Goal: Task Accomplishment & Management: Manage account settings

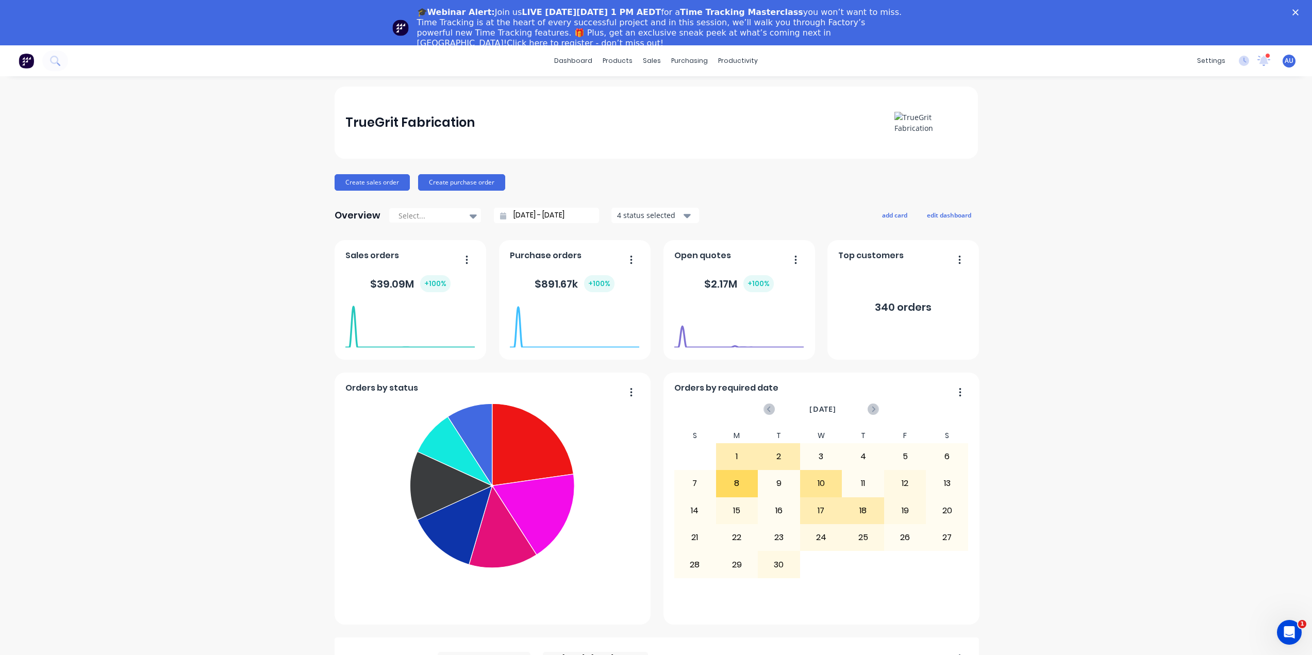
click at [1183, 221] on div "TrueGrit Fabrication Create sales order Create purchase order Overview Select..…" at bounding box center [656, 554] width 1312 height 935
click at [1298, 10] on polygon "Close" at bounding box center [1295, 12] width 6 height 6
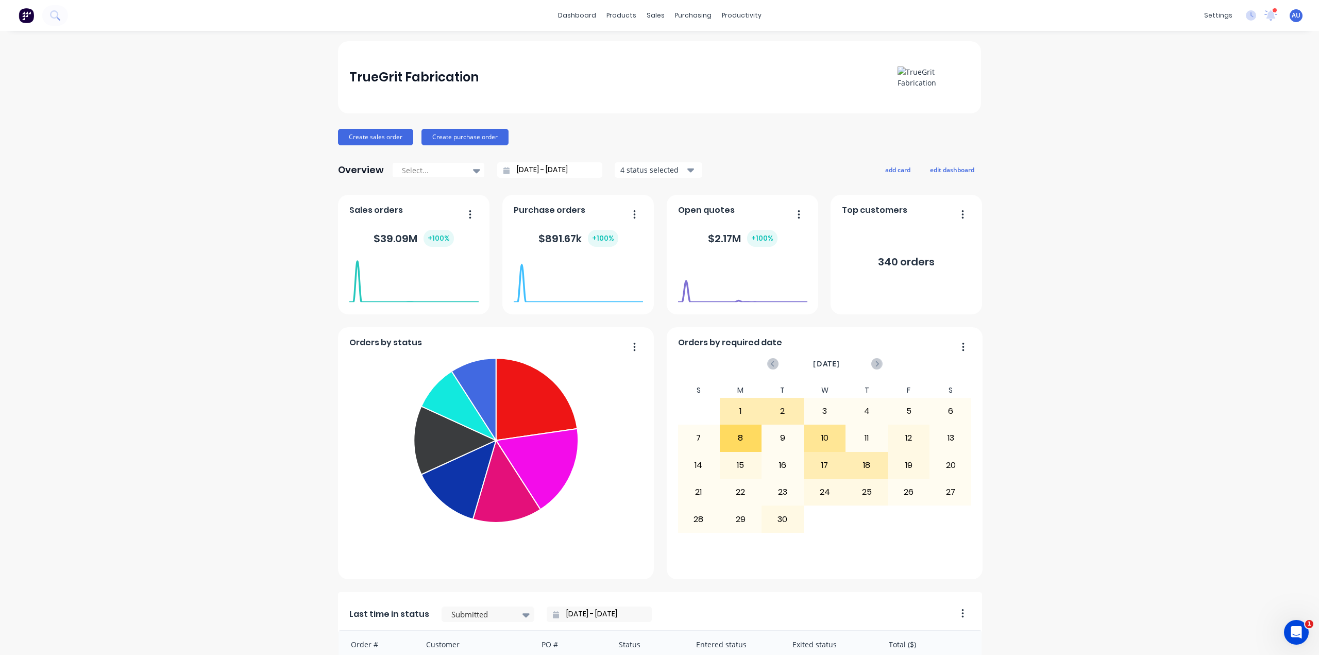
click at [1162, 169] on div "TrueGrit Fabrication Create sales order Create purchase order Overview Select..…" at bounding box center [659, 508] width 1319 height 935
click at [676, 46] on div "Sales Orders" at bounding box center [690, 49] width 42 height 9
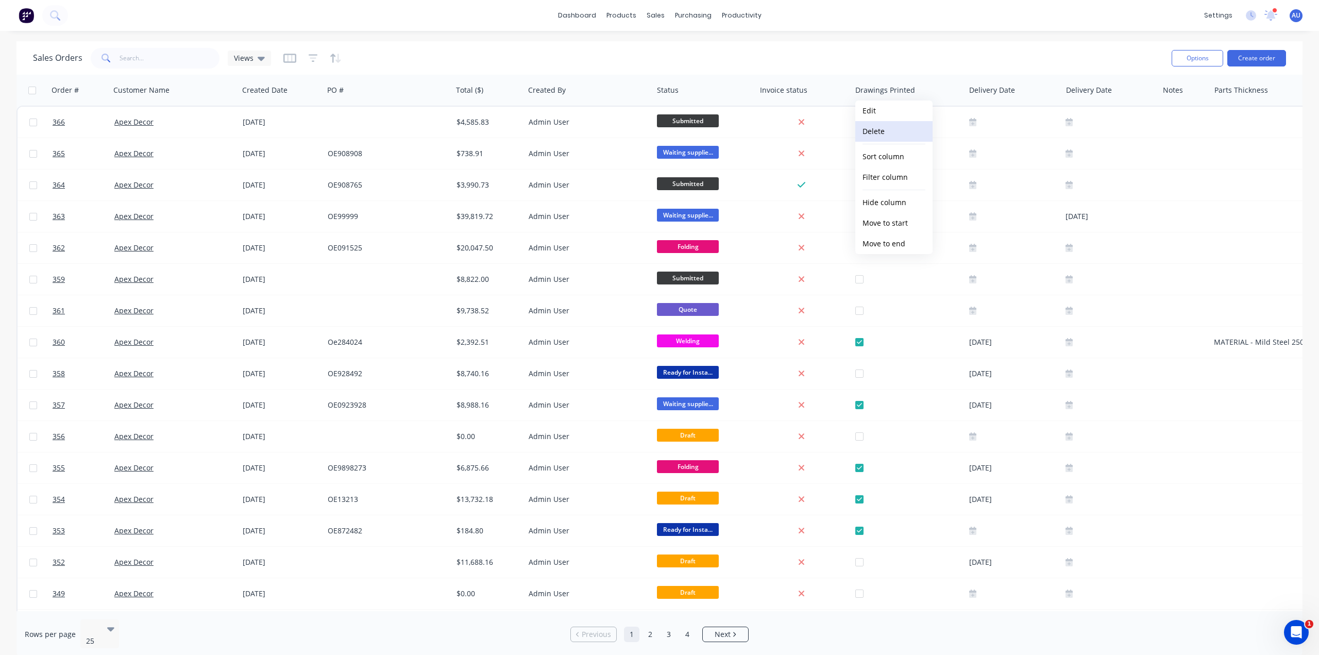
click at [891, 133] on button "Delete" at bounding box center [894, 131] width 77 height 21
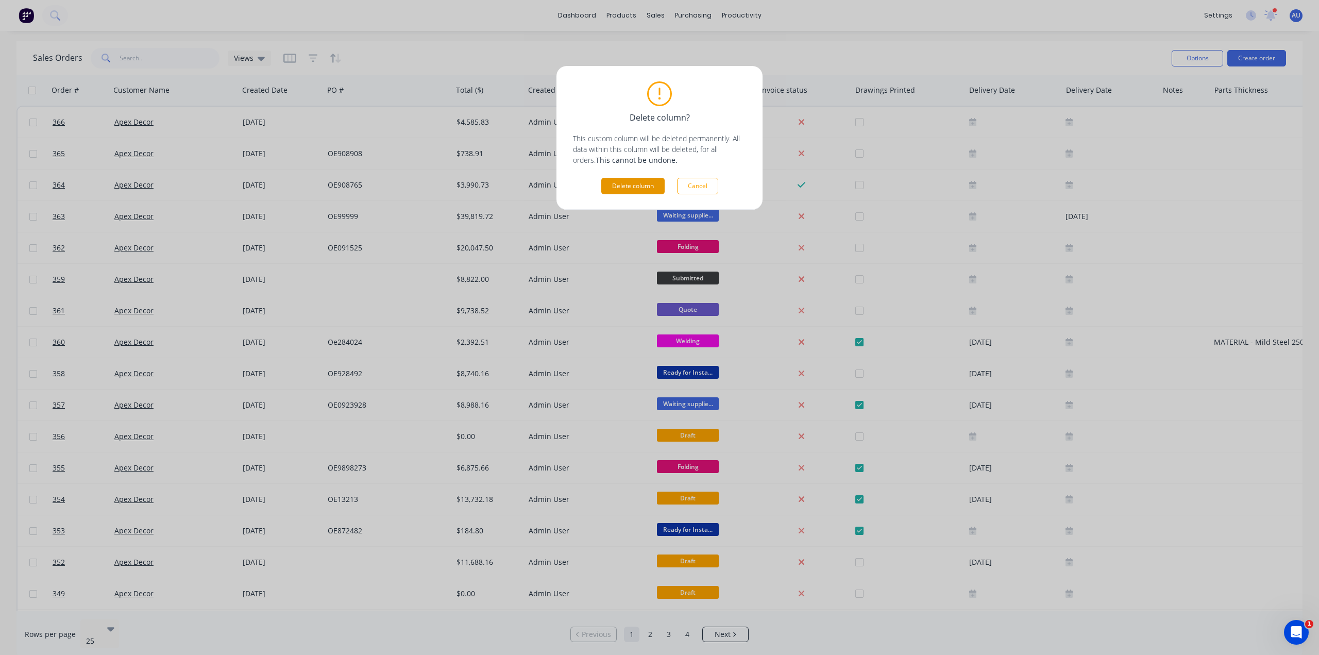
click at [644, 188] on button "Delete column" at bounding box center [632, 186] width 63 height 16
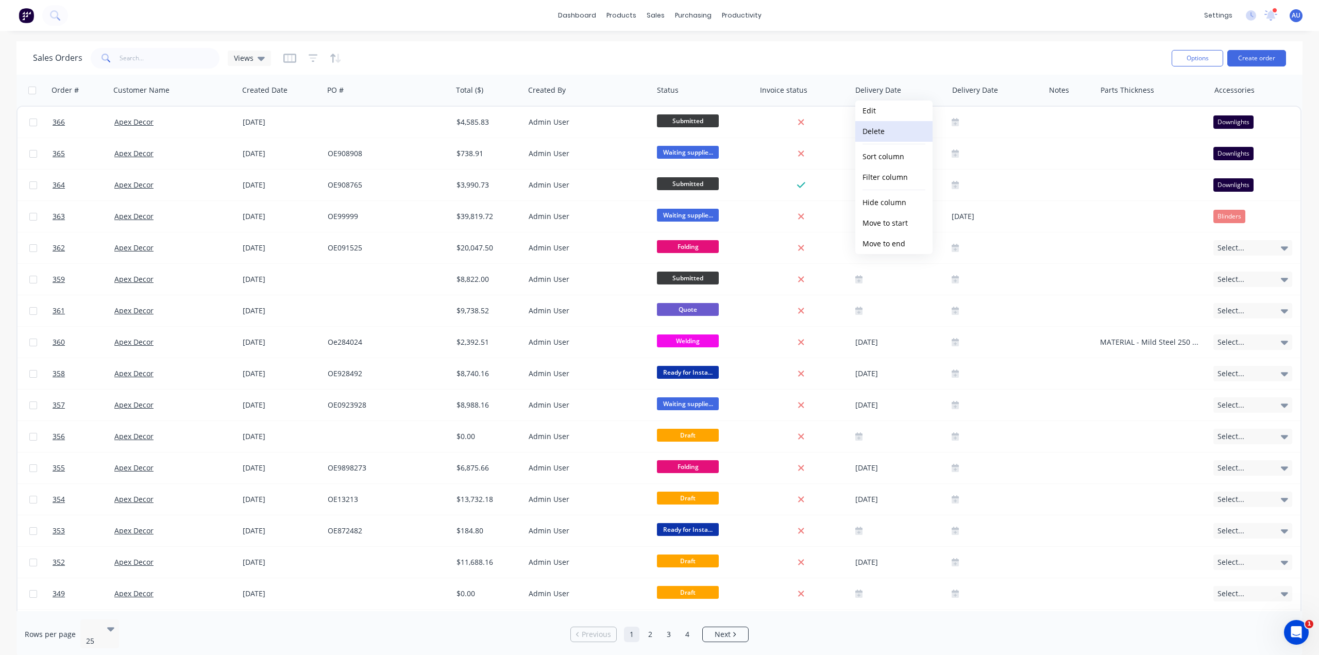
click at [892, 131] on button "Delete" at bounding box center [894, 131] width 77 height 21
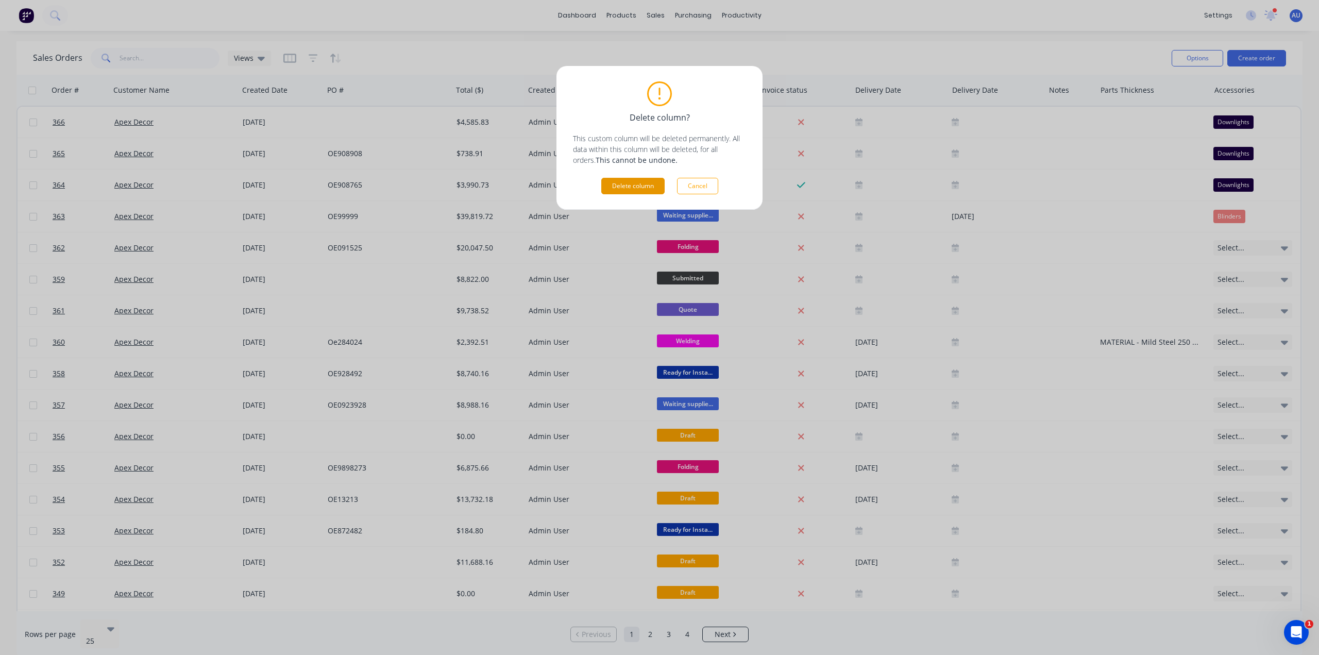
click at [630, 178] on button "Delete column" at bounding box center [632, 186] width 63 height 16
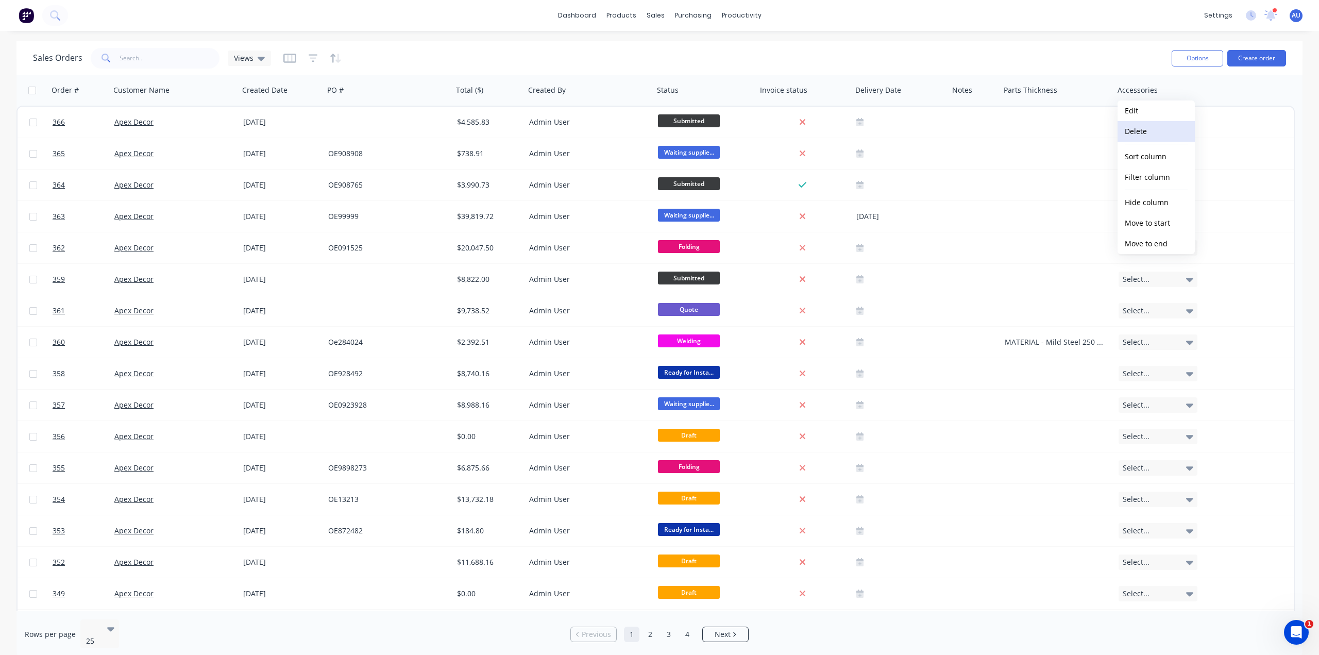
click at [1150, 133] on button "Delete" at bounding box center [1156, 131] width 77 height 21
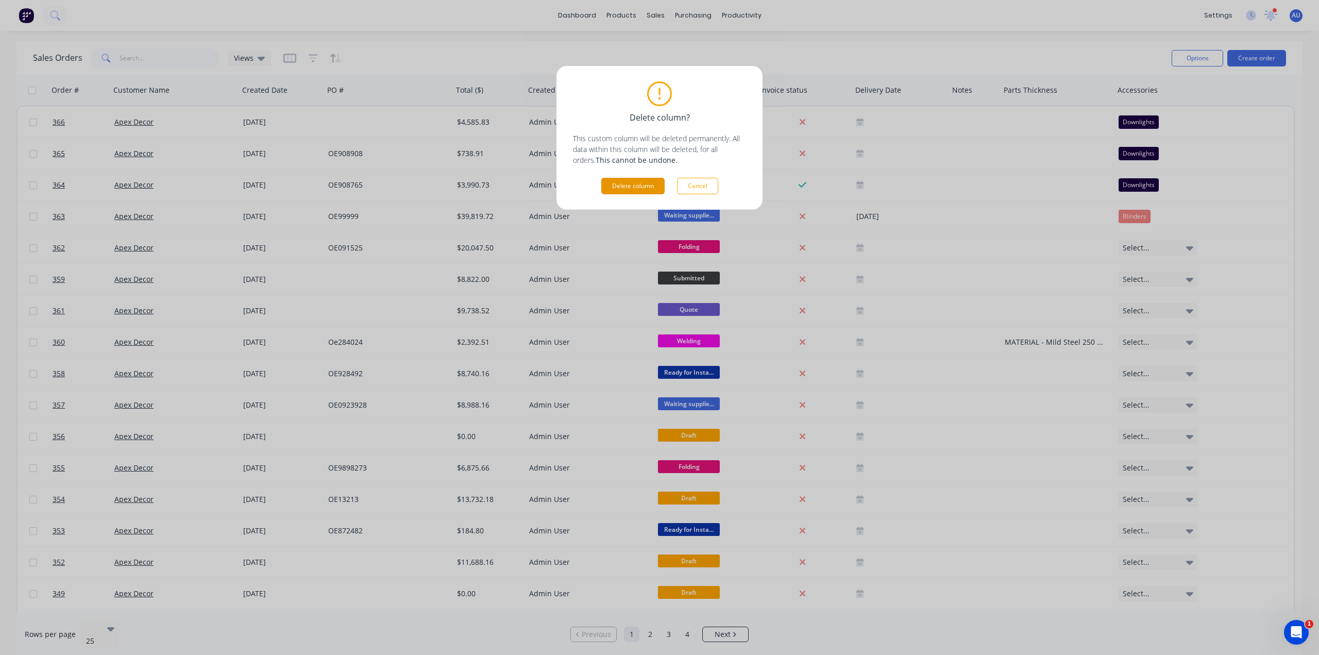
click at [625, 187] on button "Delete column" at bounding box center [632, 186] width 63 height 16
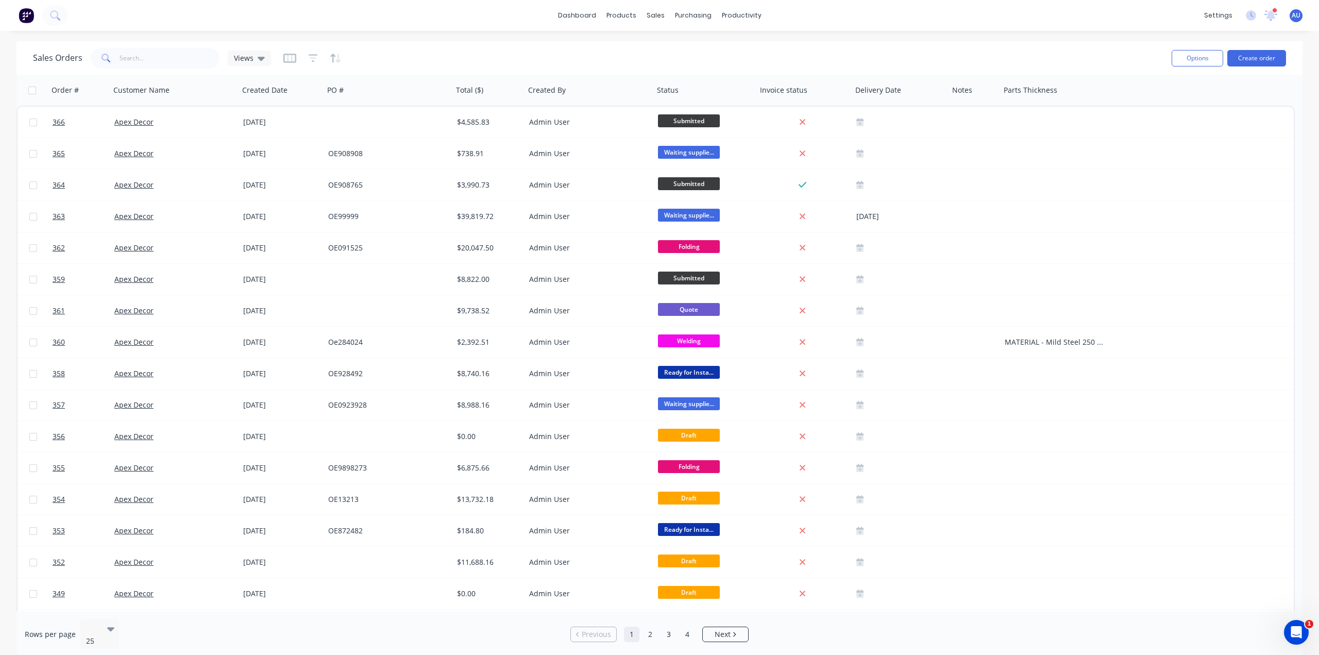
click at [698, 53] on div "Sales Orders Views" at bounding box center [598, 57] width 1131 height 25
drag, startPoint x: 1113, startPoint y: 93, endPoint x: 1099, endPoint y: 93, distance: 14.4
click at [1099, 93] on div at bounding box center [1100, 90] width 2 height 19
click at [947, 97] on div at bounding box center [947, 90] width 2 height 19
click at [534, 61] on div "Sales Orders Views" at bounding box center [598, 57] width 1131 height 25
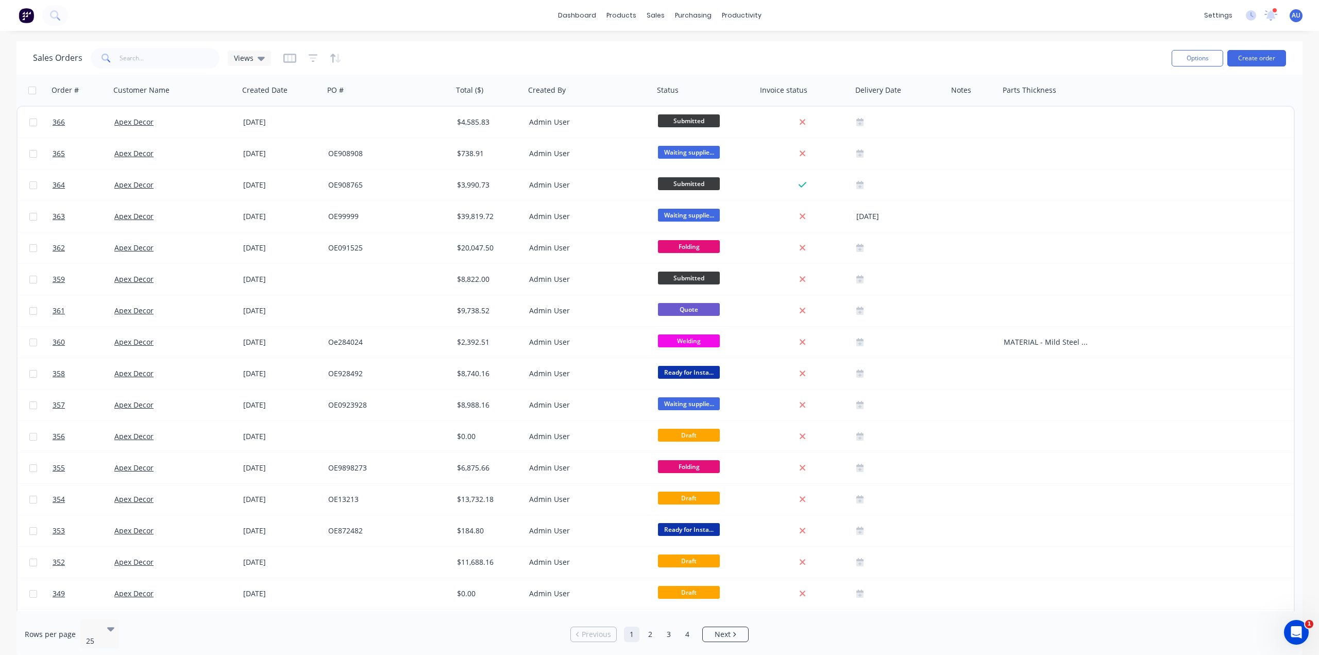
click at [796, 53] on div "Sales Orders Views" at bounding box center [598, 57] width 1131 height 25
drag, startPoint x: 997, startPoint y: 93, endPoint x: 1093, endPoint y: 88, distance: 96.0
click at [1012, 89] on div "Order # Customer Name Created Date PO # Total ($) Created By Status Invoice sta…" at bounding box center [562, 90] width 1093 height 31
drag, startPoint x: 1113, startPoint y: 89, endPoint x: 1102, endPoint y: 89, distance: 10.8
click at [1102, 89] on div "Parts Thickness" at bounding box center [1063, 90] width 100 height 31
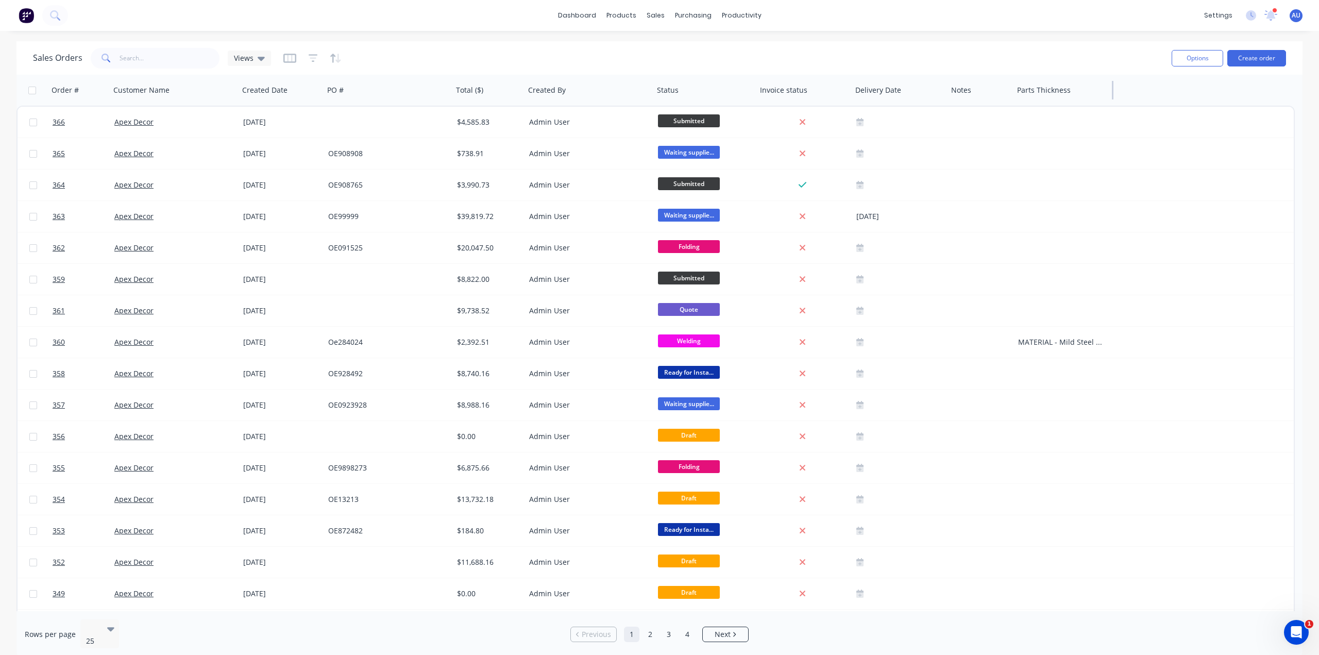
click at [1109, 87] on div "Parts Thickness" at bounding box center [1063, 90] width 100 height 31
click at [1033, 58] on div "Sales Orders Views" at bounding box center [598, 57] width 1131 height 25
click at [648, 46] on div "Sales Orders Views" at bounding box center [598, 57] width 1131 height 25
click at [414, 59] on div "Sales Orders Views" at bounding box center [598, 57] width 1131 height 25
click at [496, 48] on div "Sales Orders Views" at bounding box center [598, 57] width 1131 height 25
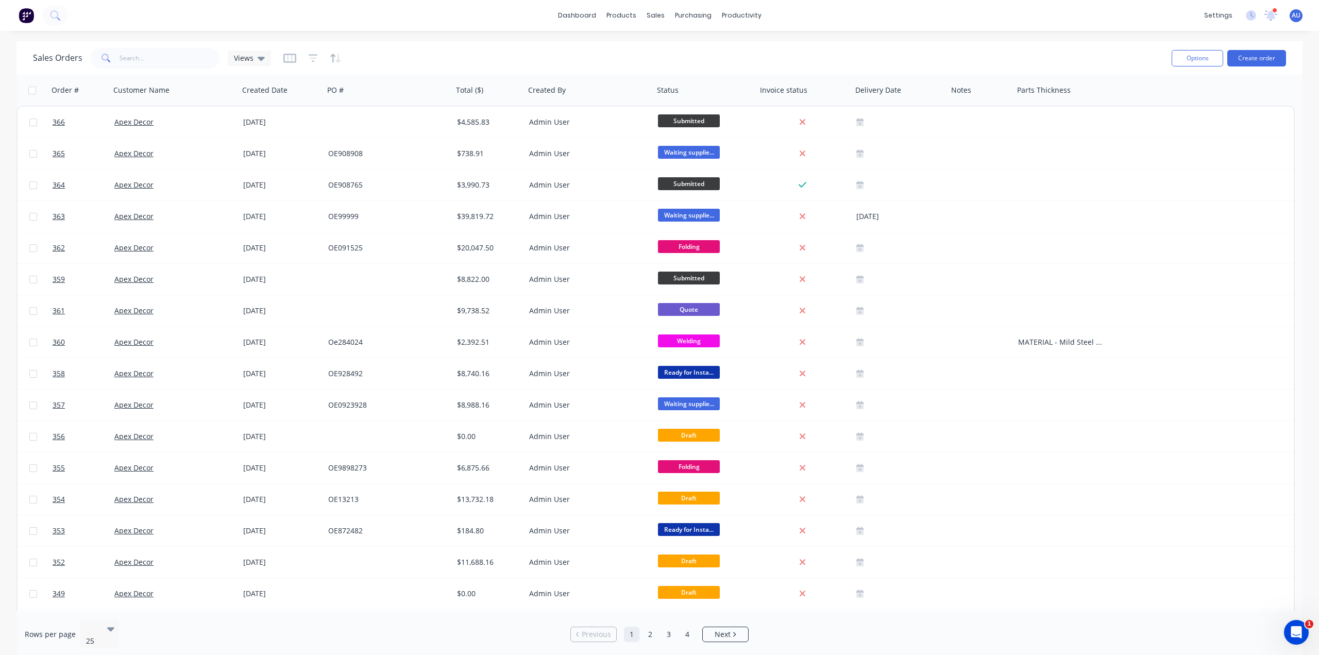
click at [572, 40] on div "dashboard products sales purchasing productivity dashboard products Product Cat…" at bounding box center [659, 327] width 1319 height 655
click at [582, 8] on link "dashboard" at bounding box center [577, 15] width 48 height 15
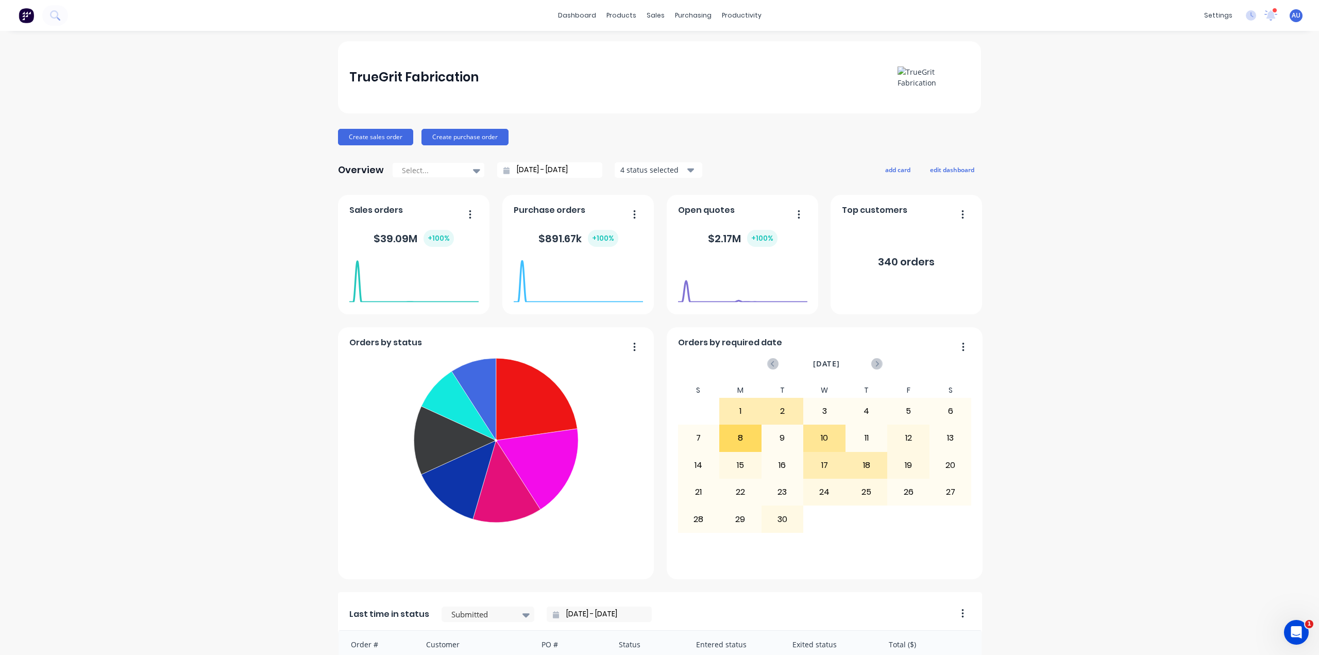
click at [1127, 260] on div "TrueGrit Fabrication Create sales order Create purchase order Overview Select..…" at bounding box center [659, 508] width 1319 height 935
click at [1058, 231] on div "TrueGrit Fabrication Create sales order Create purchase order Overview Select..…" at bounding box center [659, 508] width 1319 height 935
click at [1050, 234] on div "TrueGrit Fabrication Create sales order Create purchase order Overview Select..…" at bounding box center [659, 508] width 1319 height 935
click at [917, 265] on div "340 orders" at bounding box center [906, 261] width 57 height 15
click at [648, 20] on div "sales" at bounding box center [656, 15] width 28 height 15
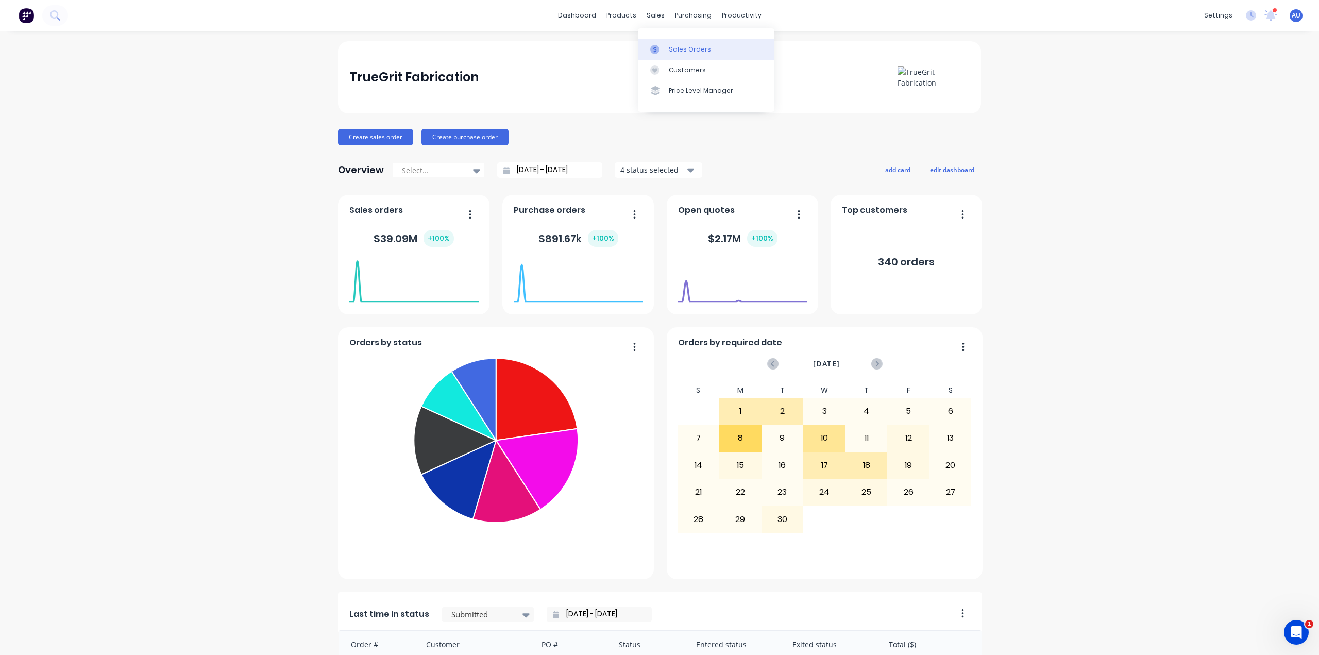
click at [676, 49] on div "Sales Orders" at bounding box center [690, 49] width 42 height 9
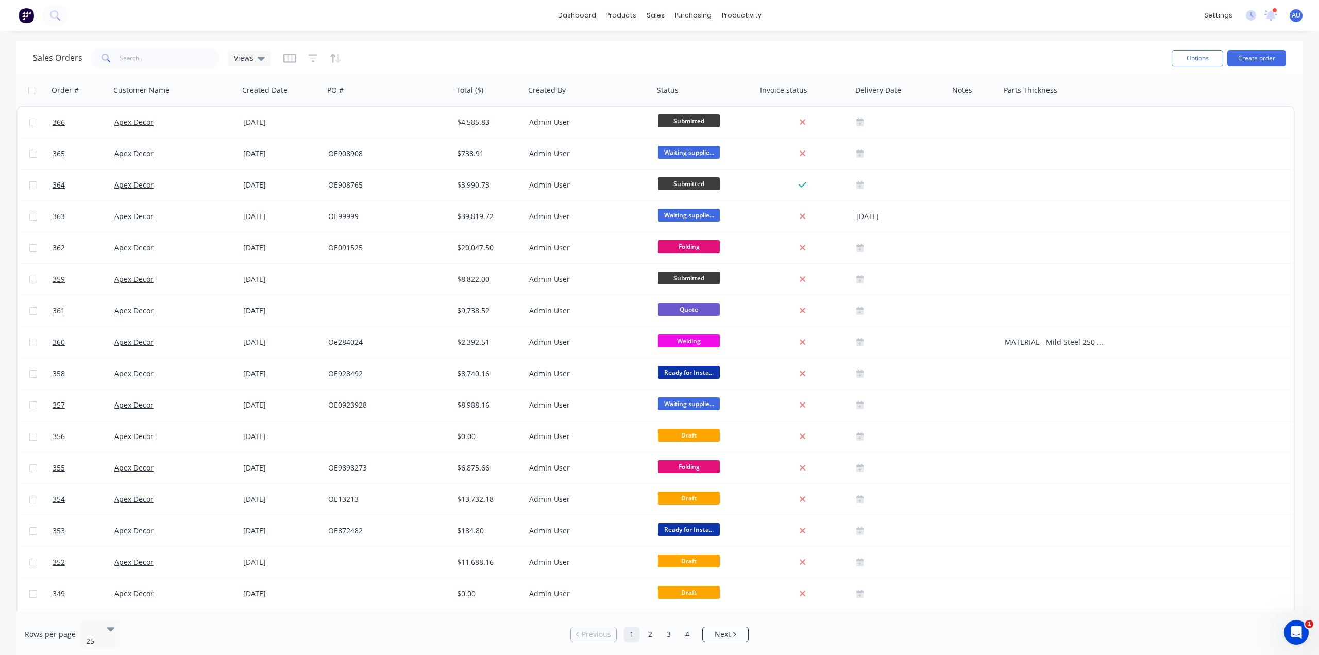
click at [674, 59] on div "Sales Orders Views" at bounding box center [598, 57] width 1131 height 25
click at [661, 55] on link "Product Catalogue" at bounding box center [672, 49] width 137 height 21
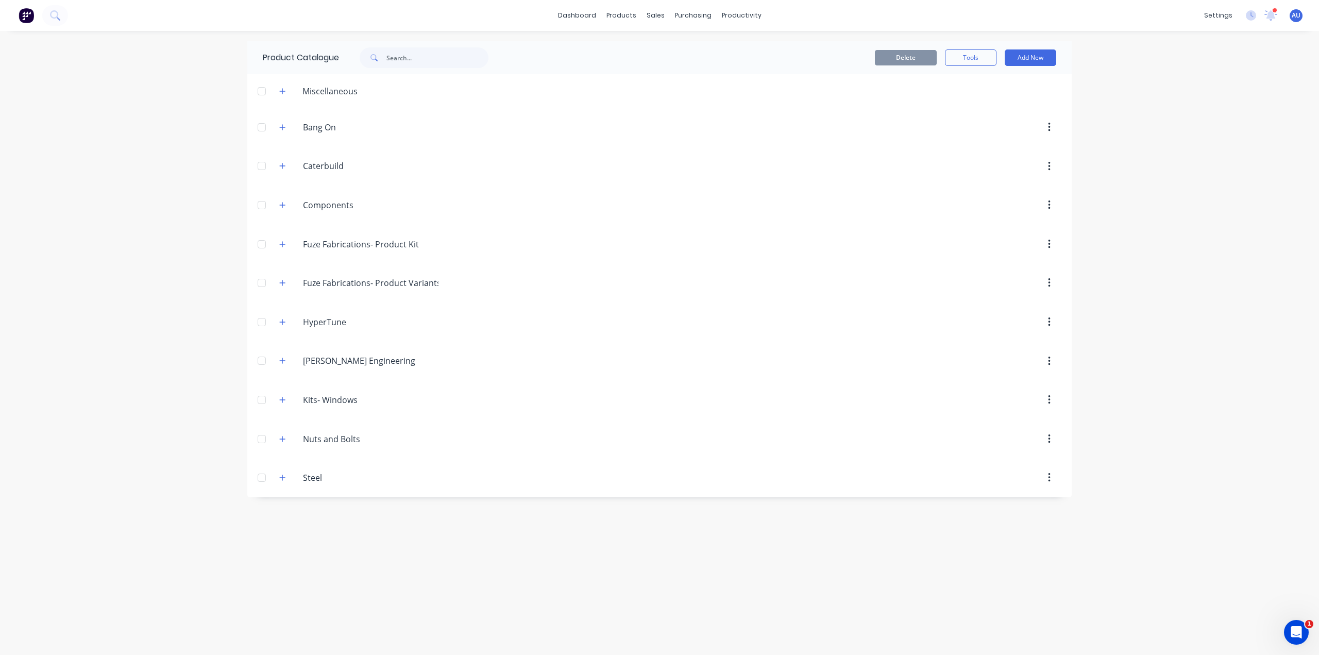
click at [121, 182] on div "dashboard products sales purchasing productivity dashboard products Product Cat…" at bounding box center [659, 327] width 1319 height 655
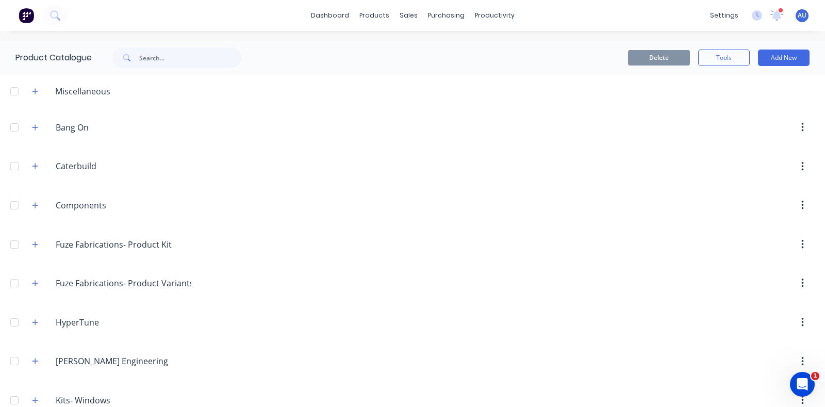
drag, startPoint x: 659, startPoint y: 3, endPoint x: 405, endPoint y: 40, distance: 256.3
click at [405, 40] on div "dashboard products sales purchasing productivity dashboard products Product Cat…" at bounding box center [412, 203] width 825 height 407
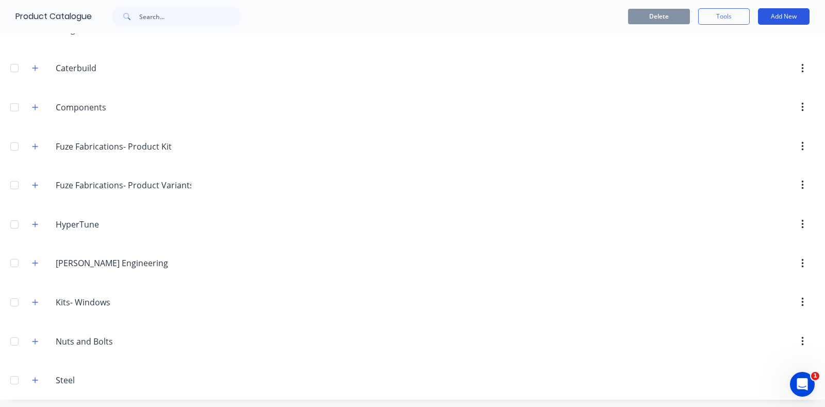
scroll to position [99, 0]
click at [783, 11] on button "Add New" at bounding box center [784, 16] width 52 height 16
click at [744, 45] on div "Category" at bounding box center [759, 43] width 79 height 15
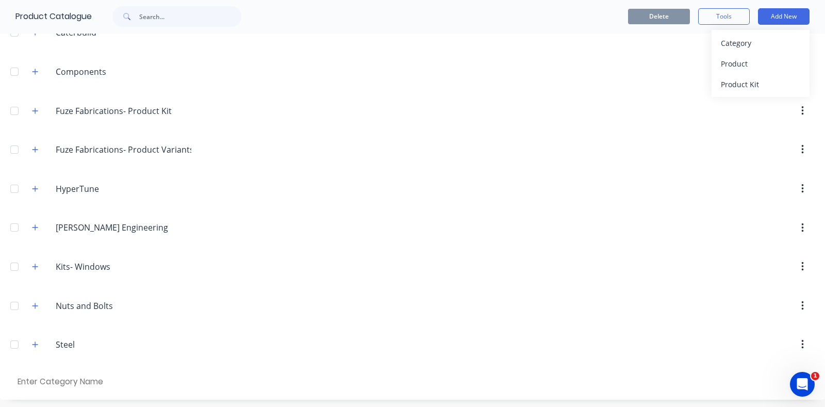
scroll to position [134, 0]
type input "Highlander"
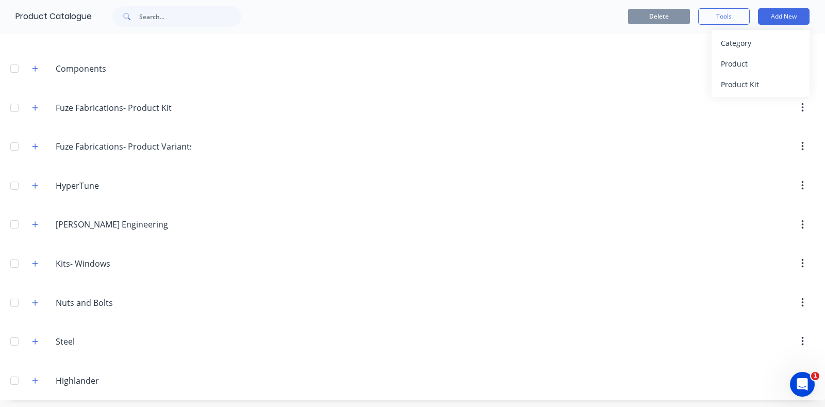
scroll to position [138, 0]
click at [755, 65] on div "Product" at bounding box center [759, 63] width 79 height 15
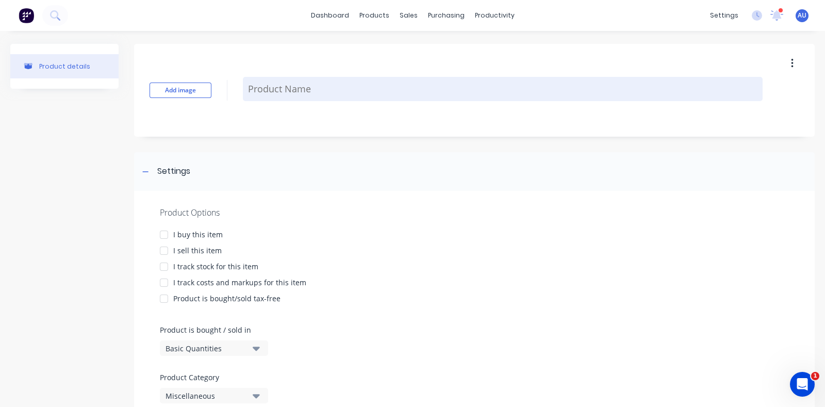
click at [273, 94] on textarea at bounding box center [502, 89] width 519 height 24
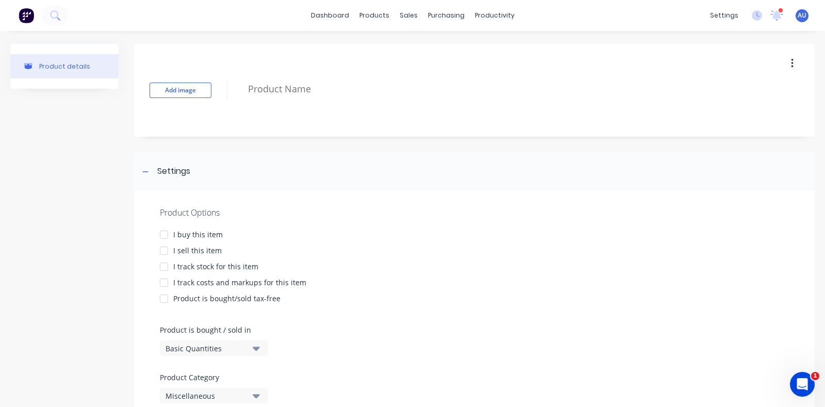
paste textarea "Factory2025!"
type textarea "x"
type textarea "Factory2025!"
type textarea "x"
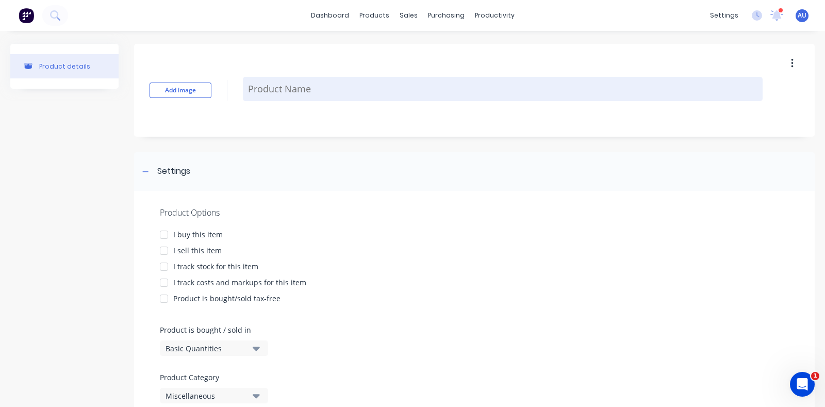
click at [323, 89] on textarea at bounding box center [502, 89] width 519 height 24
paste textarea "C1, SP1, SC1: 89 x 5 SHS posts - 11 x 3000"
type textarea "x"
drag, startPoint x: 446, startPoint y: 92, endPoint x: 395, endPoint y: 91, distance: 50.5
click at [395, 91] on textarea "C1, SP1, SC1: 89 x 5 SHS posts - 11 x 3000" at bounding box center [502, 89] width 519 height 24
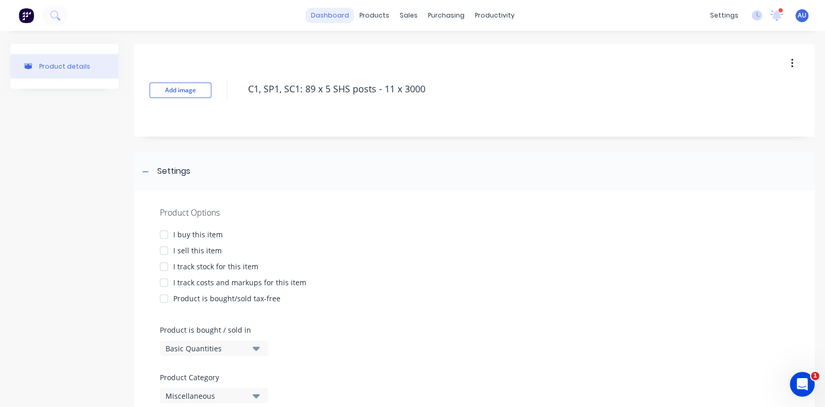
type textarea "C1, SP1, SC1: 89 x 5 SHS posts - 11 x 3000"
type textarea "x"
type textarea "C1, SP1, SC1: 89 x 5 SHS posts - 11 x 3000"
click at [382, 108] on div "Add image C1, SP1, SC1: 89 x 5 SHS posts - 11 x 3000" at bounding box center [474, 90] width 680 height 93
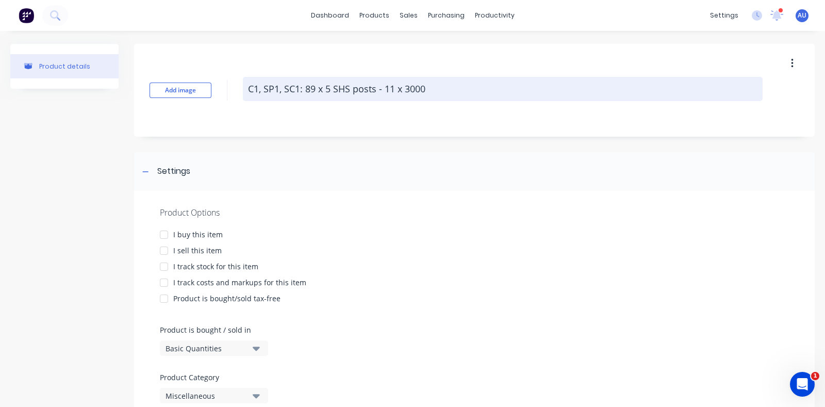
drag, startPoint x: 435, startPoint y: 90, endPoint x: 430, endPoint y: 90, distance: 5.7
click at [430, 90] on textarea "C1, SP1, SC1: 89 x 5 SHS posts - 11 x 3000" at bounding box center [502, 89] width 519 height 24
click at [429, 91] on textarea "C1, SP1, SC1: 89 x 5 SHS posts - 11 x 3000" at bounding box center [502, 89] width 519 height 24
click at [428, 84] on textarea "C1, SP1, SC1: 89 x 5 SHS posts - 11 x 3000" at bounding box center [502, 89] width 519 height 24
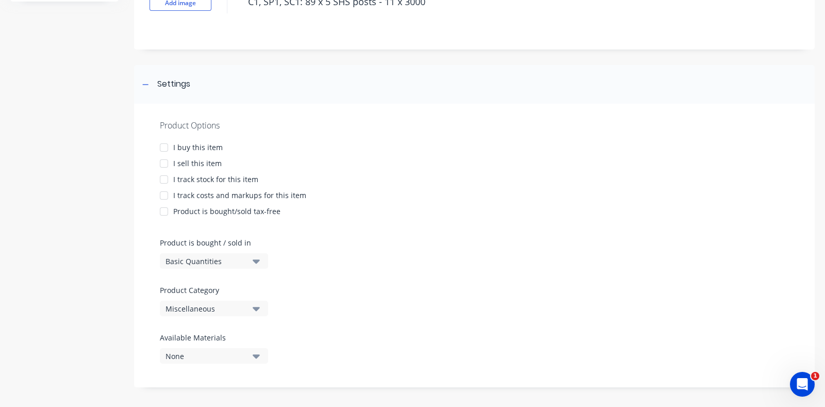
scroll to position [90, 0]
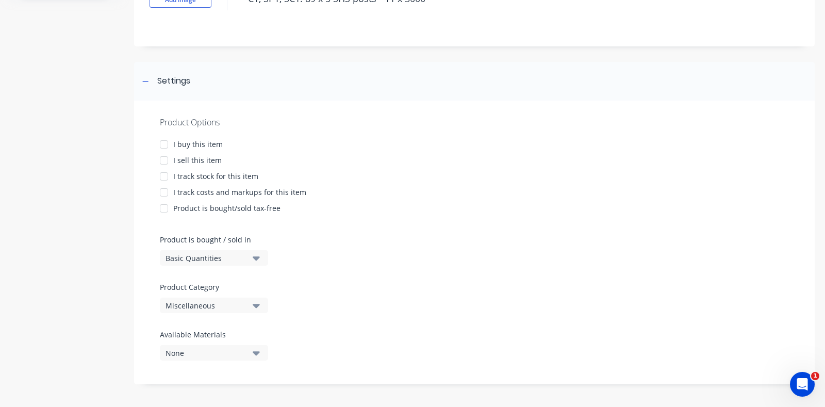
click at [170, 177] on div at bounding box center [164, 176] width 21 height 21
click at [170, 192] on div at bounding box center [164, 192] width 21 height 21
click at [209, 305] on div "Miscellaneous" at bounding box center [206, 305] width 82 height 11
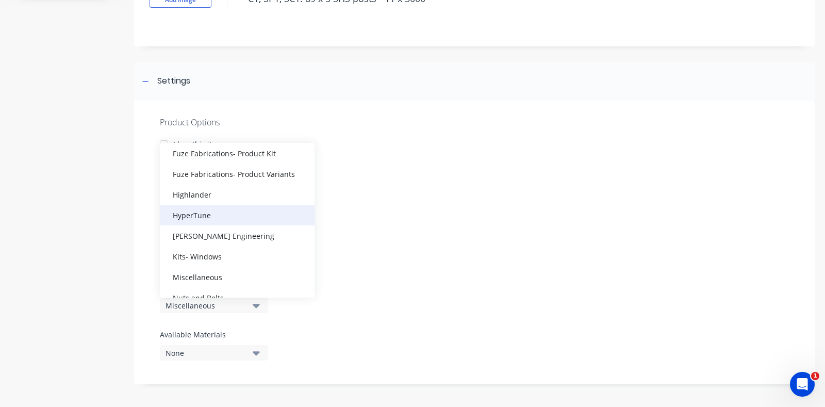
scroll to position [70, 0]
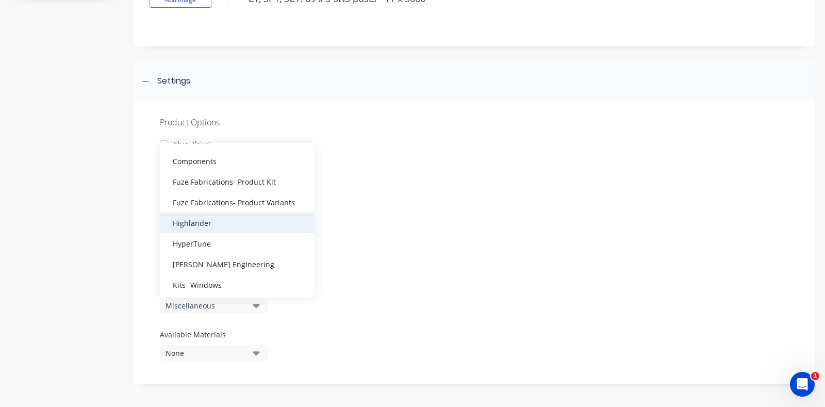
click at [210, 225] on div "Highlander" at bounding box center [237, 222] width 155 height 21
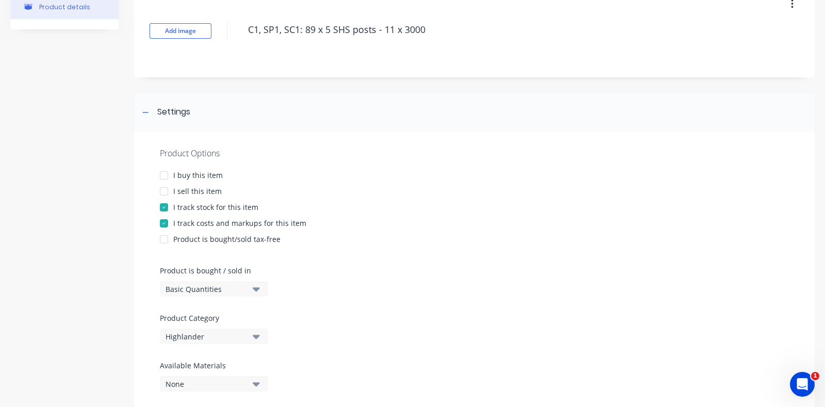
scroll to position [90, 0]
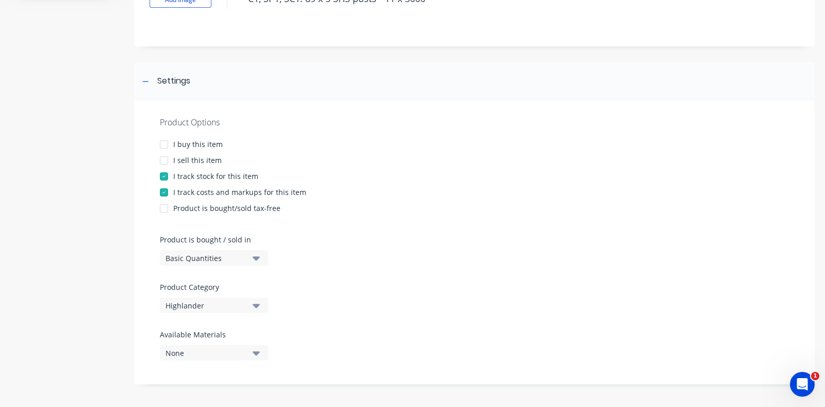
click at [165, 159] on div at bounding box center [164, 160] width 21 height 21
type textarea "x"
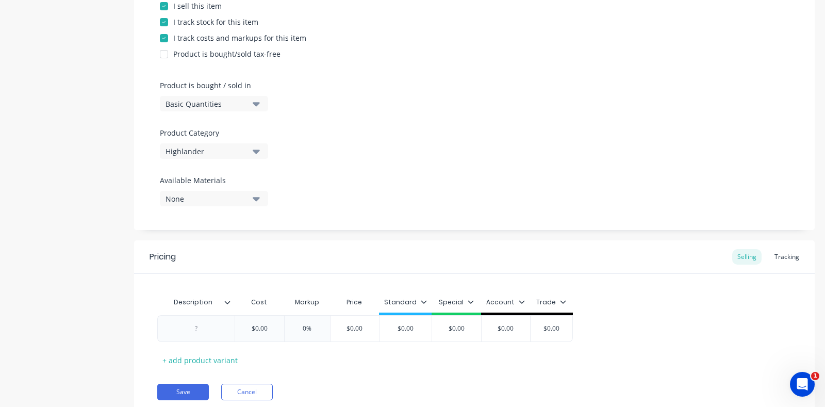
scroll to position [281, 0]
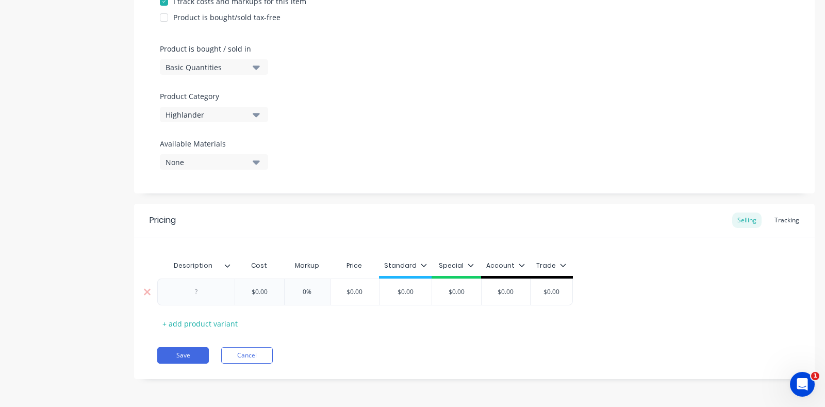
click at [212, 298] on div at bounding box center [195, 291] width 77 height 27
click at [204, 292] on div at bounding box center [197, 291] width 52 height 13
paste div
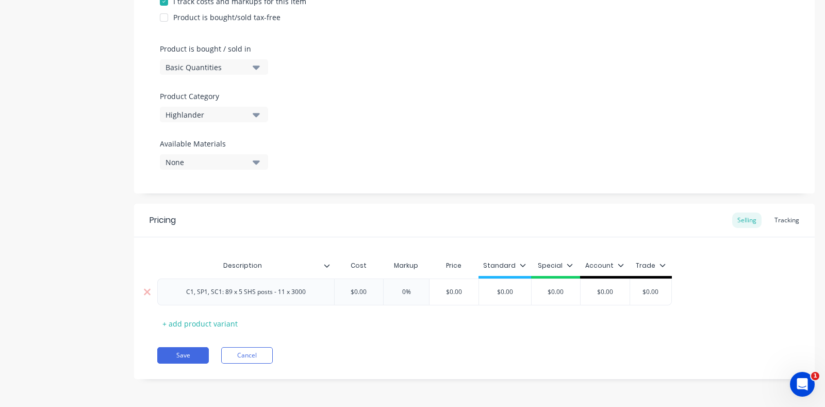
click at [291, 292] on div "C1, SP1, SC1: 89 x 5 SHS posts - 11 x 3000" at bounding box center [246, 291] width 136 height 13
drag, startPoint x: 297, startPoint y: 294, endPoint x: 166, endPoint y: 297, distance: 130.9
click at [178, 297] on div "C1, SP1, SC1: 89 x 5 SHS posts - 11 x 3000" at bounding box center [246, 291] width 136 height 13
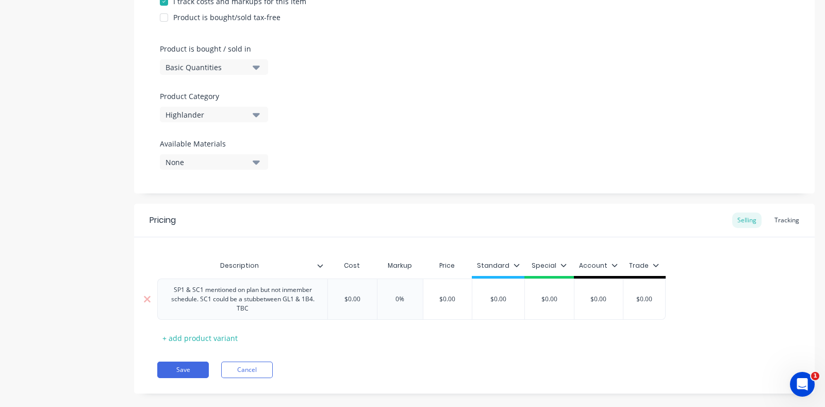
click at [353, 304] on div "$0.00" at bounding box center [352, 299] width 52 height 26
type textarea "x"
type input "$"
paste input "$ 26.00"
type textarea "x"
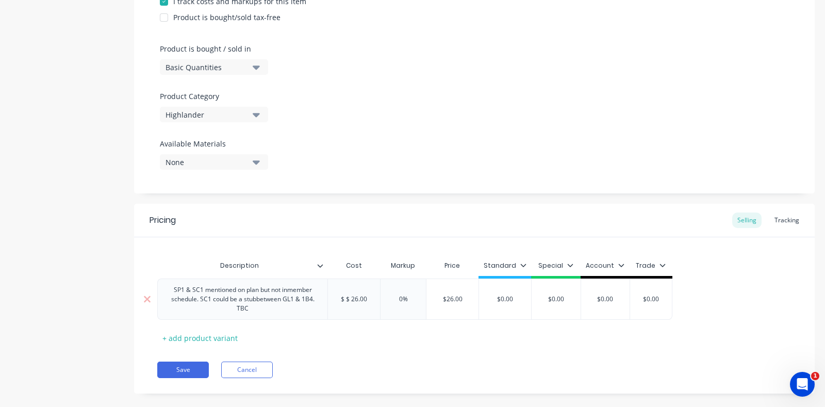
click at [347, 299] on input "$ $ 26.00" at bounding box center [354, 298] width 52 height 9
type input "$26.00"
drag, startPoint x: 462, startPoint y: 300, endPoint x: 436, endPoint y: 297, distance: 26.4
click at [436, 297] on input "$26.00" at bounding box center [452, 298] width 52 height 9
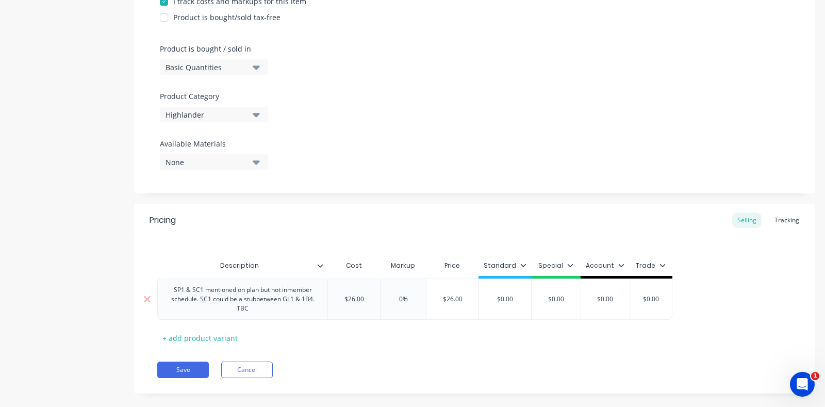
paste input "$ 35.62"
type textarea "x"
type input "$ 35.62"
type input "$0.00"
type textarea "x"
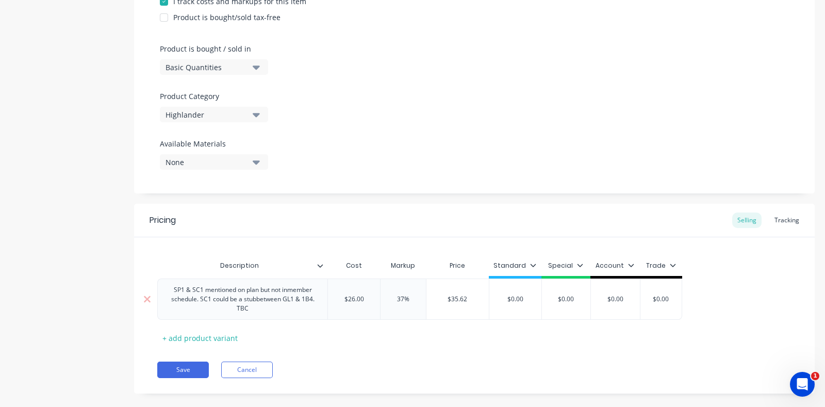
type input "$0.0"
type textarea "x"
type input "$0."
type textarea "x"
type input "$0"
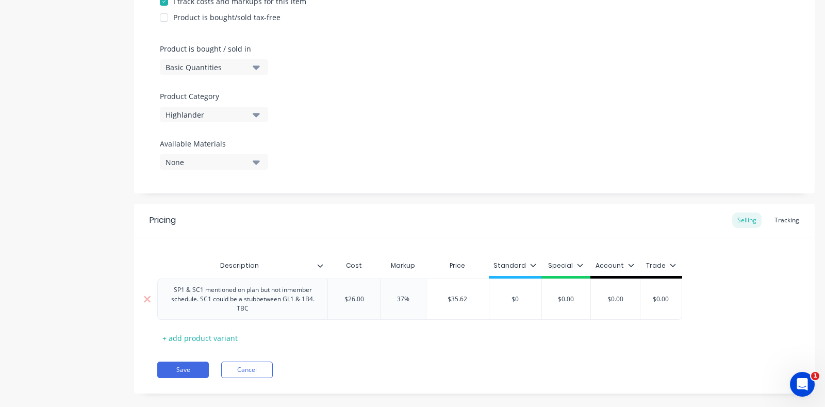
type textarea "x"
type input "$"
paste input "$ 35.62"
type textarea "x"
type input "$ $ 35.62"
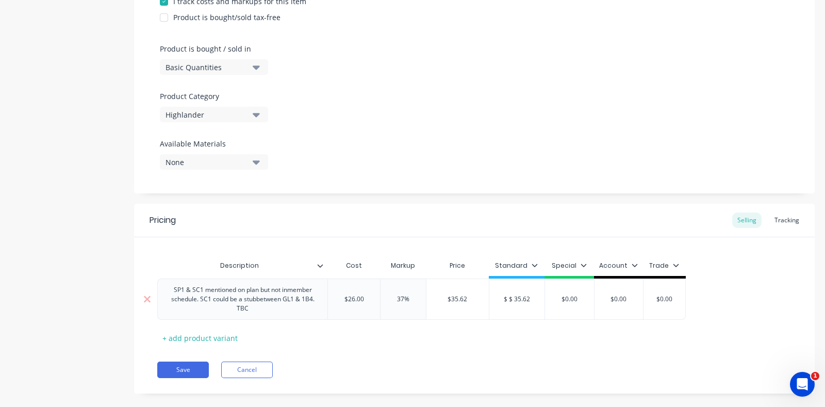
scroll to position [0, 4]
type textarea "x"
type input "$ $ 35.62"
type textarea "x"
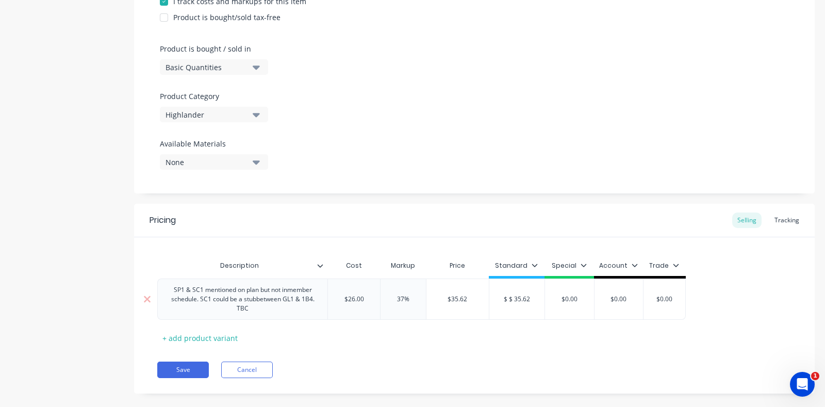
type input "$ $ 35.62"
click at [513, 300] on input "$ $ 35.62" at bounding box center [517, 298] width 56 height 9
type textarea "x"
type input "$ $35.62"
type textarea "x"
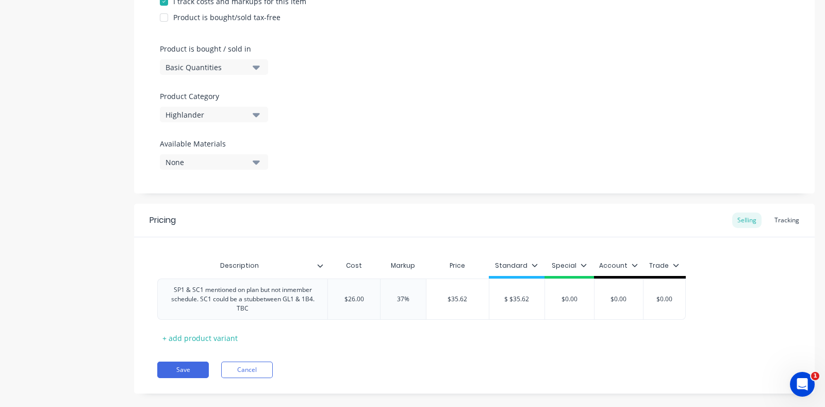
type input "$ 35.62"
type textarea "x"
type input "$35.62"
click at [512, 328] on div "Description Cost Markup Price Standard Special Account Trade SP1 & SC1 mentione…" at bounding box center [474, 300] width 634 height 91
click at [445, 343] on div "Description Cost Markup Price Standard Special Account Trade SP1 & SC1 mentione…" at bounding box center [474, 300] width 634 height 91
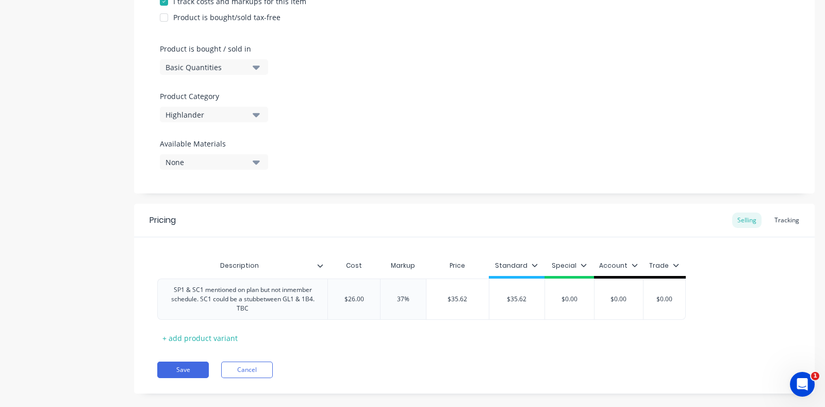
click at [397, 343] on div "Description Cost Markup Price Standard Special Account Trade SP1 & SC1 mentione…" at bounding box center [474, 300] width 634 height 91
click at [388, 331] on div "Description Cost Markup Price Standard Special Account Trade SP1 & SC1 mentione…" at bounding box center [474, 300] width 634 height 91
click at [180, 375] on button "Save" at bounding box center [183, 369] width 52 height 16
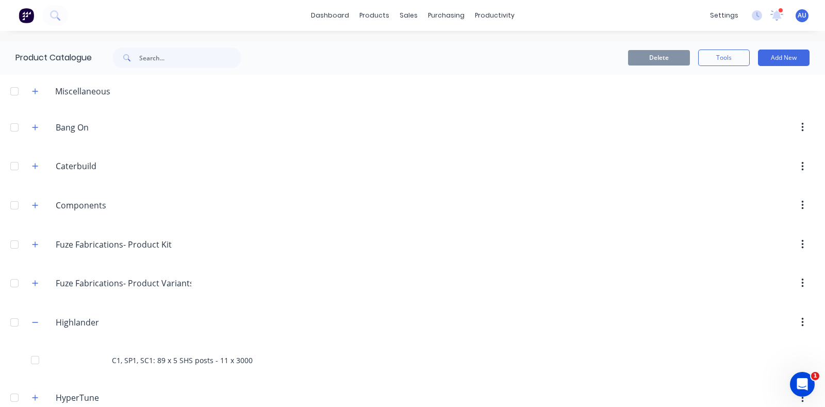
scroll to position [128, 0]
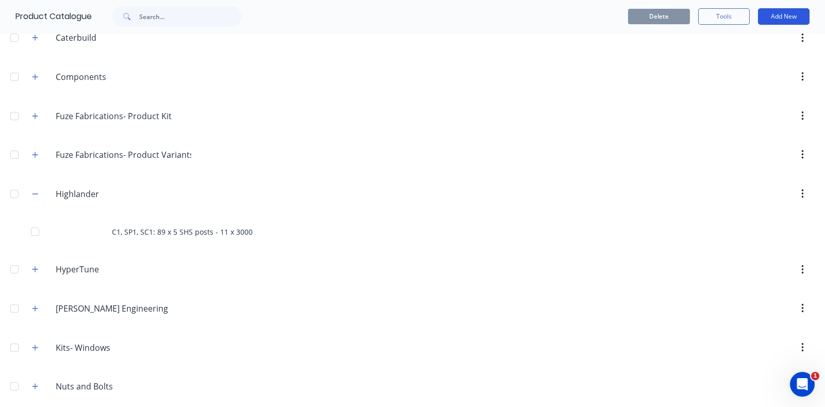
click at [783, 9] on button "Add New" at bounding box center [784, 16] width 52 height 16
click at [757, 64] on div "Product" at bounding box center [759, 63] width 79 height 15
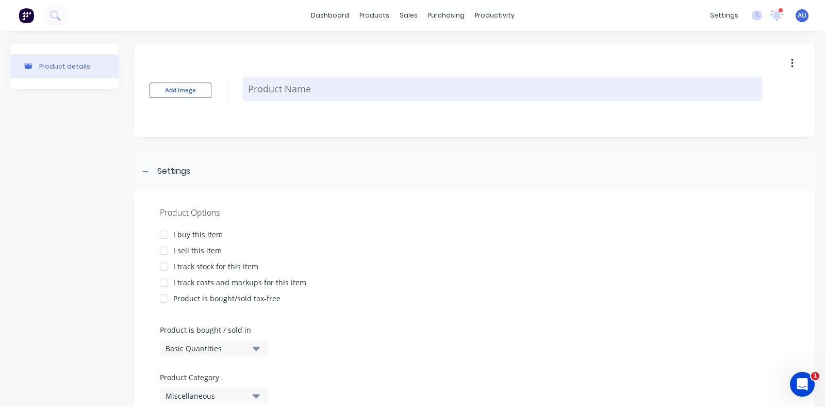
click at [303, 99] on textarea at bounding box center [502, 89] width 519 height 24
paste textarea "- base/top plates"
type textarea "x"
type textarea "- base/top plates"
click at [256, 91] on textarea "- base/top plates" at bounding box center [502, 89] width 519 height 24
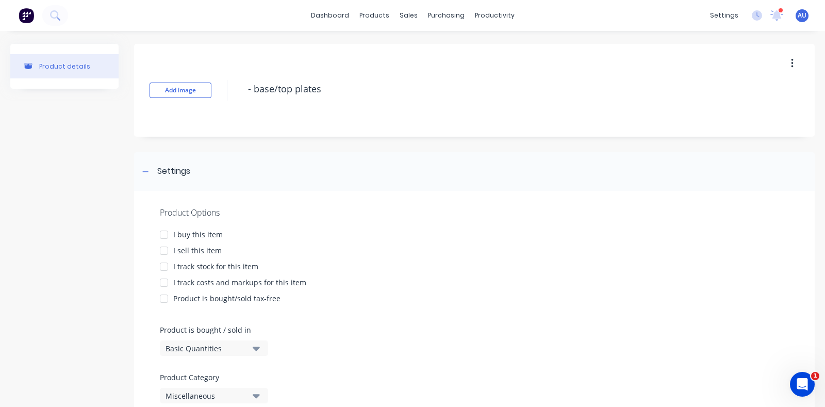
type textarea "x"
type textarea "-base/top plates"
type textarea "x"
type textarea "base/top plates"
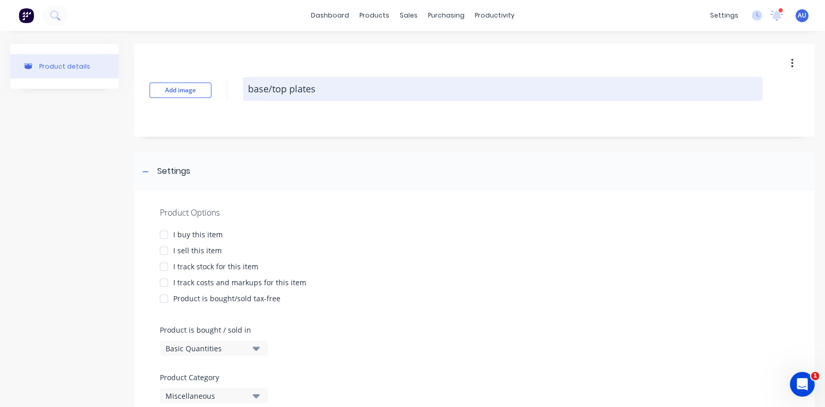
click at [424, 97] on textarea "base/top plates" at bounding box center [502, 89] width 519 height 24
type textarea "x"
type textarea "base/top plates"
type textarea "x"
type textarea "base/top plates"
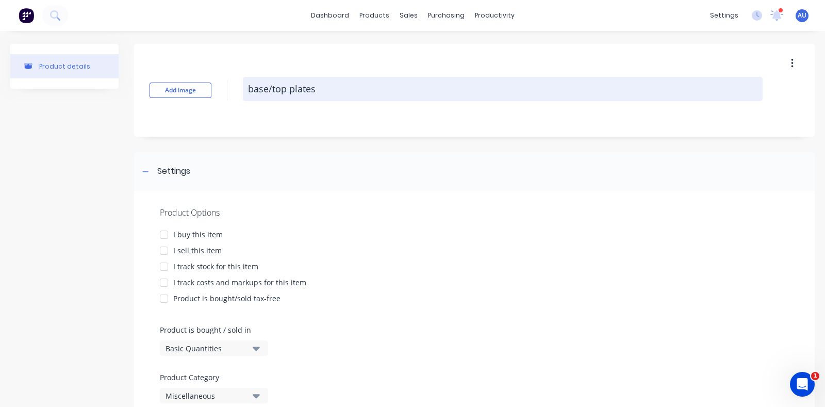
type textarea "x"
type textarea "base/top plates"
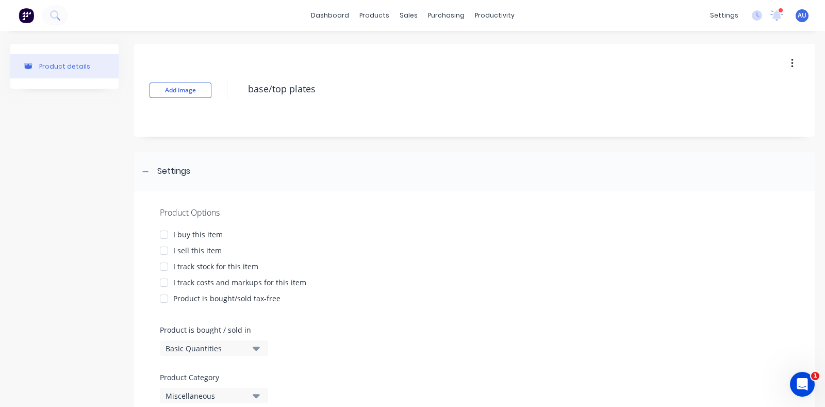
scroll to position [64, 0]
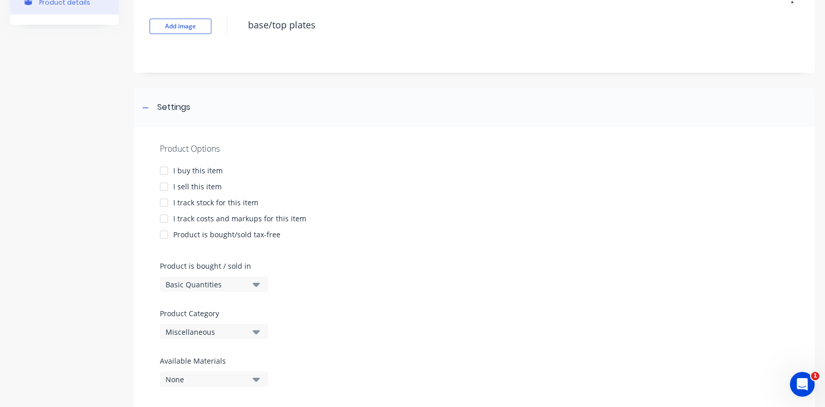
click at [167, 190] on div at bounding box center [164, 186] width 21 height 21
click at [167, 204] on div at bounding box center [164, 202] width 21 height 21
click at [170, 216] on div at bounding box center [164, 218] width 21 height 21
type textarea "x"
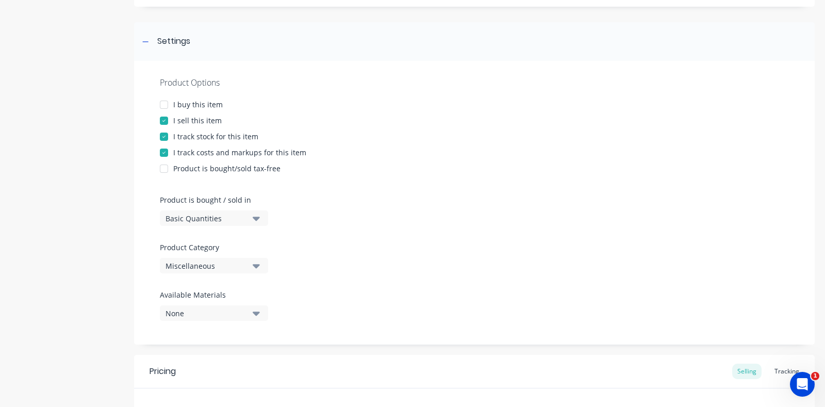
scroll to position [193, 0]
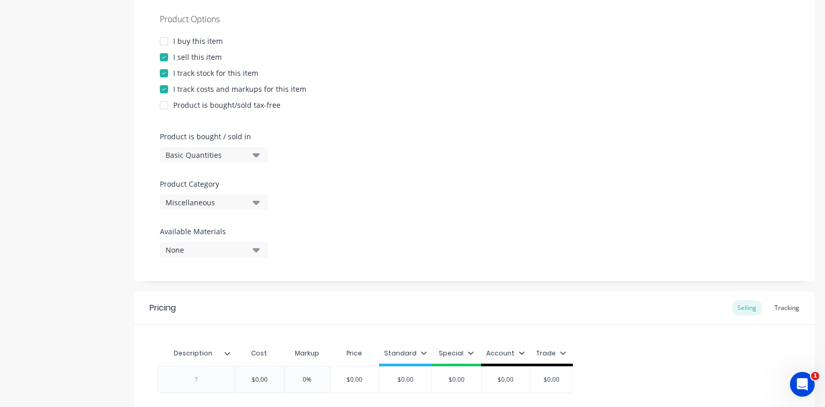
type textarea "base/top plates"
type textarea "x"
type textarea "base/top plates"
click at [206, 204] on div "Miscellaneous" at bounding box center [206, 202] width 82 height 11
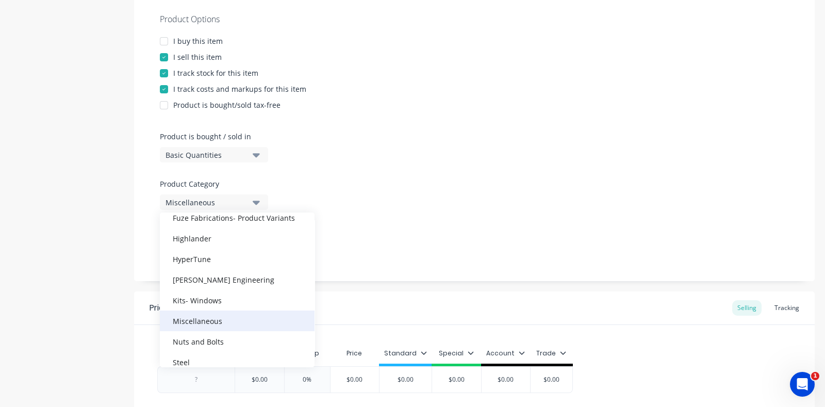
scroll to position [128, 0]
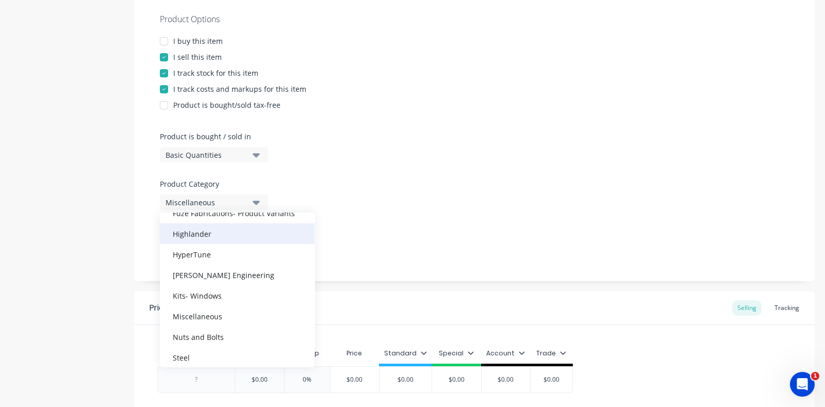
click at [211, 241] on div "Highlander" at bounding box center [237, 233] width 155 height 21
type textarea "x"
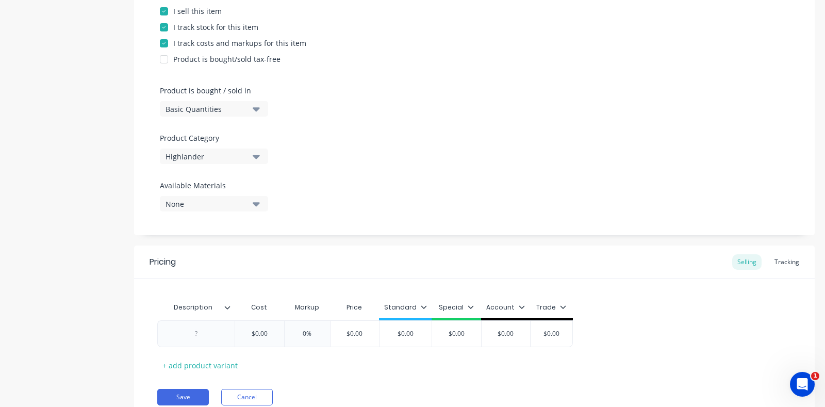
scroll to position [281, 0]
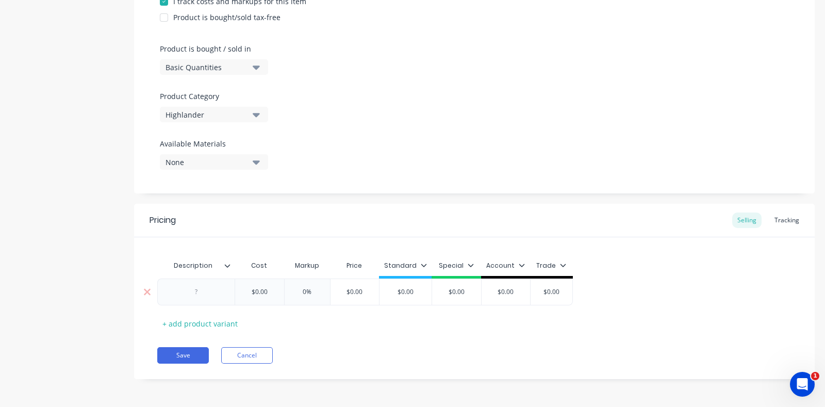
click at [211, 300] on div at bounding box center [195, 291] width 77 height 27
click at [210, 294] on div at bounding box center [197, 291] width 52 height 13
paste div
drag, startPoint x: 178, startPoint y: 295, endPoint x: 188, endPoint y: 301, distance: 11.6
click at [178, 295] on div "- base/top plates" at bounding box center [196, 291] width 64 height 13
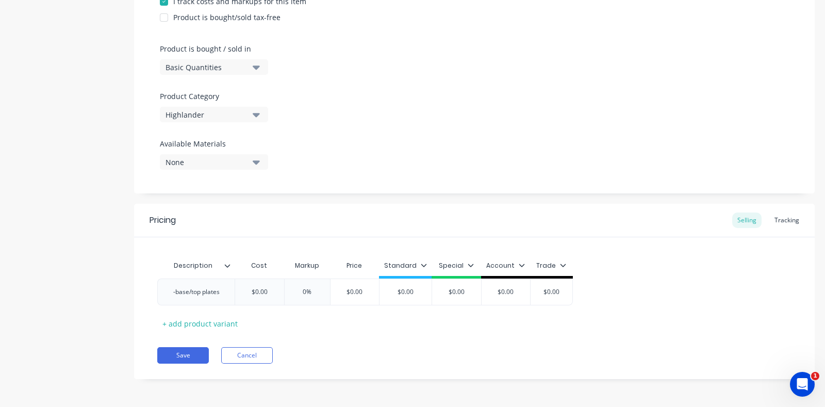
type textarea "x"
type input "$0.00"
click at [179, 295] on div "-base/top plates" at bounding box center [200, 291] width 63 height 13
drag, startPoint x: 281, startPoint y: 290, endPoint x: 257, endPoint y: 288, distance: 24.3
click at [257, 288] on input "$0.00" at bounding box center [265, 291] width 52 height 9
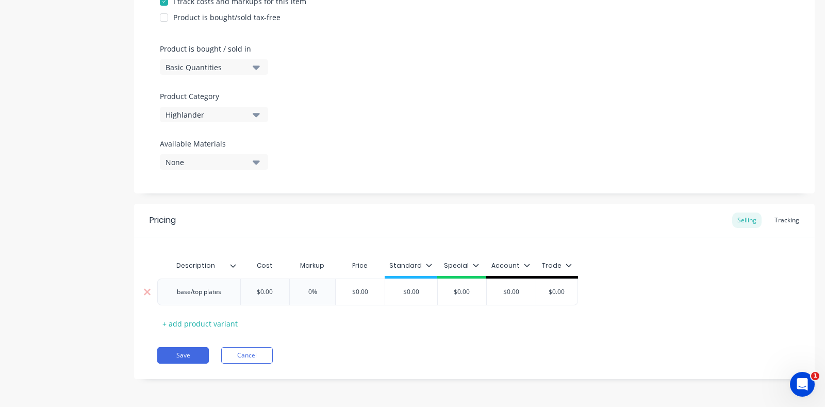
type textarea "x"
type input "1"
type textarea "x"
type input "10"
type input "0"
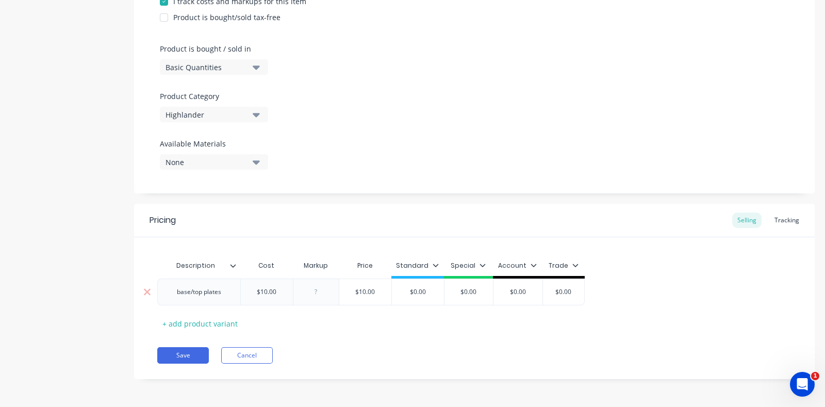
type textarea "x"
type input "3"
type textarea "x"
type input "37"
type input "$13.70"
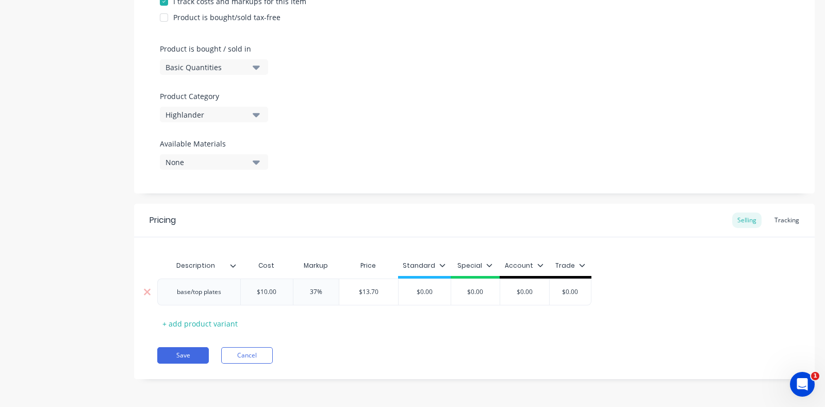
type input "$0.00"
drag, startPoint x: 433, startPoint y: 293, endPoint x: 414, endPoint y: 293, distance: 19.6
click at [414, 293] on input "$0.00" at bounding box center [424, 291] width 52 height 9
type textarea "x"
type input "1"
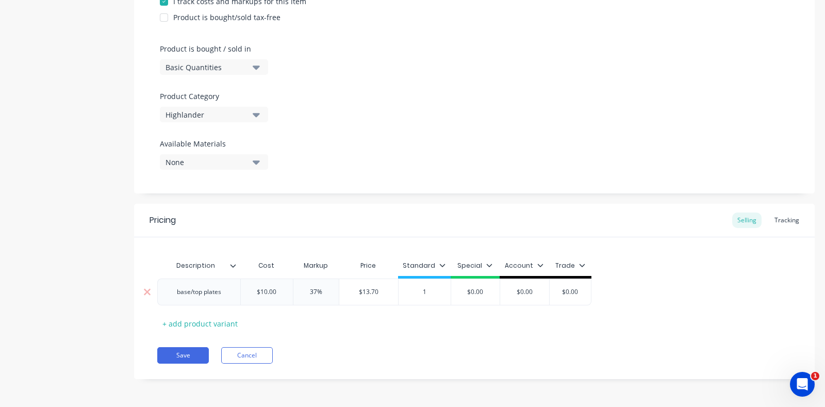
type textarea "x"
type input "13"
type textarea "x"
type input "13."
type textarea "x"
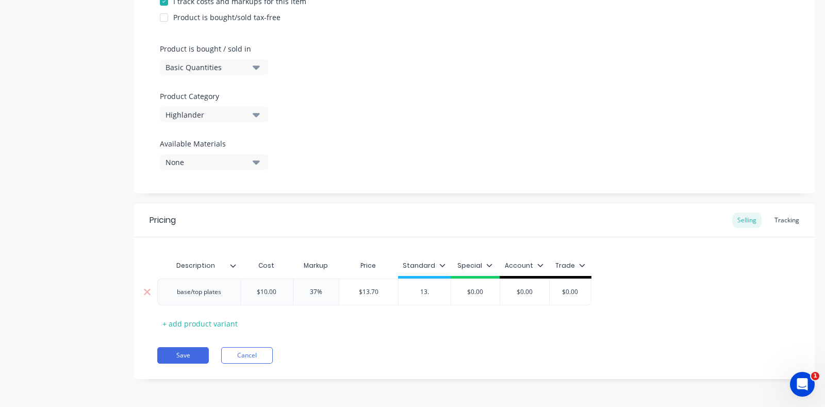
type input "13.7"
type textarea "x"
type input "13.70"
click at [190, 358] on button "Save" at bounding box center [183, 355] width 52 height 16
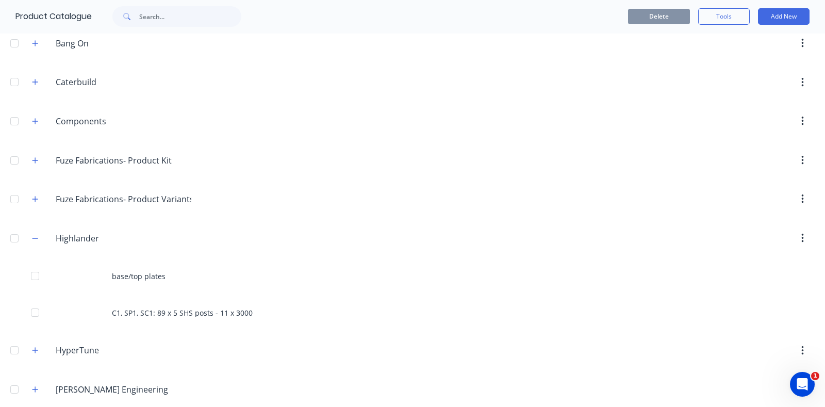
scroll to position [64, 0]
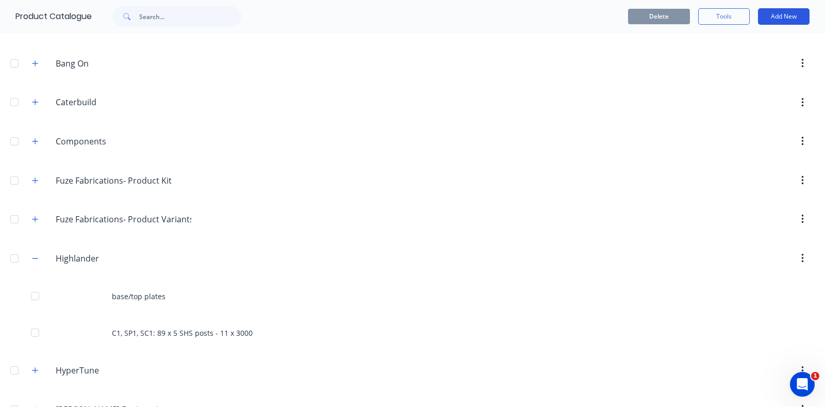
click at [777, 18] on button "Add New" at bounding box center [784, 16] width 52 height 16
click at [773, 57] on div "Product" at bounding box center [759, 63] width 79 height 15
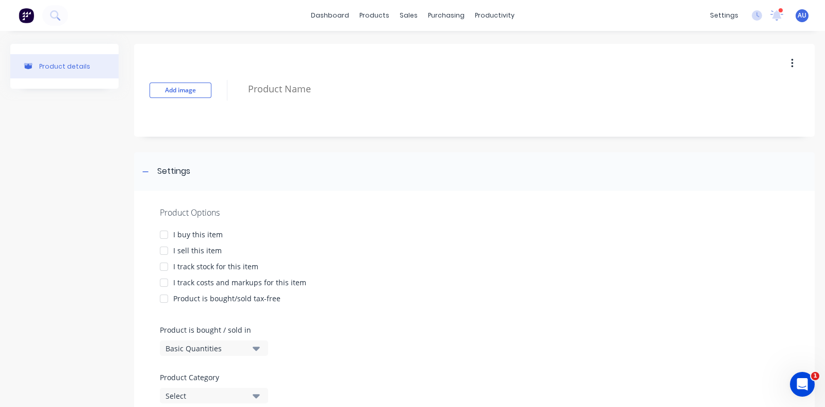
click at [197, 248] on div "I sell this item" at bounding box center [197, 250] width 48 height 11
click at [200, 265] on div "I track stock for this item" at bounding box center [215, 266] width 85 height 11
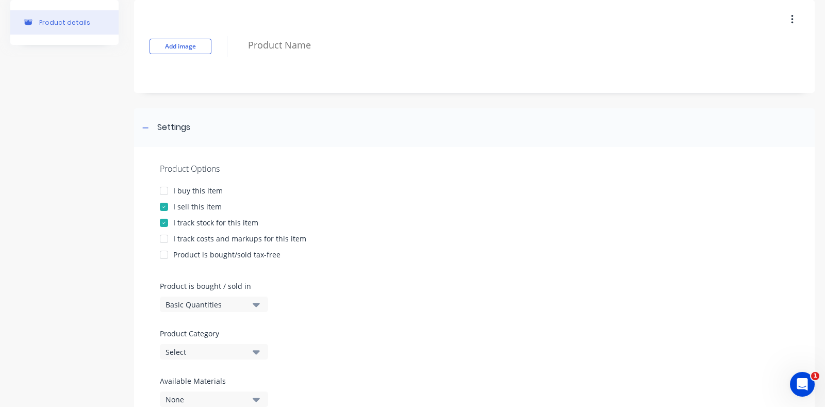
scroll to position [64, 0]
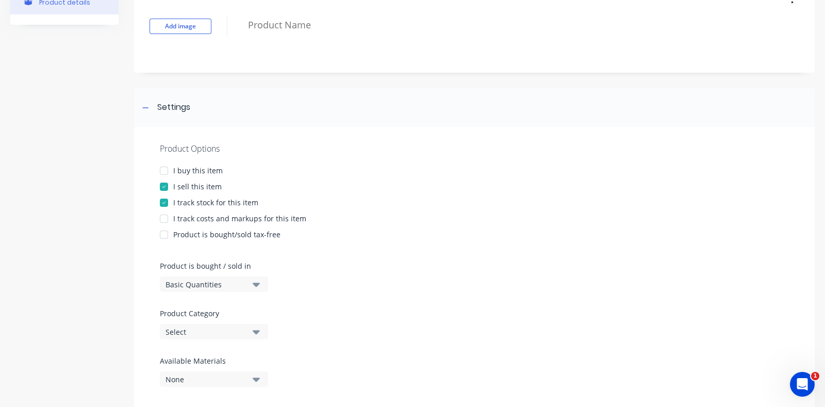
click at [209, 218] on div "I track costs and markups for this item" at bounding box center [239, 218] width 133 height 11
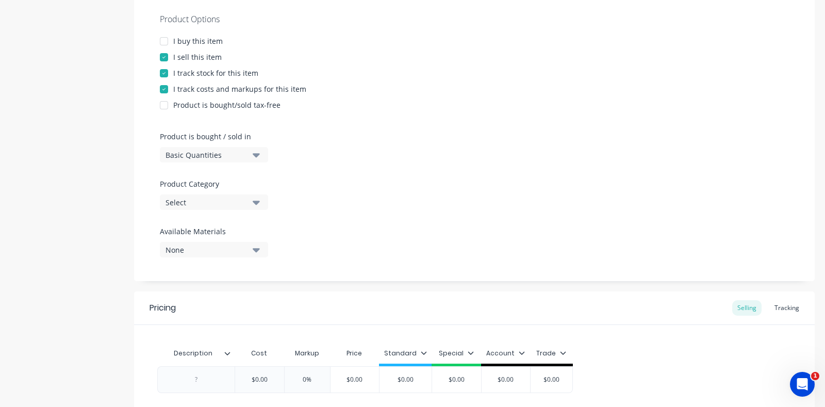
click at [203, 207] on div "Select" at bounding box center [206, 202] width 82 height 11
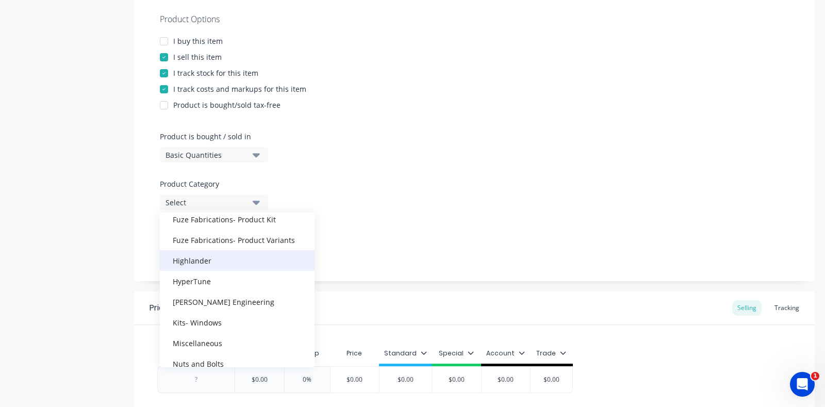
scroll to position [134, 0]
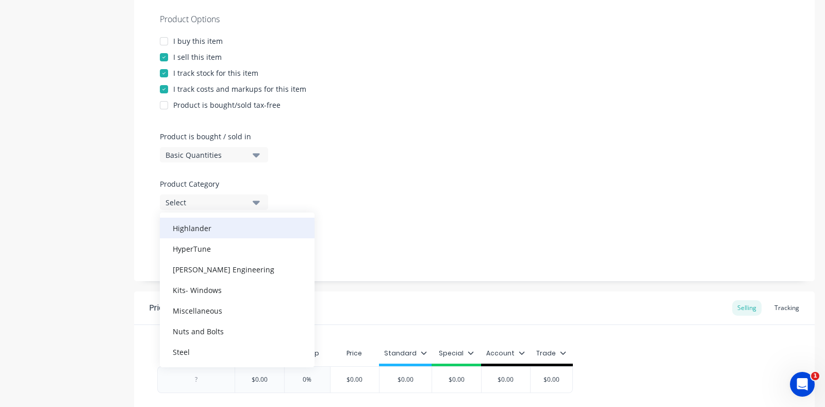
click at [201, 228] on div "Highlander" at bounding box center [237, 227] width 155 height 21
type textarea "x"
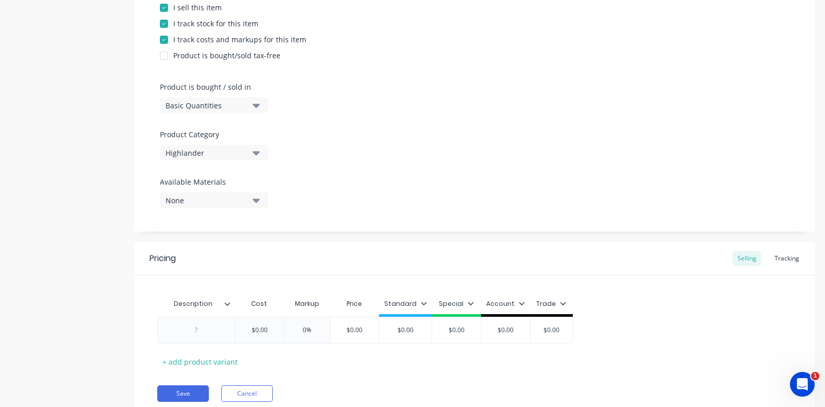
scroll to position [281, 0]
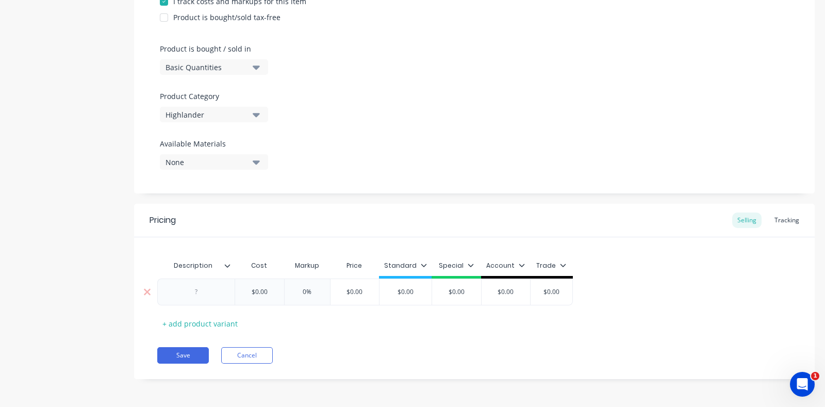
click at [221, 292] on div at bounding box center [197, 291] width 52 height 13
paste div
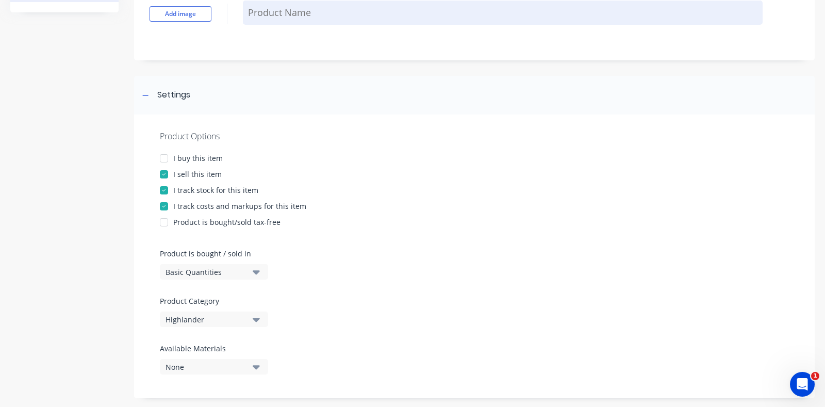
scroll to position [0, 0]
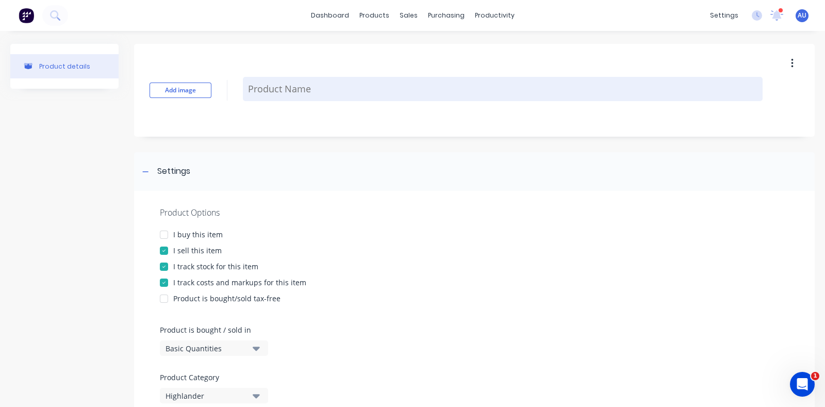
click at [314, 90] on textarea at bounding box center [502, 89] width 519 height 24
paste textarea "GL1: 200PFC on 200/12 plate lintel - 1 x 3600"
type textarea "x"
type textarea "GL1: 200PFC on 200/12 plate lintel - 1 x 3600"
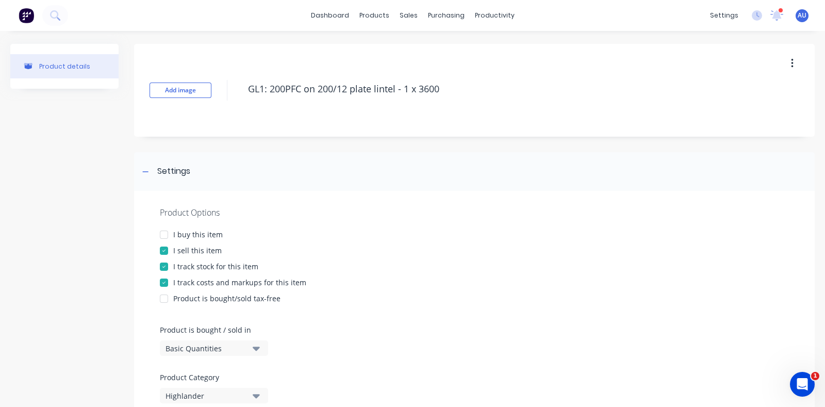
type textarea "x"
type textarea "GL1: 200PFC on 200/12 plate lintel - 1 x 3600"
type textarea "x"
type textarea "GL1: 200PFC on 200/12 plate lintel - 1 x 3600"
type textarea "x"
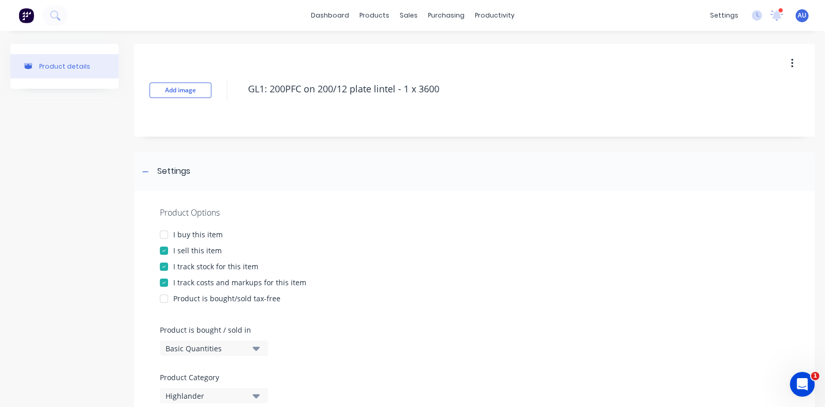
type textarea "GL1: 200PFC on 200/12 plate lintel - 1 x 3600"
type textarea "x"
type textarea "GL1: 200PFC on 200/12 plate lintel - 1 x 360"
type textarea "x"
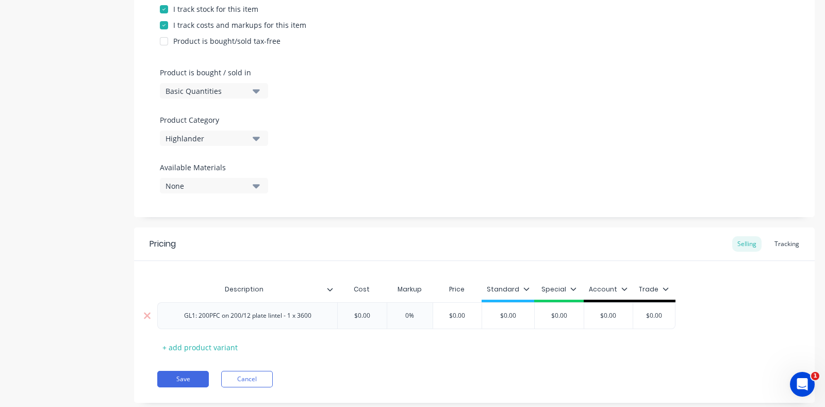
type textarea "GL1: 200PFC on 200/12 plate lintel - 1 x 3600"
type textarea "x"
type textarea "GL1: 200PFC on 200/12 plate lintel - 1 x 3600"
drag, startPoint x: 309, startPoint y: 317, endPoint x: 164, endPoint y: 319, distance: 145.3
click at [164, 319] on div "GL1: 200PFC on 200/12 plate lintel - 1 x 3600" at bounding box center [247, 315] width 180 height 27
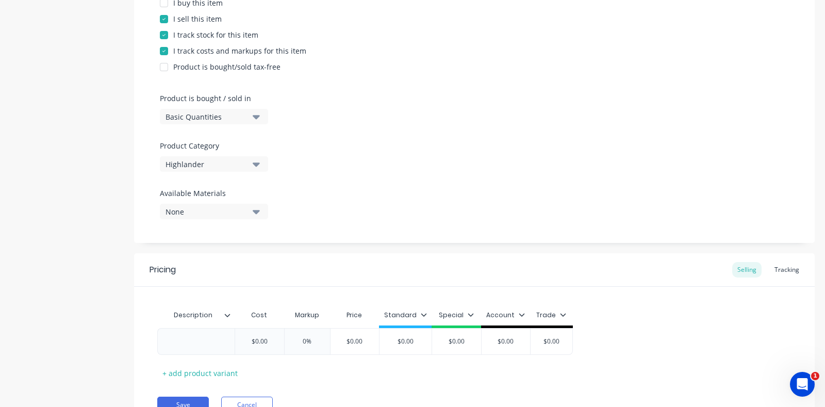
scroll to position [281, 0]
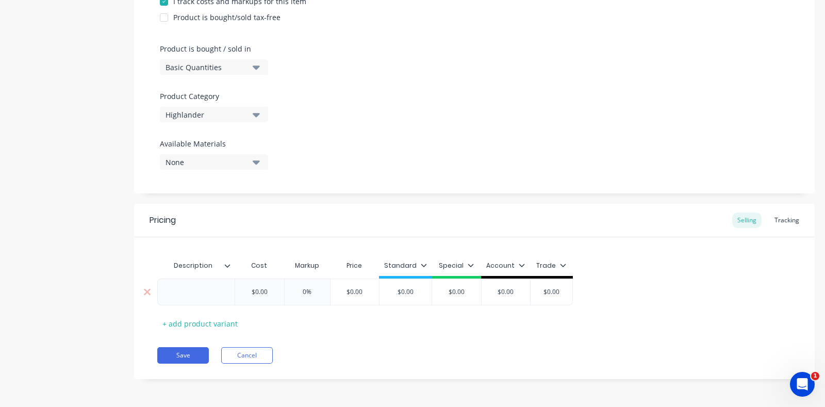
click at [203, 287] on div at bounding box center [197, 291] width 52 height 13
type textarea "x"
type input "$0.00"
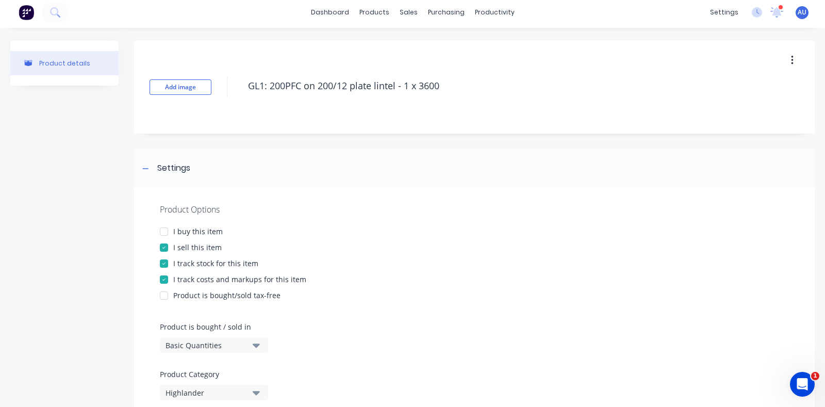
scroll to position [0, 0]
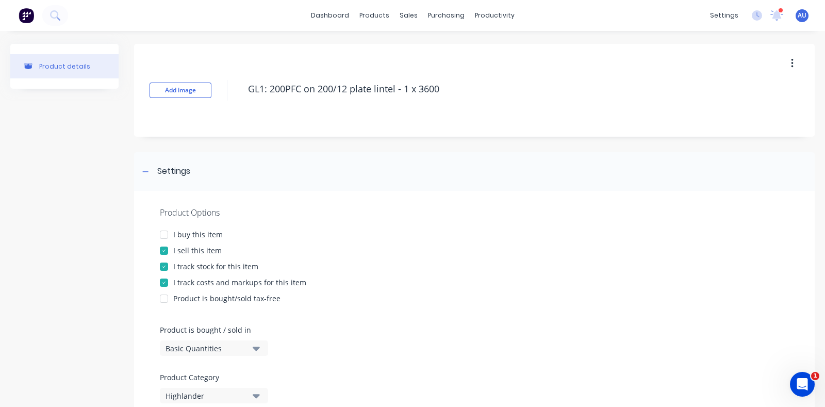
drag, startPoint x: 473, startPoint y: 86, endPoint x: 217, endPoint y: 81, distance: 255.7
click at [217, 81] on div "Add image GL1: 200PFC on 200/12 plate lintel - 1 x 3600" at bounding box center [474, 90] width 680 height 93
paste textarea "200PFC"
type textarea "x"
type textarea "200PFC"
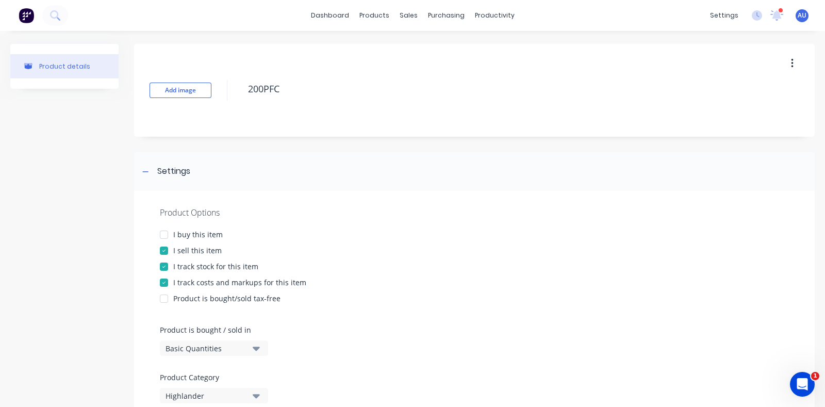
type textarea "x"
type textarea "200PFC"
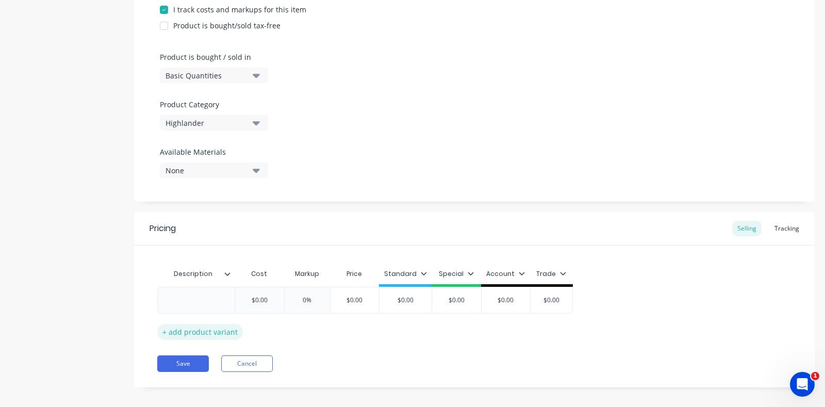
scroll to position [281, 0]
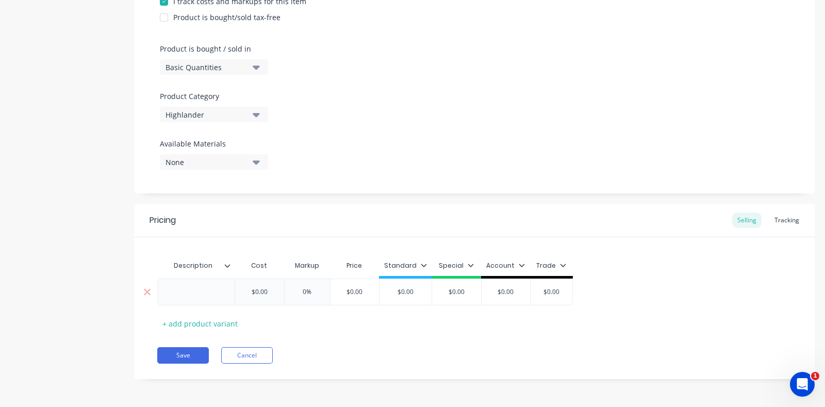
click at [214, 289] on div at bounding box center [197, 291] width 52 height 13
type textarea "x"
type input "4"
type textarea "x"
type input "44"
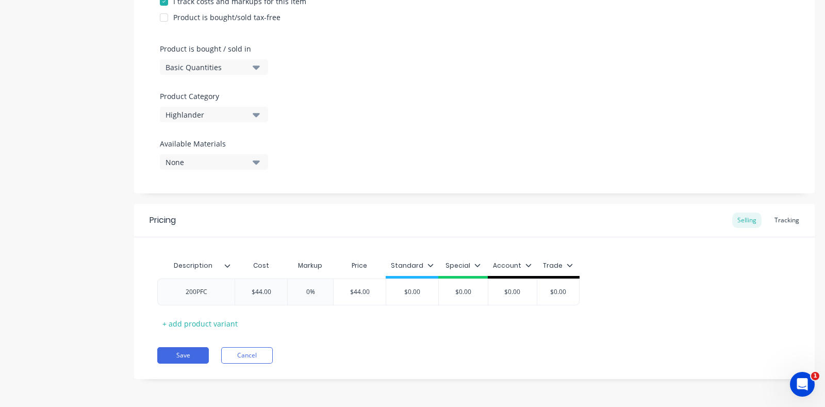
type input "0"
type textarea "x"
type input "3"
type textarea "x"
type input "37"
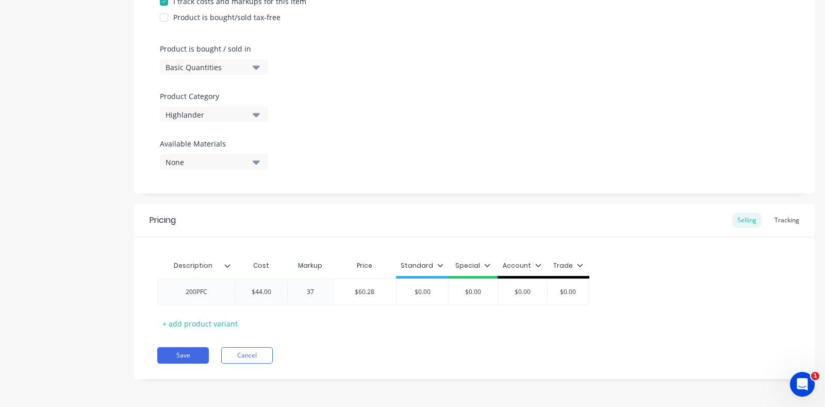
type input "$60.28"
type input "$0.00"
drag, startPoint x: 431, startPoint y: 292, endPoint x: 412, endPoint y: 293, distance: 19.1
click at [412, 293] on input "$0.00" at bounding box center [422, 291] width 52 height 9
type textarea "x"
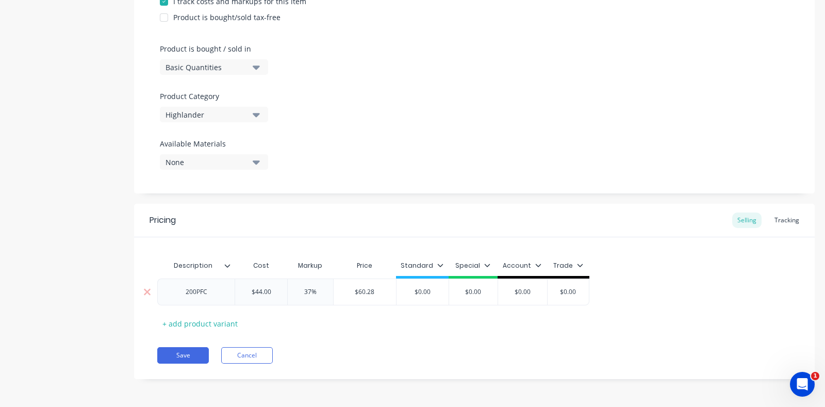
type input "6"
type textarea "x"
type input "60"
type textarea "x"
type input "60."
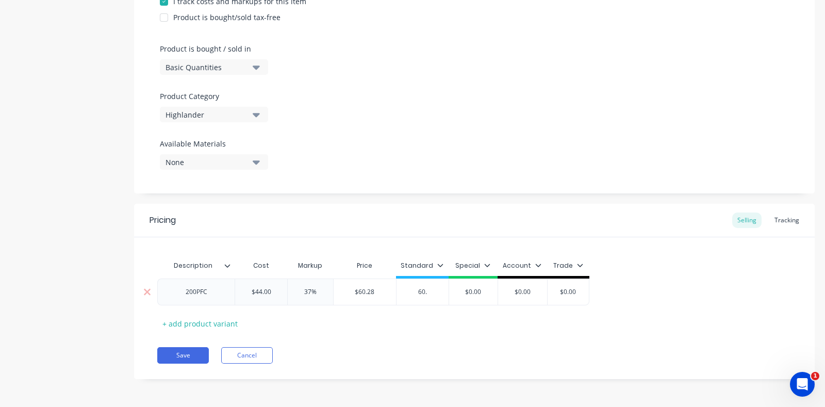
type textarea "x"
type input "60.2"
type textarea "x"
type input "60.28"
type input "$0.00"
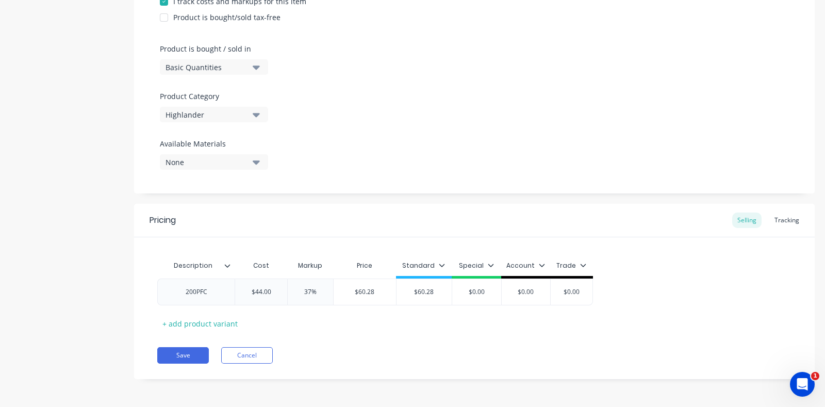
click at [406, 326] on div "Description Cost Markup Price Standard Special Account Trade 200PFC $44.00 44 3…" at bounding box center [474, 293] width 634 height 76
click at [178, 357] on button "Save" at bounding box center [183, 355] width 52 height 16
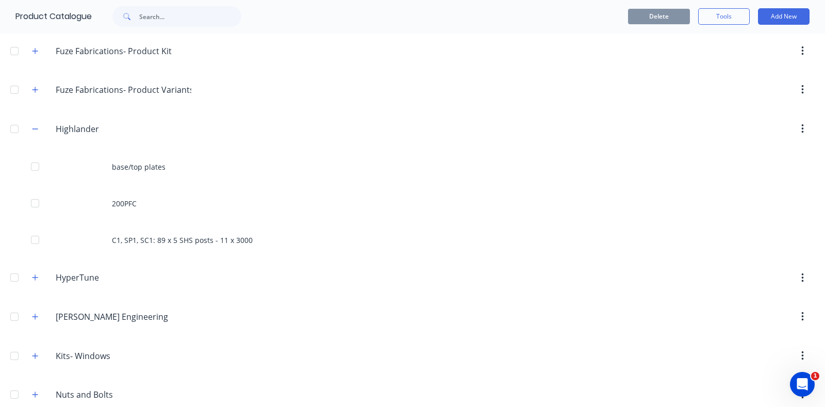
scroll to position [128, 0]
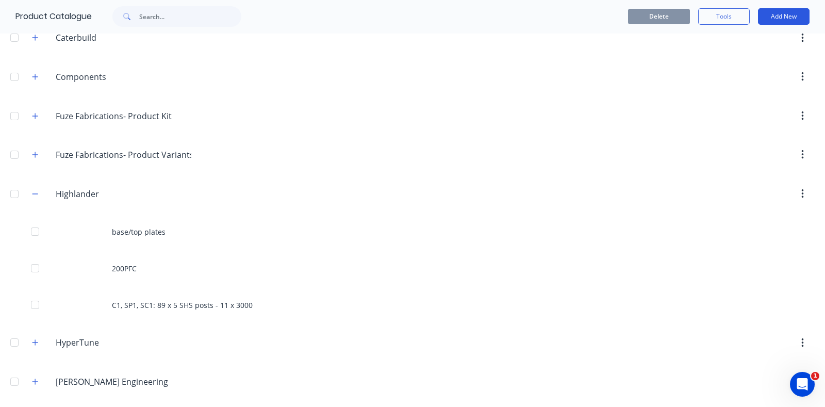
click at [781, 16] on button "Add New" at bounding box center [784, 16] width 52 height 16
click at [745, 72] on button "Product" at bounding box center [760, 63] width 98 height 21
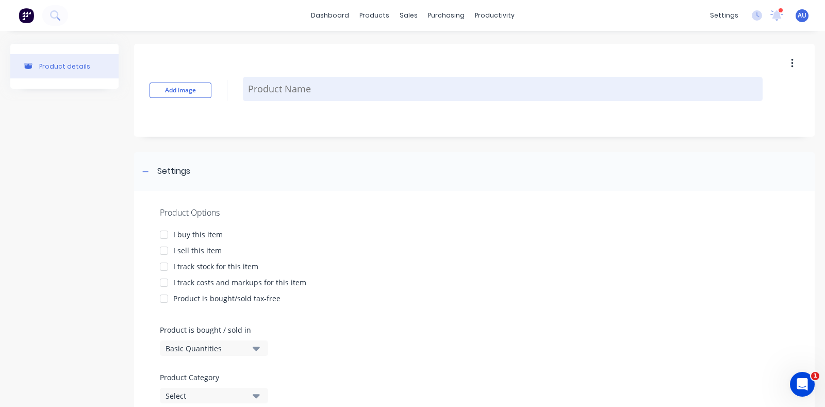
click at [276, 94] on textarea at bounding box center [502, 89] width 519 height 24
paste textarea "1B1, 1B7, 1B8, 1B9: 180PFC - 3600, 2100 double cranked, 3200, 1500"
type textarea "x"
type textarea "1B1, 1B7, 1B8, 1B9: 180PFC - 3600, 2100 double cranked, 3200, 1500"
type textarea "x"
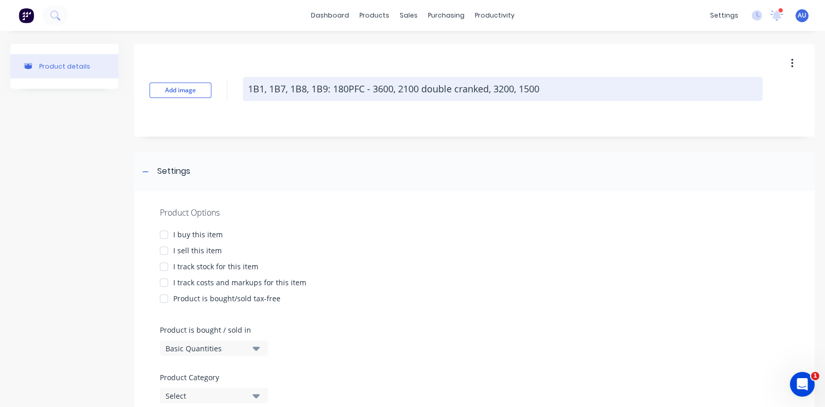
type textarea "1B1, 1B7, 1B8, 1B9: 180PFC - 3600, 2100 double cranked, 3200, 1500"
type textarea "x"
type textarea "1B1, 1B7, 1B8, 1B9: 180PFC - 3600, 2100 double cranked, 3200, 1500"
type textarea "x"
type textarea "1B1, 1B7, 1B8, 1B9: 180PFC - 3600, 2100 double cranked, 3200, 1500"
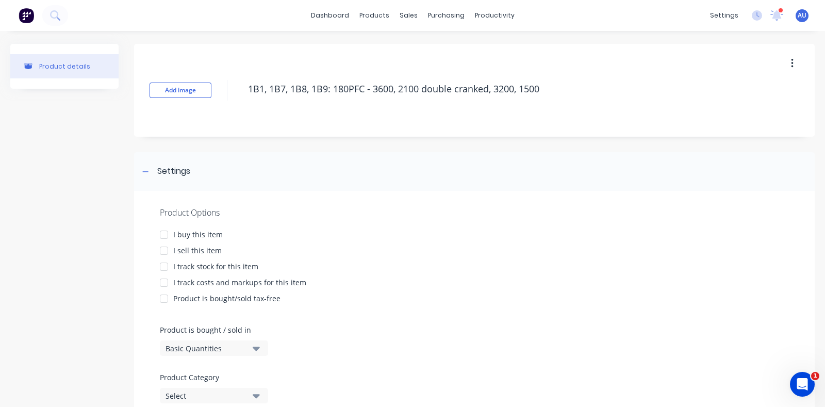
click at [165, 253] on div at bounding box center [164, 250] width 21 height 21
click at [165, 265] on div at bounding box center [164, 266] width 21 height 21
click at [165, 282] on div at bounding box center [164, 282] width 21 height 21
type textarea "x"
type textarea "1B1, 1B7, 1B8, 1B9: 180PFC - 3600, 2100 double cranked, 3200, 1500"
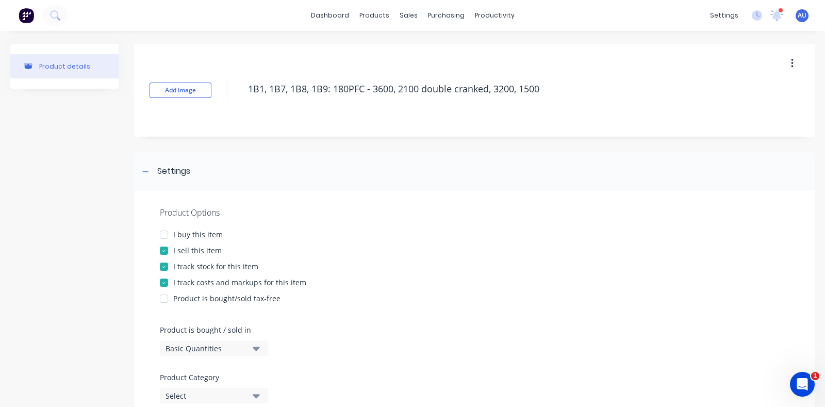
type textarea "x"
type textarea "1B1, 1B7, 1B8, 1B9: 180PFC - 3600, 2100 double cranked, 3200, 1500"
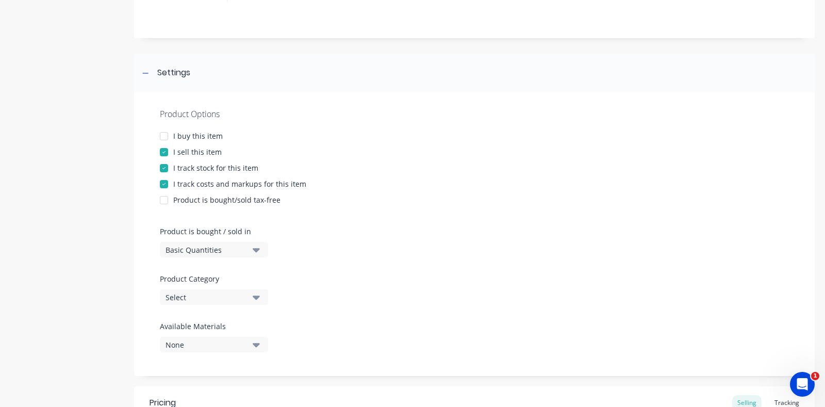
scroll to position [128, 0]
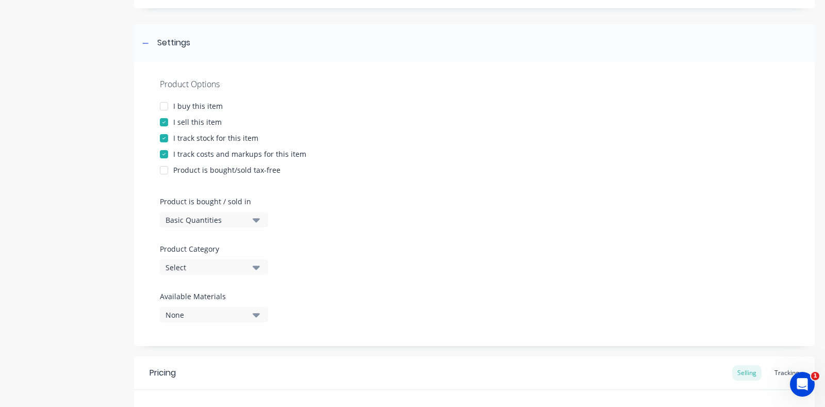
click at [203, 262] on div "Select" at bounding box center [206, 267] width 82 height 11
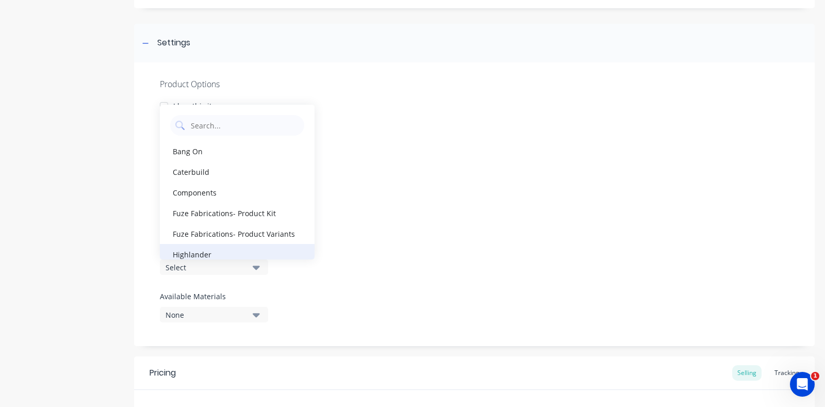
click at [201, 252] on div "Highlander" at bounding box center [237, 254] width 155 height 21
type textarea "x"
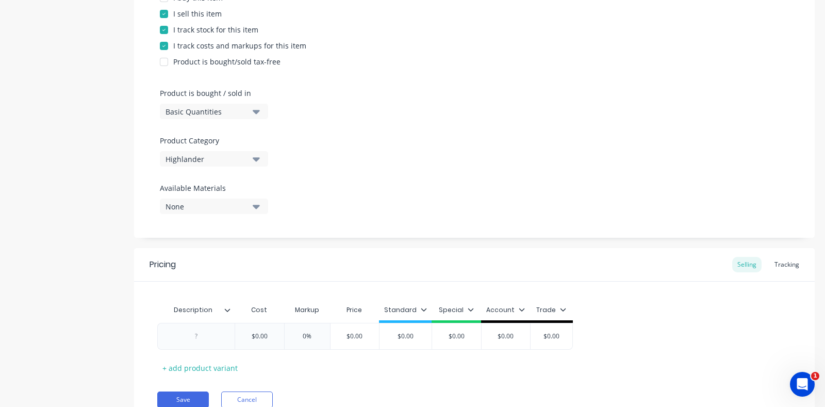
scroll to position [281, 0]
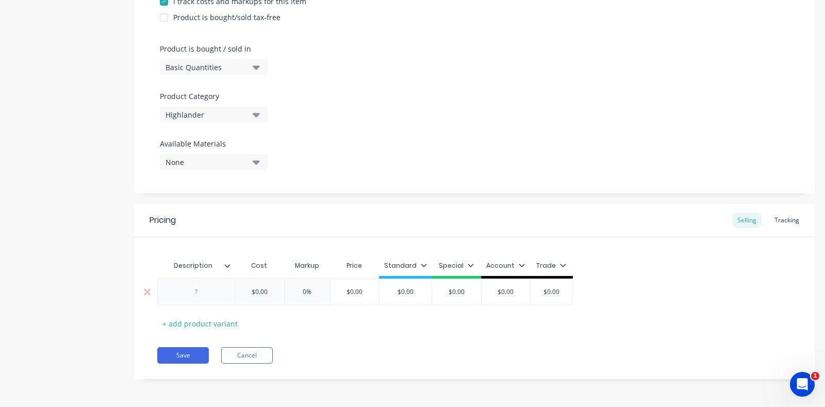
click at [215, 298] on div at bounding box center [195, 291] width 77 height 27
click at [199, 291] on div at bounding box center [197, 291] width 52 height 13
paste div
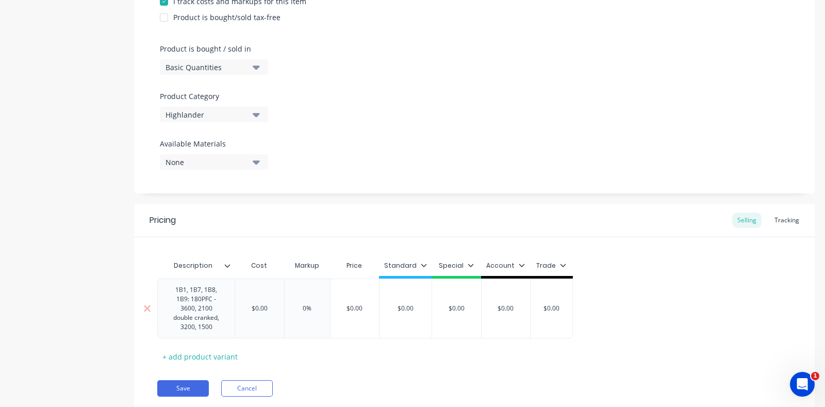
type textarea "x"
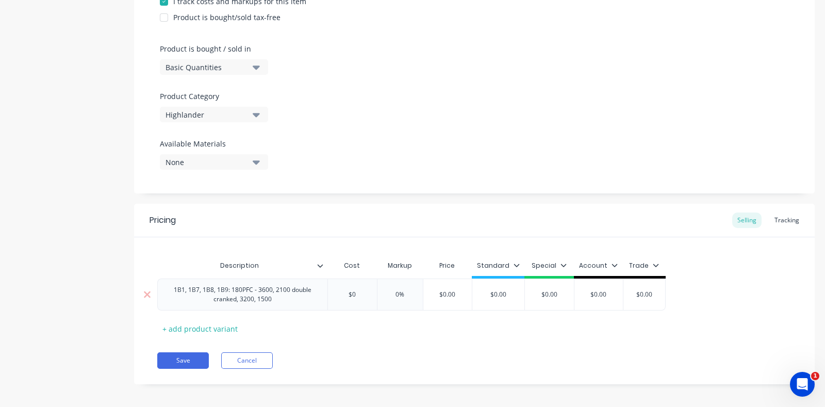
type input "$"
type textarea "x"
type input "$4"
type textarea "x"
type input "$40"
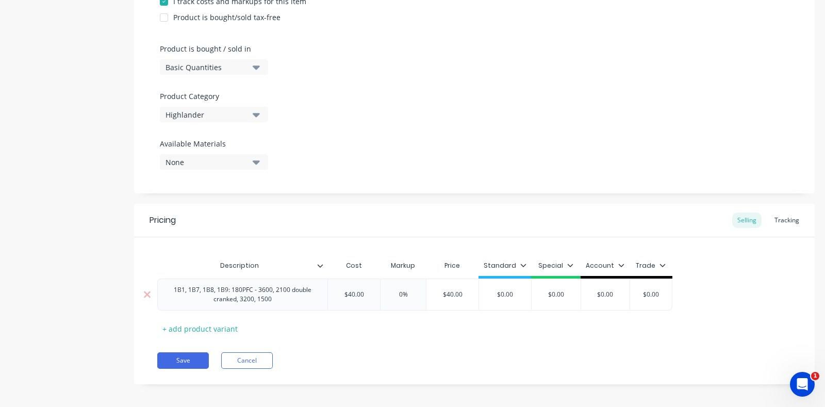
type input "0"
type textarea "x"
type input "3"
type textarea "x"
type input "37"
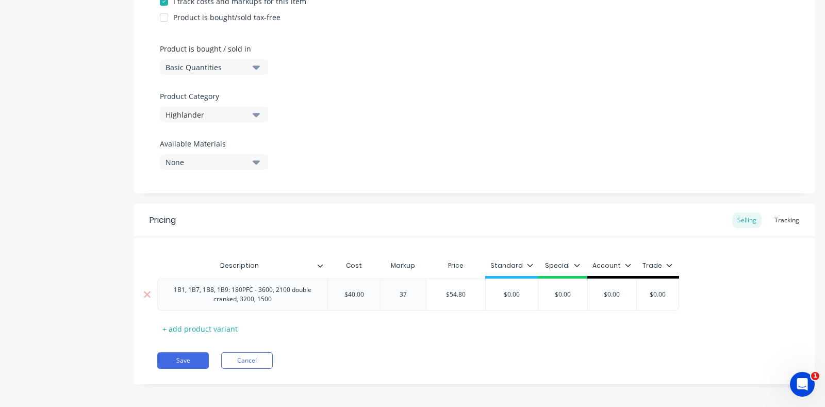
type input "$54.80"
type input "$0.00"
click at [521, 297] on input "$0.00" at bounding box center [511, 294] width 52 height 9
type textarea "x"
type input "$0.0"
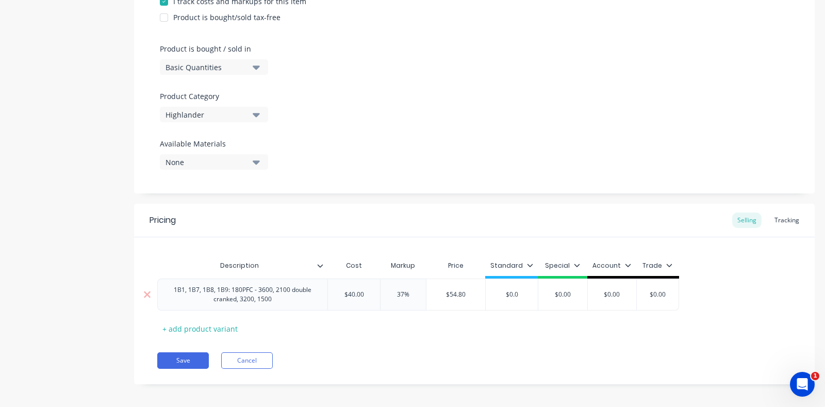
type textarea "x"
type input "$0."
type textarea "x"
type input "$0"
type textarea "x"
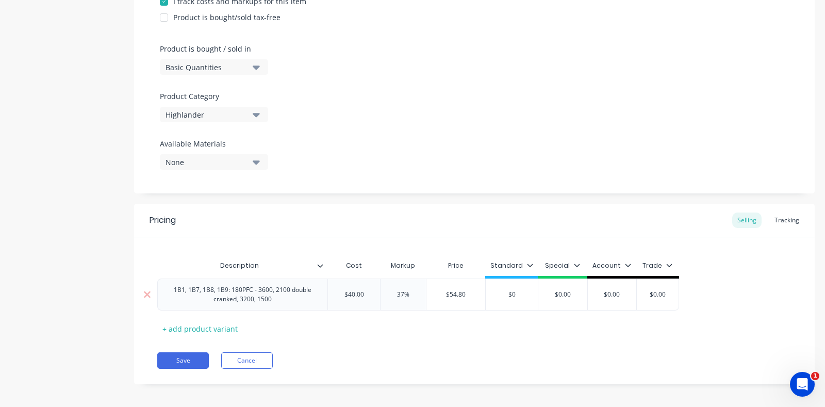
type input "$"
type textarea "x"
type input "$5"
type textarea "x"
type input "$54"
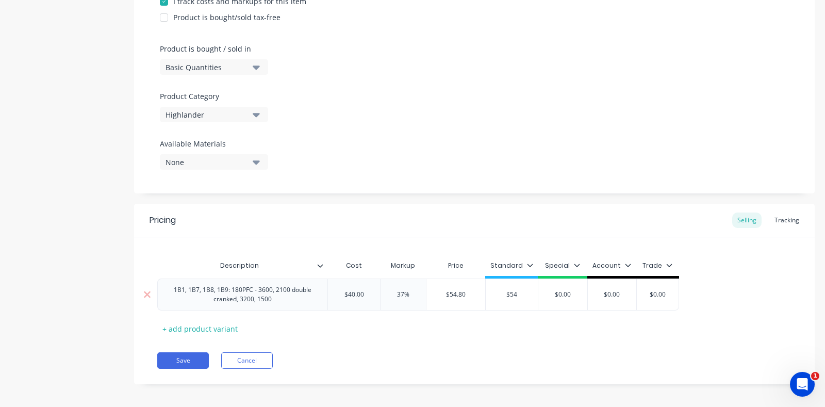
type textarea "x"
type input "$54."
type textarea "x"
type input "$54.8"
type textarea "x"
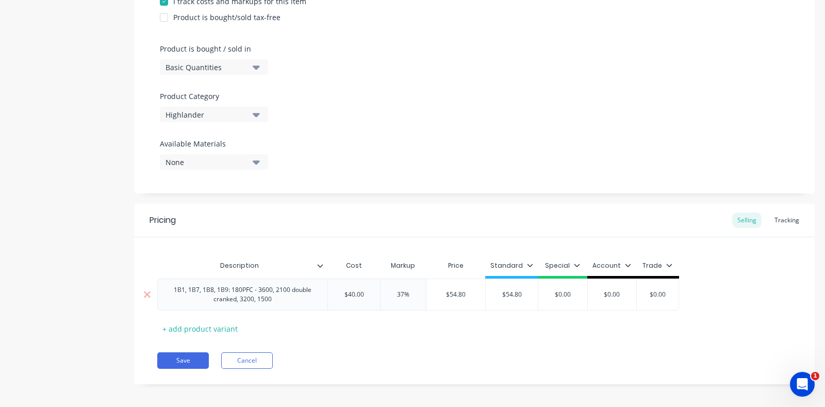
type input "$54.80"
type input "$0.00"
click at [416, 364] on div "Save Cancel" at bounding box center [485, 360] width 657 height 16
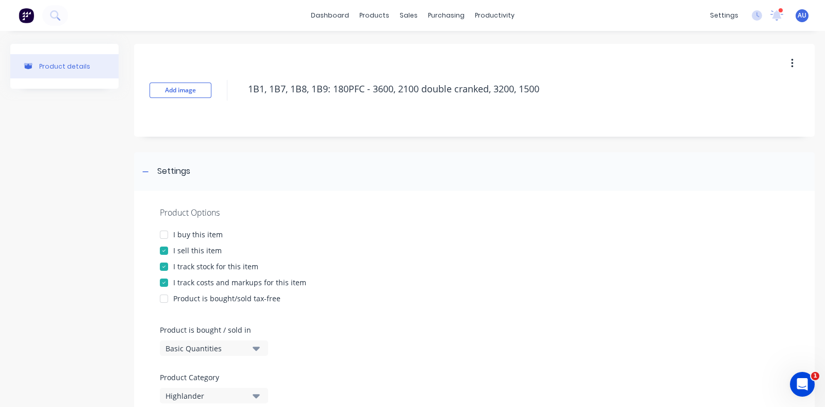
scroll to position [257, 0]
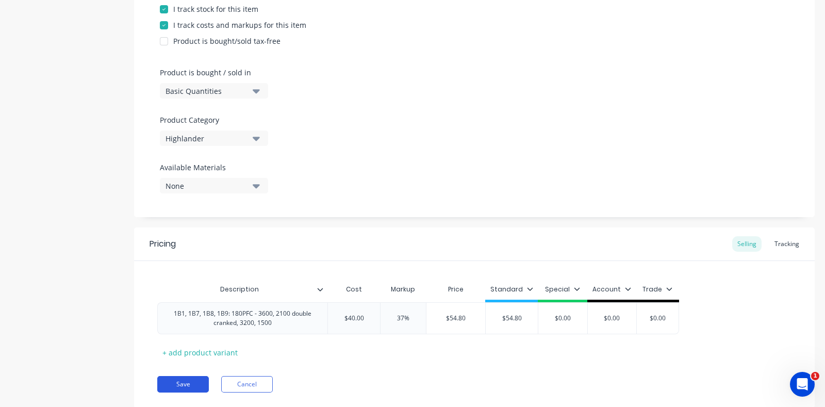
click at [176, 382] on button "Save" at bounding box center [183, 384] width 52 height 16
type textarea "x"
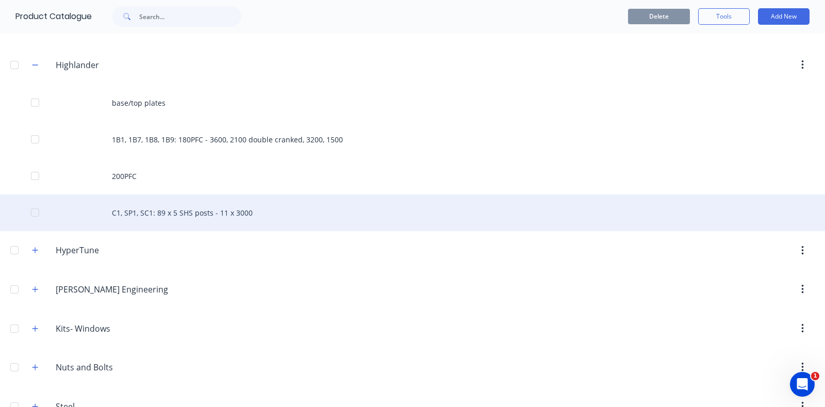
scroll to position [64, 0]
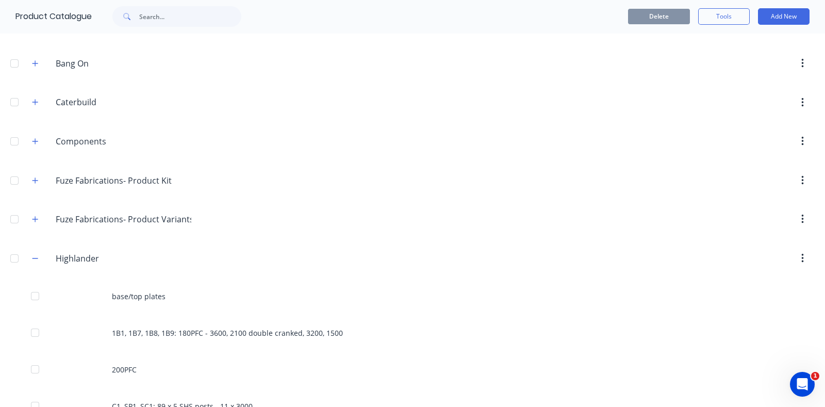
click at [768, 7] on div "Delete Tools Add New" at bounding box center [546, 16] width 558 height 33
click at [769, 14] on button "Add New" at bounding box center [784, 16] width 52 height 16
click at [751, 85] on div "Product Kit" at bounding box center [759, 84] width 79 height 15
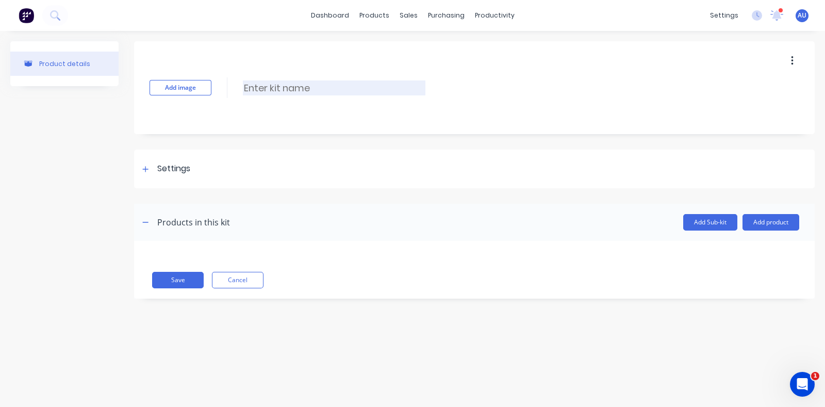
click at [286, 91] on input at bounding box center [334, 87] width 182 height 15
click at [312, 88] on input at bounding box center [334, 87] width 182 height 15
paste input "Ground Floor Dwelling 1"
type input "Ground Floor Dwelling 1"
click at [181, 166] on div "Settings" at bounding box center [173, 168] width 33 height 13
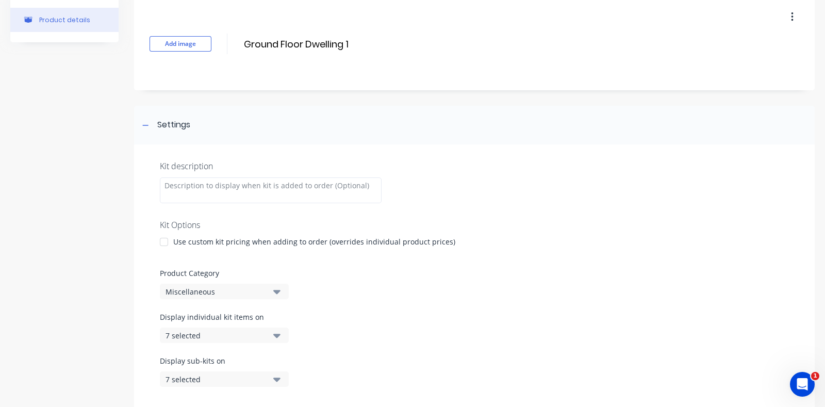
scroll to position [64, 0]
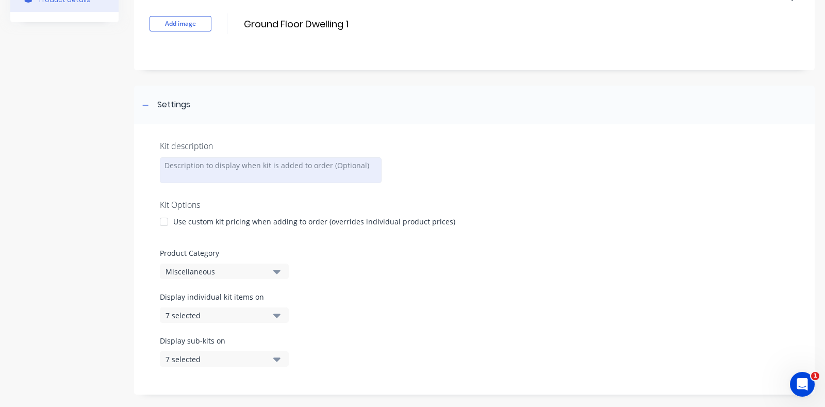
click at [229, 161] on div at bounding box center [271, 170] width 222 height 26
paste div
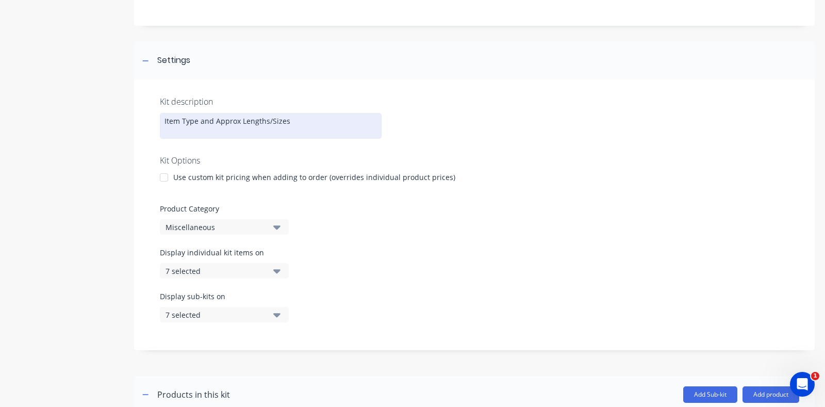
scroll to position [128, 0]
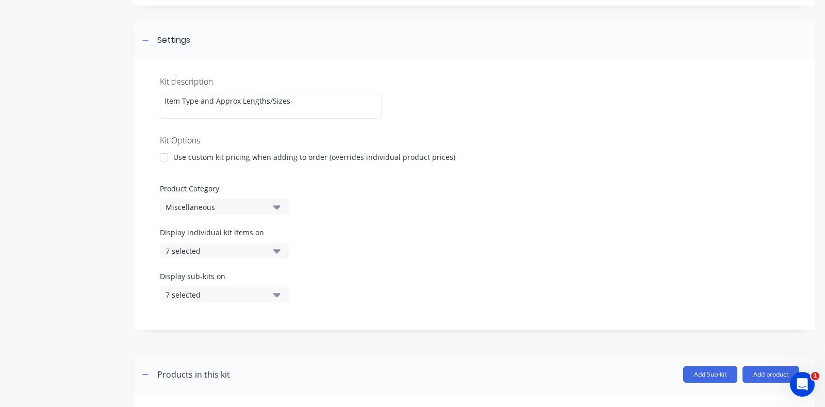
click at [355, 185] on label "Product Category" at bounding box center [474, 188] width 629 height 11
click at [245, 211] on div "Miscellaneous" at bounding box center [215, 207] width 100 height 11
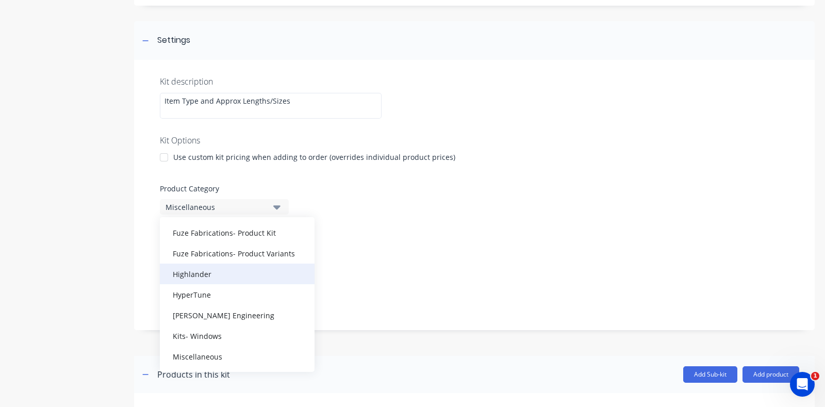
scroll to position [64, 0]
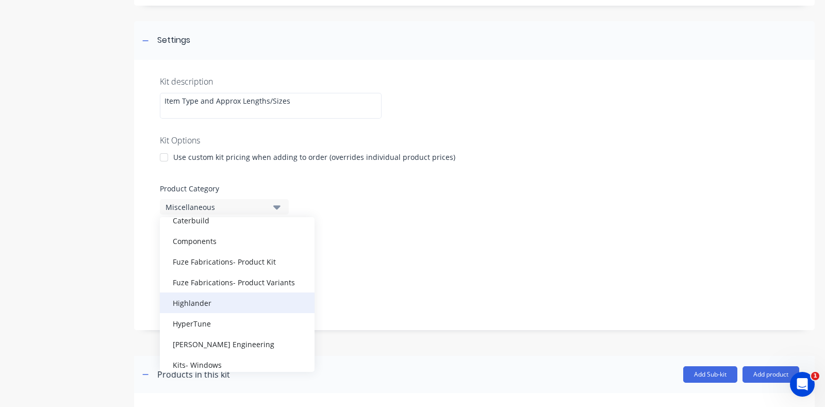
click at [227, 301] on div "Highlander" at bounding box center [237, 302] width 155 height 21
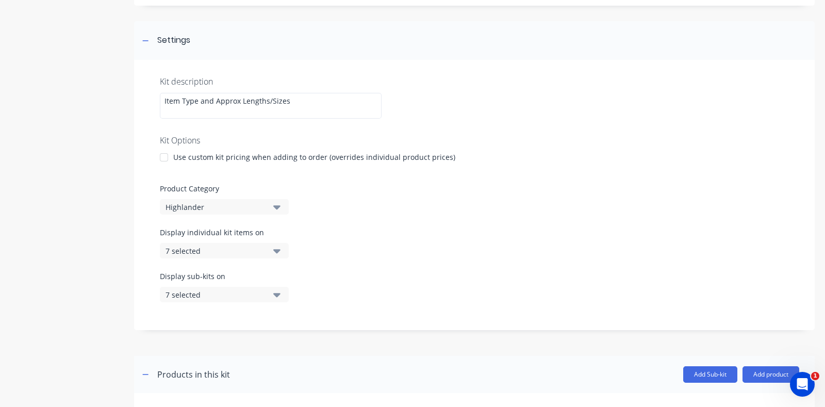
click at [383, 242] on div "Display individual kit items on 7 selected" at bounding box center [474, 249] width 629 height 44
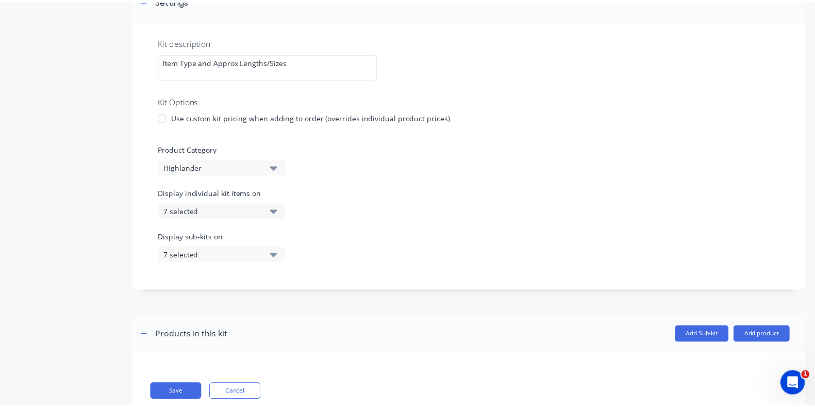
scroll to position [197, 0]
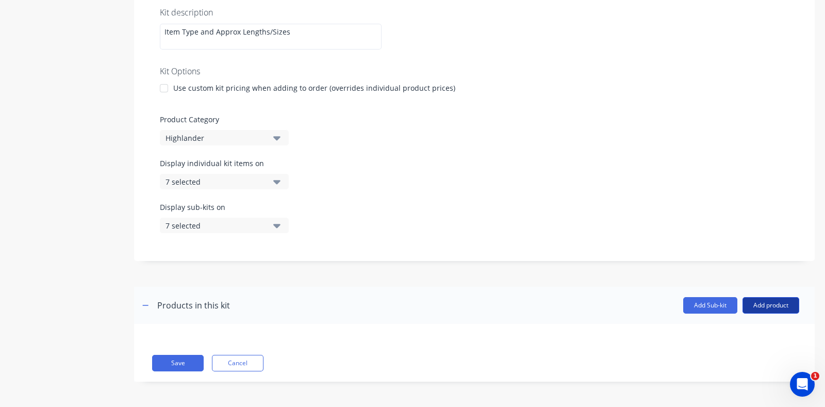
click at [746, 303] on button "Add product" at bounding box center [770, 305] width 57 height 16
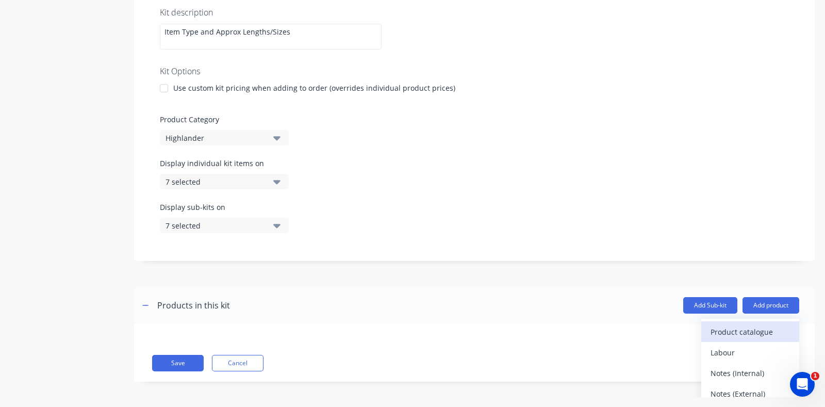
click at [710, 336] on div "Product catalogue" at bounding box center [749, 331] width 79 height 15
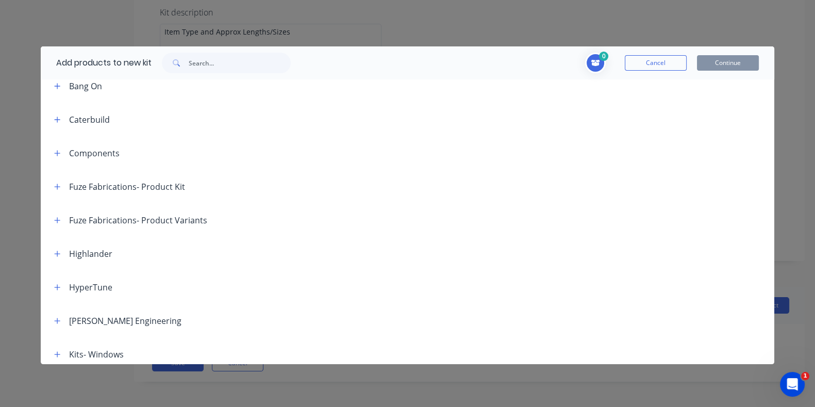
scroll to position [64, 0]
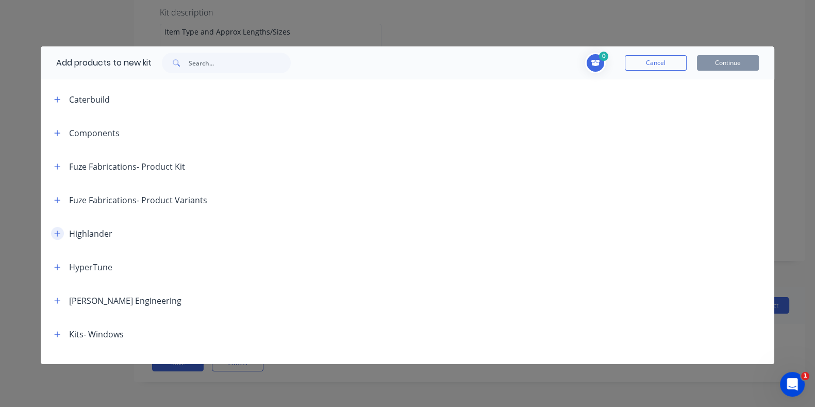
click at [56, 237] on button "button" at bounding box center [57, 233] width 13 height 13
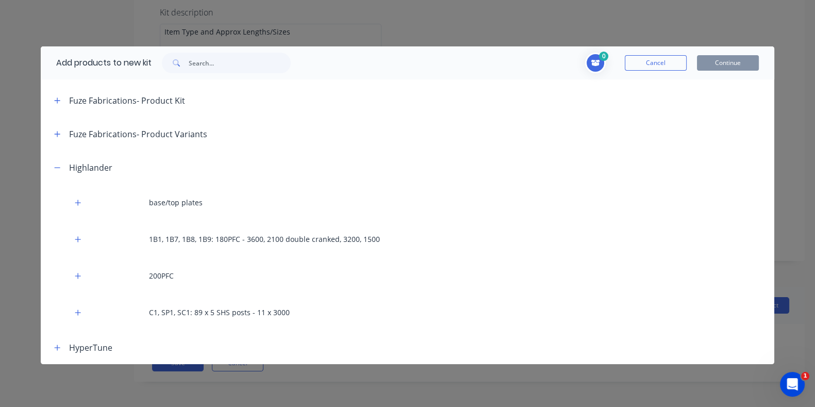
scroll to position [193, 0]
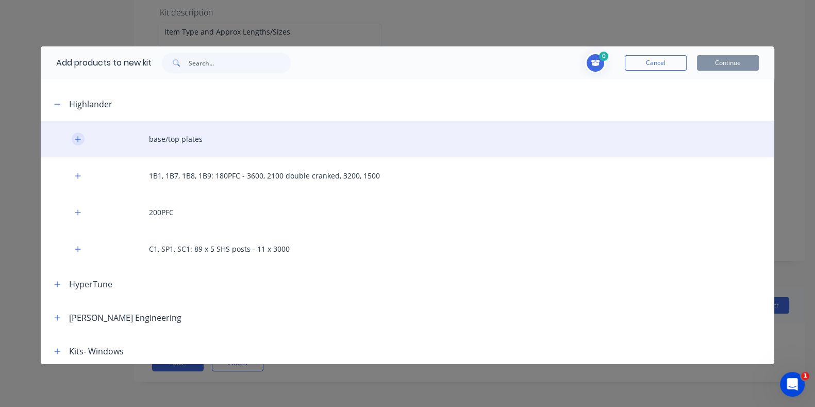
click at [75, 141] on icon "button" at bounding box center [78, 139] width 6 height 7
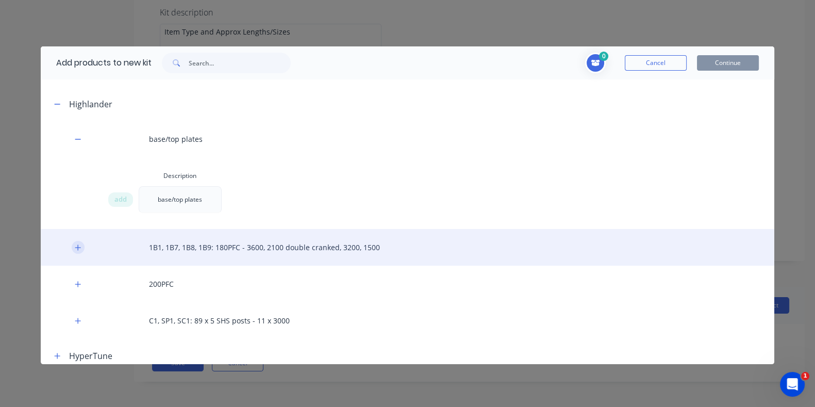
click at [78, 253] on button "button" at bounding box center [78, 247] width 13 height 13
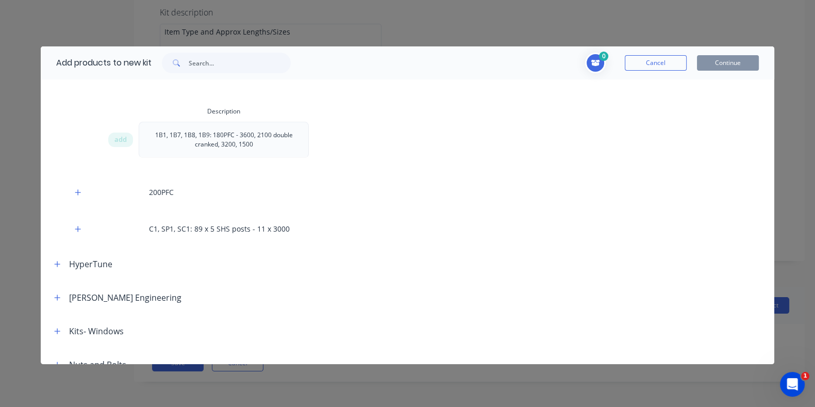
scroll to position [387, 0]
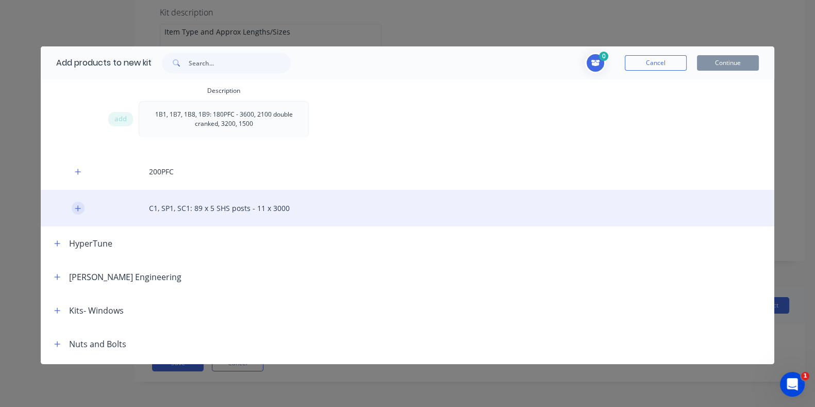
click at [82, 210] on button "button" at bounding box center [78, 208] width 13 height 13
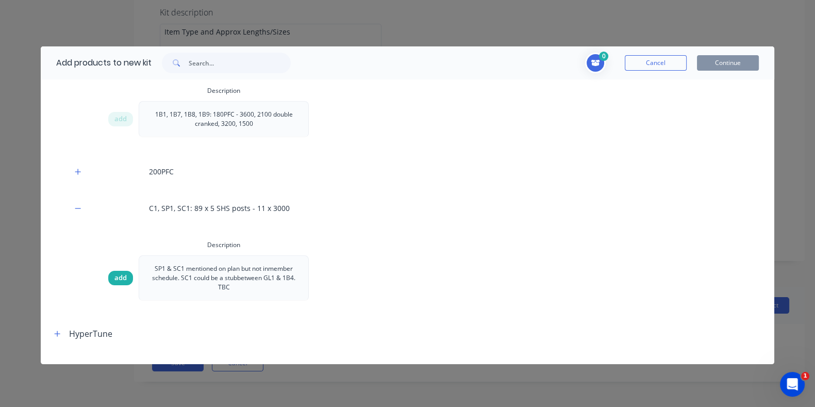
click at [115, 279] on span "add" at bounding box center [120, 278] width 12 height 10
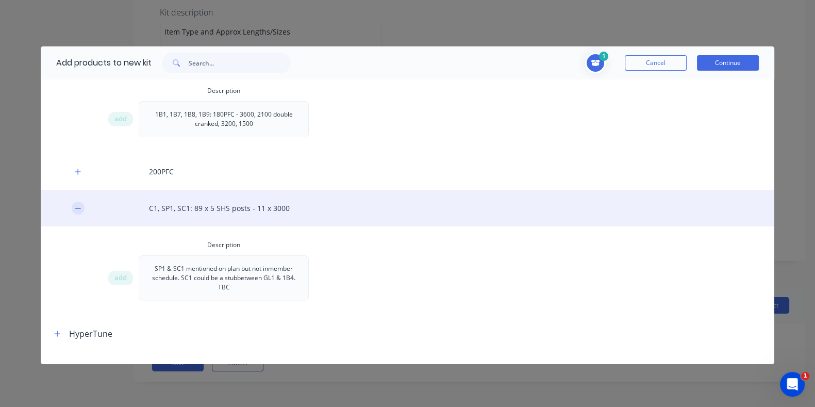
click at [78, 205] on icon "button" at bounding box center [78, 208] width 6 height 7
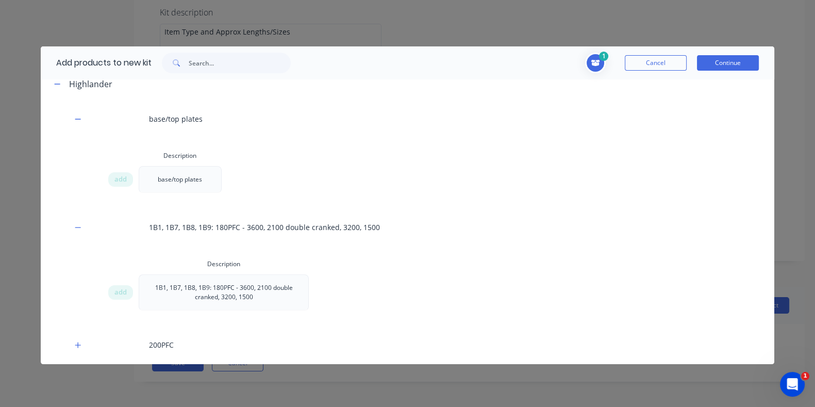
scroll to position [193, 0]
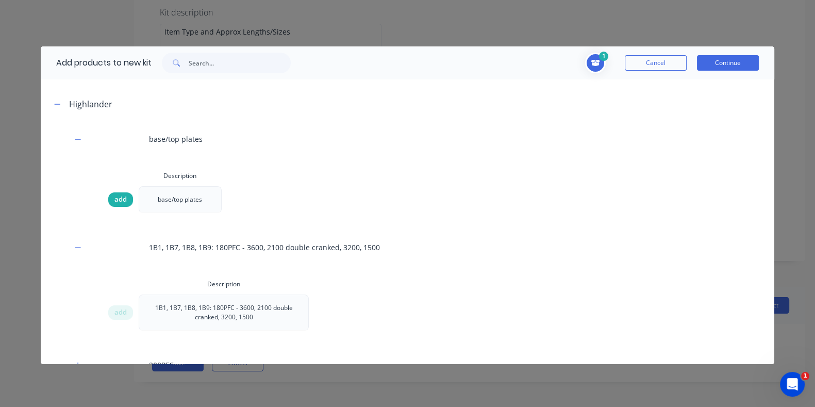
click at [116, 201] on span "add" at bounding box center [120, 199] width 12 height 10
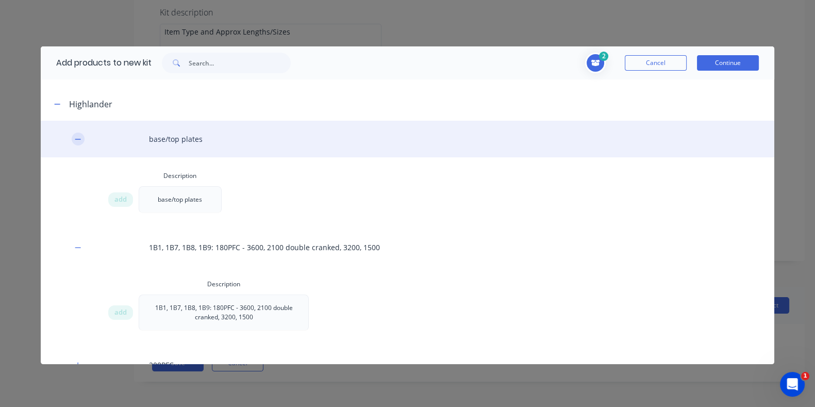
click at [75, 137] on icon "button" at bounding box center [78, 139] width 6 height 7
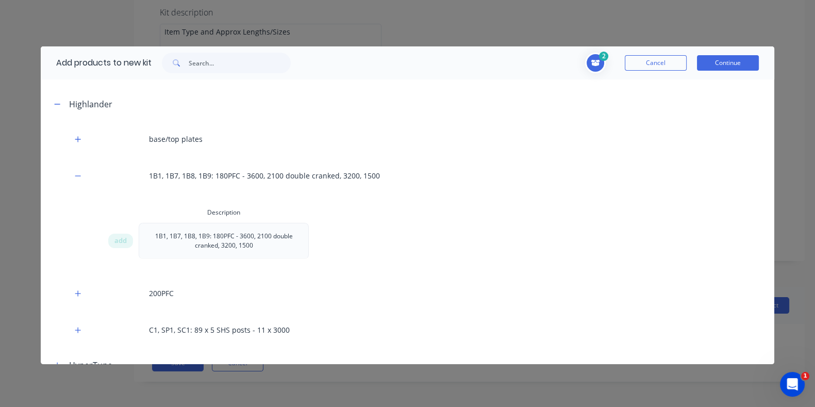
scroll to position [257, 0]
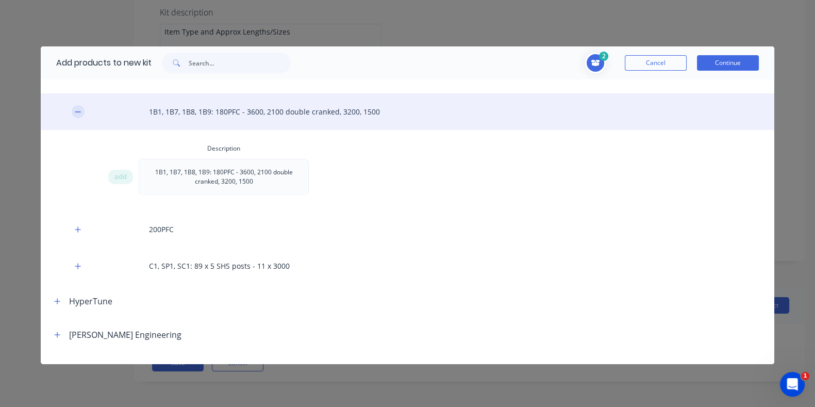
click at [82, 110] on button "button" at bounding box center [78, 111] width 13 height 13
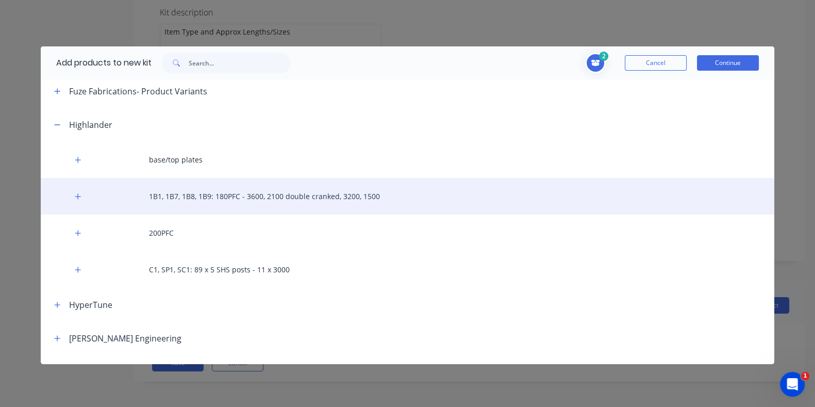
scroll to position [193, 0]
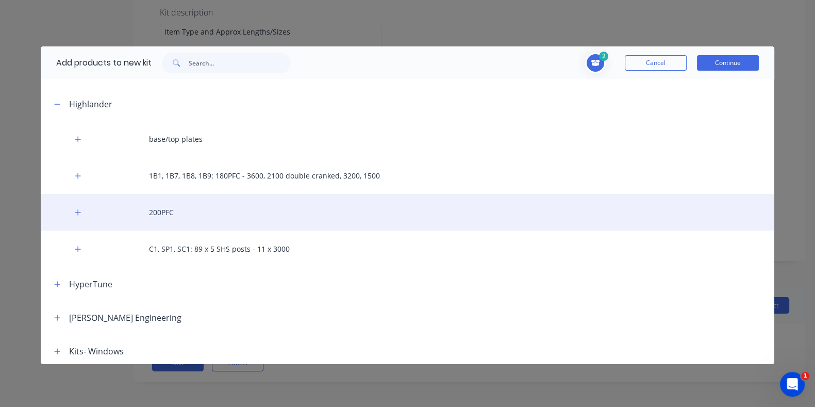
click at [109, 214] on div "200PFC" at bounding box center [407, 212] width 733 height 37
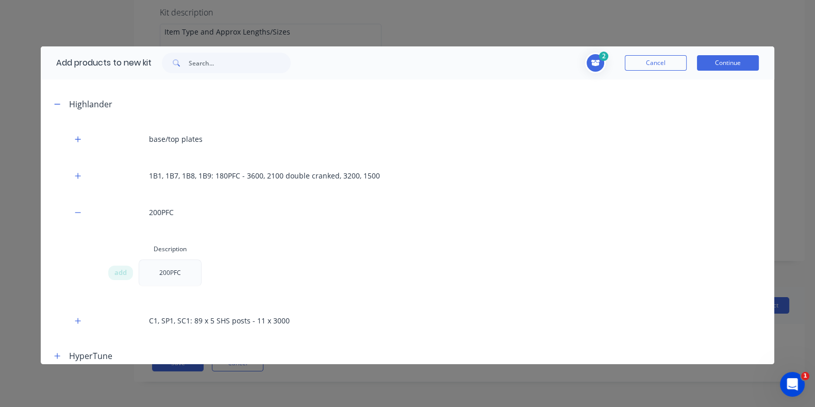
scroll to position [128, 0]
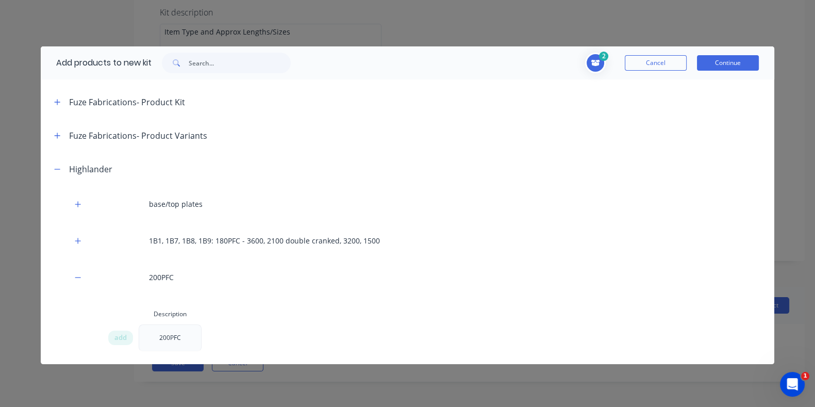
click at [595, 62] on span "Toggle cart dropdown" at bounding box center [595, 63] width 21 height 21
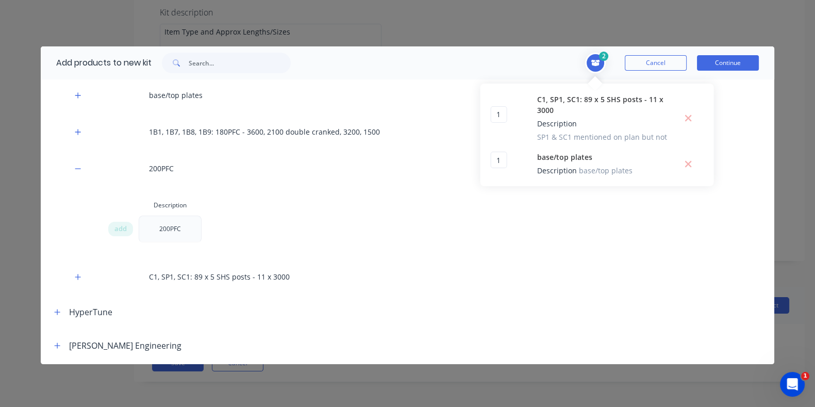
scroll to position [257, 0]
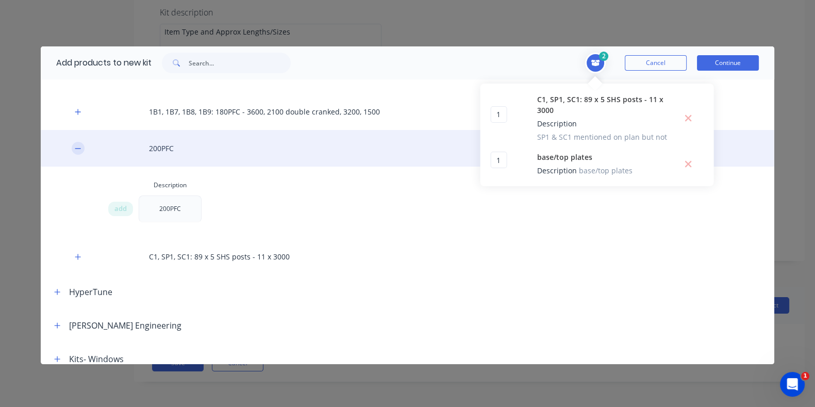
click at [76, 150] on icon "button" at bounding box center [78, 148] width 6 height 7
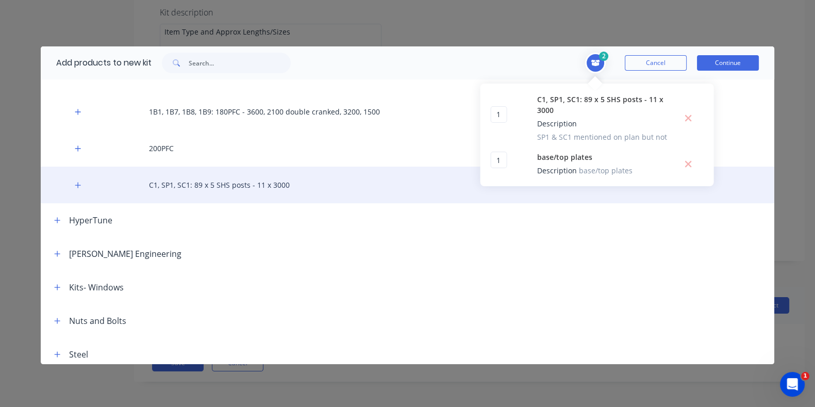
scroll to position [193, 0]
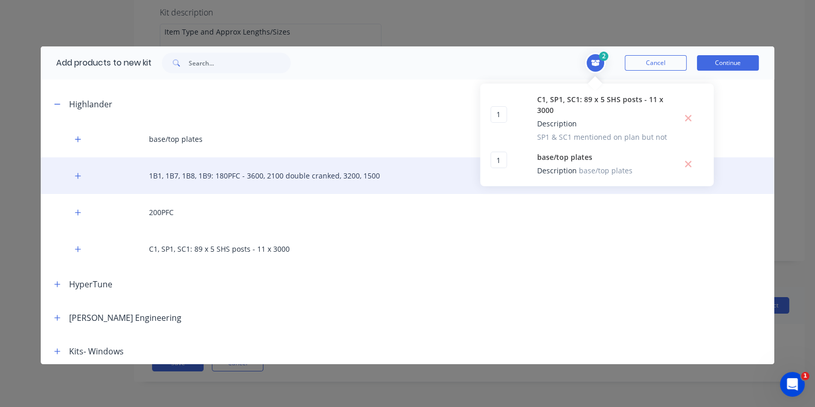
click at [96, 177] on div "1B1, 1B7, 1B8, 1B9: 180PFC - 3600, 2100 double cranked, 3200, 1500" at bounding box center [407, 175] width 733 height 37
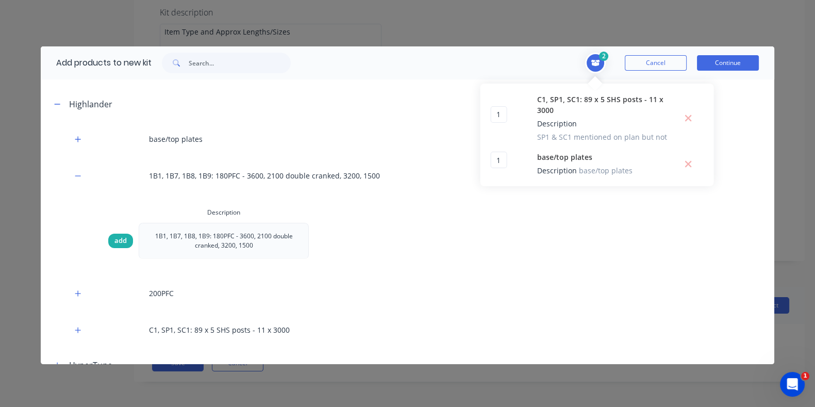
click at [119, 239] on span "add" at bounding box center [120, 241] width 12 height 10
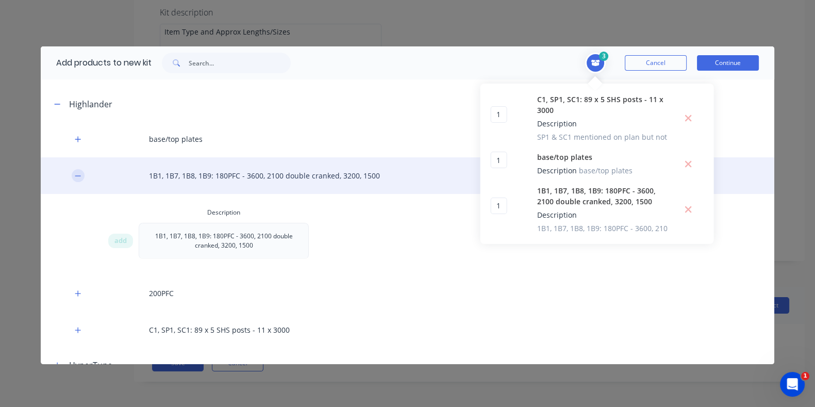
click at [81, 174] on button "button" at bounding box center [78, 175] width 13 height 13
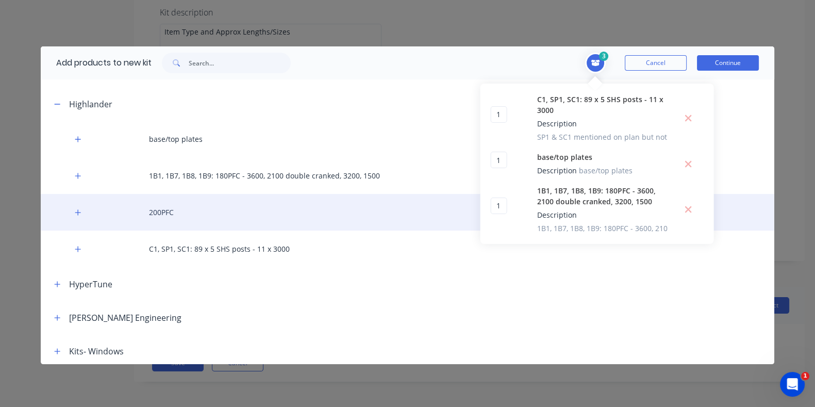
click at [97, 215] on div "200PFC" at bounding box center [407, 212] width 733 height 37
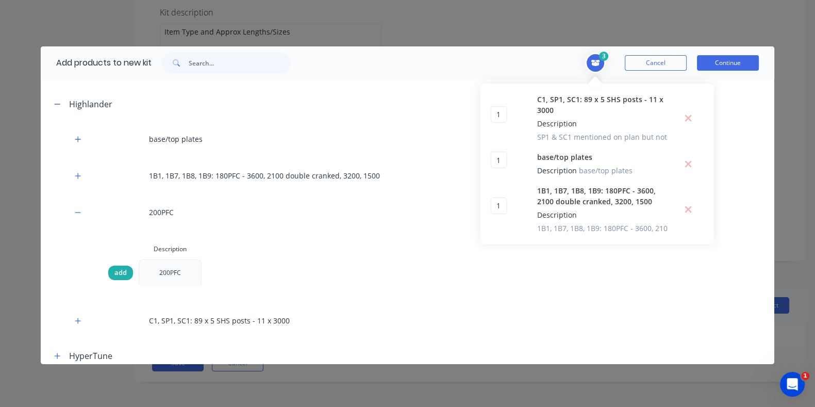
click at [114, 276] on span "add" at bounding box center [120, 272] width 12 height 10
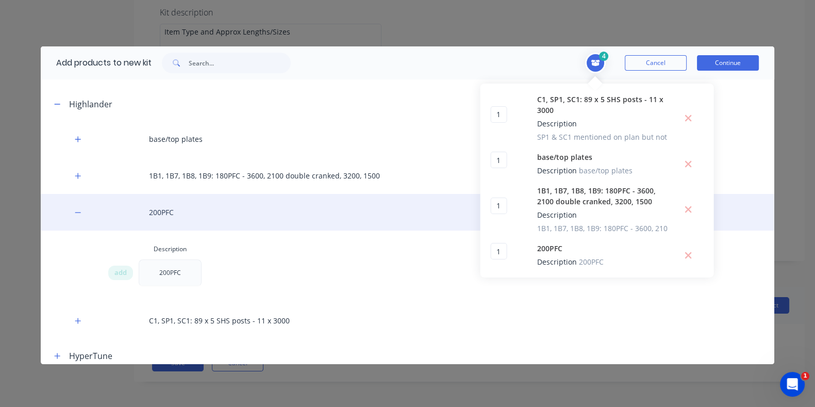
drag, startPoint x: 80, startPoint y: 210, endPoint x: 87, endPoint y: 204, distance: 9.1
click at [80, 209] on icon "button" at bounding box center [78, 212] width 6 height 7
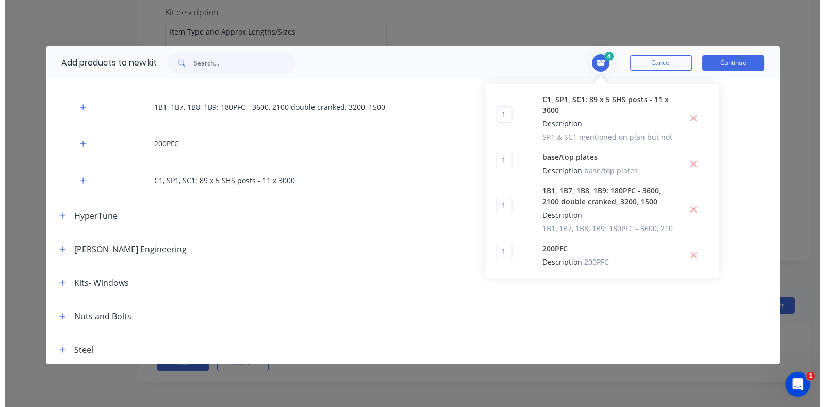
scroll to position [263, 0]
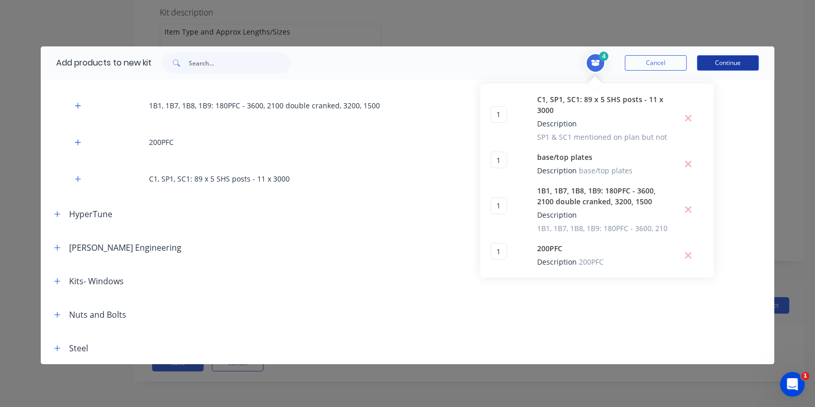
click at [728, 63] on button "Continue" at bounding box center [728, 62] width 62 height 15
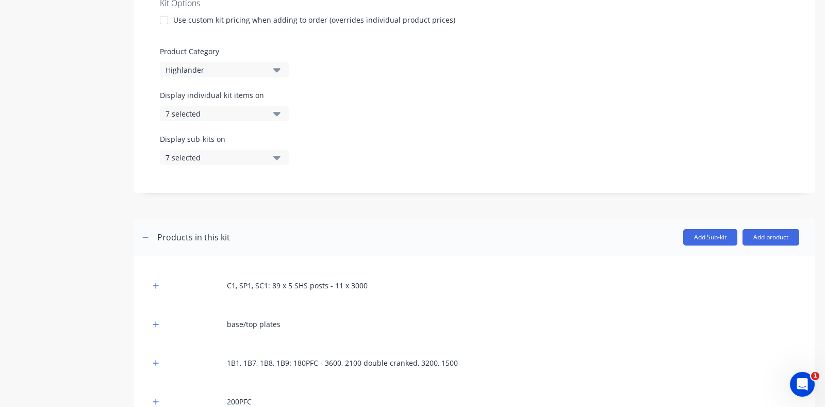
scroll to position [326, 0]
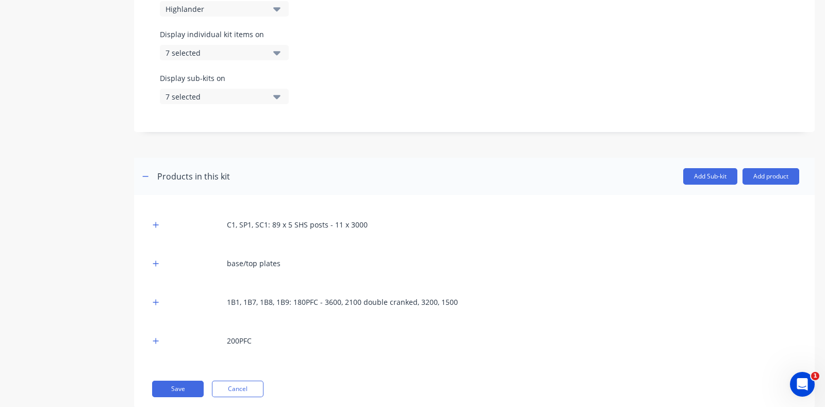
click at [217, 96] on div "7 selected" at bounding box center [215, 96] width 100 height 11
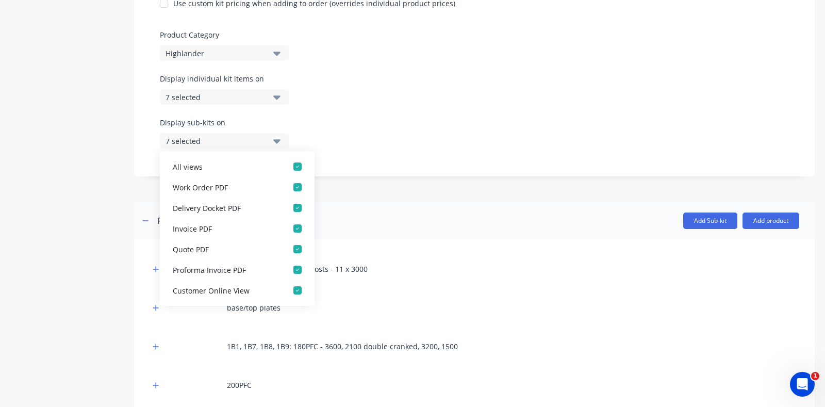
scroll to position [262, 0]
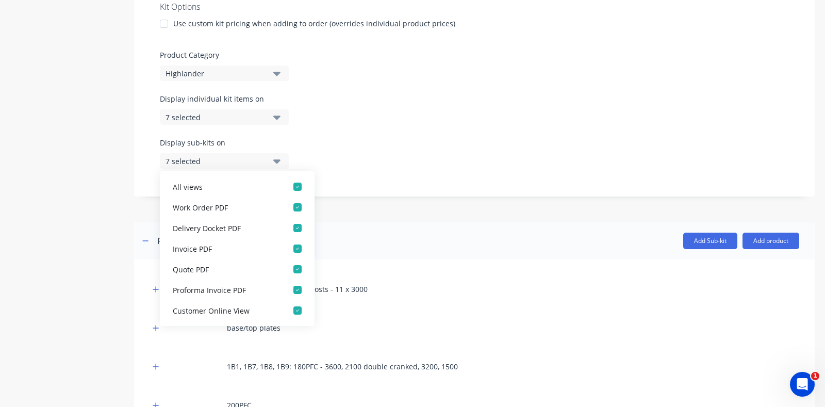
click at [341, 118] on div "Display individual kit items on 7 selected" at bounding box center [474, 115] width 629 height 44
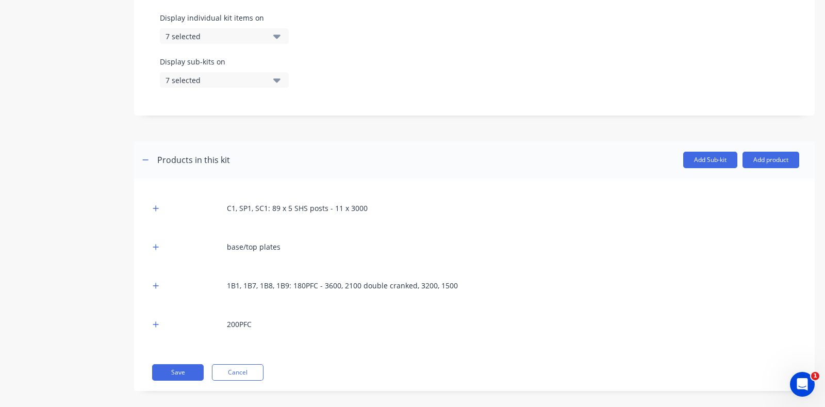
scroll to position [352, 0]
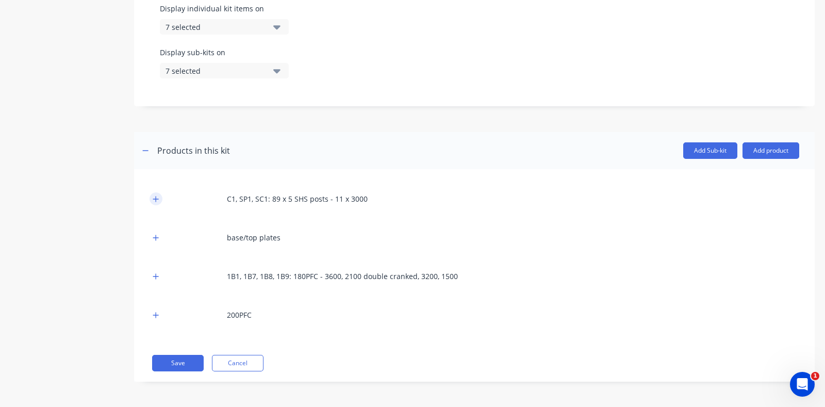
click at [153, 199] on icon "button" at bounding box center [156, 198] width 6 height 7
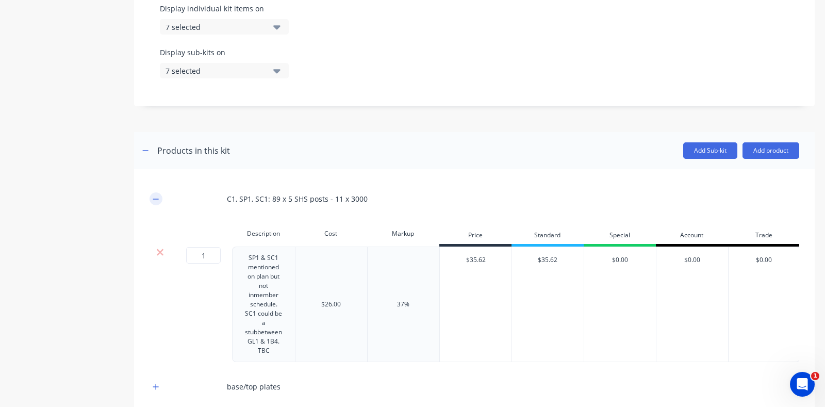
click at [153, 199] on icon "button" at bounding box center [156, 198] width 6 height 7
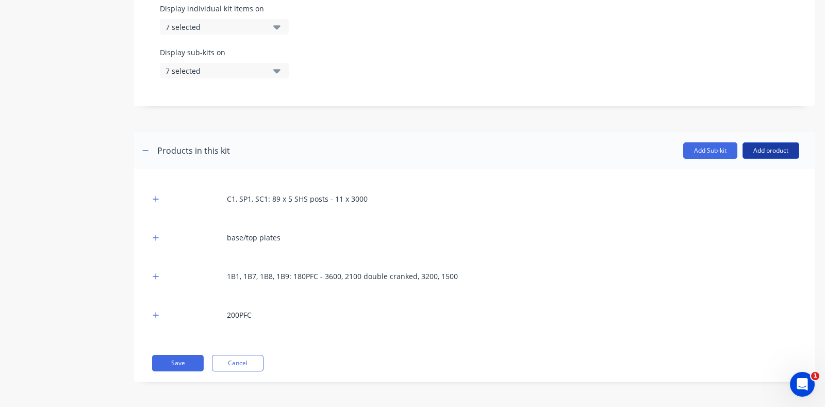
click at [758, 150] on button "Add product" at bounding box center [770, 150] width 57 height 16
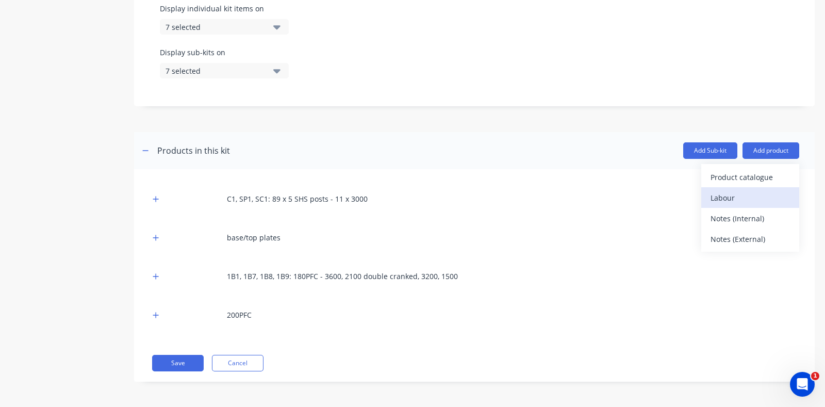
click at [746, 206] on button "Labour" at bounding box center [750, 197] width 98 height 21
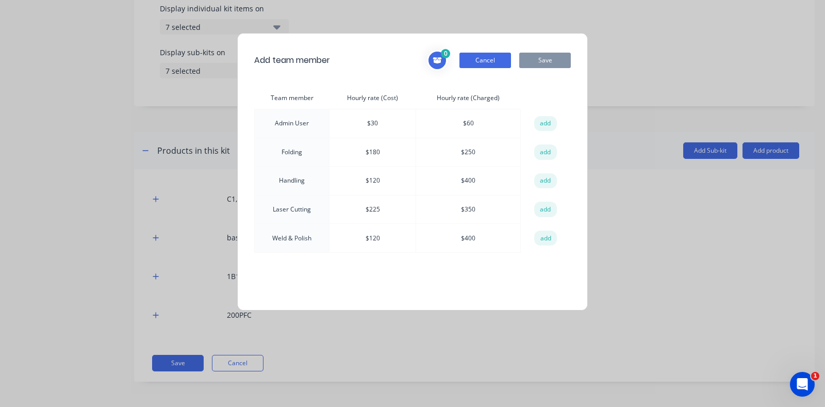
click at [492, 65] on button "Cancel" at bounding box center [485, 60] width 52 height 15
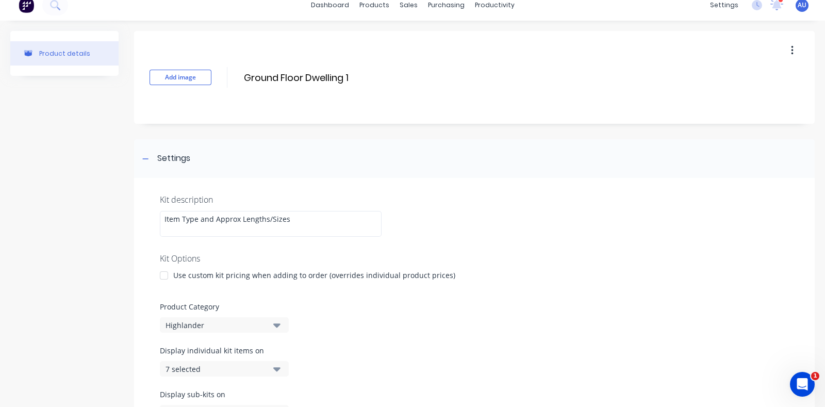
scroll to position [0, 0]
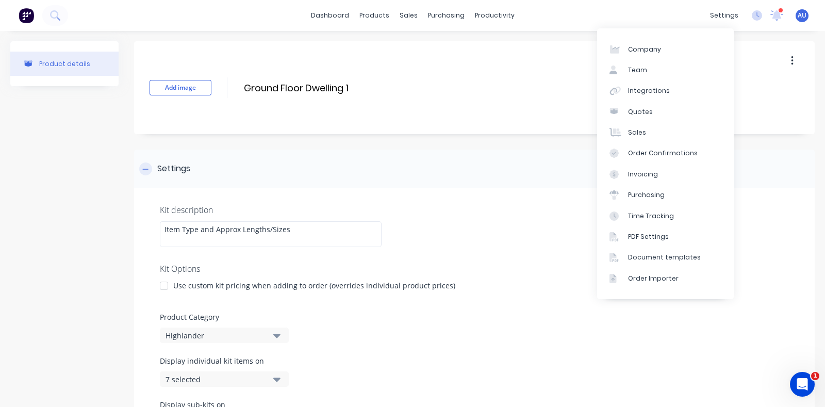
drag, startPoint x: 710, startPoint y: 11, endPoint x: 795, endPoint y: 168, distance: 178.0
click at [795, 168] on div "Settings" at bounding box center [474, 168] width 680 height 39
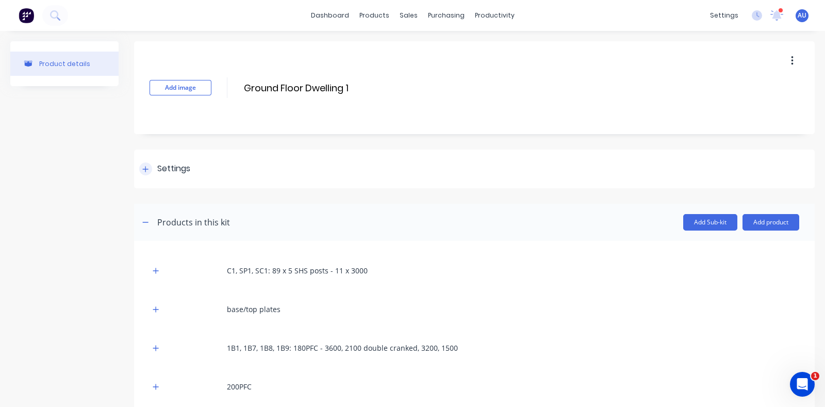
click at [144, 171] on icon at bounding box center [145, 168] width 6 height 7
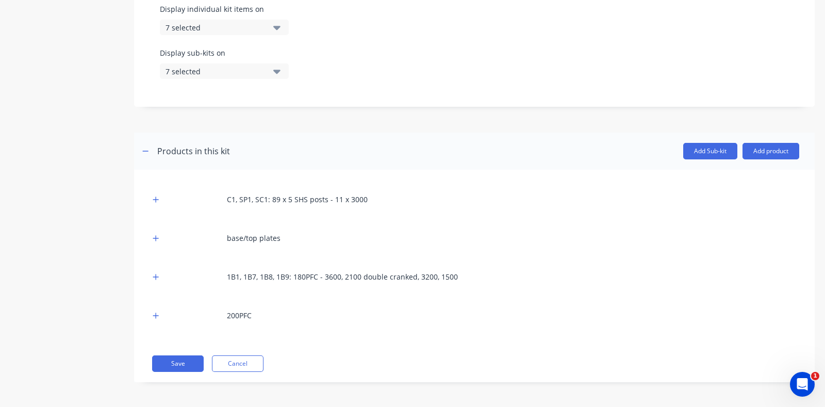
scroll to position [352, 0]
click at [175, 367] on button "Save" at bounding box center [178, 363] width 52 height 16
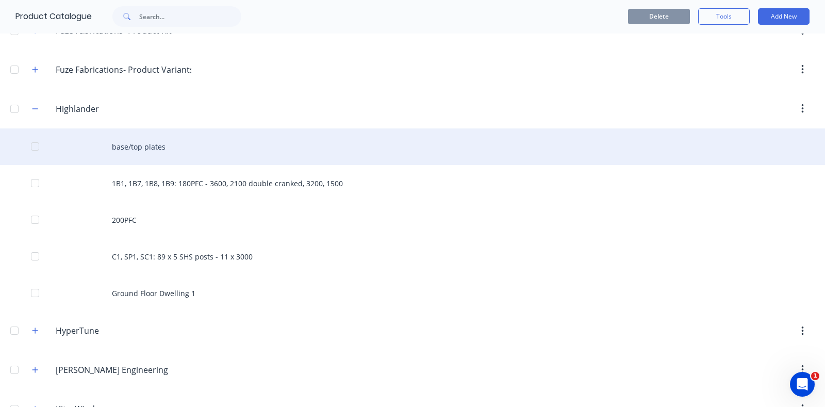
scroll to position [193, 0]
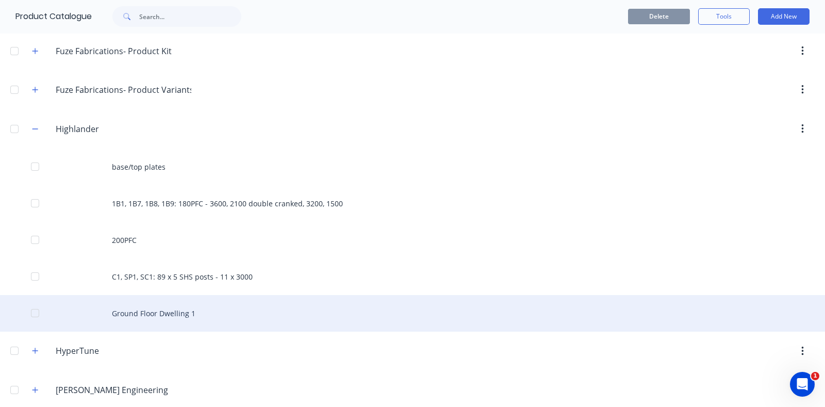
click at [180, 313] on div "Ground Floor Dwelling 1" at bounding box center [412, 313] width 825 height 37
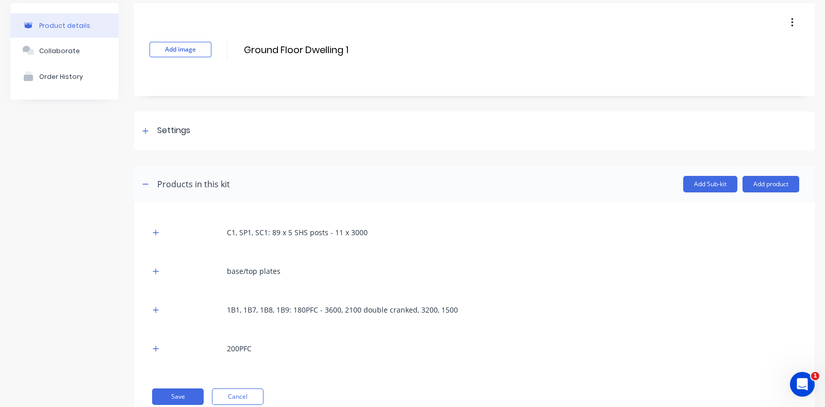
scroll to position [72, 0]
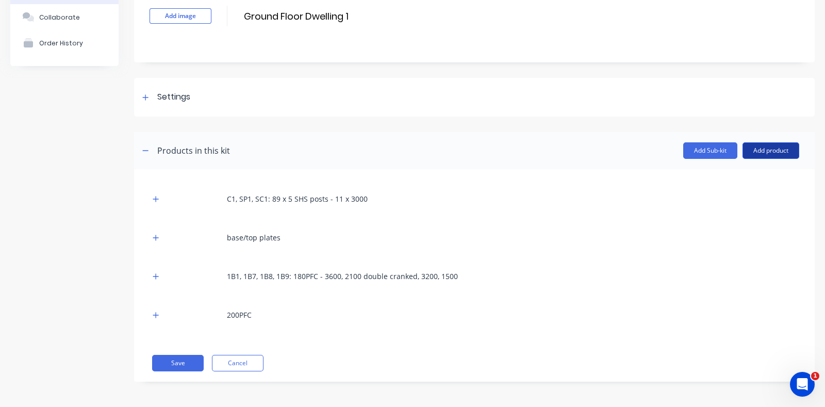
click at [773, 145] on button "Add product" at bounding box center [770, 150] width 57 height 16
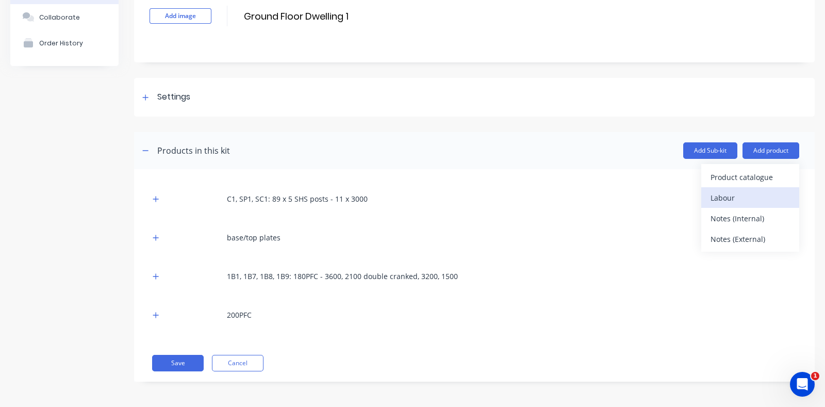
click at [756, 200] on div "Labour" at bounding box center [749, 197] width 79 height 15
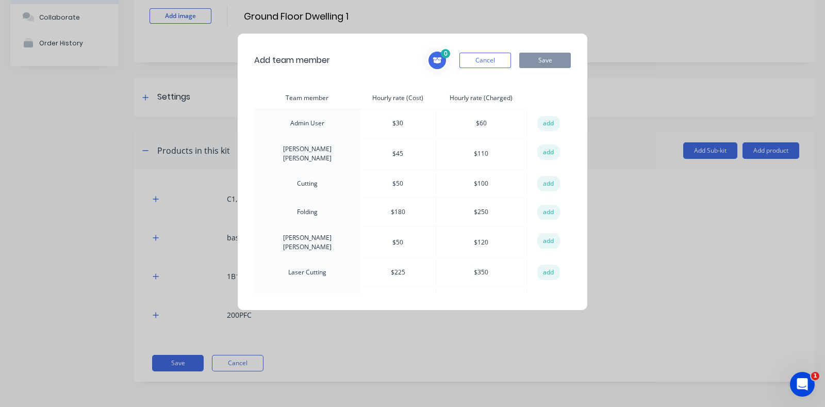
scroll to position [13, 0]
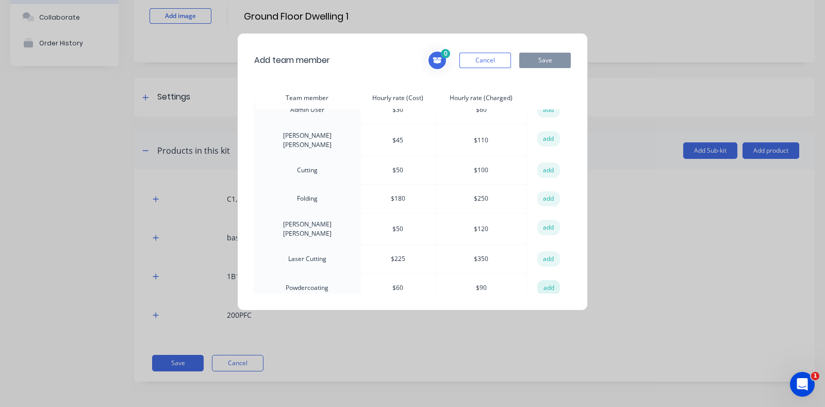
click at [537, 280] on button "add" at bounding box center [548, 287] width 23 height 15
click at [541, 193] on button "add" at bounding box center [548, 198] width 23 height 15
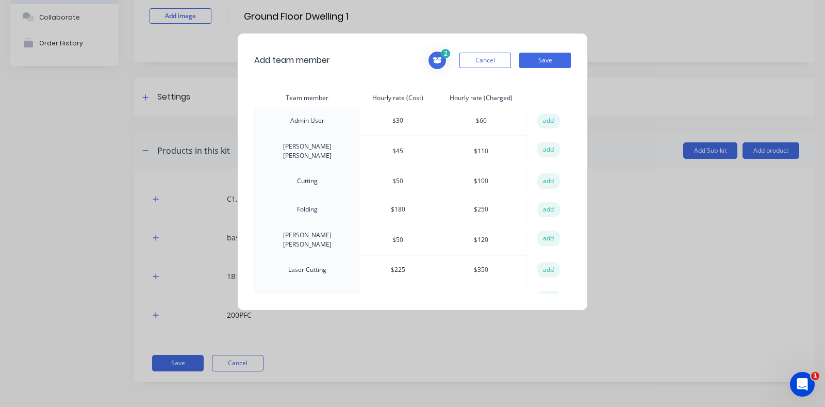
scroll to position [0, 0]
click at [485, 60] on button "Cancel" at bounding box center [485, 60] width 52 height 15
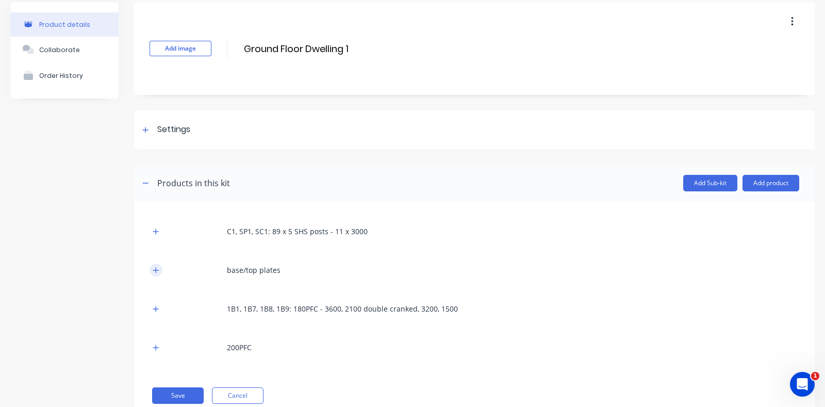
scroll to position [72, 0]
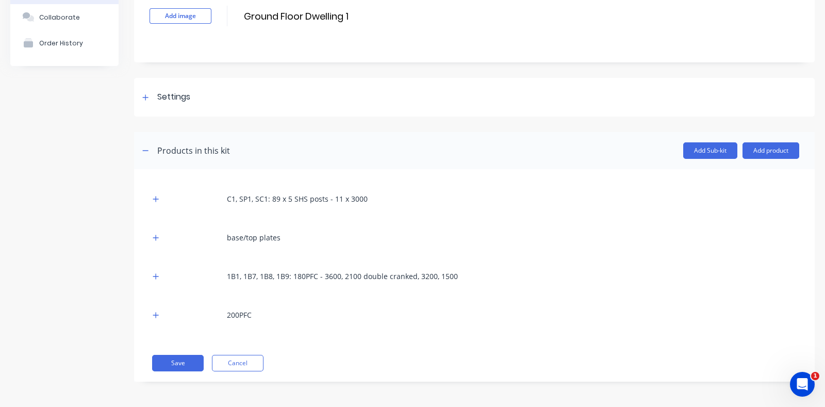
click at [147, 147] on icon "button" at bounding box center [145, 150] width 6 height 7
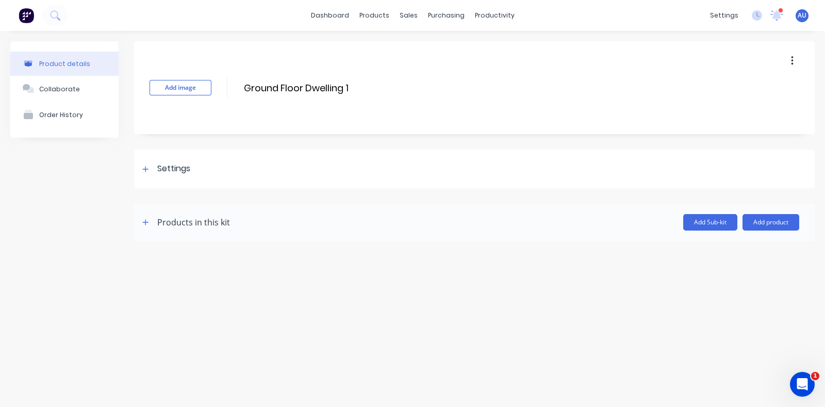
scroll to position [0, 0]
click at [147, 147] on div "Add image Ground Floor Dwelling 1 Ground Floor Dwelling 1 Enter kit name Settin…" at bounding box center [474, 140] width 680 height 199
click at [142, 214] on div "Products in this kit" at bounding box center [184, 222] width 91 height 16
click at [146, 222] on icon "button" at bounding box center [146, 222] width 6 height 6
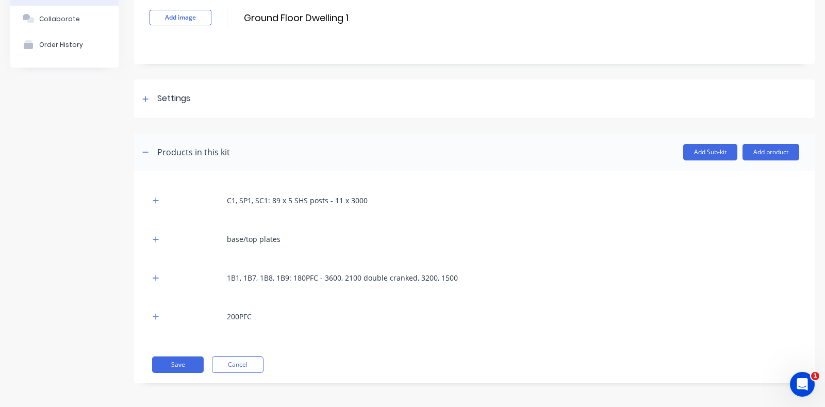
scroll to position [72, 0]
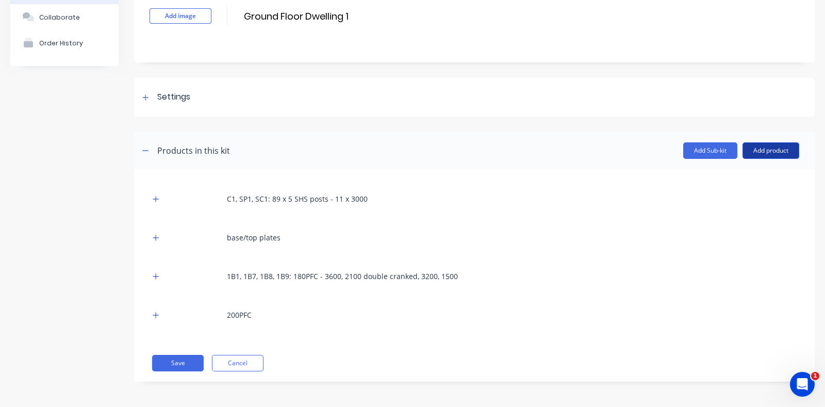
click at [775, 152] on button "Add product" at bounding box center [770, 150] width 57 height 16
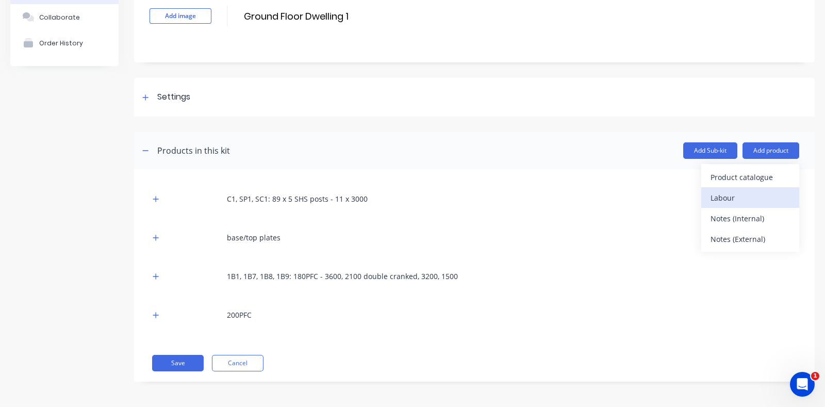
click at [763, 192] on div "Labour" at bounding box center [749, 197] width 79 height 15
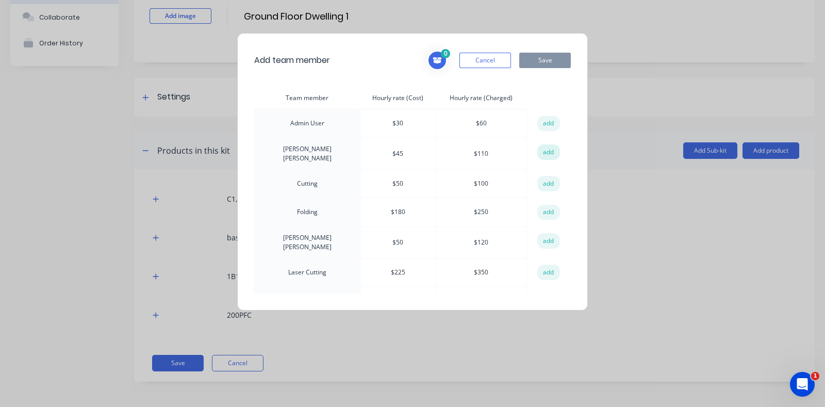
click at [546, 146] on button "add" at bounding box center [548, 151] width 23 height 15
click at [485, 60] on button "Cancel" at bounding box center [485, 60] width 52 height 15
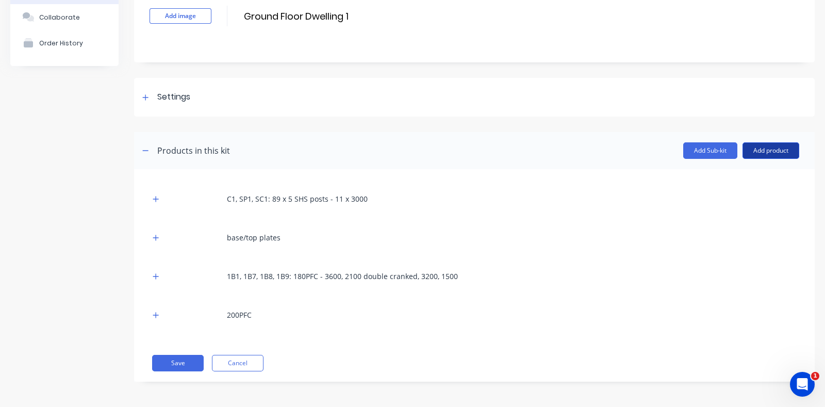
click at [780, 148] on button "Add product" at bounding box center [770, 150] width 57 height 16
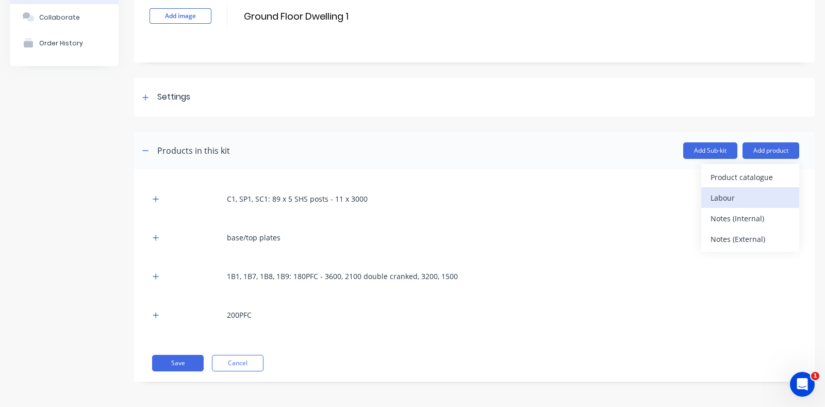
click at [746, 192] on div "Labour" at bounding box center [749, 197] width 79 height 15
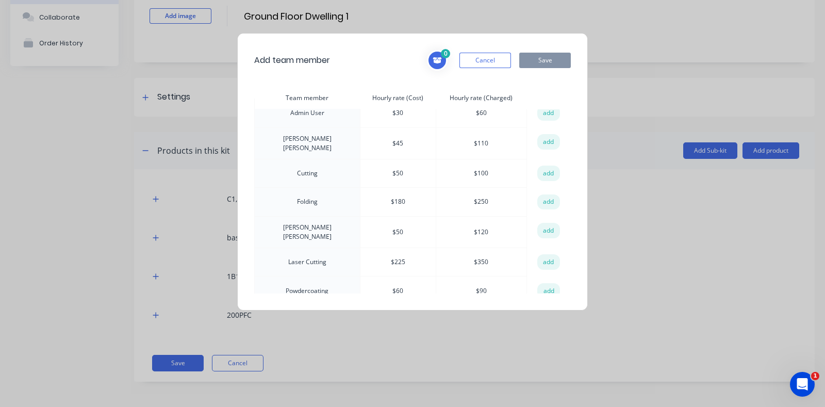
scroll to position [13, 0]
click at [544, 280] on button "add" at bounding box center [548, 287] width 23 height 15
click at [549, 251] on button "add" at bounding box center [548, 258] width 23 height 15
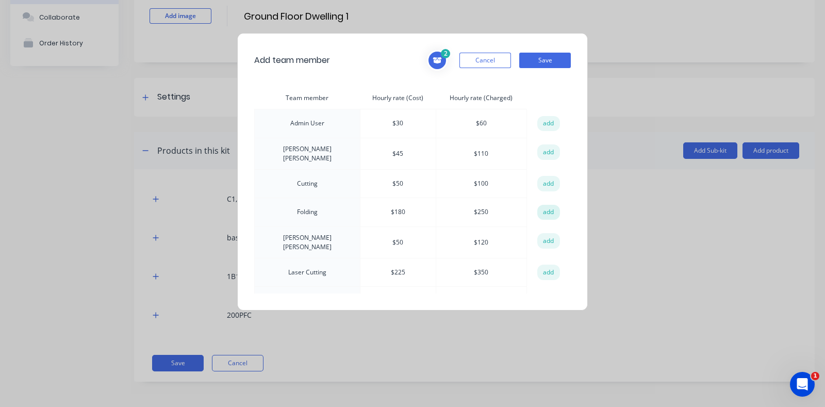
click at [546, 210] on button "add" at bounding box center [548, 212] width 23 height 15
click at [540, 60] on button "Save" at bounding box center [545, 60] width 52 height 15
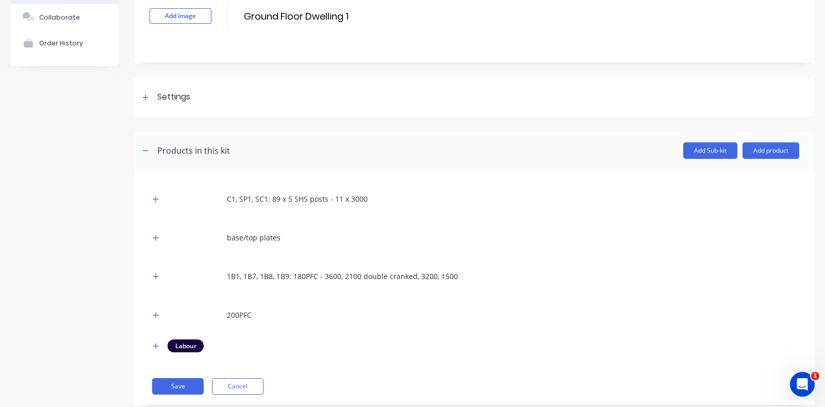
scroll to position [95, 0]
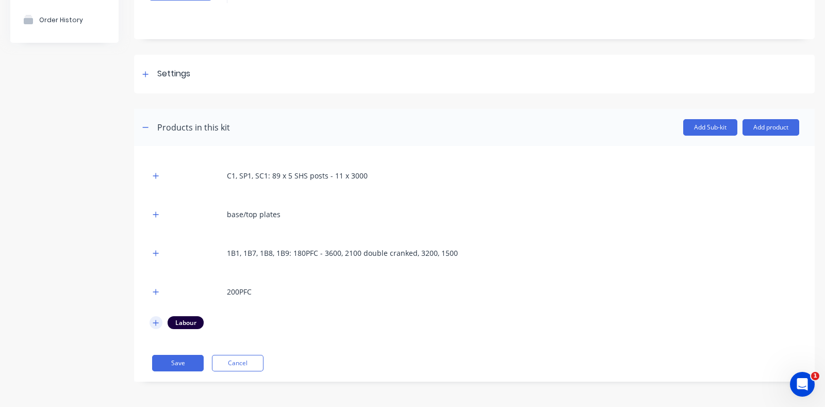
click at [155, 321] on icon "button" at bounding box center [156, 322] width 6 height 7
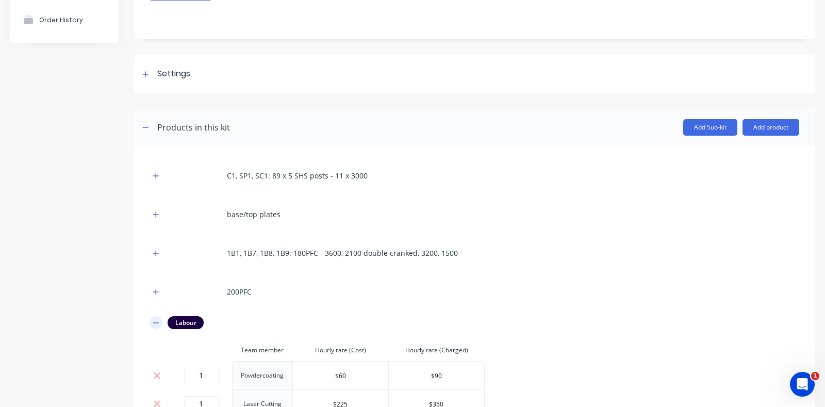
scroll to position [202, 0]
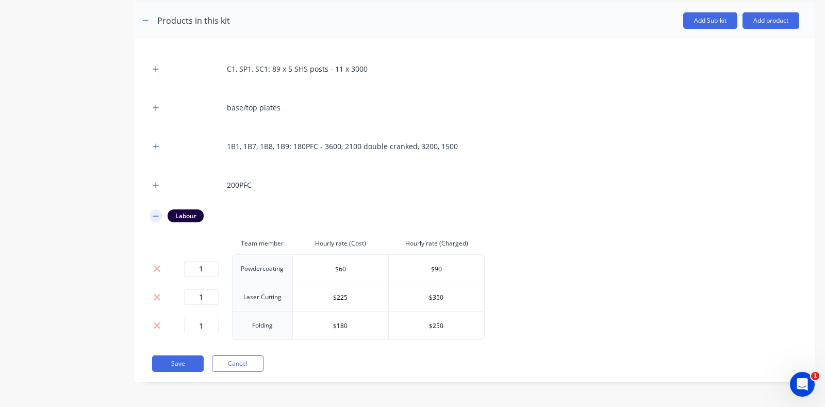
click at [155, 212] on icon "button" at bounding box center [156, 215] width 6 height 7
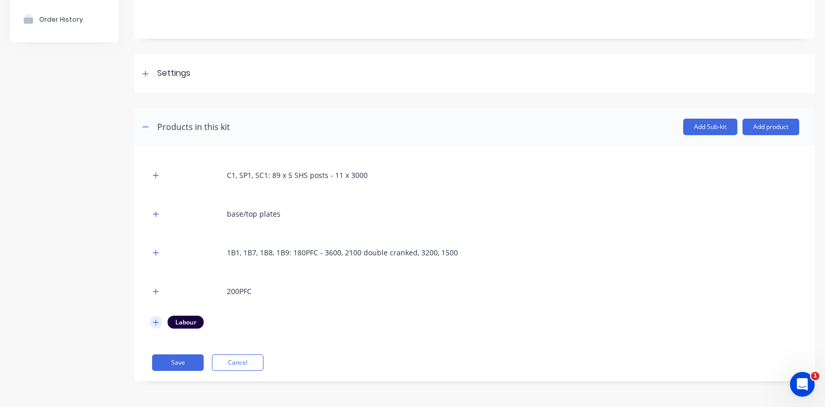
scroll to position [95, 0]
click at [183, 363] on button "Save" at bounding box center [178, 363] width 52 height 16
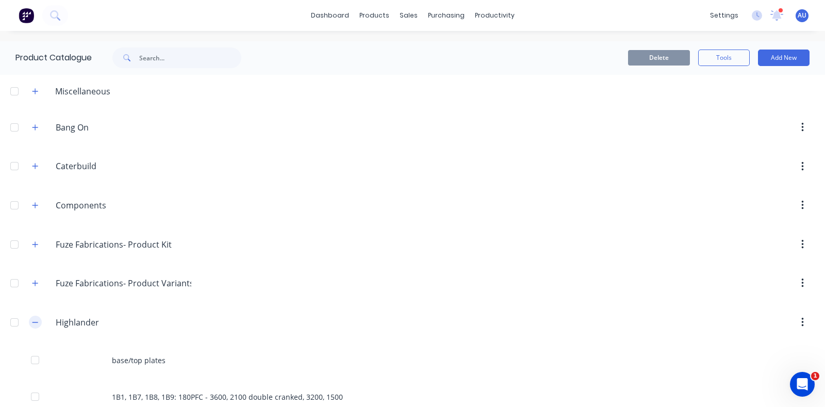
click at [31, 321] on button "button" at bounding box center [35, 321] width 13 height 13
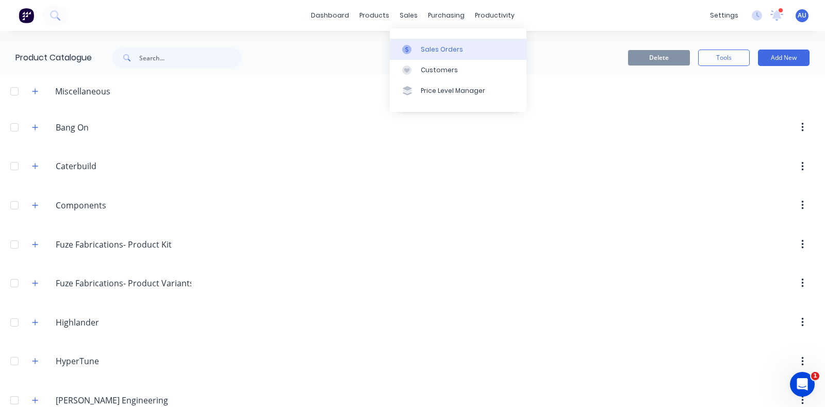
click at [420, 45] on link "Sales Orders" at bounding box center [458, 49] width 137 height 21
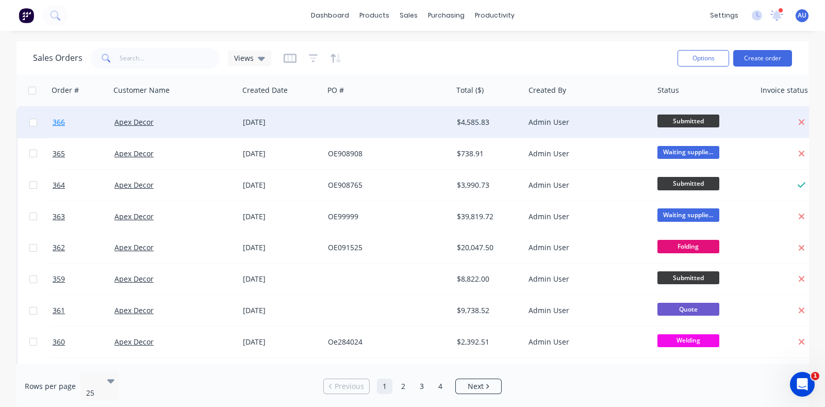
click at [54, 121] on span "366" at bounding box center [59, 122] width 12 height 10
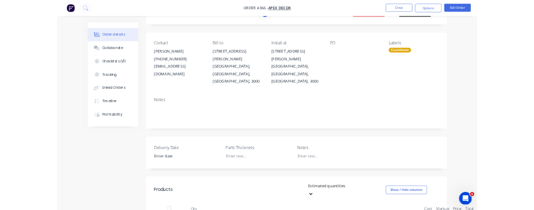
scroll to position [128, 0]
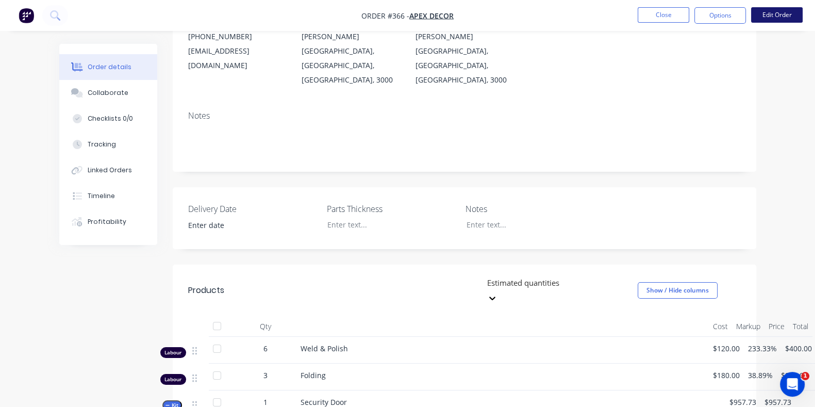
click at [768, 13] on button "Edit Order" at bounding box center [777, 14] width 52 height 15
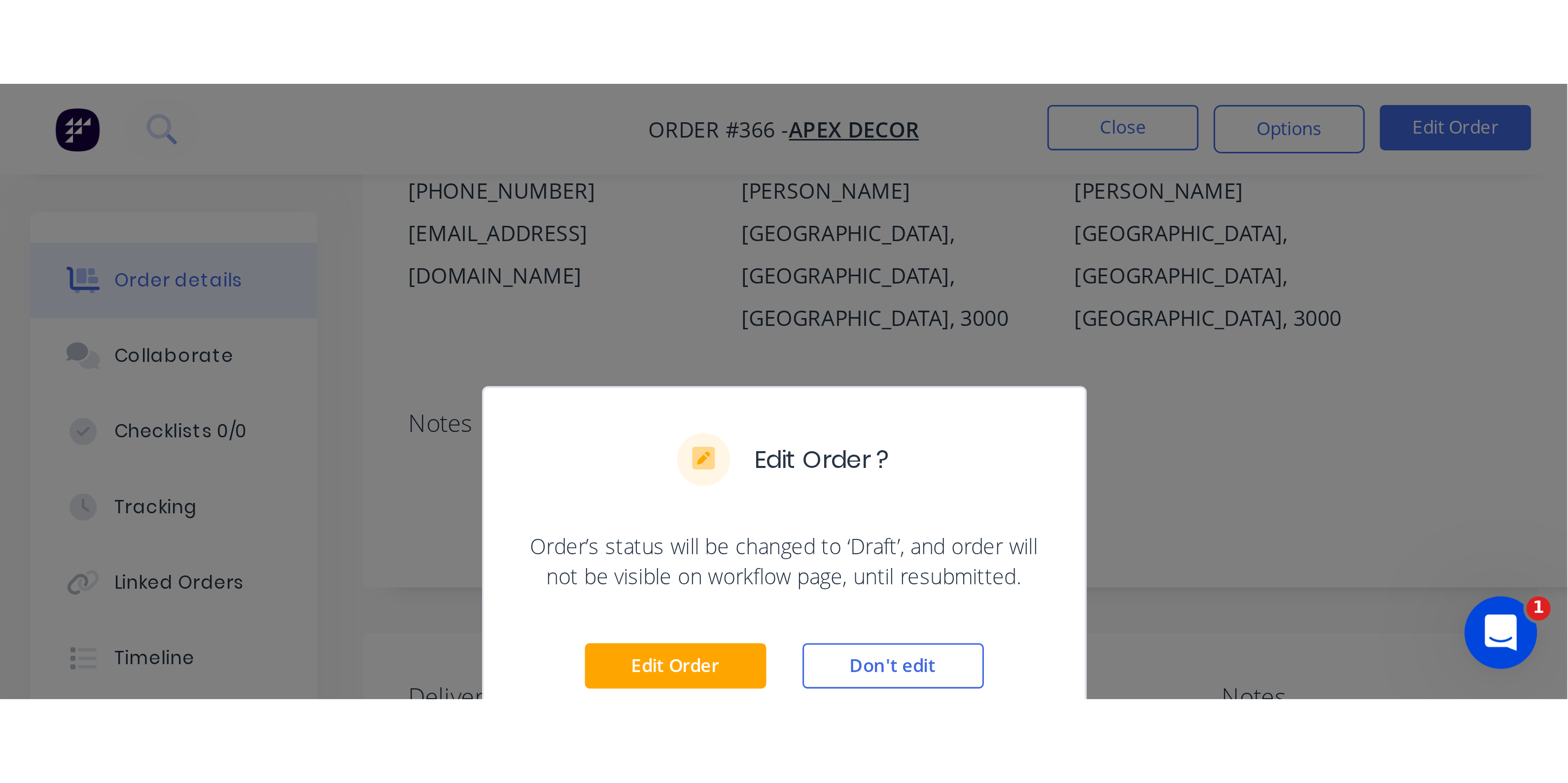
scroll to position [123, 0]
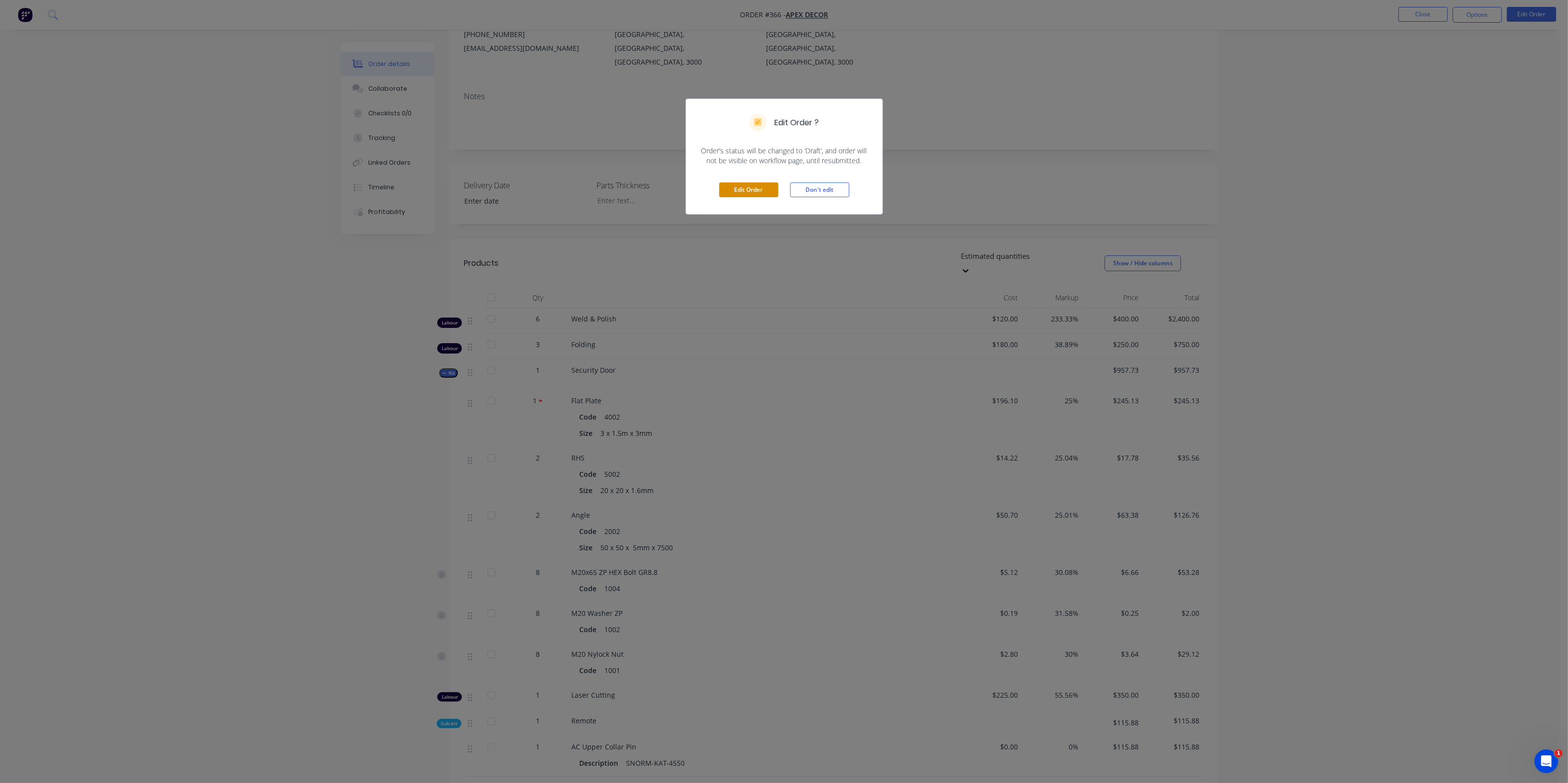
click at [759, 193] on button "Edit Order" at bounding box center [749, 190] width 59 height 14
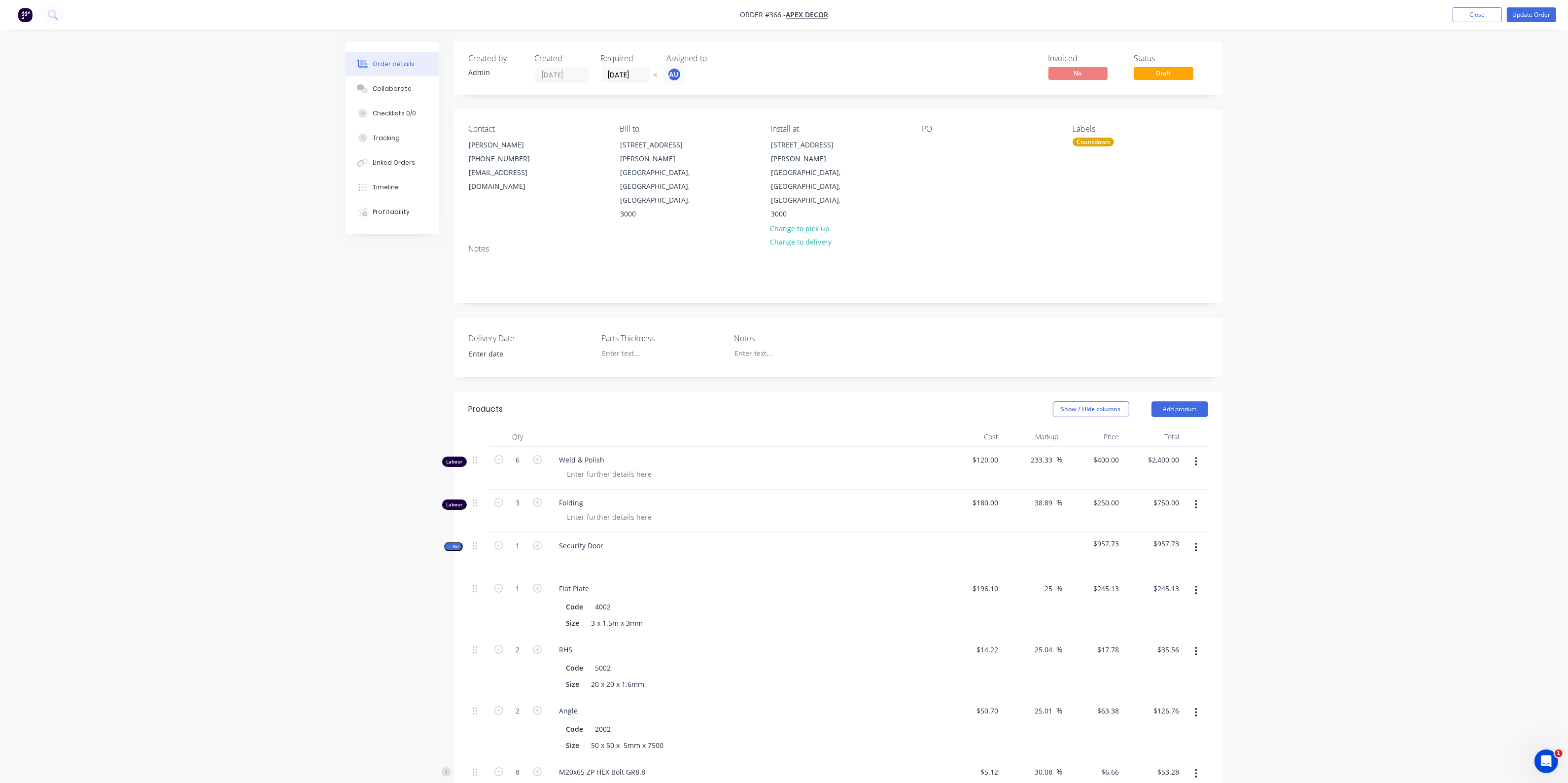
click at [1194, 453] on button "button" at bounding box center [1196, 461] width 23 height 18
click at [1176, 540] on div "Delete" at bounding box center [1161, 547] width 76 height 14
click at [1194, 453] on button "button" at bounding box center [1196, 461] width 23 height 18
click at [1187, 540] on div "Delete" at bounding box center [1161, 547] width 76 height 14
click at [1195, 457] on icon "button" at bounding box center [1196, 461] width 3 height 11
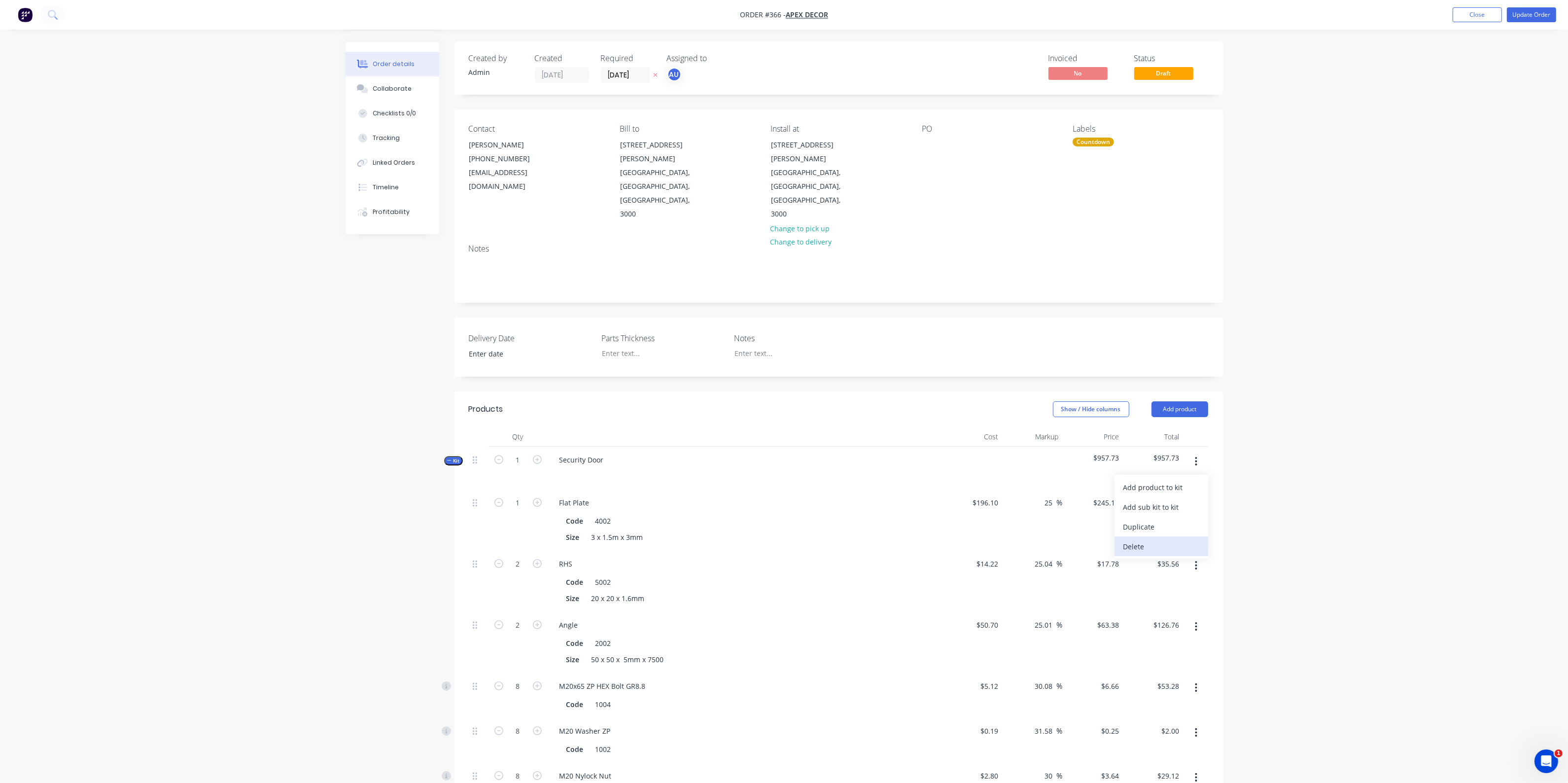
click at [1197, 537] on button "Delete" at bounding box center [1161, 547] width 94 height 20
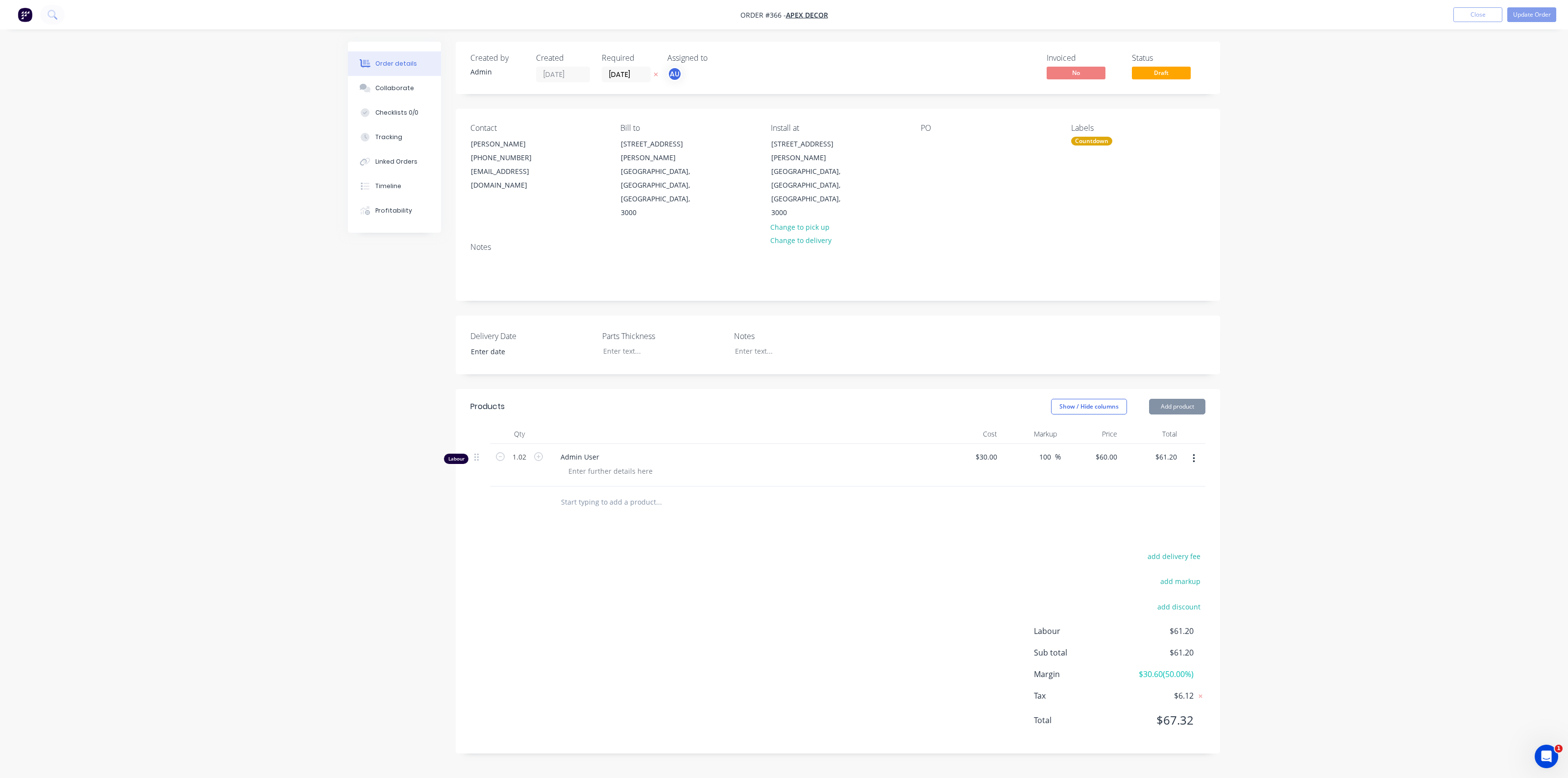
click at [1191, 450] on button "button" at bounding box center [1194, 458] width 23 height 18
click at [1190, 536] on div "Delete" at bounding box center [1158, 543] width 75 height 14
click at [1254, 444] on div "Order details Collaborate Checklists 0/0 Tracking Linked Orders Timeline Profit…" at bounding box center [784, 389] width 1568 height 778
click at [709, 431] on input "text" at bounding box center [659, 440] width 196 height 20
click at [1159, 399] on button "Add product" at bounding box center [1177, 407] width 56 height 15
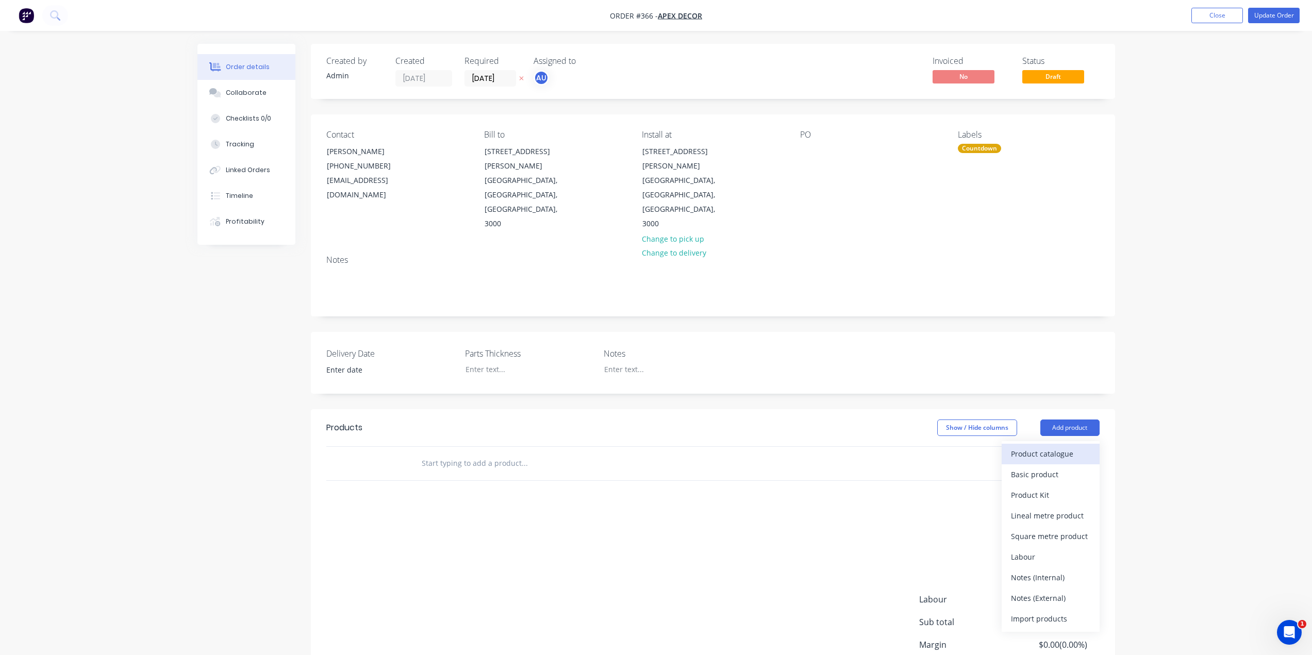
drag, startPoint x: 1599, startPoint y: 0, endPoint x: 1076, endPoint y: 414, distance: 666.9
click at [1076, 446] on div "Product catalogue" at bounding box center [1050, 453] width 79 height 15
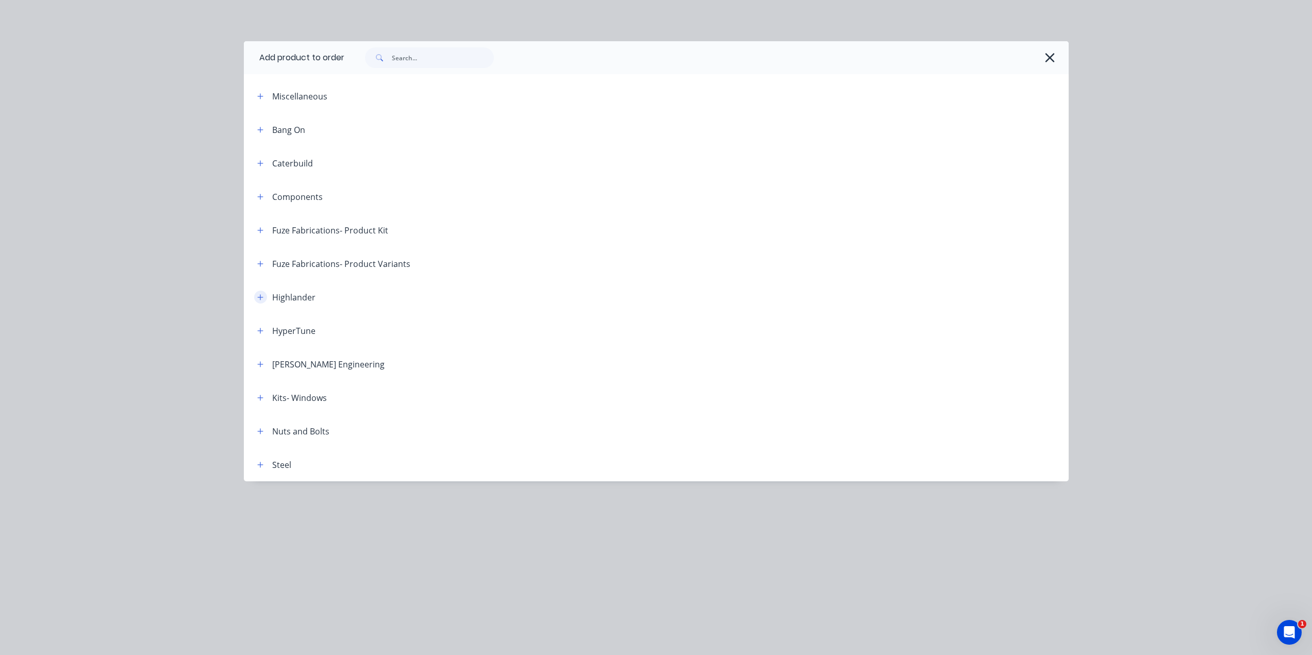
click at [256, 299] on button "button" at bounding box center [260, 297] width 13 height 13
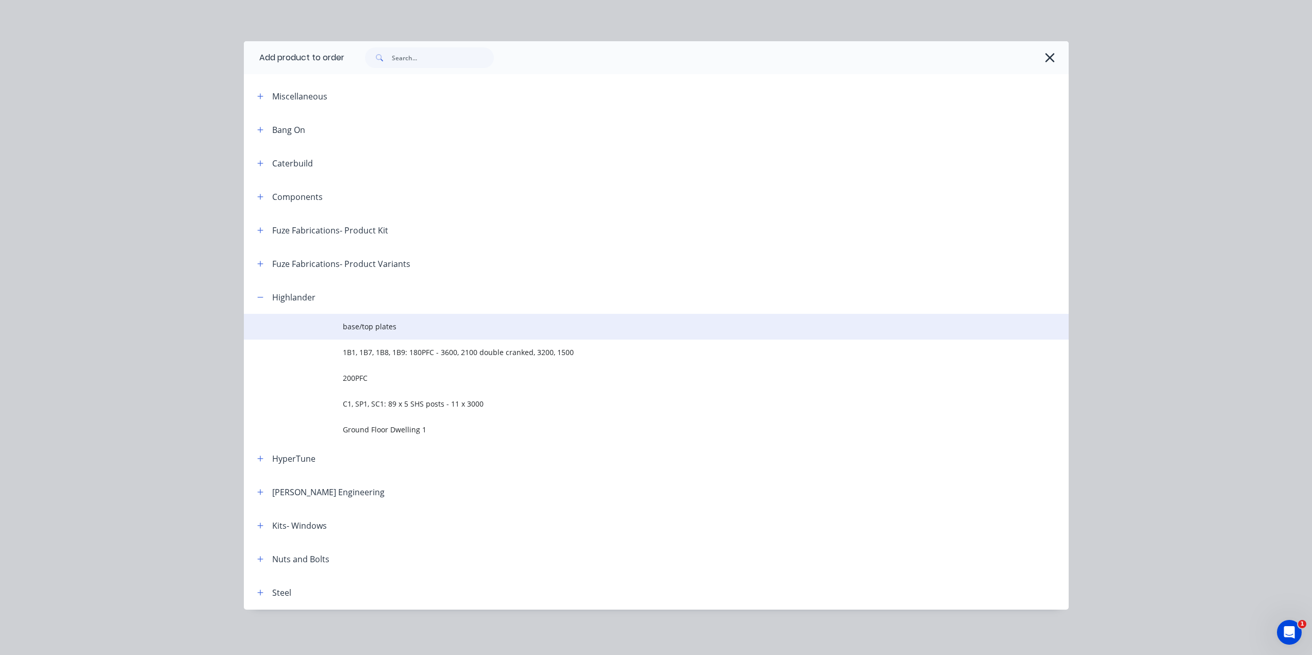
scroll to position [52, 0]
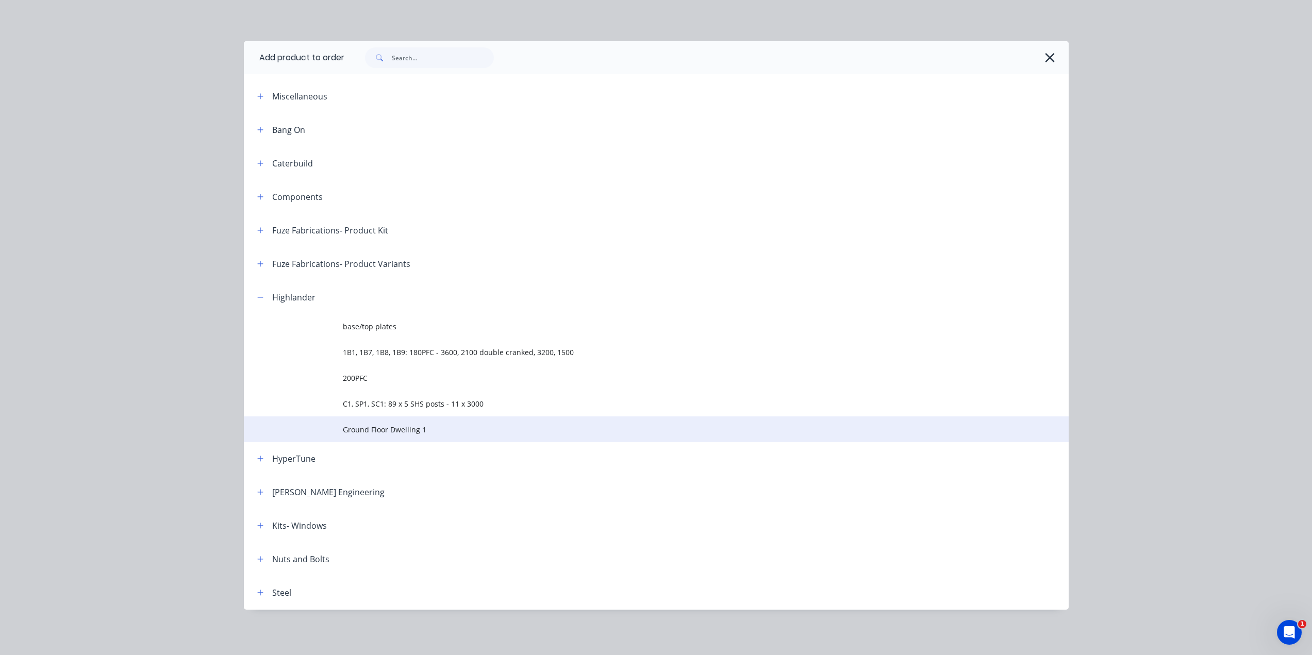
click at [419, 426] on span "Ground Floor Dwelling 1" at bounding box center [633, 429] width 580 height 11
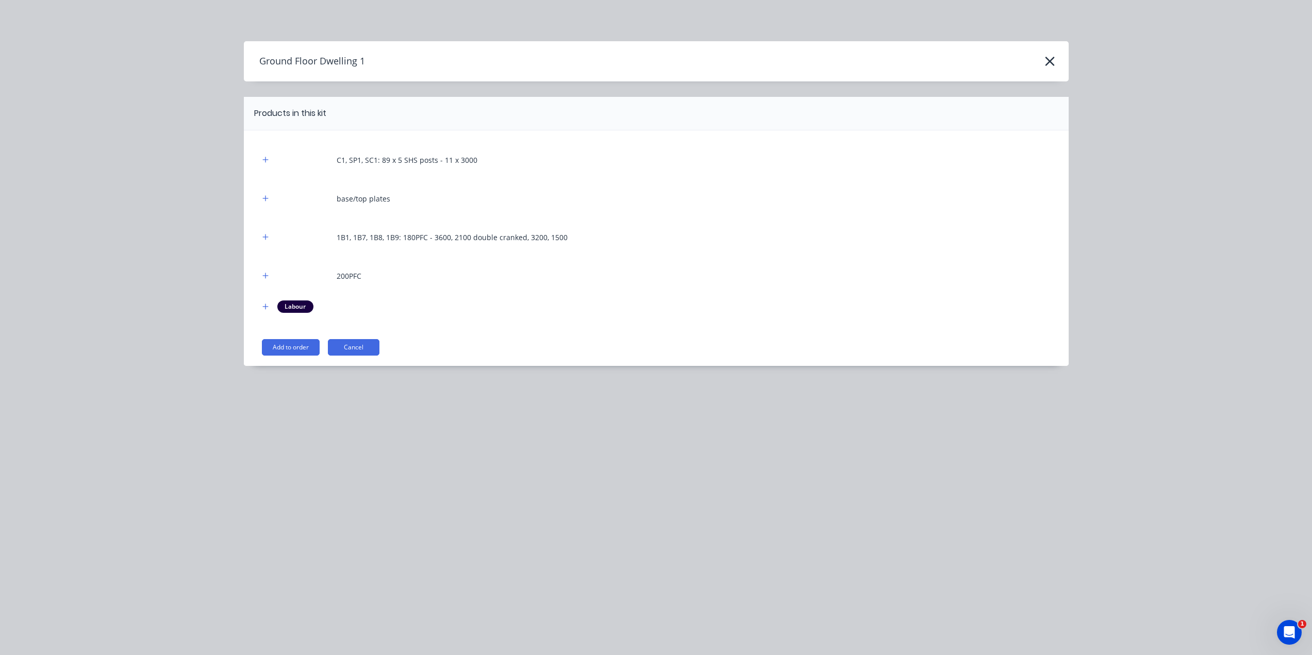
click at [301, 346] on button "Add to order" at bounding box center [291, 347] width 58 height 16
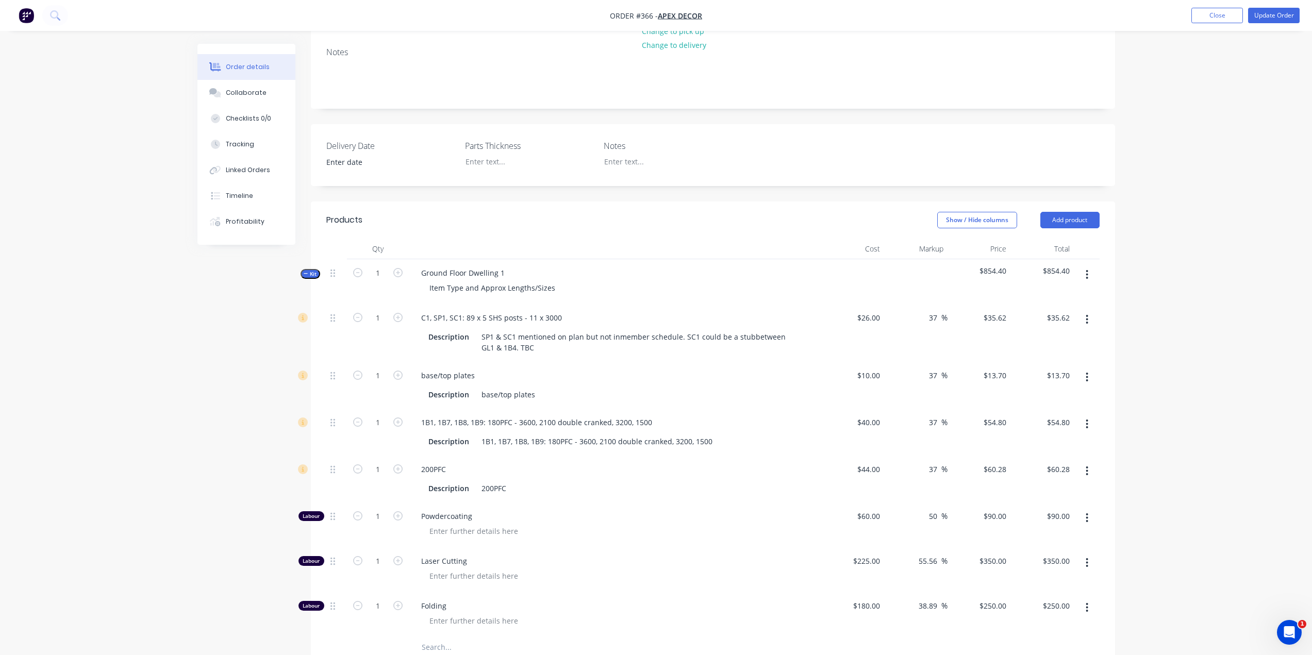
scroll to position [258, 0]
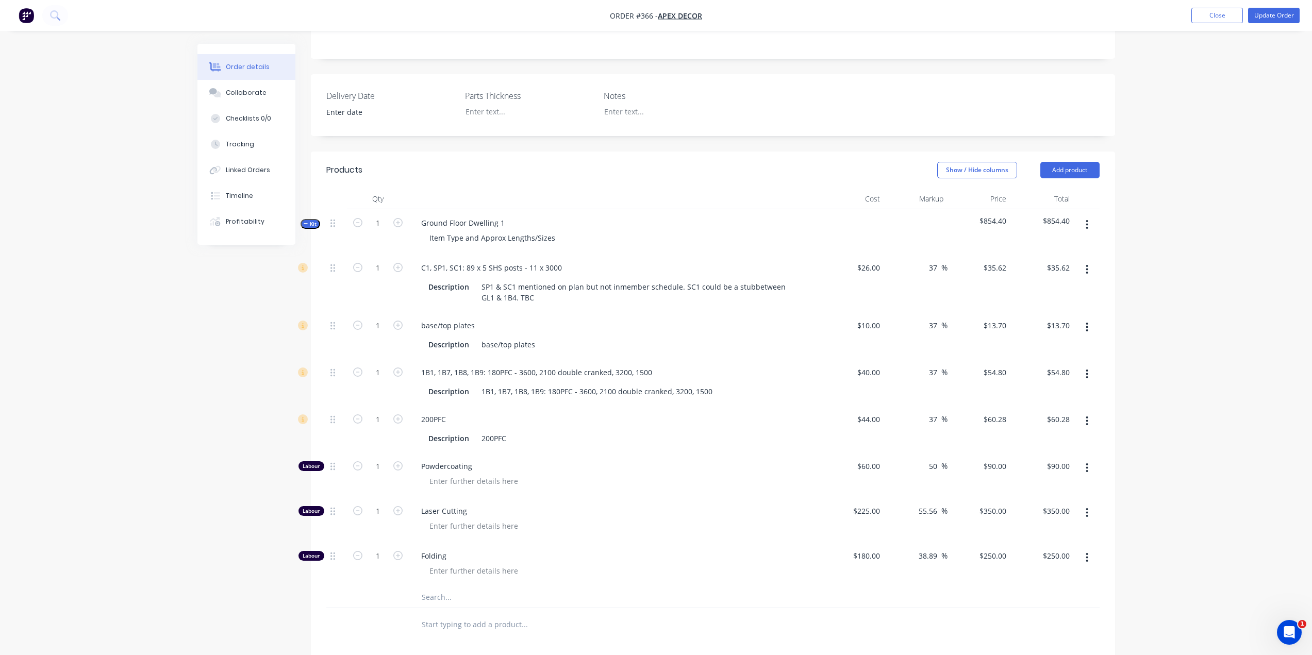
click at [179, 386] on div "Order details Collaborate Checklists 0/0 Tracking Linked Orders Timeline Profit…" at bounding box center [656, 323] width 1312 height 1162
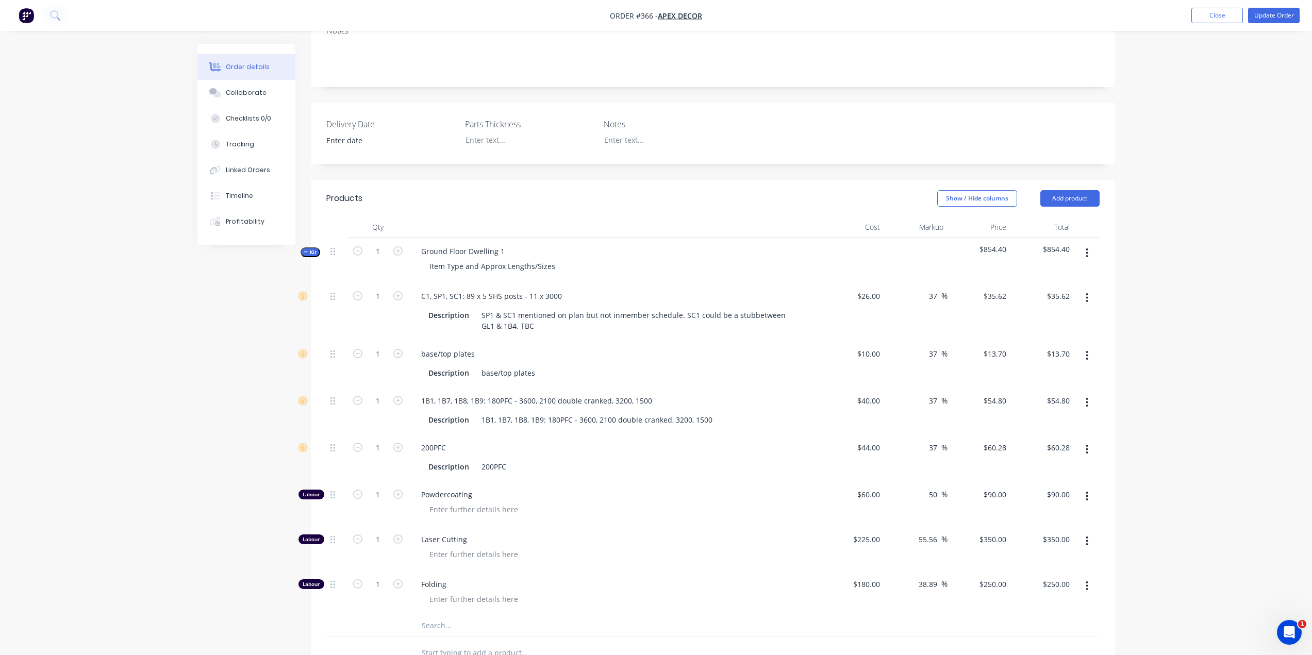
scroll to position [206, 0]
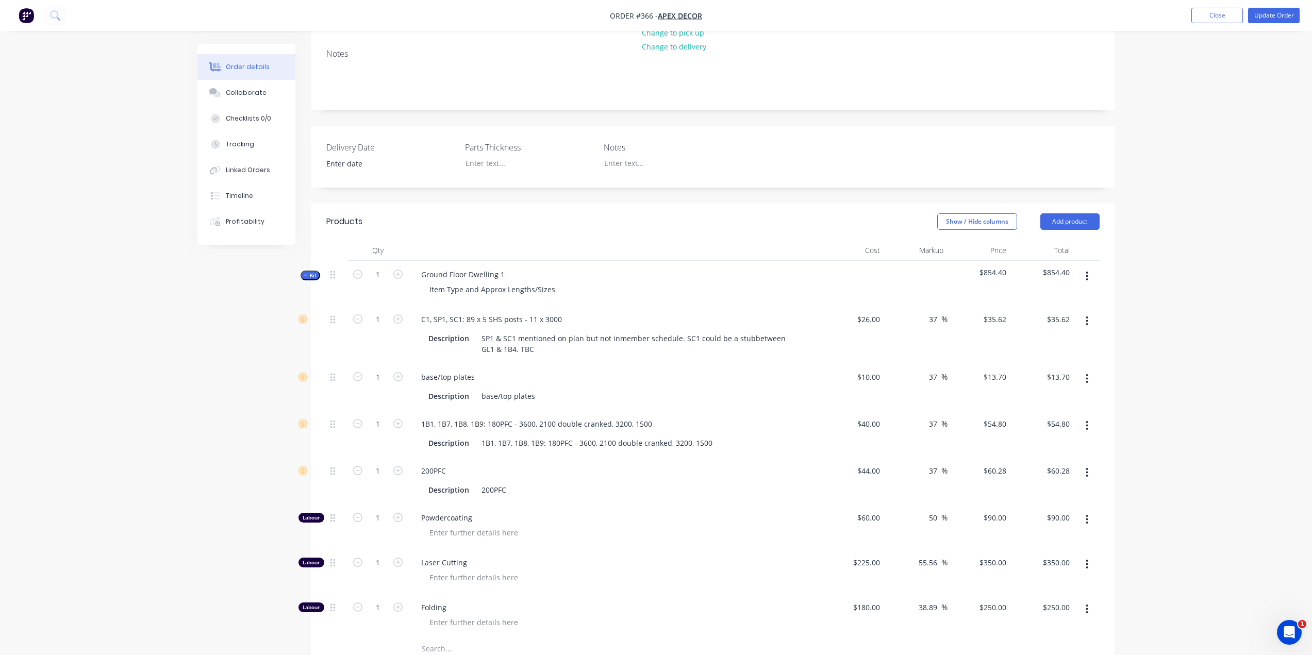
click at [306, 273] on icon "button" at bounding box center [306, 275] width 5 height 5
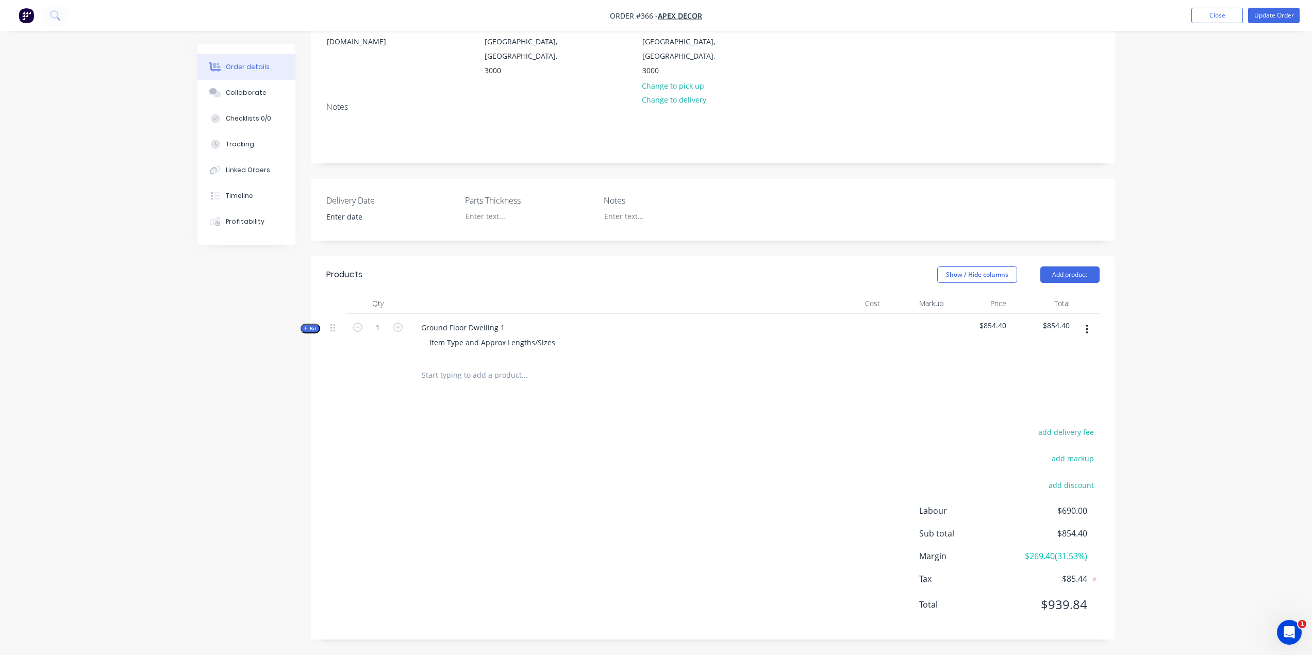
scroll to position [110, 0]
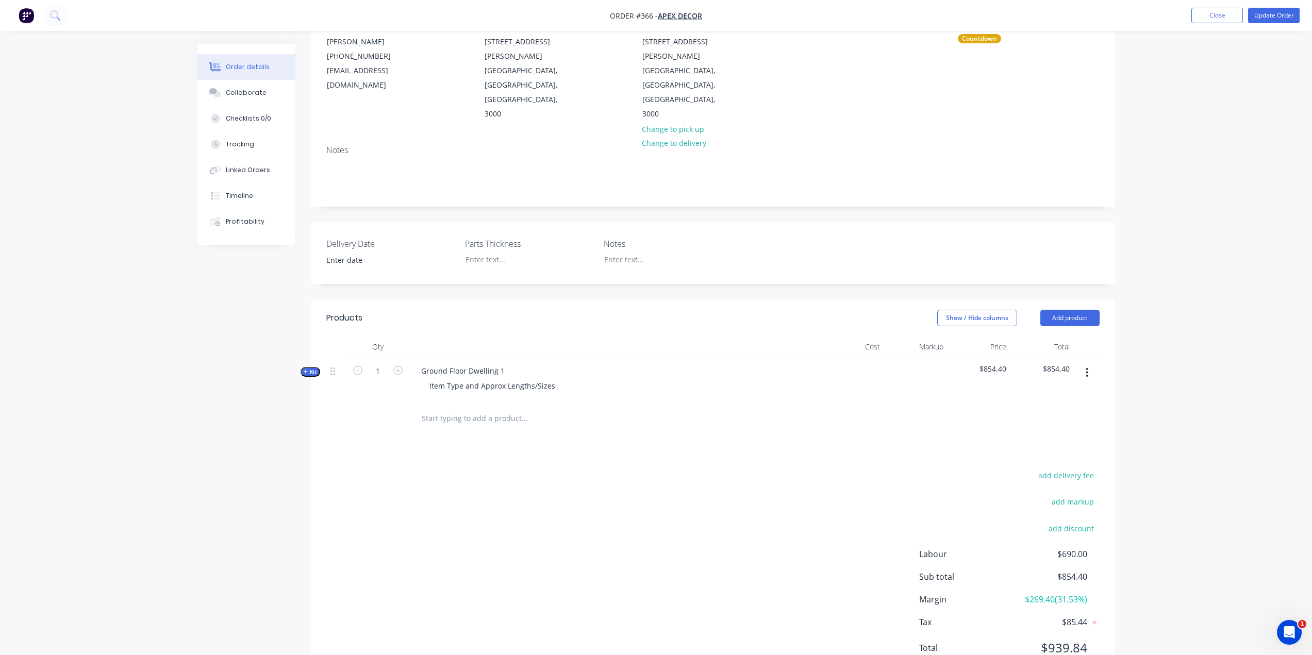
click at [578, 378] on div "Item Type and Approx Lengths/Sizes" at bounding box center [615, 385] width 404 height 15
click at [305, 369] on icon "button" at bounding box center [306, 371] width 5 height 5
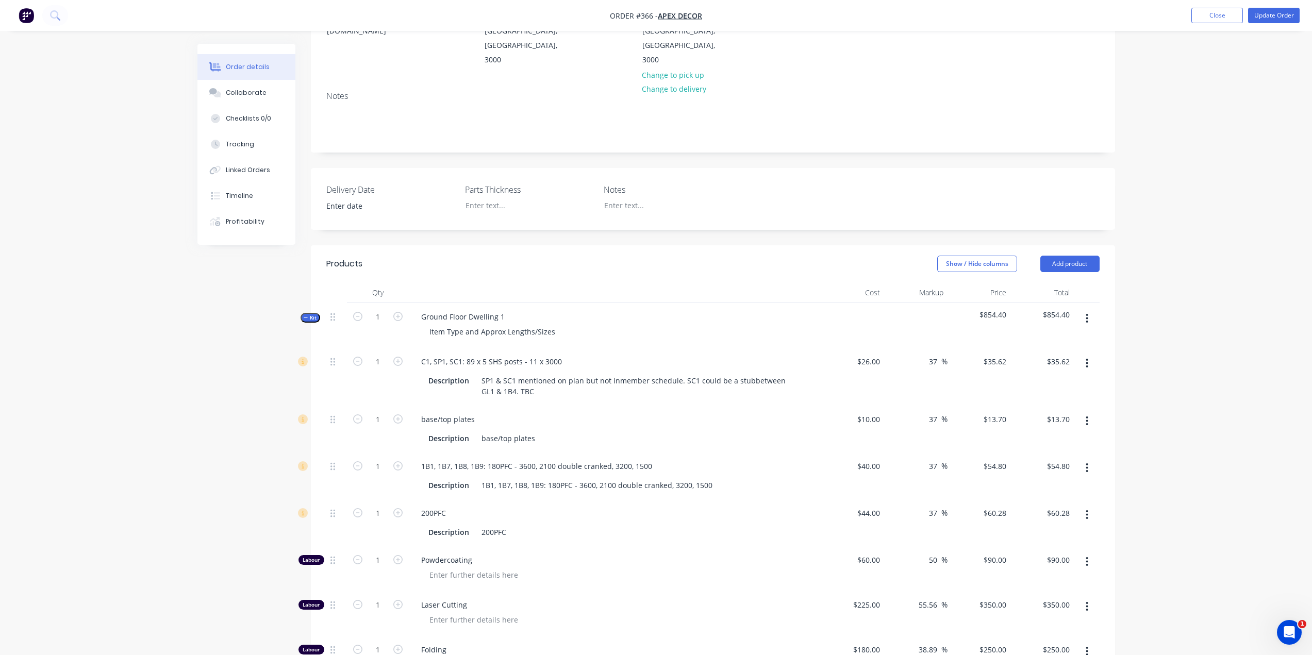
scroll to position [264, 0]
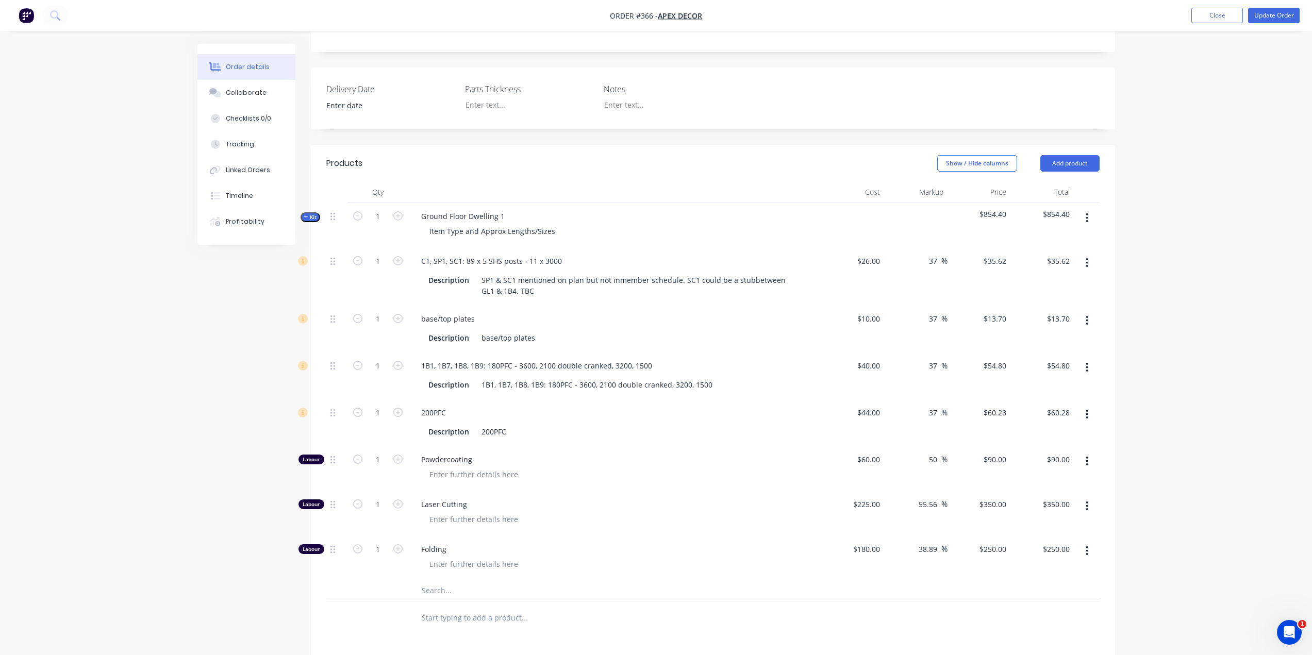
click at [217, 449] on div "Created by Admin Created 24/09/25 Required 16/10/25 Assigned to AU Invoiced No …" at bounding box center [655, 338] width 917 height 1118
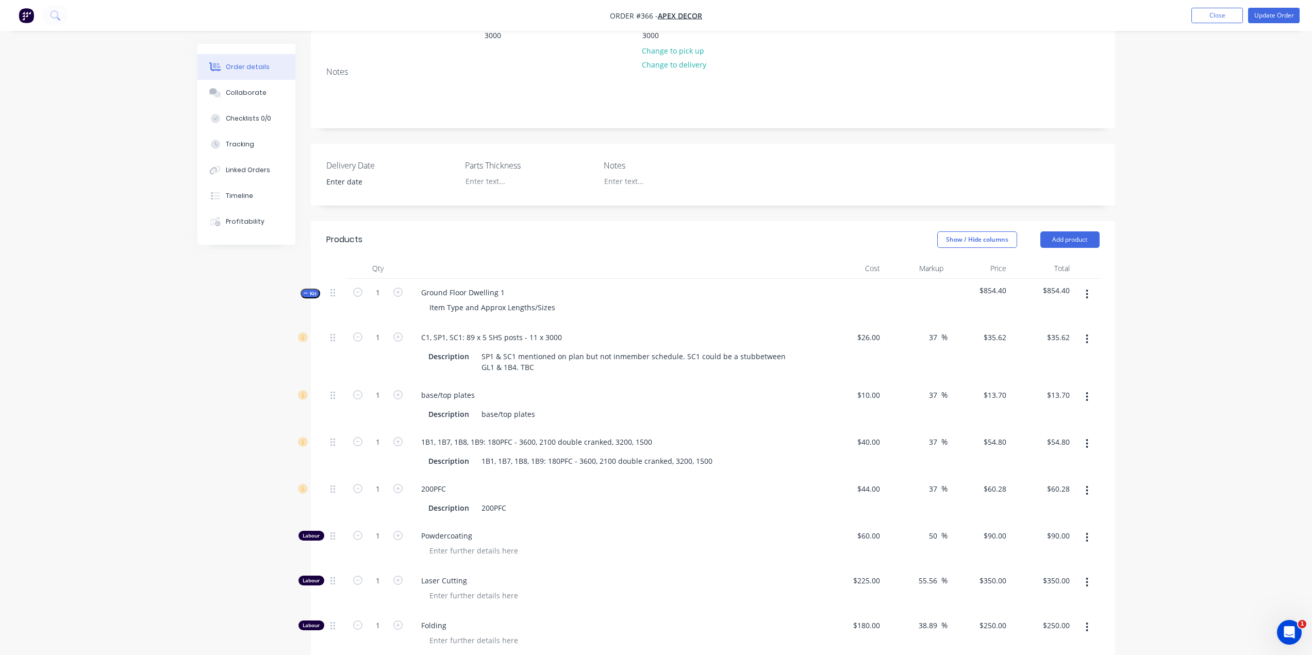
scroll to position [213, 0]
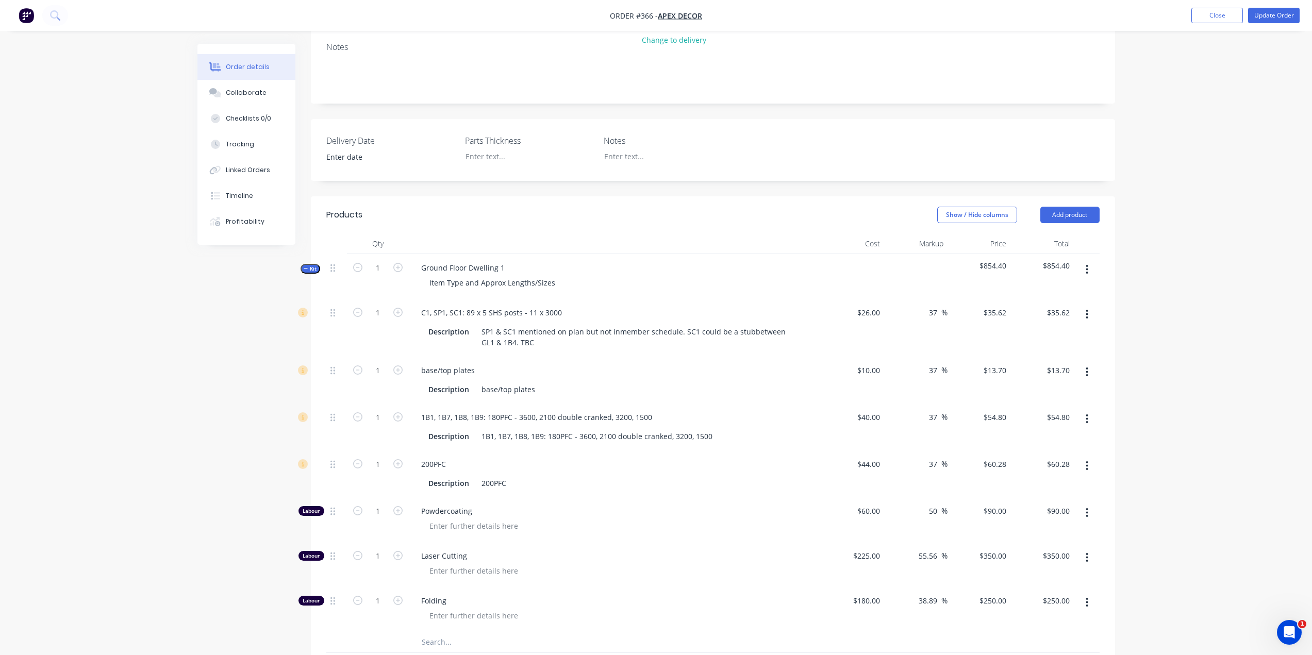
click at [1277, 336] on div "Order details Collaborate Checklists 0/0 Tracking Linked Orders Timeline Profit…" at bounding box center [656, 368] width 1312 height 1162
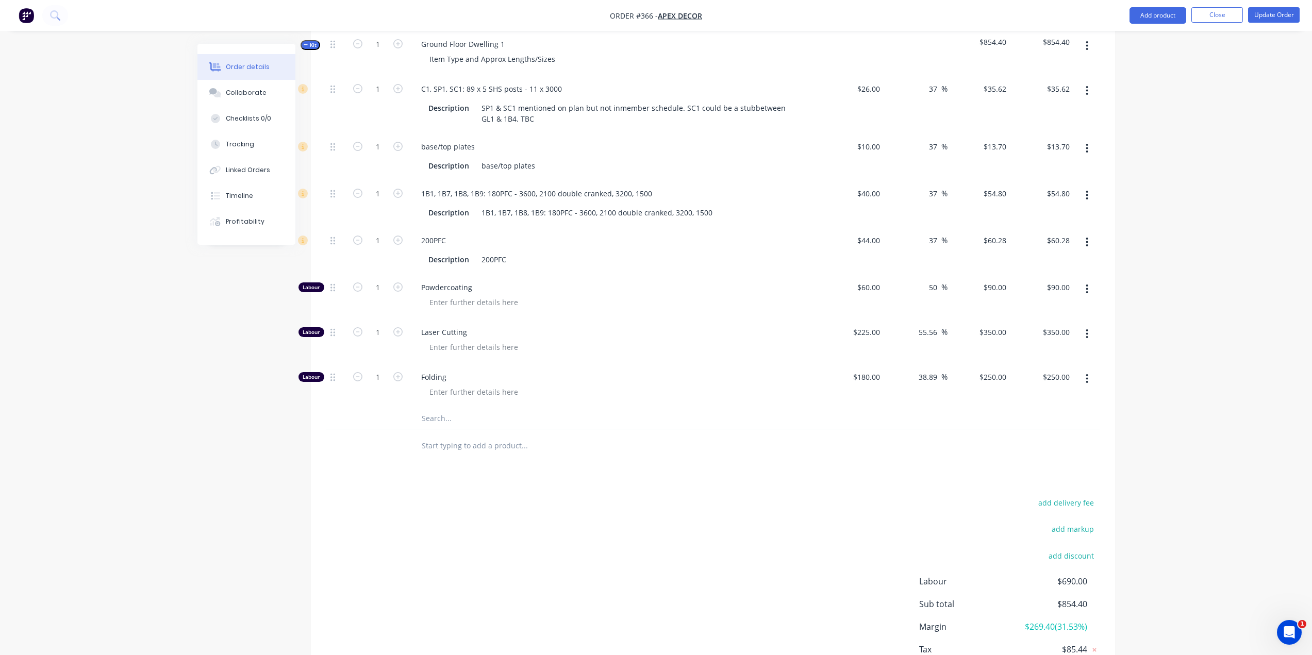
scroll to position [464, 0]
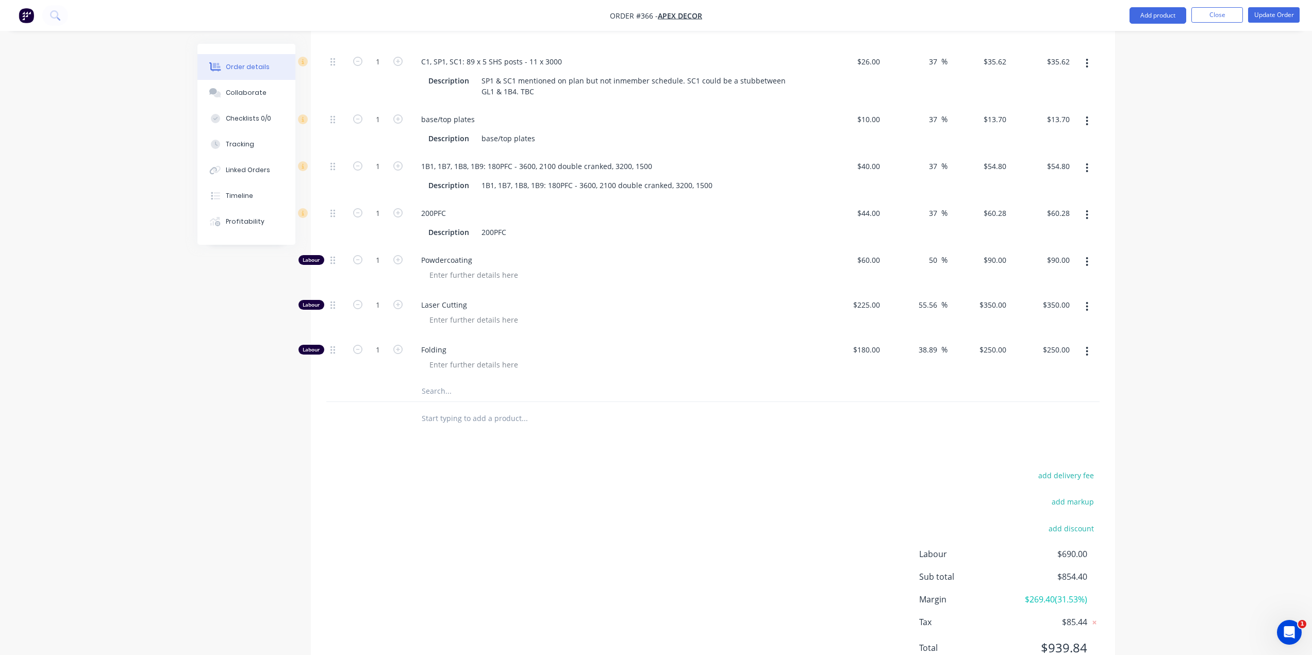
click at [1249, 342] on div "Order details Collaborate Checklists 0/0 Tracking Linked Orders Timeline Profit…" at bounding box center [656, 117] width 1312 height 1162
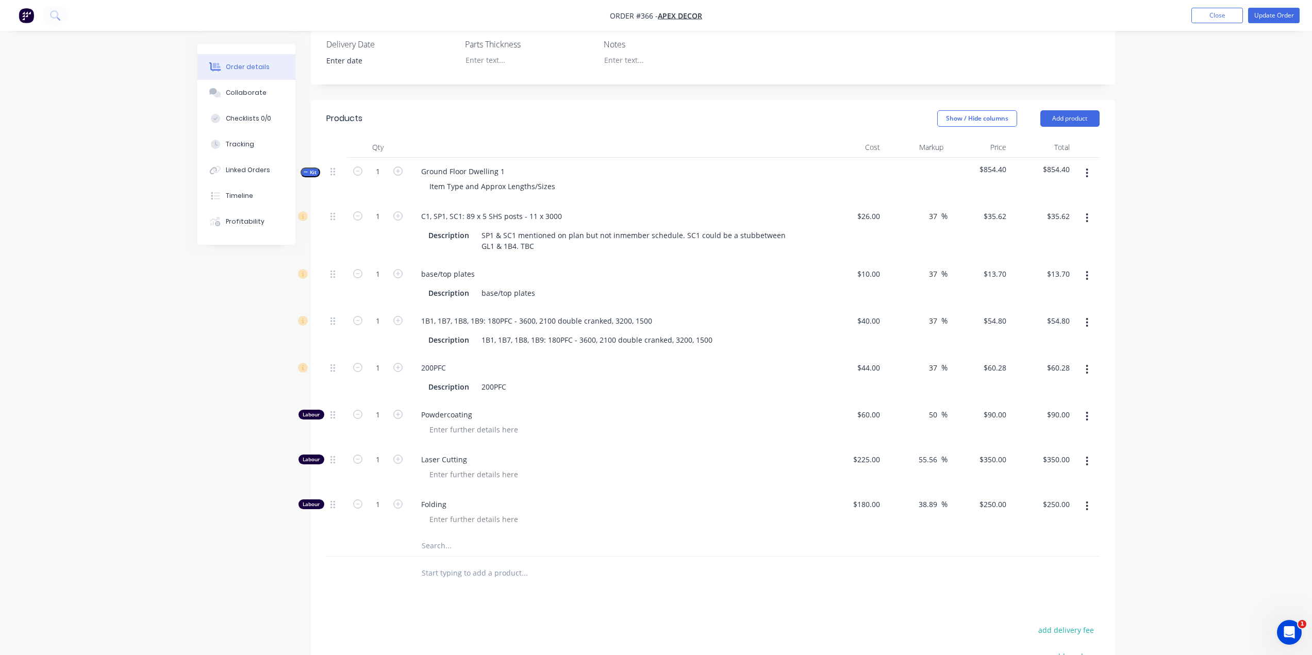
scroll to position [258, 0]
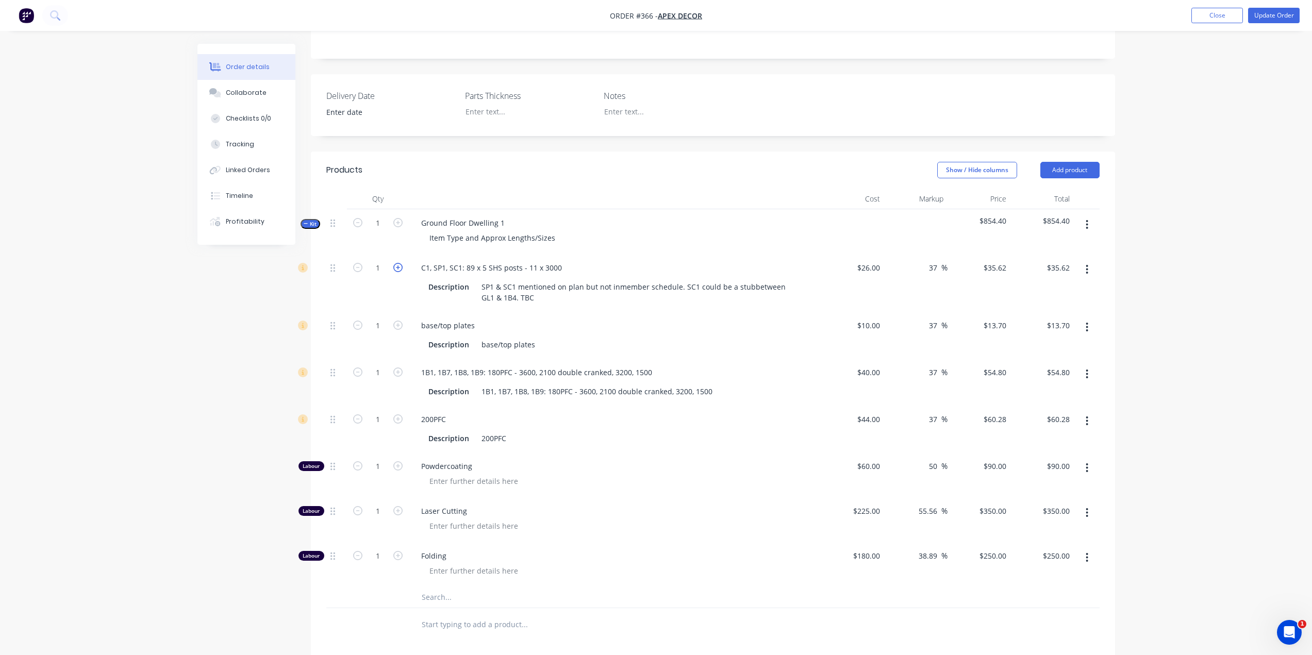
click at [397, 263] on icon "button" at bounding box center [397, 267] width 9 height 9
type input "2"
type input "$71.24"
click at [397, 263] on icon "button" at bounding box center [397, 267] width 9 height 9
type input "3"
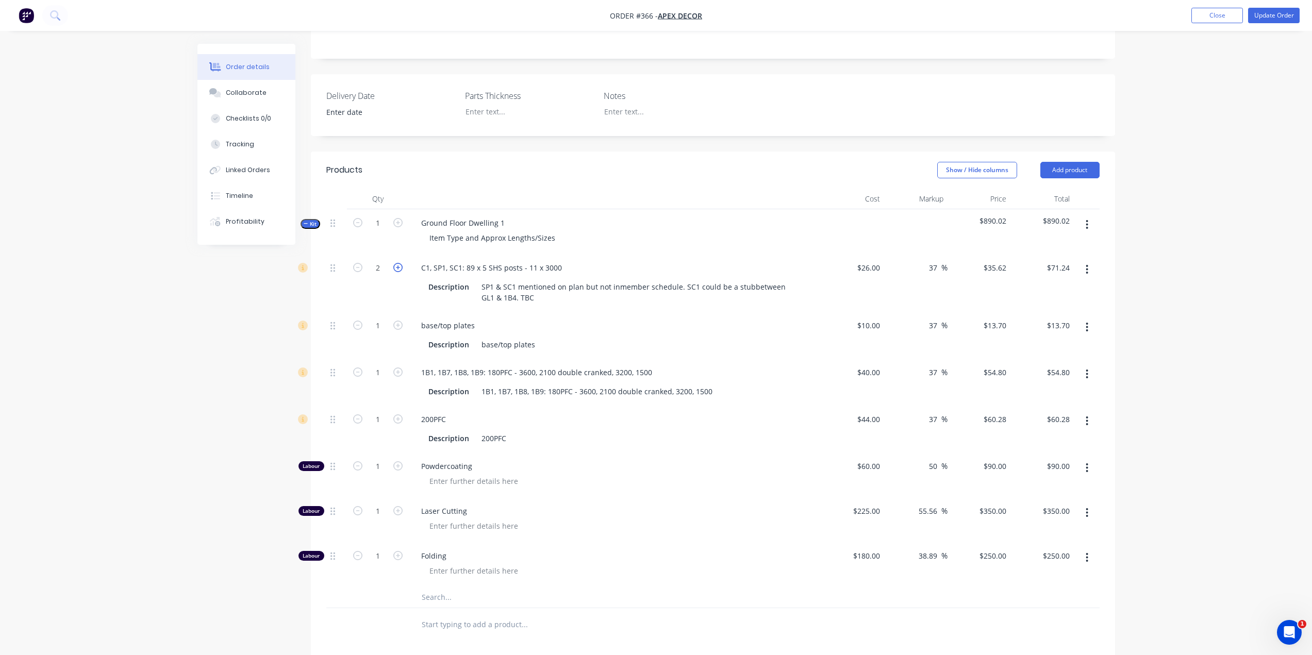
type input "$106.86"
click at [397, 263] on icon "button" at bounding box center [397, 267] width 9 height 9
type input "4"
type input "$142.48"
click at [397, 263] on icon "button" at bounding box center [397, 267] width 9 height 9
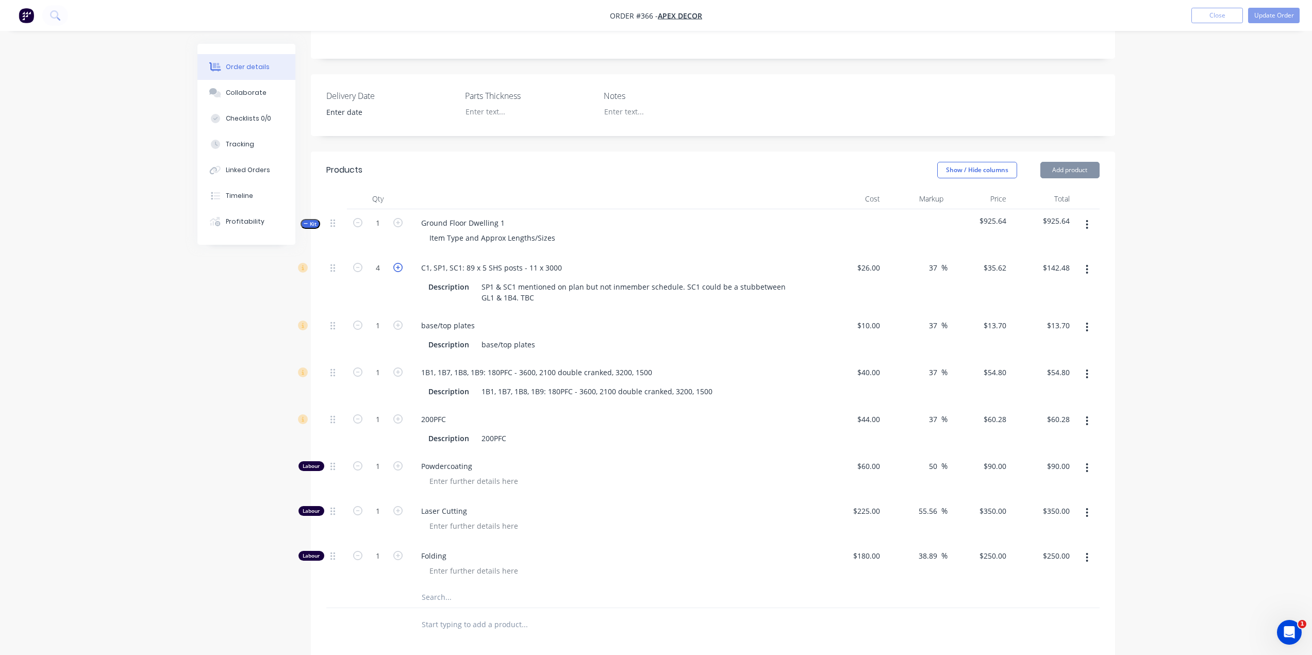
type input "5"
type input "$178.10"
click at [397, 263] on icon "button" at bounding box center [397, 267] width 9 height 9
type input "6"
type input "$213.72"
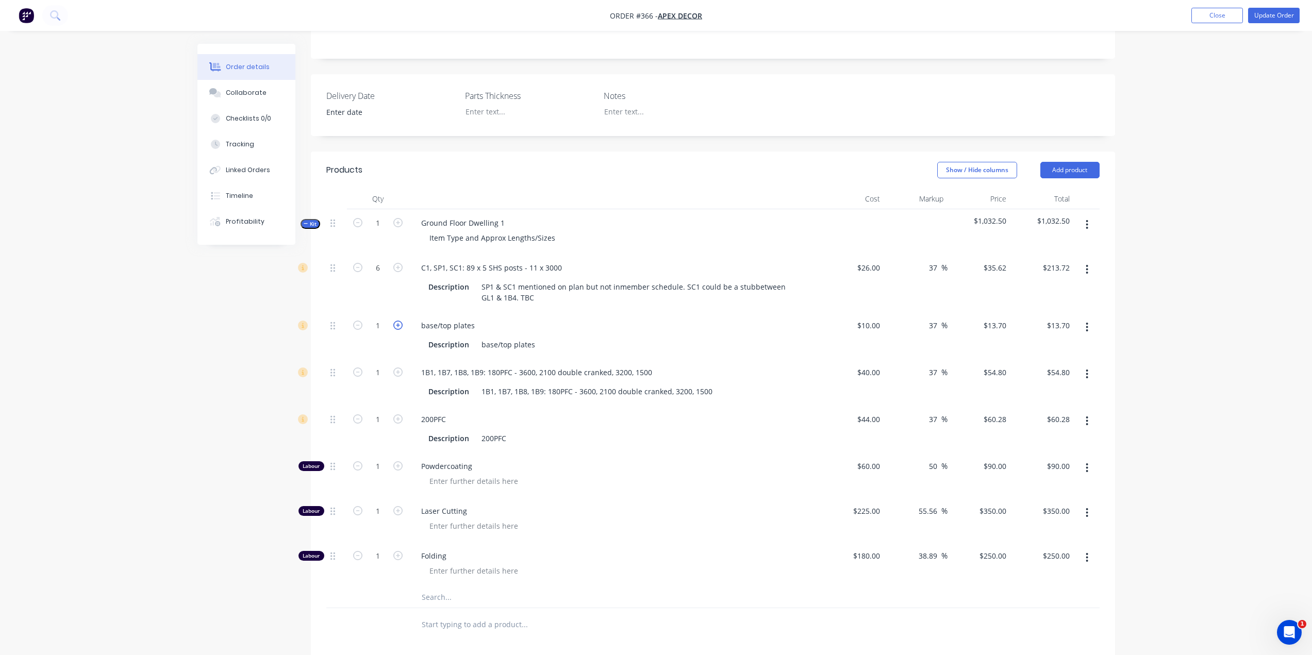
click at [399, 321] on icon "button" at bounding box center [397, 325] width 9 height 9
type input "2"
type input "$27.40"
click at [399, 321] on icon "button" at bounding box center [397, 325] width 9 height 9
type input "3"
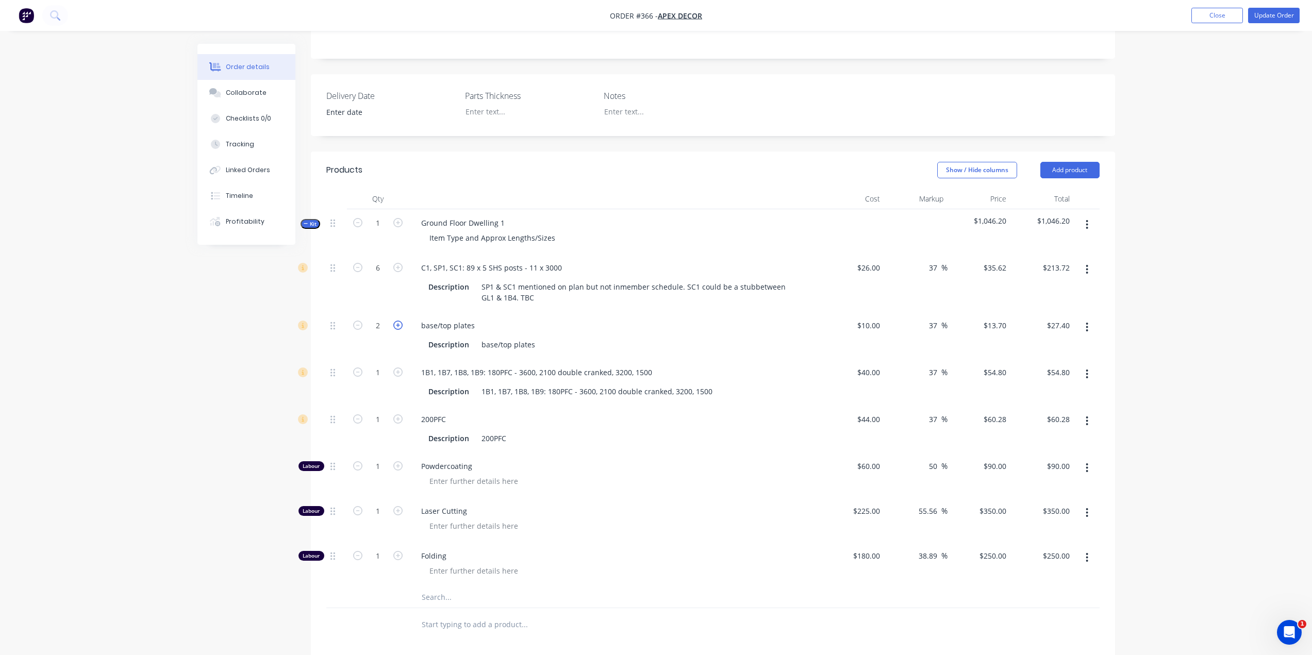
type input "$41.10"
click at [399, 414] on icon "button" at bounding box center [397, 418] width 9 height 9
type input "2"
type input "$120.56"
click at [399, 414] on icon "button" at bounding box center [397, 418] width 9 height 9
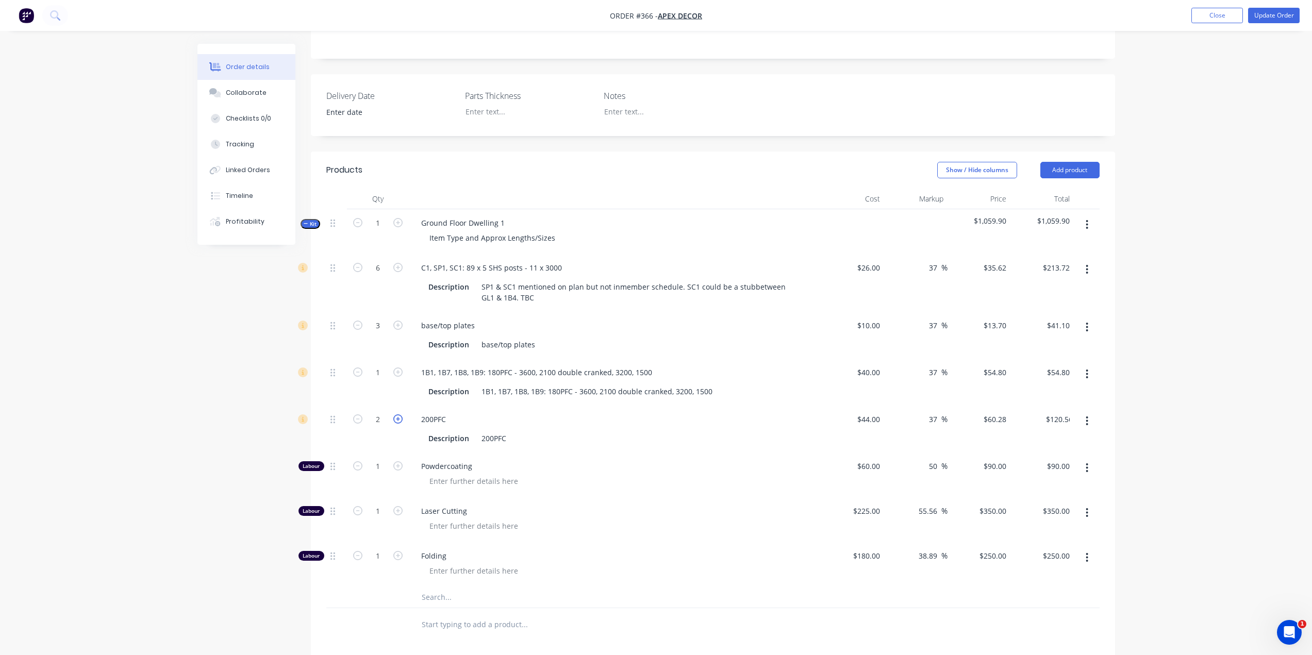
type input "3"
type input "$180.84"
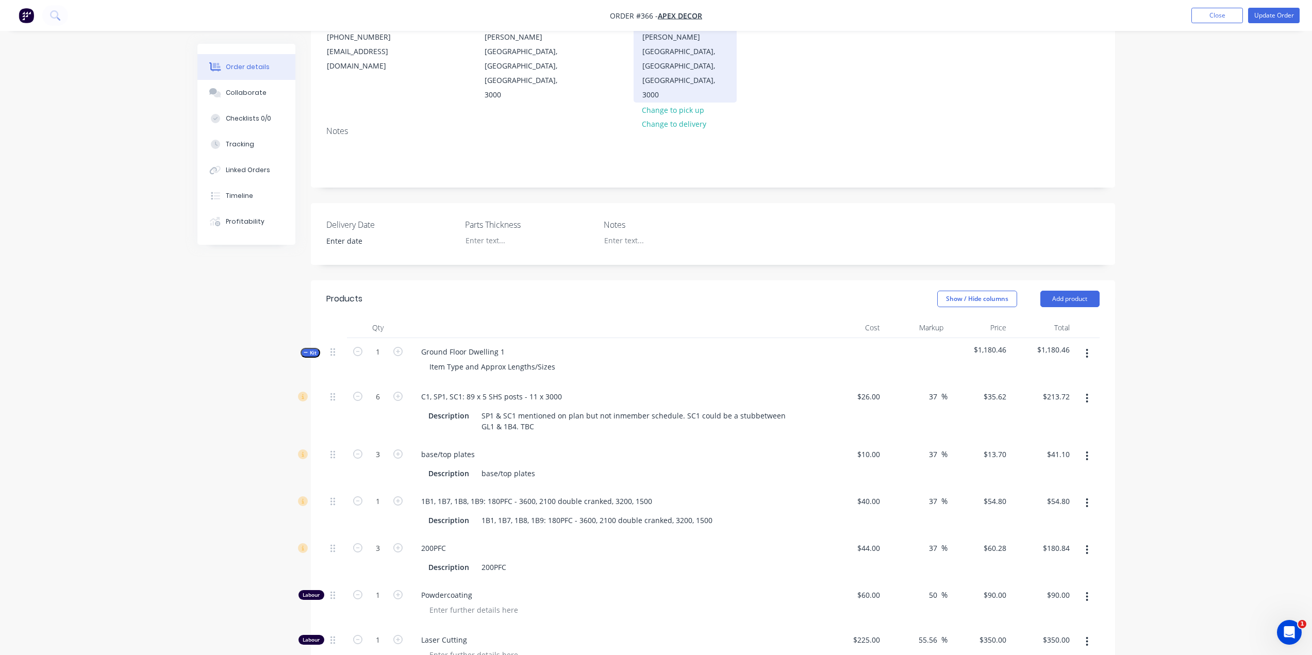
scroll to position [0, 0]
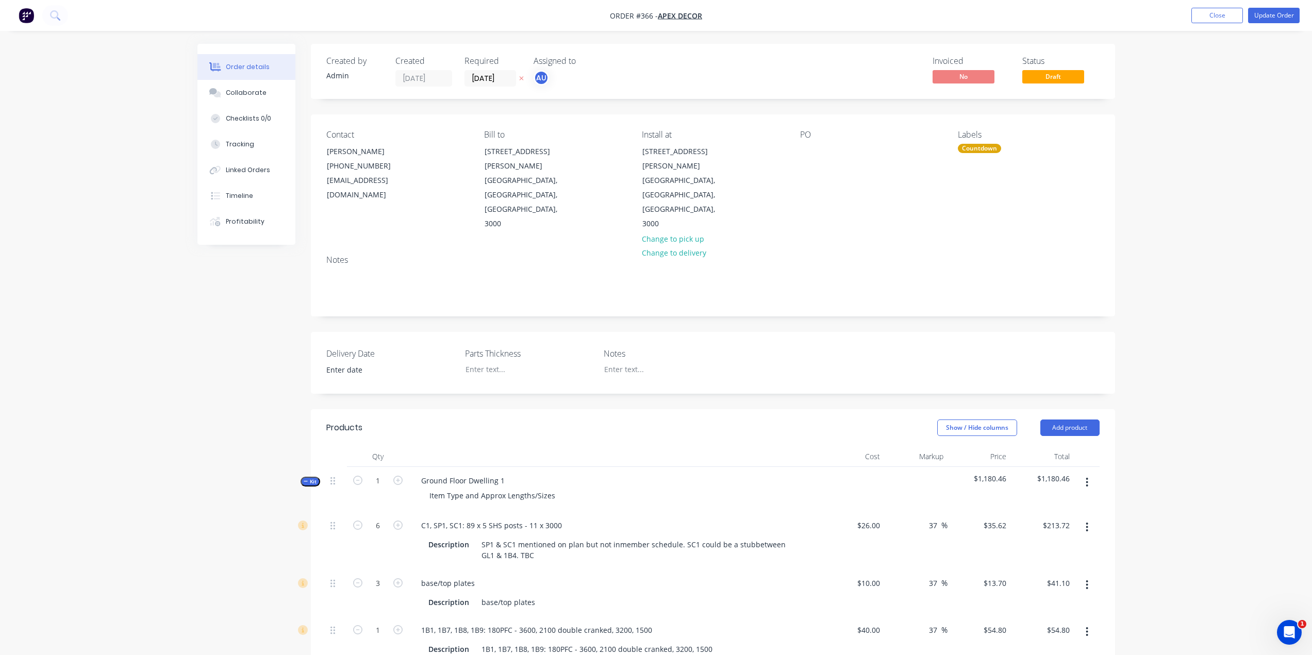
click at [52, 206] on div "Order details Collaborate Checklists 0/0 Tracking Linked Orders Timeline Profit…" at bounding box center [656, 581] width 1312 height 1162
click at [23, 15] on img "button" at bounding box center [26, 15] width 15 height 15
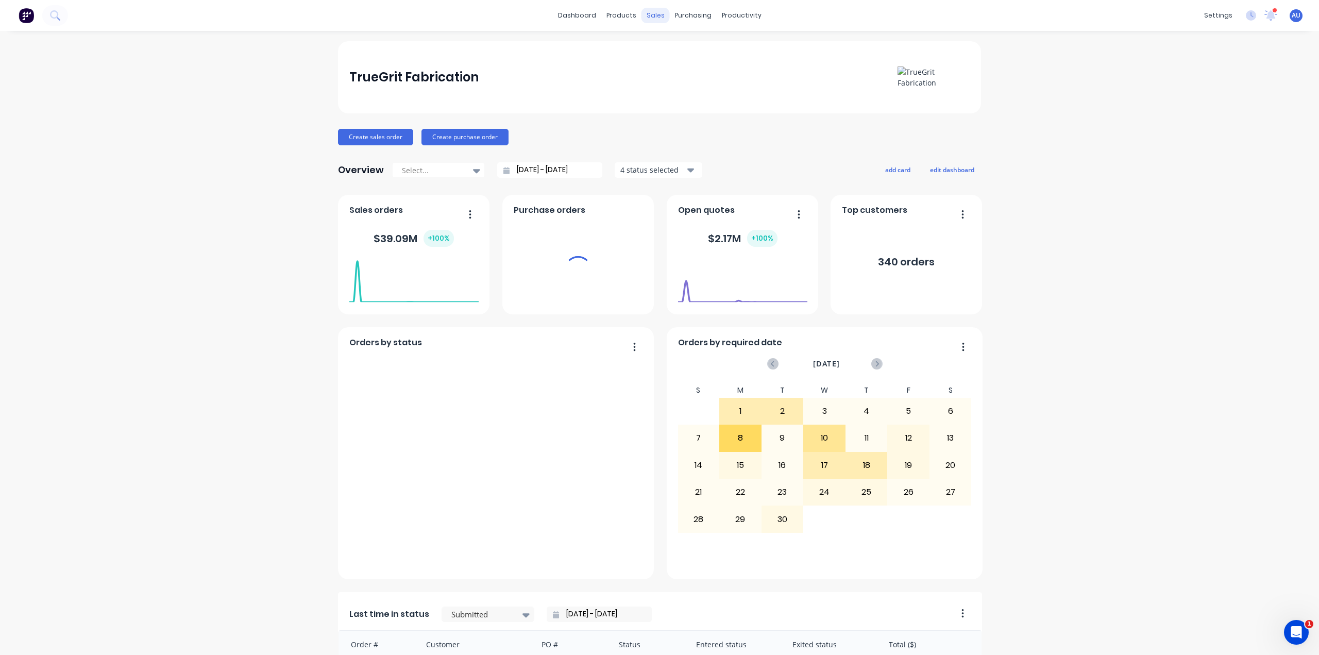
click at [649, 19] on div "sales" at bounding box center [656, 15] width 28 height 15
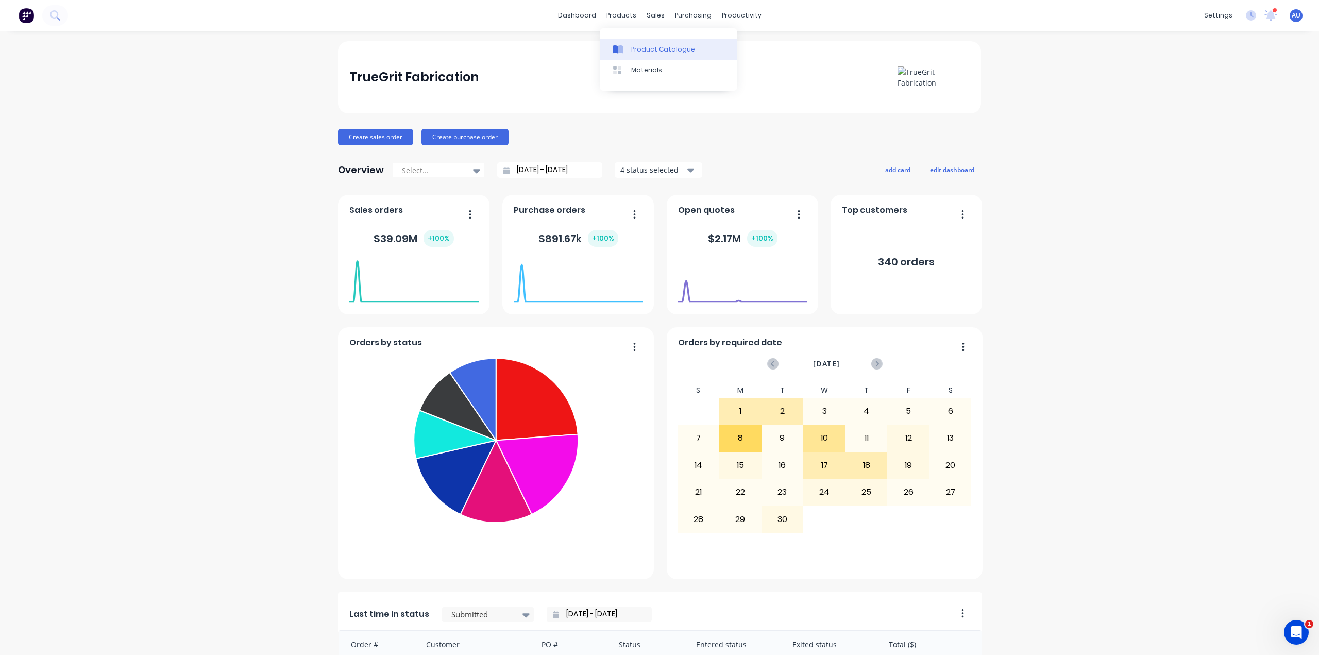
click at [643, 52] on div "Product Catalogue" at bounding box center [663, 49] width 64 height 9
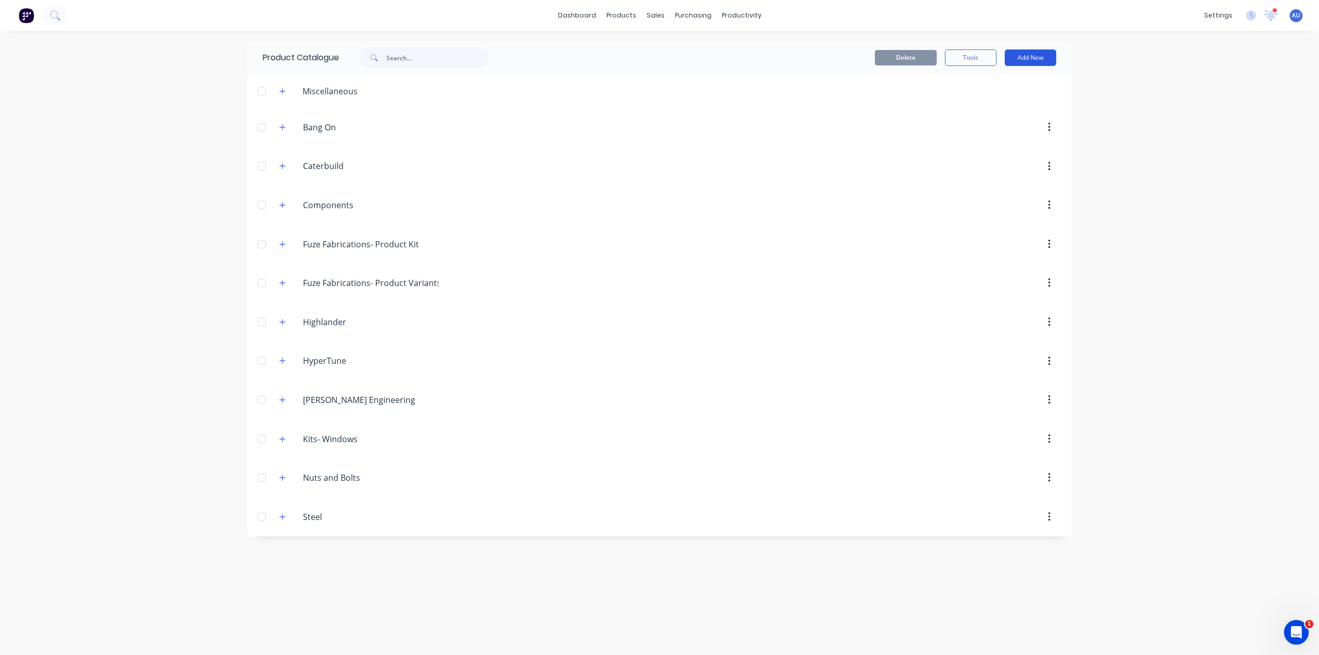
click at [1025, 59] on button "Add New" at bounding box center [1031, 57] width 52 height 16
click at [984, 103] on div "Product" at bounding box center [1007, 104] width 79 height 15
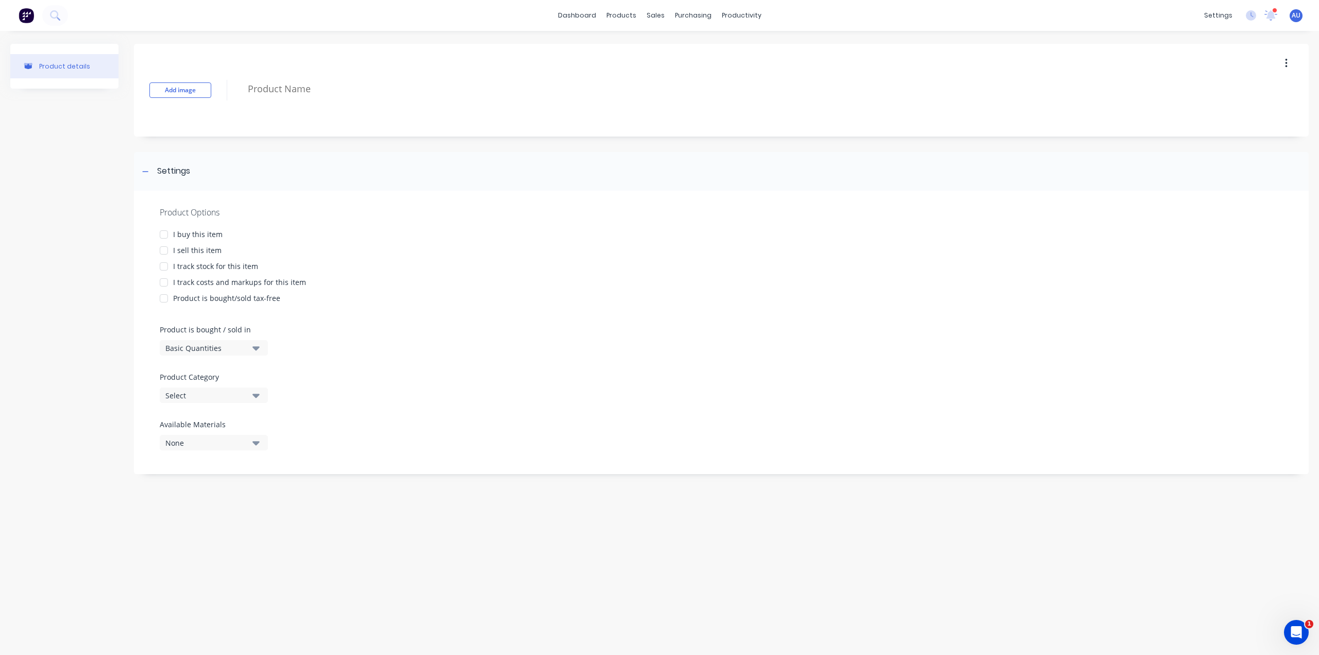
click at [209, 350] on div "Basic Quantities" at bounding box center [206, 348] width 82 height 11
click at [231, 418] on div "Custom Formula" at bounding box center [237, 415] width 155 height 21
click at [320, 407] on div "Product Options I buy this item I sell this item I track stock for this item I …" at bounding box center [721, 426] width 1175 height 470
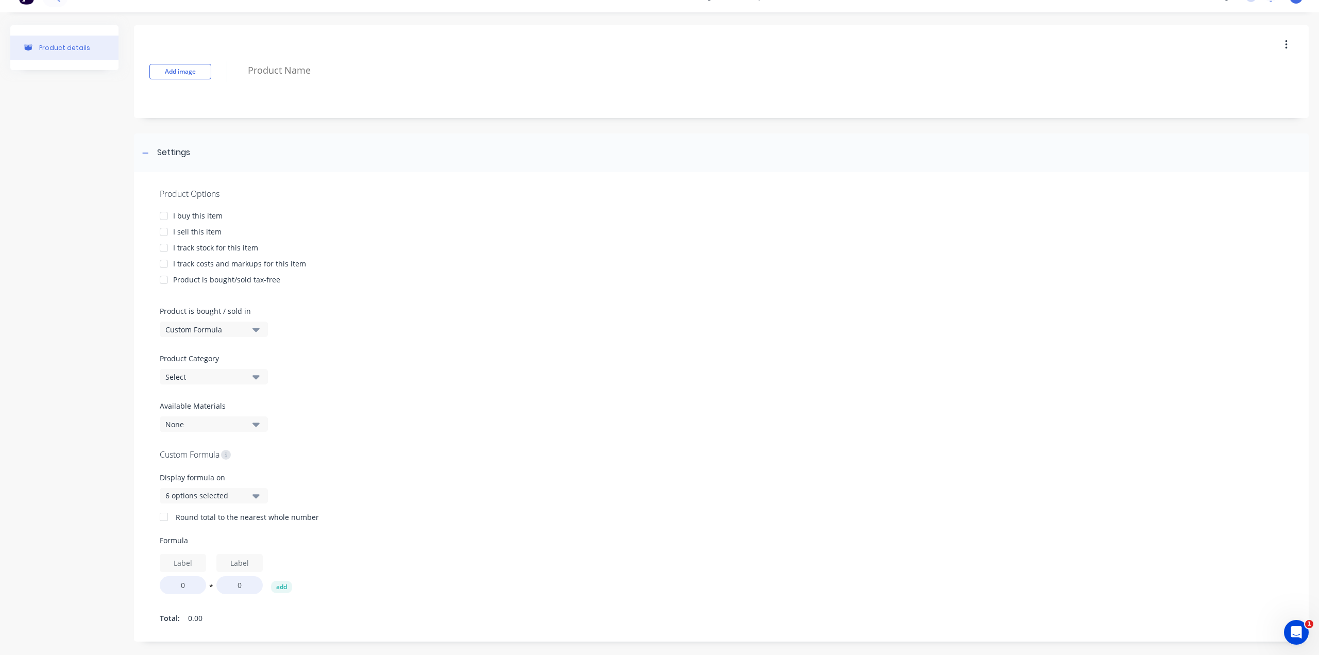
scroll to position [28, 0]
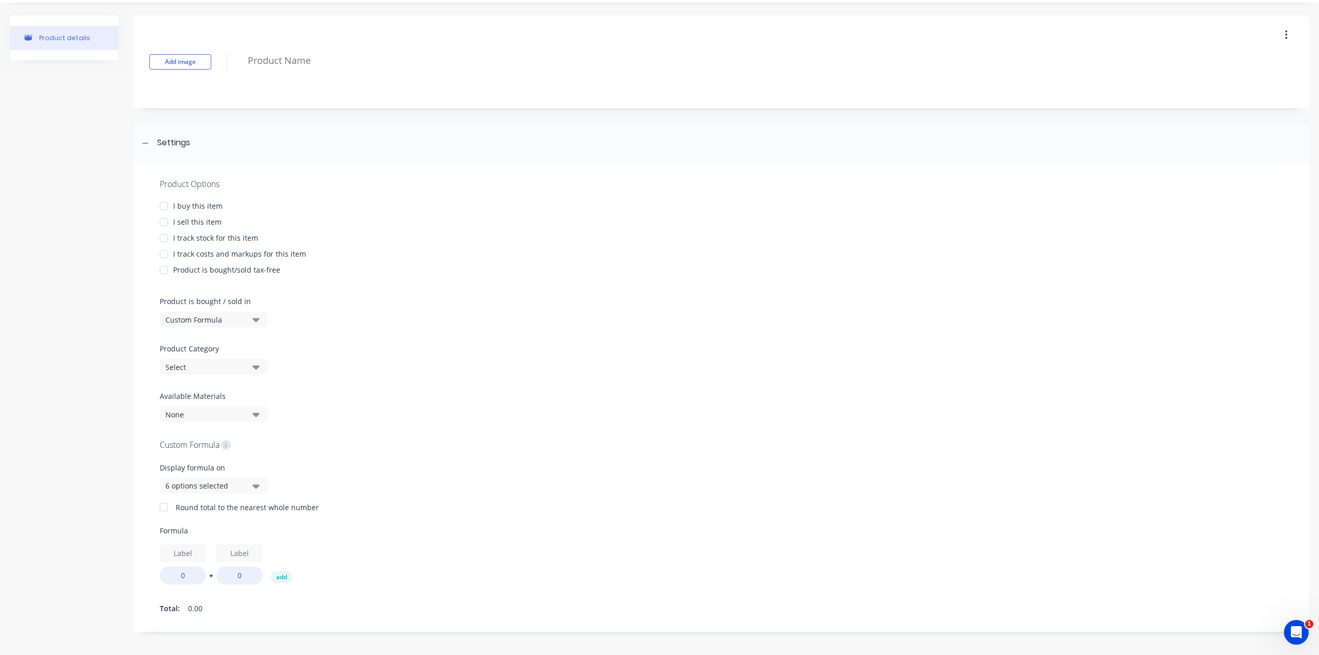
click at [206, 316] on div "Custom Formula" at bounding box center [206, 319] width 82 height 11
click at [213, 351] on div "Basic Quantities" at bounding box center [237, 345] width 155 height 21
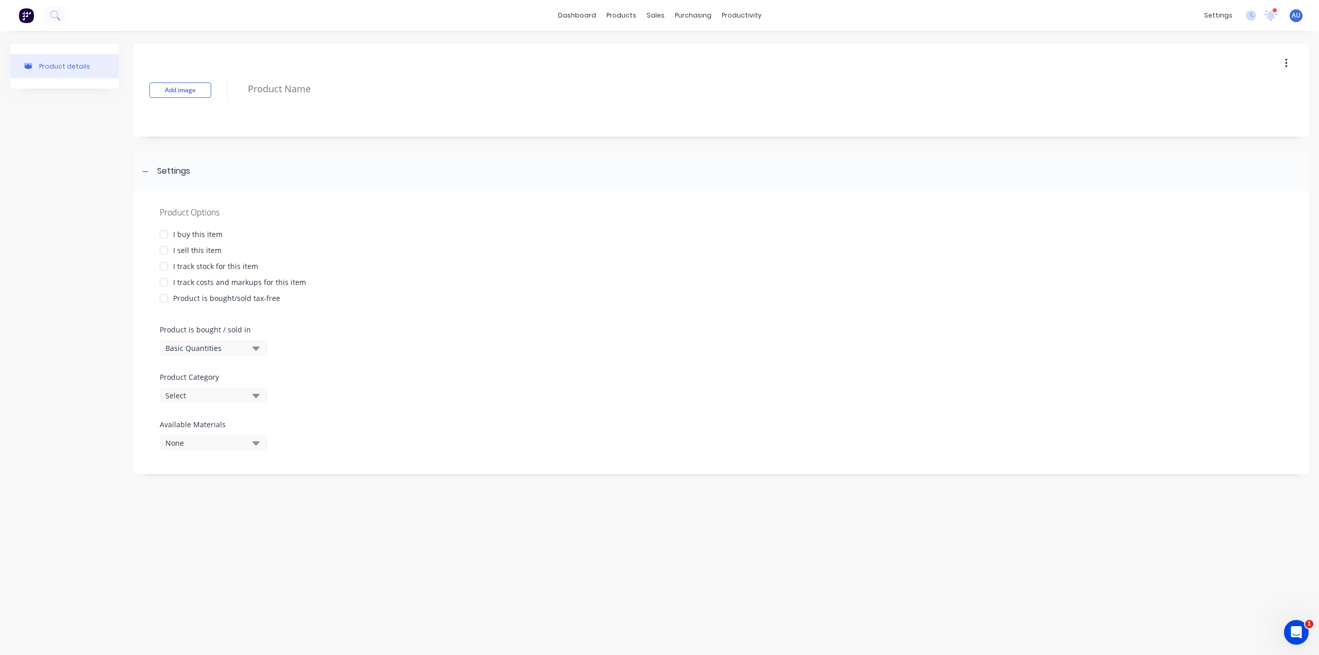
click at [230, 394] on div "Select" at bounding box center [206, 395] width 82 height 11
click at [593, 277] on div "I track costs and markups for this item" at bounding box center [722, 282] width 1124 height 11
click at [203, 394] on div "Select" at bounding box center [206, 395] width 82 height 11
drag, startPoint x: 551, startPoint y: 336, endPoint x: 514, endPoint y: 324, distance: 39.1
click at [550, 336] on div "Product Options I buy this item I sell this item I track stock for this item I …" at bounding box center [721, 332] width 1175 height 283
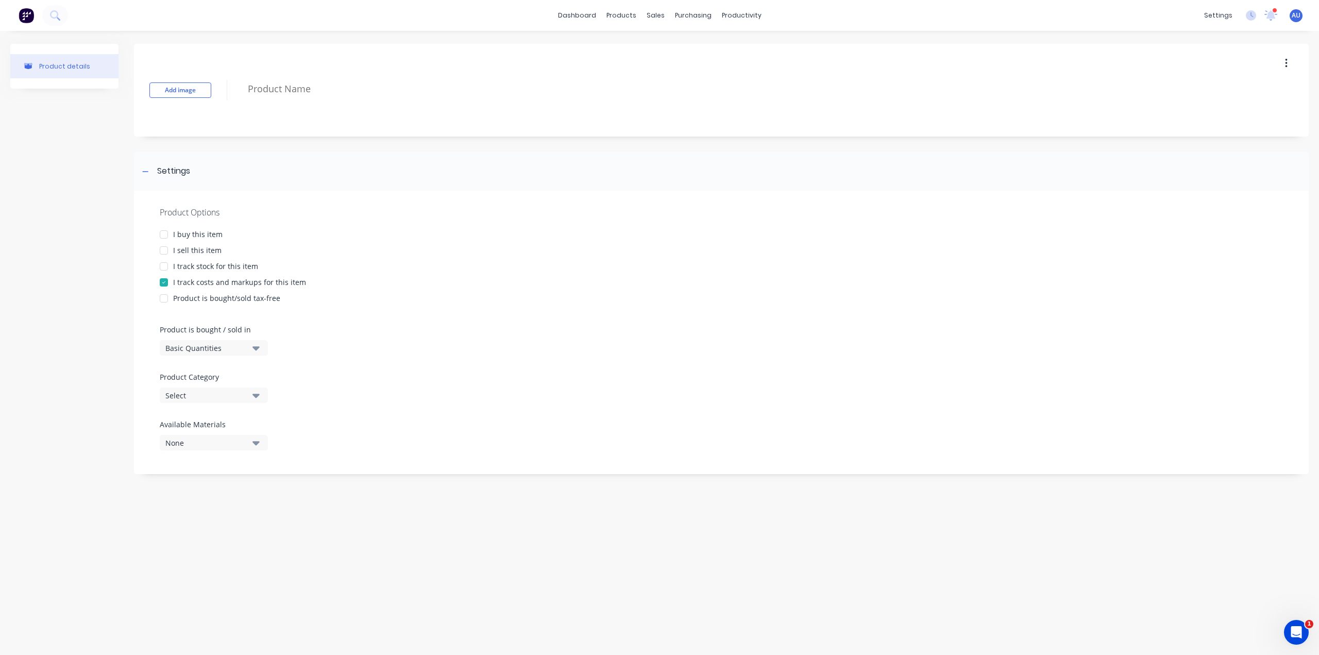
click at [164, 238] on div at bounding box center [164, 234] width 21 height 21
click at [164, 255] on div at bounding box center [164, 250] width 21 height 21
click at [165, 269] on div at bounding box center [164, 266] width 21 height 21
click at [165, 298] on div at bounding box center [164, 298] width 21 height 21
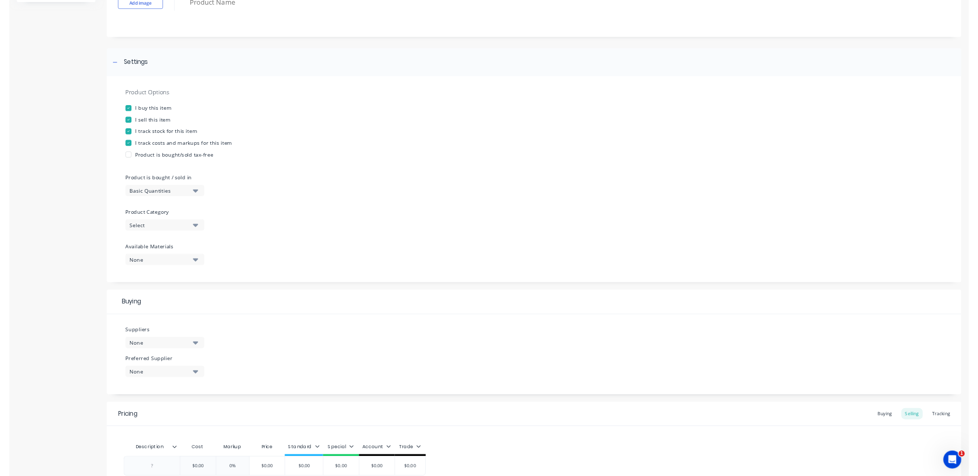
scroll to position [187, 0]
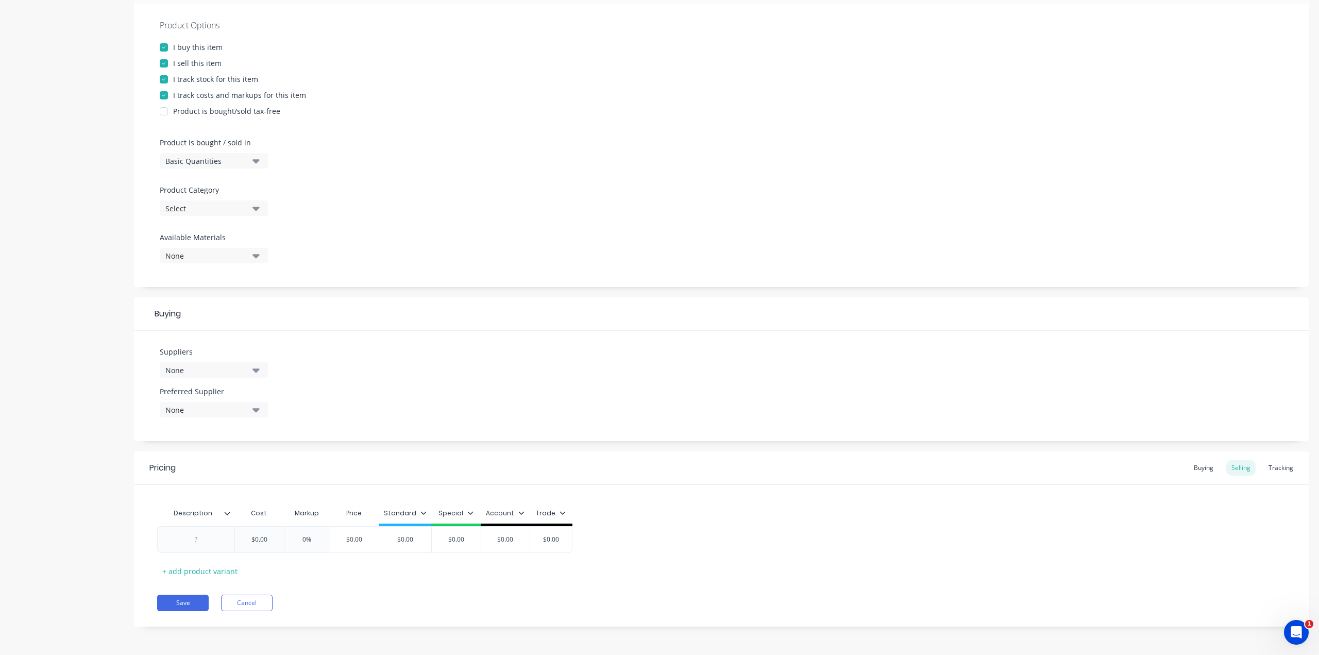
click at [231, 512] on div at bounding box center [231, 513] width 6 height 9
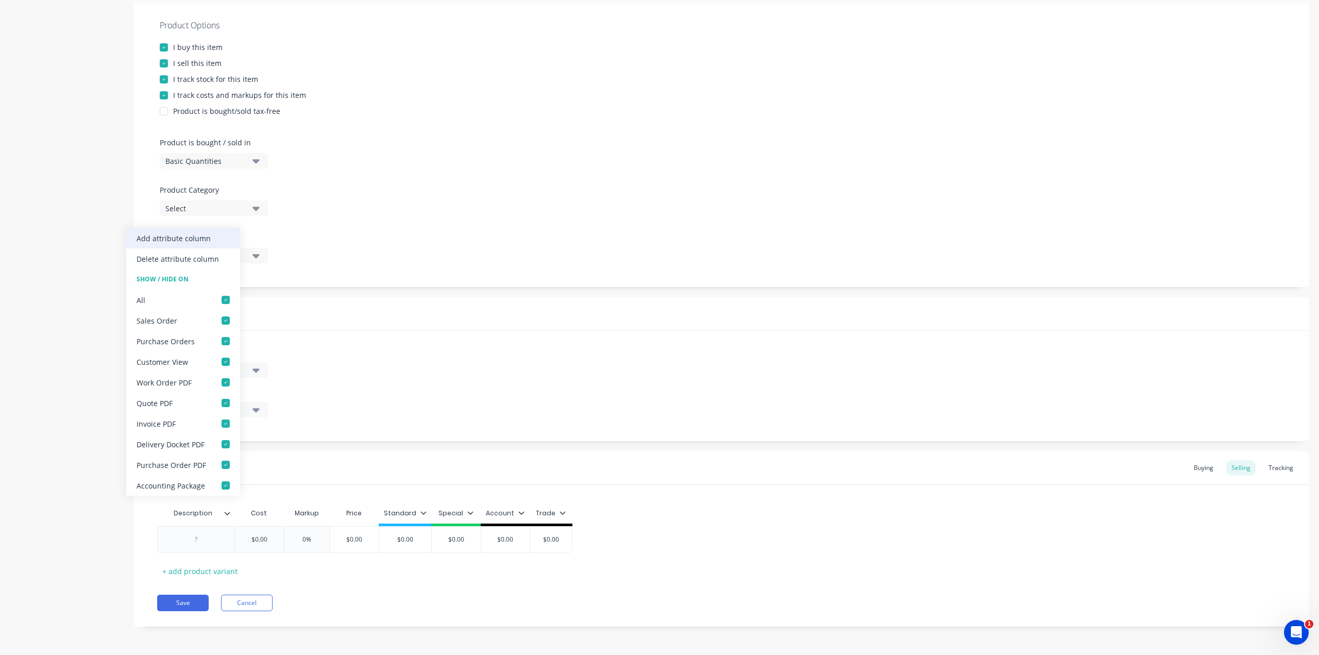
click at [203, 241] on div "Add attribute column" at bounding box center [174, 238] width 74 height 11
type textarea "x"
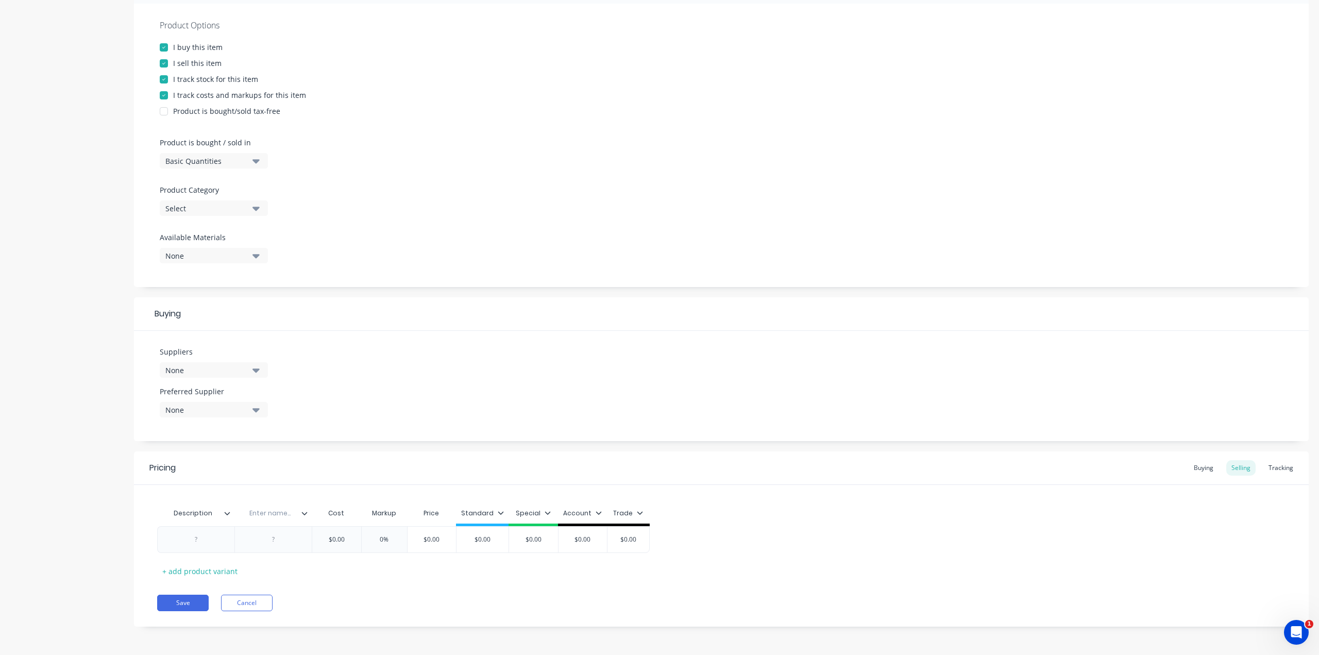
click at [288, 515] on input "text" at bounding box center [269, 513] width 71 height 9
type input "Unit"
type textarea "x"
click at [283, 540] on div at bounding box center [274, 539] width 52 height 13
click at [402, 572] on div "Description Unit Cost Markup Price Standard Special Account Trade KGS $0.00 0% …" at bounding box center [721, 541] width 1129 height 76
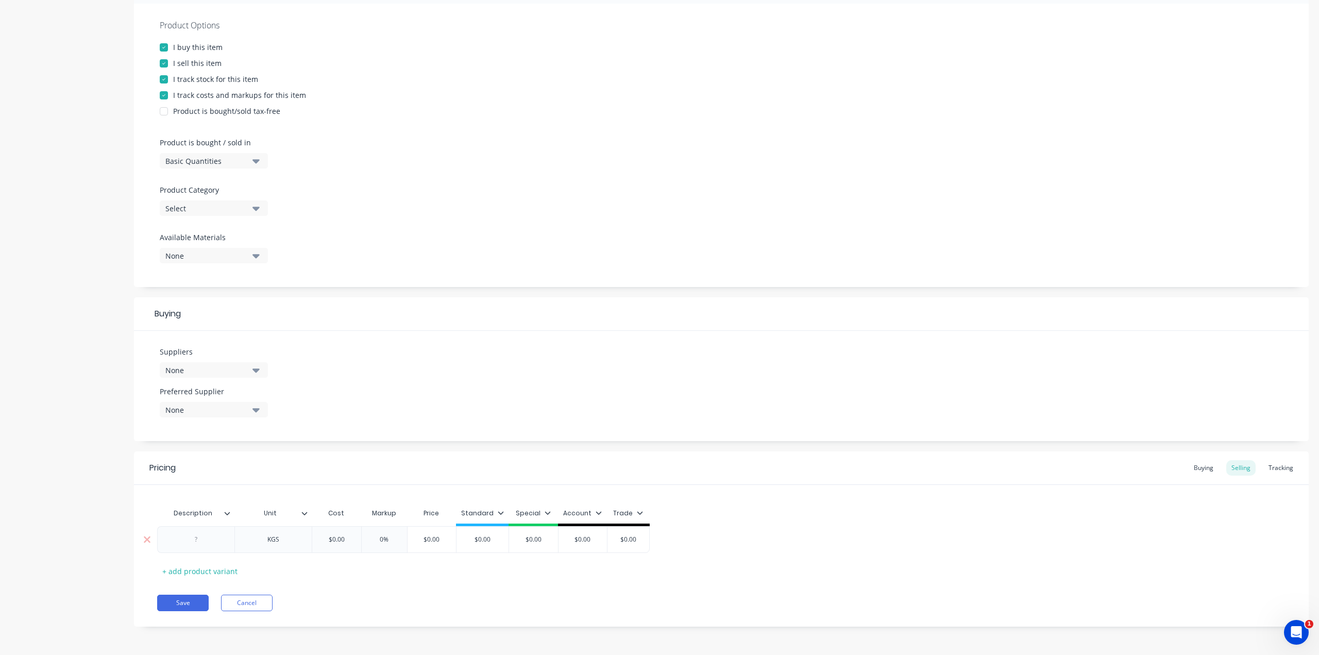
click at [293, 541] on div "KGS" at bounding box center [274, 539] width 52 height 13
click at [227, 515] on icon at bounding box center [227, 513] width 6 height 6
click at [306, 514] on icon at bounding box center [304, 513] width 6 height 6
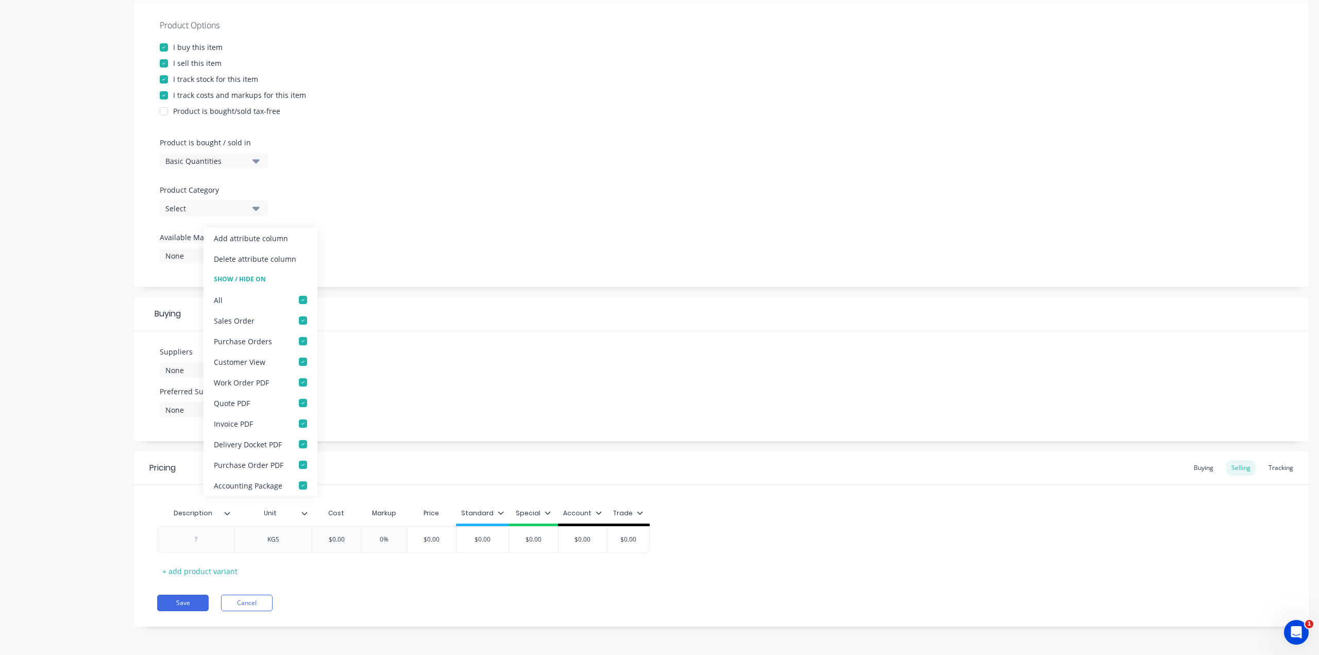
click at [336, 571] on div "Description Unit Cost Markup Price Standard Special Account Trade KGS $0.00 0% …" at bounding box center [721, 541] width 1129 height 76
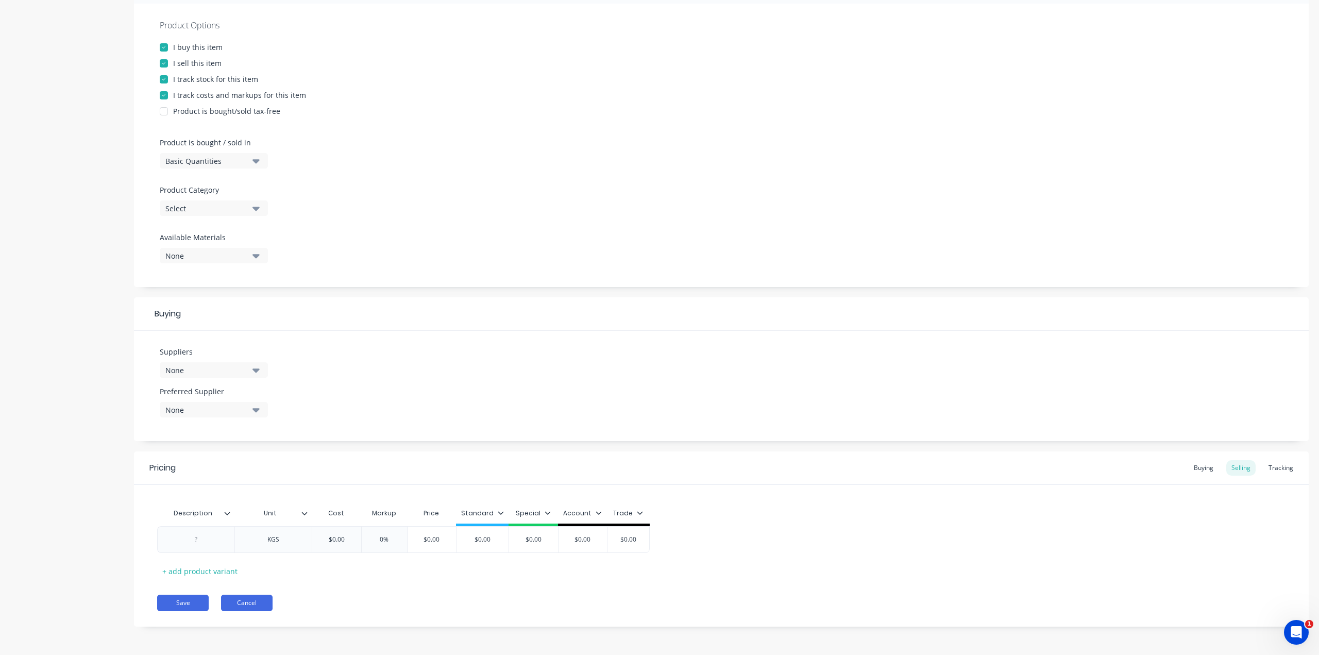
click at [257, 602] on button "Cancel" at bounding box center [247, 603] width 52 height 16
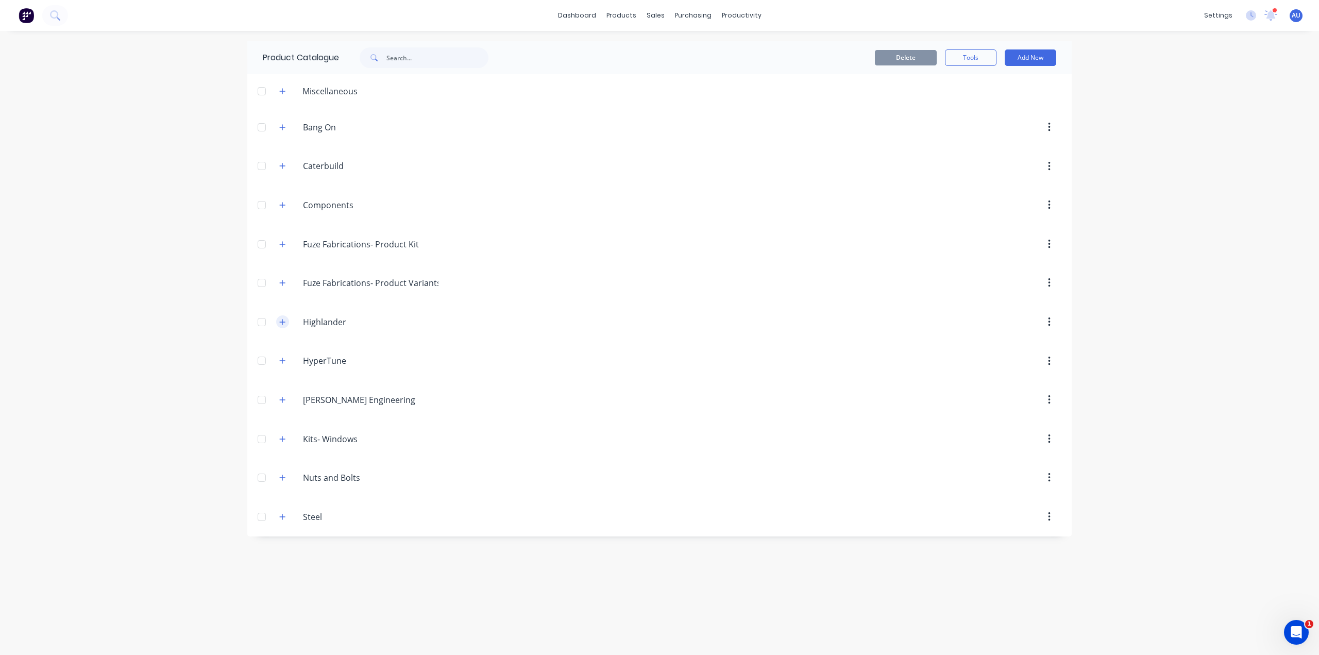
click at [278, 325] on button "button" at bounding box center [282, 321] width 13 height 13
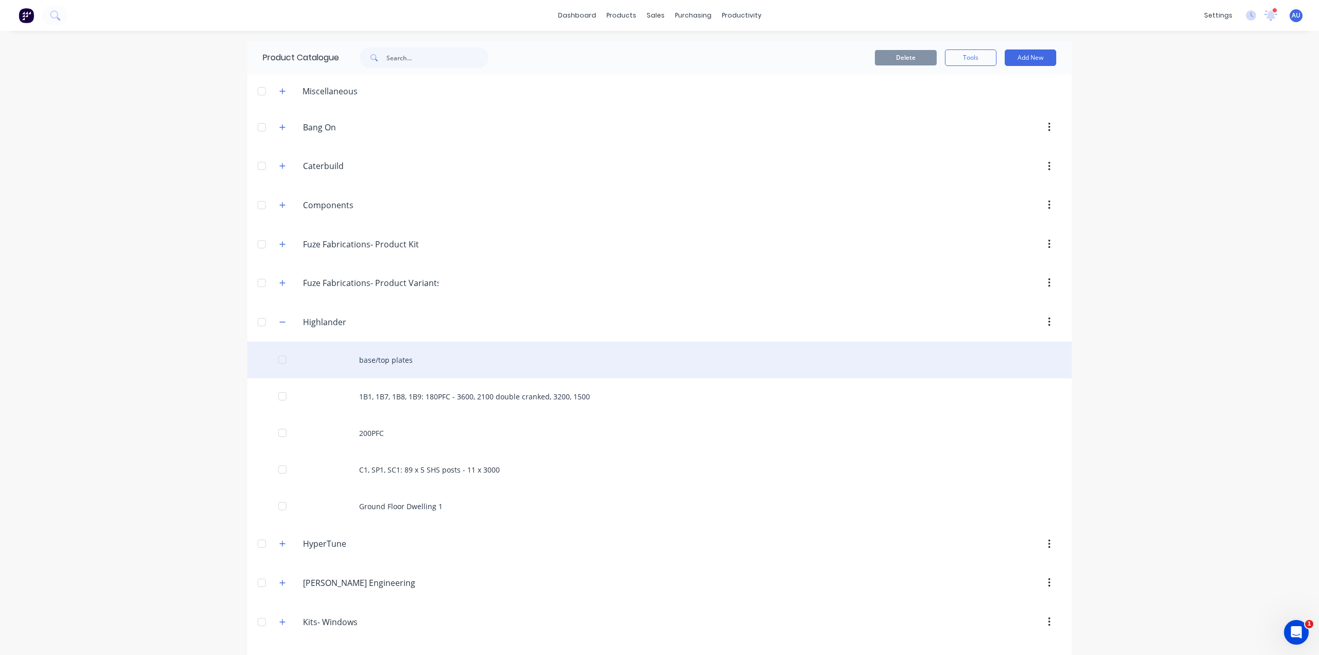
click at [379, 364] on div "base/top plates" at bounding box center [659, 360] width 825 height 37
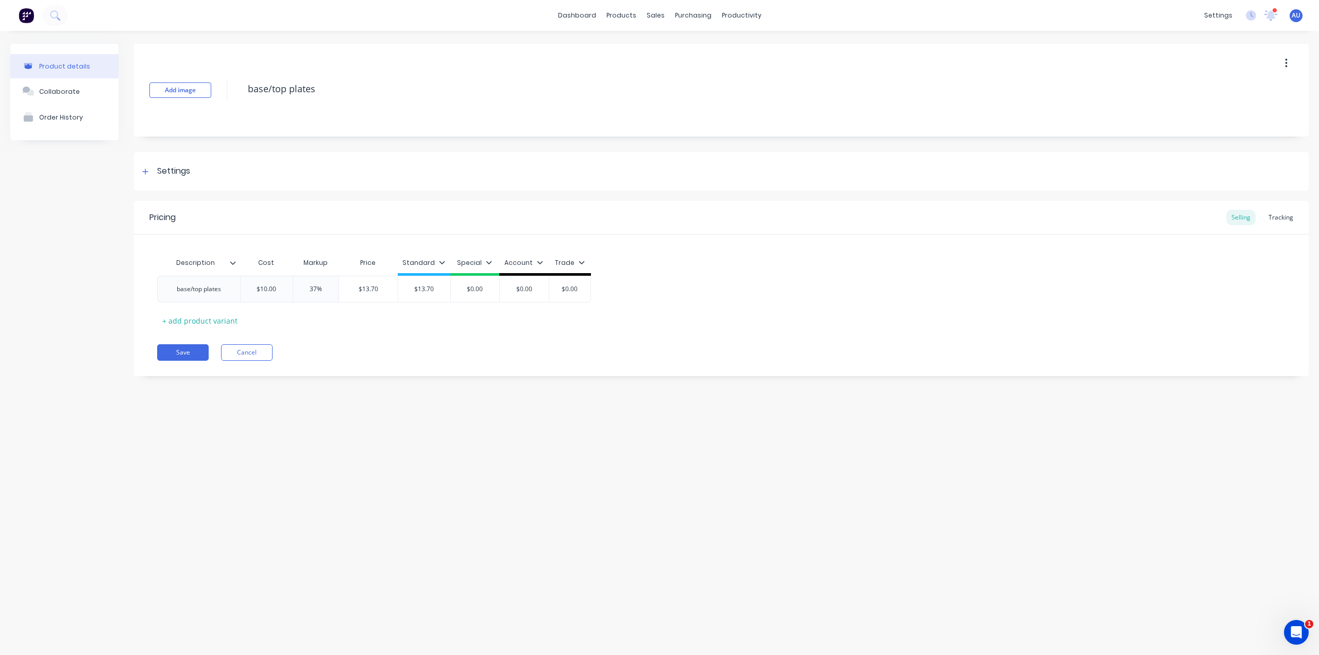
click at [233, 264] on icon at bounding box center [233, 263] width 6 height 6
click at [305, 319] on div "Description Cost Markup Price Standard Special Account Trade base/top plates $1…" at bounding box center [721, 291] width 1129 height 76
click at [231, 263] on icon at bounding box center [233, 262] width 6 height 3
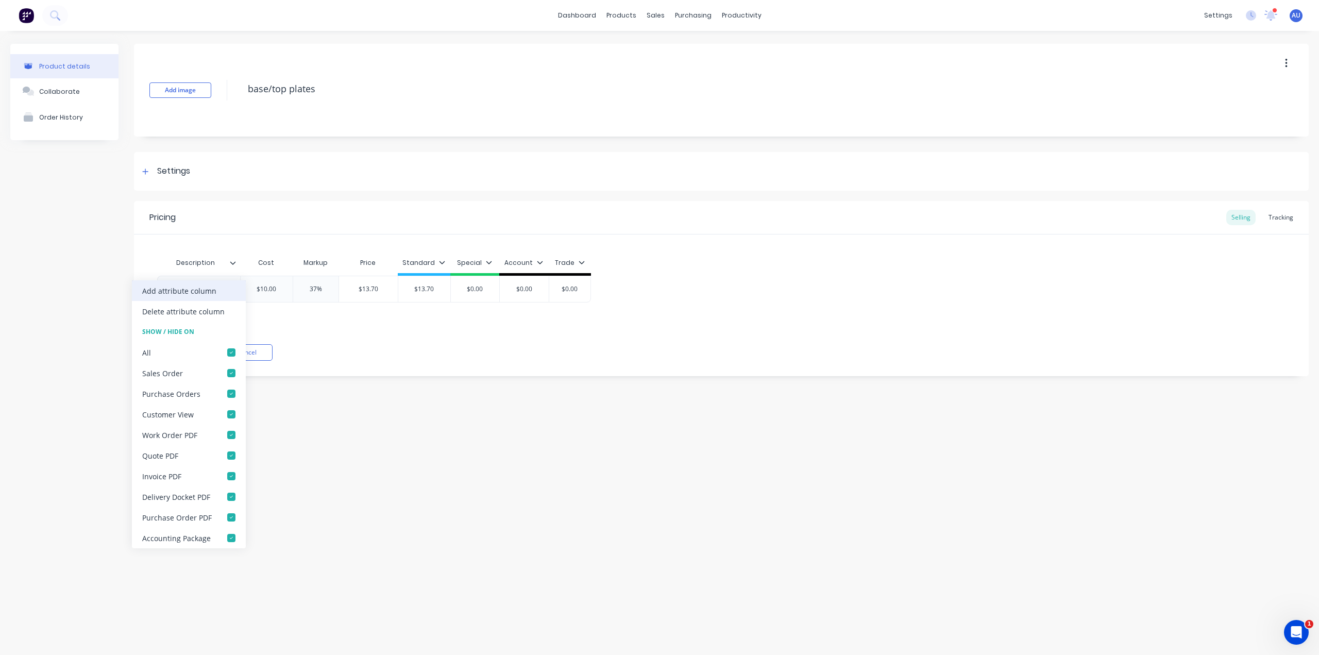
click at [214, 295] on div "Add attribute column" at bounding box center [189, 290] width 114 height 21
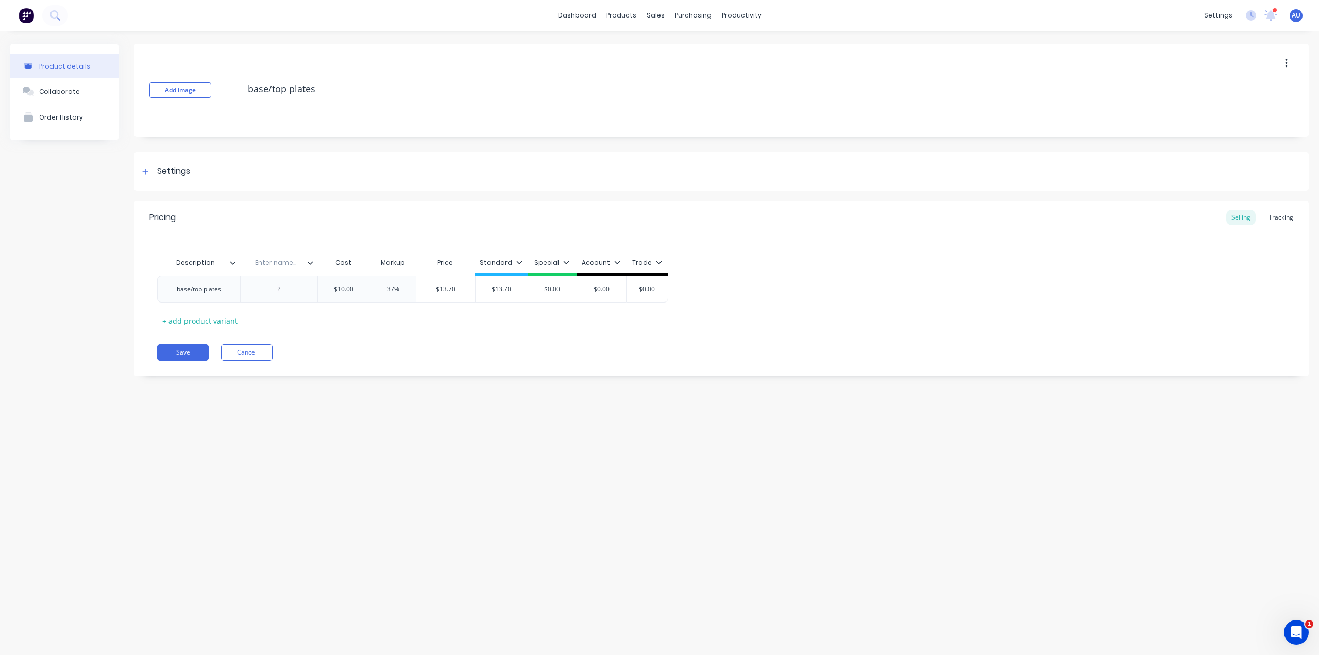
click at [276, 265] on input "text" at bounding box center [275, 262] width 71 height 9
click at [276, 289] on div at bounding box center [279, 288] width 52 height 13
click at [278, 269] on div "Enter name..." at bounding box center [275, 263] width 71 height 26
click at [278, 266] on input "text" at bounding box center [275, 262] width 71 height 9
click at [271, 267] on input "text" at bounding box center [275, 262] width 71 height 9
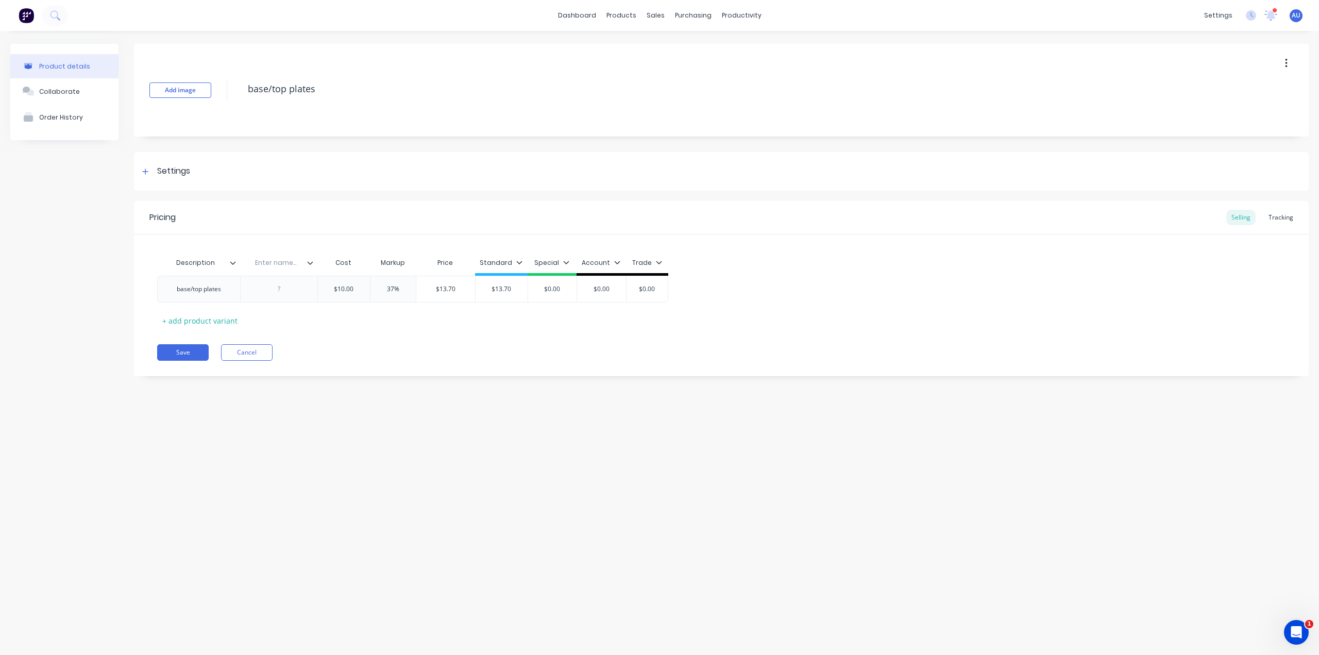
click at [278, 266] on input "text" at bounding box center [275, 262] width 71 height 9
click at [287, 291] on div at bounding box center [279, 288] width 52 height 13
type textarea "x"
click at [178, 350] on button "Save" at bounding box center [183, 352] width 52 height 16
click at [283, 265] on input "text" at bounding box center [275, 262] width 71 height 9
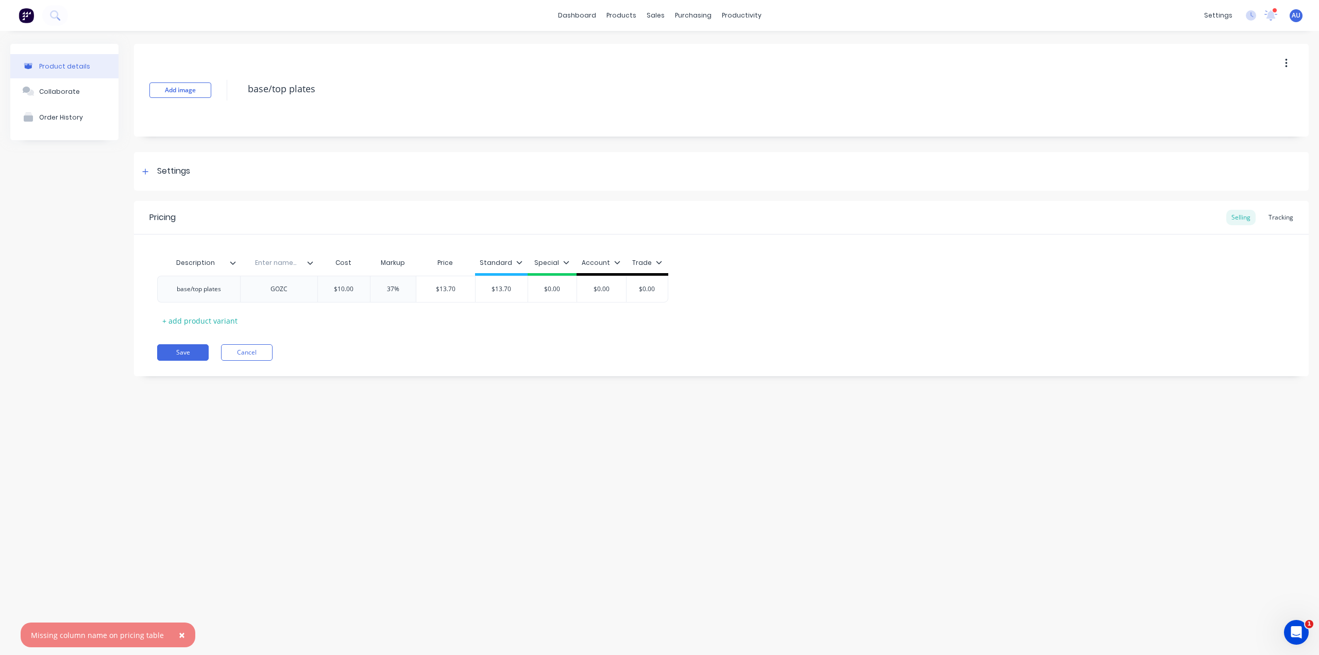
click at [311, 268] on div "Enter name..." at bounding box center [275, 263] width 71 height 26
click at [235, 268] on div "Description" at bounding box center [198, 263] width 83 height 26
click at [232, 262] on icon at bounding box center [233, 263] width 6 height 6
click at [455, 403] on div "Product details Collaborate Order History Add image base/top plates Settings Pr…" at bounding box center [659, 333] width 1319 height 604
click at [279, 267] on div "Enter name..." at bounding box center [275, 263] width 71 height 26
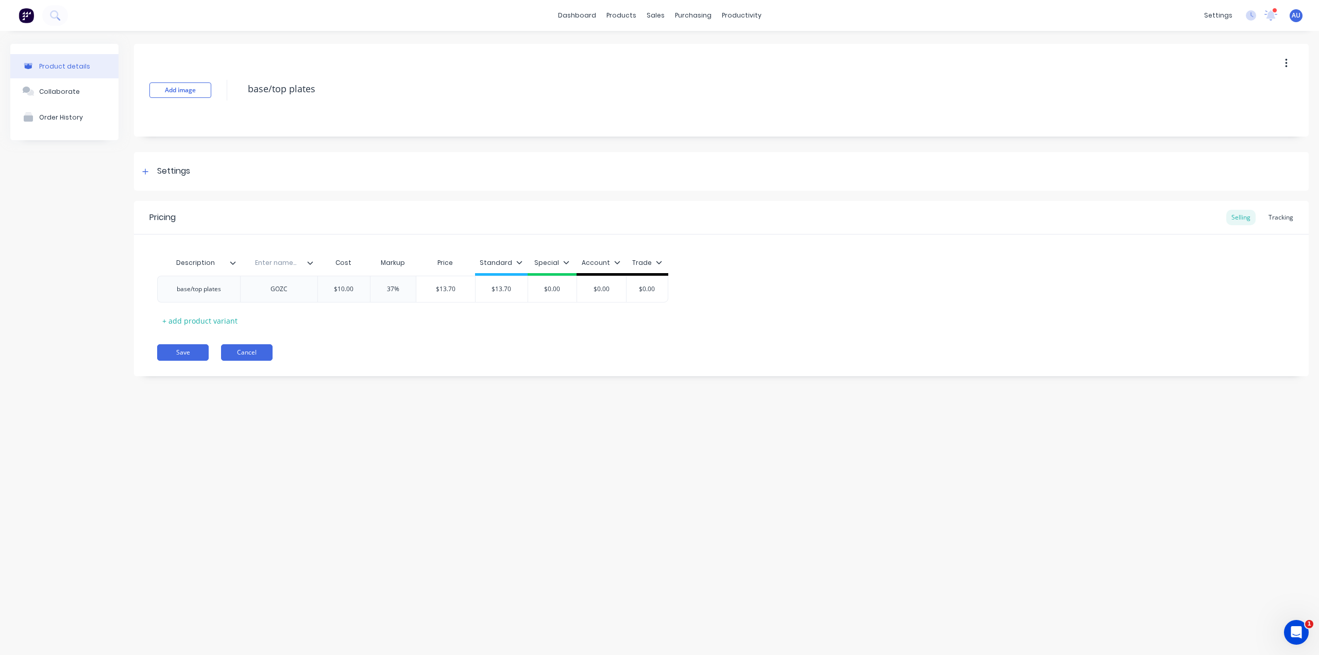
click at [260, 351] on button "Cancel" at bounding box center [247, 352] width 52 height 16
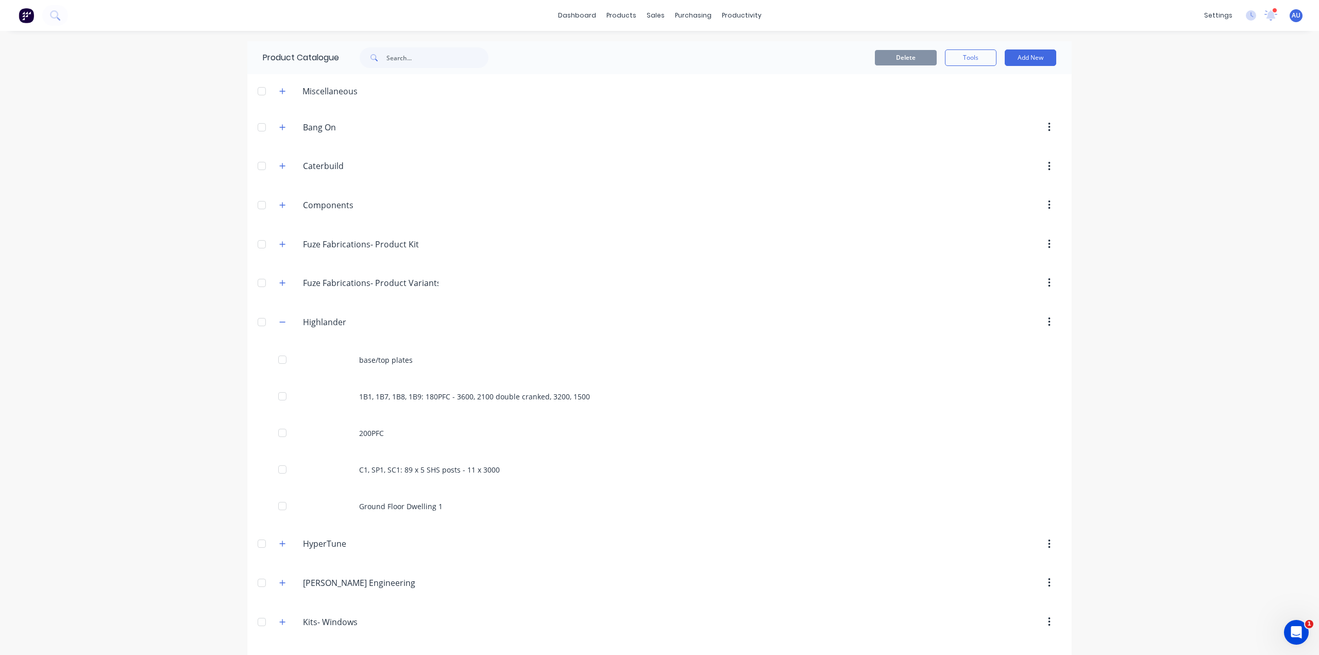
click at [192, 306] on div "dashboard products sales purchasing productivity dashboard products Product Cat…" at bounding box center [659, 327] width 1319 height 655
click at [124, 240] on div "dashboard products sales purchasing productivity dashboard products Product Cat…" at bounding box center [659, 327] width 1319 height 655
click at [24, 13] on img at bounding box center [26, 15] width 15 height 15
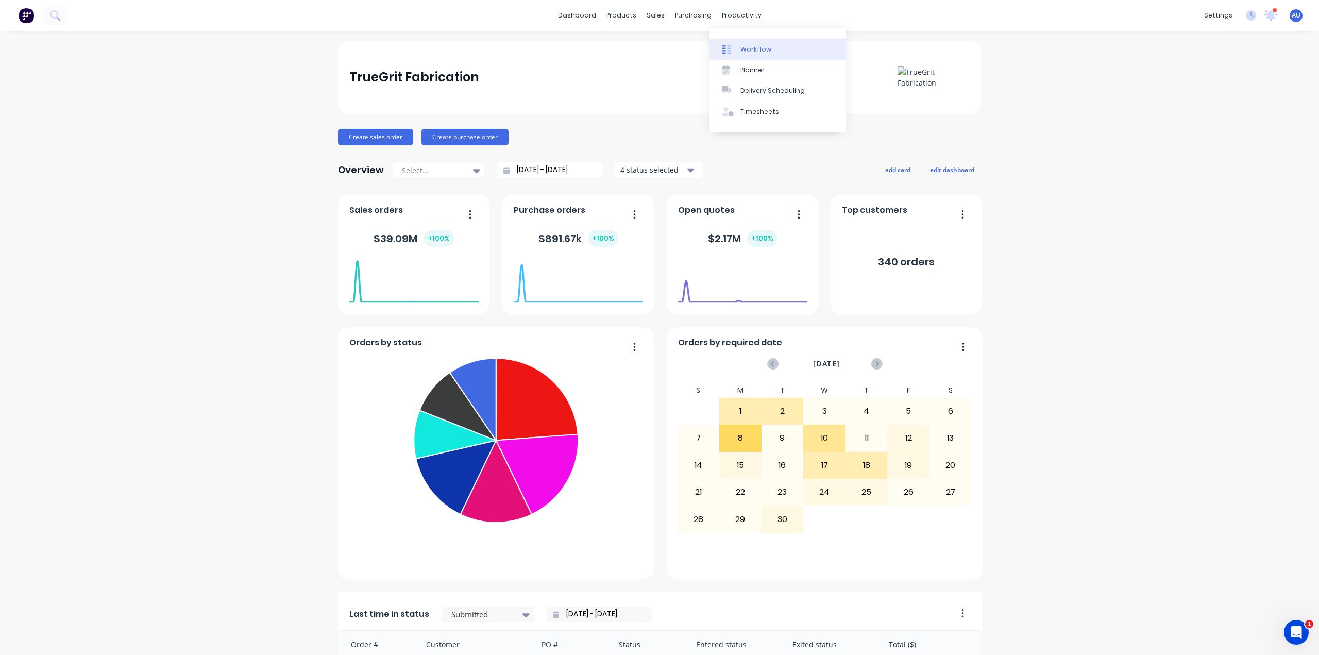
click at [757, 43] on link "Workflow" at bounding box center [778, 49] width 137 height 21
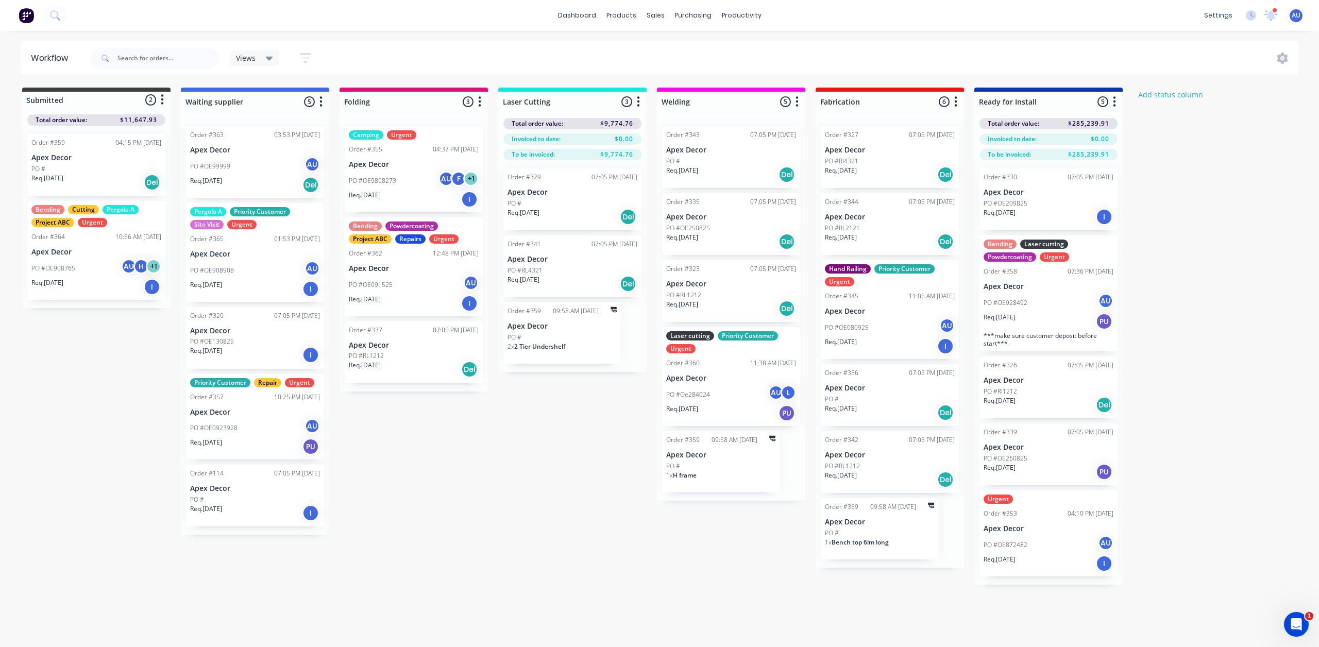
click at [858, 398] on div "PO #" at bounding box center [890, 399] width 130 height 9
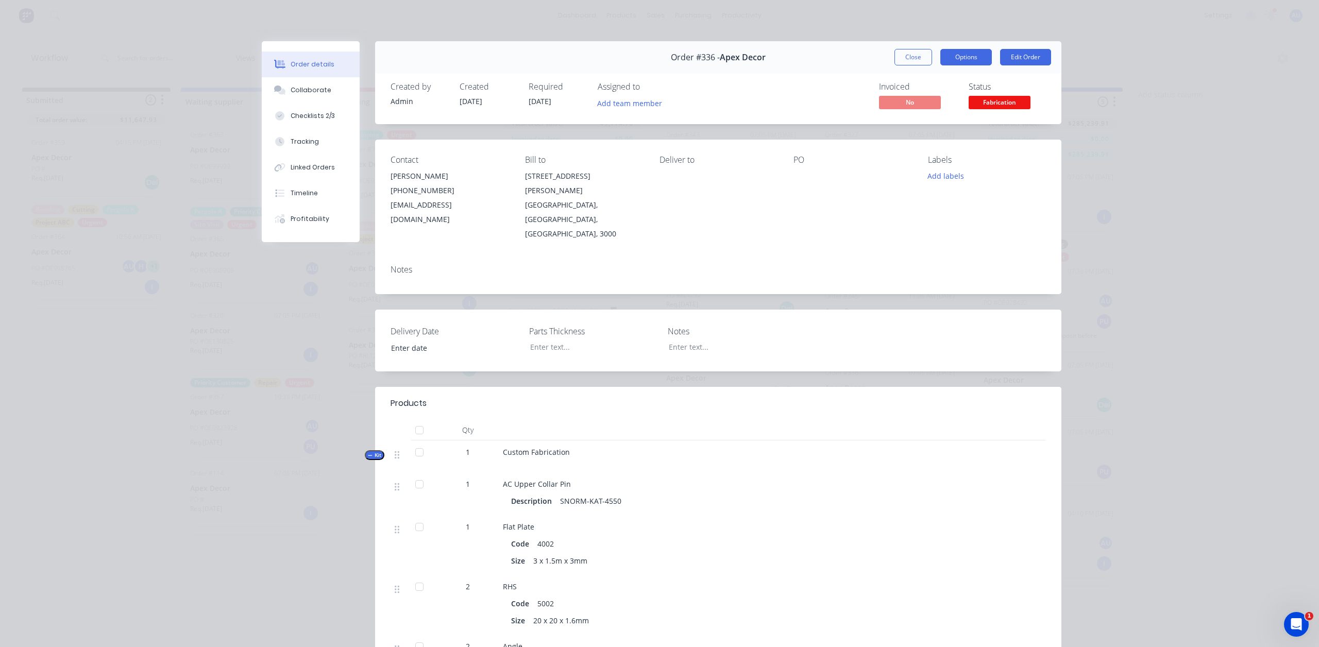
click at [948, 53] on button "Options" at bounding box center [967, 57] width 52 height 16
click at [900, 59] on button "Close" at bounding box center [914, 57] width 38 height 16
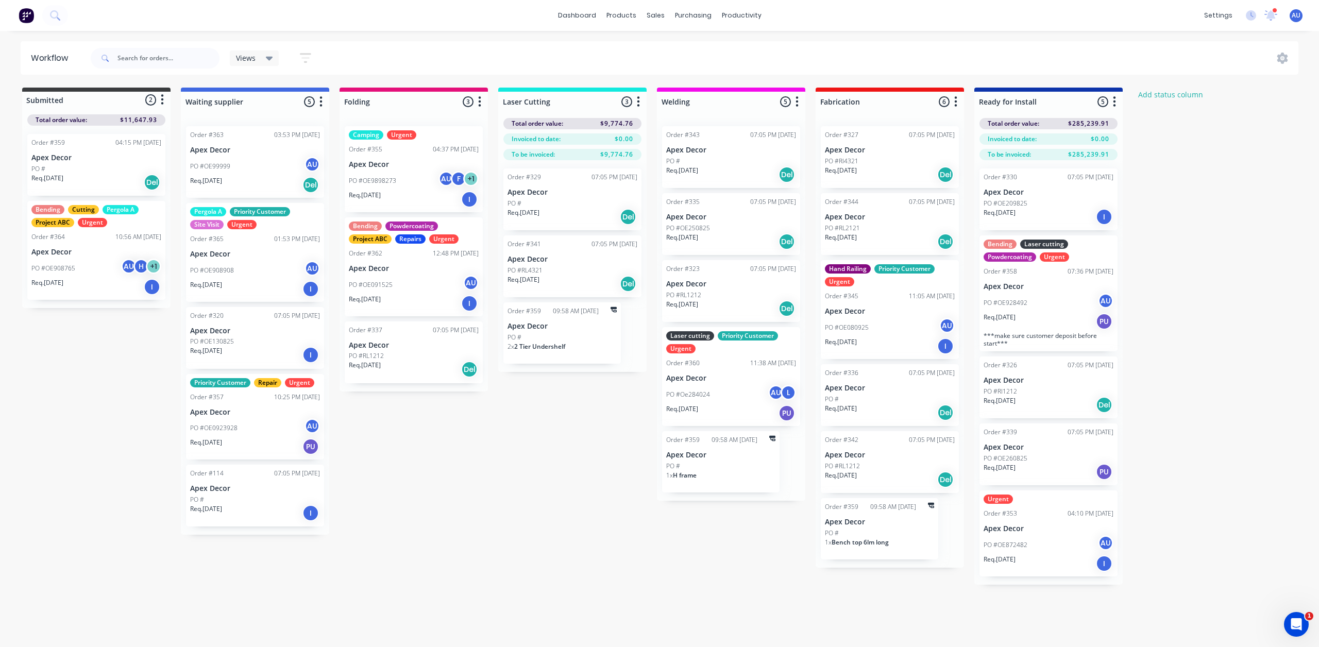
click at [509, 464] on div "Submitted 2 Status colour #3A3C3E hex #3A3C3E Save Cancel Summaries Total order…" at bounding box center [702, 336] width 1420 height 497
click at [542, 470] on div "Submitted 2 Status colour #3A3C3E hex #3A3C3E Save Cancel Summaries Total order…" at bounding box center [702, 336] width 1420 height 497
click at [1197, 205] on div "Submitted 2 Status colour #3A3C3E hex #3A3C3E Save Cancel Summaries Total order…" at bounding box center [702, 336] width 1420 height 497
click at [1195, 192] on div "Submitted 2 Status colour #3A3C3E hex #3A3C3E Save Cancel Summaries Total order…" at bounding box center [702, 336] width 1420 height 497
click at [570, 476] on div "Submitted 2 Status colour #3A3C3E hex #3A3C3E Save Cancel Summaries Total order…" at bounding box center [702, 336] width 1420 height 497
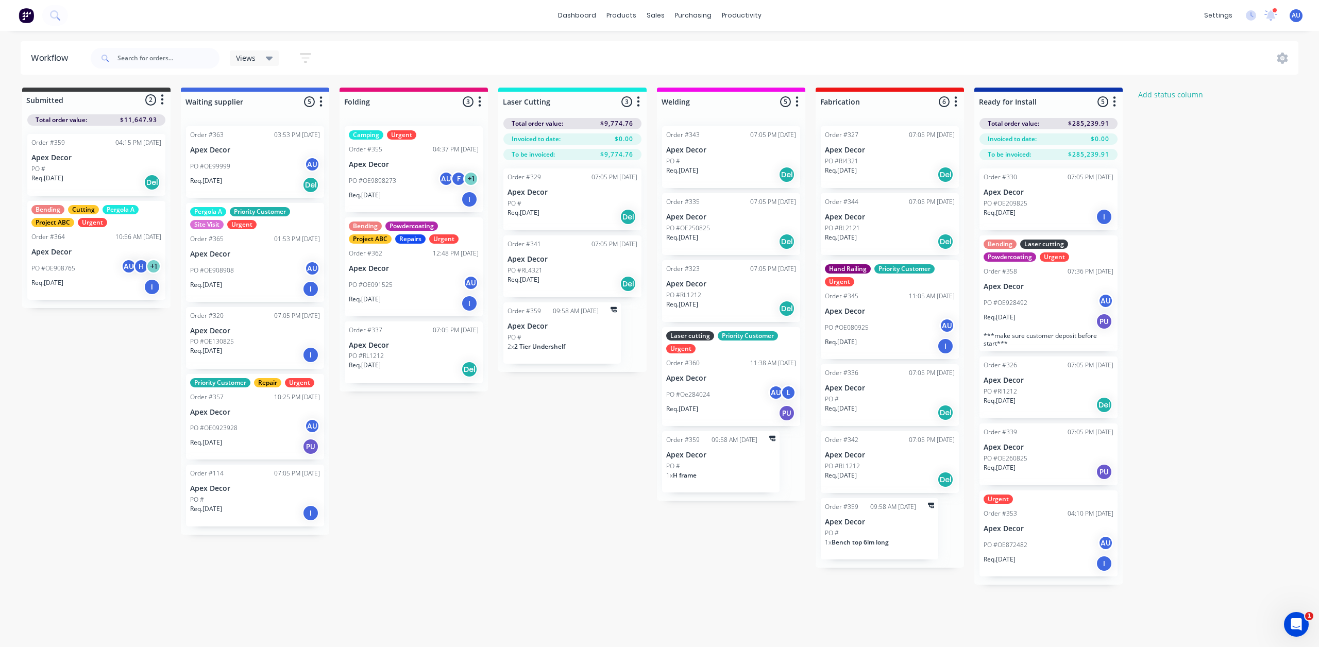
click at [569, 464] on div "Submitted 2 Status colour #3A3C3E hex #3A3C3E Save Cancel Summaries Total order…" at bounding box center [702, 336] width 1420 height 497
click at [739, 167] on div "Req. 26/08/25 Del" at bounding box center [731, 175] width 130 height 18
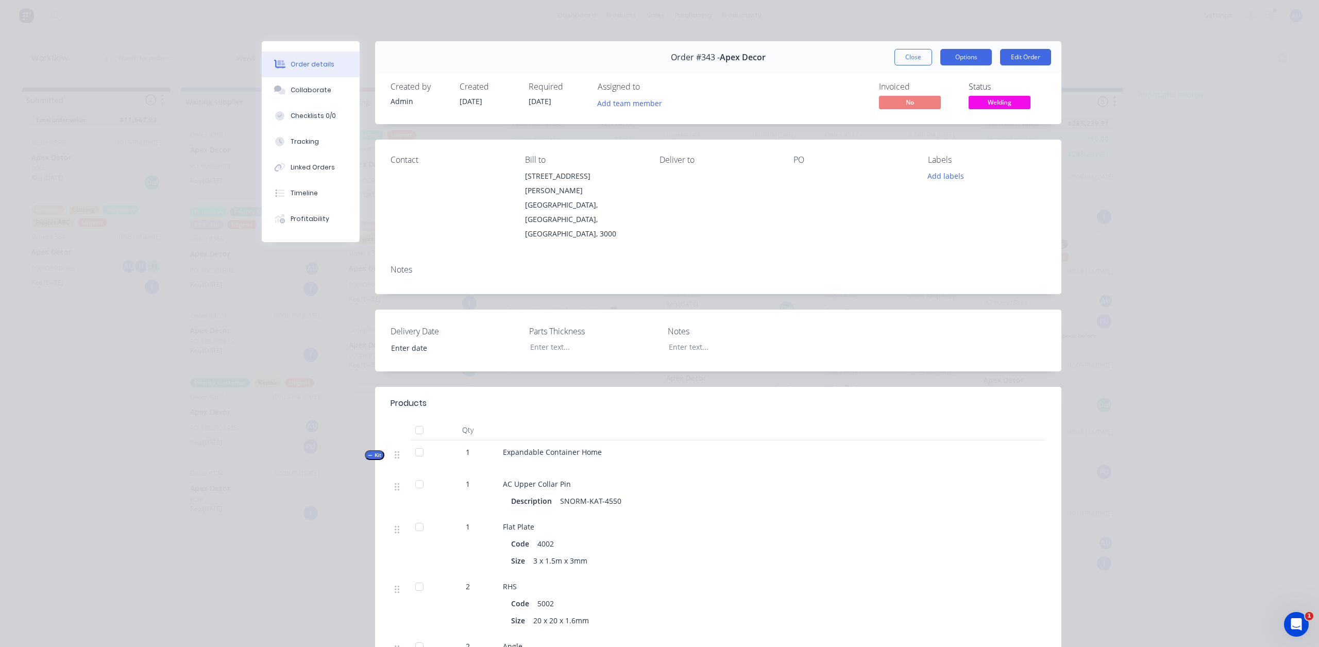
click at [954, 58] on button "Options" at bounding box center [967, 57] width 52 height 16
click at [1214, 132] on div "Order details Collaborate Checklists 0/0 Tracking Linked Orders Timeline Profit…" at bounding box center [659, 323] width 1319 height 647
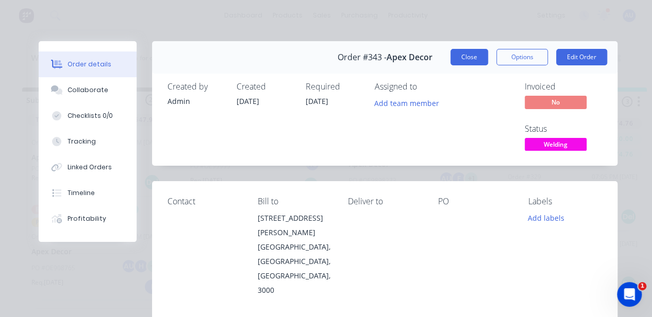
click at [468, 54] on button "Close" at bounding box center [469, 57] width 38 height 16
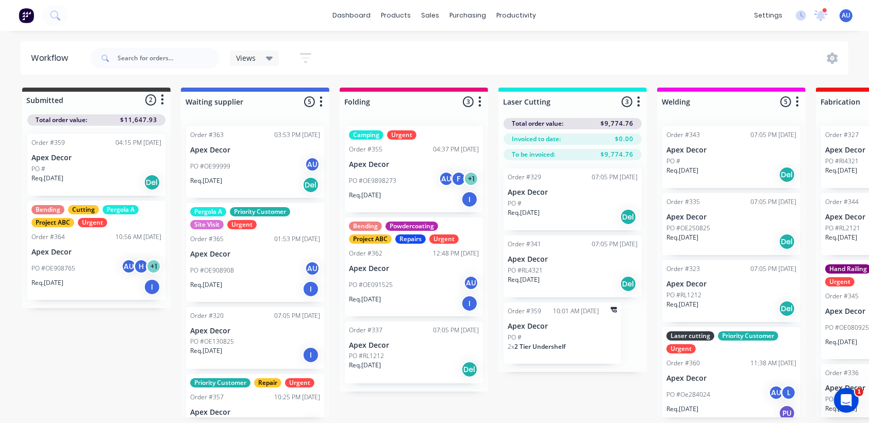
drag, startPoint x: 554, startPoint y: 3, endPoint x: 131, endPoint y: 339, distance: 540.2
click at [131, 339] on div "Submitted 2 Status colour #3A3C3E hex #3A3C3E Save Cancel Summaries Total order…" at bounding box center [702, 274] width 1420 height 372
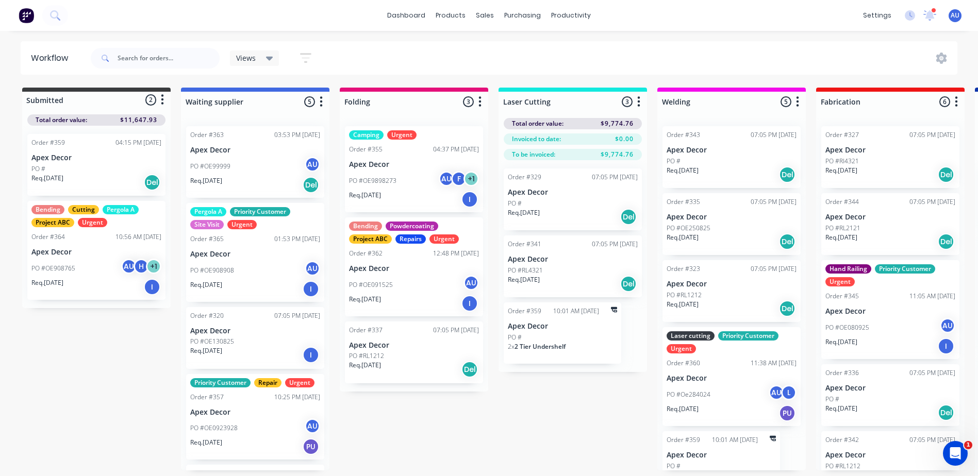
drag, startPoint x: 879, startPoint y: 6, endPoint x: 424, endPoint y: 420, distance: 615.5
click at [424, 420] on div "Submitted 2 Status colour #3A3C3E hex #3A3C3E Save Cancel Summaries Total order…" at bounding box center [702, 300] width 1420 height 425
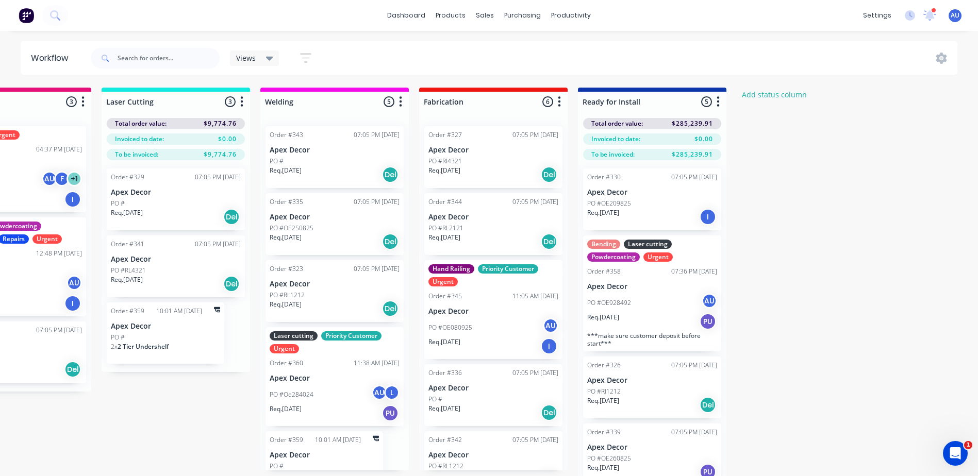
scroll to position [0, 400]
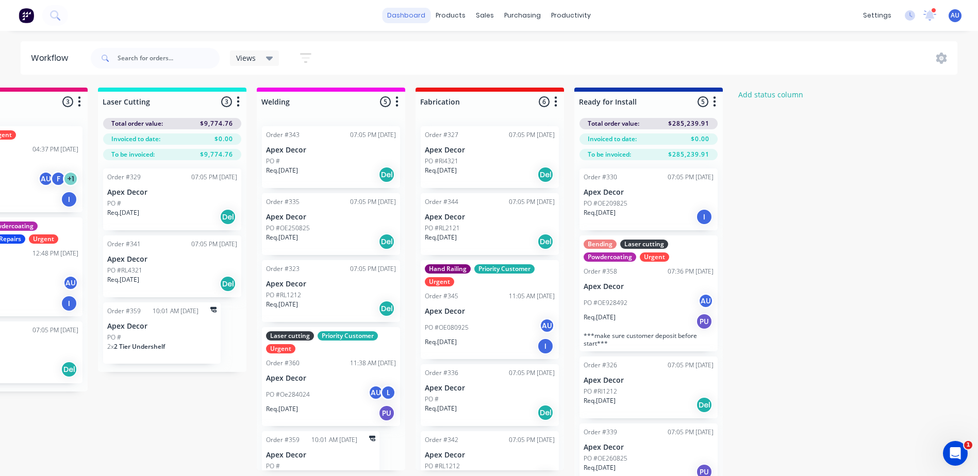
click at [405, 16] on link "dashboard" at bounding box center [406, 15] width 48 height 15
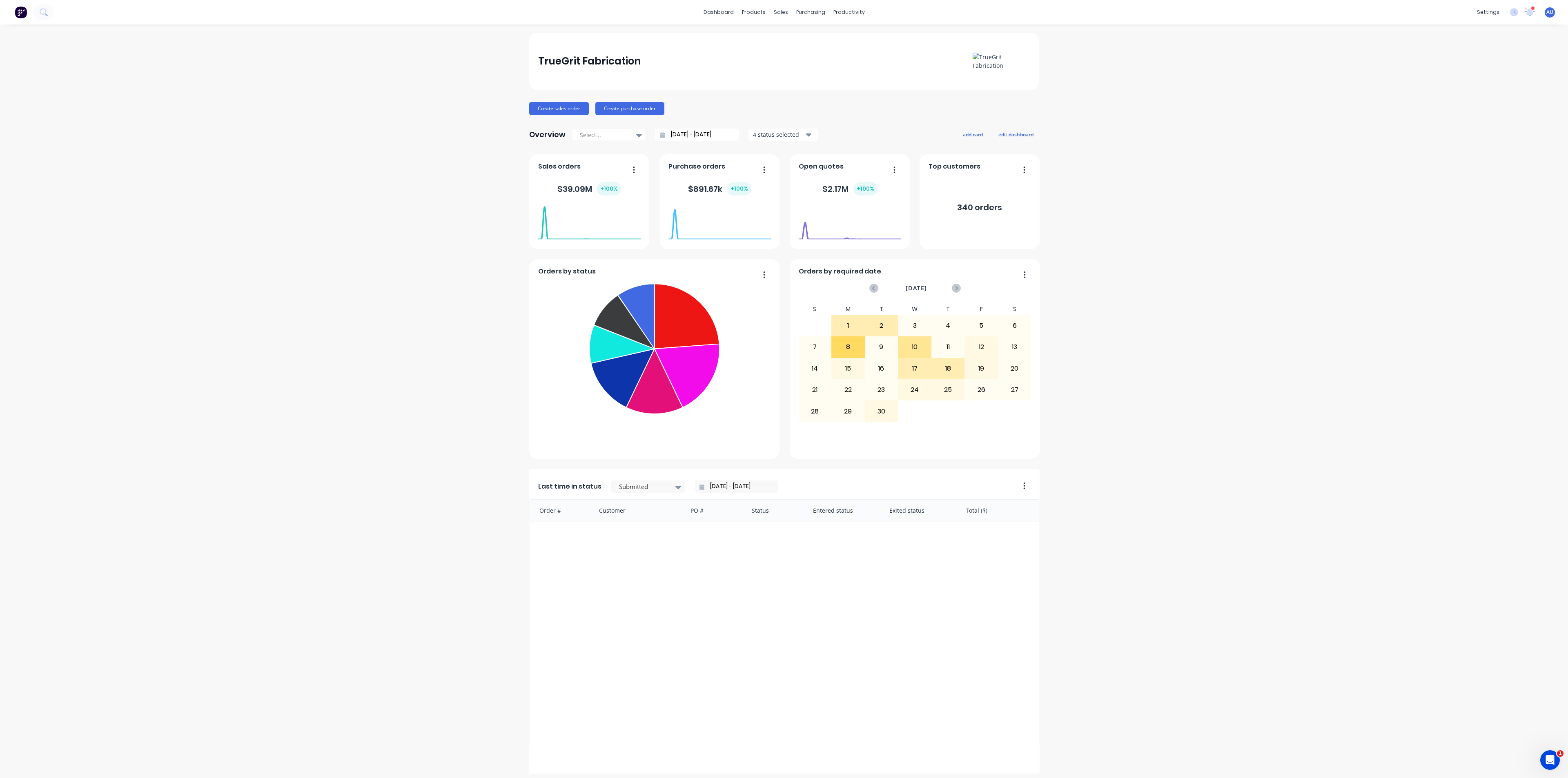
click at [1045, 182] on div "TrueGrit Fabrication Create sales order Create purchase order Overview Select..…" at bounding box center [784, 402] width 1568 height 741
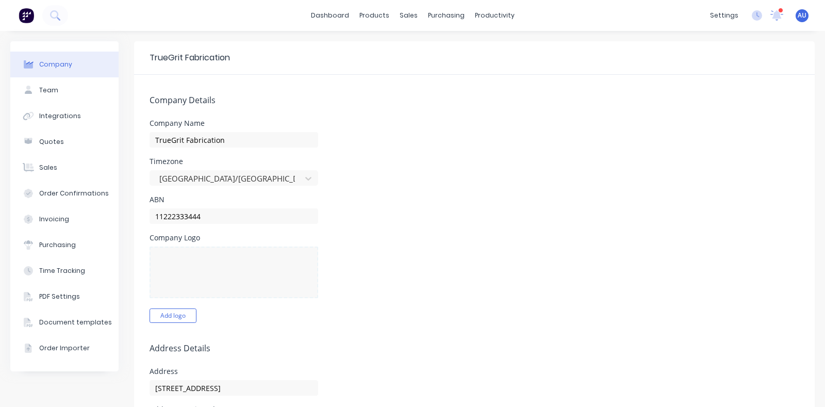
select select "AU"
click at [80, 93] on button "Team" at bounding box center [64, 90] width 108 height 26
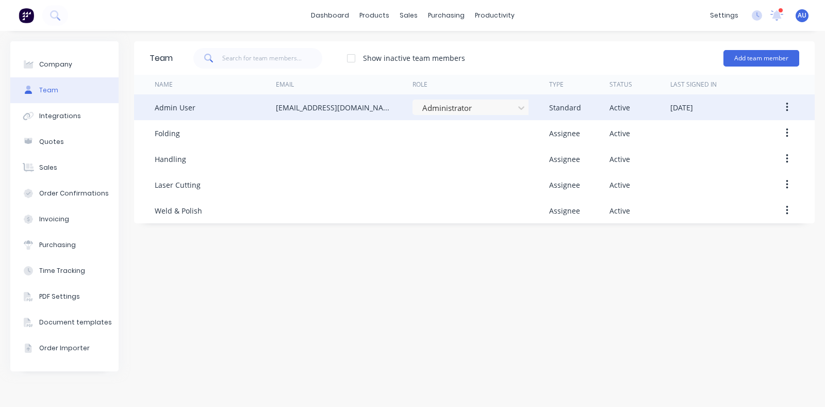
drag, startPoint x: 324, startPoint y: 263, endPoint x: 660, endPoint y: 102, distance: 372.7
click at [325, 266] on div "Team Show inactive team members Add team member Name Email Role Type Status Las…" at bounding box center [474, 218] width 680 height 355
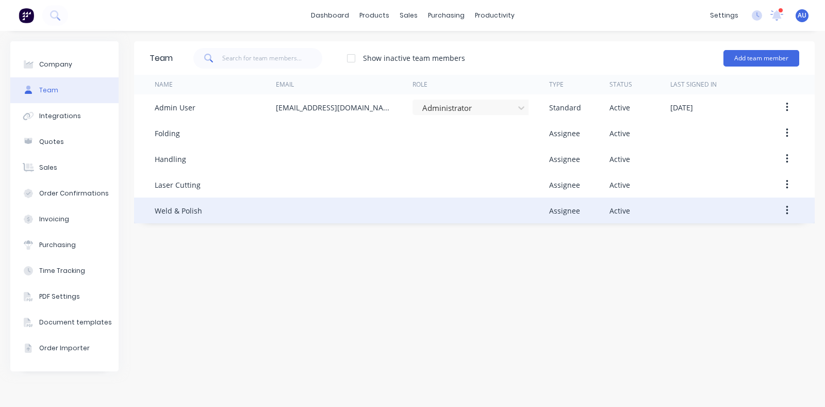
click at [791, 214] on button "button" at bounding box center [787, 210] width 24 height 19
click at [755, 279] on div "Delete" at bounding box center [749, 278] width 79 height 15
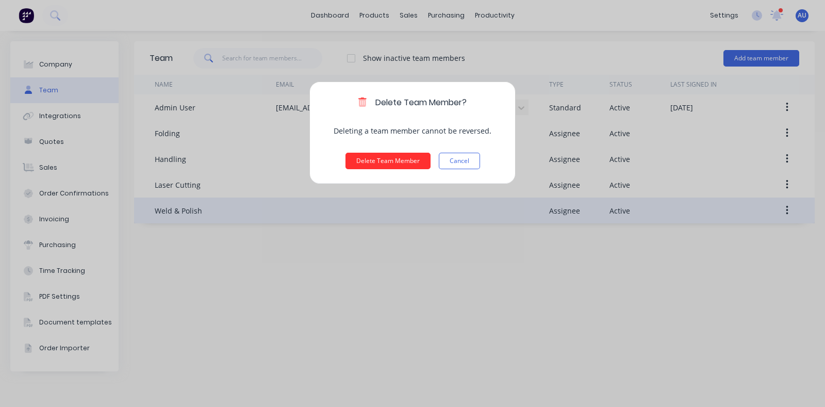
click at [367, 158] on button "Delete Team Member" at bounding box center [387, 161] width 85 height 16
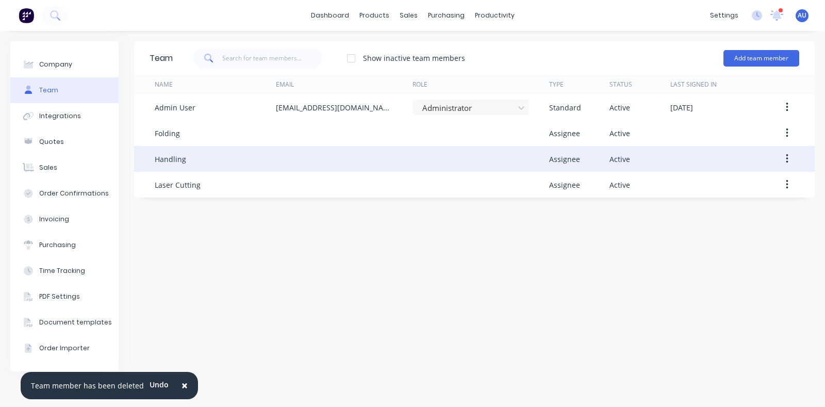
click at [791, 162] on button "button" at bounding box center [787, 158] width 24 height 19
click at [743, 230] on div "Delete" at bounding box center [749, 227] width 79 height 15
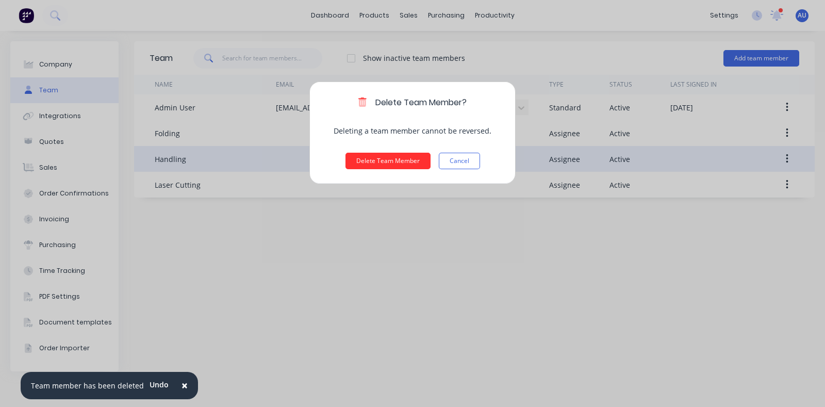
click at [353, 157] on button "Delete Team Member" at bounding box center [387, 161] width 85 height 16
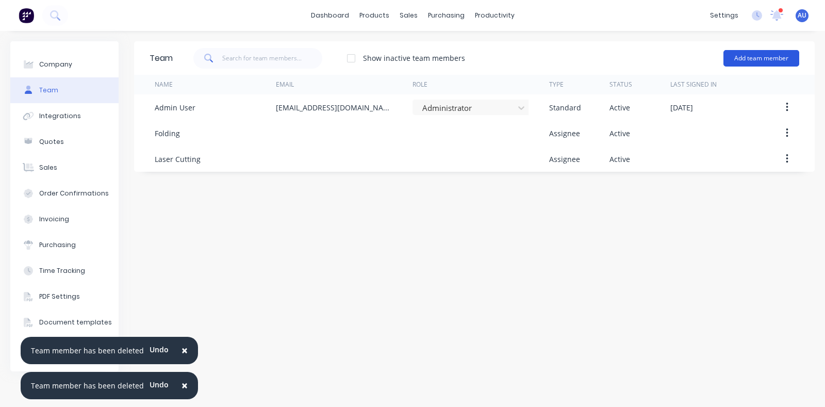
click at [734, 56] on button "Add team member" at bounding box center [761, 58] width 76 height 16
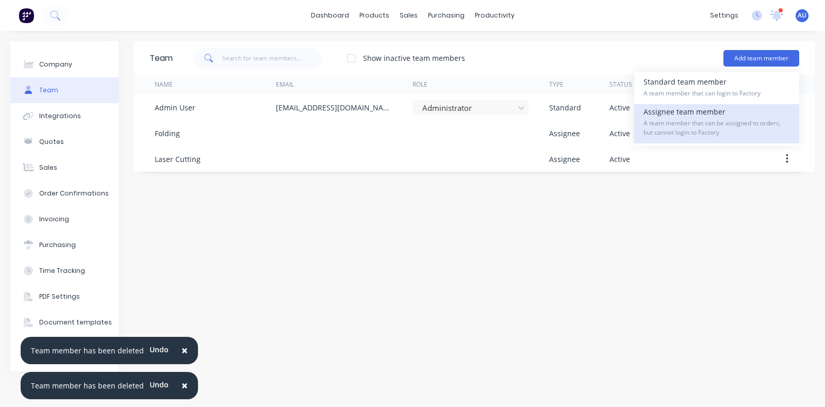
click at [697, 132] on span "A team member that can be assigned to orders, but cannot login to Factory" at bounding box center [716, 128] width 146 height 19
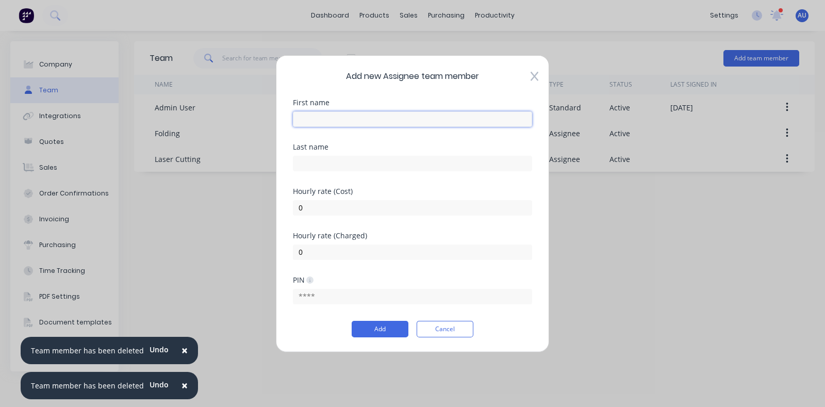
click at [359, 111] on input "text" at bounding box center [412, 118] width 239 height 15
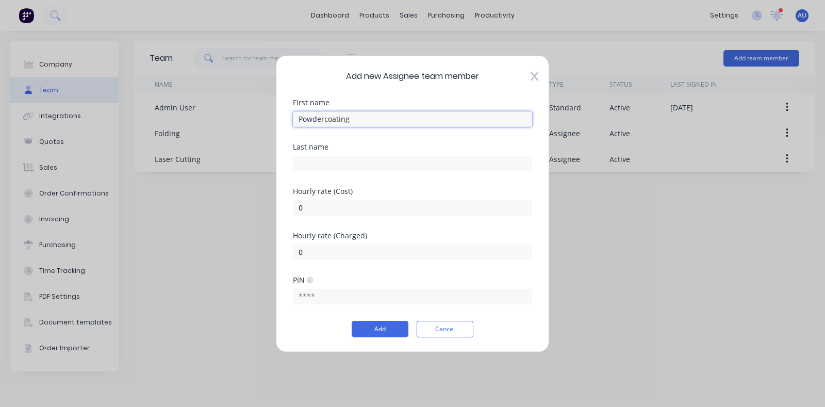
type input "Powdercoating"
click at [341, 208] on input "0" at bounding box center [412, 206] width 239 height 15
type input "60"
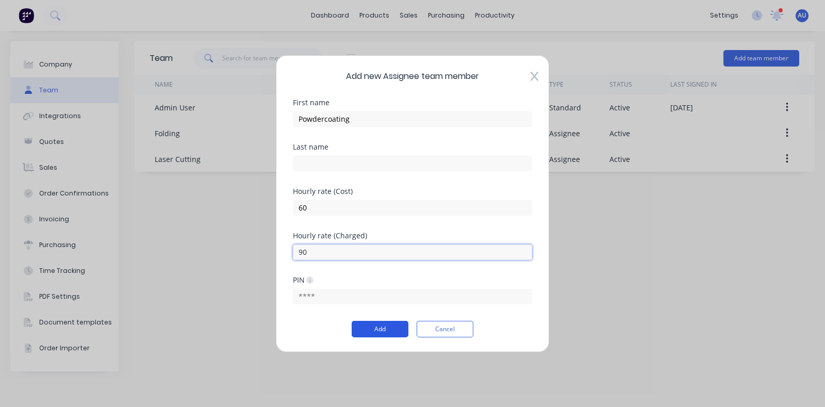
type input "90"
click at [386, 324] on button "Add" at bounding box center [379, 329] width 57 height 16
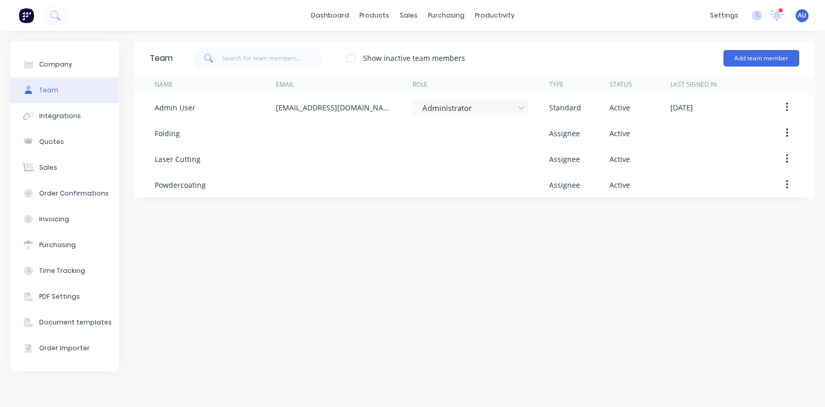
click at [354, 255] on div "Team Show inactive team members Add team member Name Email Role Type Status Las…" at bounding box center [474, 218] width 680 height 355
drag, startPoint x: 576, startPoint y: 270, endPoint x: 598, endPoint y: 257, distance: 26.1
click at [576, 270] on div "Team Show inactive team members Add team member Name Email Role Type Status Las…" at bounding box center [474, 218] width 680 height 355
click at [760, 58] on button "Add team member" at bounding box center [761, 58] width 76 height 16
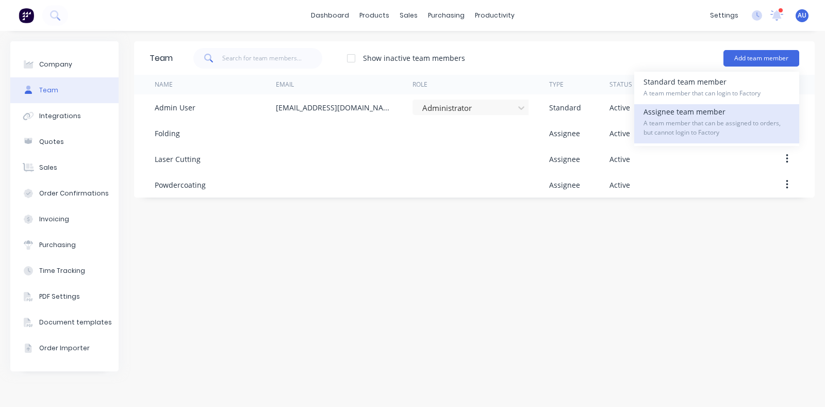
click at [738, 119] on span "A team member that can be assigned to orders, but cannot login to Factory" at bounding box center [716, 128] width 146 height 19
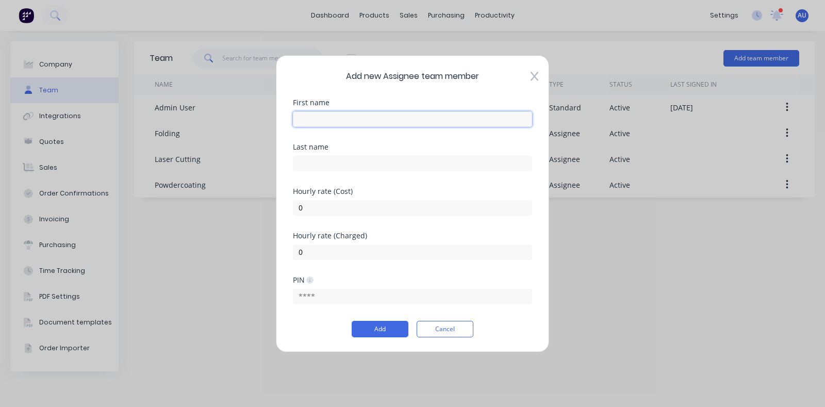
click at [331, 120] on input "text" at bounding box center [412, 118] width 239 height 15
type input "Cutting"
click at [360, 205] on input "0" at bounding box center [412, 206] width 239 height 15
type input "50"
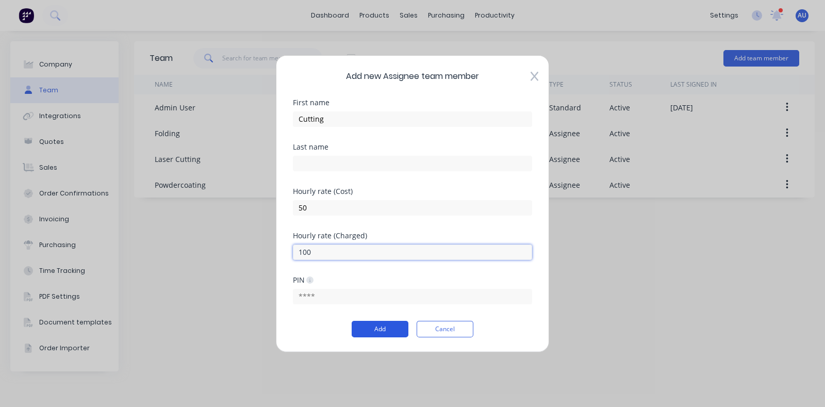
type input "100"
click at [368, 328] on button "Add" at bounding box center [379, 329] width 57 height 16
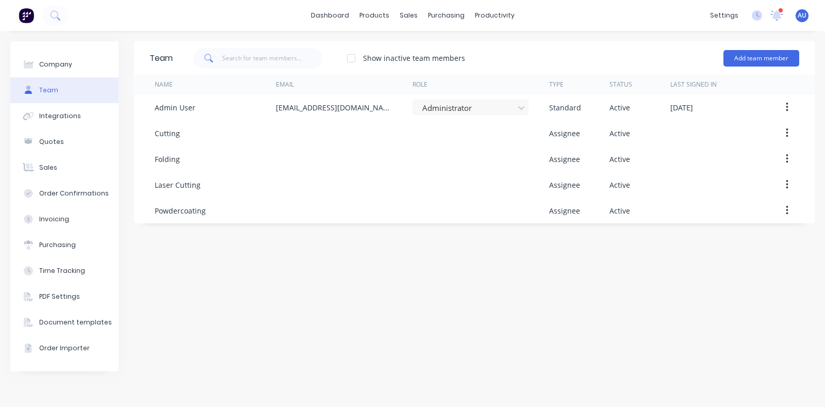
click at [326, 281] on div "Team Show inactive team members Add team member Name Email Role Type Status Las…" at bounding box center [474, 218] width 680 height 355
click at [314, 286] on div "Team Show inactive team members Add team member Name Email Role Type Status Las…" at bounding box center [474, 218] width 680 height 355
click at [446, 279] on div "Team Show inactive team members Add team member Name Email Role Type Status Las…" at bounding box center [474, 218] width 680 height 355
click at [772, 57] on button "Add team member" at bounding box center [761, 58] width 76 height 16
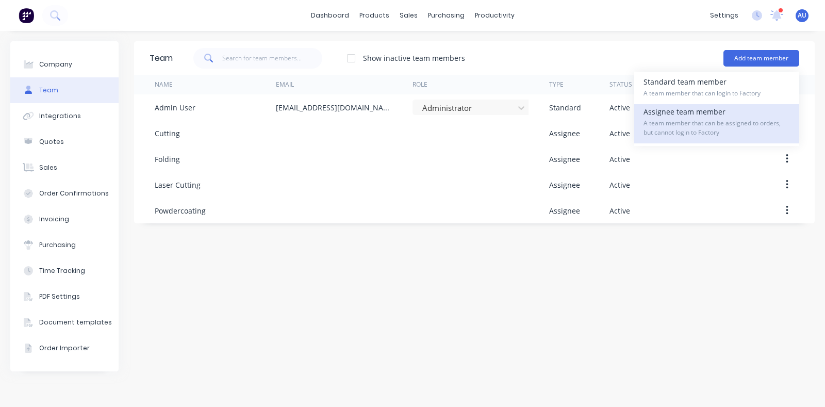
click at [709, 114] on div "Assignee team member A team member that can be assigned to orders, but cannot l…" at bounding box center [716, 123] width 146 height 39
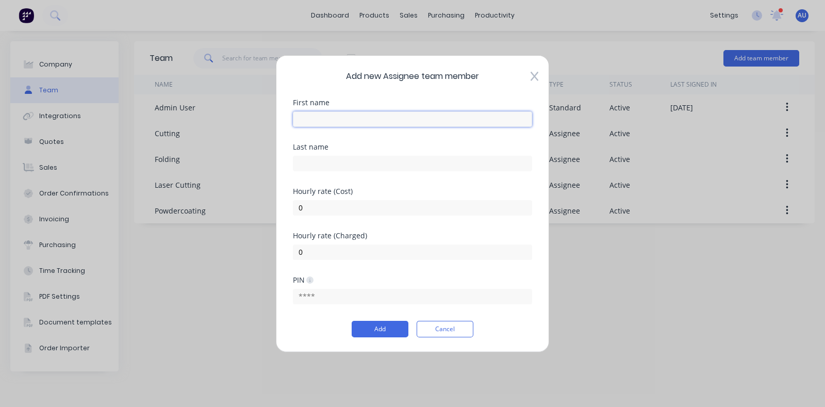
click at [358, 117] on input "text" at bounding box center [412, 118] width 239 height 15
type input "[PERSON_NAME]"
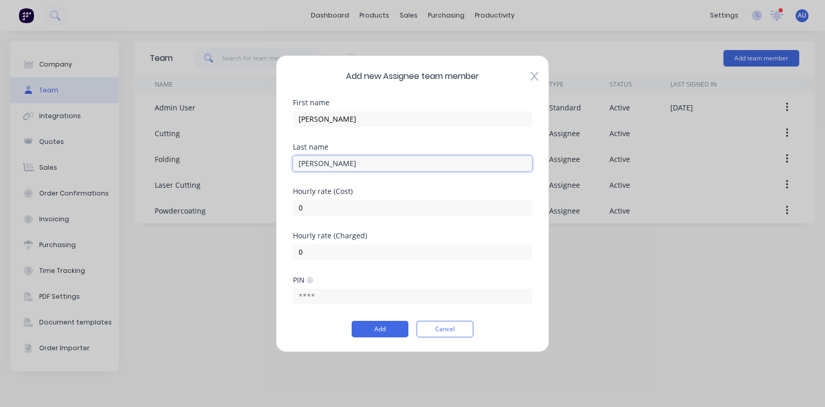
type input "[PERSON_NAME]"
type input "50"
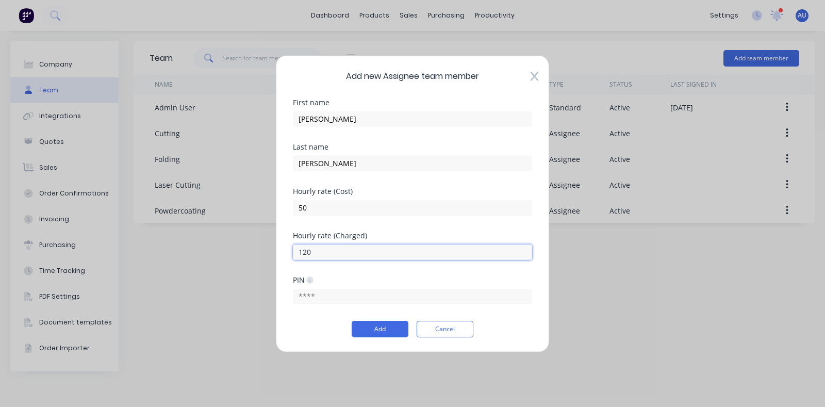
type input "120"
click at [379, 331] on button "Add" at bounding box center [379, 329] width 57 height 16
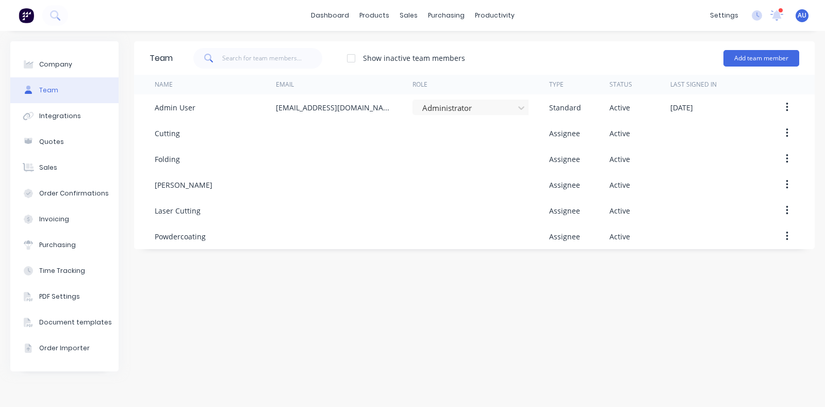
click at [320, 297] on div "Team Show inactive team members Add team member Name Email Role Type Status Las…" at bounding box center [474, 218] width 680 height 355
click at [396, 295] on div "Team Show inactive team members Add team member Name Email Role Type Status Las…" at bounding box center [474, 218] width 680 height 355
click at [742, 63] on button "Add team member" at bounding box center [761, 58] width 76 height 16
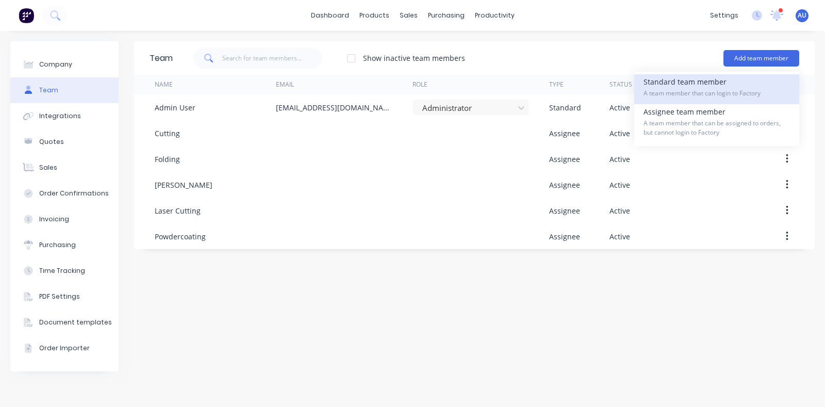
click at [734, 87] on div "Standard team member A team member that can login to Factory" at bounding box center [716, 89] width 146 height 30
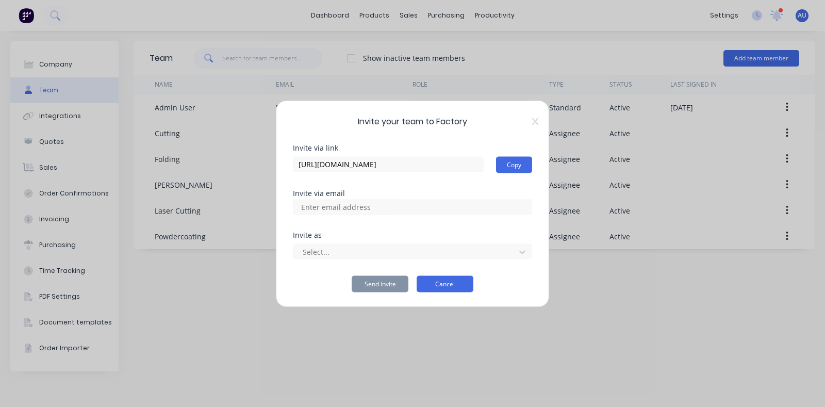
click at [463, 288] on button "Cancel" at bounding box center [444, 283] width 57 height 16
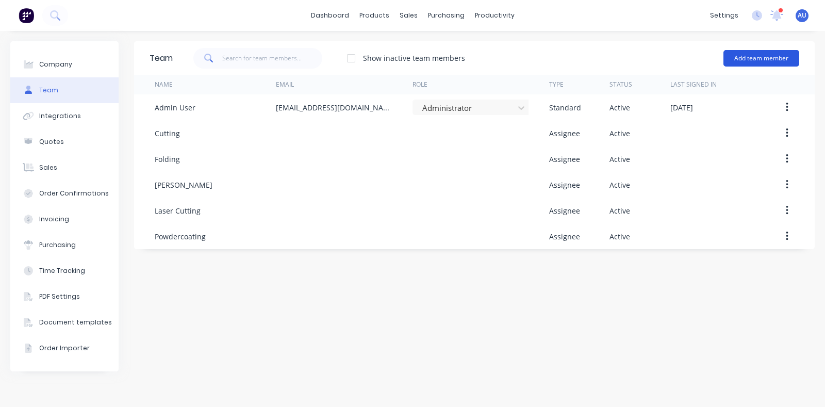
click at [777, 52] on button "Add team member" at bounding box center [761, 58] width 76 height 16
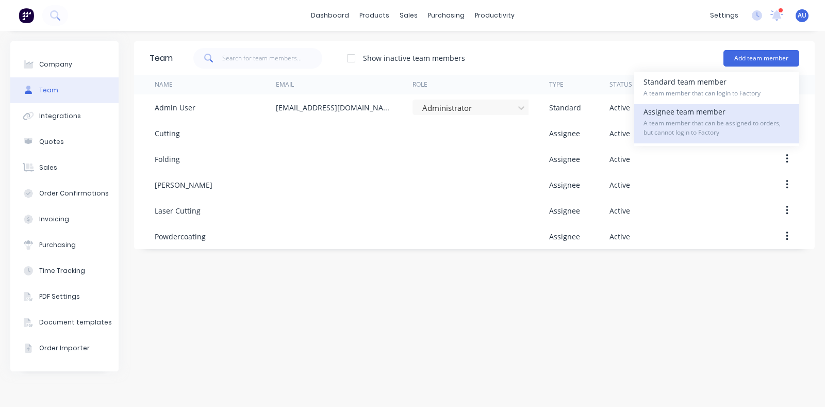
click at [752, 114] on div "Assignee team member A team member that can be assigned to orders, but cannot l…" at bounding box center [716, 123] width 146 height 39
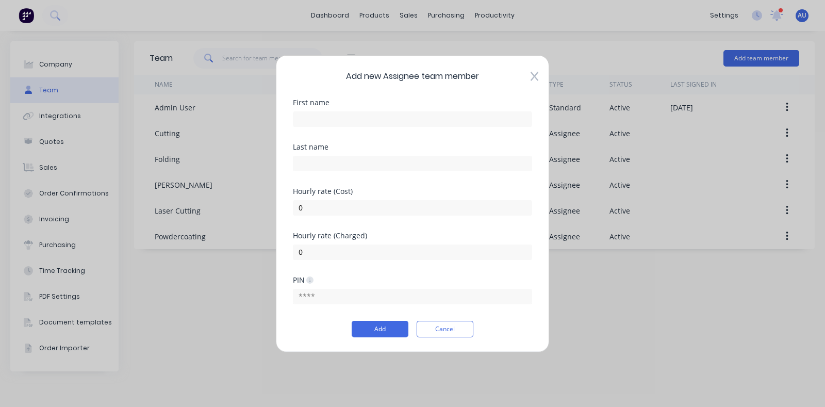
click at [353, 107] on div "First name" at bounding box center [412, 112] width 239 height 28
click at [353, 115] on input "text" at bounding box center [412, 118] width 239 height 15
type input "[PERSON_NAME]"
type input "45"
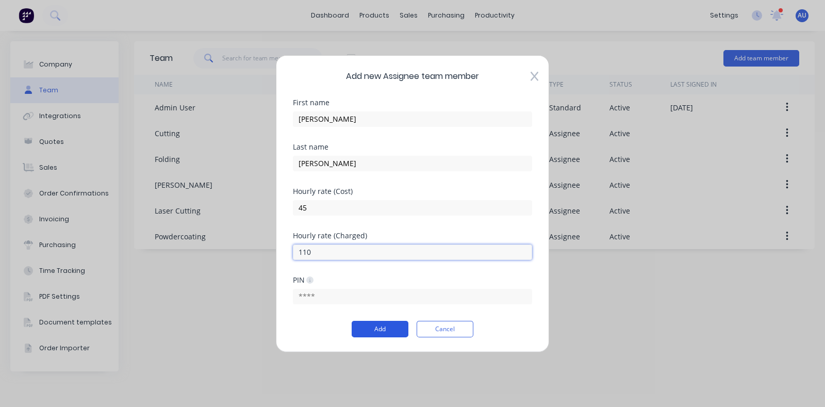
type input "110"
click at [379, 328] on button "Add" at bounding box center [379, 329] width 57 height 16
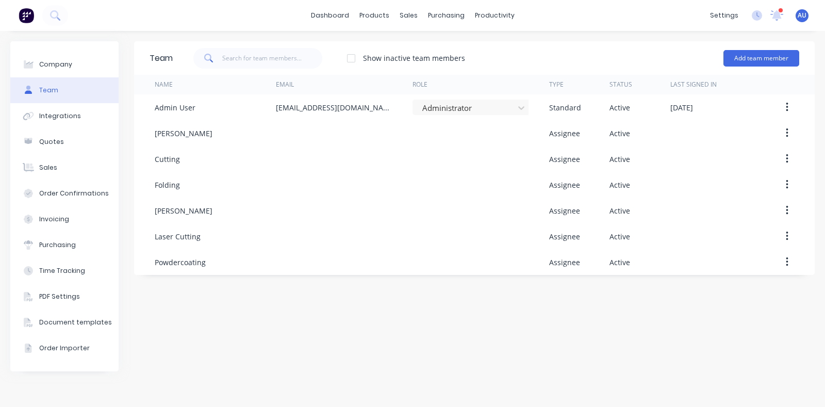
click at [364, 315] on div "Team Show inactive team members Add team member Name Email Role Type Status Las…" at bounding box center [474, 218] width 680 height 355
click at [375, 314] on div "Team Show inactive team members Add team member Name Email Role Type Status Las…" at bounding box center [474, 218] width 680 height 355
click at [278, 293] on div "Team Show inactive team members Add team member Name Email Role Type Status Las…" at bounding box center [474, 218] width 680 height 355
click at [282, 291] on div "Team Show inactive team members Add team member Name Email Role Type Status Las…" at bounding box center [474, 218] width 680 height 355
click at [286, 313] on div "Team Show inactive team members Add team member Name Email Role Type Status Las…" at bounding box center [474, 218] width 680 height 355
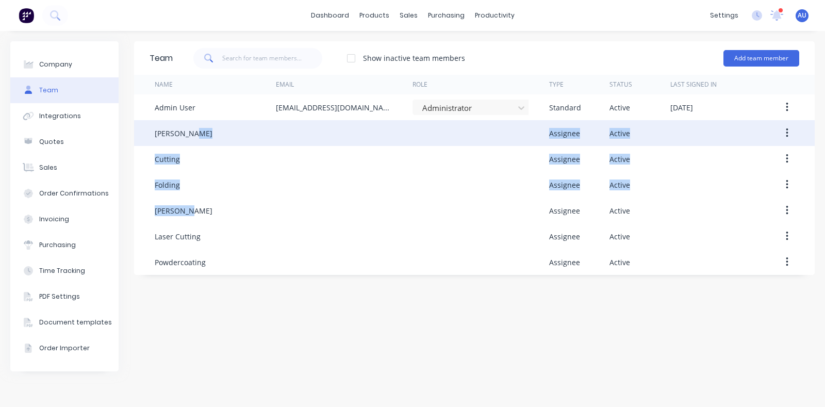
drag, startPoint x: 187, startPoint y: 211, endPoint x: 194, endPoint y: 136, distance: 75.6
click at [190, 124] on div "Admin User omar+fab2@factory.app Administrator Standard Active September 25th 2…" at bounding box center [474, 184] width 680 height 180
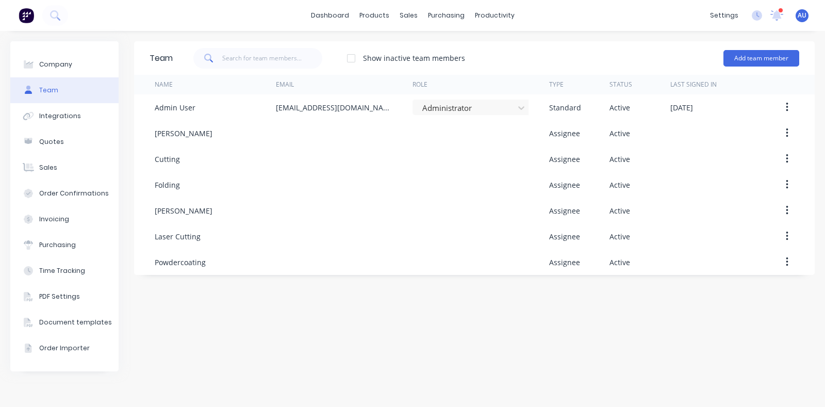
click at [311, 339] on div "Team Show inactive team members Add team member Name Email Role Type Status Las…" at bounding box center [474, 218] width 680 height 355
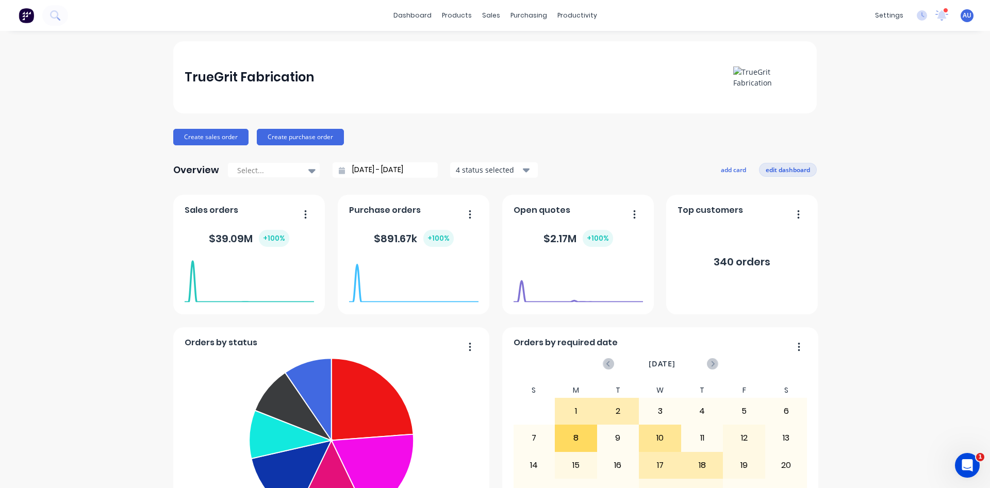
click at [769, 171] on button "edit dashboard" at bounding box center [788, 169] width 58 height 13
click at [728, 172] on button "add card" at bounding box center [731, 169] width 39 height 13
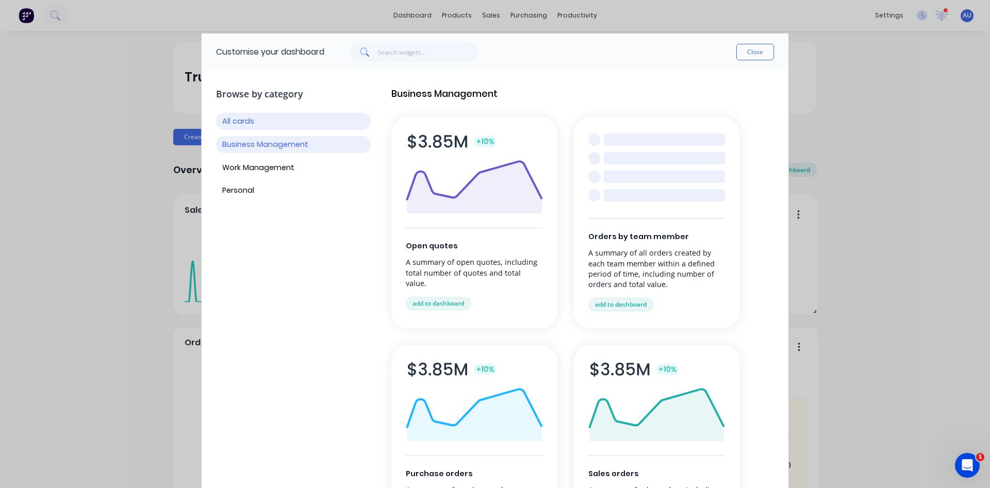
click at [274, 147] on button "Business Management" at bounding box center [293, 144] width 155 height 17
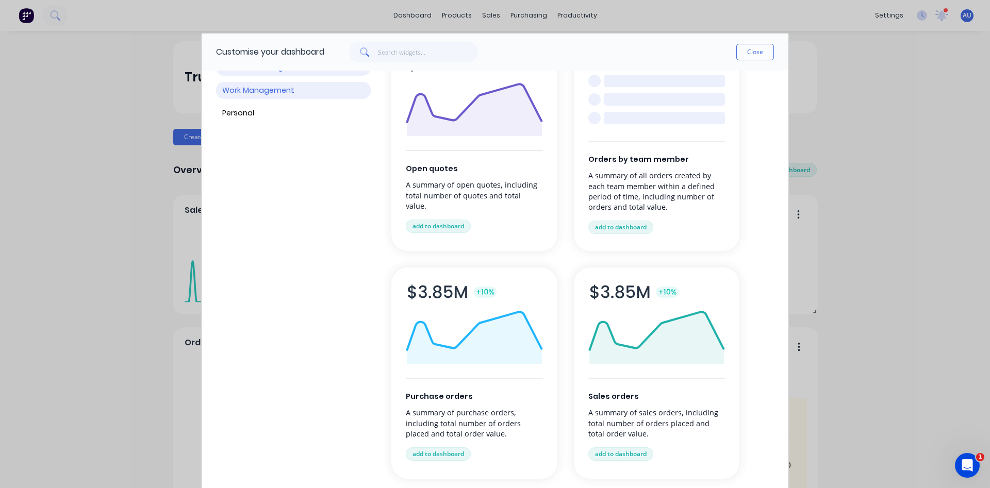
click at [300, 95] on button "Work Management" at bounding box center [293, 90] width 155 height 17
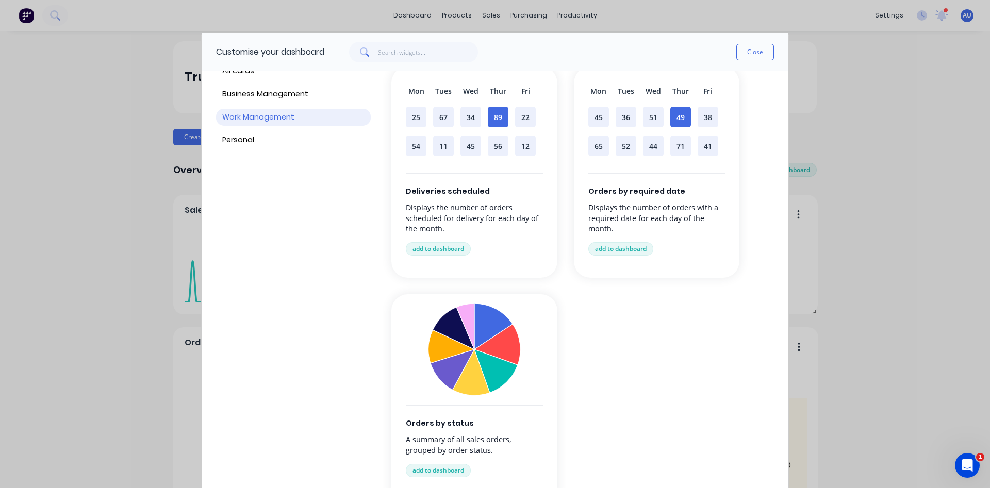
scroll to position [51, 0]
click at [273, 143] on button "Personal" at bounding box center [293, 140] width 155 height 17
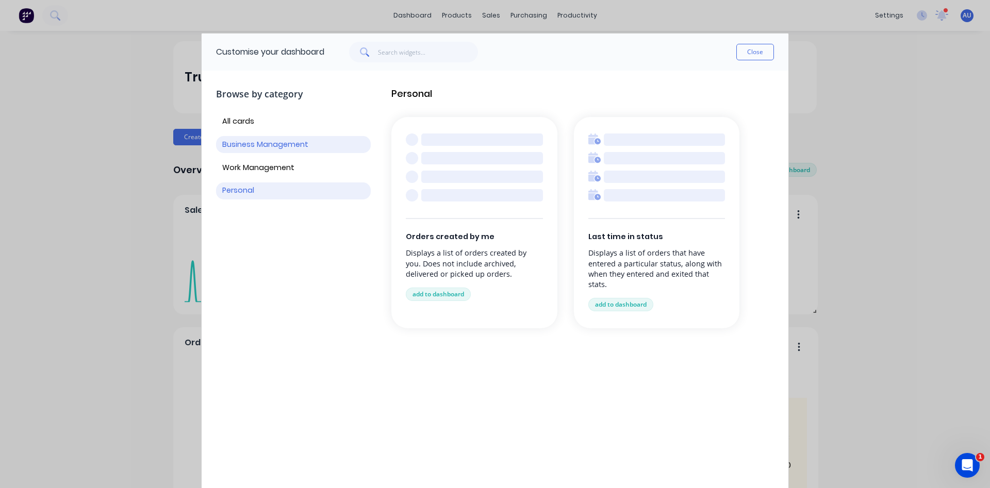
scroll to position [0, 0]
click at [745, 52] on button "Close" at bounding box center [755, 52] width 38 height 16
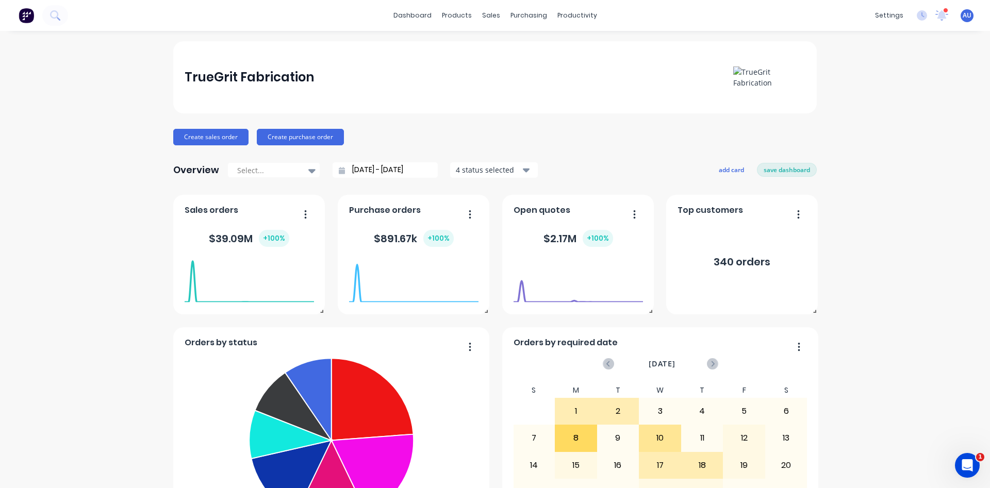
click at [570, 164] on div "Overview Select... [DATE] - [DATE] 4 status selected add card save dashboard" at bounding box center [494, 170] width 643 height 21
click at [582, 132] on div "Create sales order Create purchase order" at bounding box center [494, 137] width 643 height 16
click at [516, 52] on div "Sales Orders" at bounding box center [523, 49] width 42 height 9
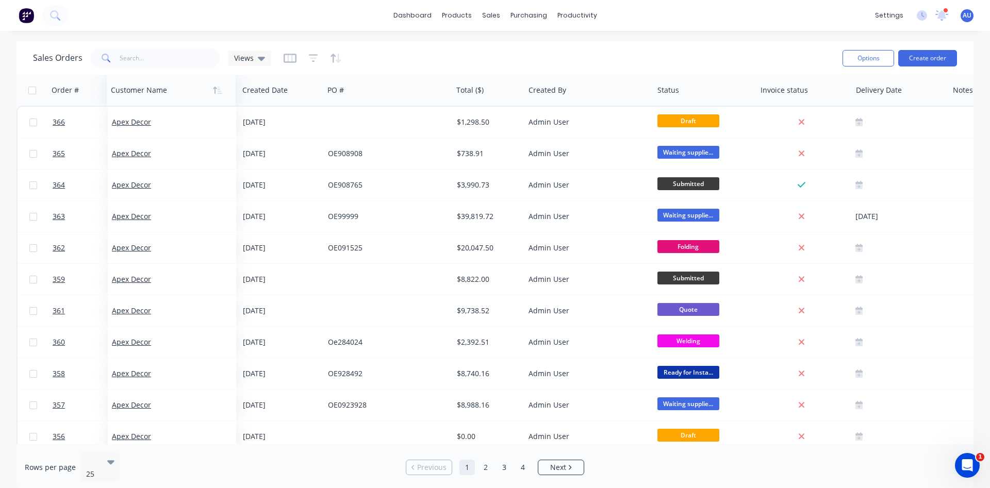
click at [152, 92] on div at bounding box center [168, 90] width 114 height 21
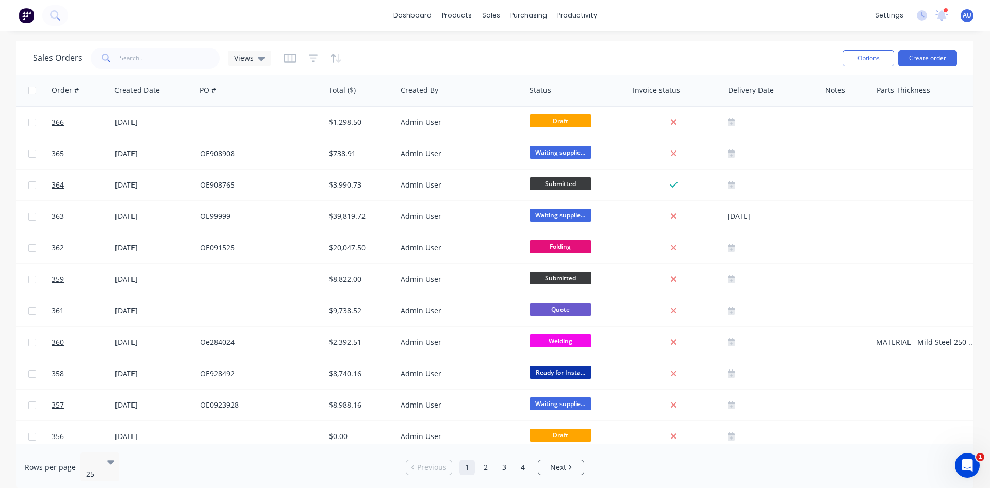
scroll to position [0, 148]
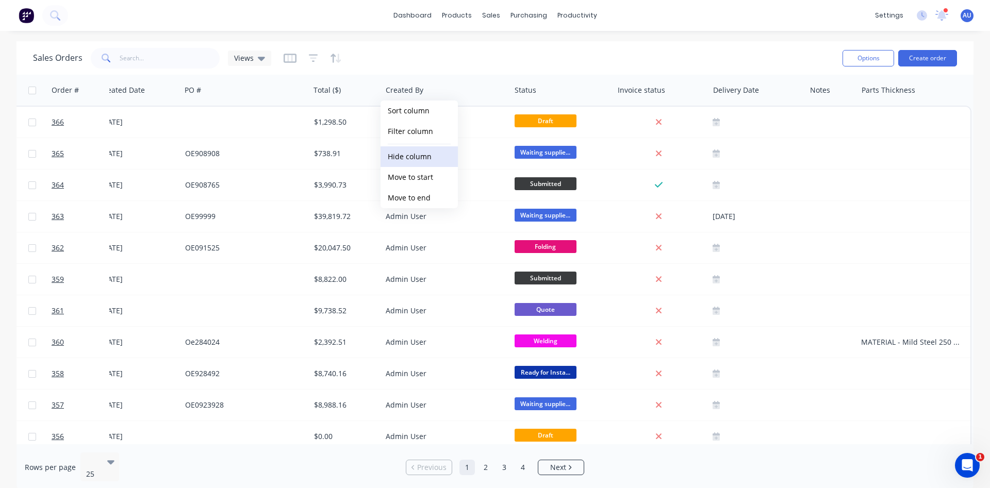
click at [427, 155] on button "Hide column" at bounding box center [418, 156] width 77 height 21
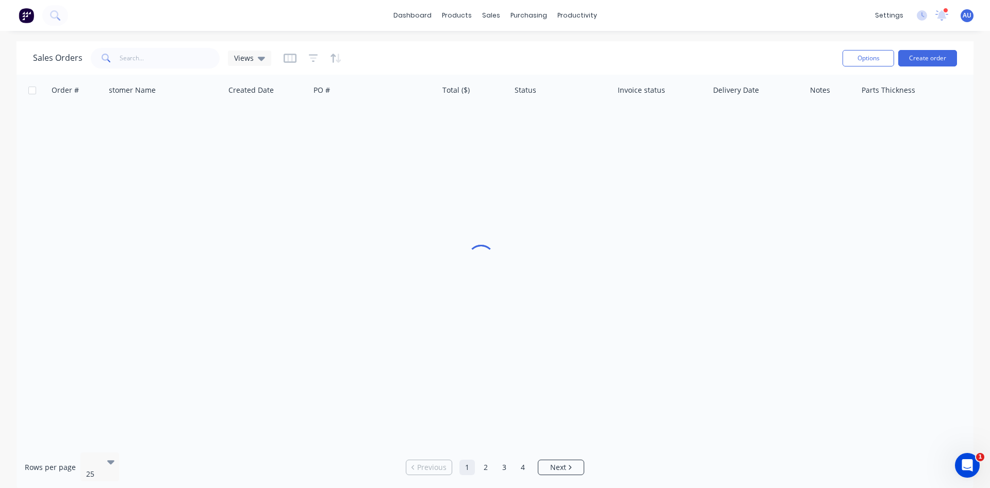
scroll to position [0, 14]
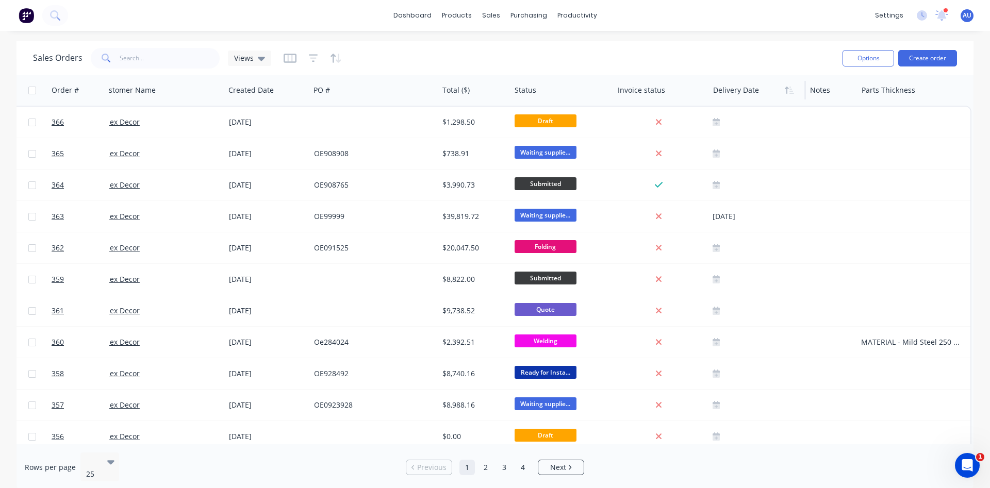
drag, startPoint x: 717, startPoint y: 90, endPoint x: 720, endPoint y: 94, distance: 5.5
click at [701, 44] on div "Sales Orders Views Options Create order" at bounding box center [494, 57] width 957 height 33
click at [418, 59] on div "Sales Orders Views" at bounding box center [433, 57] width 801 height 25
click at [290, 59] on icon "button" at bounding box center [289, 58] width 5 height 7
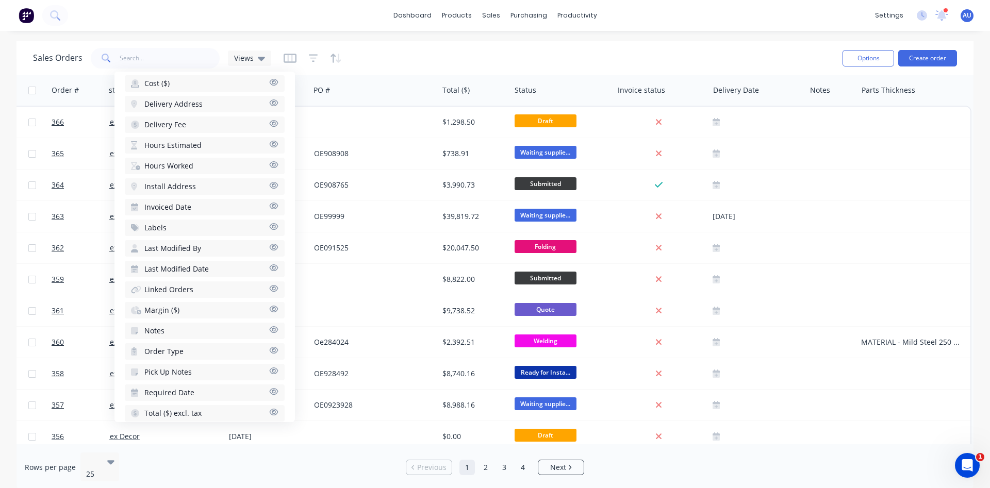
scroll to position [405, 0]
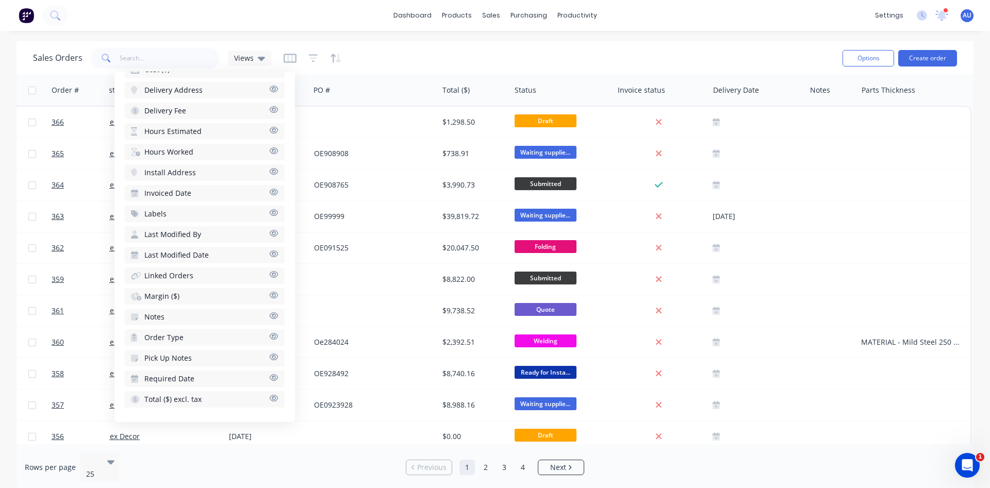
click at [177, 131] on span "Hours Estimated" at bounding box center [172, 131] width 57 height 10
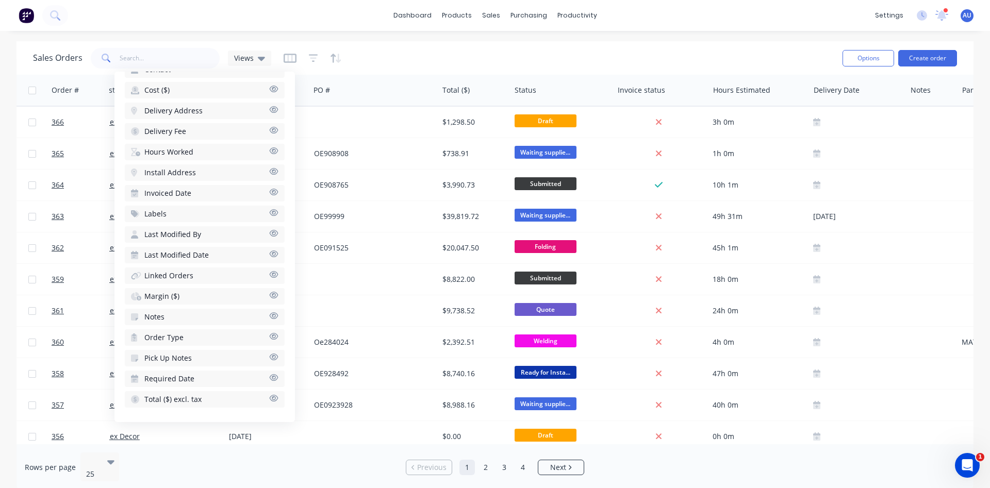
click at [187, 155] on span "Hours Worked" at bounding box center [168, 152] width 49 height 10
click at [705, 67] on div "Sales Orders Views" at bounding box center [433, 57] width 801 height 25
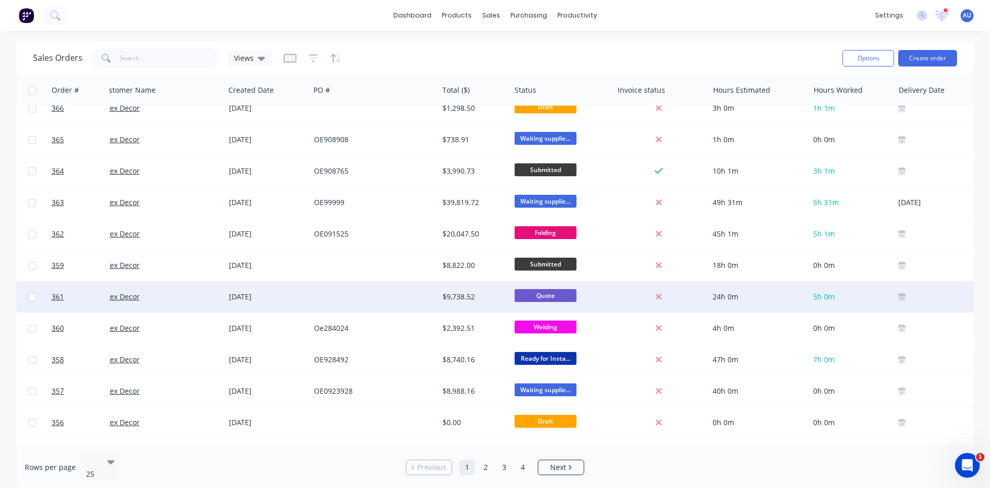
scroll to position [0, 14]
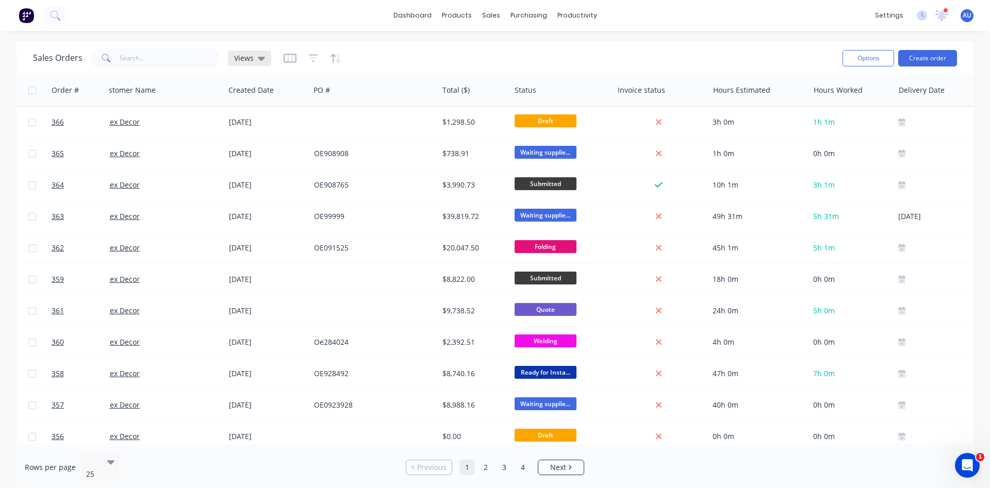
click at [254, 62] on div "Views" at bounding box center [249, 58] width 31 height 9
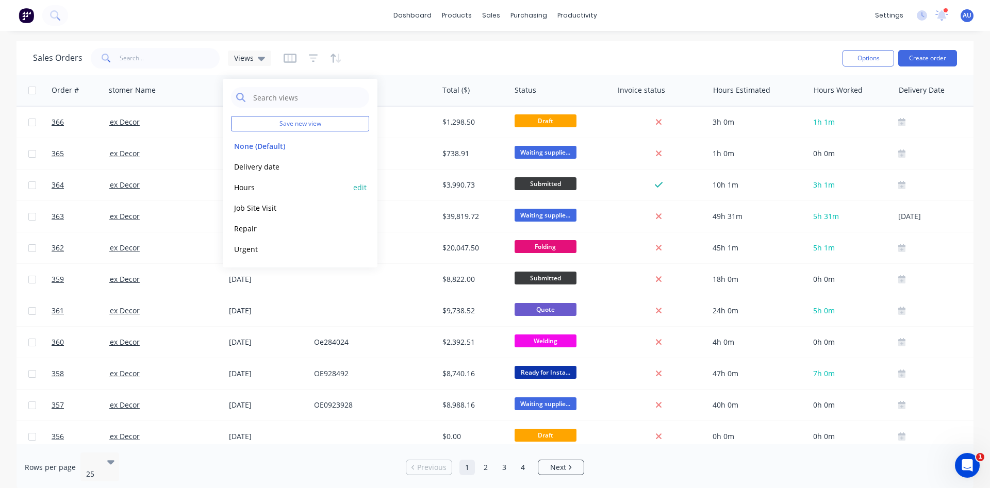
click at [243, 190] on button "Hours" at bounding box center [290, 187] width 118 height 12
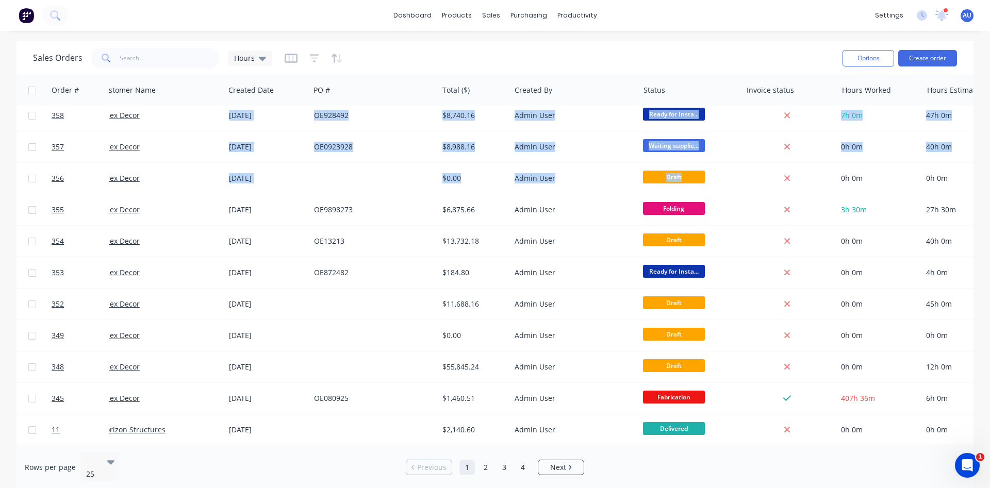
drag, startPoint x: 830, startPoint y: 438, endPoint x: 862, endPoint y: 438, distance: 32.0
click at [862, 439] on div "Order # Customer Name Created Date PO # Total ($) Created By Status Invoice sta…" at bounding box center [494, 260] width 957 height 370
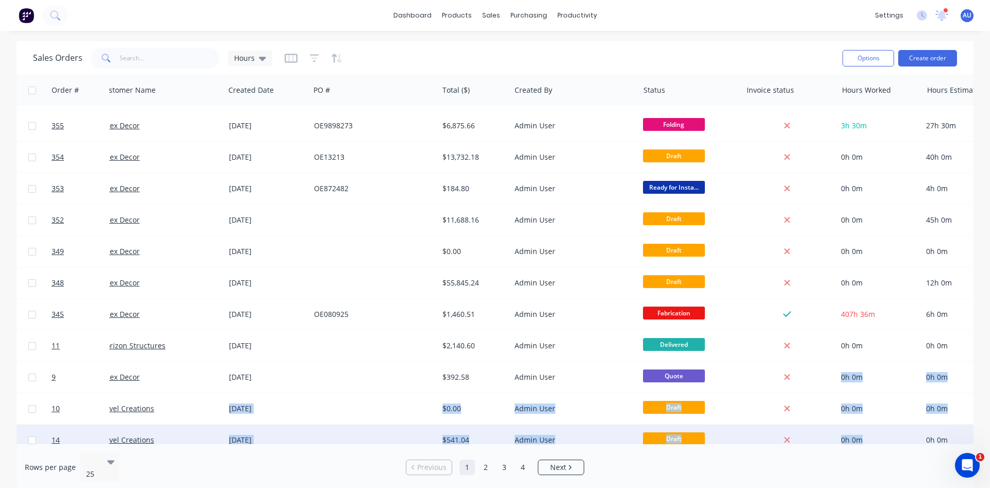
drag, startPoint x: 827, startPoint y: 438, endPoint x: 884, endPoint y: 428, distance: 58.6
click at [884, 428] on div "366 Apex Decor [DATE] $1,298.50 Admin User Draft 1h 1m 3h 0m 365 Apex Decor [DA…" at bounding box center [513, 156] width 1020 height 786
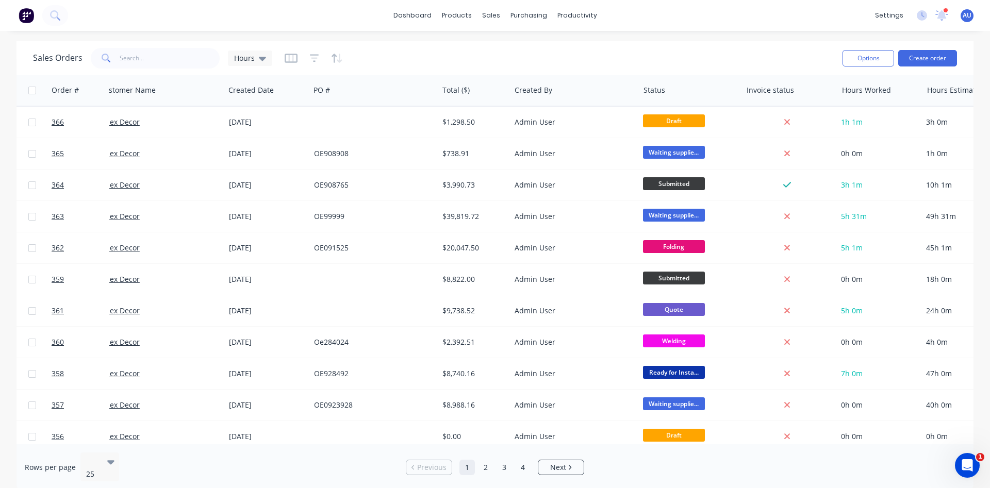
click at [780, 55] on div "Sales Orders Hours" at bounding box center [433, 57] width 801 height 25
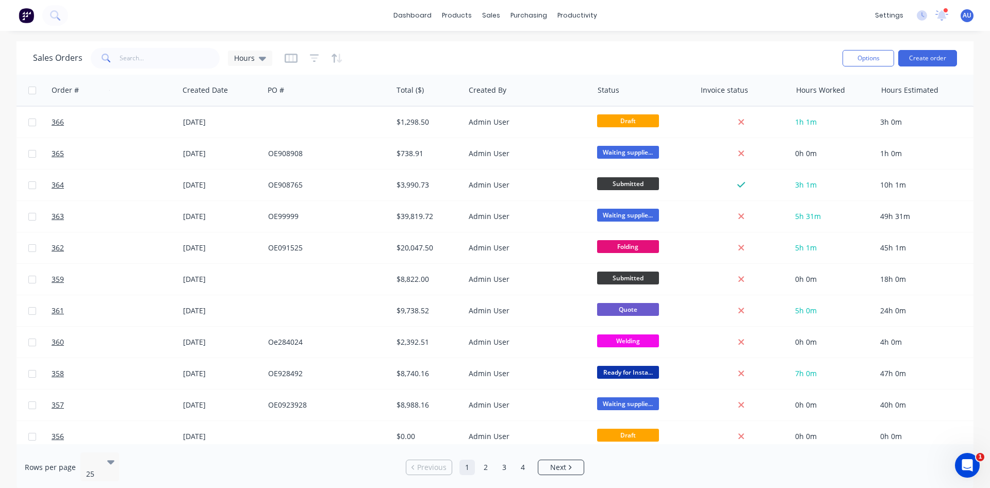
scroll to position [0, 71]
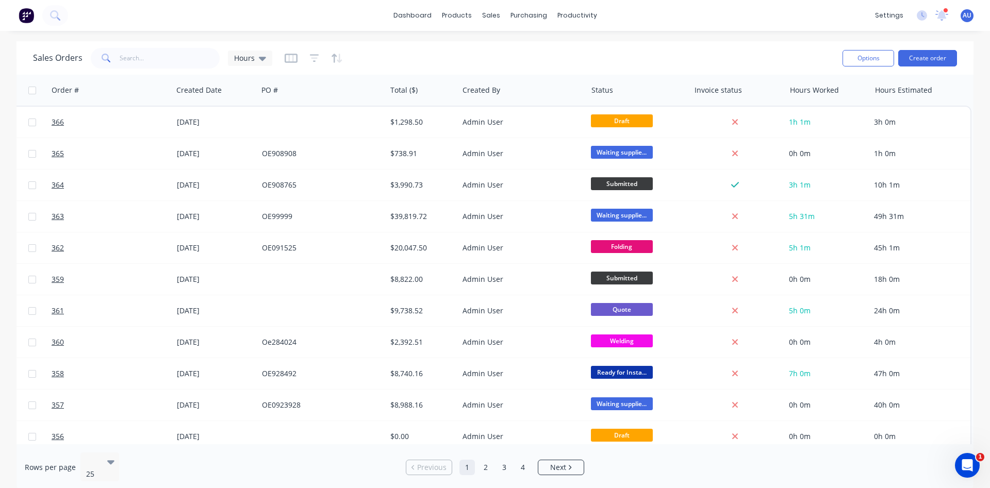
click at [440, 53] on div "Sales Orders Hours" at bounding box center [433, 57] width 801 height 25
click at [314, 57] on icon "button" at bounding box center [314, 58] width 9 height 10
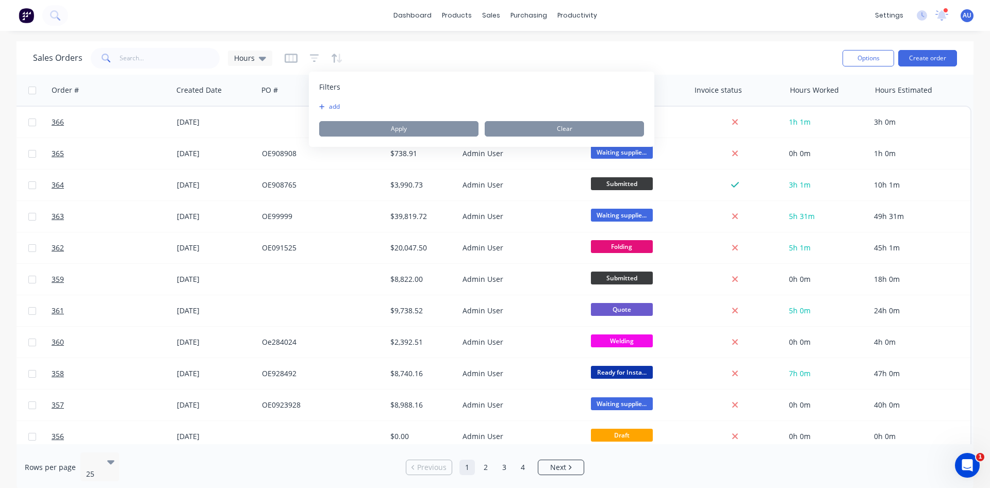
click at [333, 107] on button "add" at bounding box center [332, 107] width 26 height 8
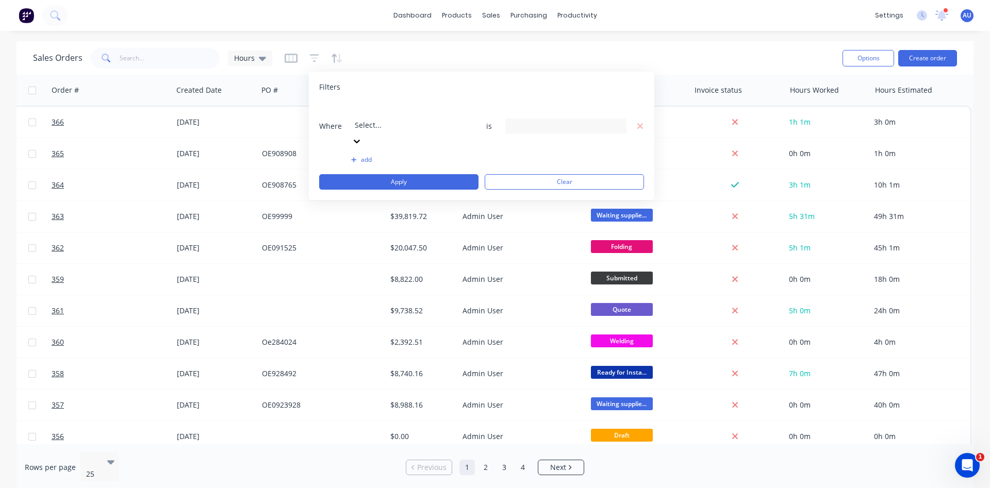
click at [391, 110] on div at bounding box center [429, 111] width 148 height 13
click at [530, 121] on div "116 Labels selected" at bounding box center [557, 126] width 93 height 11
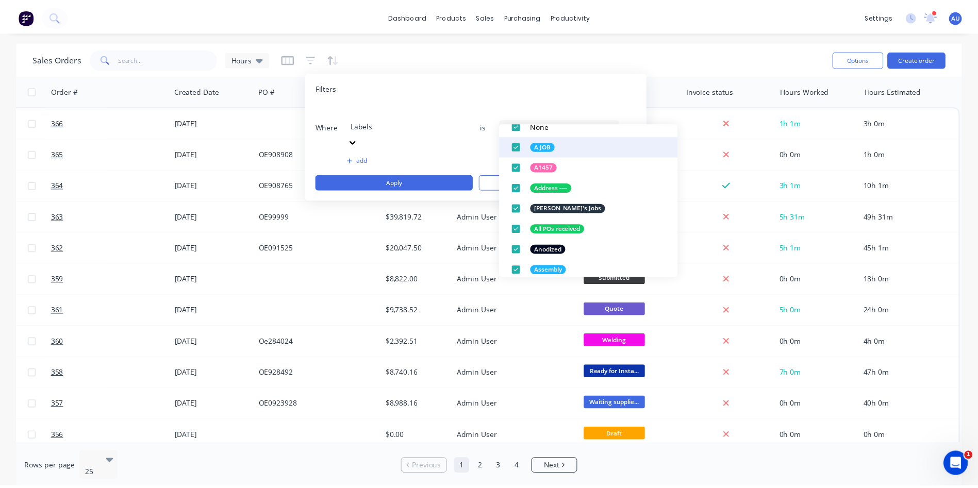
scroll to position [77, 0]
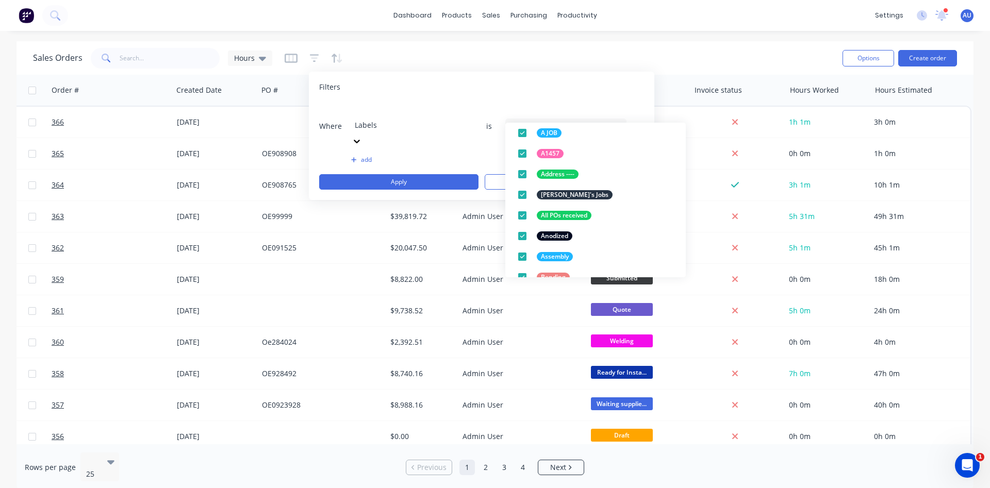
click at [415, 53] on div "Sales Orders Hours" at bounding box center [433, 57] width 801 height 25
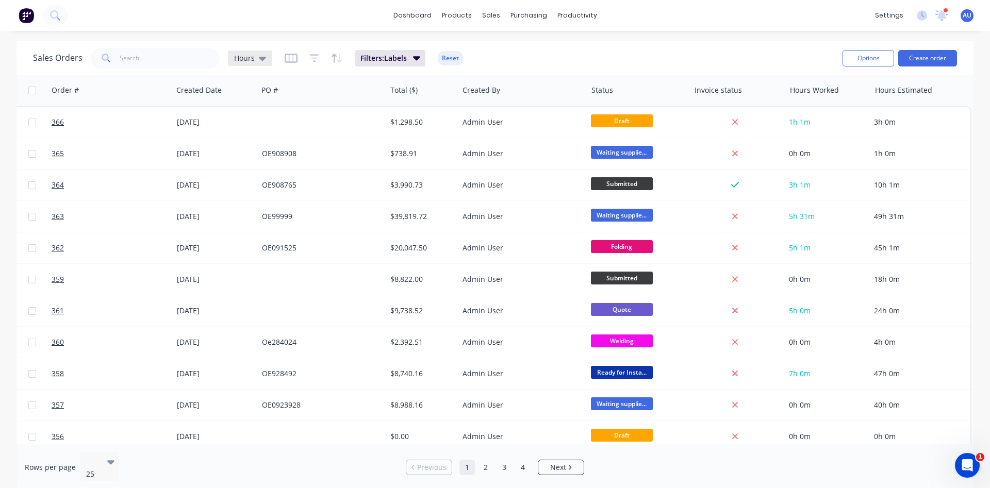
click at [250, 55] on span "Hours" at bounding box center [244, 58] width 21 height 11
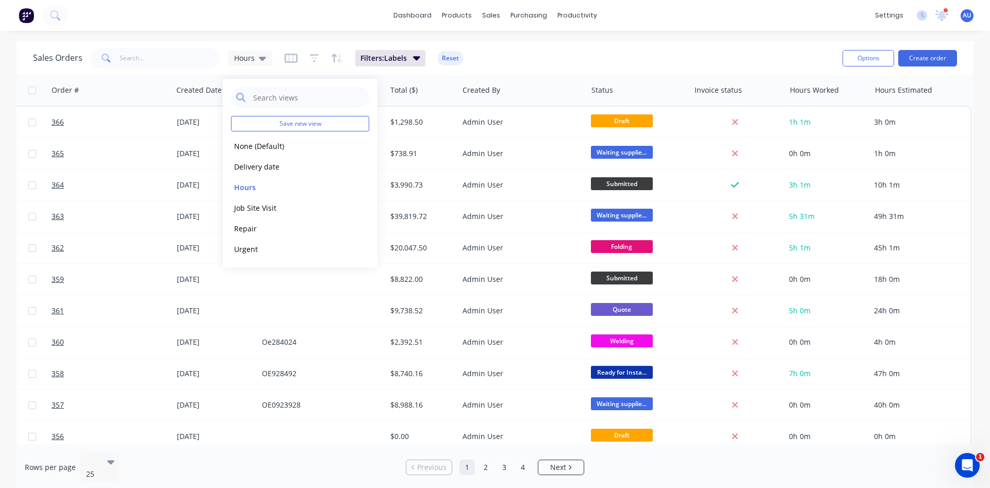
click at [533, 53] on div "Sales Orders Hours Filters: Labels Reset" at bounding box center [433, 57] width 801 height 25
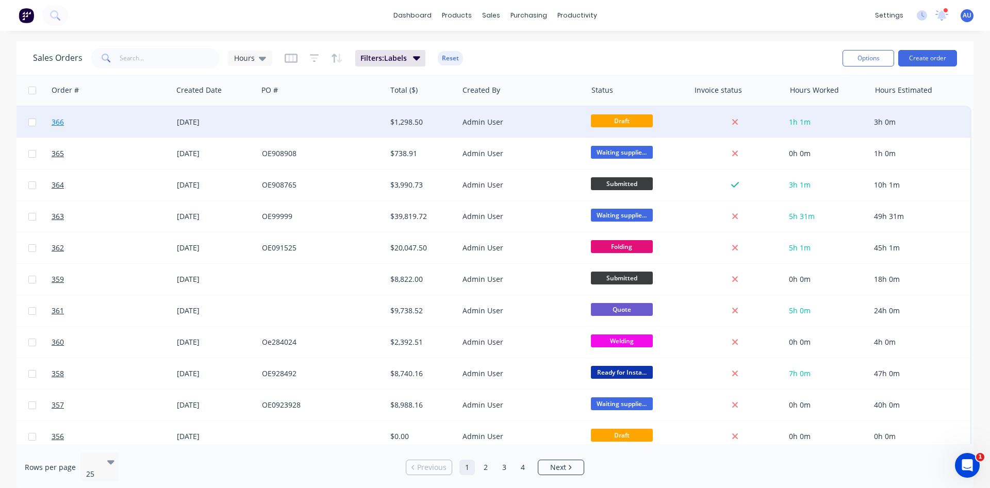
click at [59, 122] on span "366" at bounding box center [58, 122] width 12 height 10
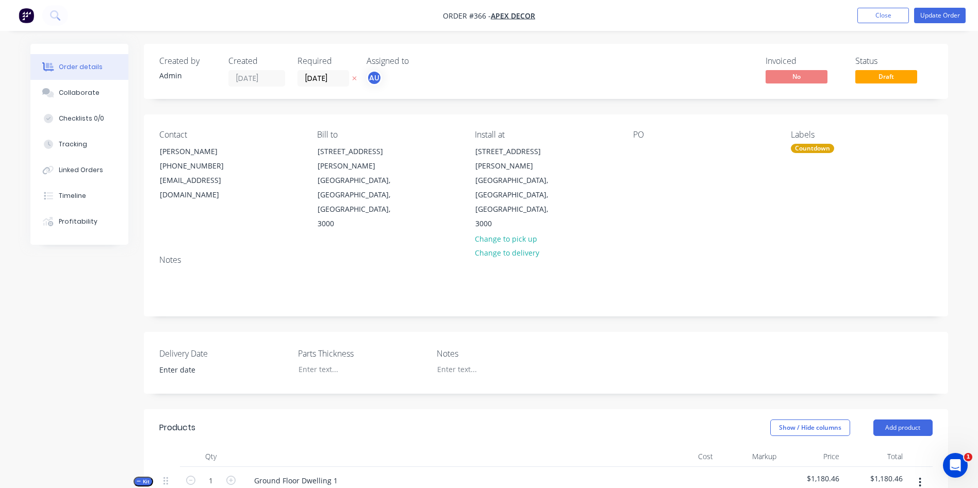
click at [808, 146] on div "Countdown" at bounding box center [812, 148] width 43 height 9
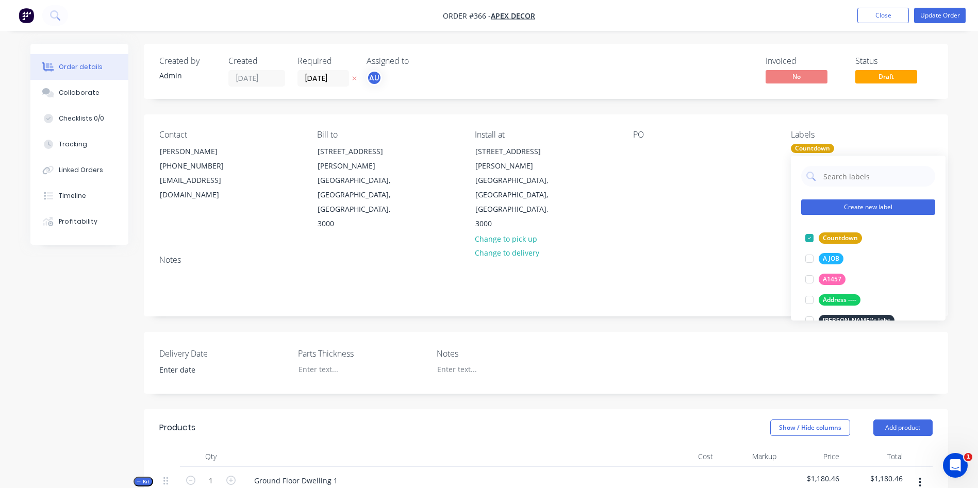
scroll to position [77, 0]
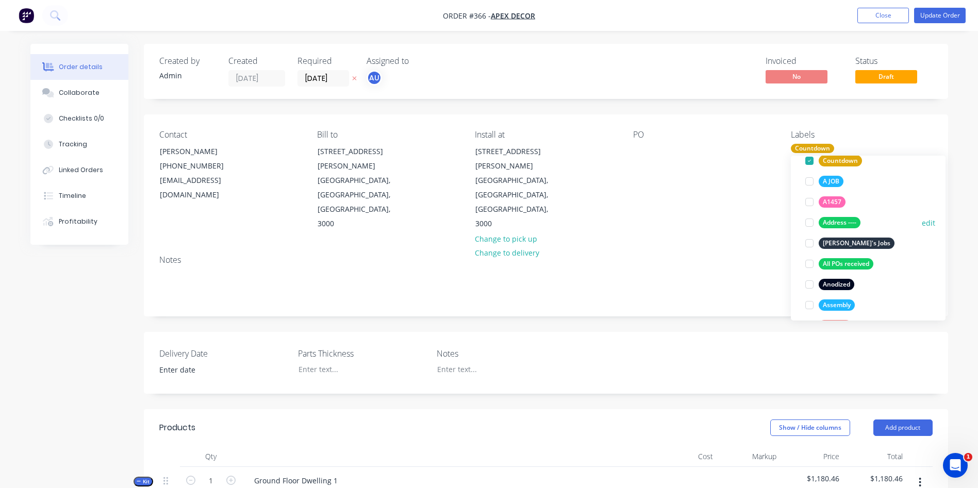
click at [812, 222] on div at bounding box center [809, 222] width 21 height 21
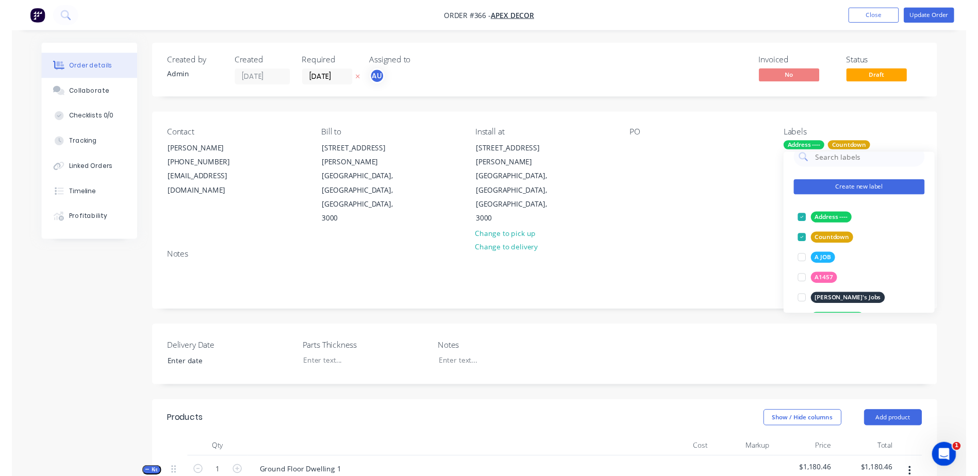
scroll to position [0, 0]
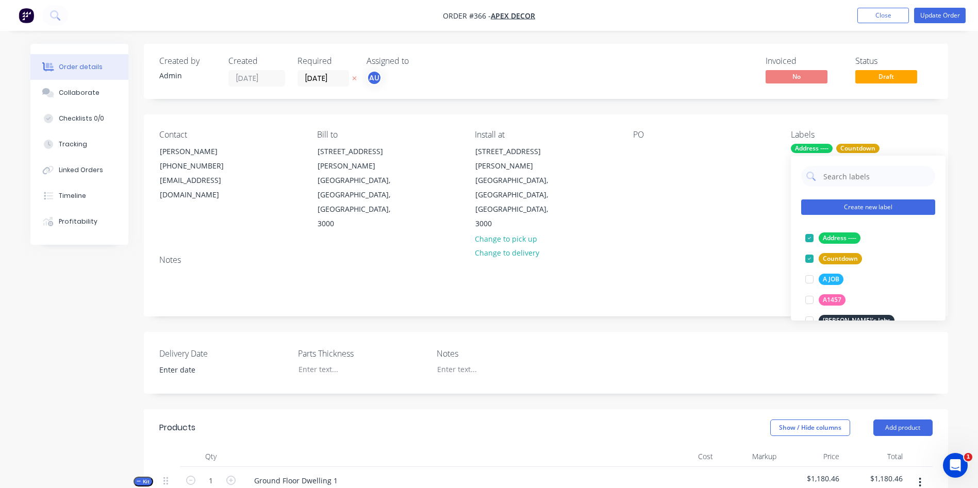
click at [859, 207] on button "Create new label" at bounding box center [868, 206] width 134 height 15
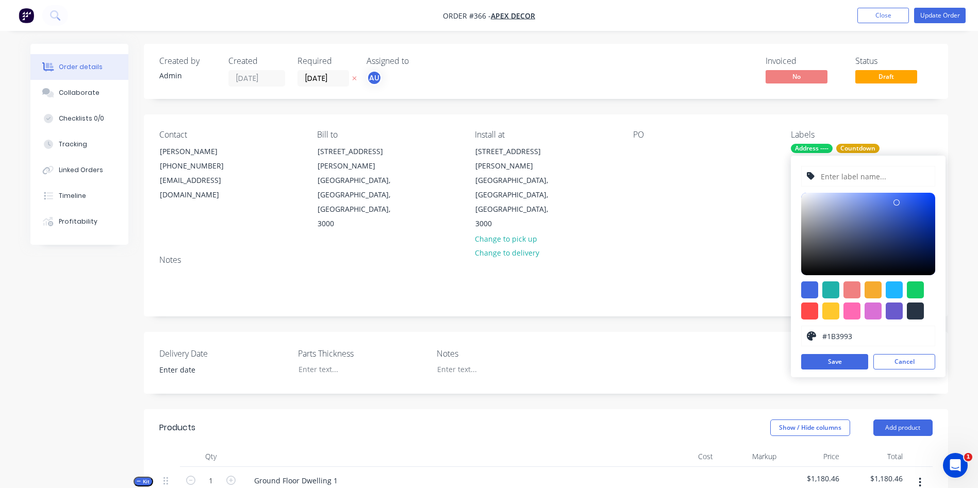
click at [910, 228] on div at bounding box center [868, 234] width 134 height 82
click at [854, 237] on div at bounding box center [868, 234] width 134 height 82
click at [896, 309] on div at bounding box center [893, 311] width 17 height 17
type input "#6A5ACD"
click at [879, 181] on input "text" at bounding box center [874, 176] width 110 height 20
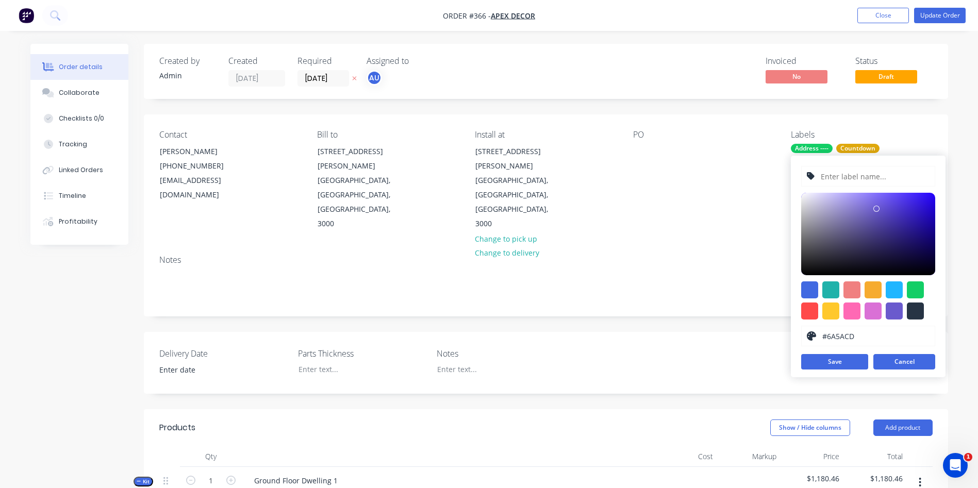
click at [920, 362] on button "Cancel" at bounding box center [904, 361] width 62 height 15
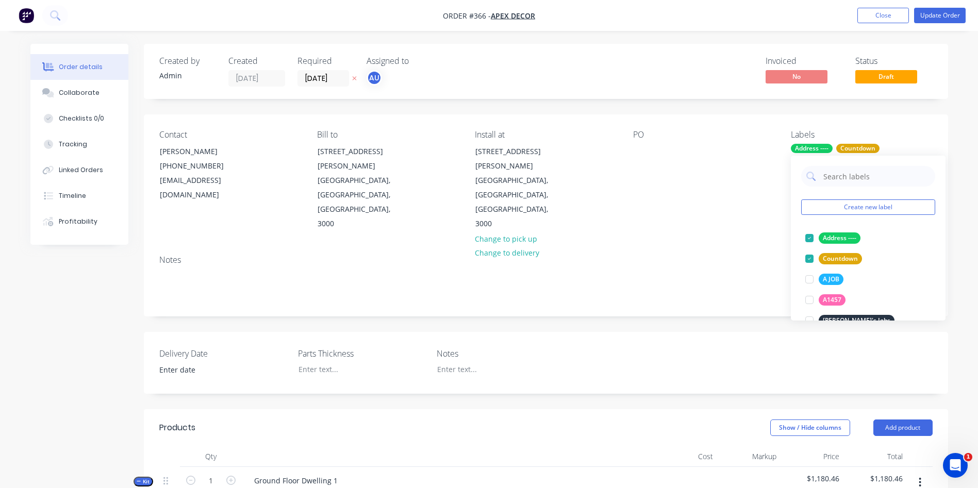
click at [32, 12] on img "button" at bounding box center [26, 15] width 15 height 15
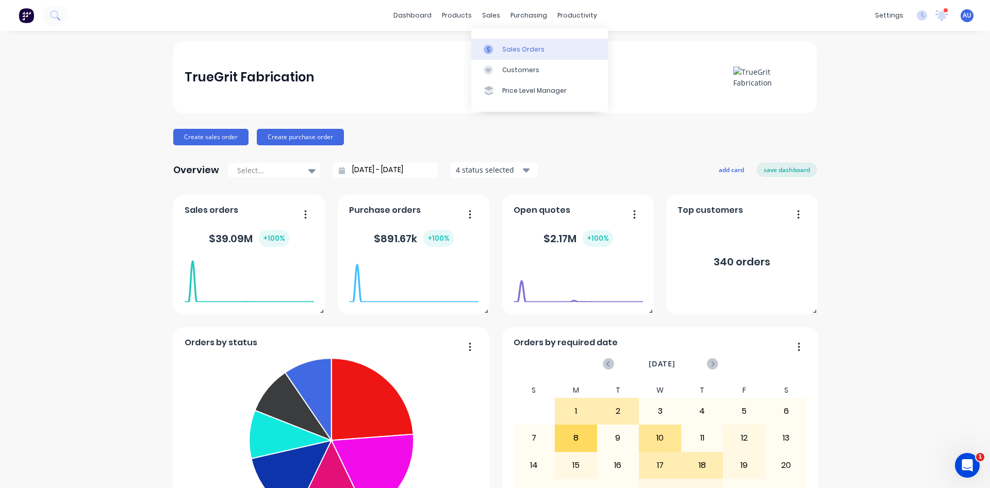
click at [508, 52] on div "Sales Orders" at bounding box center [523, 49] width 42 height 9
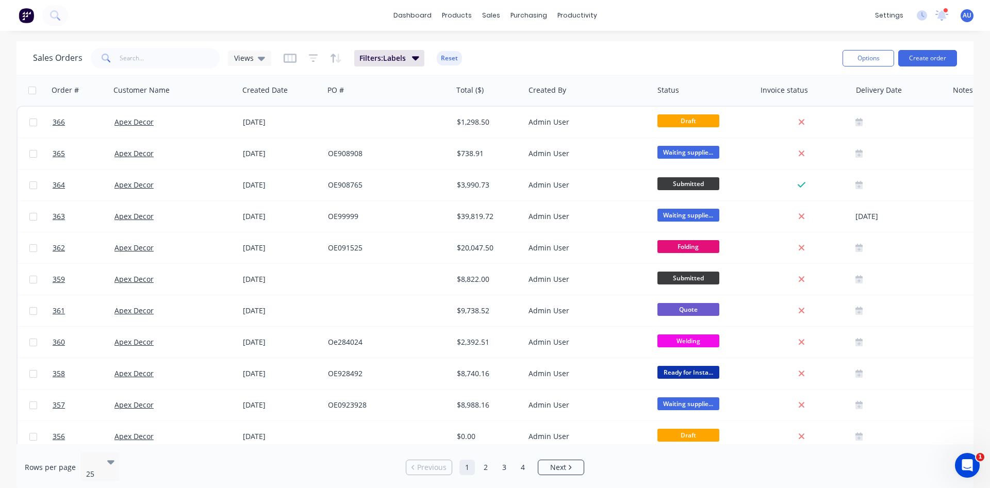
click at [540, 53] on div "Sales Orders Views Filters: Labels Reset" at bounding box center [433, 57] width 801 height 25
click at [592, 47] on div "Workflow" at bounding box center [594, 49] width 31 height 9
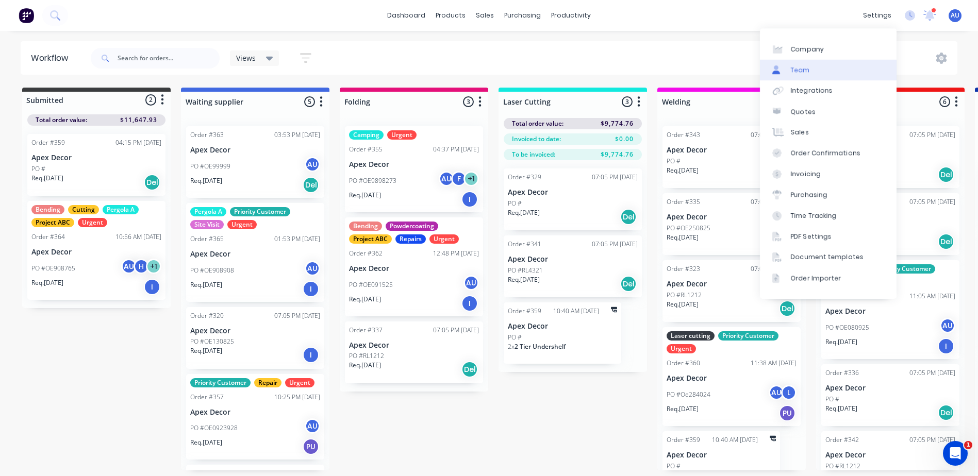
click at [800, 75] on link "Team" at bounding box center [828, 70] width 137 height 21
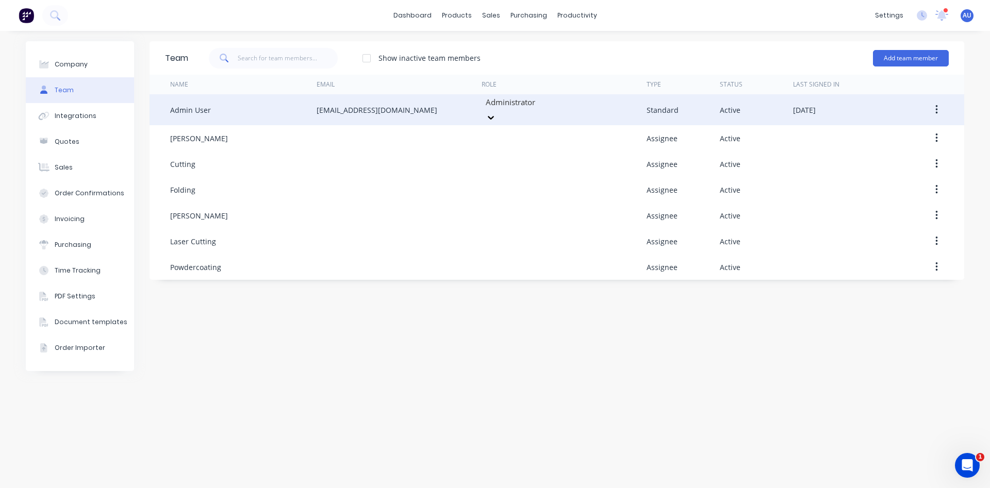
click at [538, 109] on div at bounding box center [558, 102] width 148 height 13
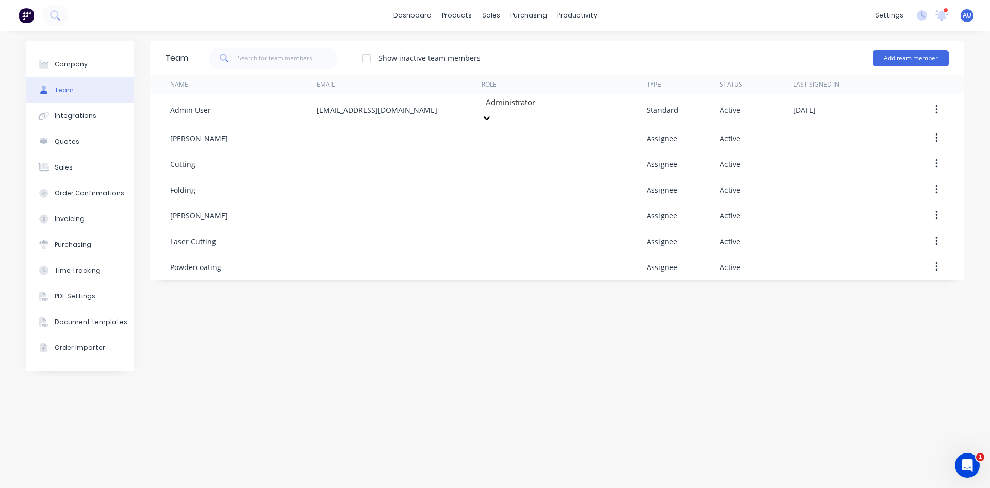
click at [548, 57] on div "Show inactive team members Add team member" at bounding box center [568, 58] width 760 height 31
click at [588, 43] on link "Workflow" at bounding box center [616, 49] width 137 height 21
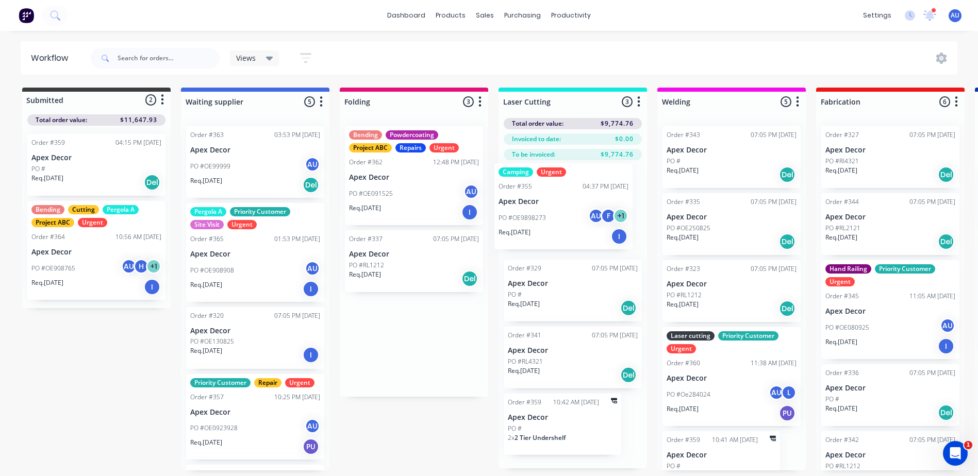
drag, startPoint x: 386, startPoint y: 171, endPoint x: 535, endPoint y: 211, distance: 154.8
click at [535, 211] on div "Submitted 2 Status colour #3A3C3E hex #3A3C3E Save Cancel Summaries Total order…" at bounding box center [702, 300] width 1420 height 425
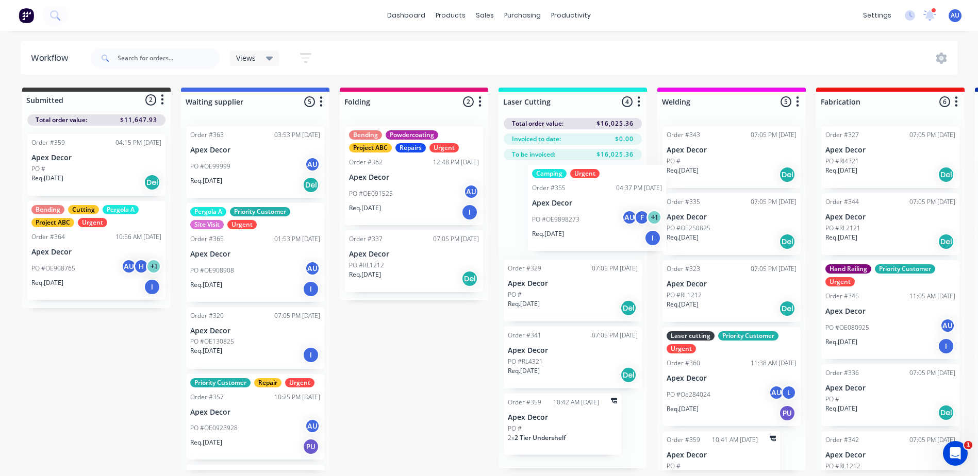
drag, startPoint x: 544, startPoint y: 237, endPoint x: 561, endPoint y: 236, distance: 17.0
click at [561, 236] on div "Camping Urgent Order #355 04:37 PM [DATE] Apex Decor PO #OE9898273 AU F + 1 Req…" at bounding box center [572, 314] width 148 height 308
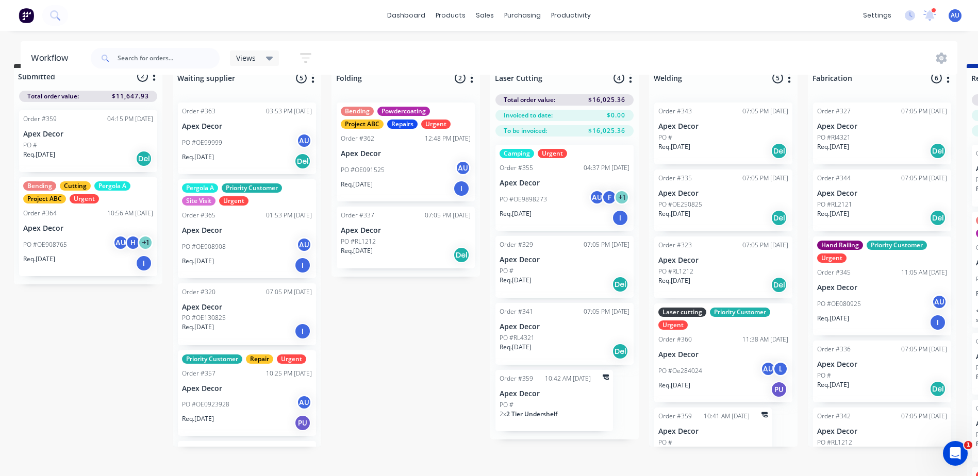
scroll to position [0, 8]
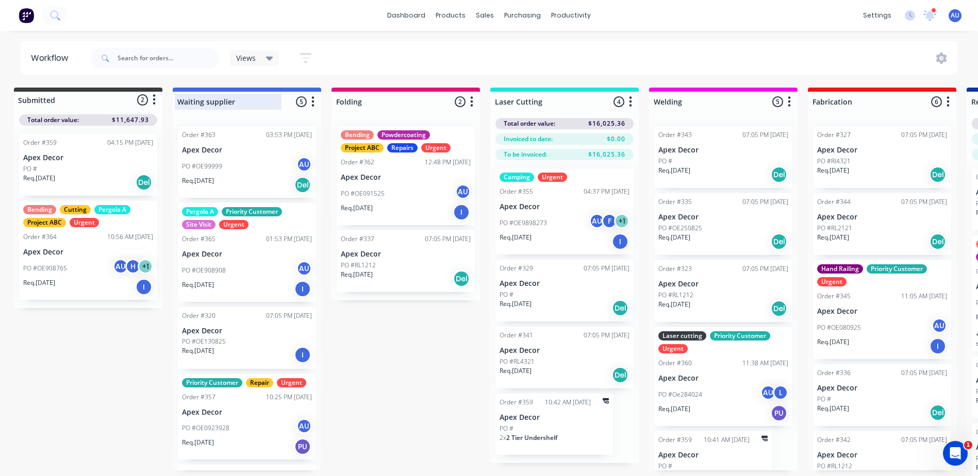
click at [239, 105] on div at bounding box center [247, 102] width 148 height 20
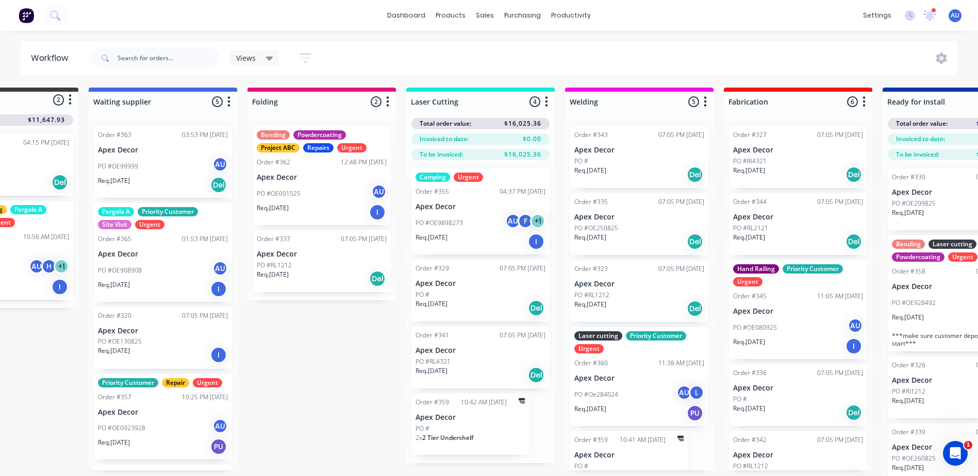
scroll to position [0, 46]
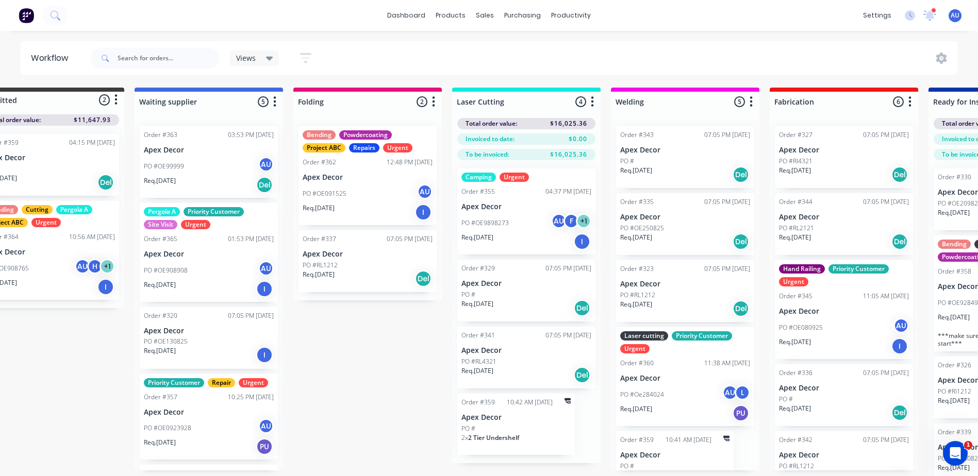
click at [266, 52] on div "Views" at bounding box center [254, 58] width 49 height 15
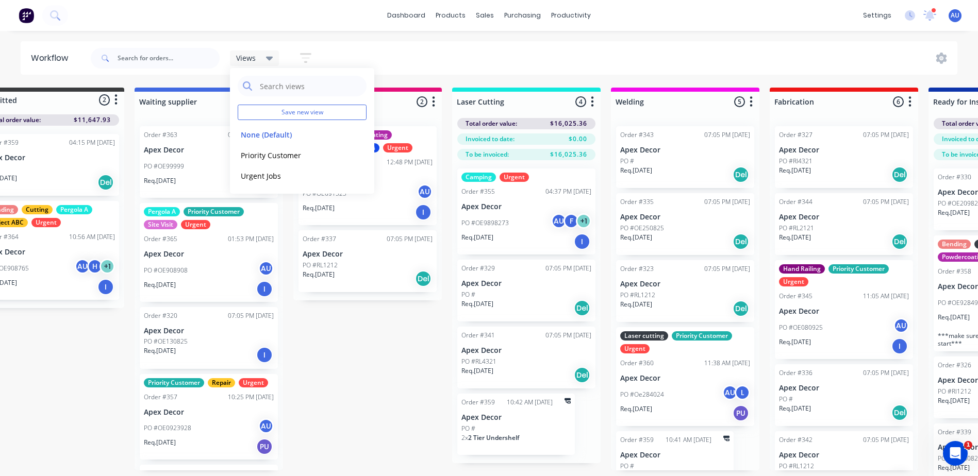
click at [344, 48] on div "Views Save new view None (Default) edit Priority Customer edit Urgent Jobs edit…" at bounding box center [523, 58] width 869 height 31
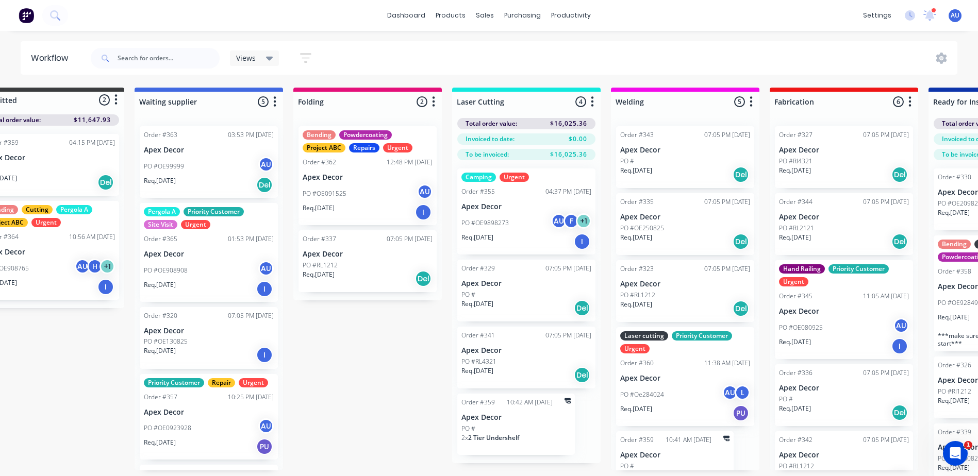
click at [313, 56] on button "button" at bounding box center [305, 58] width 33 height 20
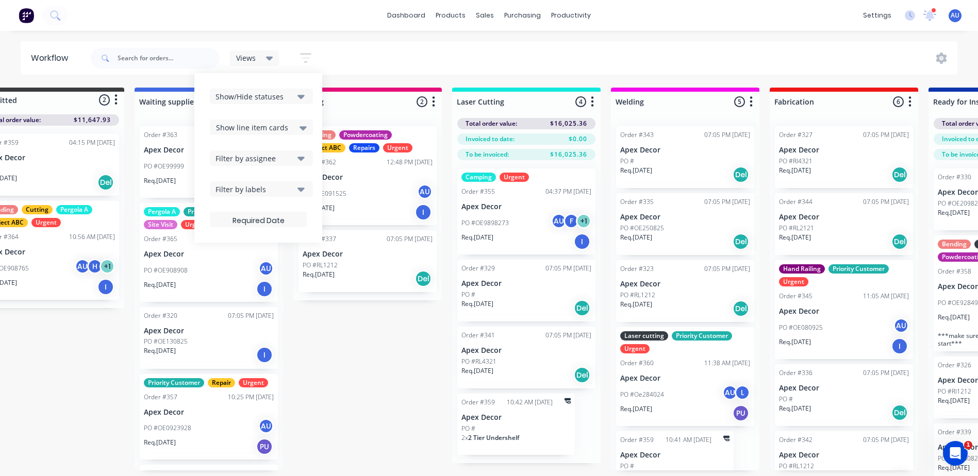
click at [270, 190] on div "Filter by labels" at bounding box center [254, 189] width 78 height 11
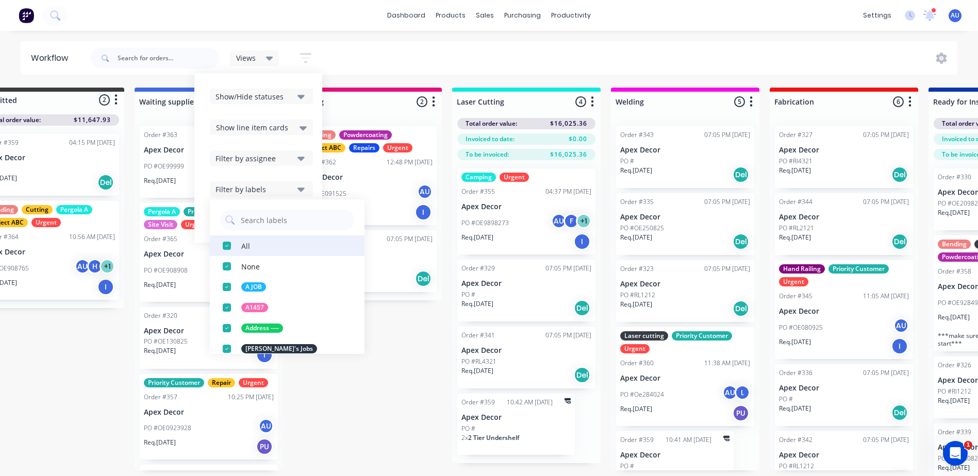
click at [228, 246] on div "button" at bounding box center [226, 246] width 21 height 21
click at [272, 220] on input "text" at bounding box center [294, 220] width 109 height 21
type input "Urgent"
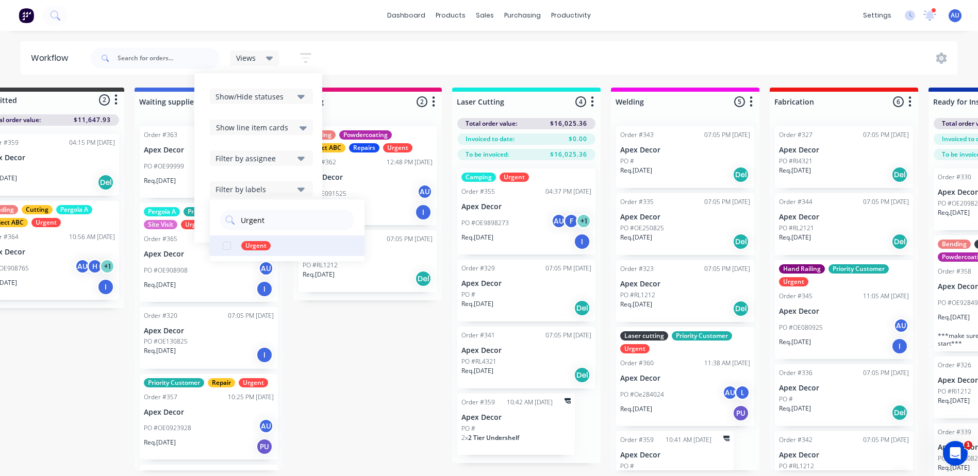
click at [227, 248] on div "button" at bounding box center [226, 246] width 21 height 21
click at [355, 350] on div "Submitted 2 Status colour #3A3C3E hex #3A3C3E Save Cancel Summaries Total order…" at bounding box center [656, 300] width 1420 height 425
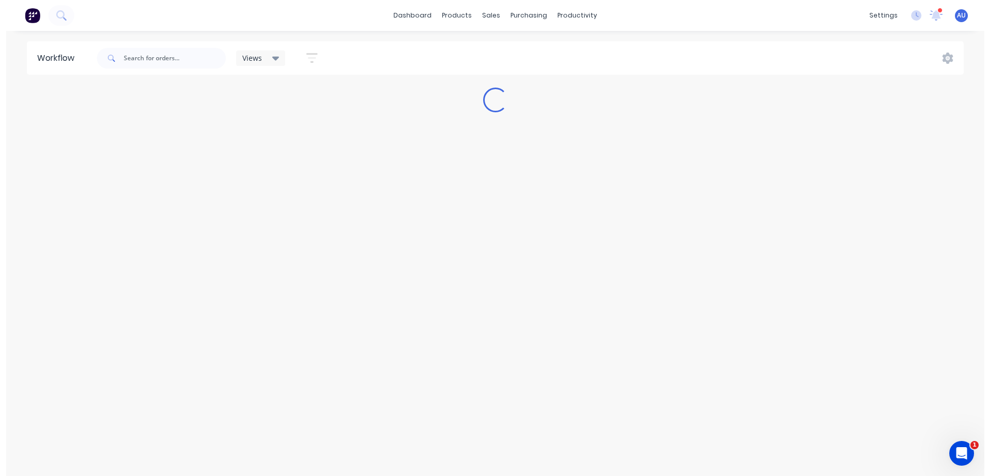
scroll to position [0, 0]
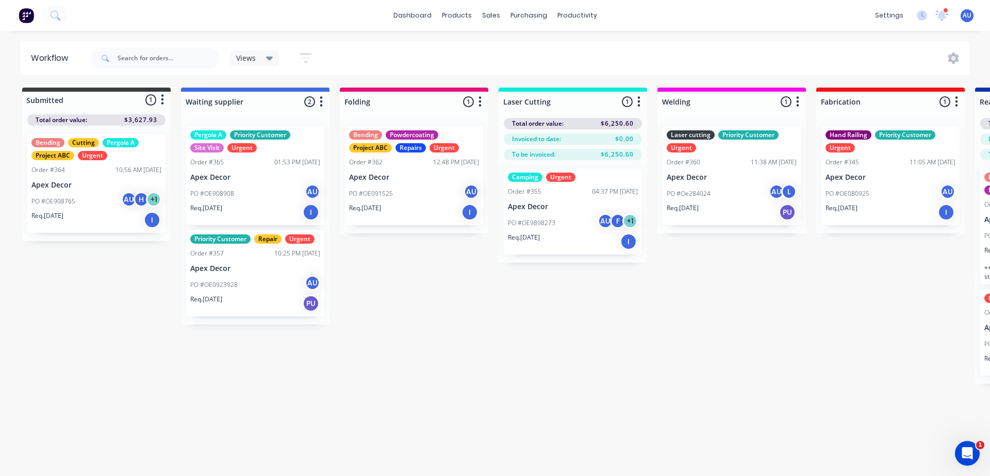
click at [253, 59] on span "Views" at bounding box center [246, 58] width 20 height 11
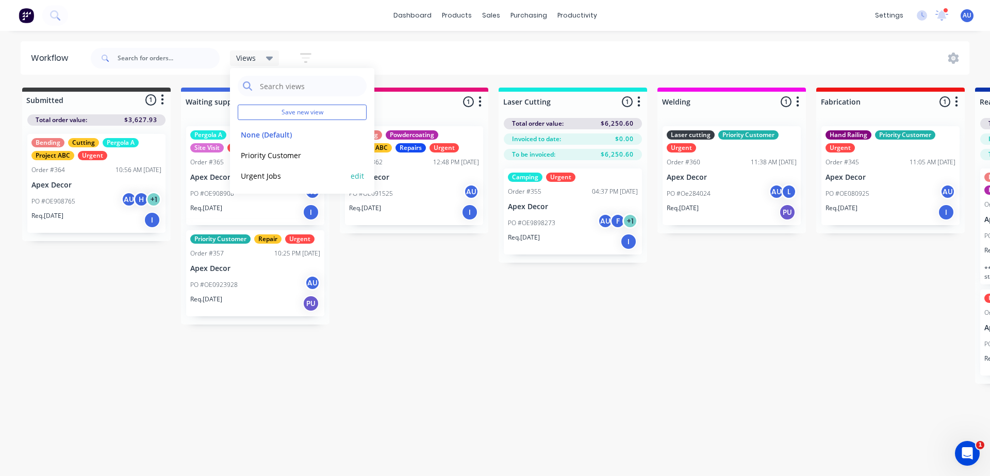
click at [270, 176] on button "Urgent Jobs" at bounding box center [293, 176] width 110 height 12
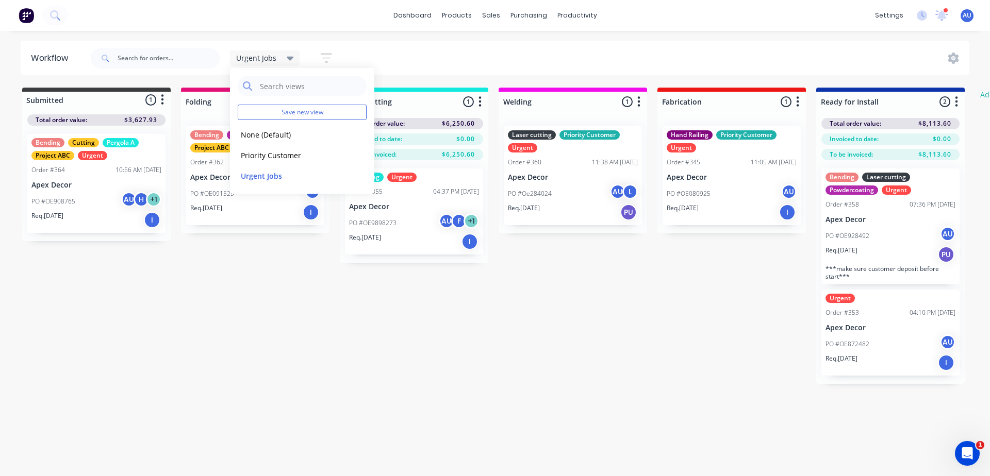
click at [538, 328] on div "Submitted 1 Status colour #3A3C3E hex #3A3C3E Save Cancel Summaries Total order…" at bounding box center [702, 236] width 1420 height 296
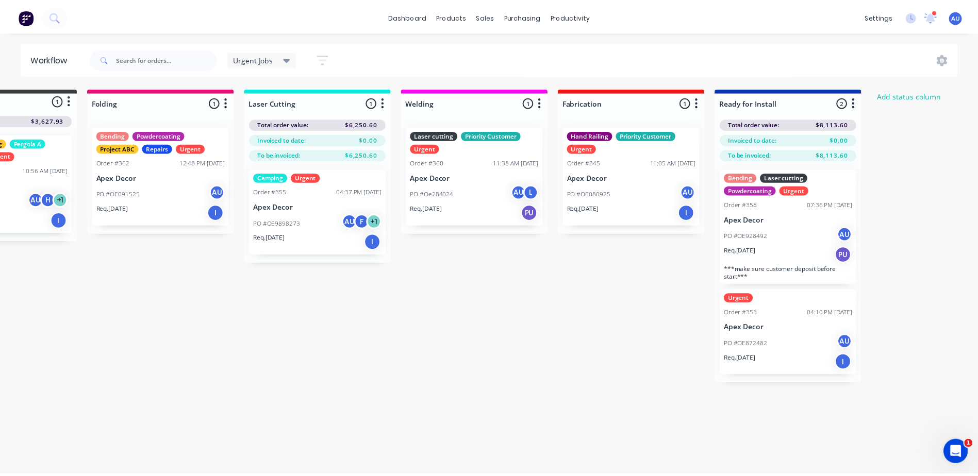
scroll to position [0, 107]
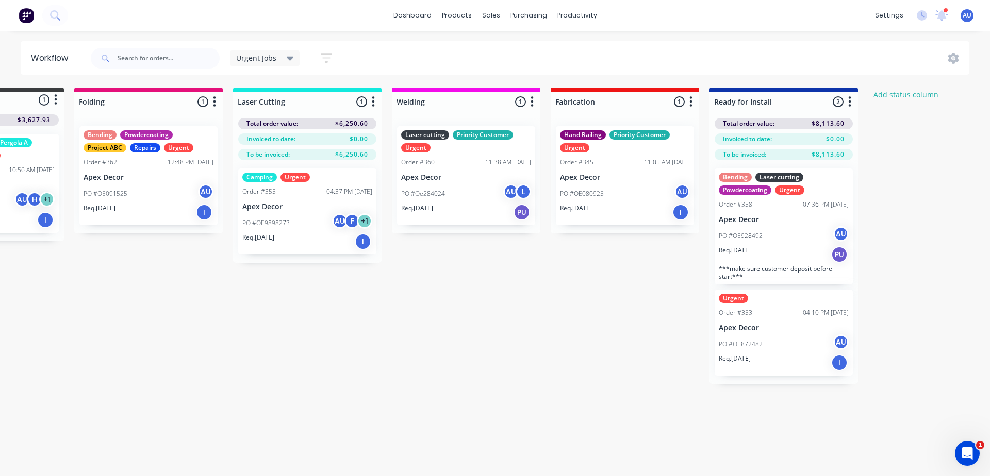
click at [851, 99] on button "button" at bounding box center [849, 102] width 12 height 12
click at [822, 141] on button "Notifications" at bounding box center [803, 140] width 103 height 17
click at [692, 289] on div "Submitted 1 Status colour #3A3C3E hex #3A3C3E Save Cancel Summaries Total order…" at bounding box center [596, 236] width 1420 height 296
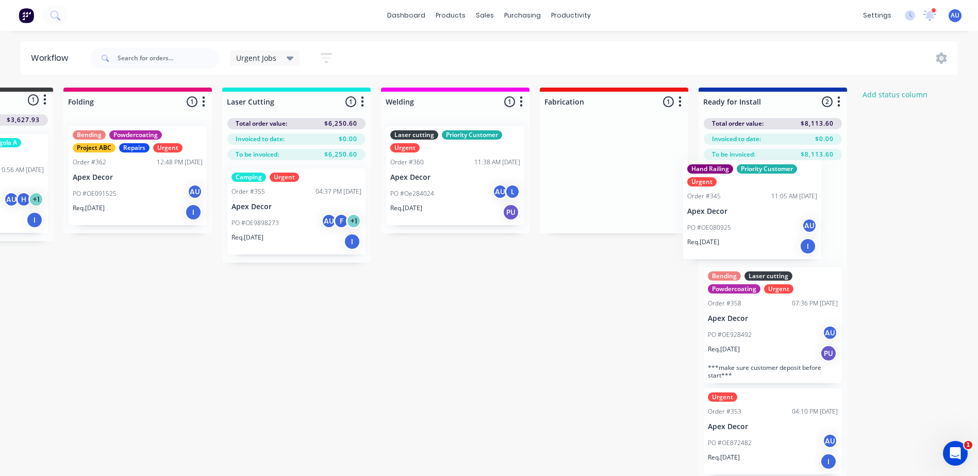
drag, startPoint x: 611, startPoint y: 187, endPoint x: 744, endPoint y: 220, distance: 136.9
click at [745, 220] on div "Submitted 1 Status colour #3A3C3E hex #3A3C3E Save Cancel Summaries Total order…" at bounding box center [585, 288] width 1420 height 400
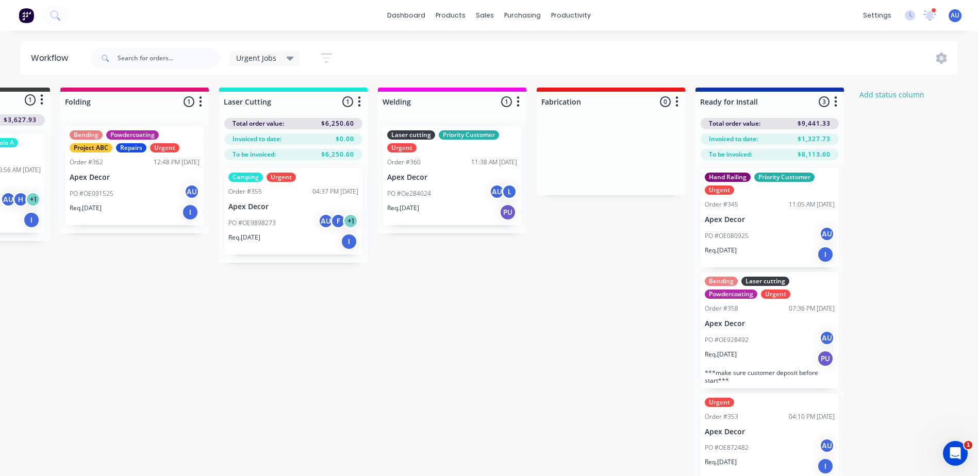
click at [839, 102] on button "button" at bounding box center [835, 102] width 12 height 12
click at [799, 143] on button "Notifications" at bounding box center [790, 140] width 103 height 17
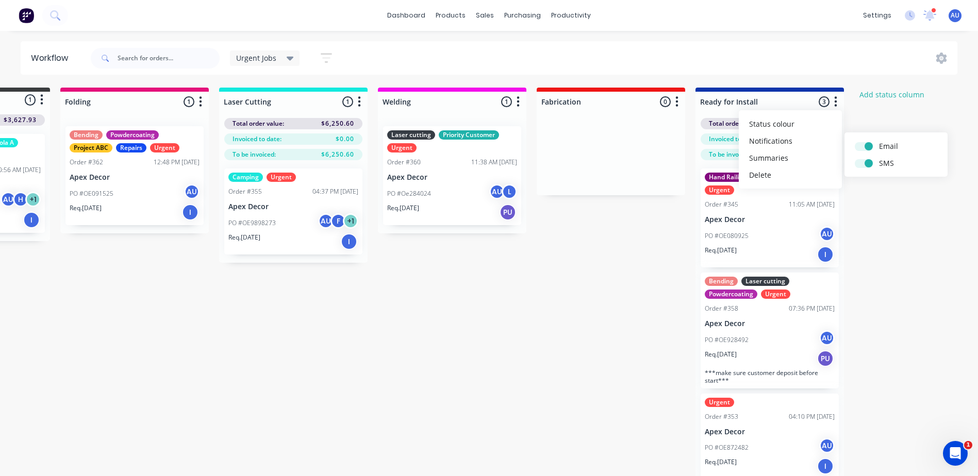
click at [924, 270] on div "Submitted 1 Status colour #3A3C3E hex #3A3C3E Save Cancel Summaries Total order…" at bounding box center [582, 288] width 1420 height 400
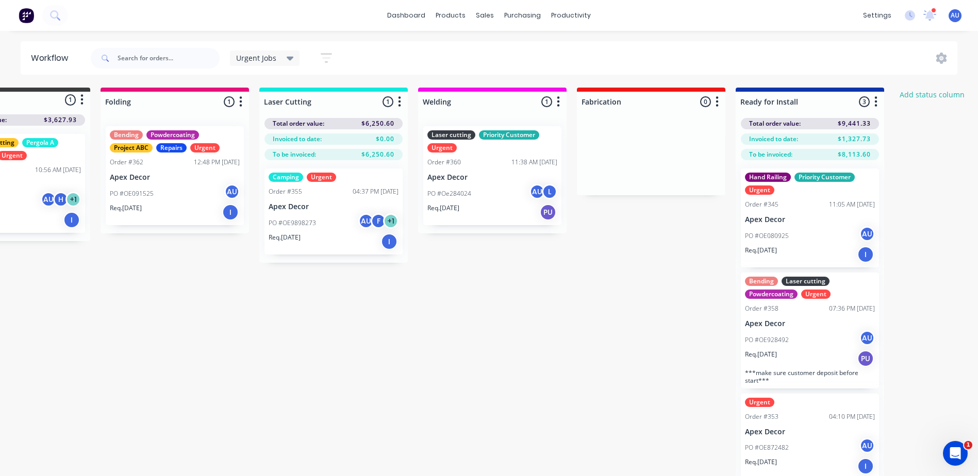
scroll to position [0, 75]
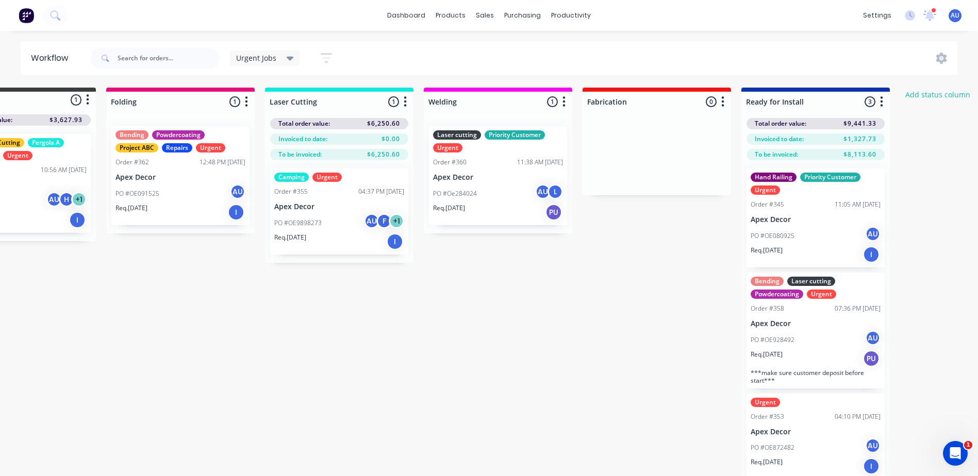
click at [617, 276] on div "Submitted 1 Status colour #3A3C3E hex #3A3C3E Save Cancel Summaries Total order…" at bounding box center [628, 288] width 1420 height 400
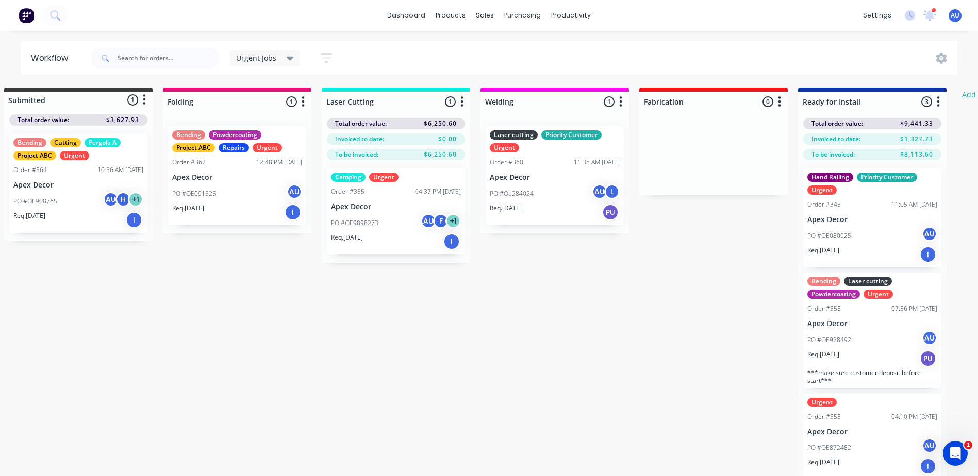
scroll to position [0, 0]
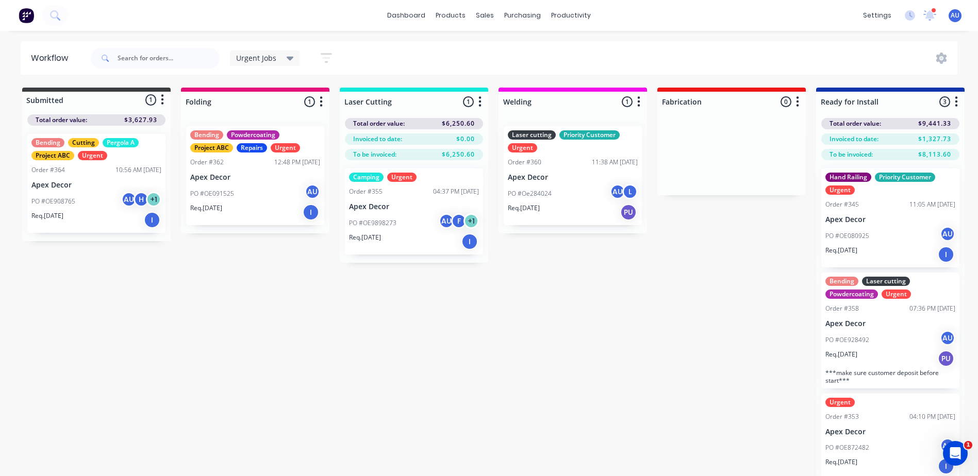
click at [414, 225] on div "PO #OE9898273 AU F + 1" at bounding box center [414, 223] width 130 height 20
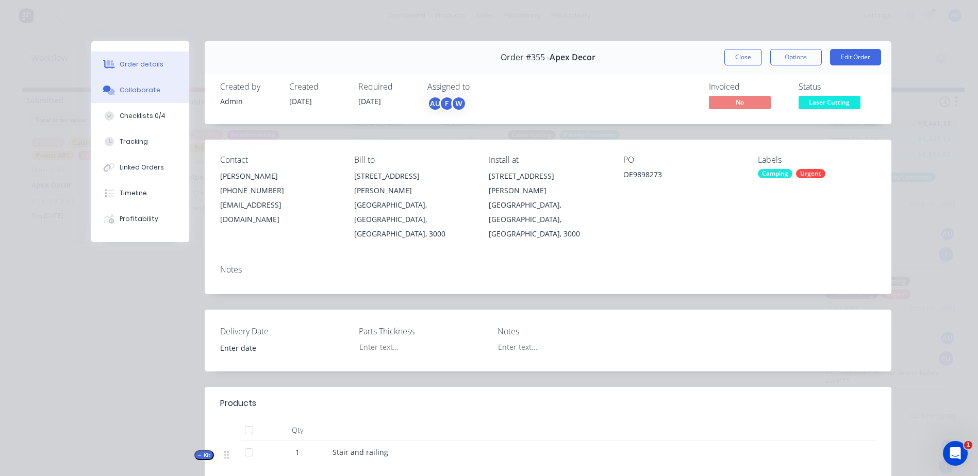
click at [126, 94] on div "Collaborate" at bounding box center [140, 90] width 41 height 9
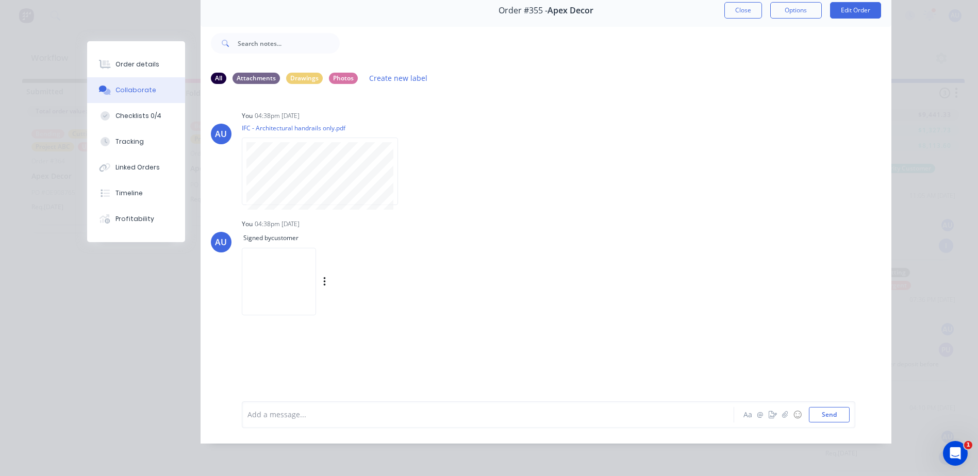
scroll to position [11, 0]
click at [325, 418] on div at bounding box center [473, 414] width 451 height 11
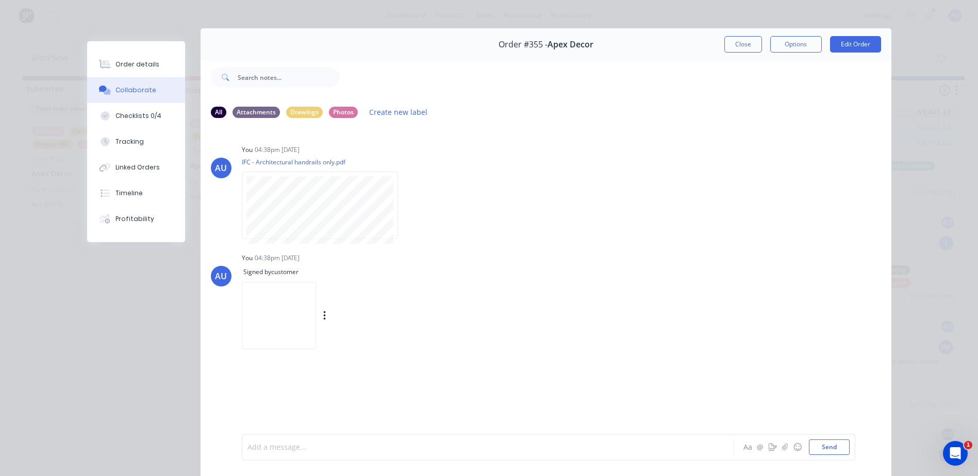
scroll to position [0, 0]
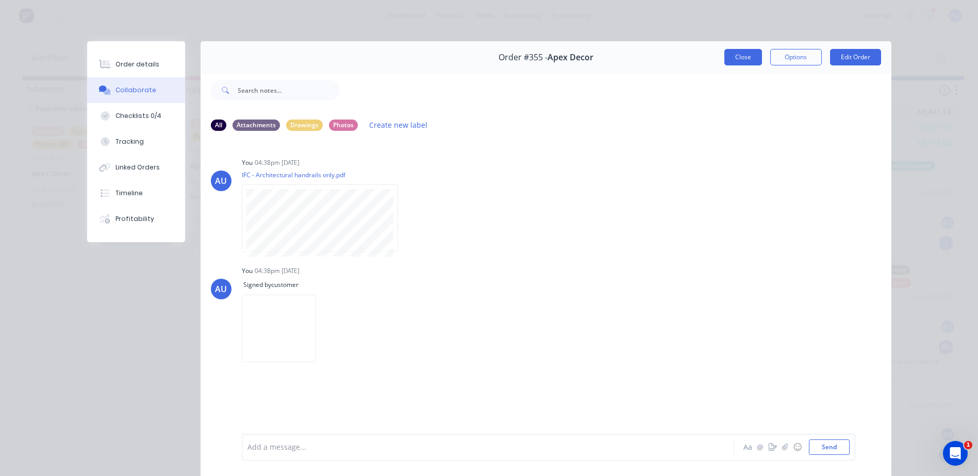
click at [738, 62] on button "Close" at bounding box center [743, 57] width 38 height 16
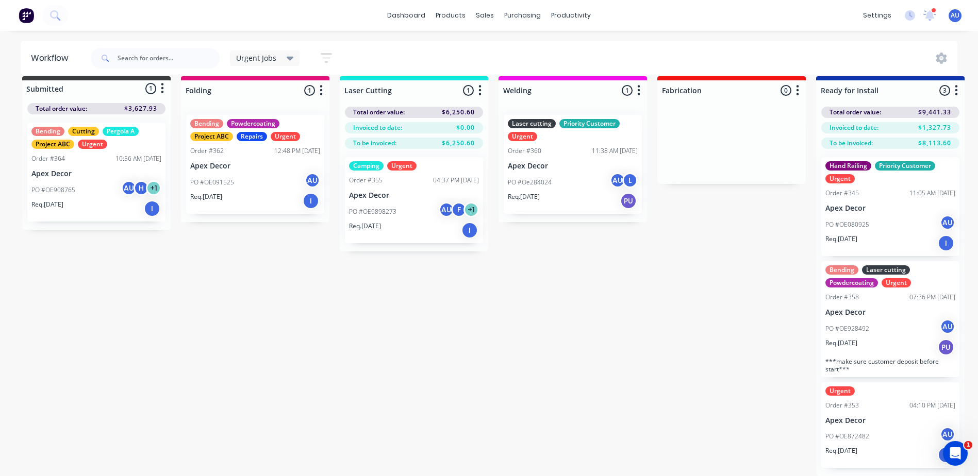
click at [566, 168] on p "Apex Decor" at bounding box center [573, 166] width 130 height 9
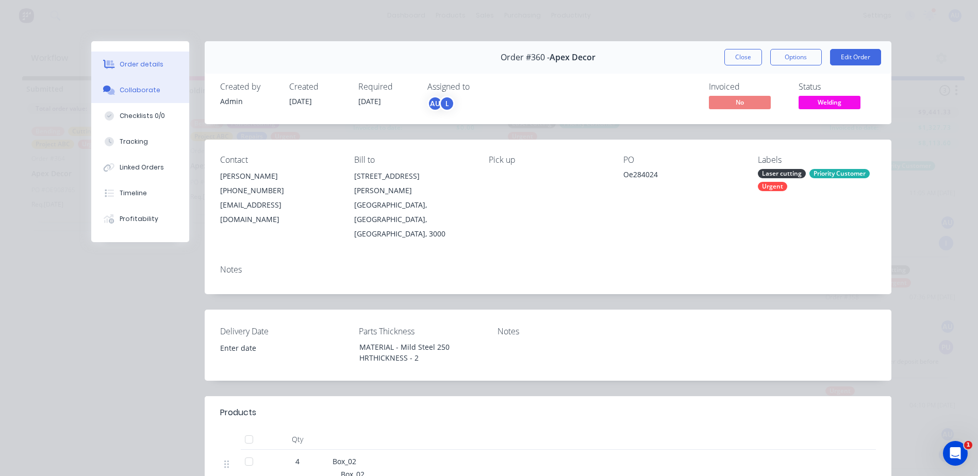
click at [146, 95] on button "Collaborate" at bounding box center [140, 90] width 98 height 26
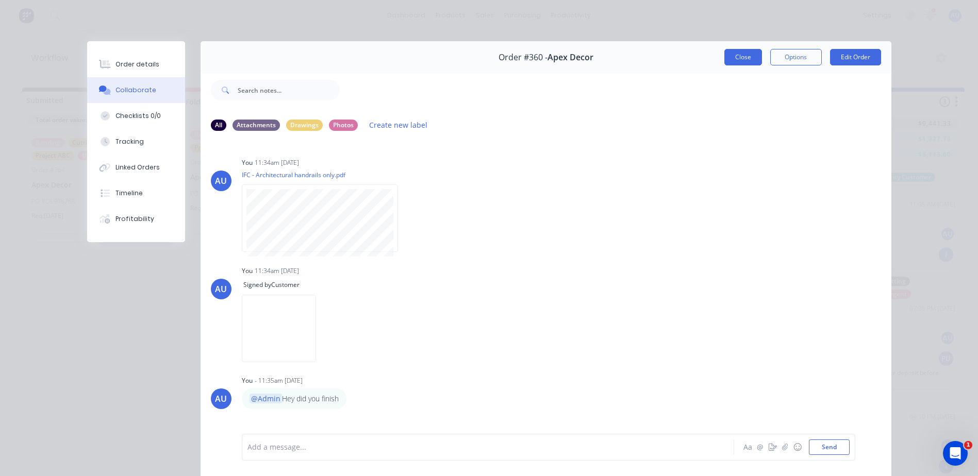
click at [724, 60] on button "Close" at bounding box center [743, 57] width 38 height 16
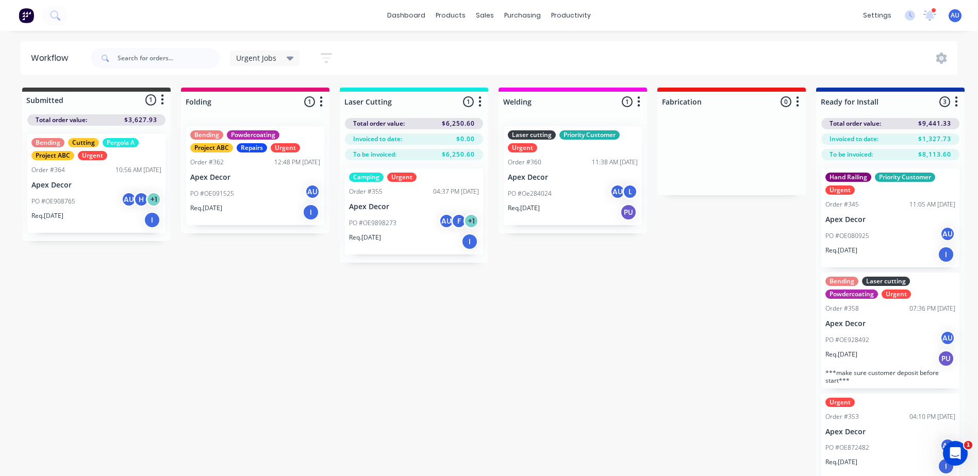
click at [524, 346] on div "Submitted 1 Status colour #3A3C3E hex #3A3C3E Save Cancel Summaries Total order…" at bounding box center [702, 288] width 1420 height 400
click at [420, 18] on link "dashboard" at bounding box center [406, 15] width 48 height 15
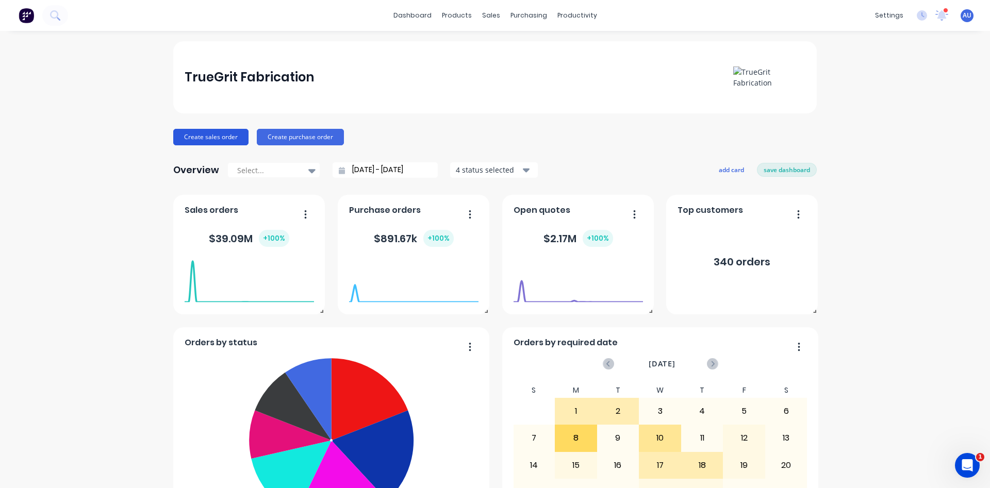
click at [213, 141] on button "Create sales order" at bounding box center [210, 137] width 75 height 16
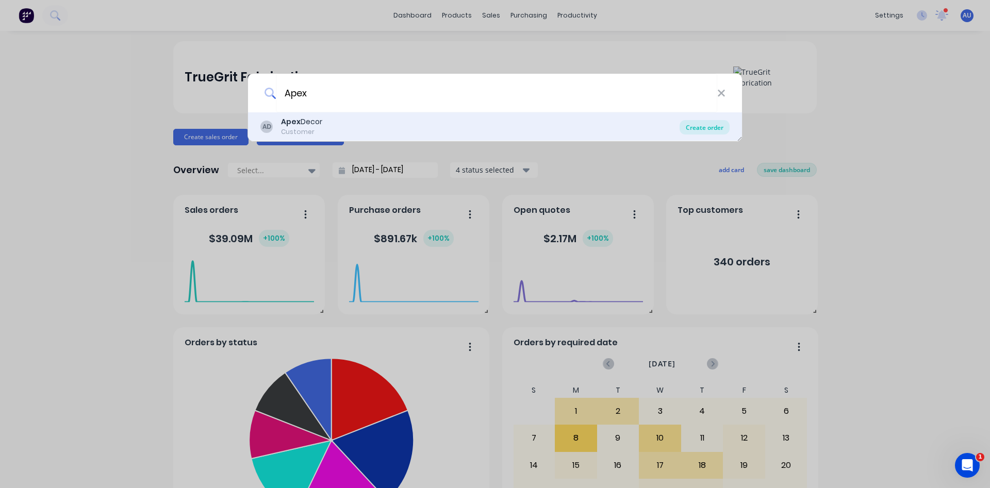
type input "Apex"
click at [692, 126] on div "Create order" at bounding box center [704, 127] width 50 height 14
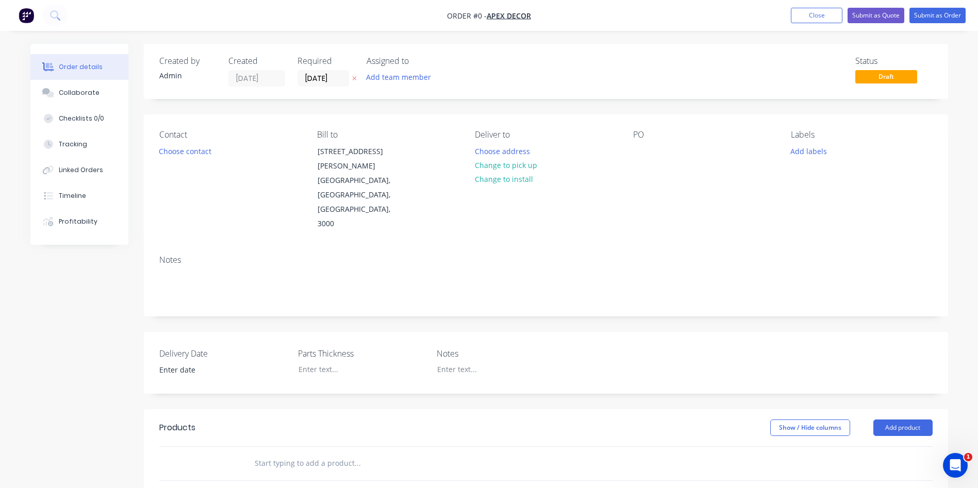
click at [169, 70] on div "Admin" at bounding box center [187, 75] width 57 height 11
click at [328, 82] on input "[DATE]" at bounding box center [323, 78] width 51 height 15
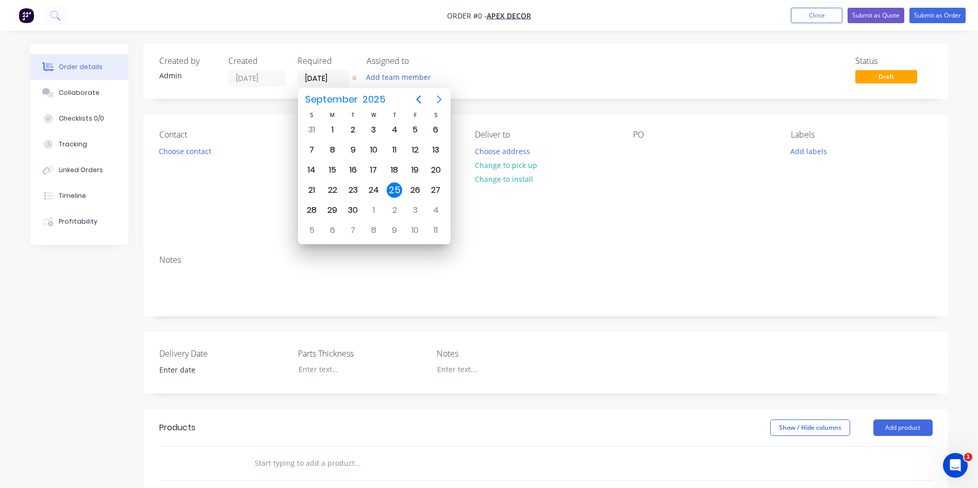
click at [439, 100] on icon "Next page" at bounding box center [439, 99] width 5 height 8
click at [375, 162] on div "15" at bounding box center [373, 169] width 15 height 15
type input "[DATE]"
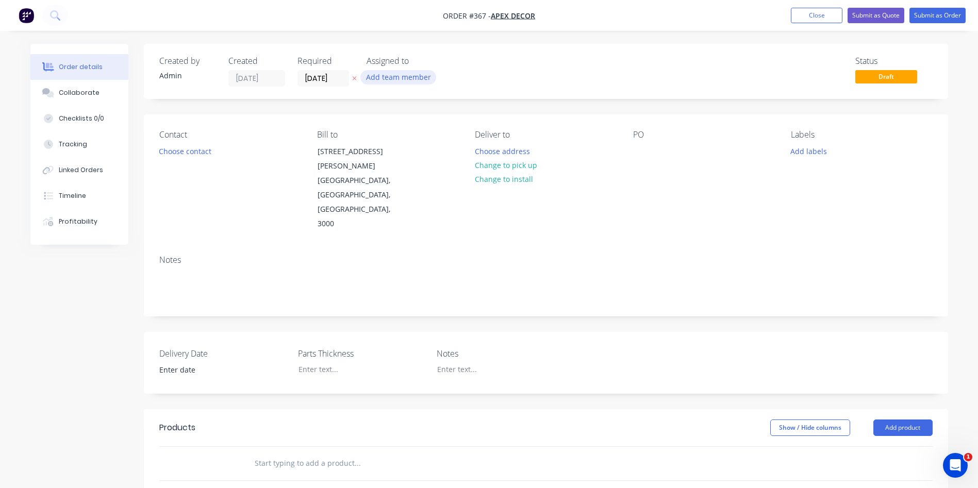
click at [391, 76] on button "Add team member" at bounding box center [398, 77] width 76 height 14
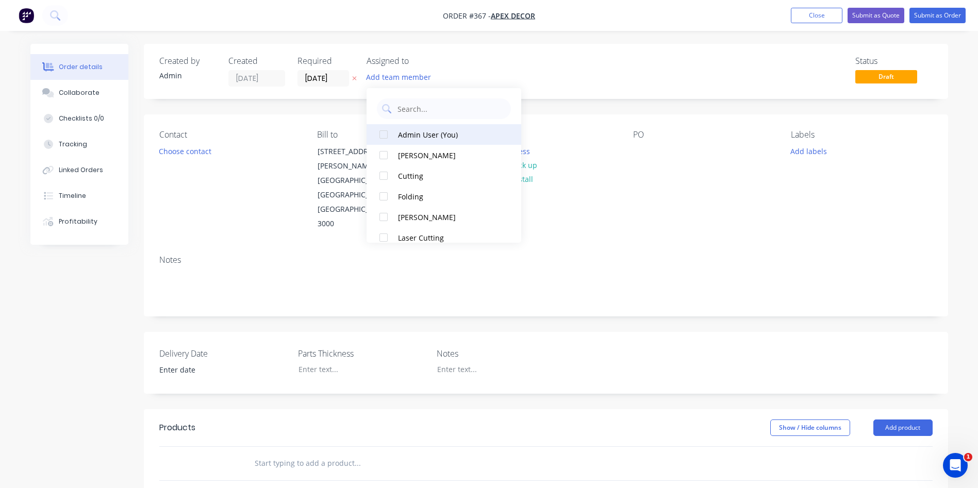
click at [384, 131] on div at bounding box center [383, 134] width 21 height 21
click at [383, 156] on div at bounding box center [383, 155] width 21 height 21
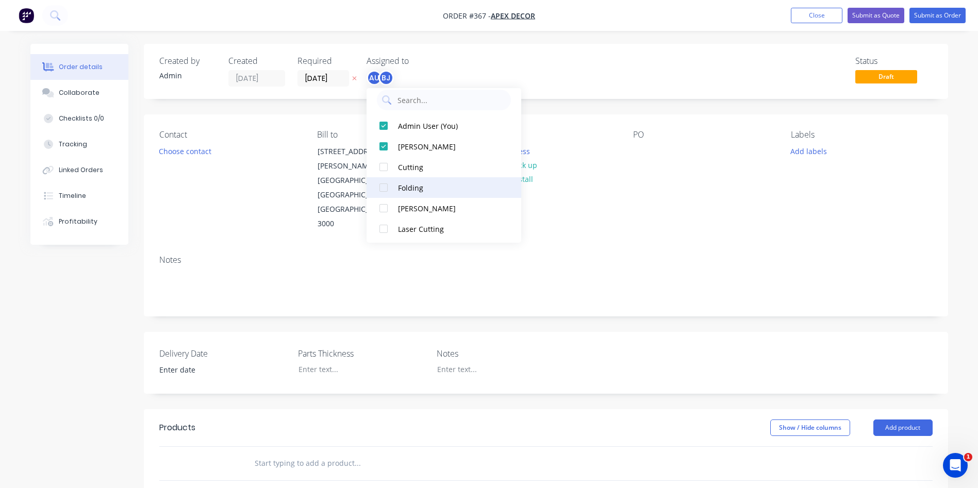
scroll to position [31, 0]
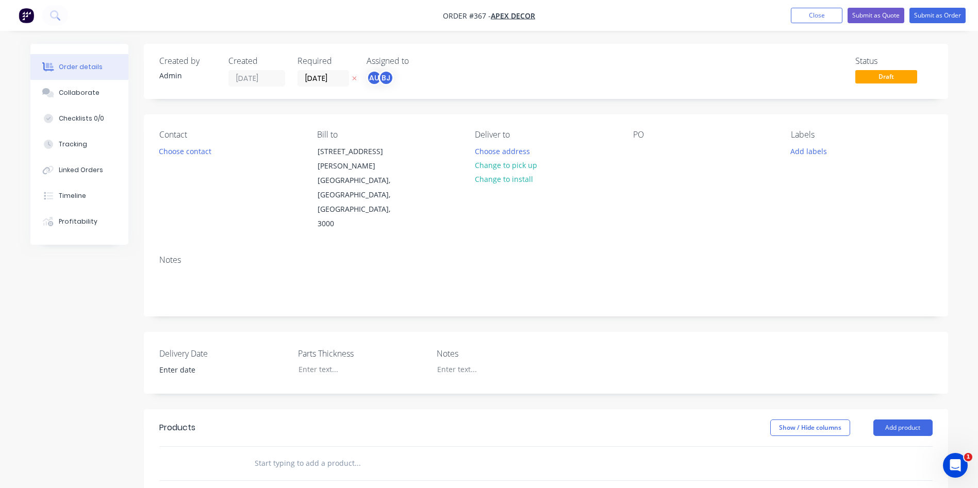
click at [615, 68] on div "Status Draft" at bounding box center [701, 71] width 463 height 30
click at [615, 63] on div "Status Draft" at bounding box center [701, 71] width 463 height 30
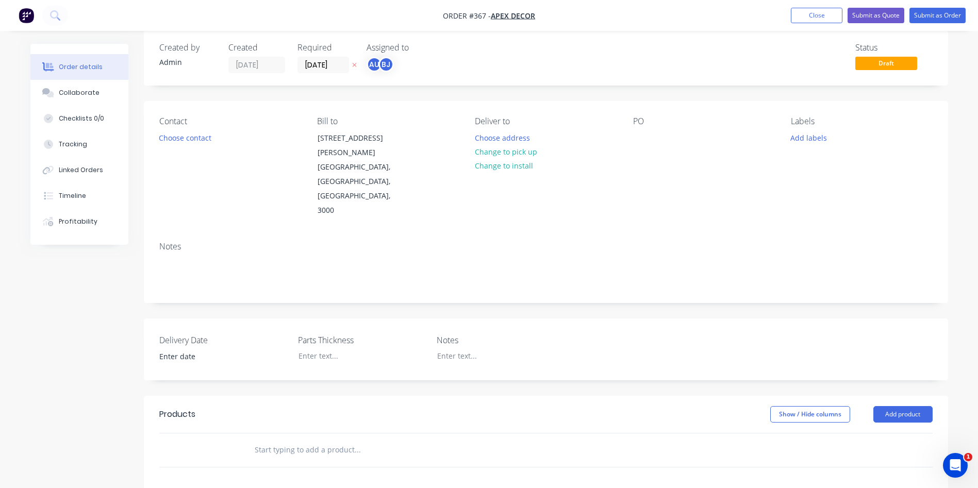
scroll to position [0, 0]
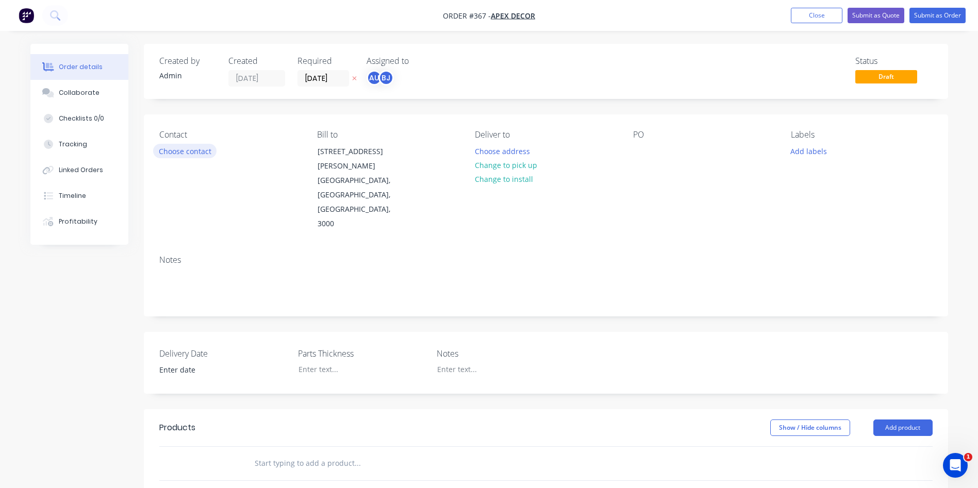
click at [193, 152] on button "Choose contact" at bounding box center [184, 151] width 63 height 14
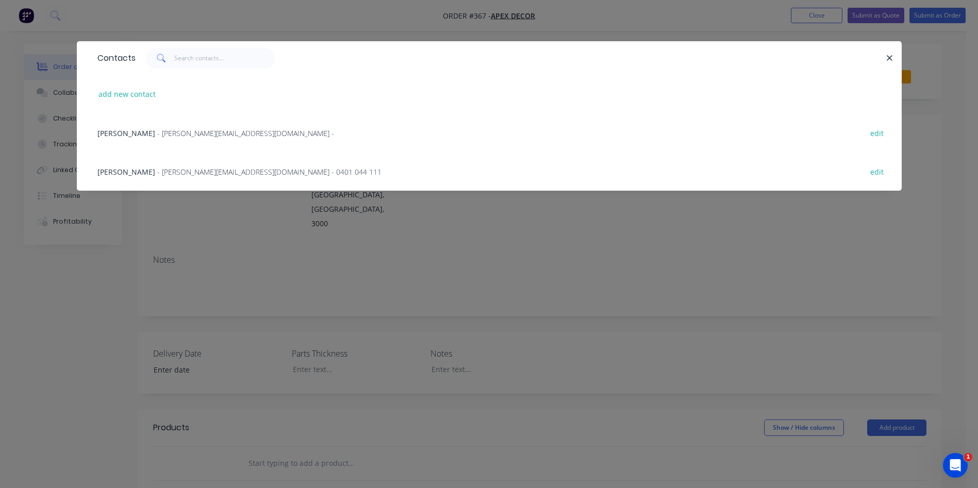
click at [157, 131] on span "- [PERSON_NAME][EMAIL_ADDRESS][DOMAIN_NAME] -" at bounding box center [245, 133] width 177 height 10
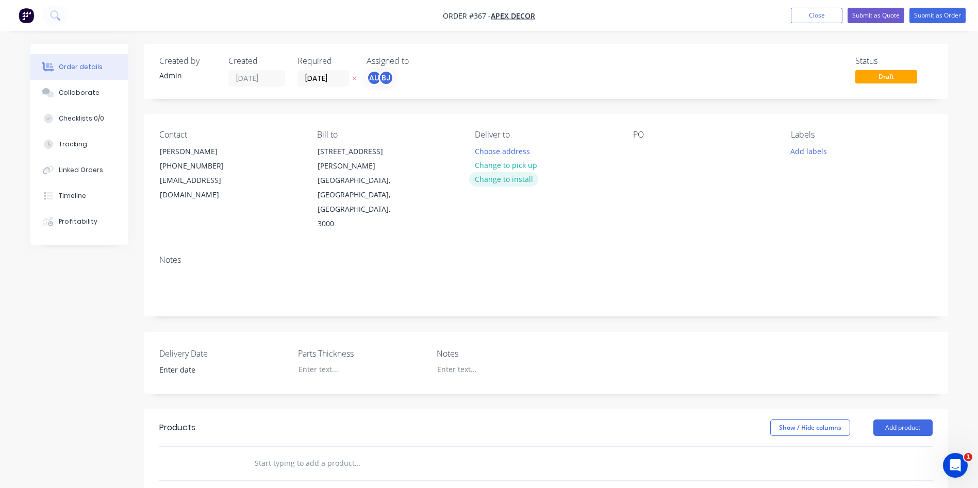
click at [524, 181] on button "Change to install" at bounding box center [503, 179] width 69 height 14
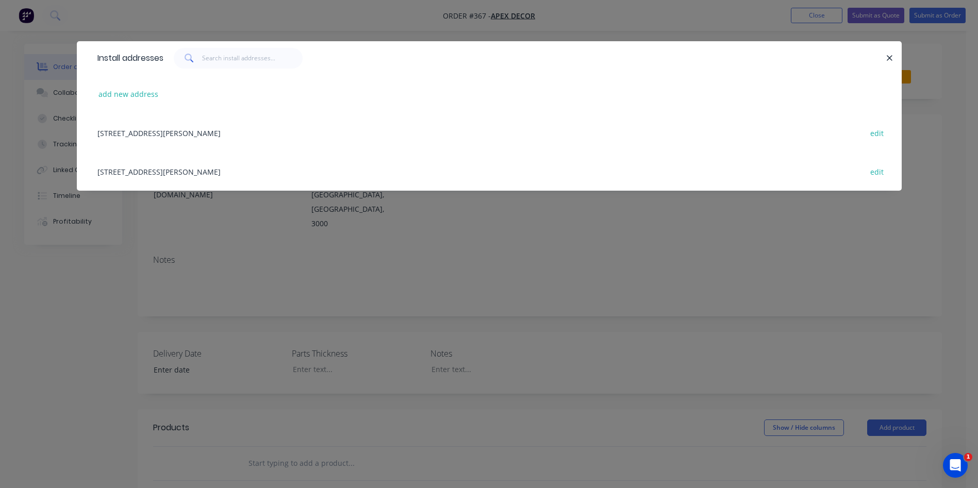
click at [229, 135] on div "[STREET_ADDRESS][PERSON_NAME] edit" at bounding box center [489, 132] width 794 height 39
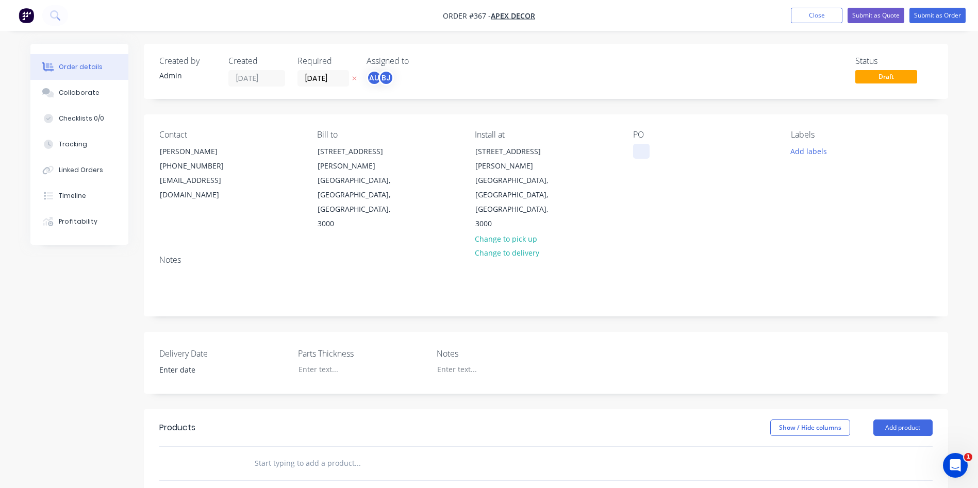
drag, startPoint x: 643, startPoint y: 155, endPoint x: 649, endPoint y: 152, distance: 6.9
click at [643, 155] on div at bounding box center [641, 151] width 16 height 15
click at [808, 133] on div "Labels" at bounding box center [861, 135] width 141 height 10
click at [813, 149] on button "Add labels" at bounding box center [808, 151] width 47 height 14
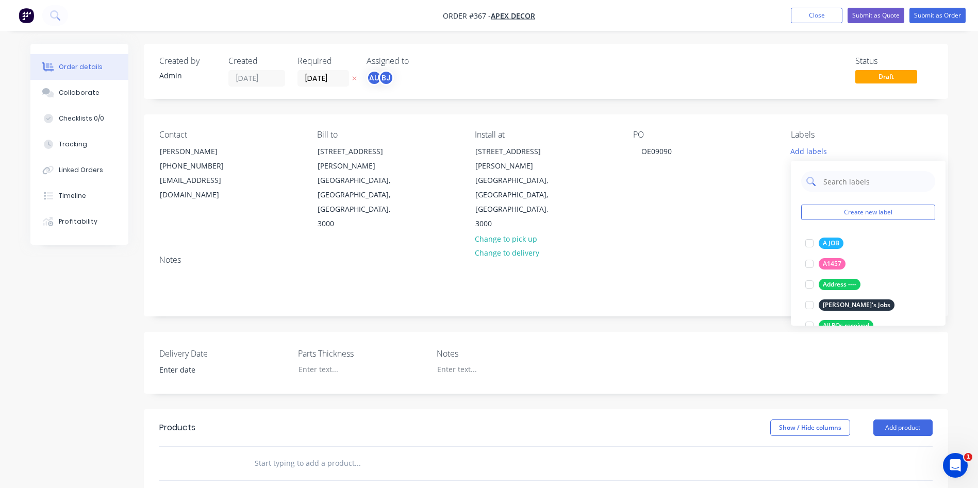
click at [843, 181] on input "text" at bounding box center [876, 181] width 108 height 21
type input "Urgent"
click at [814, 242] on div at bounding box center [809, 243] width 21 height 21
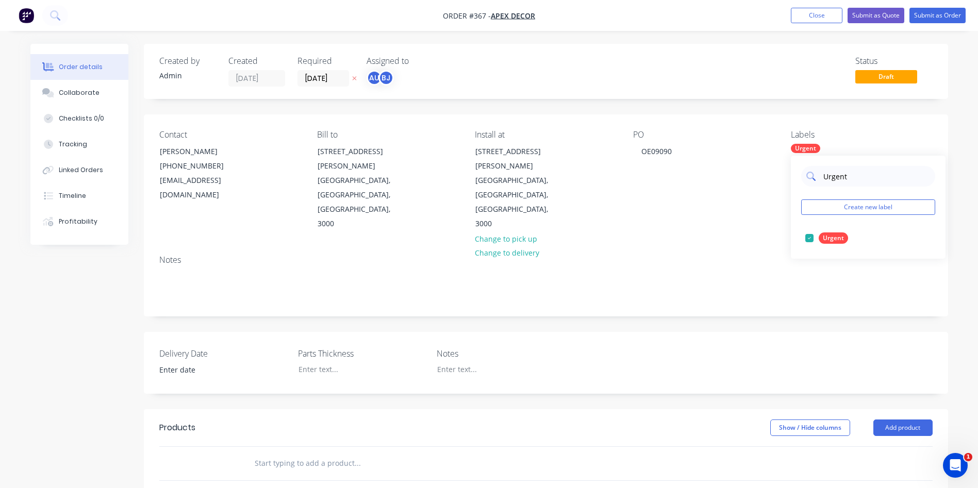
click at [836, 182] on input "Urgent" at bounding box center [876, 176] width 108 height 21
click at [835, 182] on input "Urgent" at bounding box center [876, 176] width 108 height 21
click at [835, 179] on input "Urgent" at bounding box center [876, 176] width 108 height 21
type input "Project"
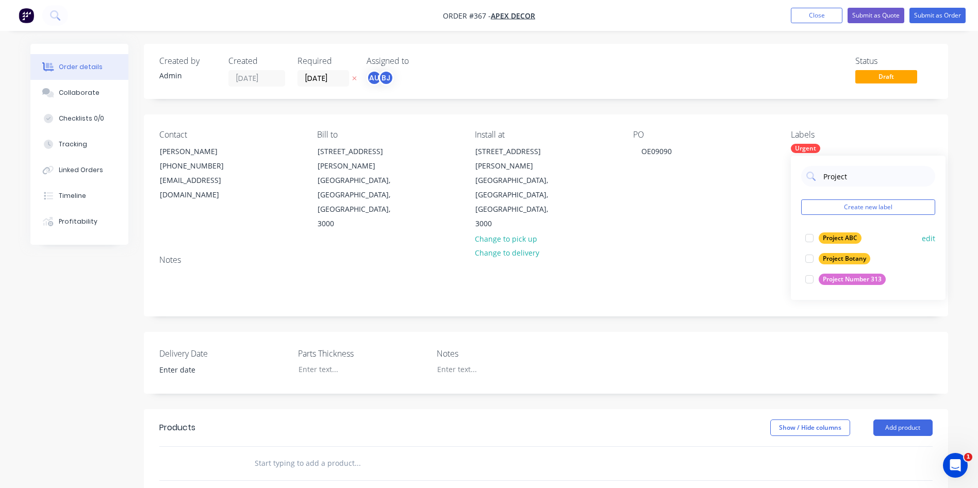
click at [812, 238] on div at bounding box center [809, 238] width 21 height 21
click at [844, 176] on input "Project" at bounding box center [876, 176] width 108 height 21
click at [809, 240] on div at bounding box center [809, 238] width 21 height 21
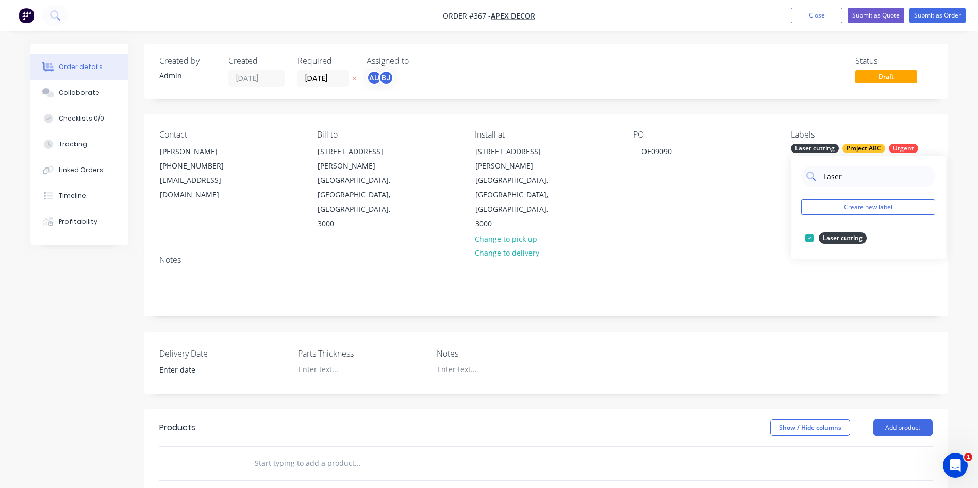
click at [828, 179] on input "Laser" at bounding box center [876, 176] width 108 height 21
type input "powder"
click at [815, 238] on div at bounding box center [809, 238] width 21 height 21
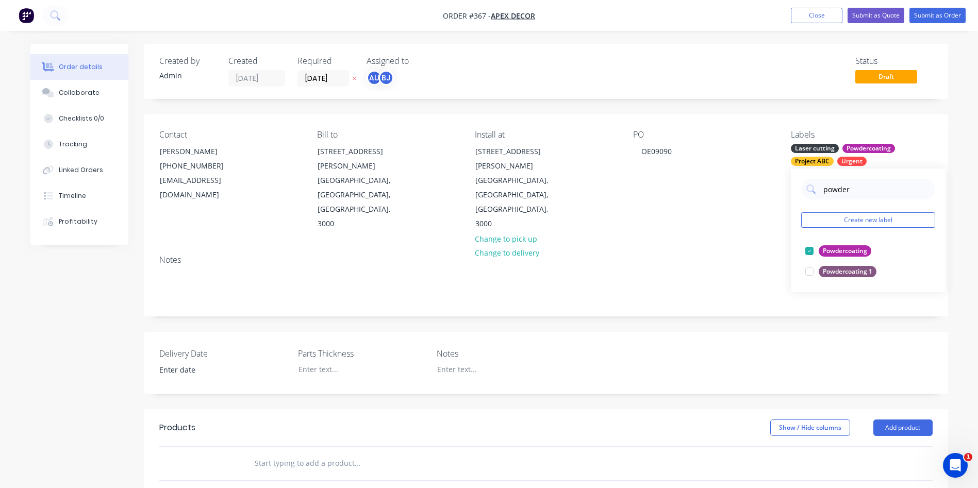
click at [744, 277] on div "Created by Admin Created [DATE] Required [DATE] Assigned to AU BJ Status Draft …" at bounding box center [546, 386] width 804 height 684
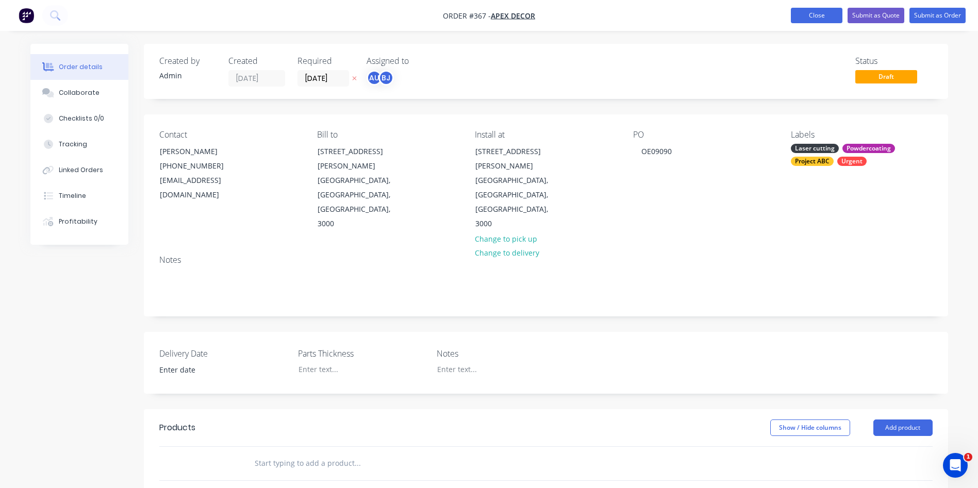
click at [810, 18] on button "Close" at bounding box center [817, 15] width 52 height 15
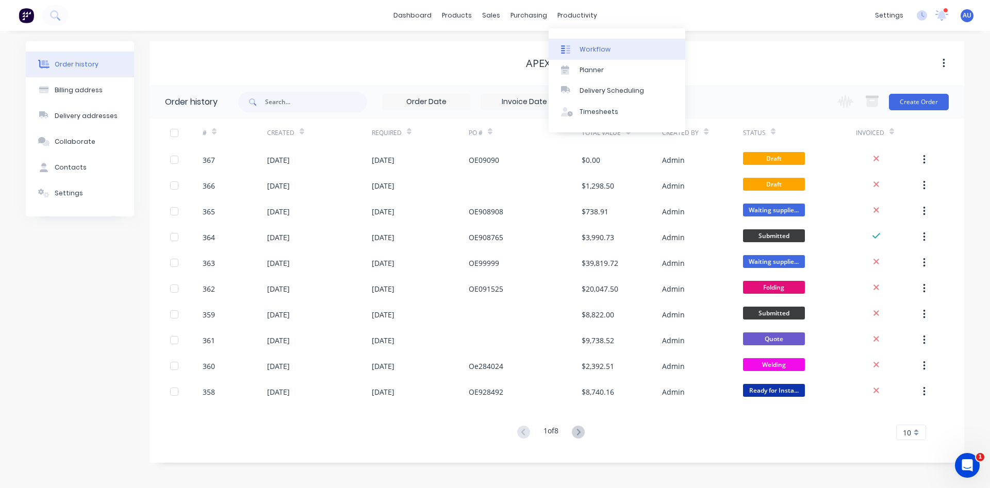
click at [586, 43] on link "Workflow" at bounding box center [616, 49] width 137 height 21
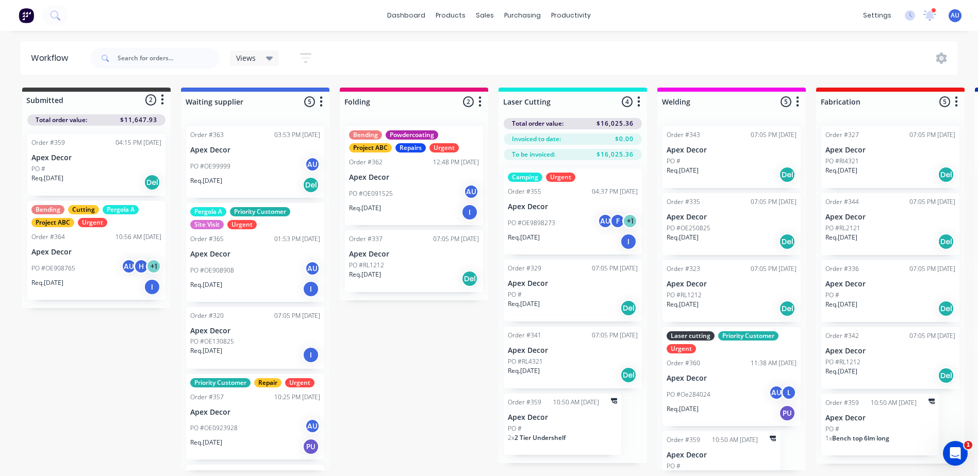
click at [303, 59] on icon "button" at bounding box center [305, 58] width 11 height 13
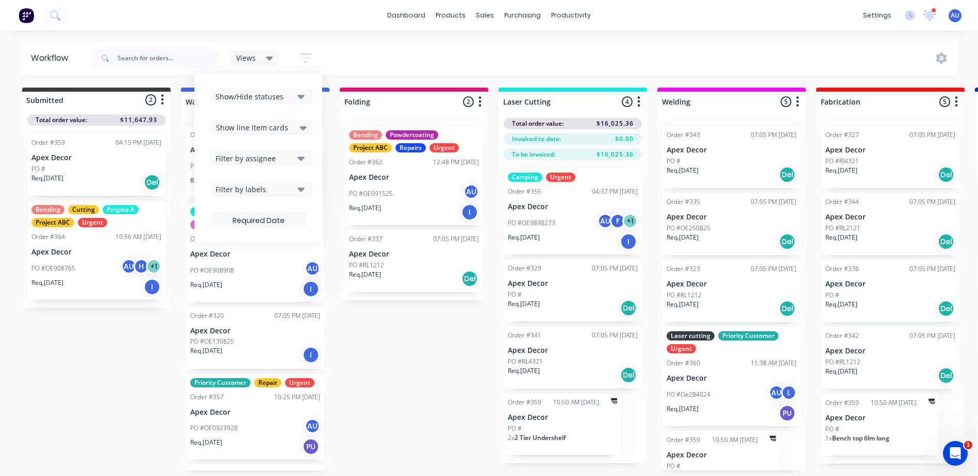
click at [276, 188] on div "Filter by labels" at bounding box center [254, 189] width 78 height 11
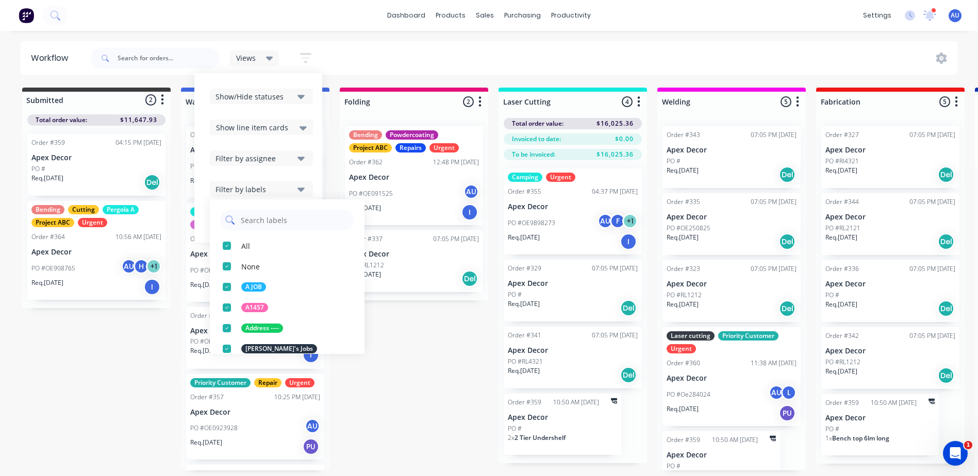
click at [282, 222] on input "text" at bounding box center [294, 220] width 109 height 21
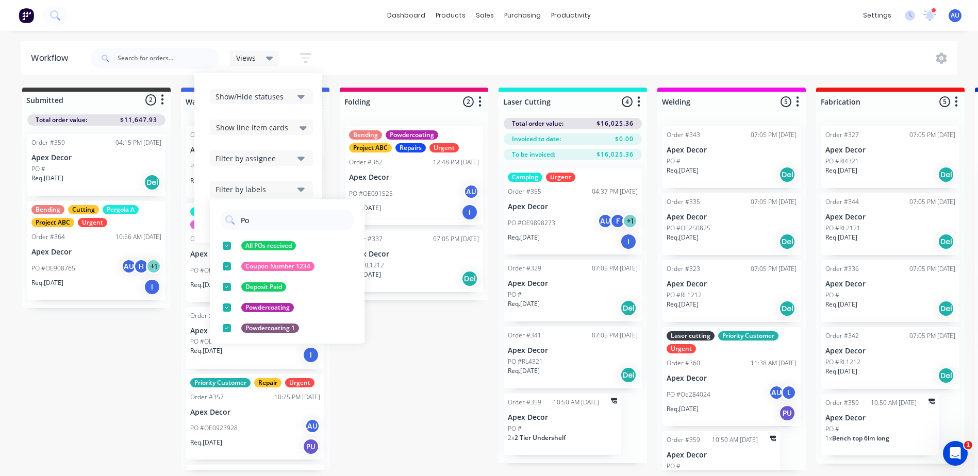
type input "Pow"
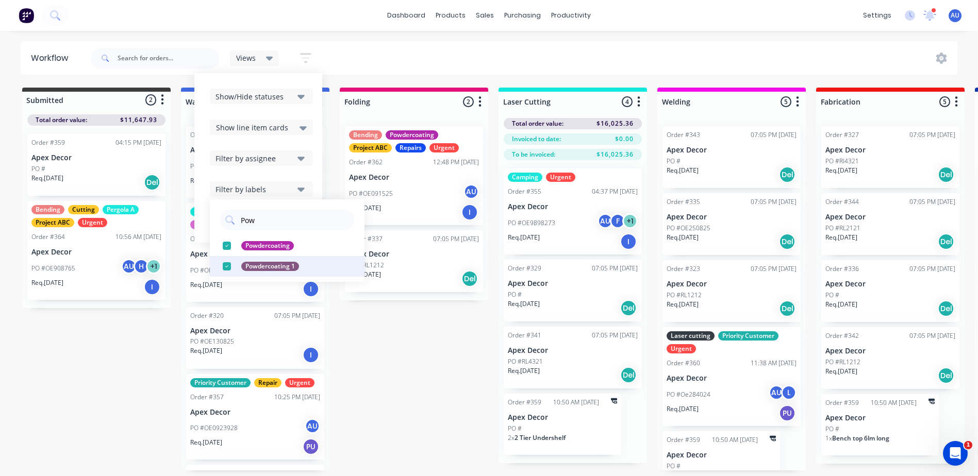
click at [230, 264] on div "button" at bounding box center [226, 266] width 21 height 21
click at [368, 334] on div "Submitted 2 Status colour #3A3C3E hex #3A3C3E Save Cancel Summaries Total order…" at bounding box center [702, 300] width 1420 height 425
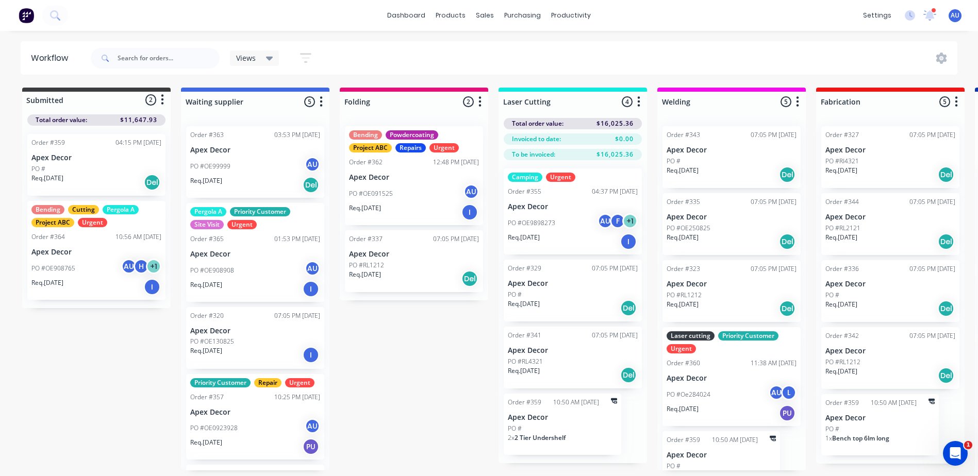
click at [304, 58] on icon "button" at bounding box center [305, 58] width 8 height 2
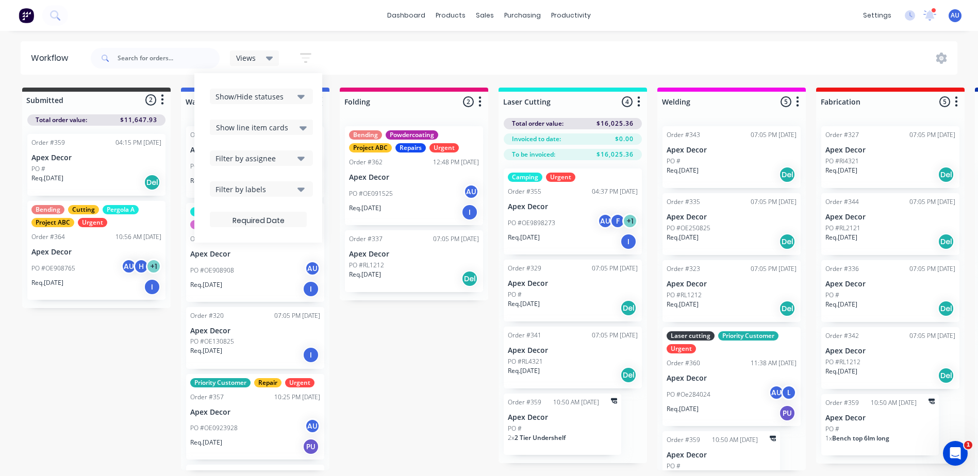
click at [272, 189] on div "Filter by labels" at bounding box center [254, 189] width 78 height 11
click at [347, 323] on div "Submitted 2 Status colour #3A3C3E hex #3A3C3E Save Cancel Summaries Total order…" at bounding box center [702, 300] width 1420 height 425
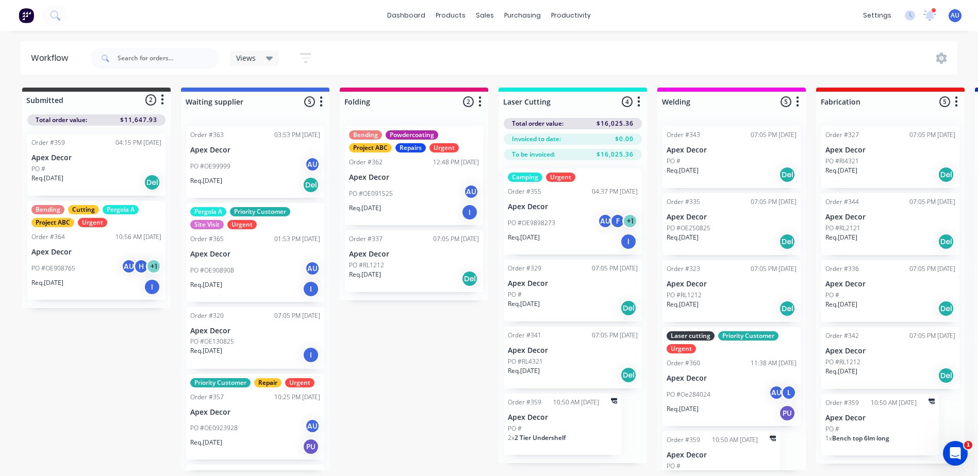
click at [264, 57] on div "Views" at bounding box center [254, 58] width 37 height 9
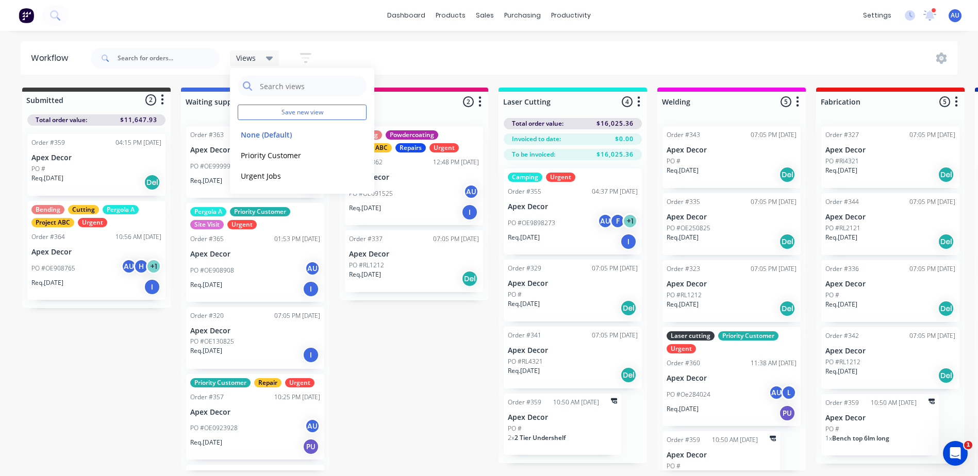
click at [304, 66] on button "button" at bounding box center [305, 58] width 33 height 20
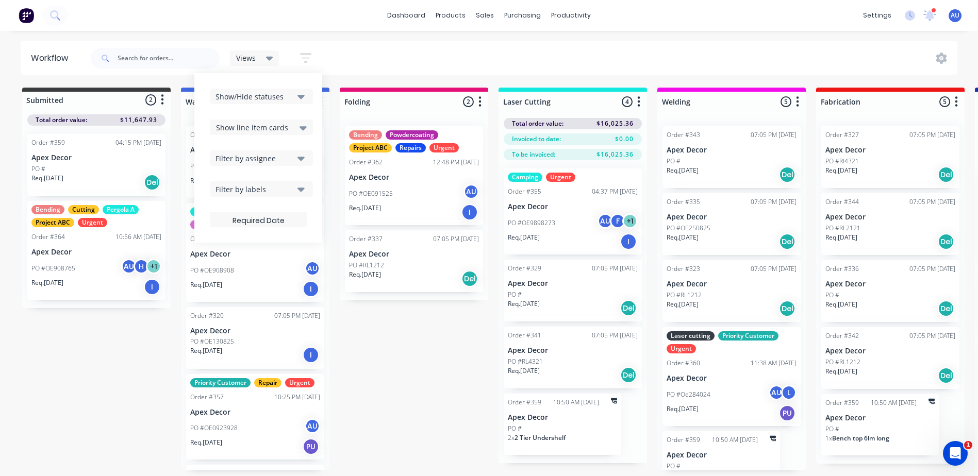
click at [274, 185] on div "Filter by labels" at bounding box center [254, 189] width 78 height 11
click at [226, 260] on div "button" at bounding box center [226, 266] width 21 height 21
click at [228, 246] on div "button" at bounding box center [226, 246] width 21 height 21
click at [227, 262] on div "button" at bounding box center [226, 266] width 21 height 21
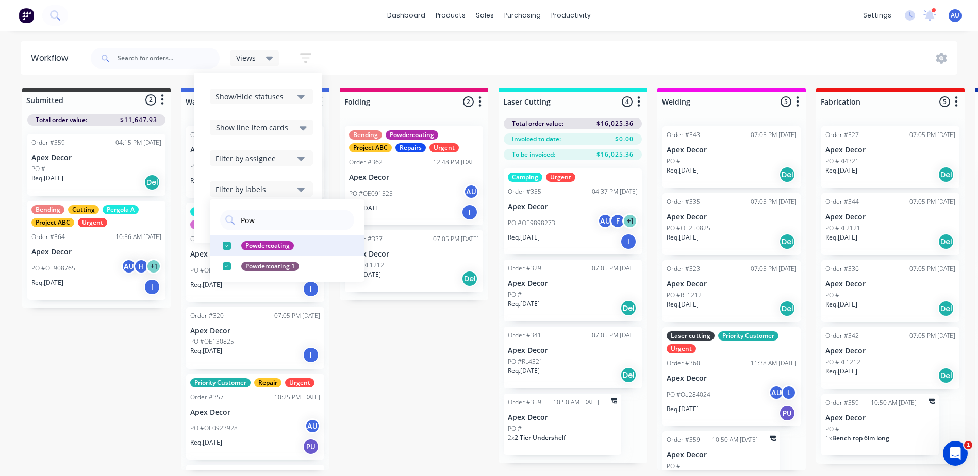
click at [226, 244] on div "button" at bounding box center [226, 246] width 21 height 21
click at [392, 359] on div "Submitted 2 Status colour #3A3C3E hex #3A3C3E Save Cancel Summaries Total order…" at bounding box center [702, 300] width 1420 height 425
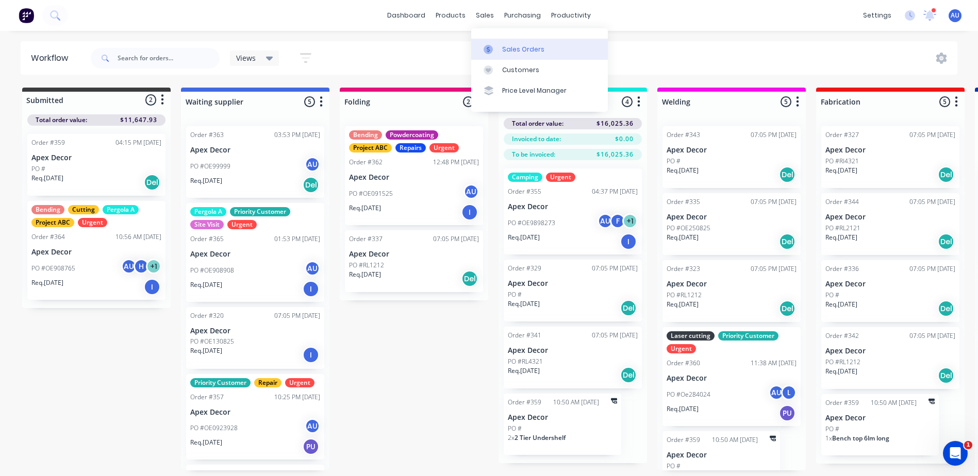
click at [509, 46] on div "Sales Orders" at bounding box center [523, 49] width 42 height 9
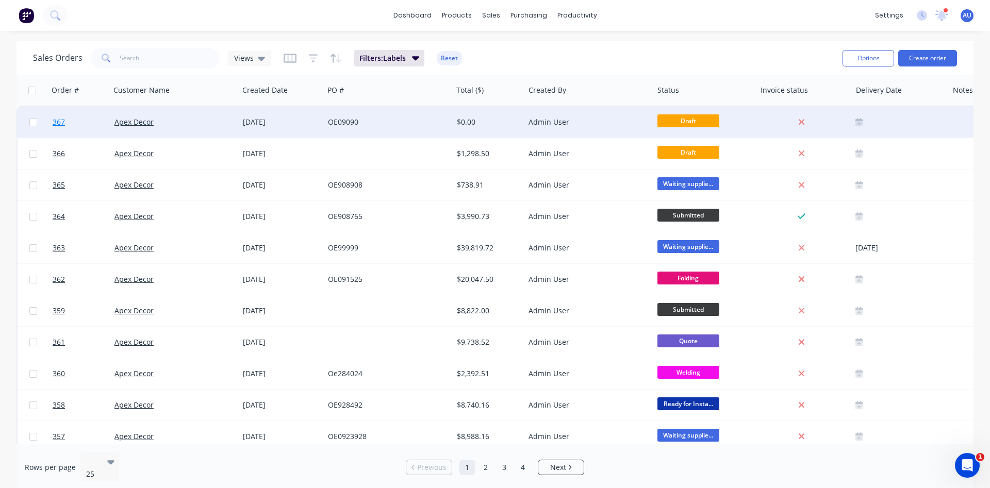
click at [57, 122] on span "367" at bounding box center [59, 122] width 12 height 10
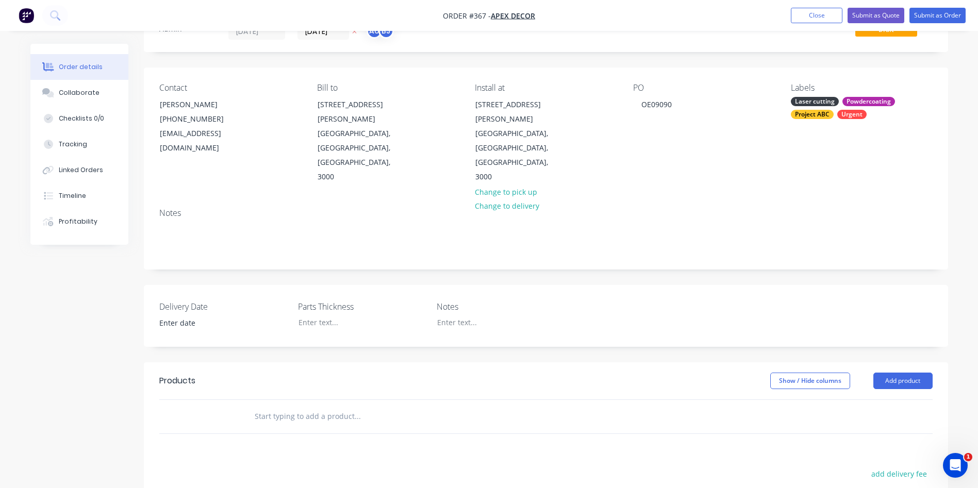
scroll to position [77, 0]
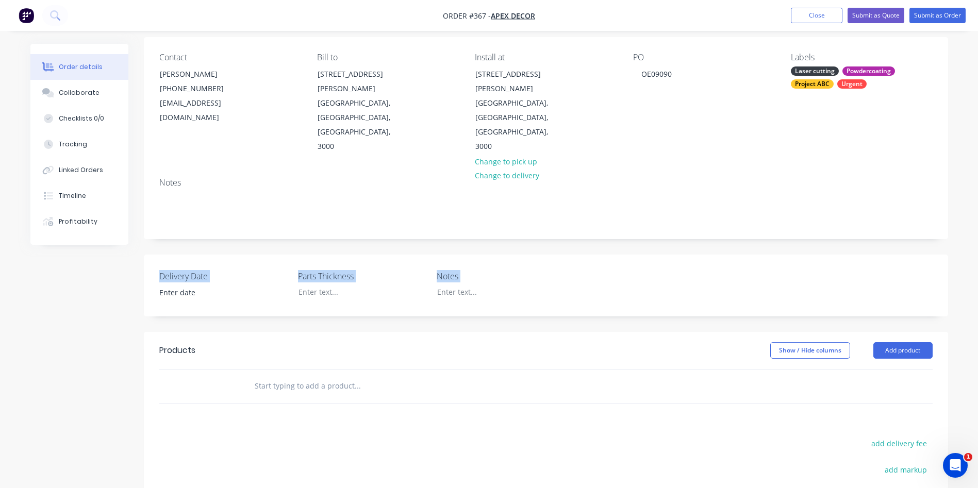
drag, startPoint x: 160, startPoint y: 216, endPoint x: 766, endPoint y: 255, distance: 607.3
click at [766, 255] on div "Delivery Date Parts Thickness Notes" at bounding box center [546, 286] width 804 height 62
click at [223, 285] on input at bounding box center [216, 292] width 128 height 15
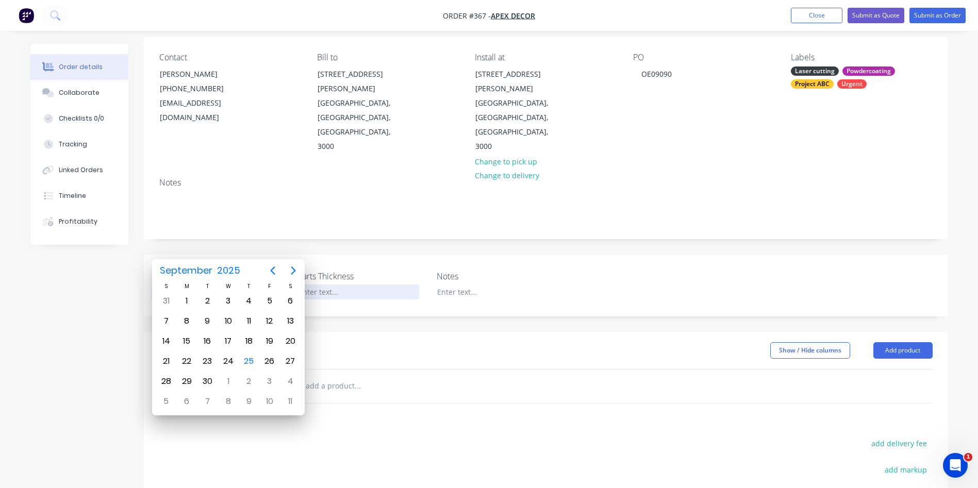
click at [338, 284] on div at bounding box center [354, 291] width 129 height 15
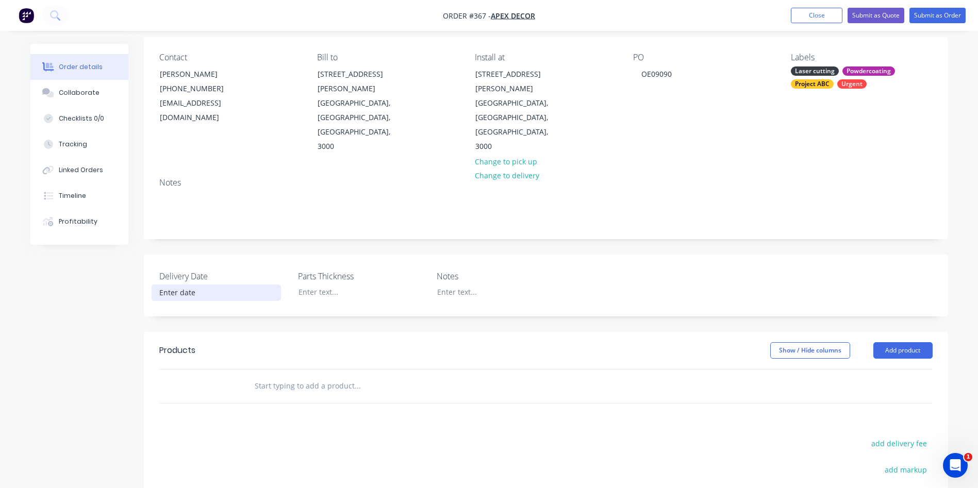
click at [26, 15] on img "button" at bounding box center [26, 15] width 15 height 15
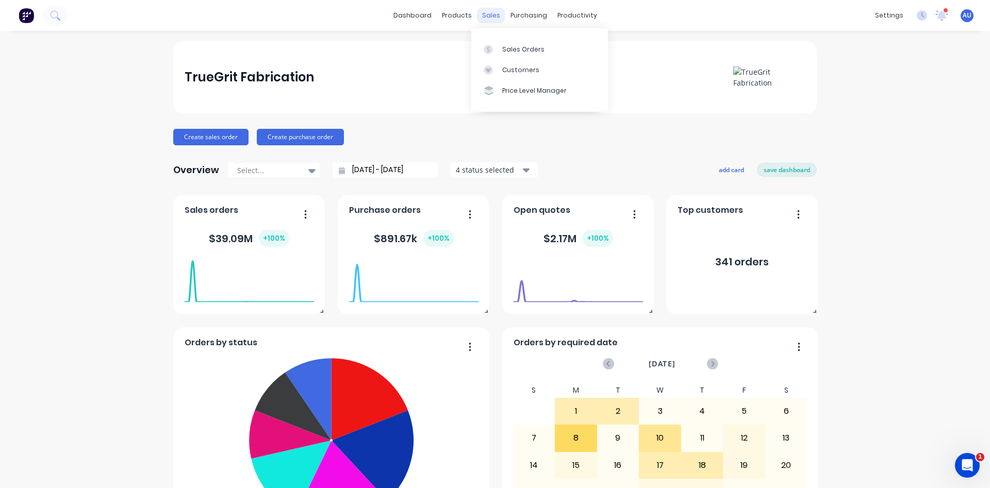
click at [484, 17] on div "sales" at bounding box center [491, 15] width 28 height 15
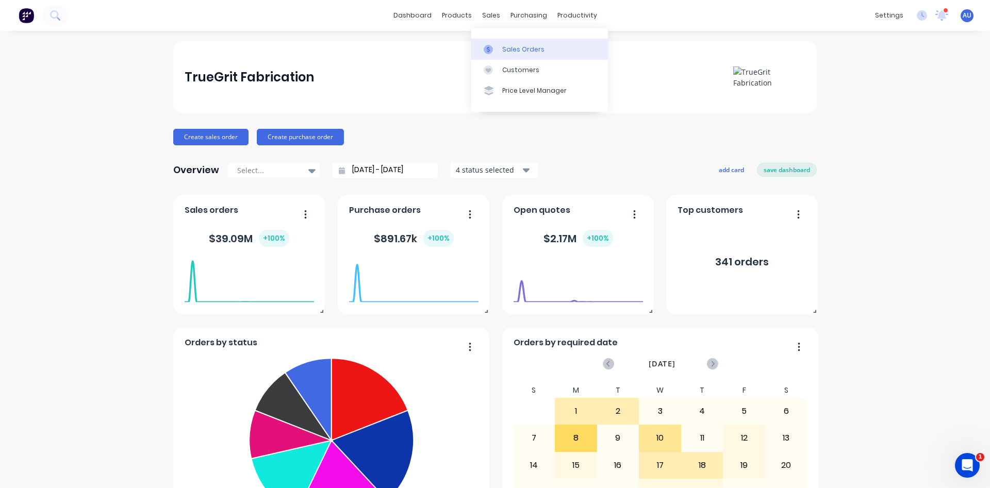
click at [502, 50] on div "Sales Orders" at bounding box center [523, 49] width 42 height 9
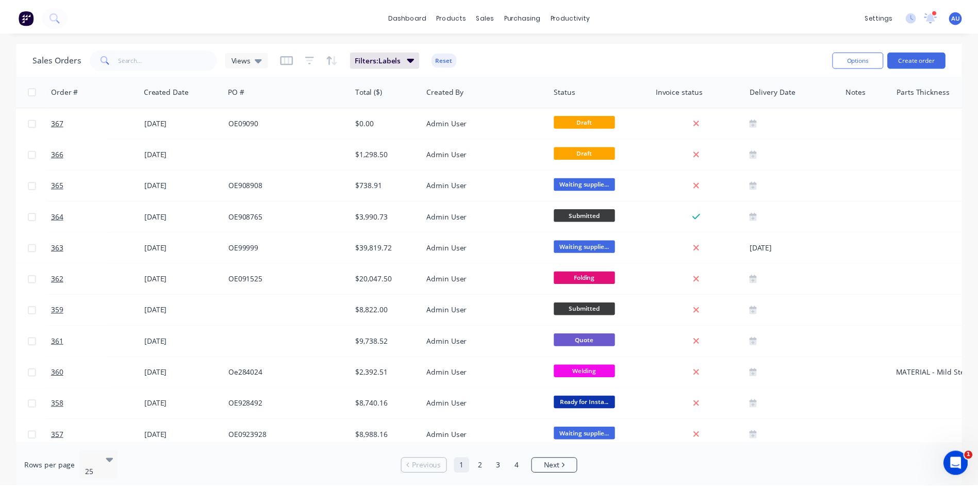
scroll to position [0, 148]
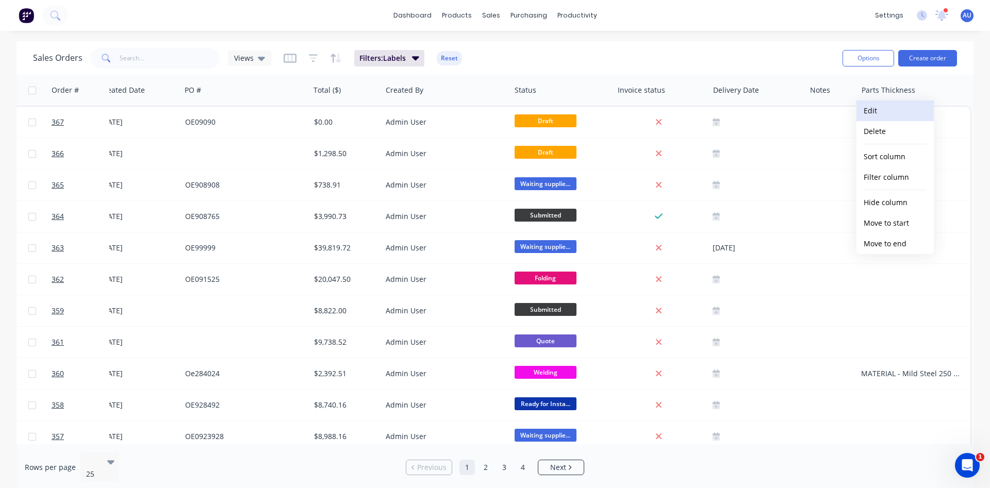
click at [885, 114] on button "Edit" at bounding box center [894, 110] width 77 height 21
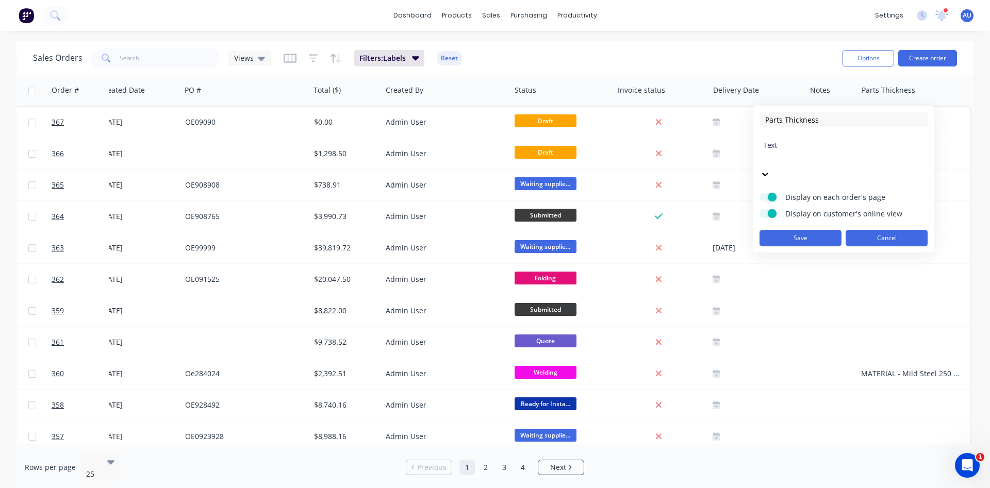
click at [874, 230] on button "Cancel" at bounding box center [886, 238] width 82 height 16
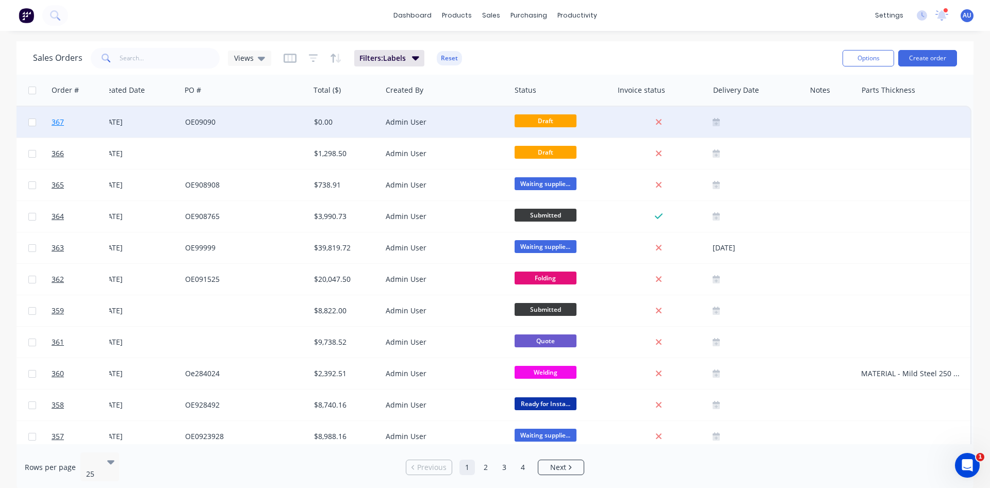
click at [60, 125] on span "367" at bounding box center [58, 122] width 12 height 10
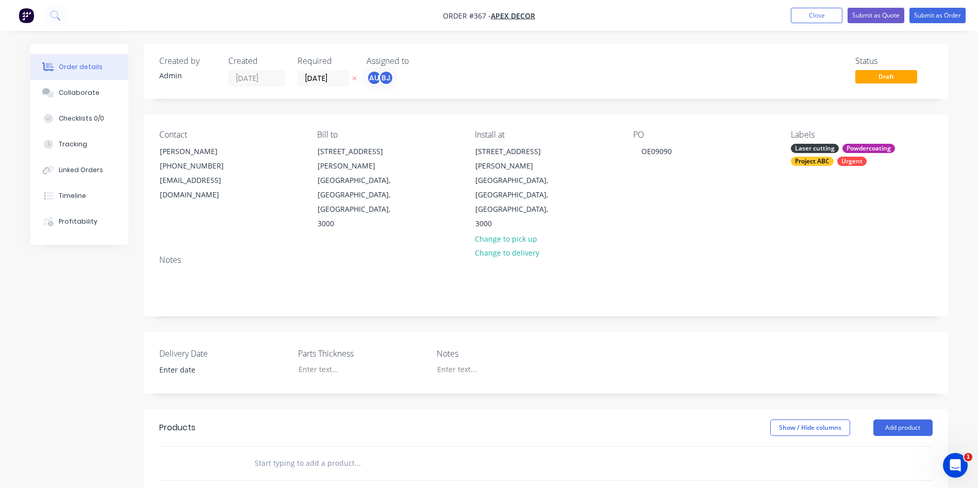
click at [33, 14] on img "button" at bounding box center [26, 15] width 15 height 15
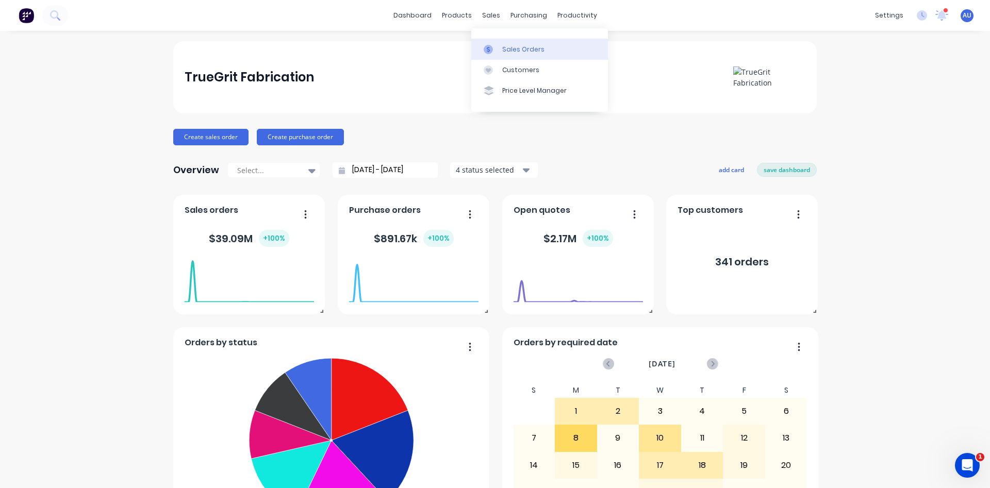
click at [507, 45] on div "Sales Orders" at bounding box center [523, 49] width 42 height 9
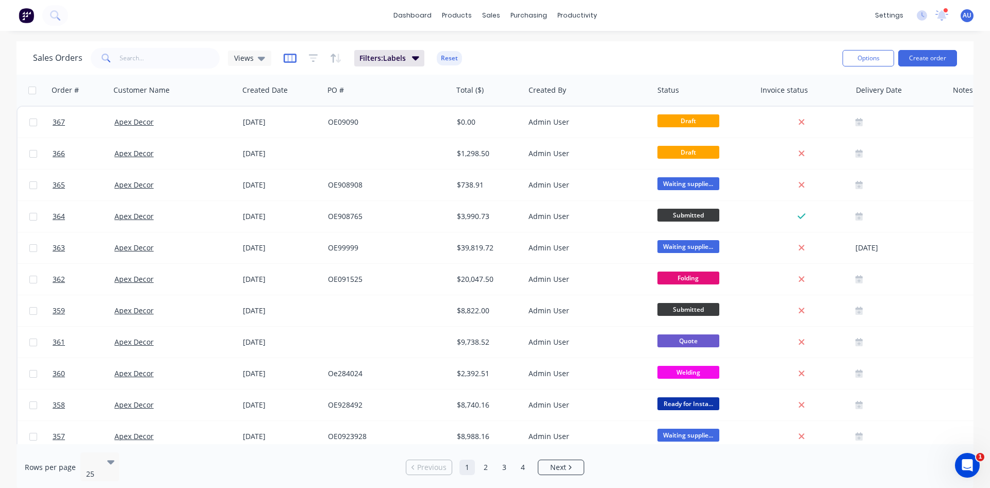
click at [291, 59] on icon "button" at bounding box center [289, 58] width 13 height 10
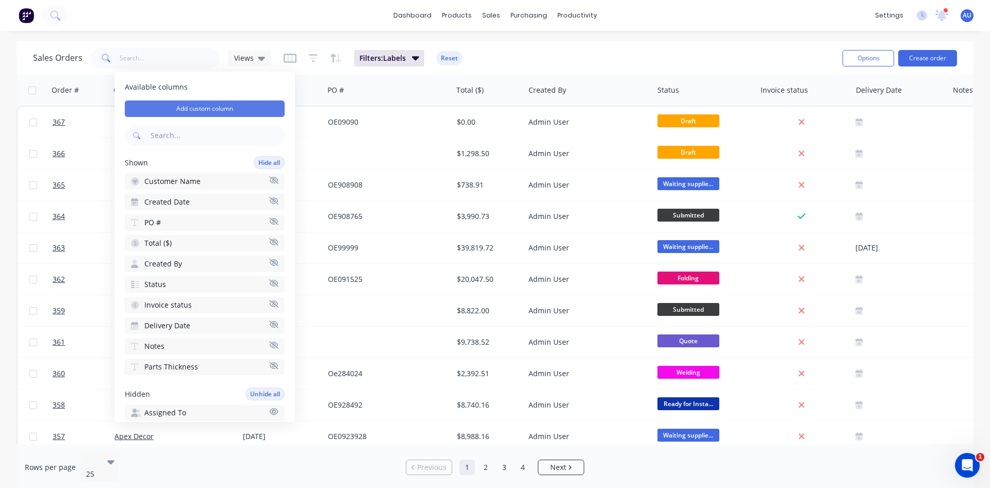
click at [216, 104] on button "Add custom column" at bounding box center [205, 108] width 160 height 16
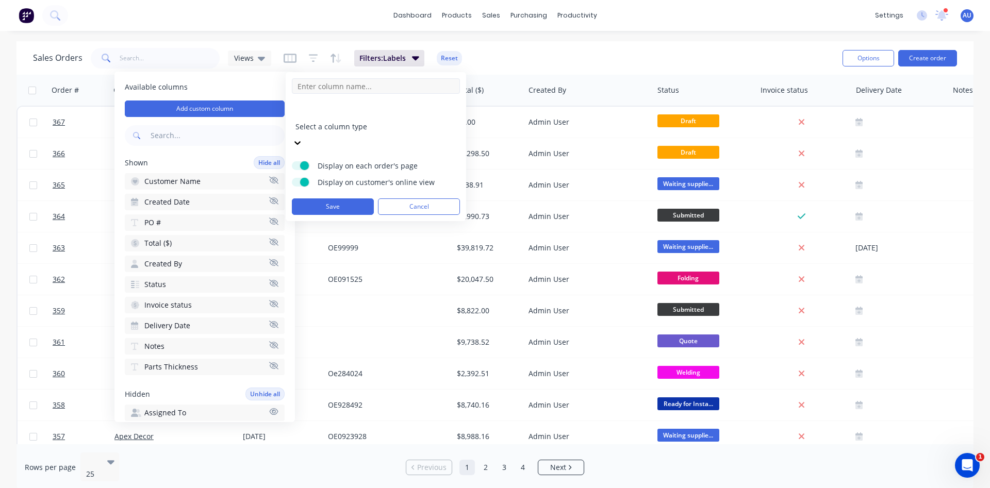
click at [339, 85] on input at bounding box center [376, 85] width 168 height 15
click at [346, 90] on input at bounding box center [376, 85] width 168 height 15
click at [353, 116] on div at bounding box center [369, 112] width 148 height 13
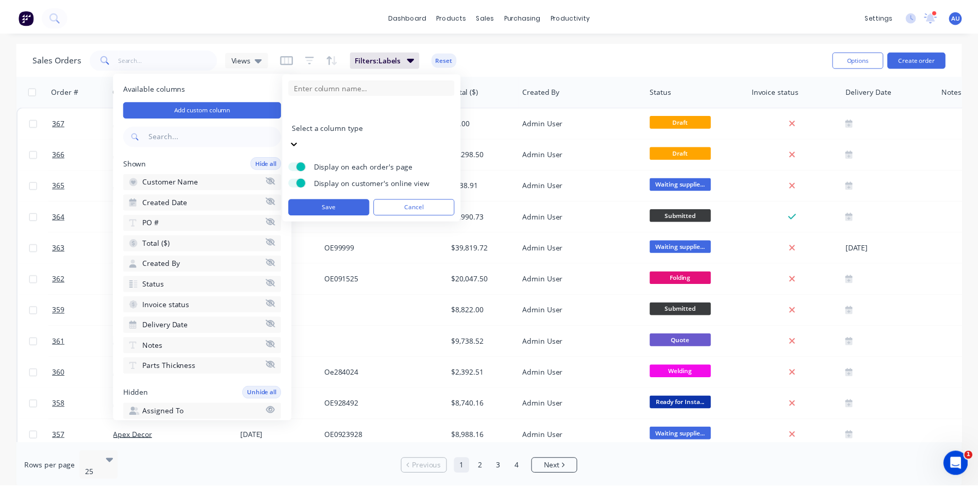
scroll to position [59, 0]
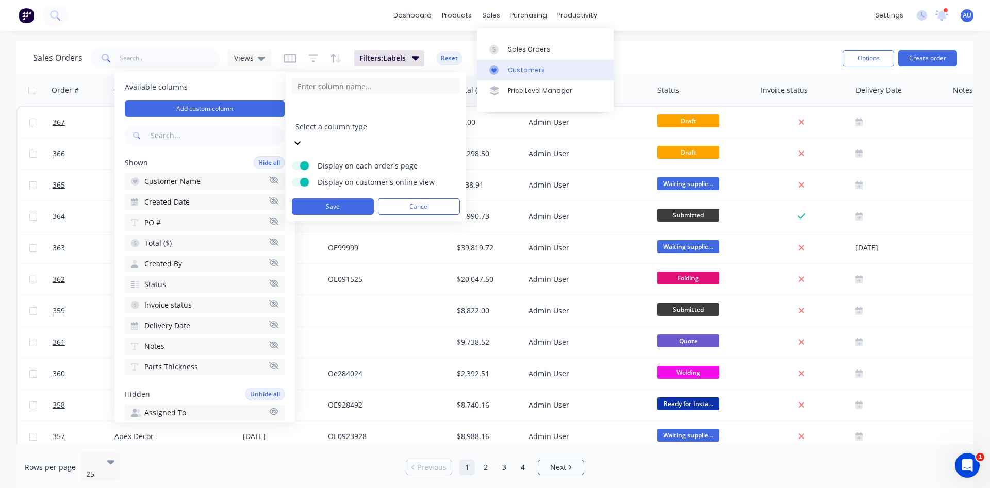
click at [525, 71] on div "Customers" at bounding box center [526, 69] width 37 height 9
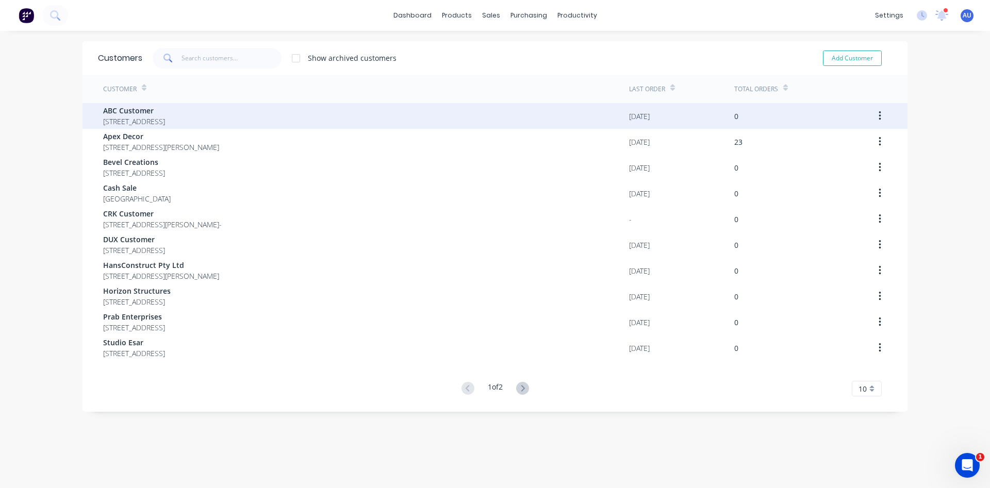
click at [142, 110] on span "ABC Customer" at bounding box center [134, 110] width 62 height 11
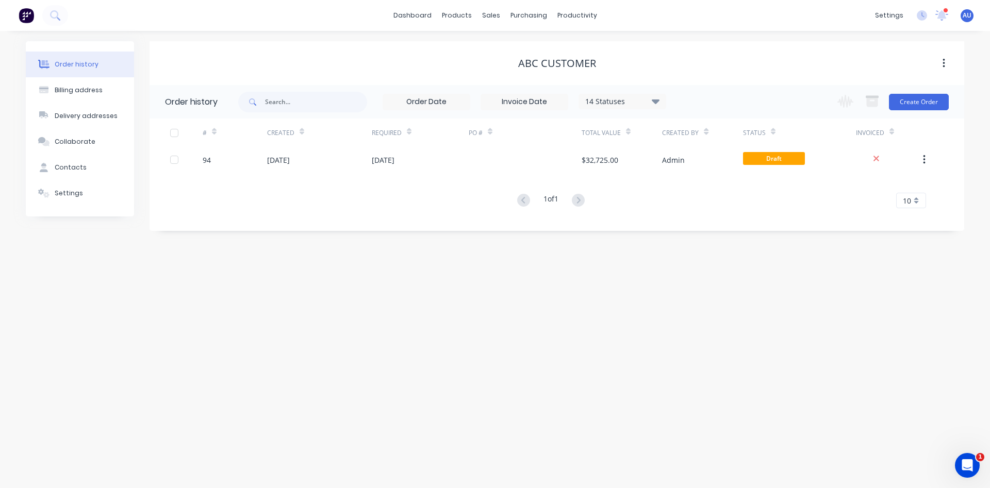
click at [492, 399] on div "Order history Billing address Delivery addresses Collaborate Contacts Settings …" at bounding box center [495, 259] width 990 height 457
click at [512, 52] on div "Sales Orders" at bounding box center [529, 49] width 42 height 9
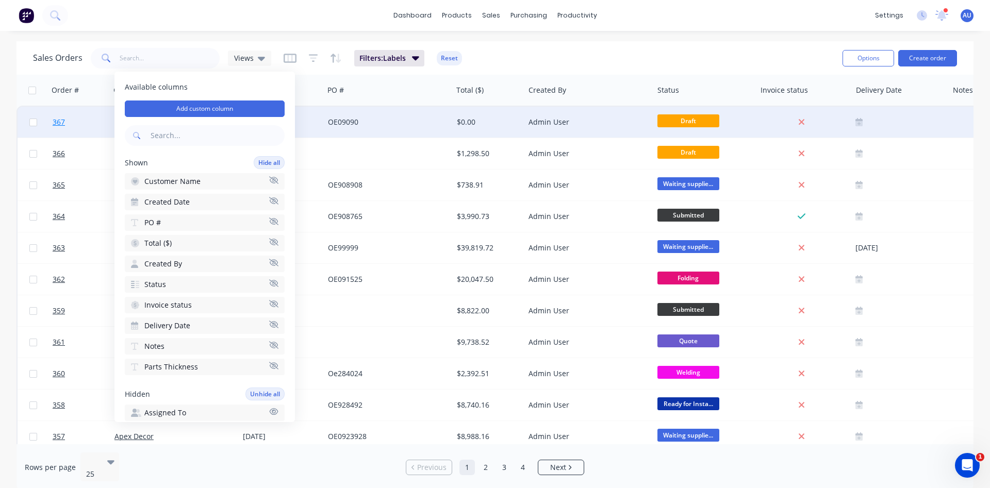
click at [60, 123] on span "367" at bounding box center [59, 122] width 12 height 10
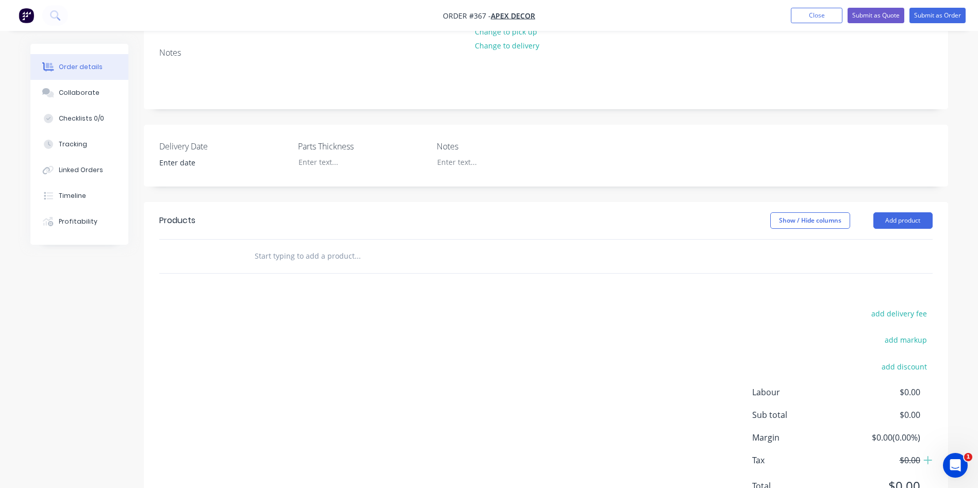
scroll to position [212, 0]
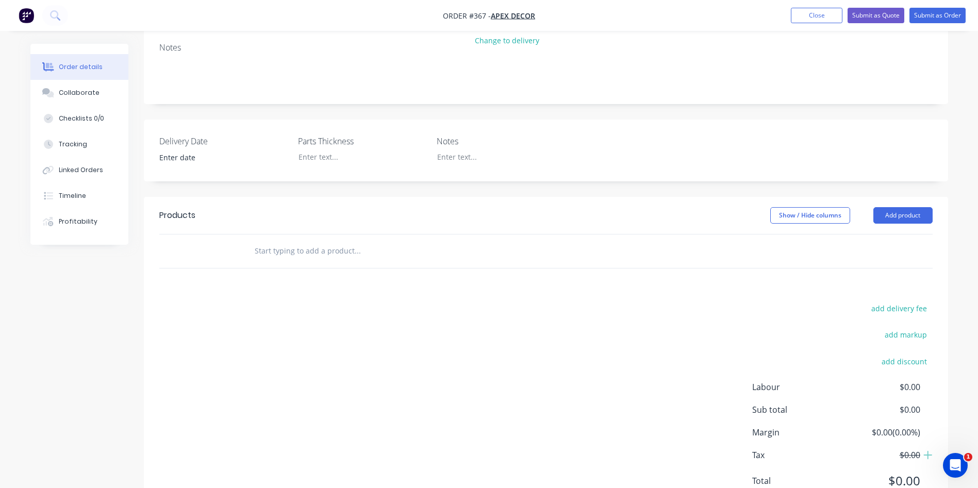
drag, startPoint x: 300, startPoint y: 204, endPoint x: 306, endPoint y: 199, distance: 7.7
click at [301, 241] on input "text" at bounding box center [357, 251] width 206 height 21
click at [458, 378] on div "add delivery fee add markup add discount Labour $0.00 Sub total $0.00 Margin $0…" at bounding box center [545, 400] width 773 height 199
click at [904, 197] on header "Products Show / Hide columns Add product" at bounding box center [546, 215] width 804 height 37
click at [904, 207] on button "Add product" at bounding box center [902, 215] width 59 height 16
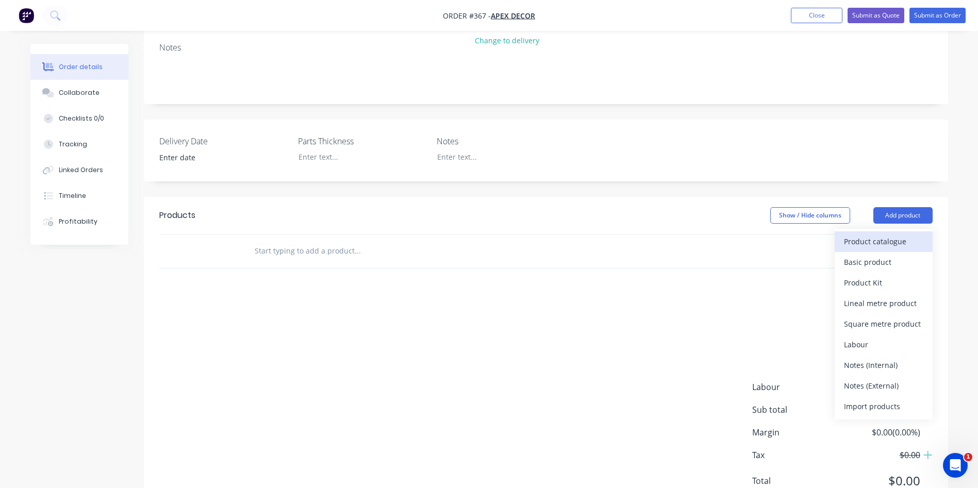
click at [905, 234] on div "Product catalogue" at bounding box center [883, 241] width 79 height 15
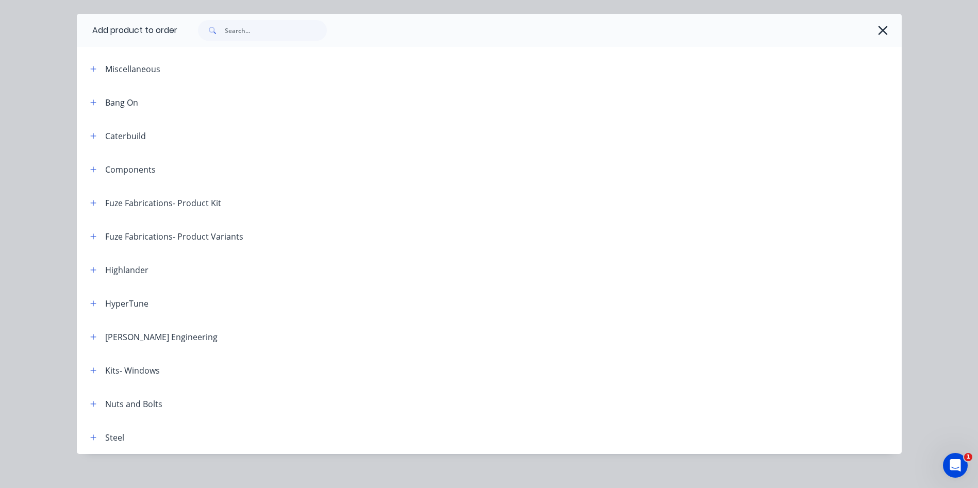
scroll to position [39, 0]
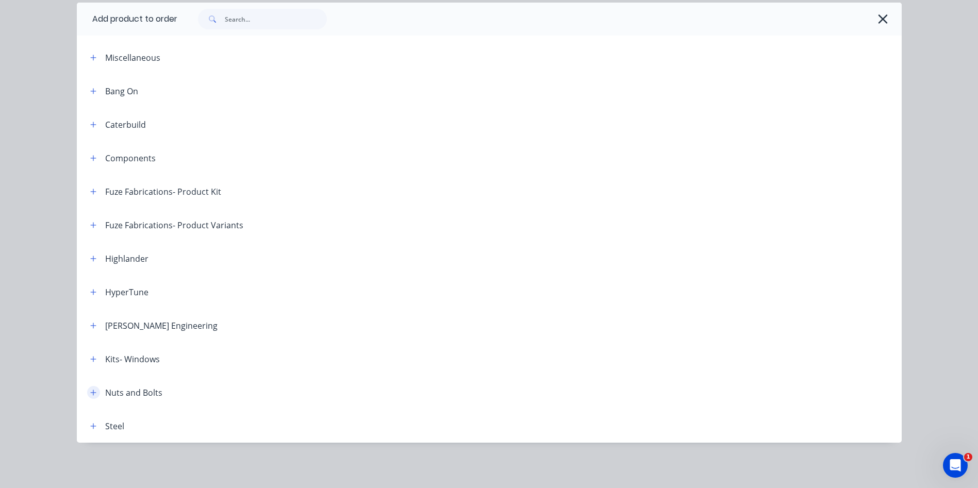
click at [90, 394] on icon "button" at bounding box center [93, 392] width 6 height 7
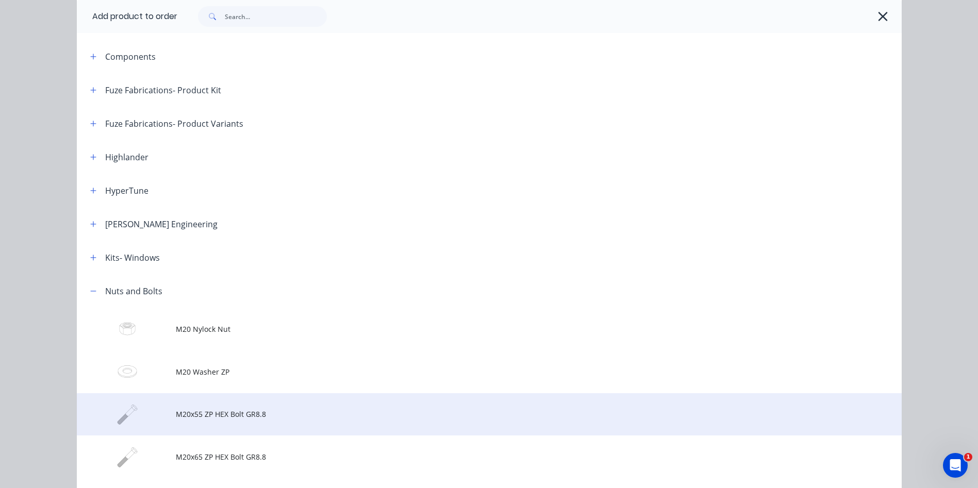
scroll to position [193, 0]
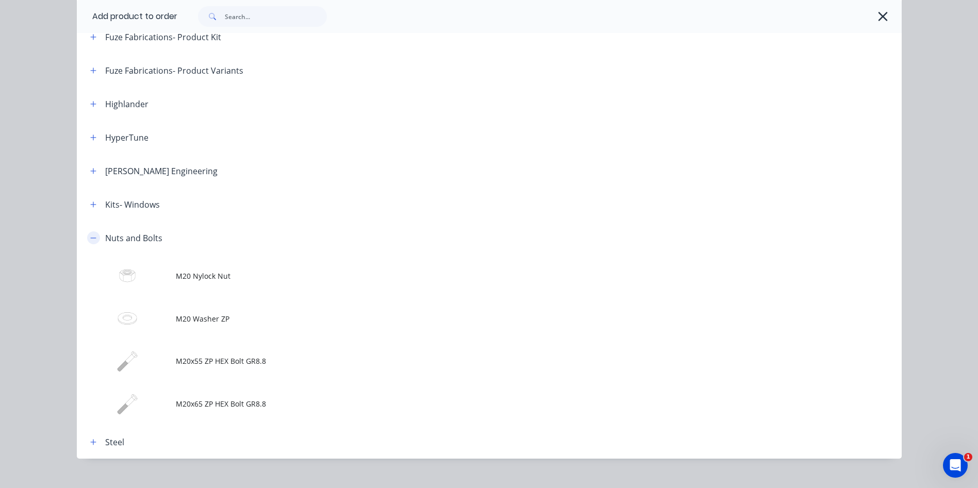
click at [89, 242] on button "button" at bounding box center [93, 237] width 13 height 13
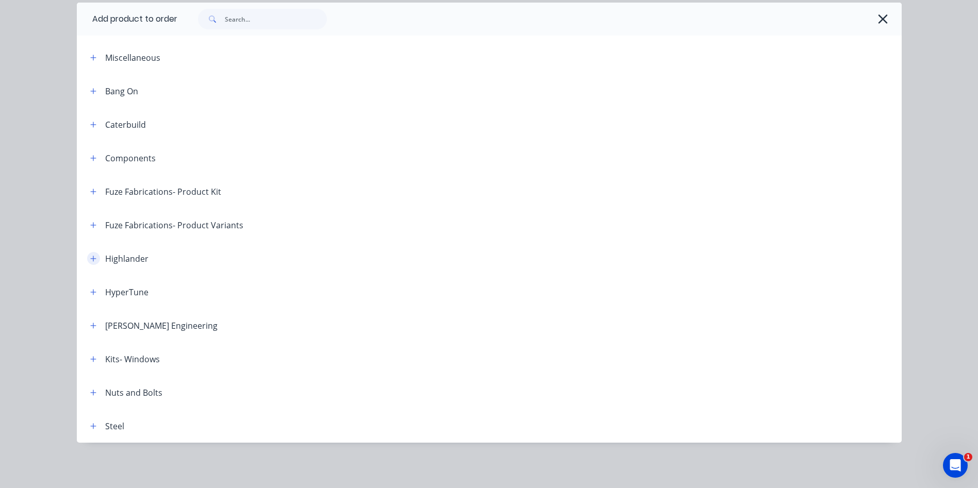
click at [90, 259] on icon "button" at bounding box center [93, 258] width 6 height 7
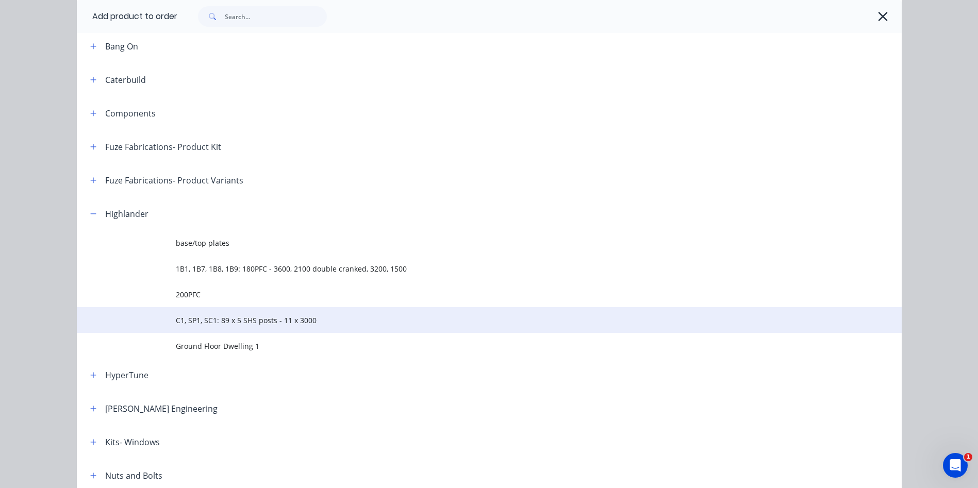
scroll to position [116, 0]
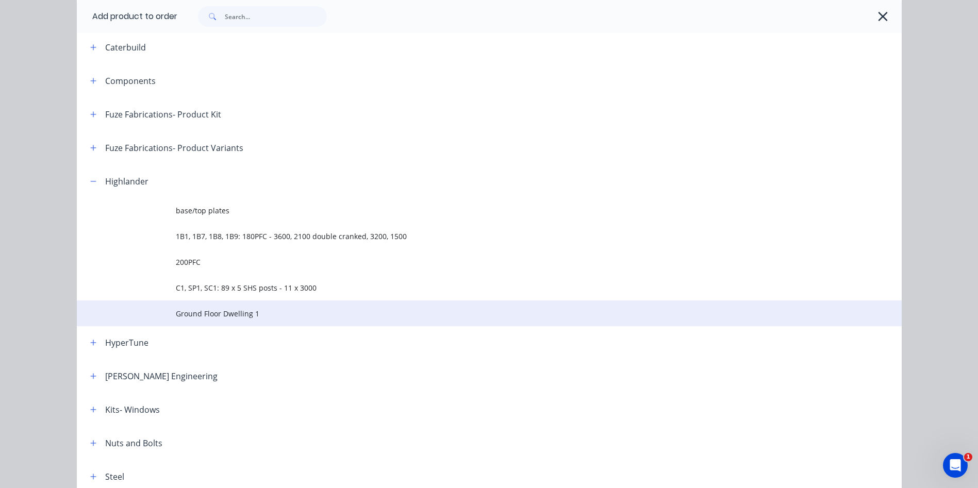
click at [220, 311] on span "Ground Floor Dwelling 1" at bounding box center [466, 313] width 580 height 11
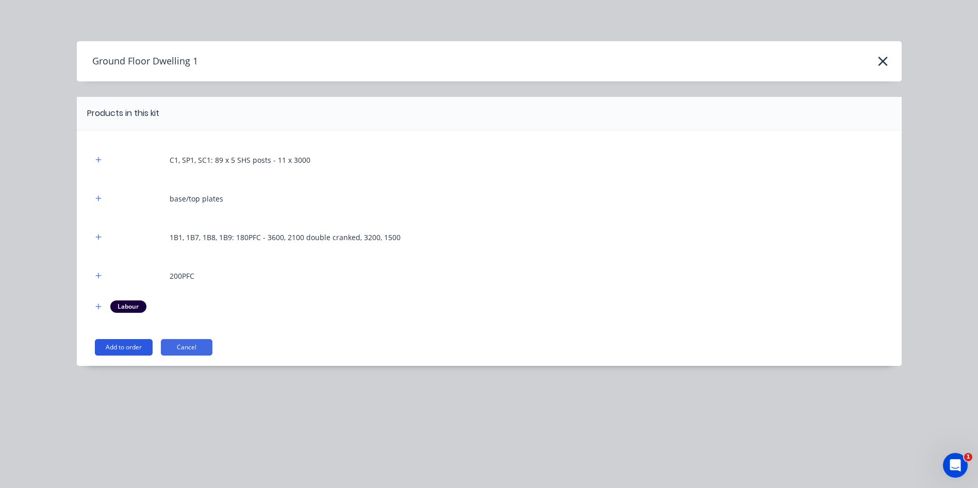
click at [142, 345] on button "Add to order" at bounding box center [124, 347] width 58 height 16
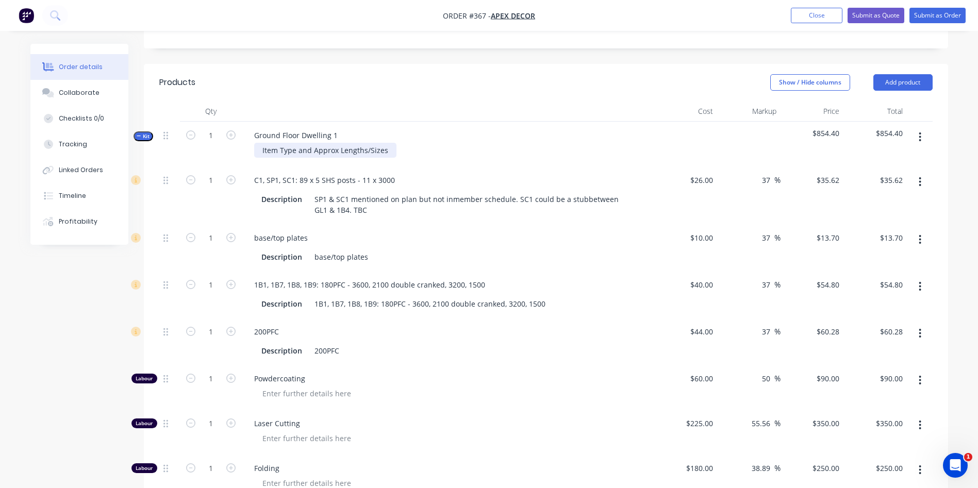
scroll to position [367, 0]
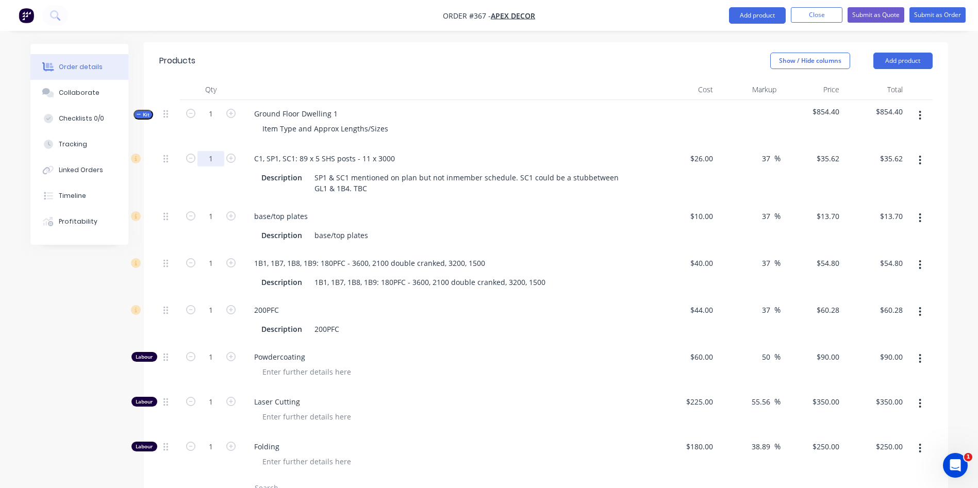
click at [220, 151] on input "1" at bounding box center [210, 158] width 27 height 15
click at [921, 303] on button "button" at bounding box center [920, 312] width 24 height 19
click at [914, 373] on div "Delete" at bounding box center [883, 380] width 79 height 15
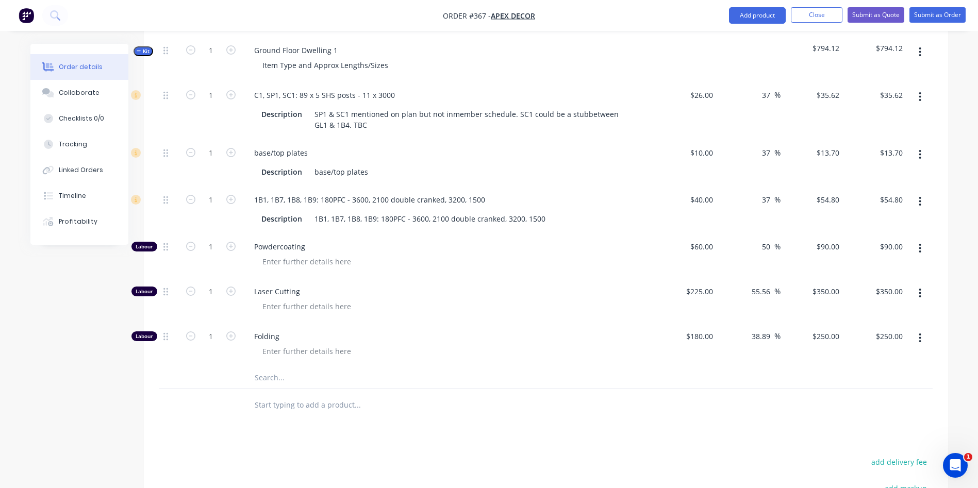
scroll to position [444, 0]
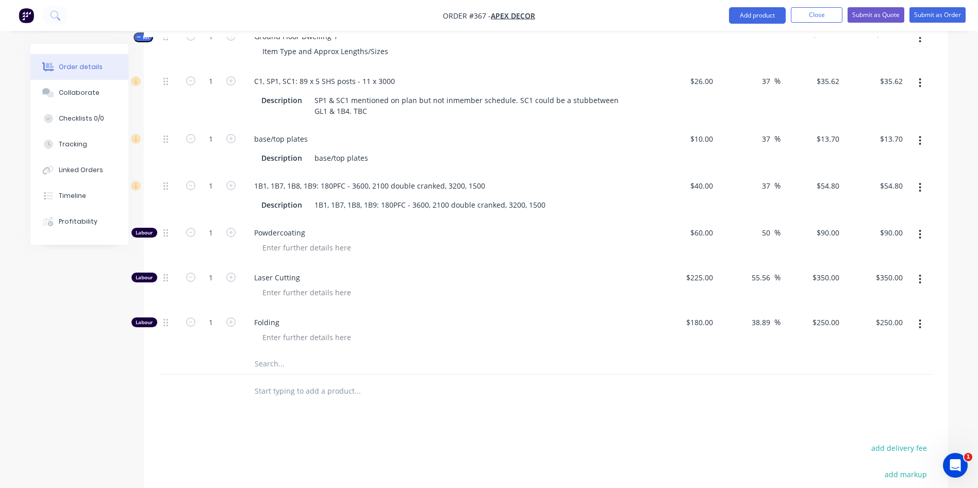
click at [306, 381] on input "text" at bounding box center [357, 391] width 206 height 21
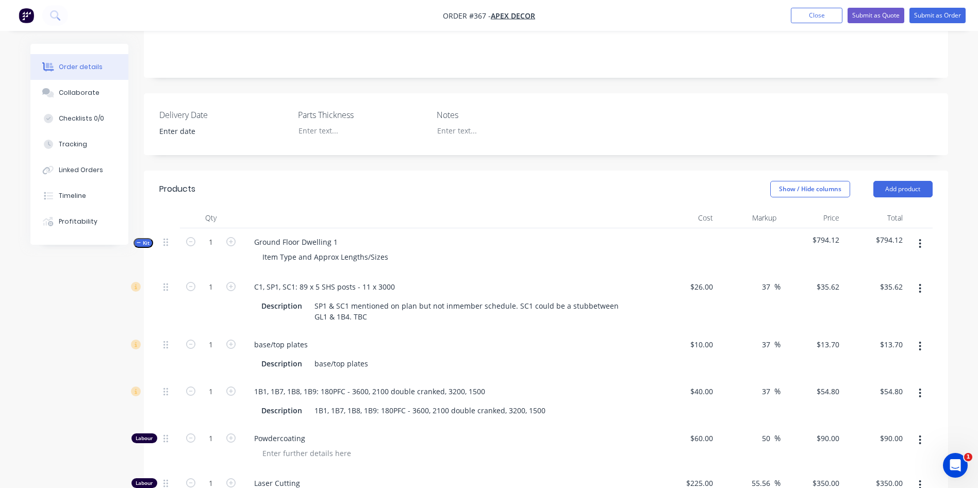
scroll to position [212, 0]
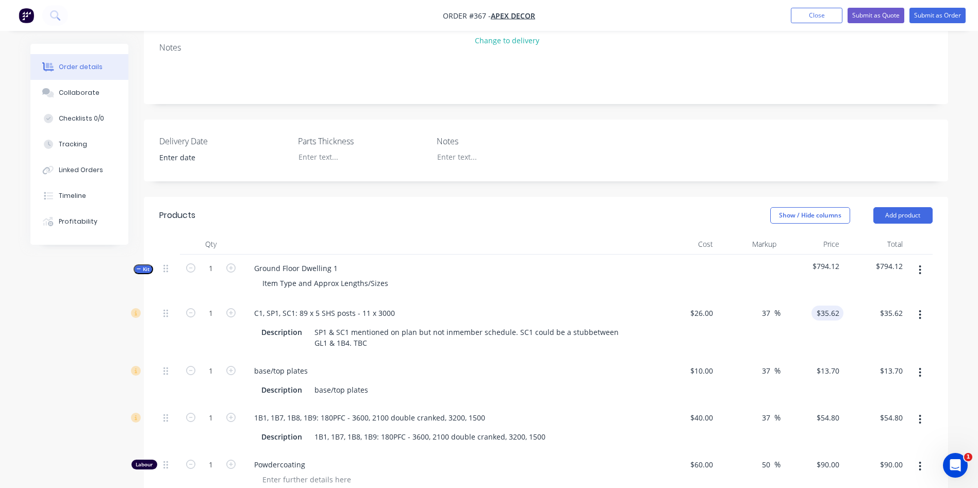
type input "35.62"
click at [827, 306] on input "35.62" at bounding box center [831, 313] width 24 height 15
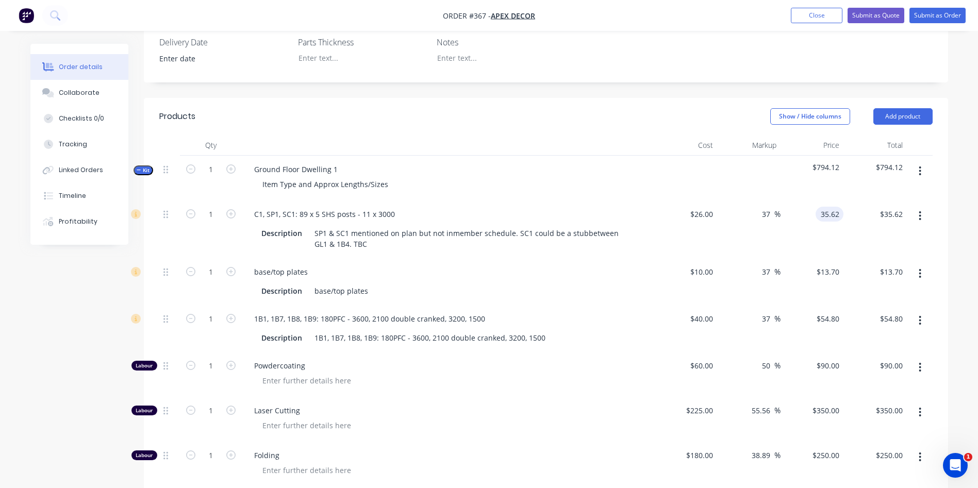
scroll to position [290, 0]
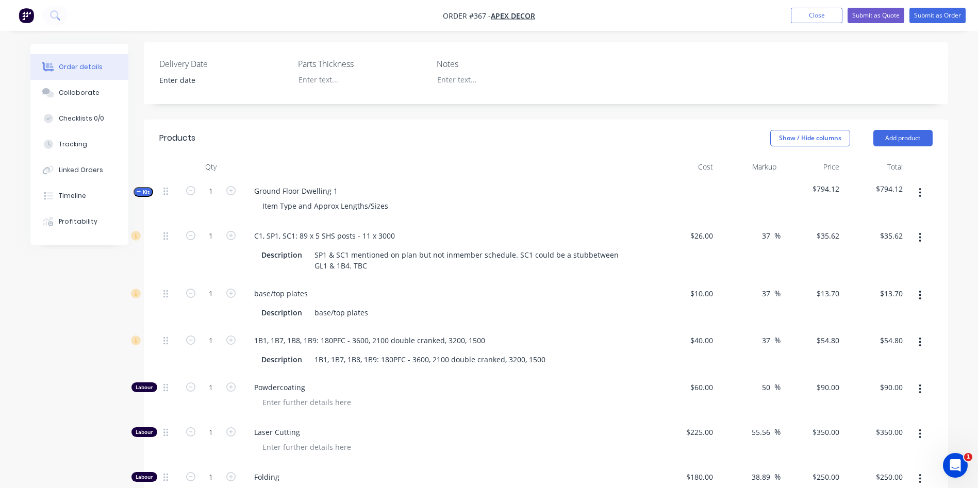
click at [143, 188] on span "Kit" at bounding box center [143, 192] width 13 height 8
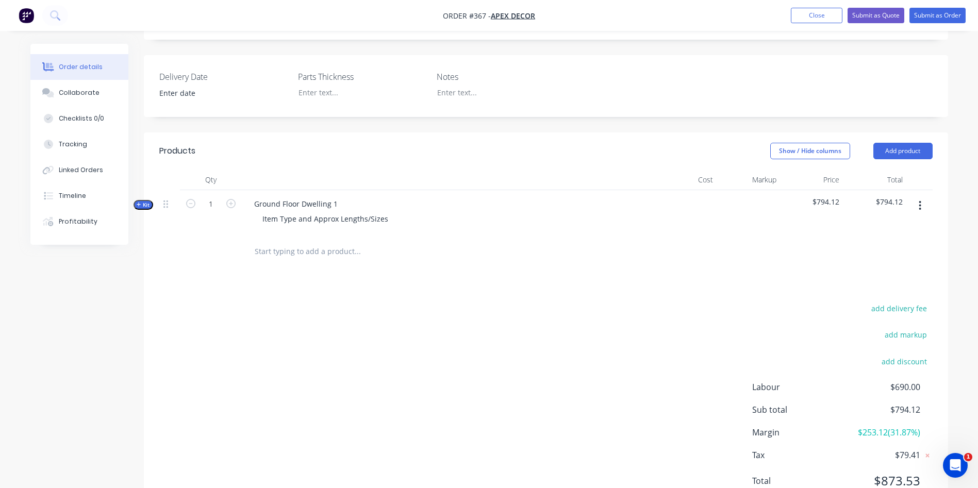
click at [150, 200] on button "Kit" at bounding box center [143, 205] width 20 height 10
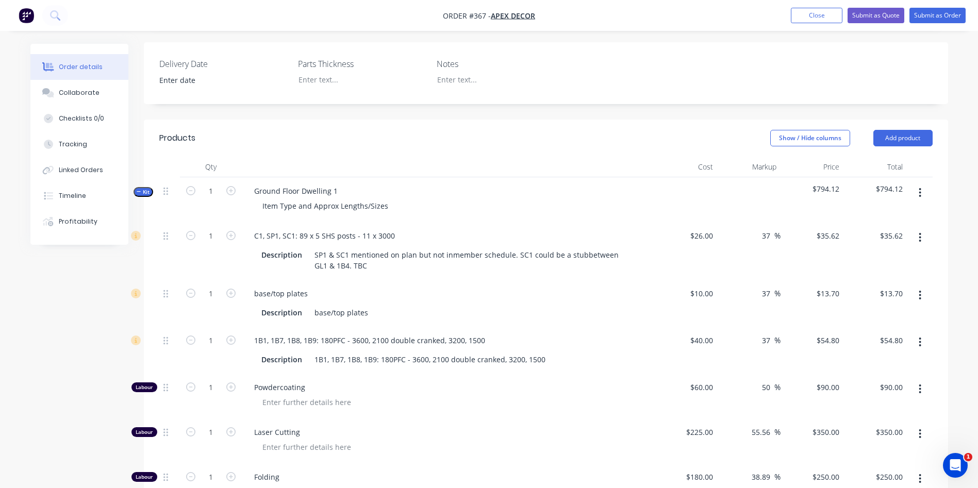
scroll to position [367, 0]
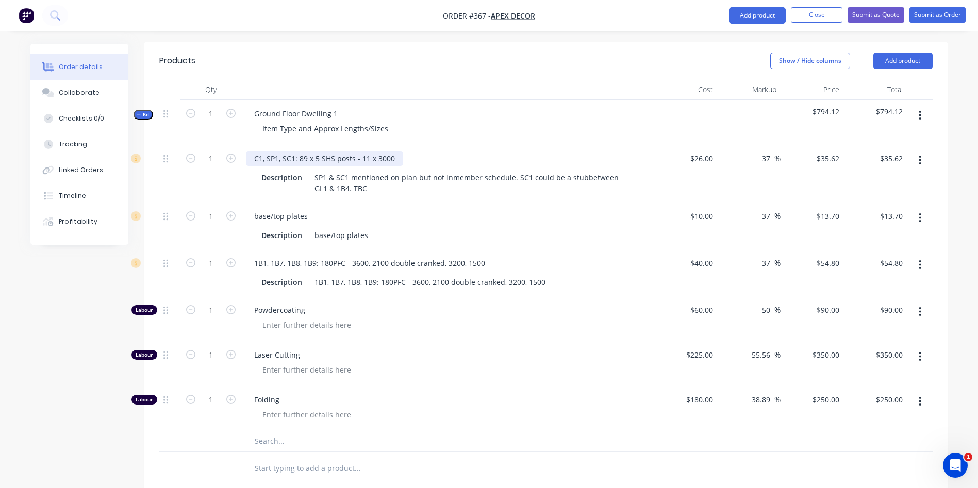
click at [252, 151] on div "C1, SP1, SC1: 89 x 5 SHS posts - 11 x 3000" at bounding box center [324, 158] width 157 height 15
click at [227, 211] on icon "button" at bounding box center [230, 215] width 9 height 9
type input "2"
type input "$27.40"
click at [227, 211] on icon "button" at bounding box center [230, 215] width 9 height 9
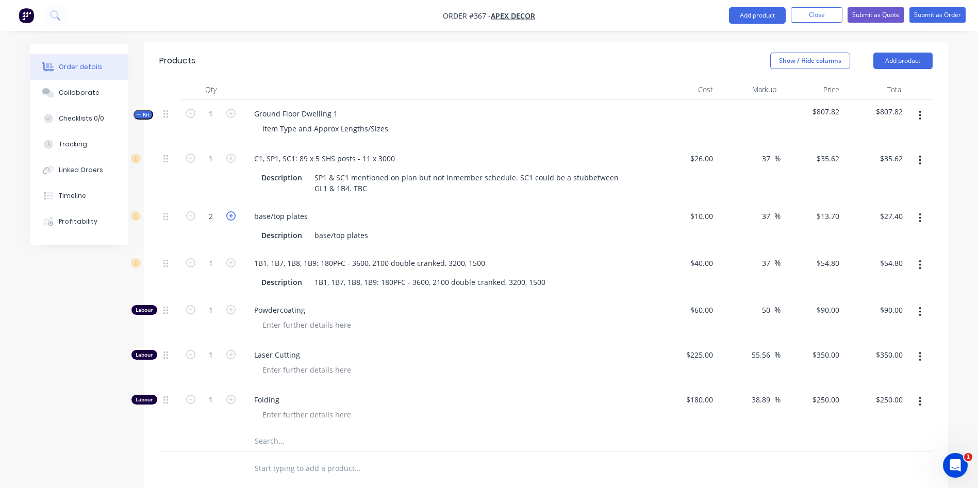
type input "3"
type input "$41.10"
click at [227, 211] on icon "button" at bounding box center [230, 215] width 9 height 9
type input "4"
type input "$54.80"
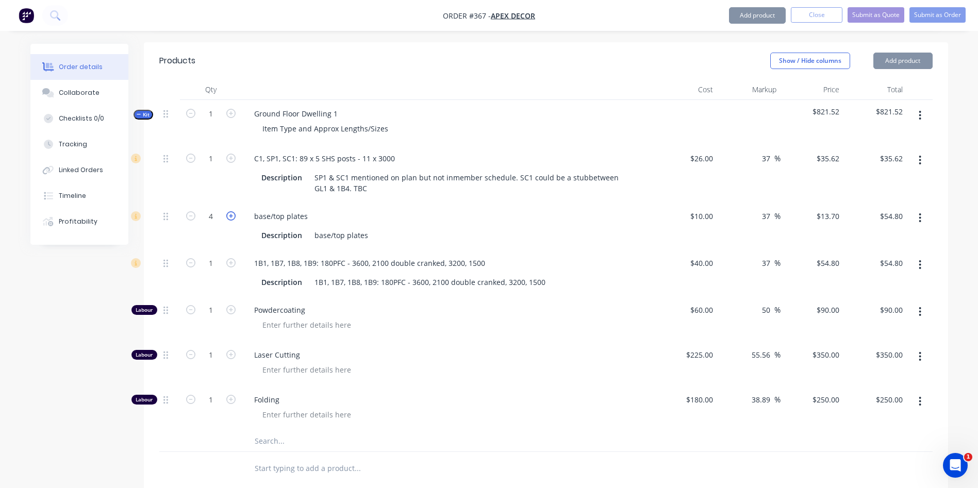
click at [227, 211] on icon "button" at bounding box center [230, 215] width 9 height 9
type input "5"
type input "$68.50"
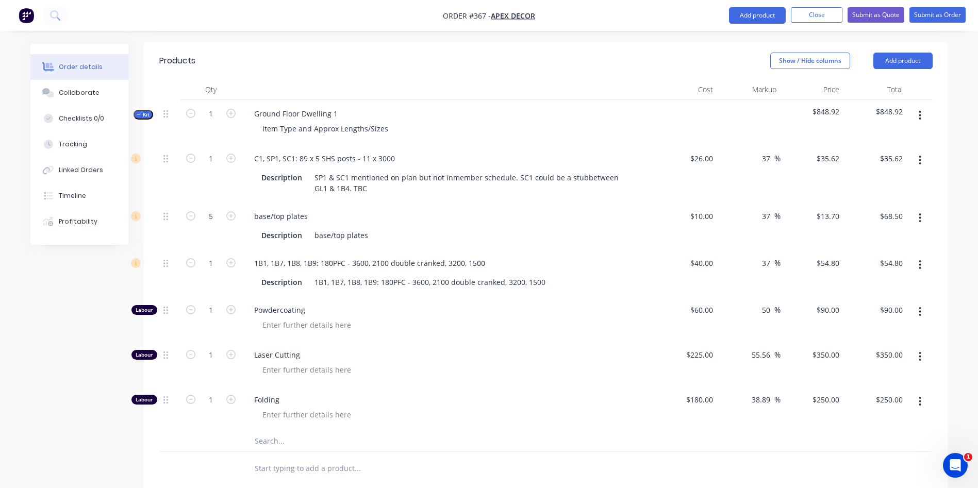
click at [147, 111] on span "Kit" at bounding box center [143, 115] width 13 height 8
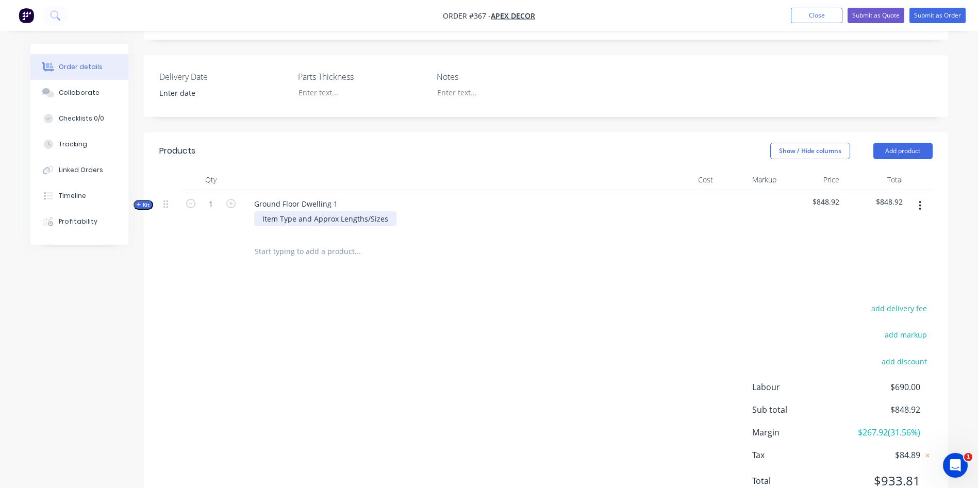
click at [389, 211] on div "Item Type and Approx Lengths/Sizes" at bounding box center [325, 218] width 142 height 15
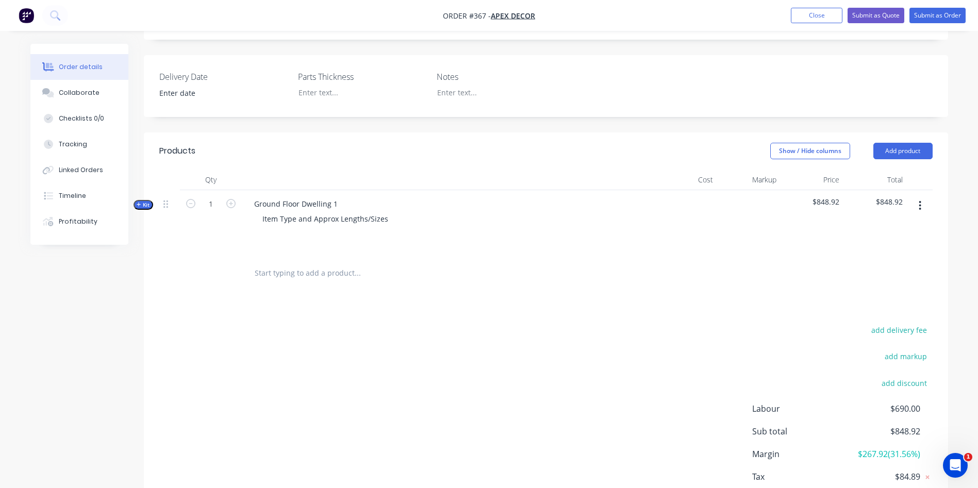
click at [303, 323] on div "add delivery fee add markup add discount Labour $690.00 Sub total $848.92 Margi…" at bounding box center [545, 422] width 773 height 199
click at [890, 132] on header "Products Show / Hide columns Add product" at bounding box center [546, 150] width 804 height 37
click at [891, 143] on button "Add product" at bounding box center [902, 151] width 59 height 16
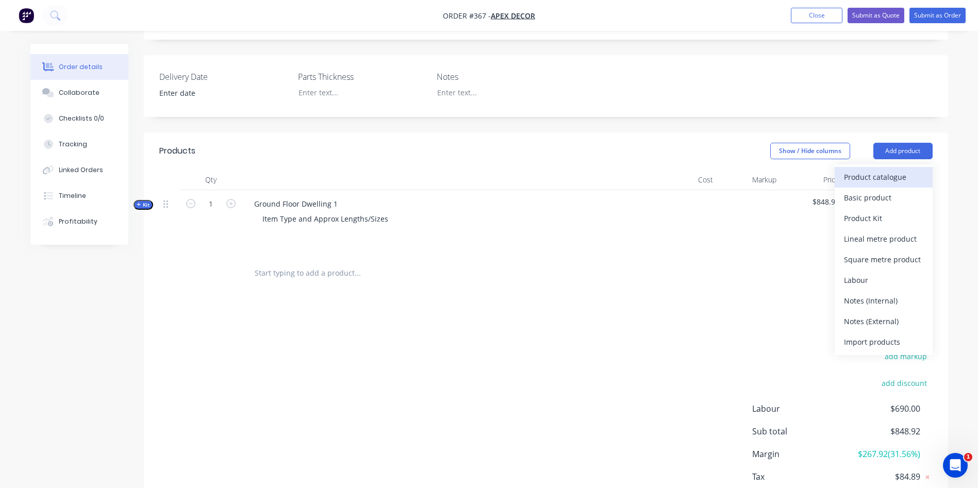
click at [889, 170] on div "Product catalogue" at bounding box center [883, 177] width 79 height 15
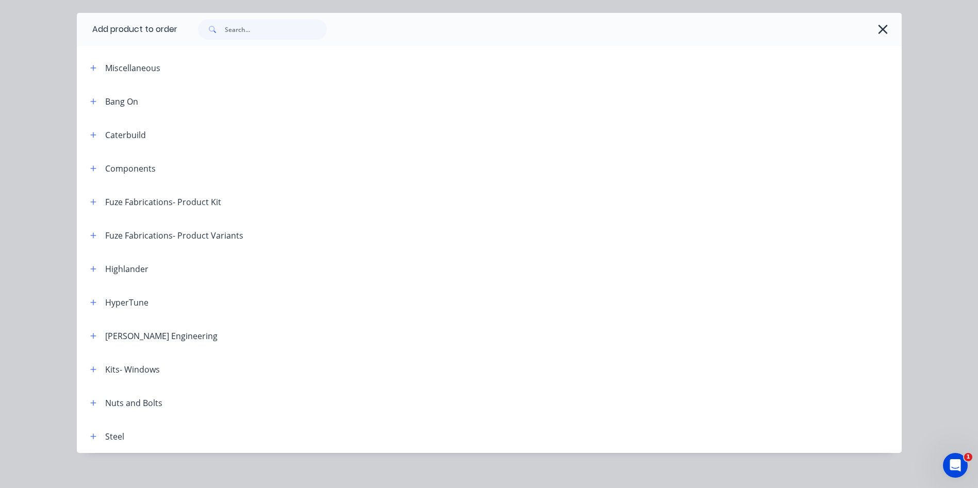
scroll to position [39, 0]
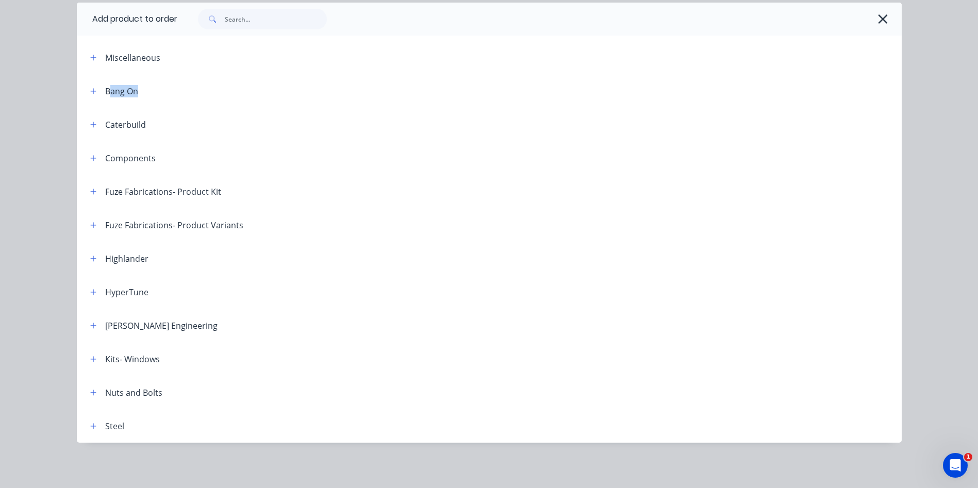
drag, startPoint x: 122, startPoint y: 93, endPoint x: 102, endPoint y: 89, distance: 20.0
click at [103, 89] on header "Bang On" at bounding box center [489, 90] width 825 height 33
drag, startPoint x: 131, startPoint y: 127, endPoint x: 108, endPoint y: 131, distance: 23.5
click at [109, 131] on header "Caterbuild" at bounding box center [489, 124] width 825 height 33
click at [90, 124] on icon "button" at bounding box center [93, 125] width 6 height 6
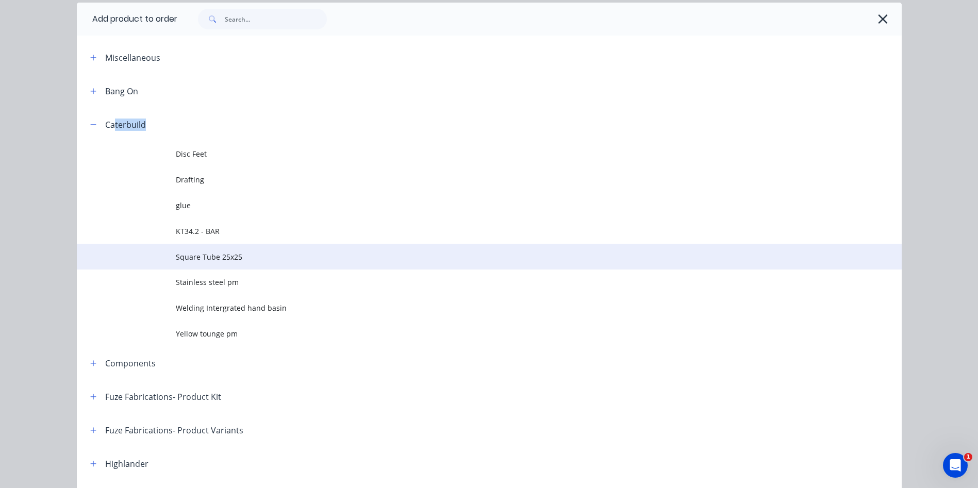
scroll to position [116, 0]
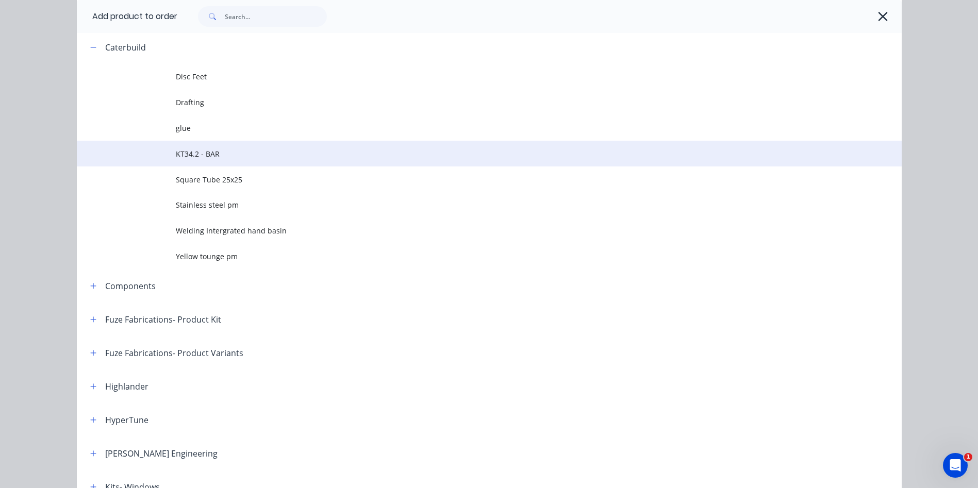
click at [203, 155] on span "KT34.2 - BAR" at bounding box center [466, 153] width 580 height 11
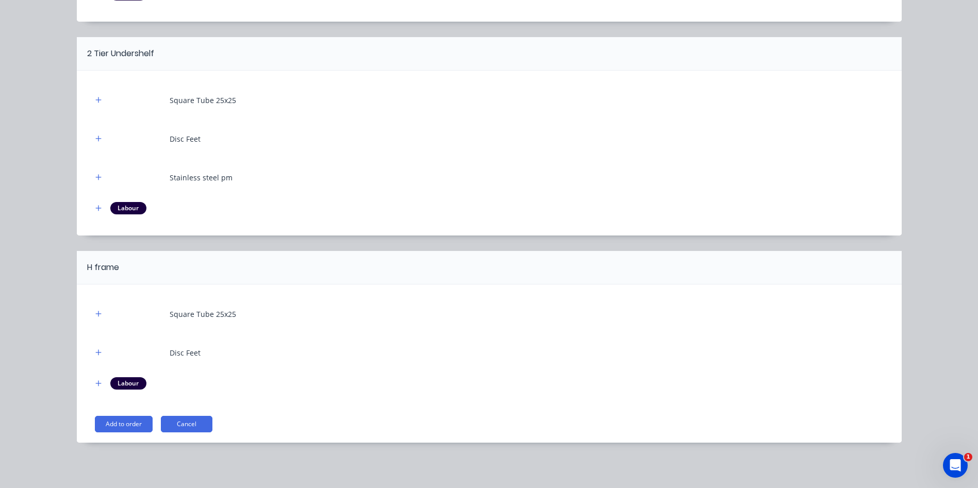
scroll to position [313, 0]
click at [130, 416] on button "Add to order" at bounding box center [124, 424] width 58 height 16
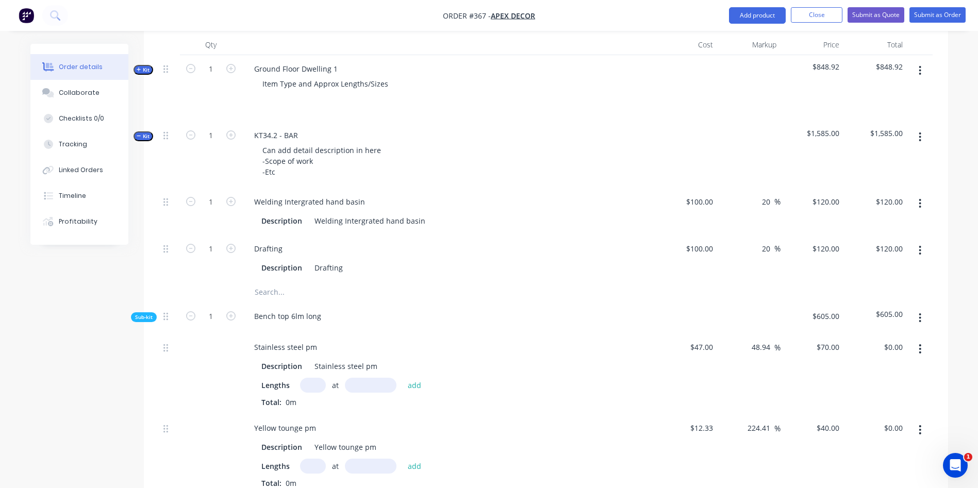
scroll to position [467, 0]
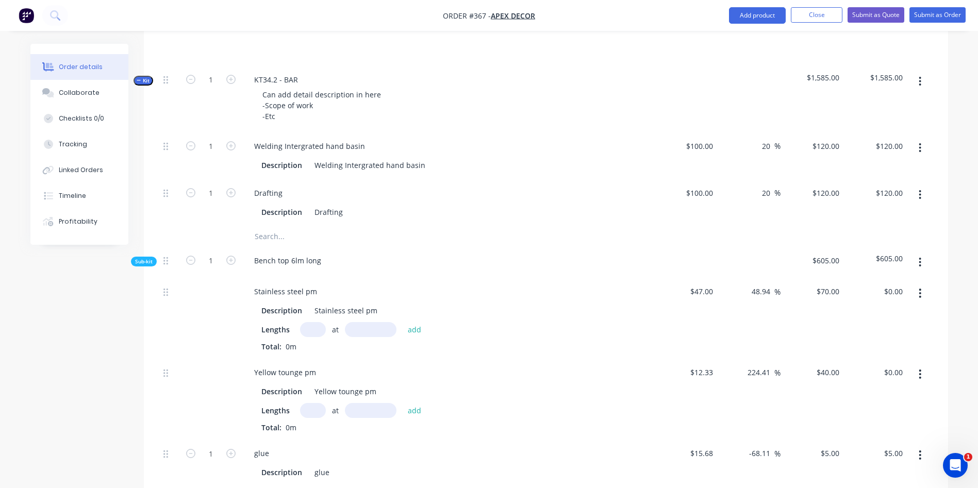
click at [151, 258] on span "Sub-kit" at bounding box center [144, 262] width 18 height 8
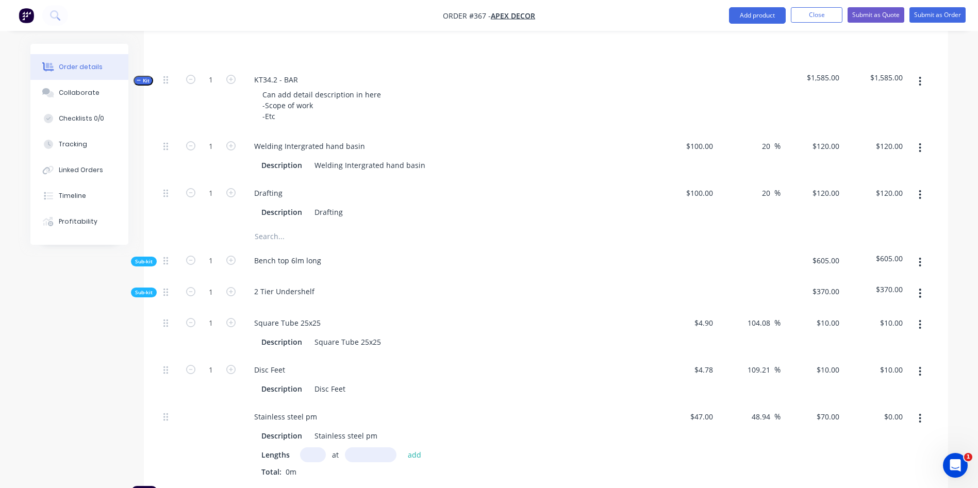
click at [156, 288] on div "Sub-kit" at bounding box center [144, 293] width 26 height 10
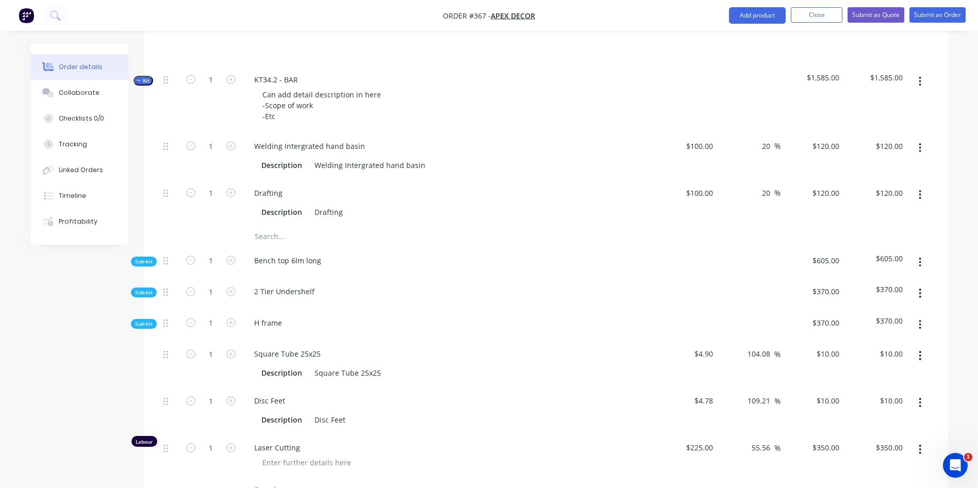
click at [145, 286] on div "Qty Cost Markup Price Total Kit 1 Ground Floor Dwelling 1 Item Type and Approx …" at bounding box center [546, 256] width 804 height 555
click at [152, 320] on span "Sub-kit" at bounding box center [144, 324] width 18 height 8
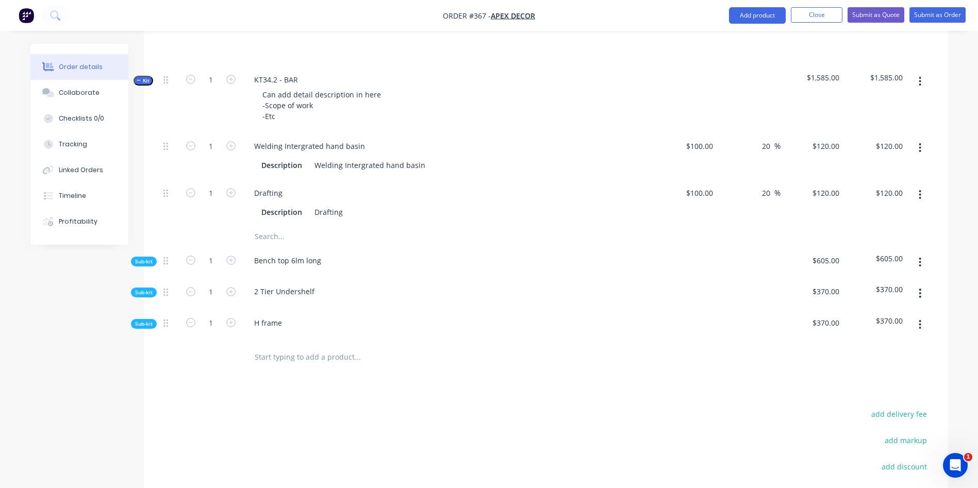
scroll to position [313, 0]
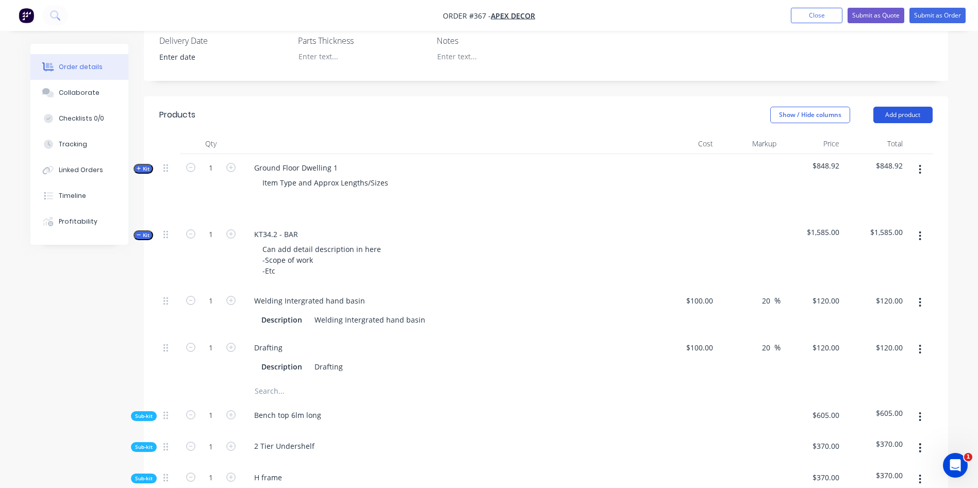
click at [913, 107] on button "Add product" at bounding box center [902, 115] width 59 height 16
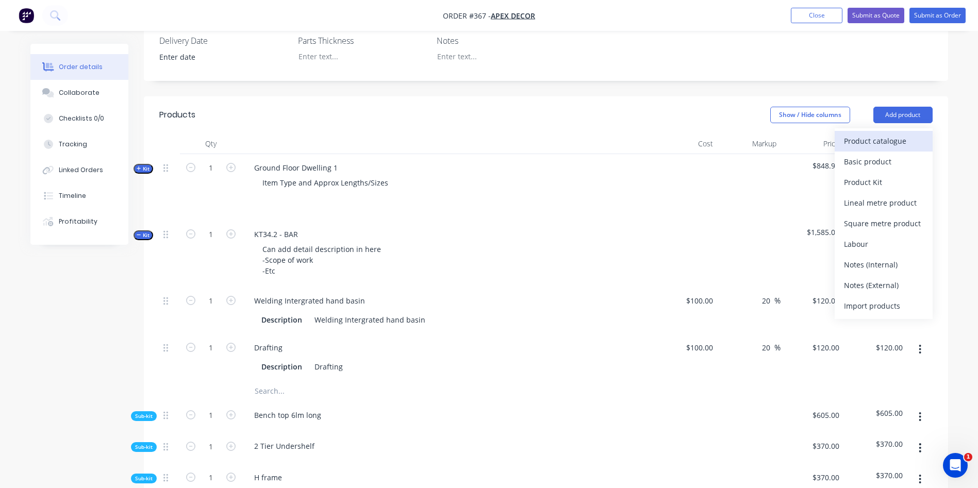
click at [908, 133] on div "Product catalogue" at bounding box center [883, 140] width 79 height 15
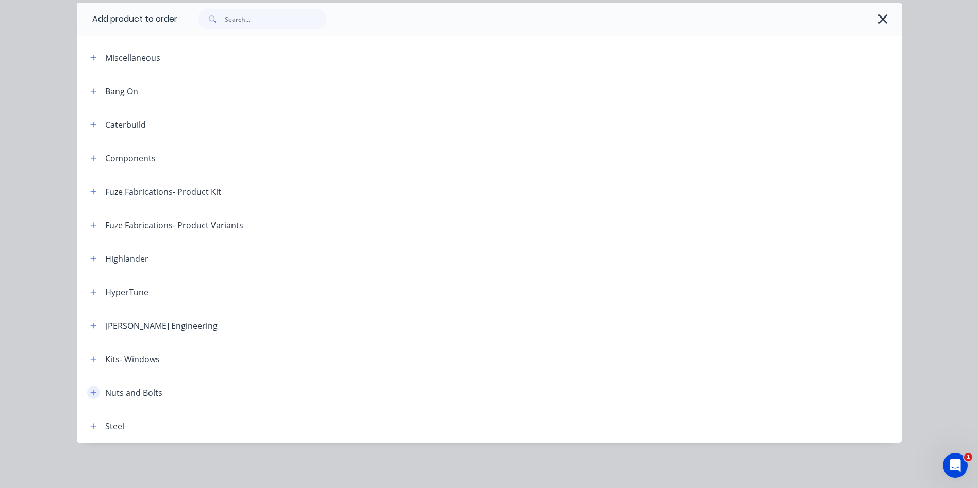
click at [87, 390] on button "button" at bounding box center [93, 392] width 13 height 13
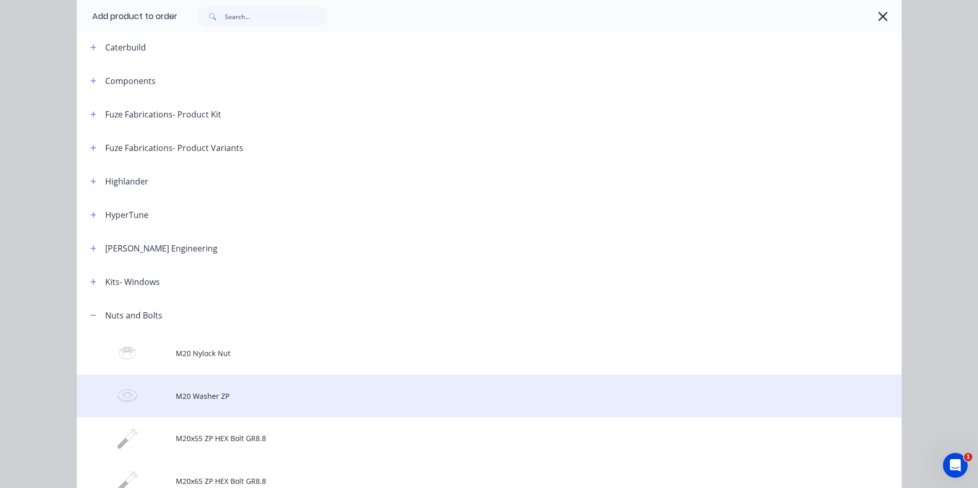
scroll to position [193, 0]
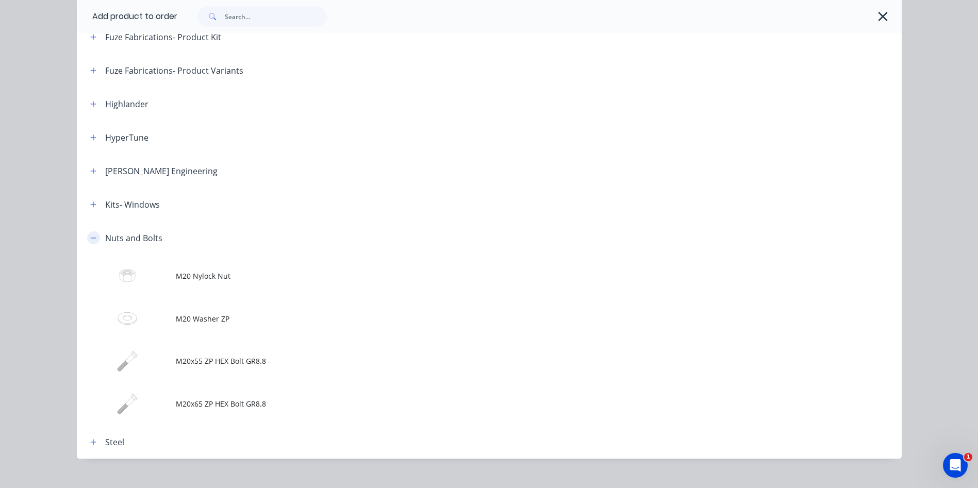
click at [90, 236] on icon "button" at bounding box center [93, 237] width 6 height 7
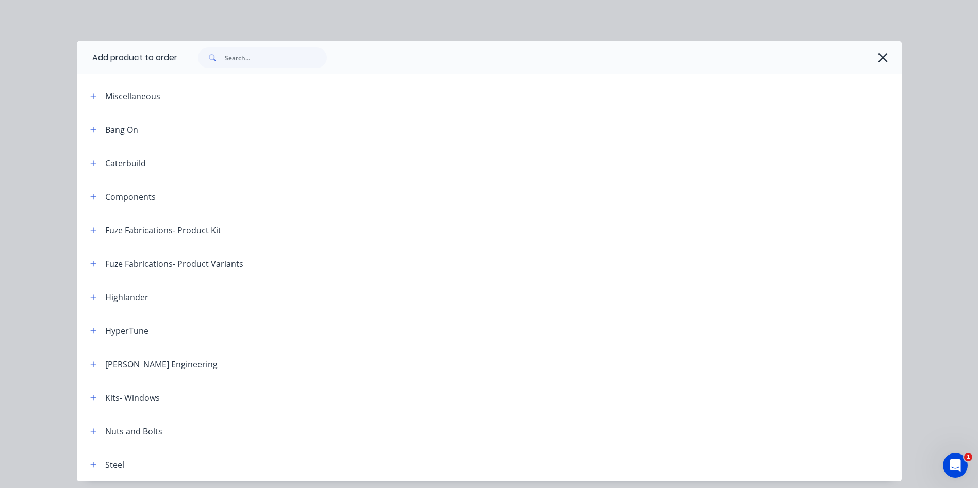
scroll to position [158, 0]
click at [877, 64] on icon "button" at bounding box center [882, 58] width 11 height 14
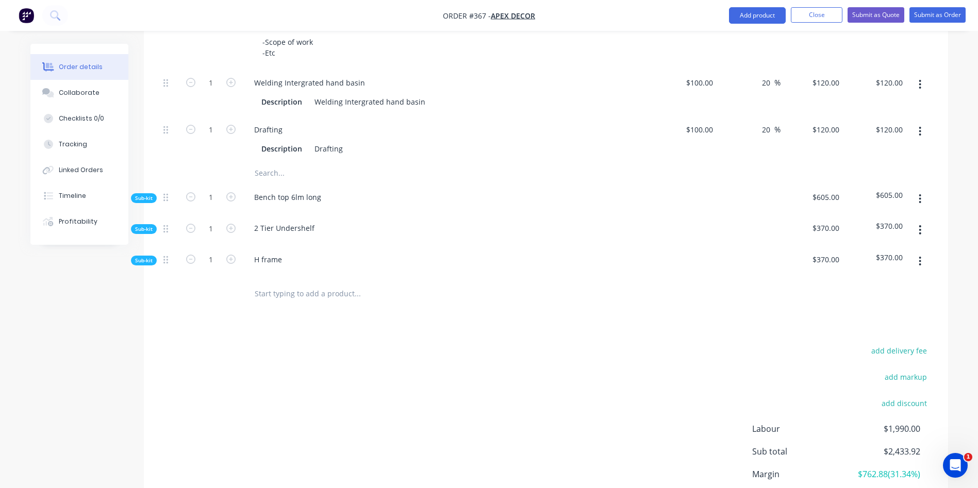
scroll to position [545, 0]
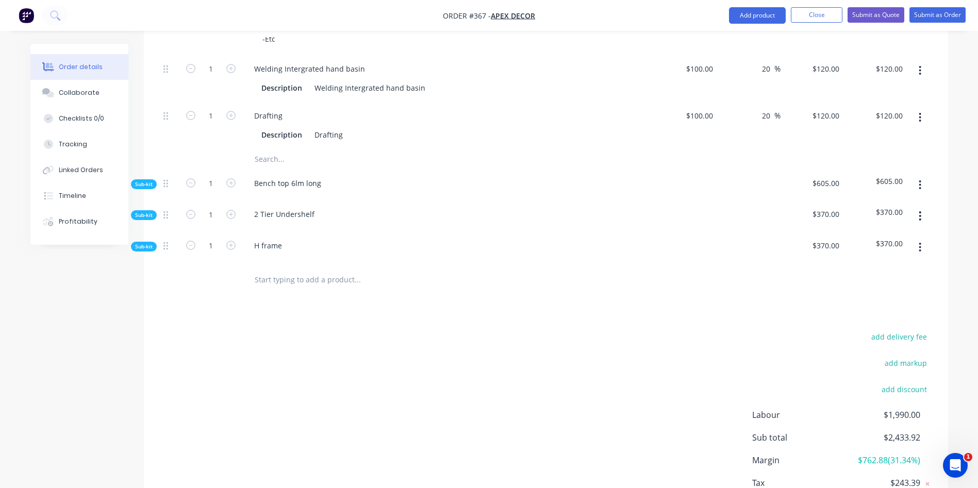
click at [293, 269] on input "text" at bounding box center [357, 279] width 206 height 21
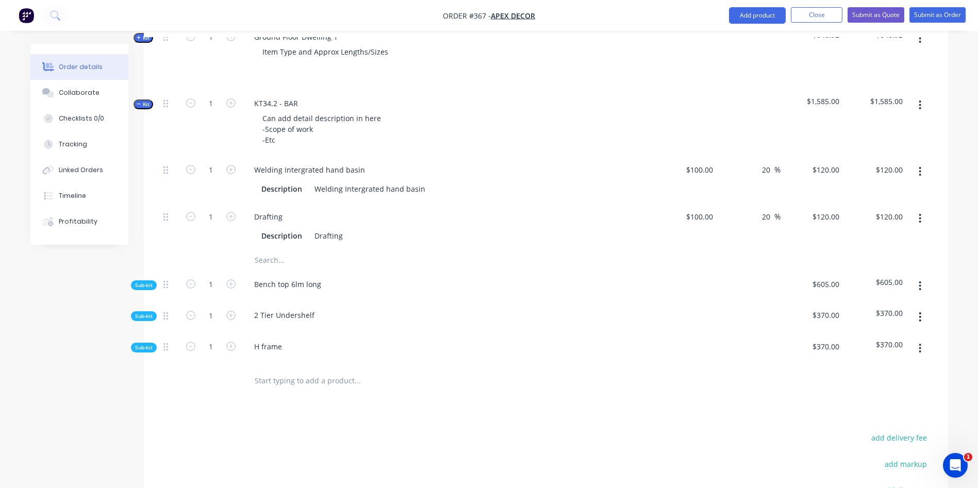
scroll to position [467, 0]
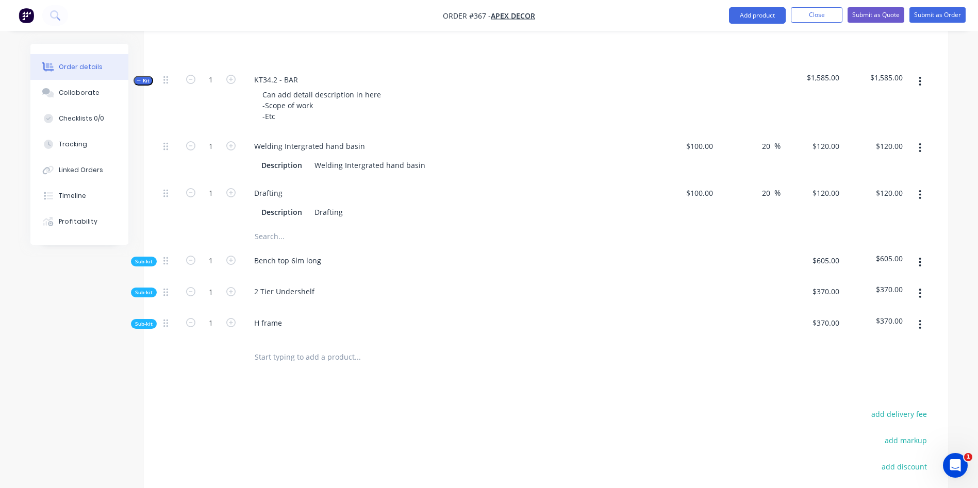
click at [282, 346] on input "text" at bounding box center [357, 356] width 206 height 21
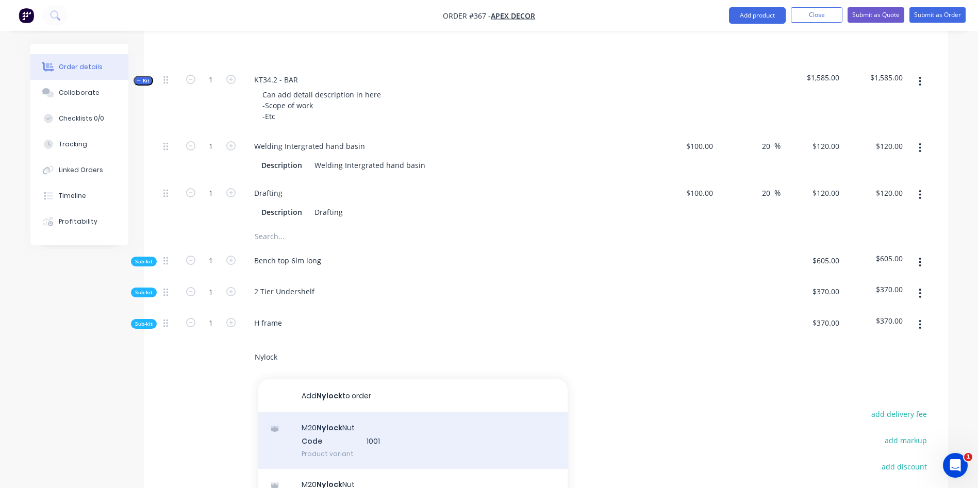
type input "Nylock"
click at [345, 412] on div "M20 Nylock Nut Code 1001 Product variant" at bounding box center [412, 440] width 309 height 57
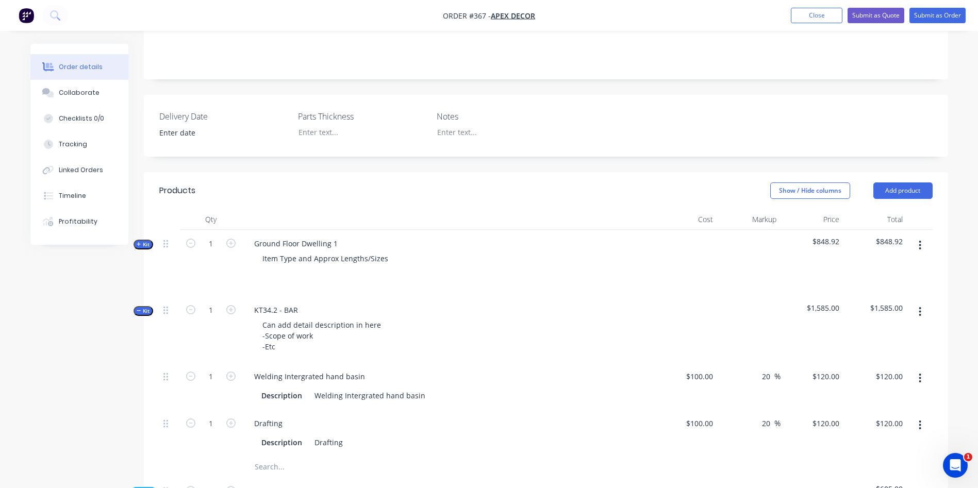
scroll to position [236, 0]
click at [903, 184] on button "Add product" at bounding box center [902, 192] width 59 height 16
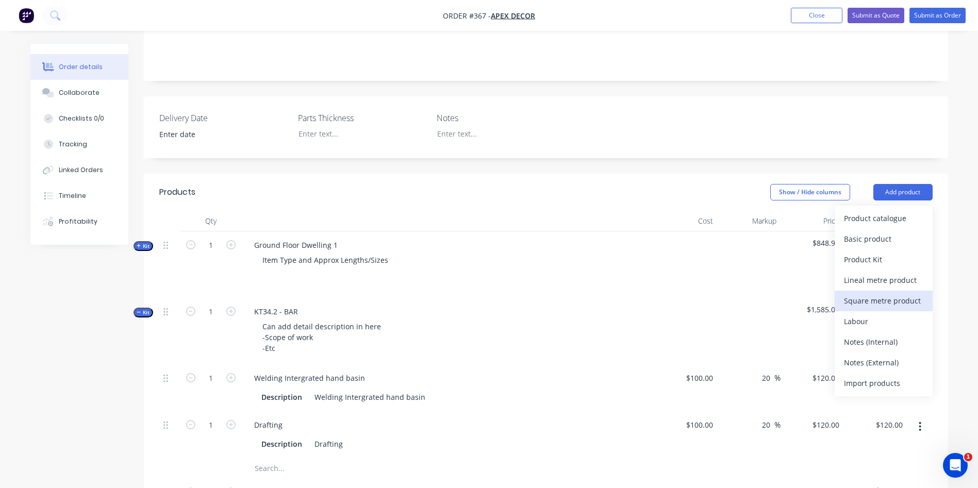
click at [875, 293] on div "Square metre product" at bounding box center [883, 300] width 79 height 15
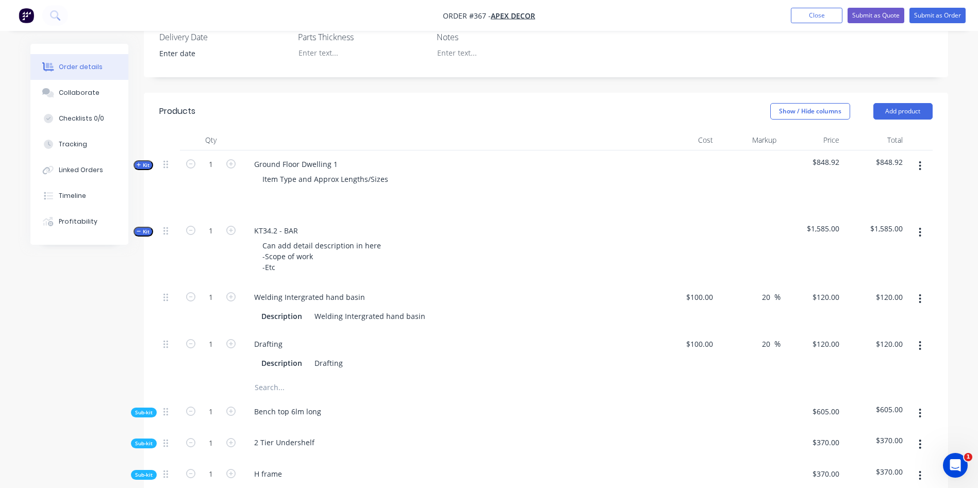
scroll to position [313, 0]
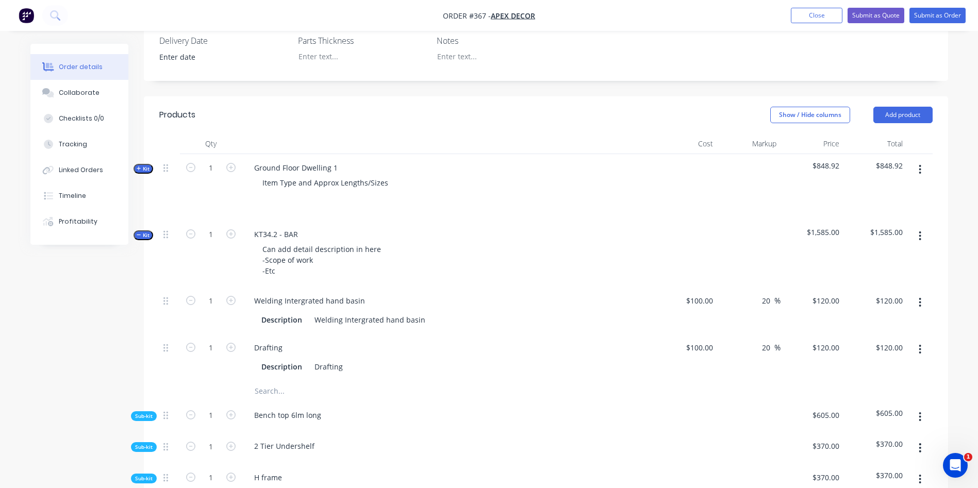
click at [148, 165] on span "Kit" at bounding box center [143, 169] width 13 height 8
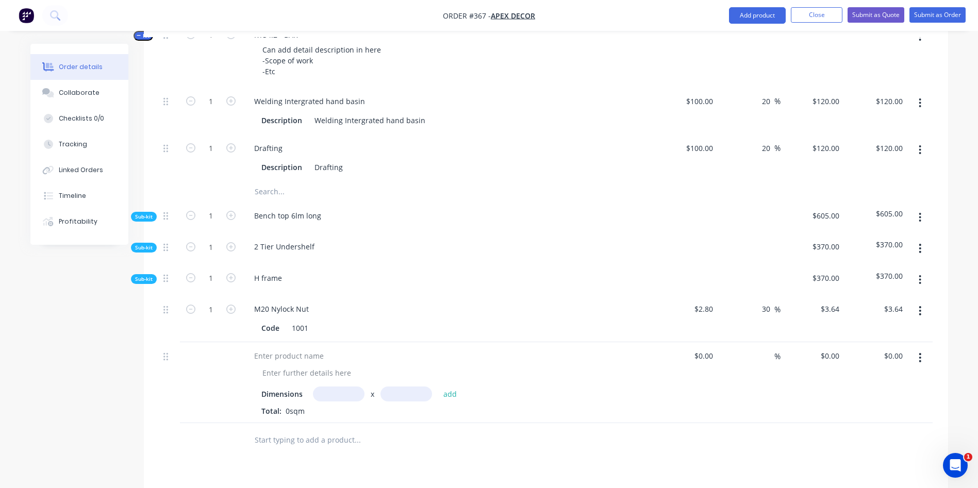
scroll to position [776, 0]
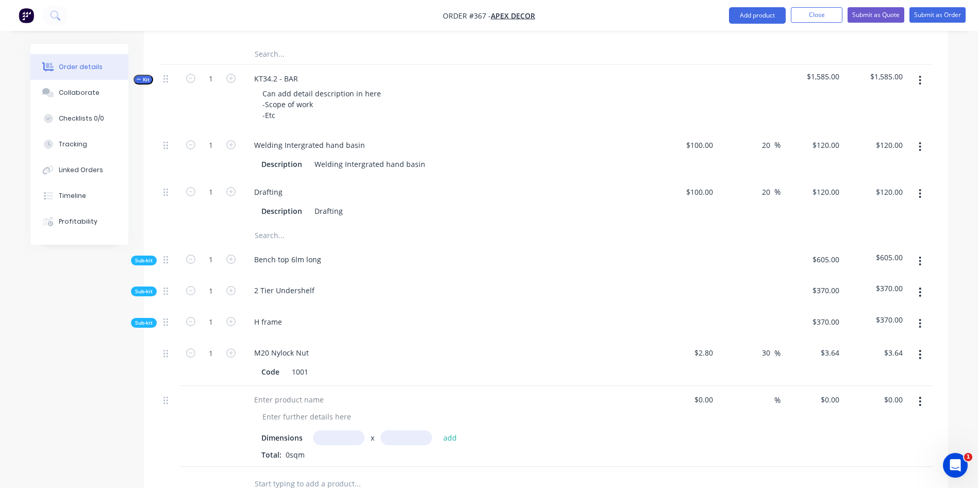
click at [144, 257] on span "Sub-kit" at bounding box center [144, 261] width 18 height 8
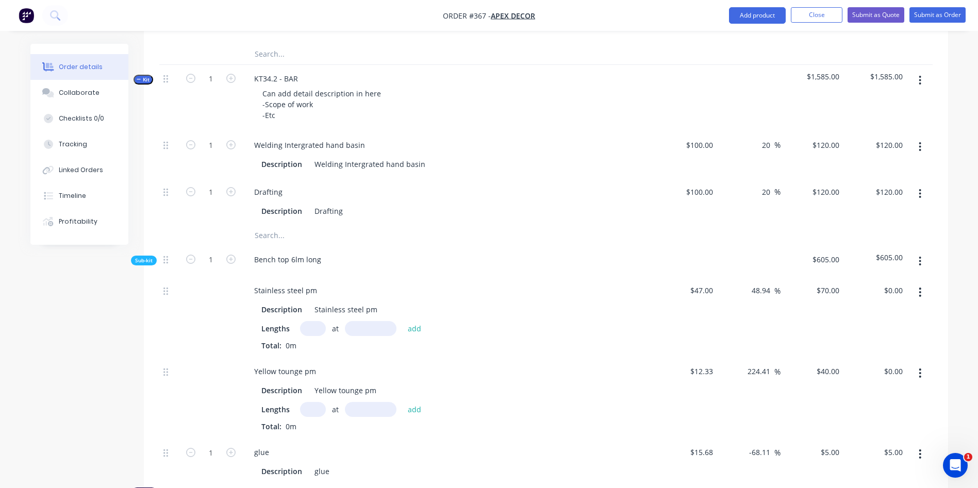
click at [142, 257] on span "Sub-kit" at bounding box center [144, 261] width 18 height 8
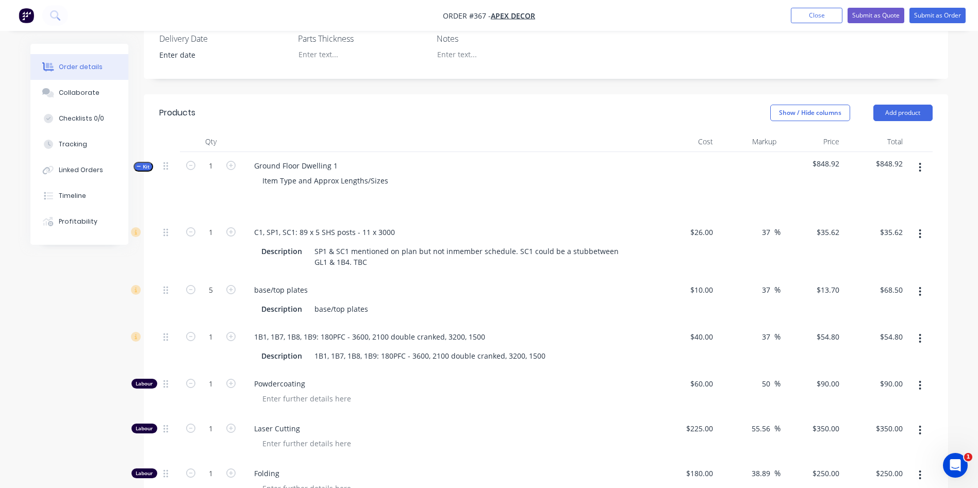
scroll to position [312, 0]
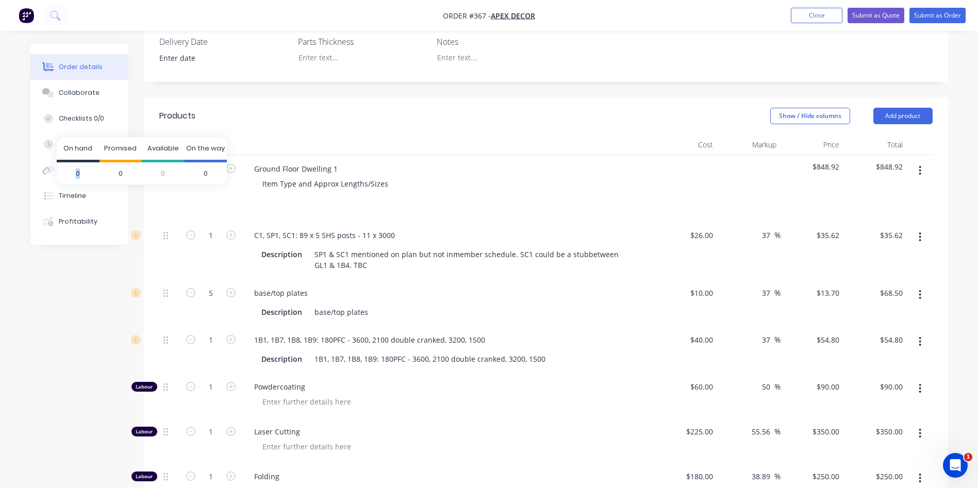
drag, startPoint x: 81, startPoint y: 173, endPoint x: 73, endPoint y: 172, distance: 8.3
click at [74, 172] on span "0" at bounding box center [78, 173] width 43 height 23
click at [115, 170] on span "0" at bounding box center [120, 173] width 43 height 23
drag, startPoint x: 155, startPoint y: 170, endPoint x: 166, endPoint y: 171, distance: 10.9
click at [166, 171] on span "0" at bounding box center [163, 173] width 43 height 23
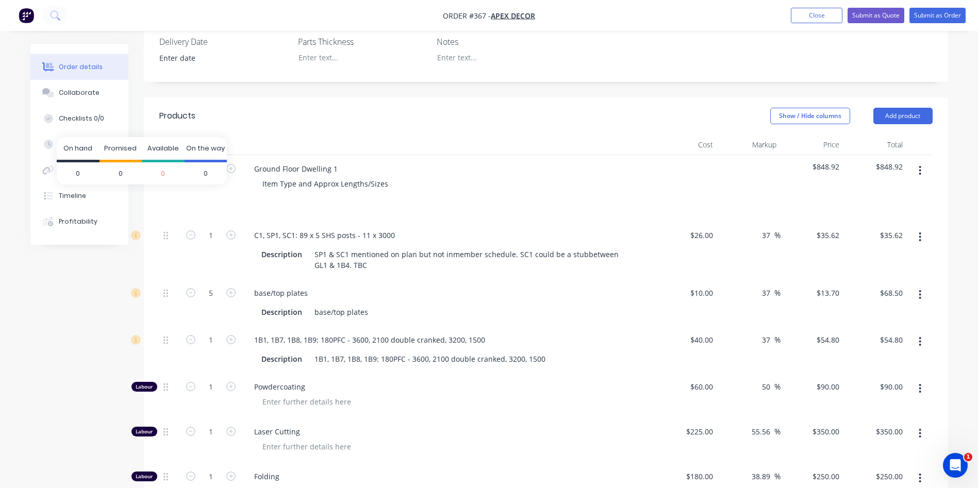
drag, startPoint x: 202, startPoint y: 168, endPoint x: 211, endPoint y: 171, distance: 9.6
click at [209, 170] on span "0" at bounding box center [206, 173] width 43 height 23
click at [923, 161] on button "button" at bounding box center [920, 170] width 24 height 19
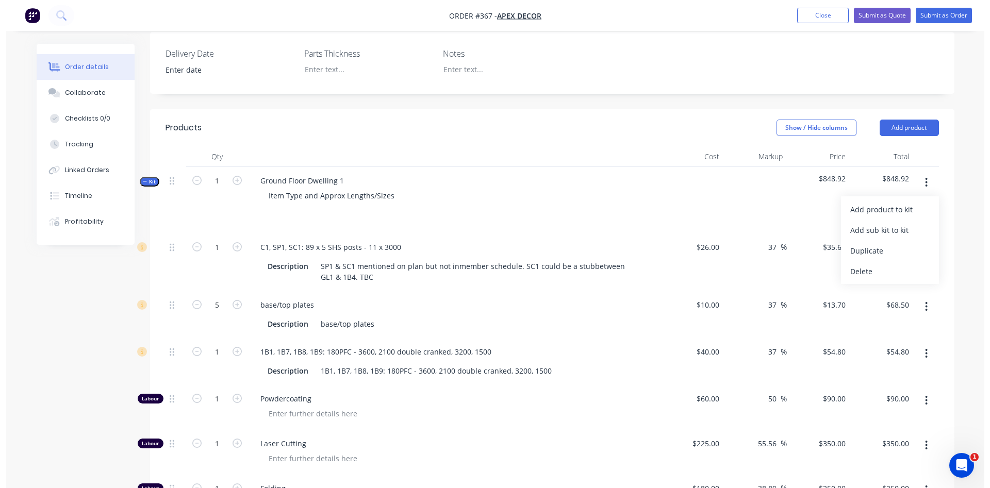
scroll to position [234, 0]
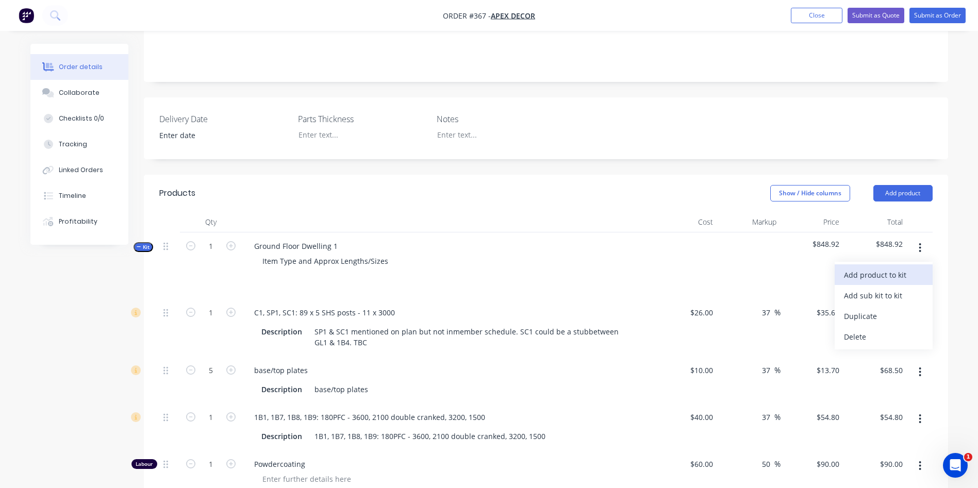
click at [882, 267] on div "Add product to kit" at bounding box center [883, 274] width 79 height 15
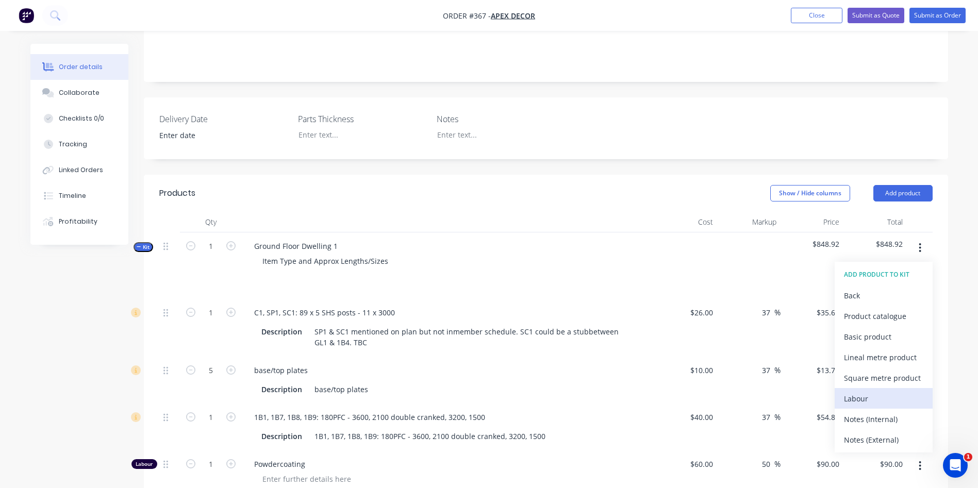
click at [879, 391] on div "Labour" at bounding box center [883, 398] width 79 height 15
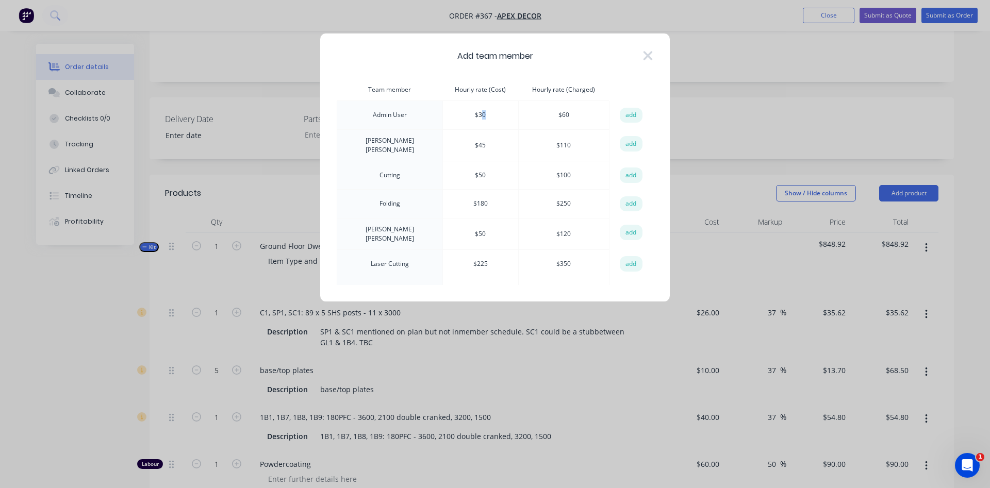
drag, startPoint x: 459, startPoint y: 115, endPoint x: 440, endPoint y: 116, distance: 19.1
click at [456, 113] on td "$ 30" at bounding box center [480, 115] width 76 height 29
drag, startPoint x: 555, startPoint y: 116, endPoint x: 537, endPoint y: 118, distance: 17.6
click at [548, 116] on td "$ 60" at bounding box center [563, 115] width 91 height 29
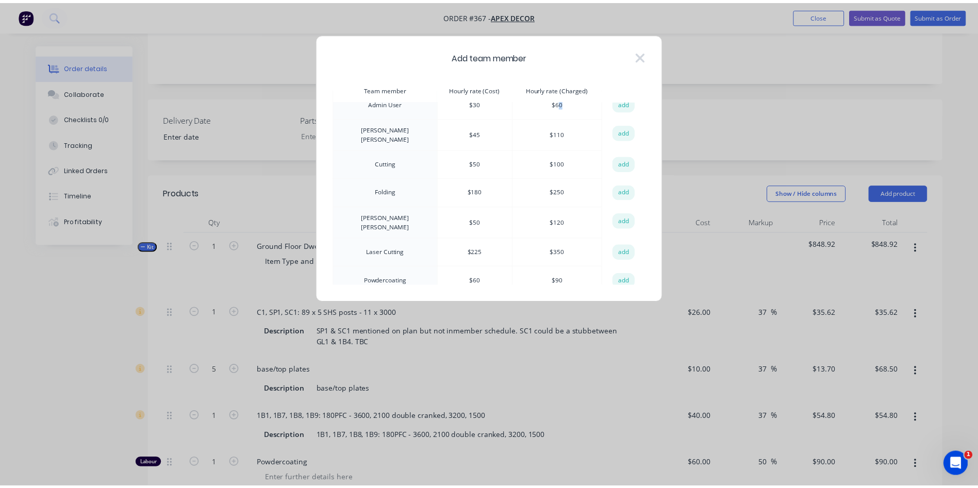
scroll to position [16, 0]
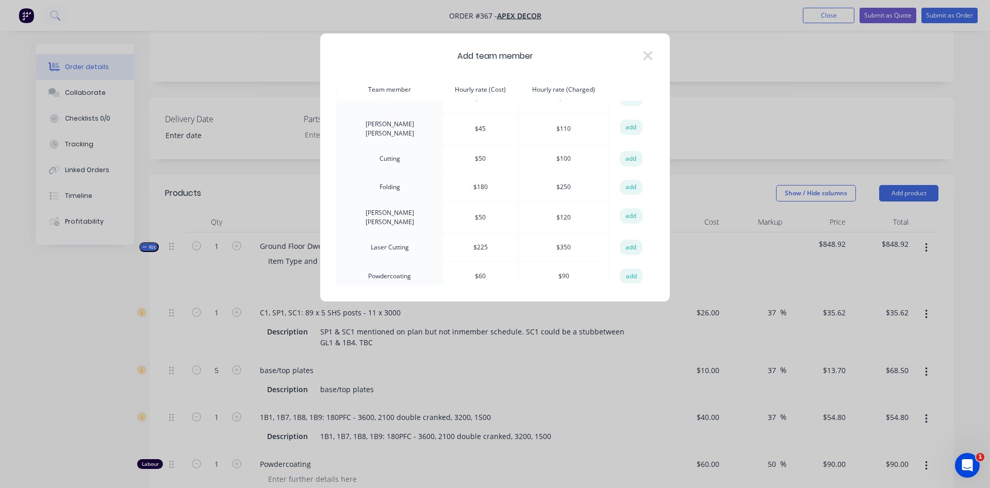
click at [651, 58] on icon at bounding box center [647, 55] width 11 height 14
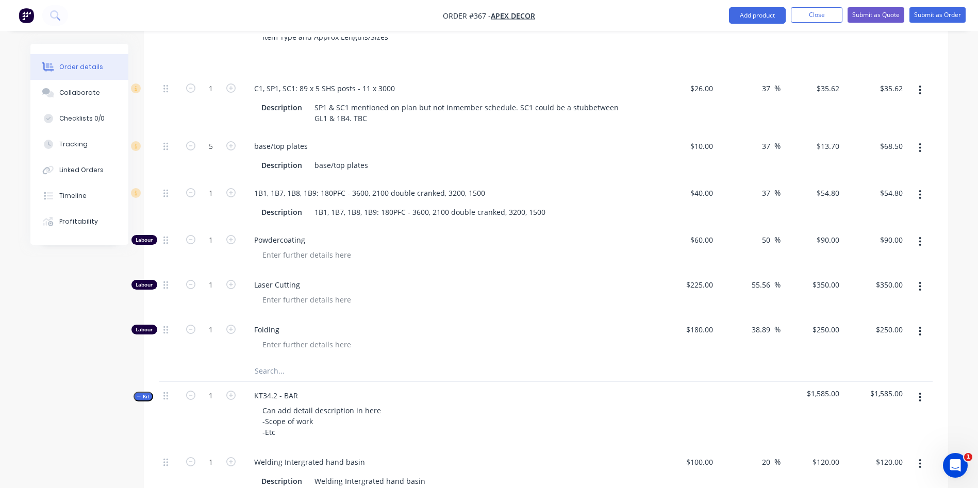
scroll to position [544, 0]
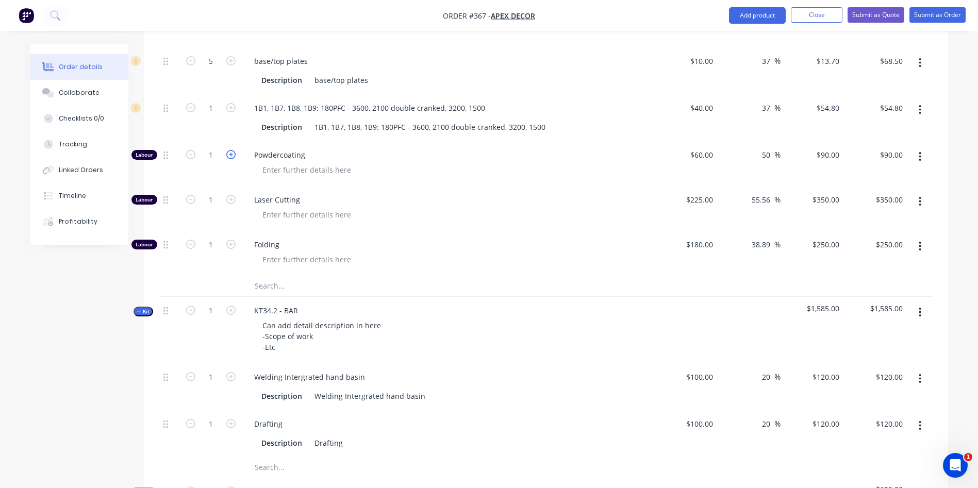
click at [229, 150] on icon "button" at bounding box center [230, 154] width 9 height 9
type input "2"
type input "$180.00"
click at [229, 150] on icon "button" at bounding box center [230, 154] width 9 height 9
type input "3"
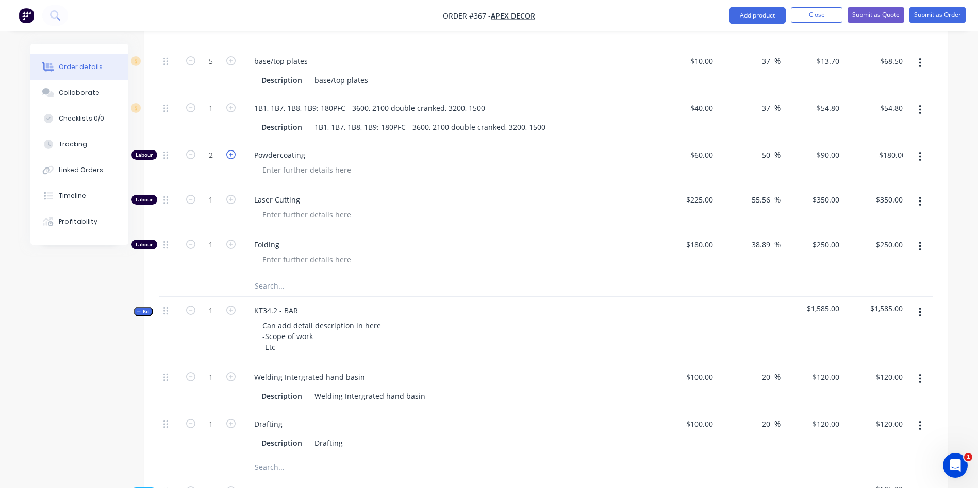
type input "$270.00"
click at [229, 150] on icon "button" at bounding box center [230, 154] width 9 height 9
type input "4"
type input "$360.00"
click at [229, 150] on icon "button" at bounding box center [230, 154] width 9 height 9
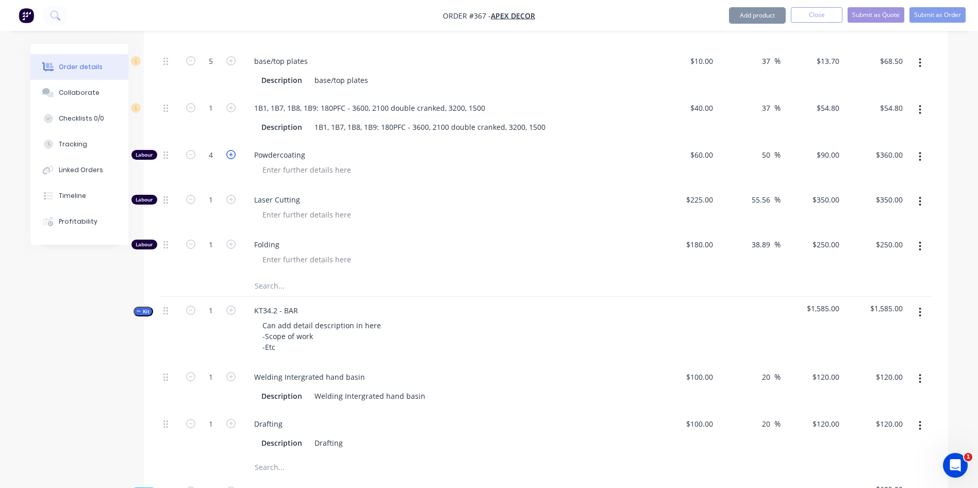
type input "5"
type input "$450.00"
click at [227, 195] on icon "button" at bounding box center [230, 199] width 9 height 9
type input "2"
type input "$700.00"
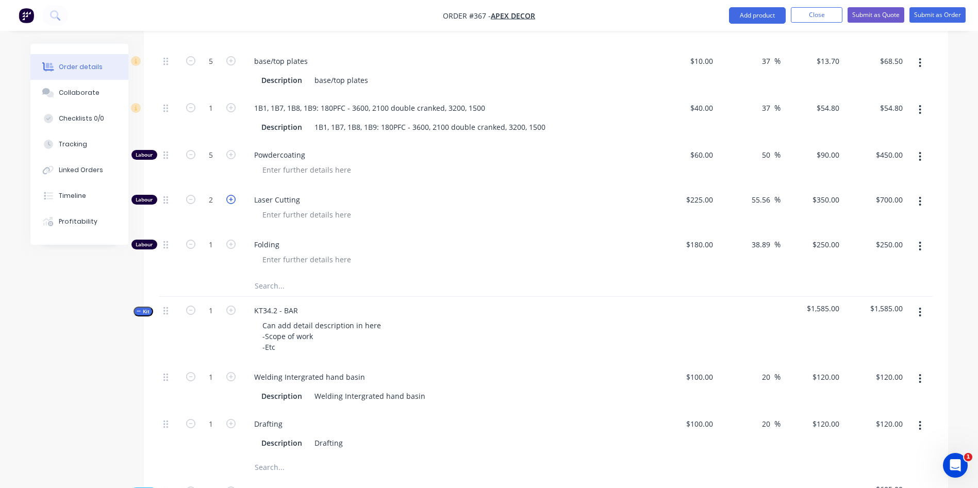
click at [228, 195] on icon "button" at bounding box center [230, 199] width 9 height 9
type input "3"
type input "$1,050.00"
click at [228, 195] on icon "button" at bounding box center [230, 199] width 9 height 9
type input "4"
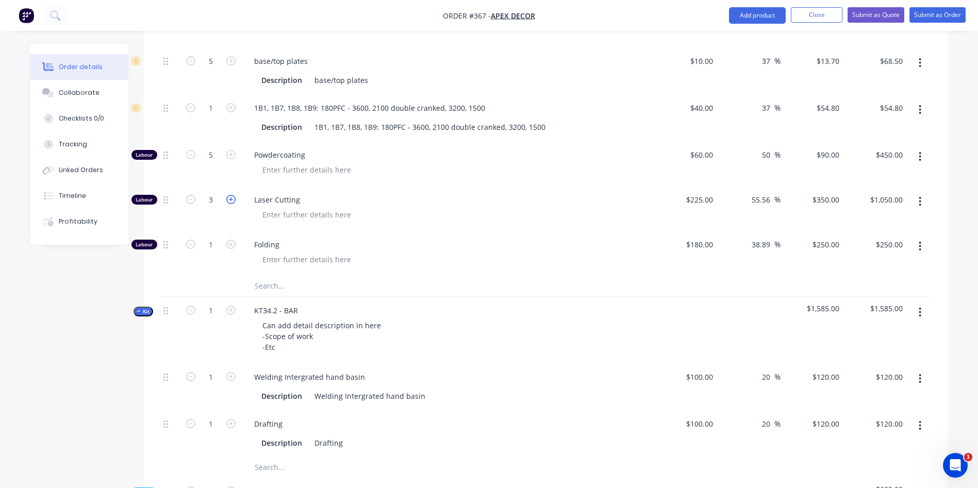
type input "$1,400.00"
click at [229, 240] on icon "button" at bounding box center [230, 244] width 9 height 9
type input "2"
type input "$500.00"
click at [229, 240] on icon "button" at bounding box center [230, 244] width 9 height 9
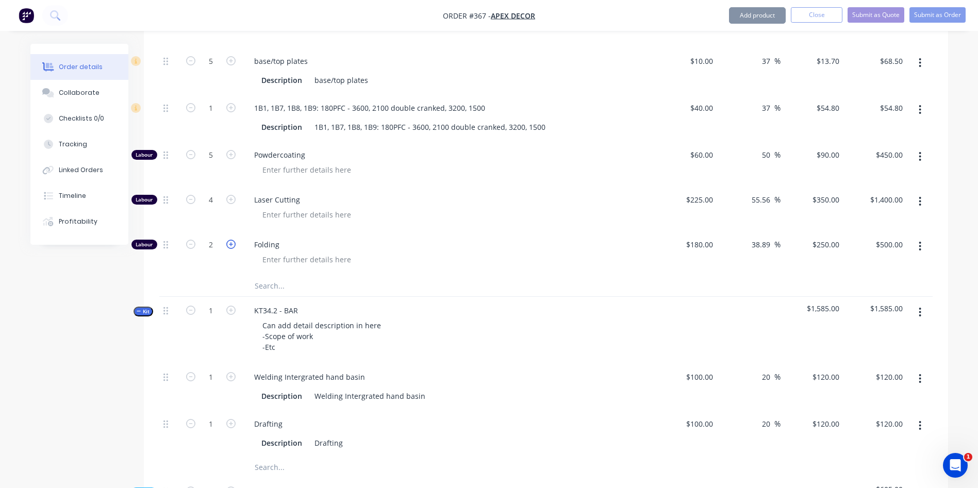
type input "3"
type input "$750.00"
click at [229, 240] on icon "button" at bounding box center [230, 244] width 9 height 9
type input "4"
type input "$1,000.00"
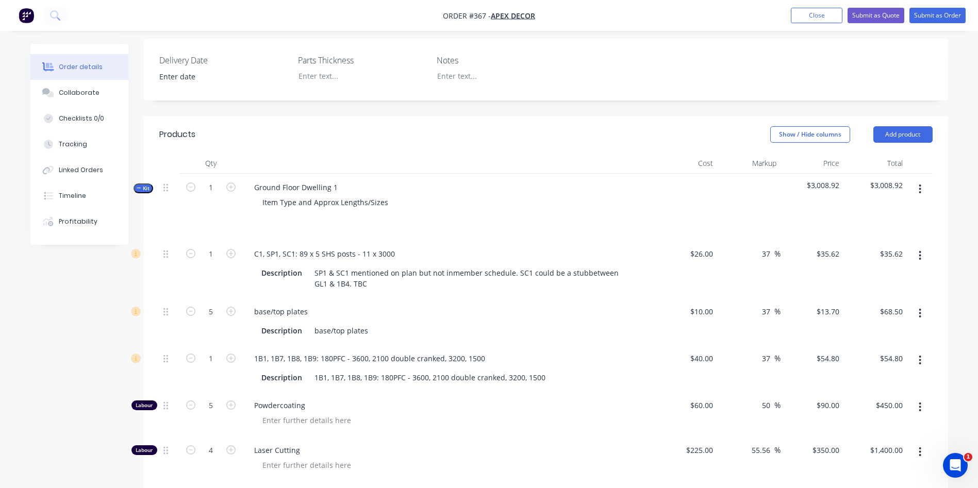
scroll to position [312, 0]
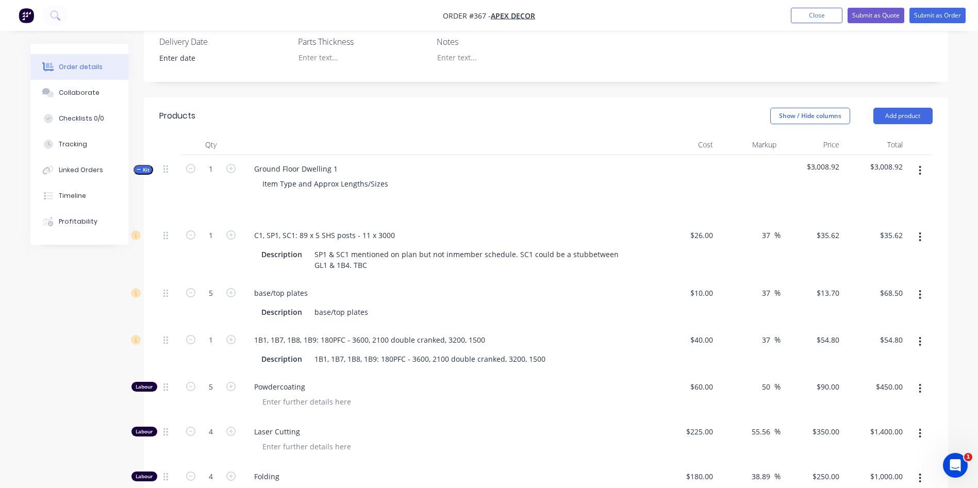
click at [146, 166] on span "Kit" at bounding box center [143, 170] width 13 height 8
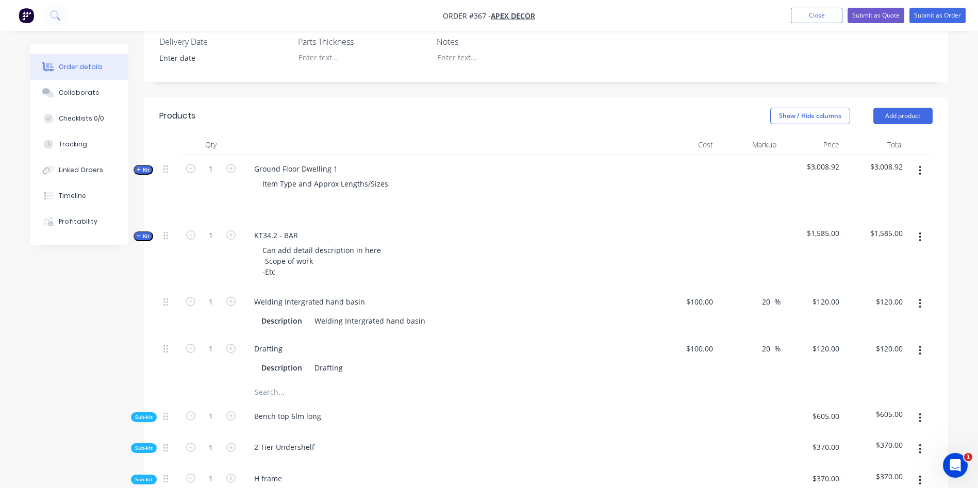
click at [142, 232] on span "Kit" at bounding box center [143, 236] width 13 height 8
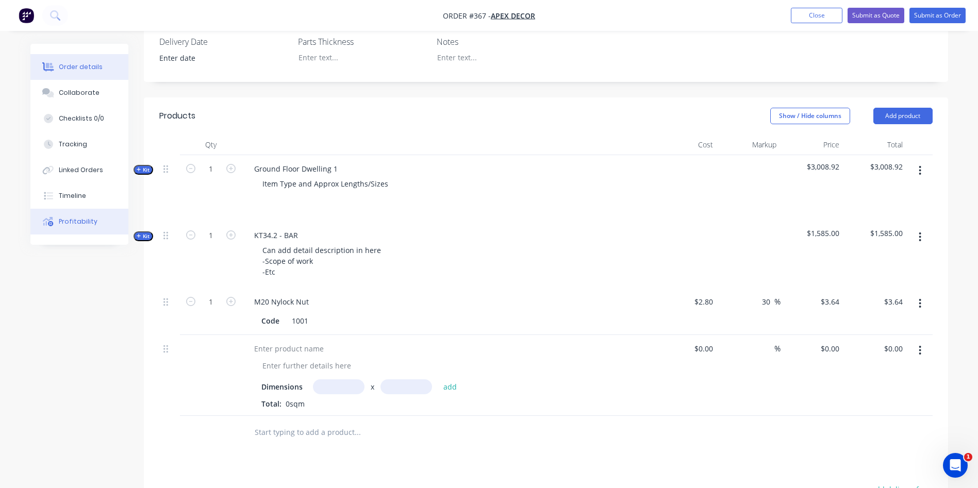
click at [79, 220] on div "Profitability" at bounding box center [78, 221] width 39 height 9
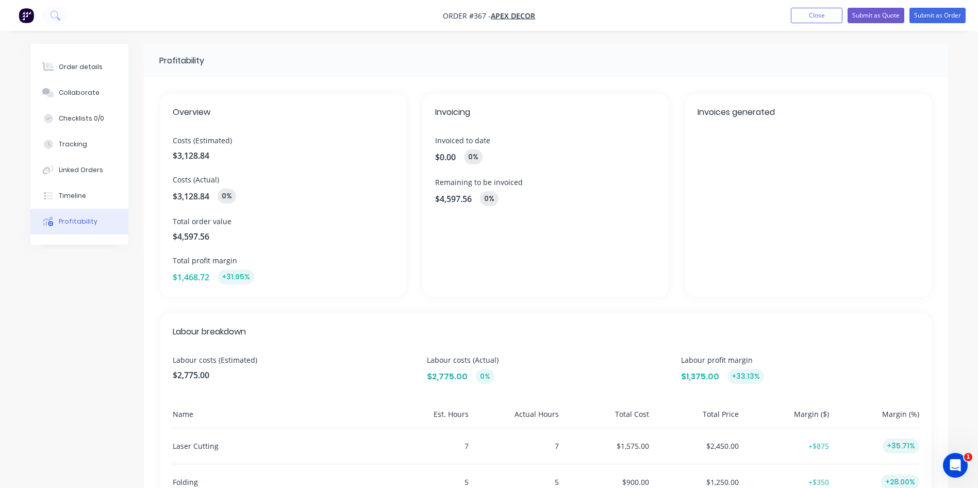
click at [214, 144] on span "Costs (Estimated)" at bounding box center [283, 140] width 221 height 11
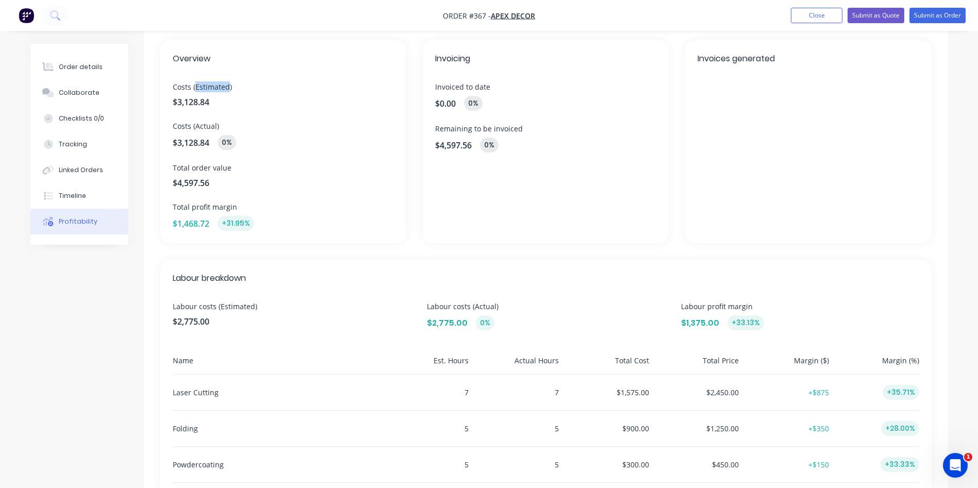
scroll to position [77, 0]
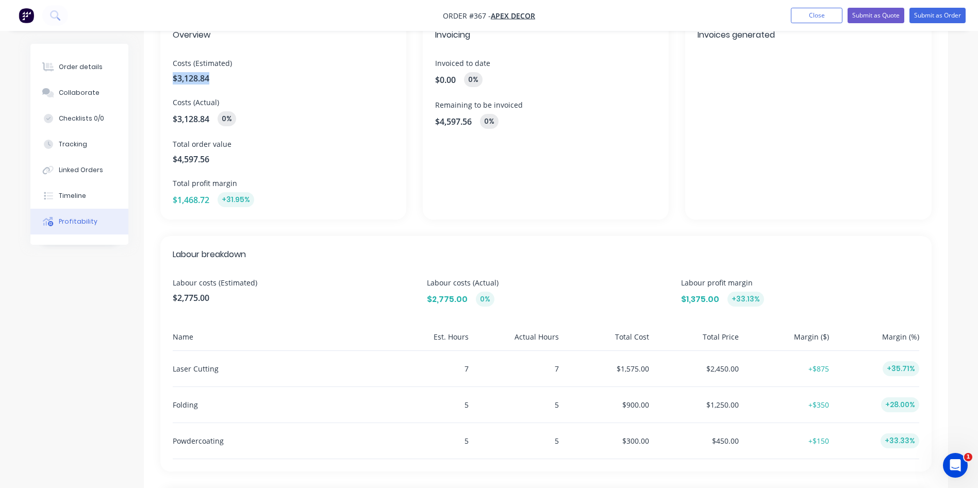
drag, startPoint x: 210, startPoint y: 79, endPoint x: 160, endPoint y: 80, distance: 50.0
click at [160, 80] on div "Overview Costs (Estimated) $3,128.84 Costs (Actual) $3,128.84 0% Total order va…" at bounding box center [283, 117] width 246 height 203
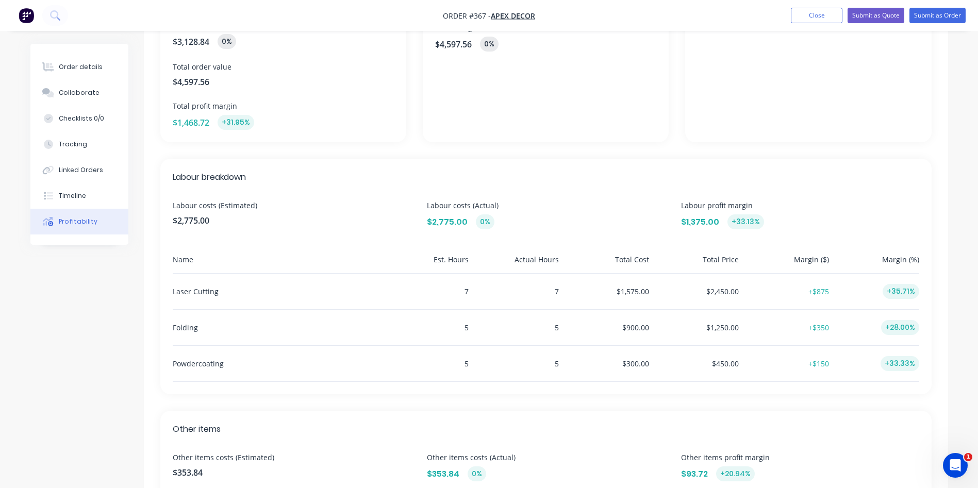
scroll to position [0, 0]
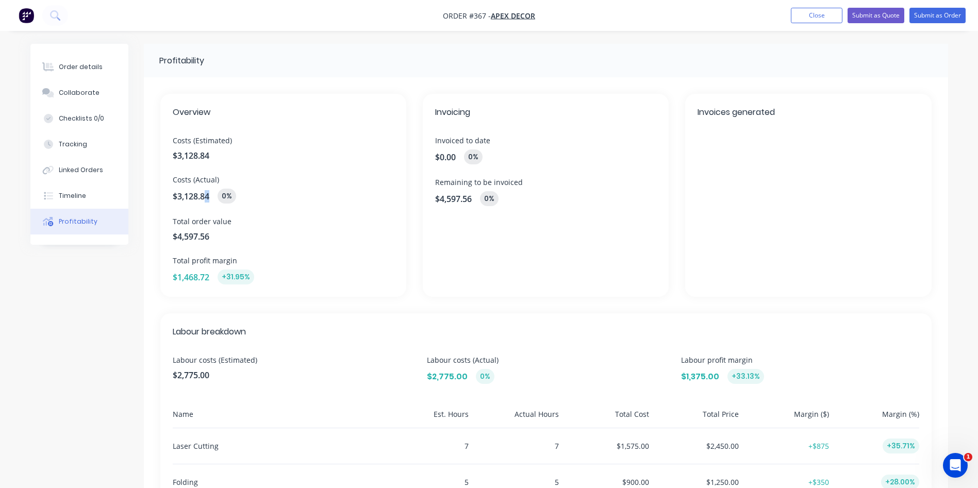
drag, startPoint x: 212, startPoint y: 197, endPoint x: 206, endPoint y: 197, distance: 6.2
click at [206, 197] on div "$3,128.84 0%" at bounding box center [283, 196] width 221 height 15
click at [208, 198] on span "$3,128.84" at bounding box center [191, 196] width 37 height 12
click at [228, 195] on div "0%" at bounding box center [226, 196] width 19 height 15
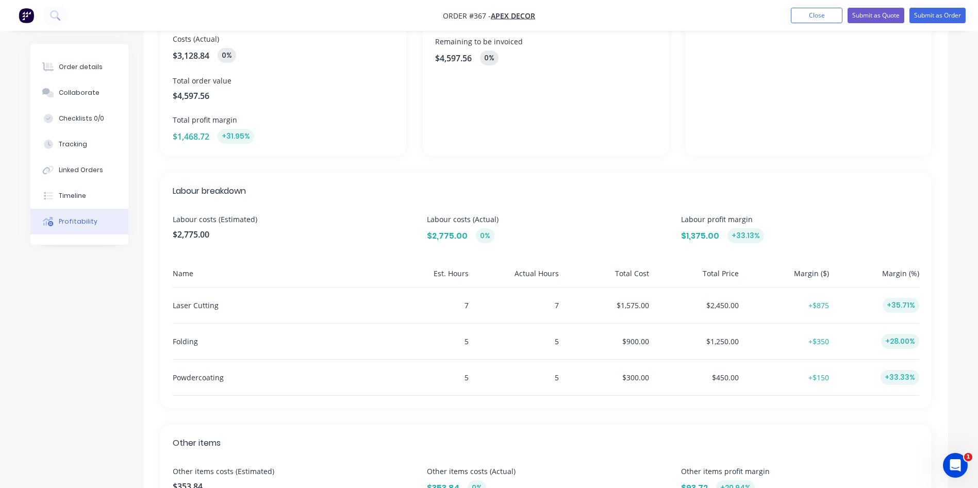
scroll to position [155, 0]
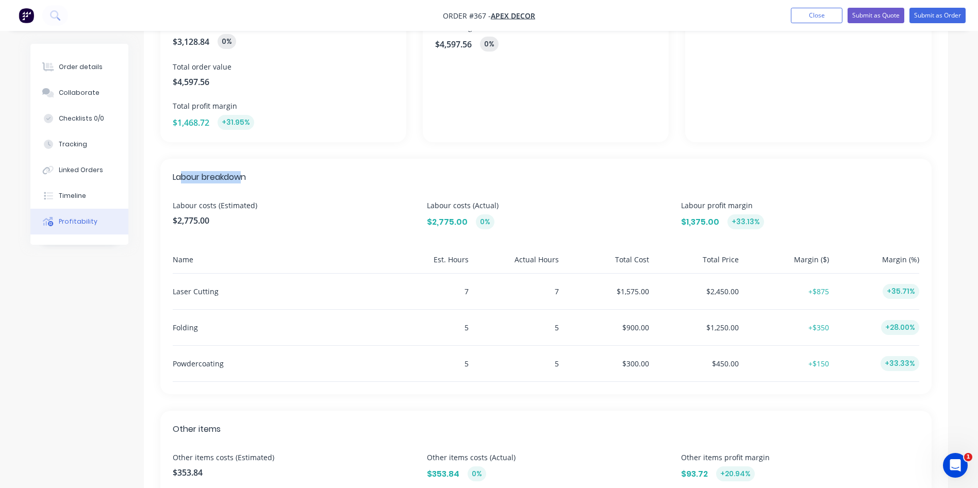
drag, startPoint x: 180, startPoint y: 183, endPoint x: 242, endPoint y: 181, distance: 61.9
click at [242, 181] on span "Labour breakdown" at bounding box center [546, 177] width 746 height 12
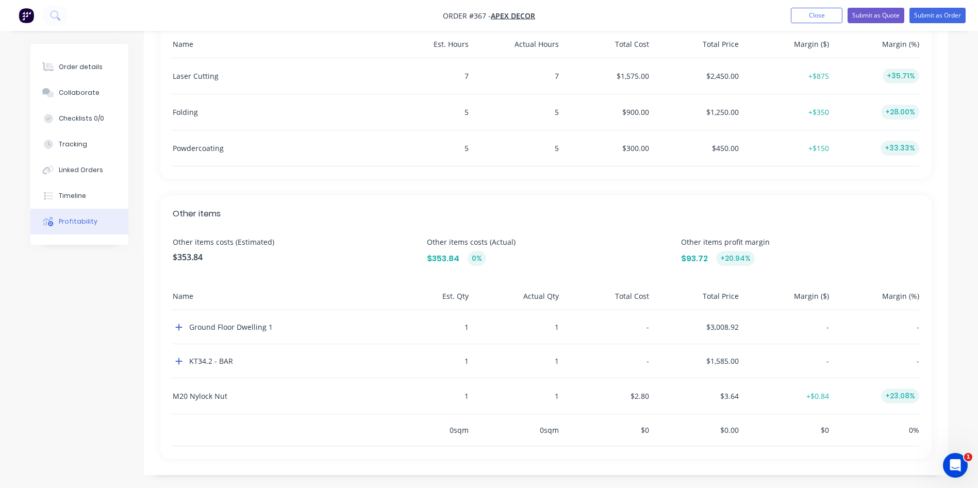
scroll to position [374, 0]
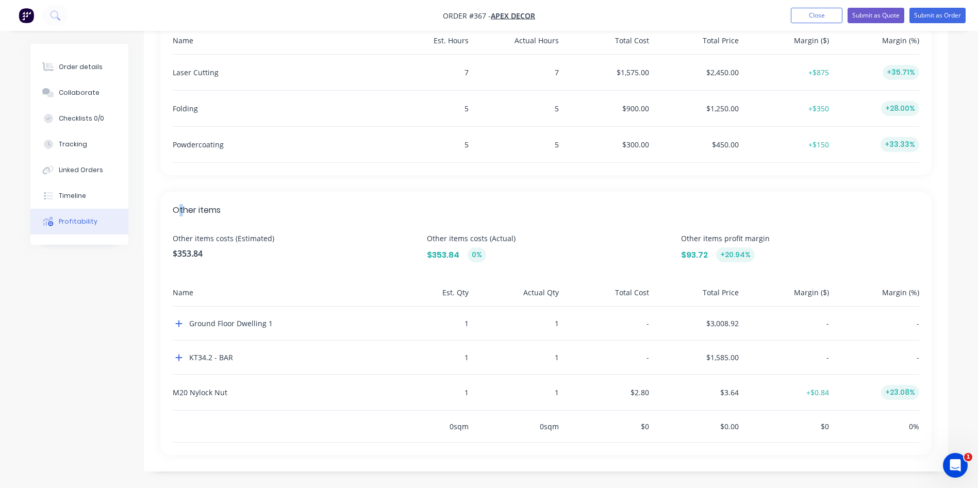
drag, startPoint x: 176, startPoint y: 214, endPoint x: 186, endPoint y: 217, distance: 10.1
click at [183, 216] on span "Other items" at bounding box center [546, 210] width 746 height 12
drag, startPoint x: 185, startPoint y: 260, endPoint x: 215, endPoint y: 265, distance: 30.8
click at [212, 261] on div "Other items costs (Estimated) $353.84" at bounding box center [292, 247] width 238 height 29
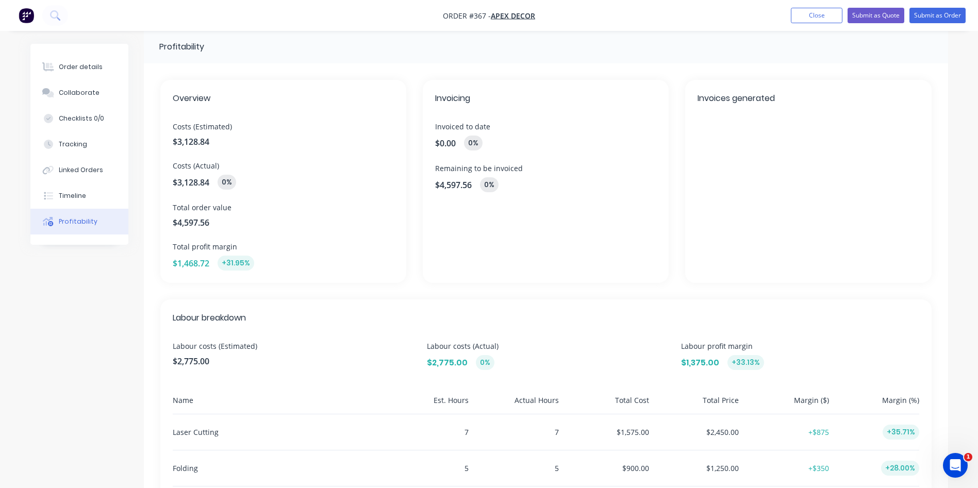
scroll to position [0, 0]
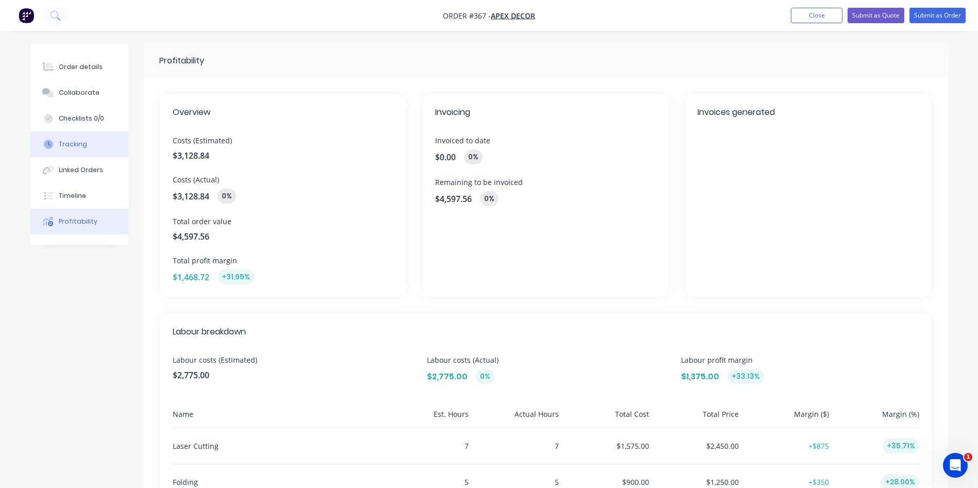
click at [95, 152] on button "Tracking" at bounding box center [79, 144] width 98 height 26
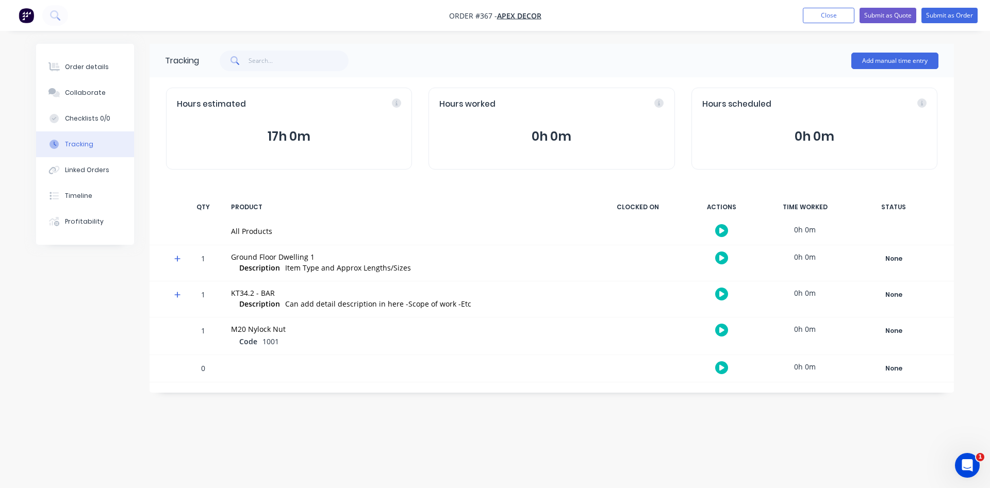
click at [724, 229] on button "button" at bounding box center [721, 230] width 13 height 13
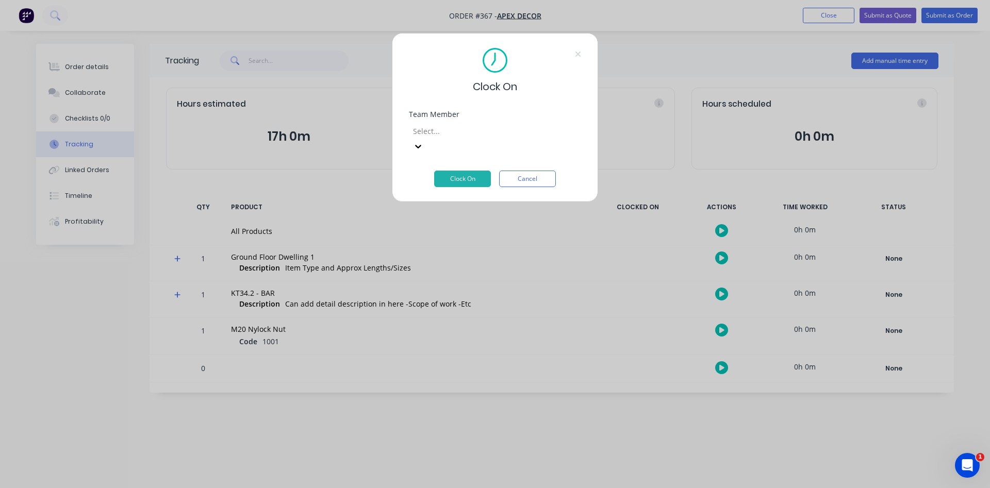
click at [493, 130] on div at bounding box center [486, 131] width 148 height 13
click at [475, 488] on div "Admin User" at bounding box center [495, 493] width 990 height 11
click at [460, 171] on button "Clock On" at bounding box center [462, 179] width 57 height 16
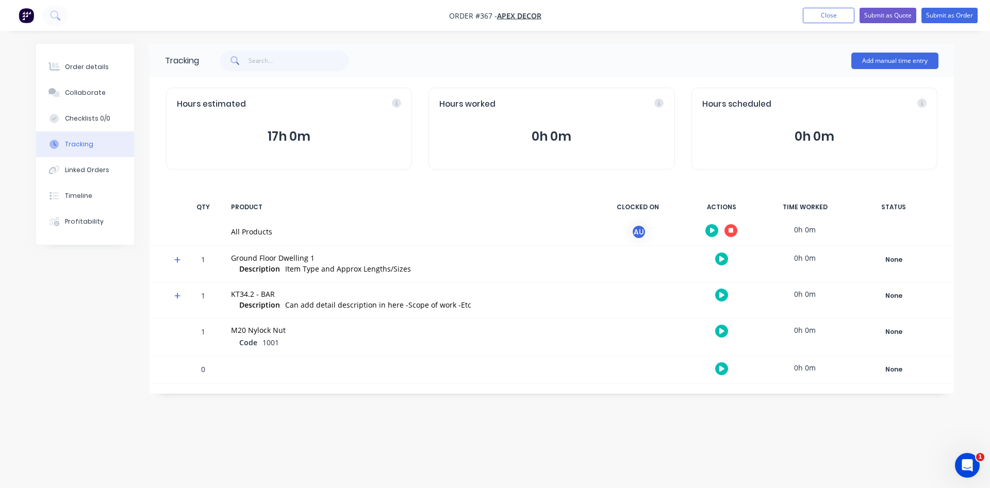
click at [176, 258] on icon at bounding box center [177, 259] width 7 height 7
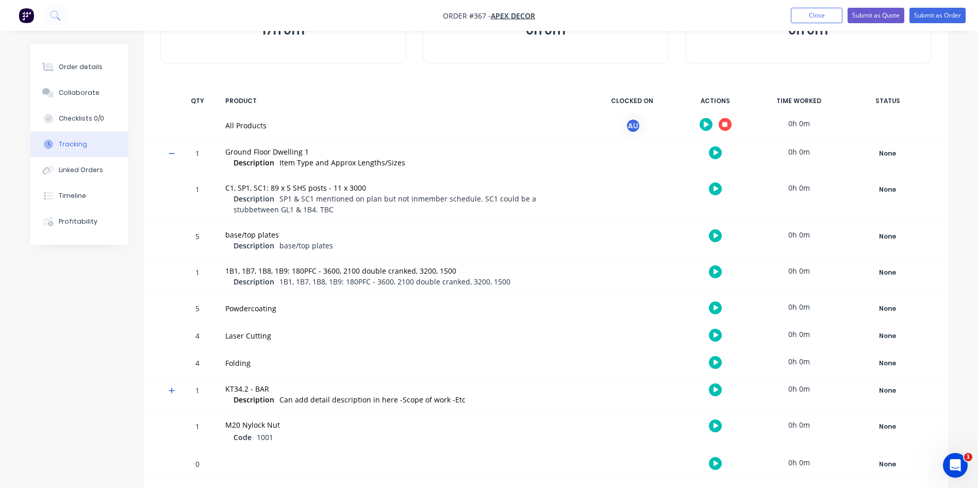
scroll to position [107, 0]
drag, startPoint x: 194, startPoint y: 307, endPoint x: 206, endPoint y: 366, distance: 61.0
click at [206, 366] on div "1 C1, SP1, SC1: 89 x 5 SHS posts - 11 x 3000 Description SP1 & SC1 mentioned on…" at bounding box center [546, 276] width 804 height 201
click at [174, 154] on icon at bounding box center [172, 152] width 7 height 7
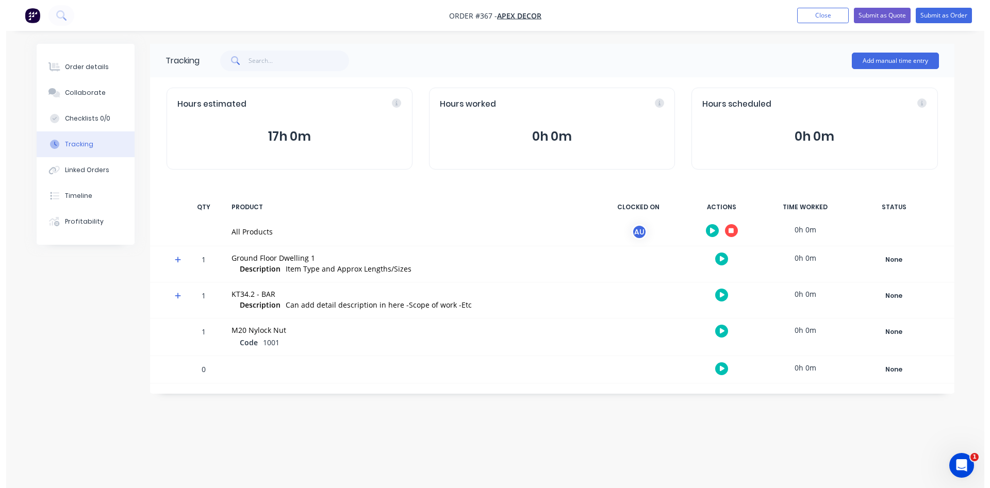
scroll to position [0, 0]
click at [733, 230] on icon "button" at bounding box center [730, 230] width 5 height 5
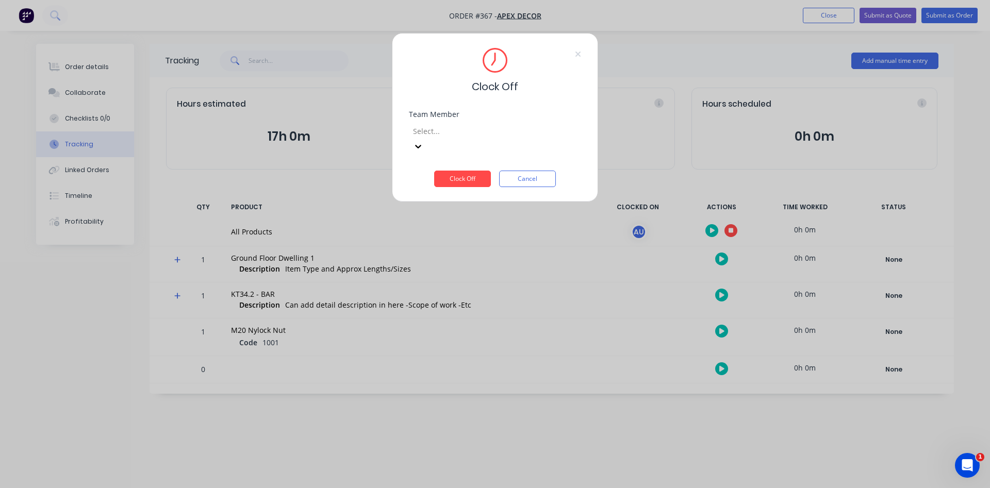
click at [499, 135] on div at bounding box center [486, 131] width 148 height 13
click at [490, 488] on div "Admin User" at bounding box center [495, 493] width 990 height 11
click at [450, 171] on button "Clock Off" at bounding box center [462, 179] width 57 height 16
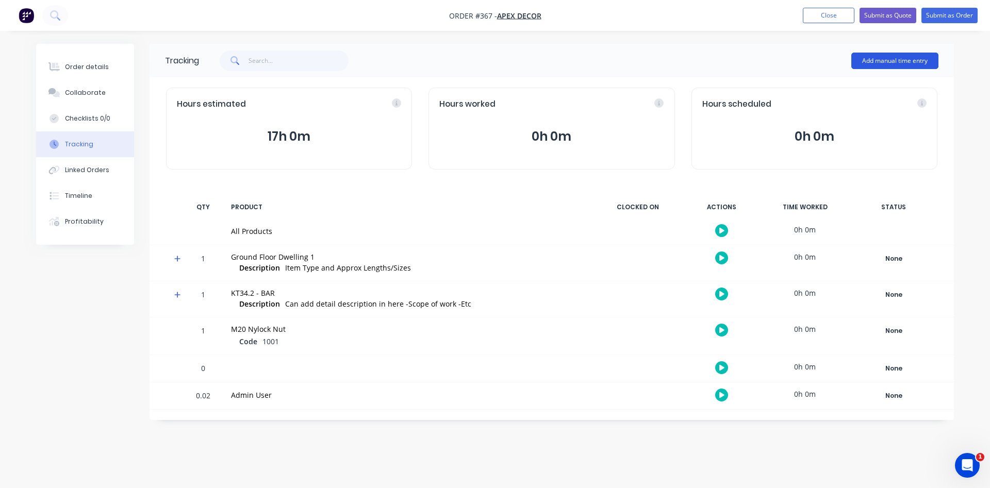
click at [901, 59] on button "Add manual time entry" at bounding box center [894, 61] width 87 height 16
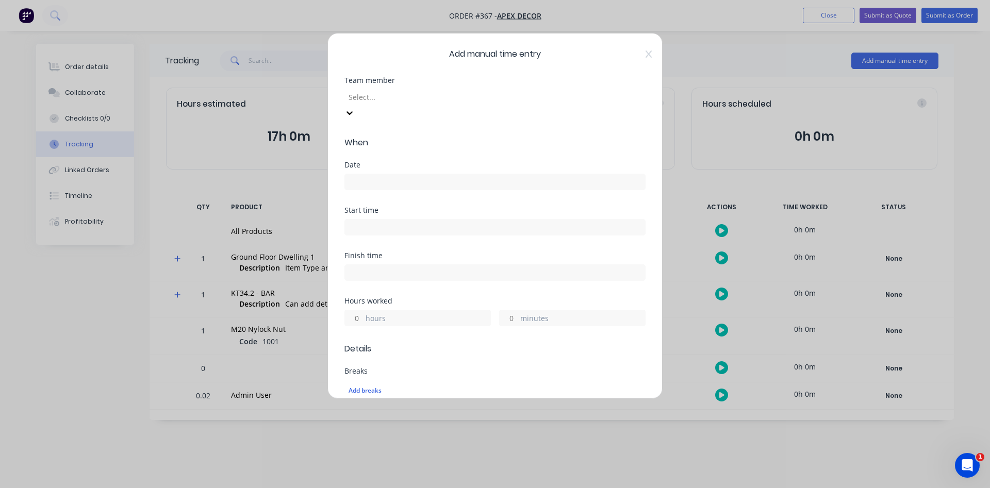
click at [474, 98] on div at bounding box center [421, 97] width 148 height 13
click at [389, 174] on input at bounding box center [495, 181] width 300 height 15
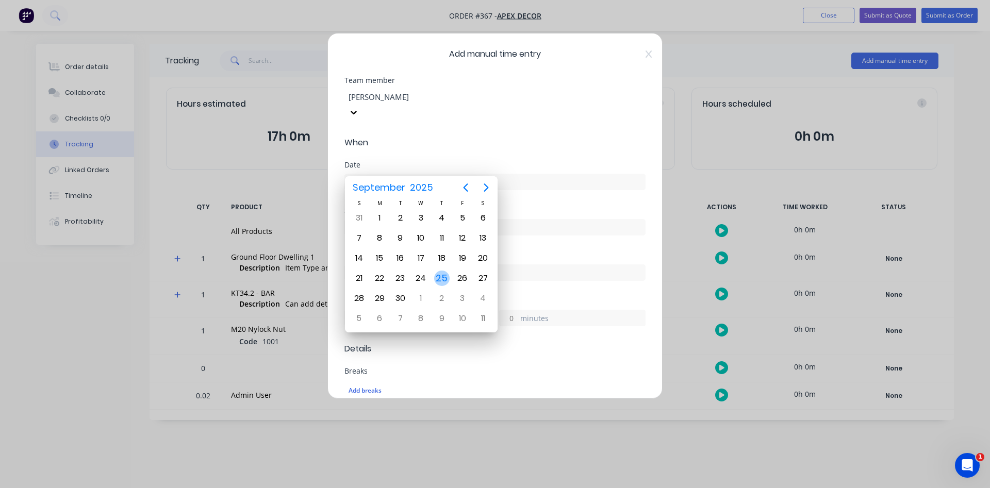
click at [443, 281] on div "25" at bounding box center [441, 278] width 15 height 15
type input "[DATE]"
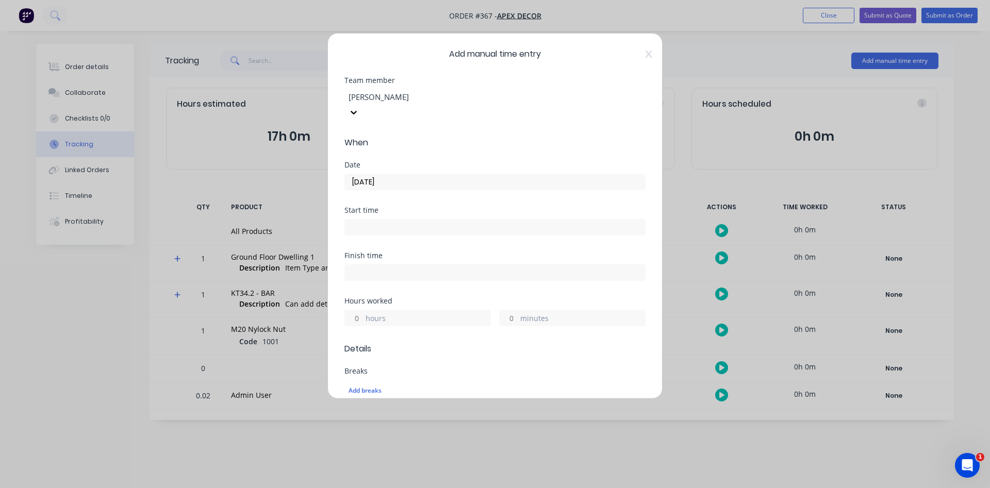
click at [412, 220] on input at bounding box center [495, 227] width 300 height 15
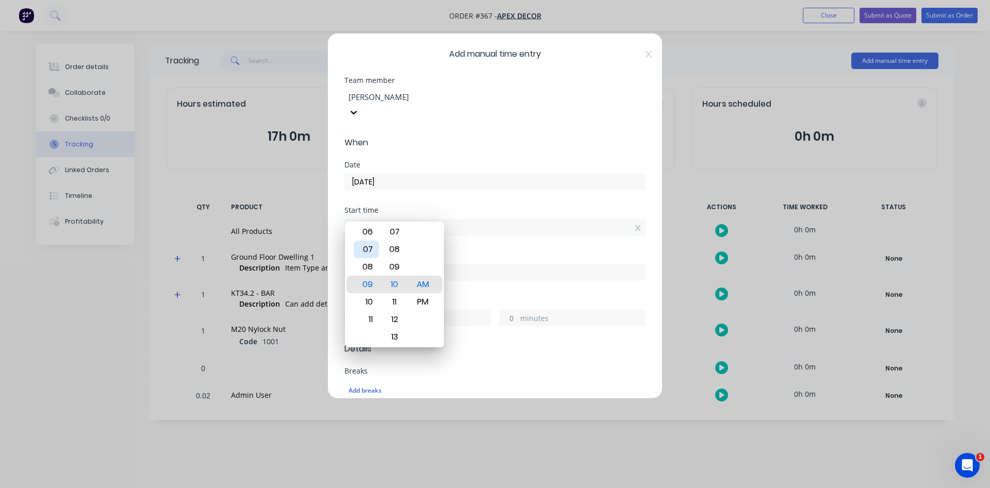
click at [371, 251] on div "07" at bounding box center [366, 250] width 25 height 18
type input "07:00 AM"
click at [394, 284] on div "00" at bounding box center [394, 285] width 25 height 18
click at [485, 278] on div "Finish time" at bounding box center [494, 274] width 301 height 45
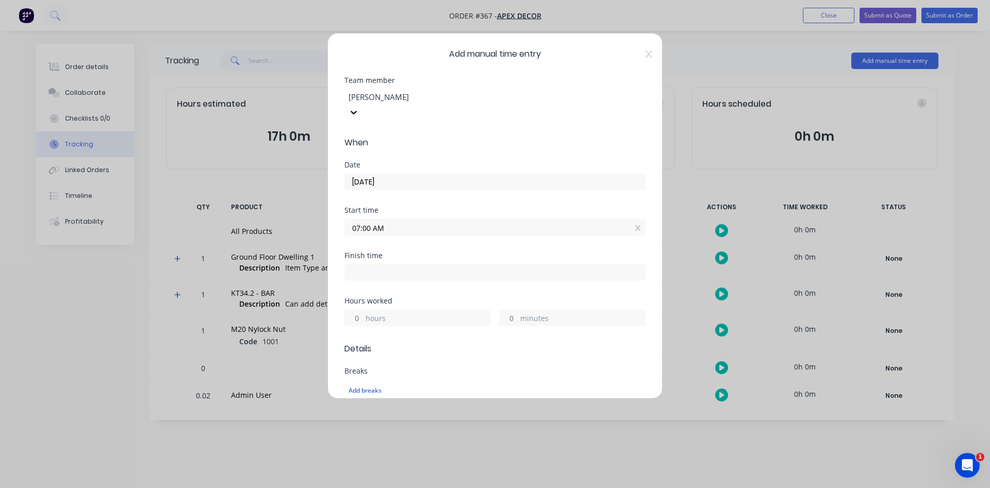
click at [472, 265] on input at bounding box center [495, 272] width 300 height 15
type input "11:10 AM"
type input "4"
type input "10"
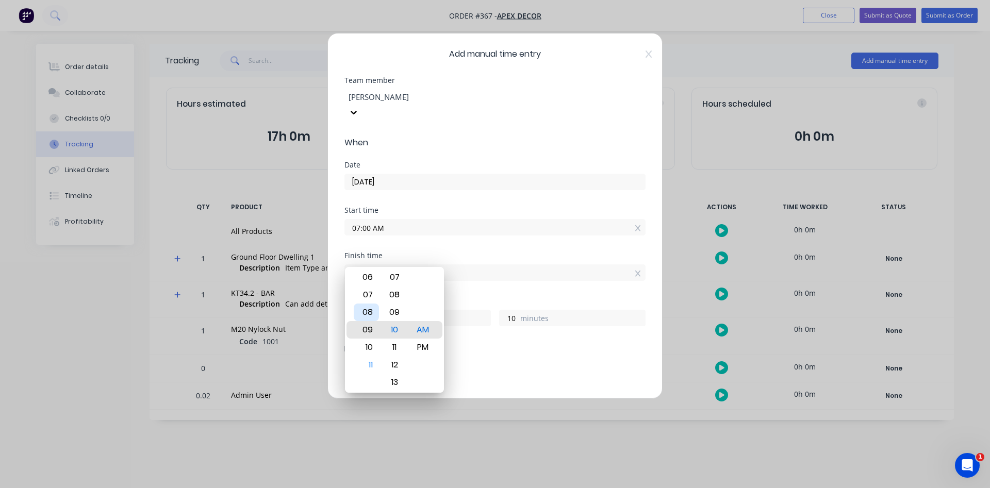
type input "09:10 AM"
type input "2"
type input "08:10 AM"
type input "1"
type input "09:10 AM"
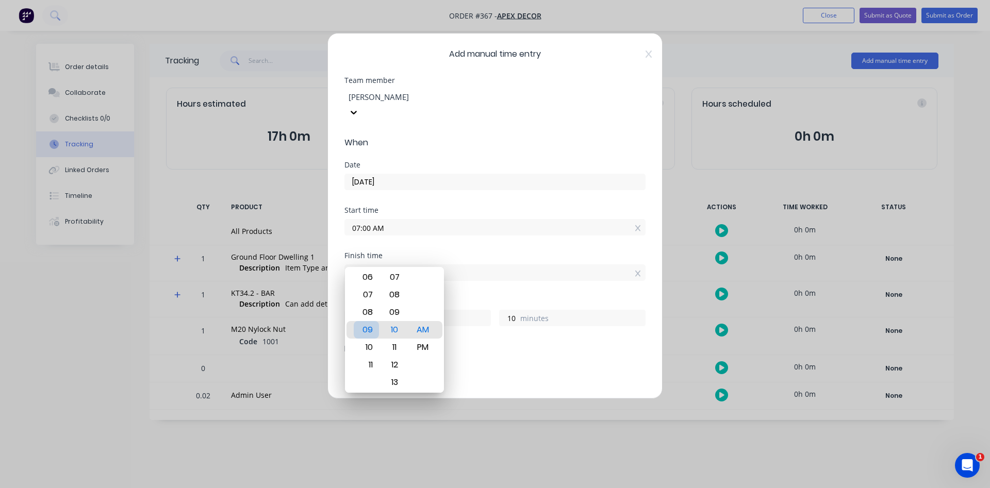
type input "2"
click at [372, 311] on div "08" at bounding box center [366, 313] width 25 height 18
type input "08:10 AM"
type input "1"
click at [369, 344] on div "09" at bounding box center [366, 348] width 25 height 18
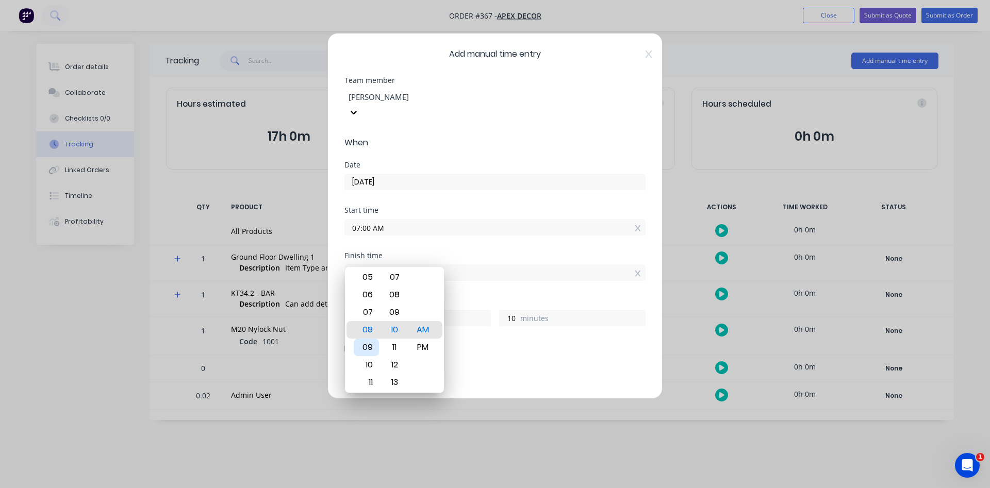
type input "09:10 AM"
type input "2"
click at [373, 347] on div "10" at bounding box center [366, 348] width 25 height 18
type input "10:10 AM"
type input "3"
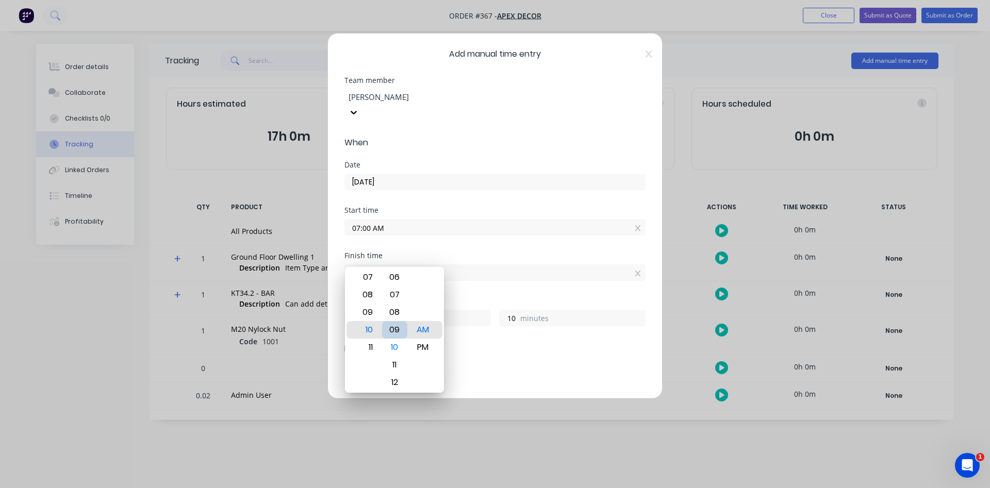
type input "10:09 AM"
type input "9"
type input "10:08 AM"
type input "8"
type input "10:06 AM"
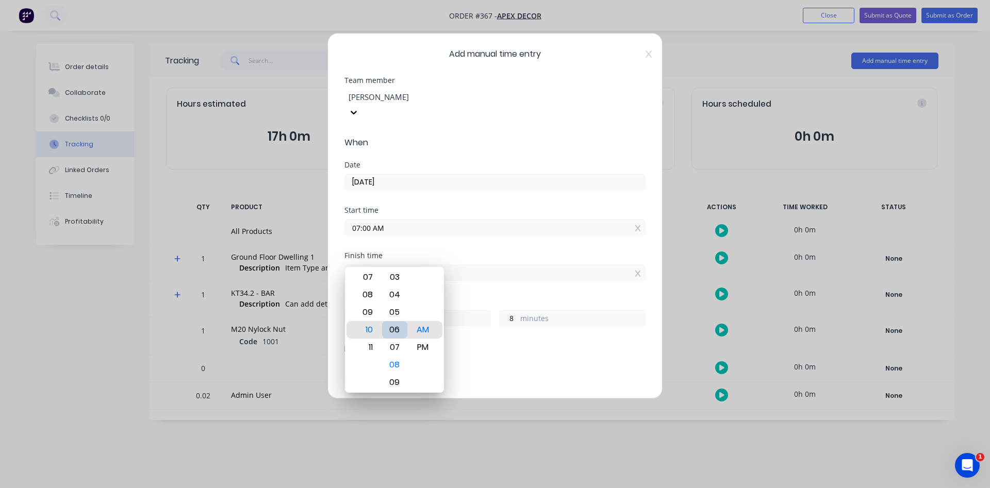
type input "6"
type input "10:04 AM"
type input "4"
type input "10:02 AM"
type input "2"
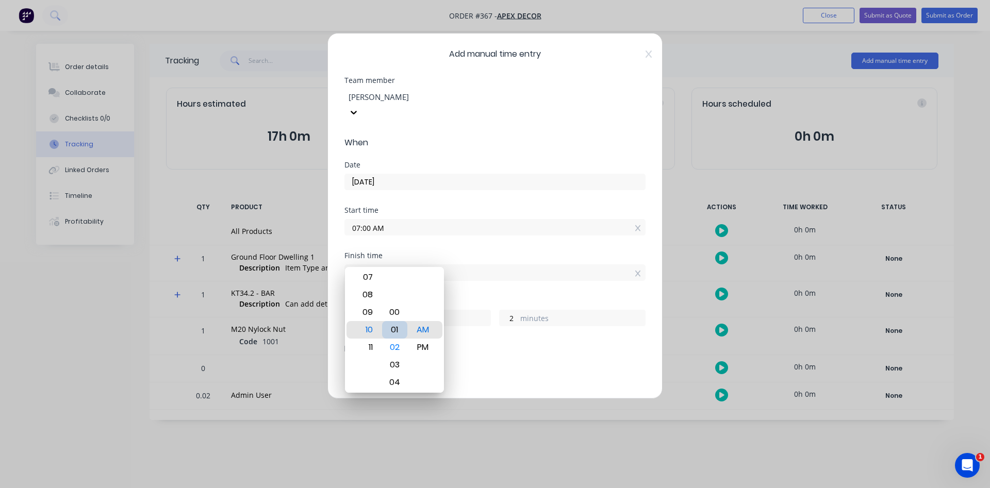
type input "10:01 AM"
type input "1"
type input "10:00 AM"
type input "0"
click at [395, 334] on div "00" at bounding box center [394, 330] width 25 height 18
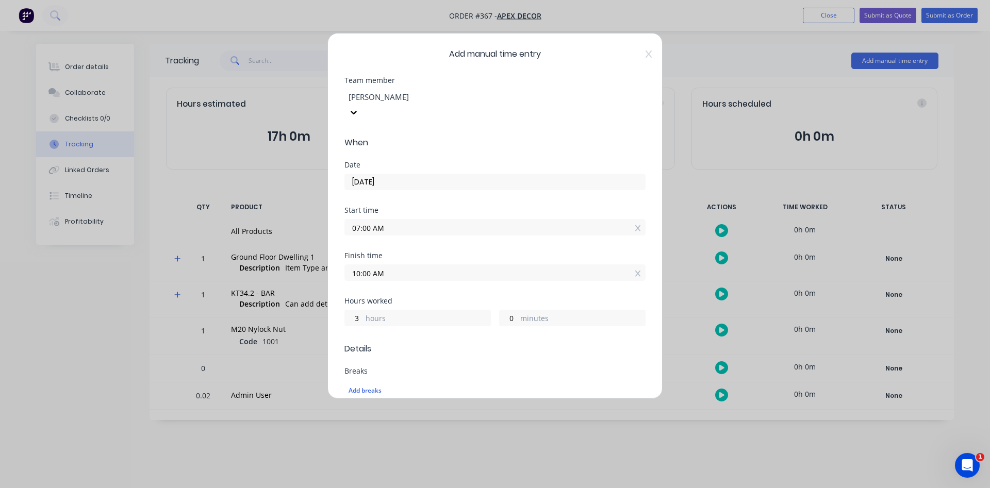
click at [490, 367] on div "Breaks" at bounding box center [494, 370] width 301 height 7
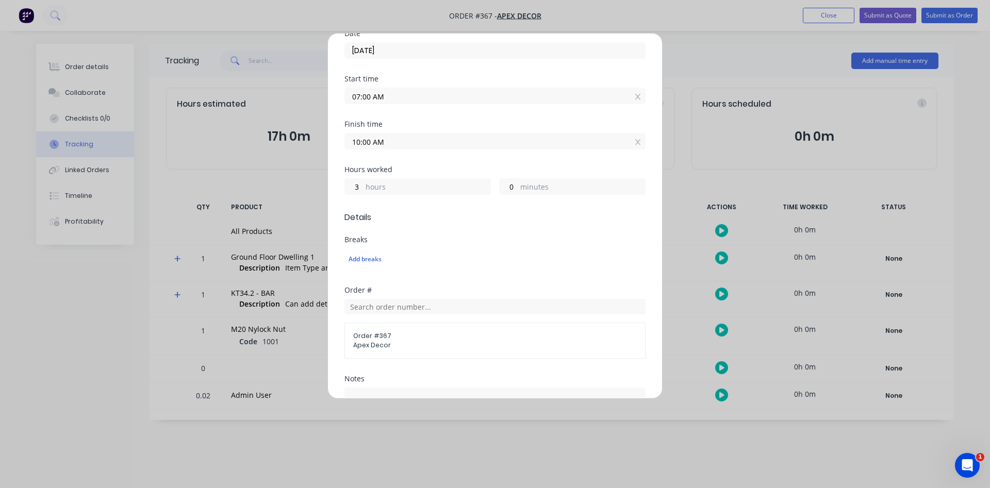
scroll to position [155, 0]
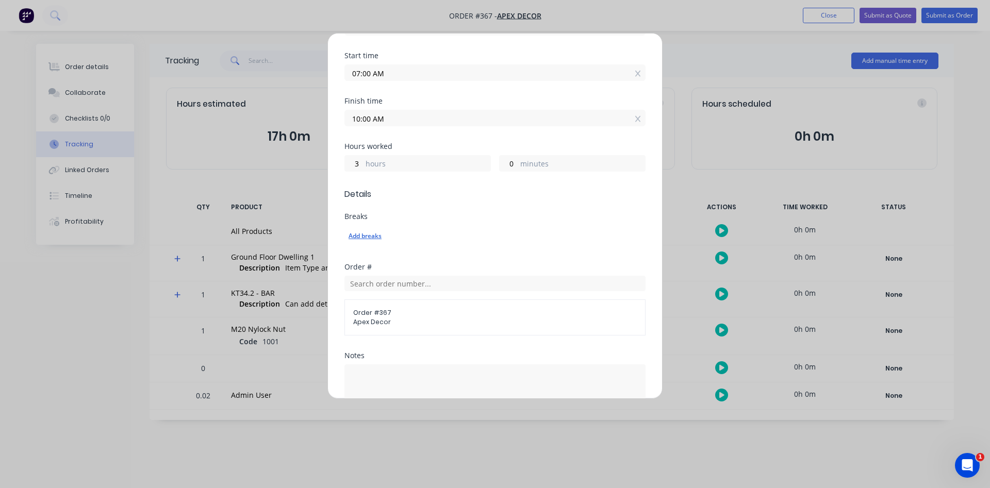
click at [368, 229] on div "Add breaks" at bounding box center [494, 235] width 293 height 13
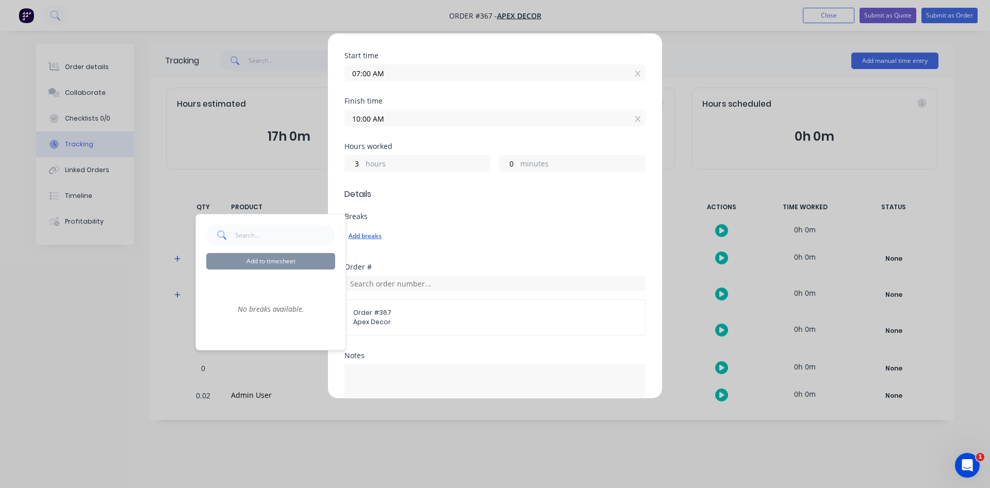
click at [435, 229] on div "Add breaks" at bounding box center [494, 235] width 293 height 13
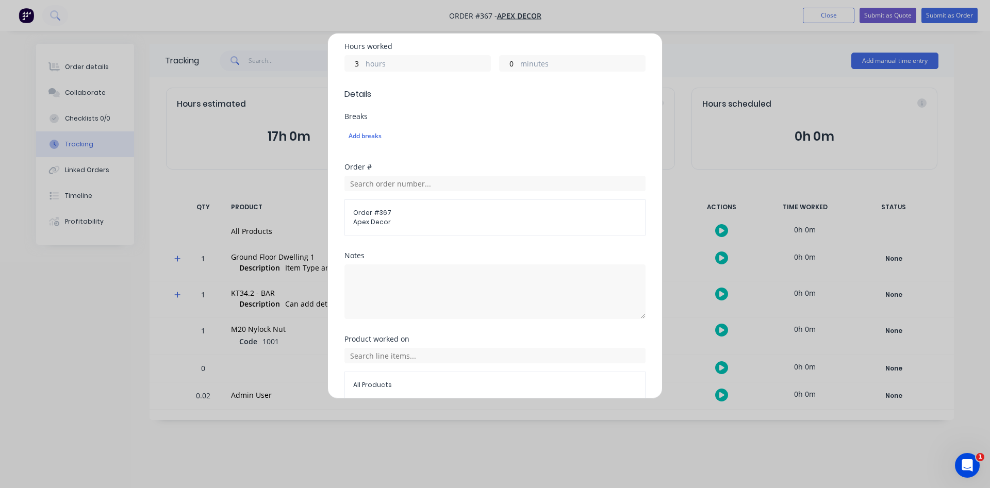
scroll to position [287, 0]
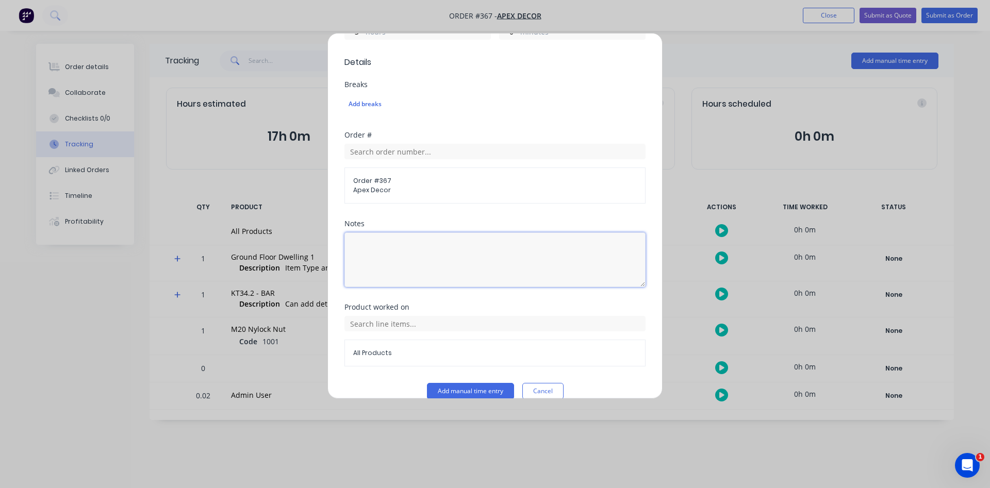
click at [401, 232] on textarea at bounding box center [494, 259] width 301 height 55
click at [446, 383] on button "Add manual time entry" at bounding box center [470, 391] width 87 height 16
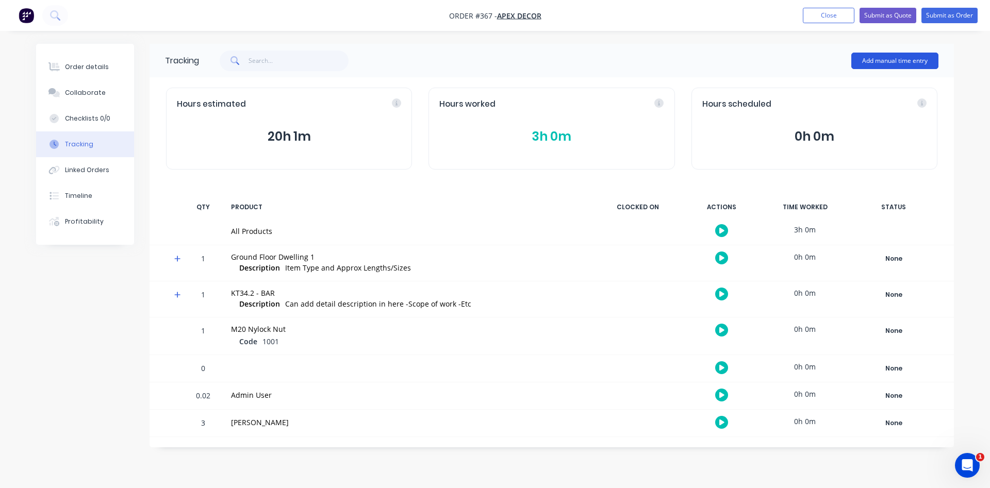
click at [885, 59] on button "Add manual time entry" at bounding box center [894, 61] width 87 height 16
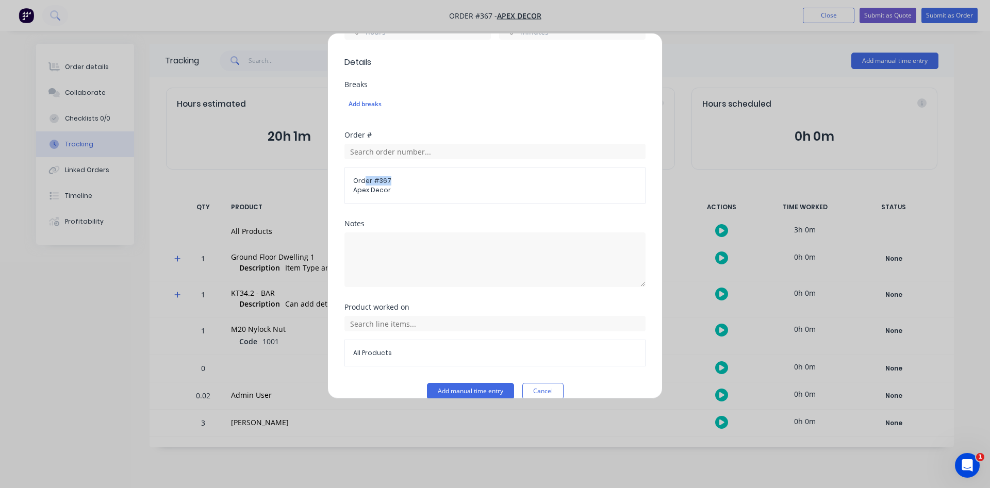
drag, startPoint x: 390, startPoint y: 165, endPoint x: 364, endPoint y: 165, distance: 25.8
click at [365, 176] on span "Order # 367" at bounding box center [494, 180] width 283 height 9
click at [541, 383] on button "Cancel" at bounding box center [542, 391] width 41 height 16
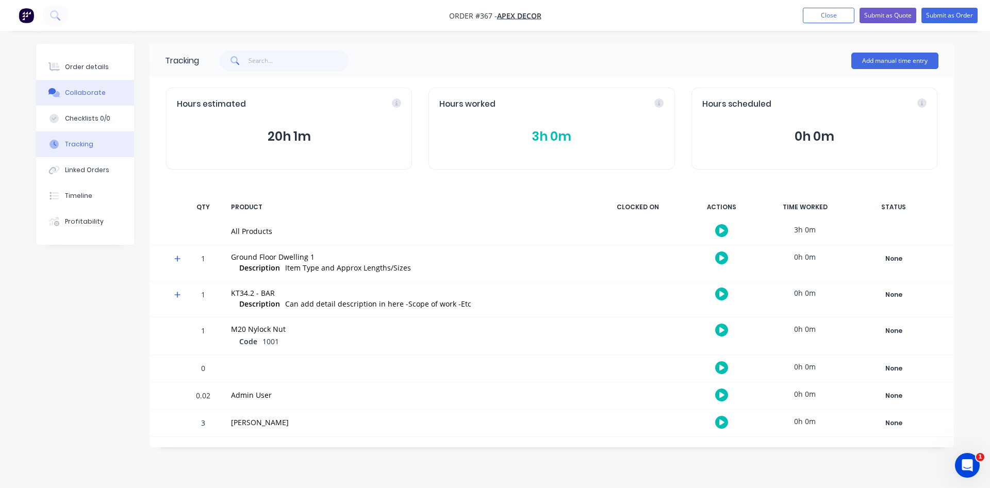
click at [95, 93] on div "Collaborate" at bounding box center [85, 92] width 41 height 9
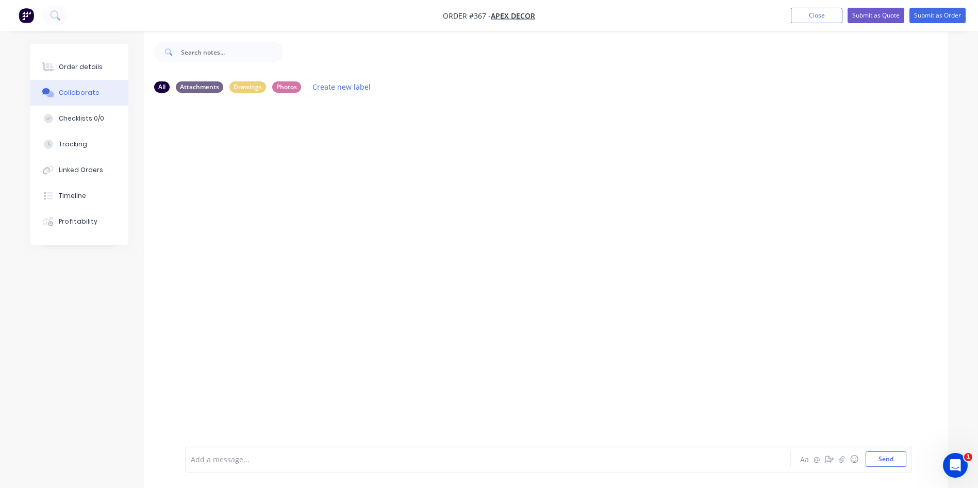
scroll to position [15, 0]
click at [254, 454] on div at bounding box center [459, 459] width 536 height 11
click at [842, 461] on icon "button" at bounding box center [842, 459] width 6 height 7
click at [288, 448] on div at bounding box center [548, 425] width 715 height 53
click at [268, 452] on div "Add a message..." at bounding box center [459, 458] width 537 height 15
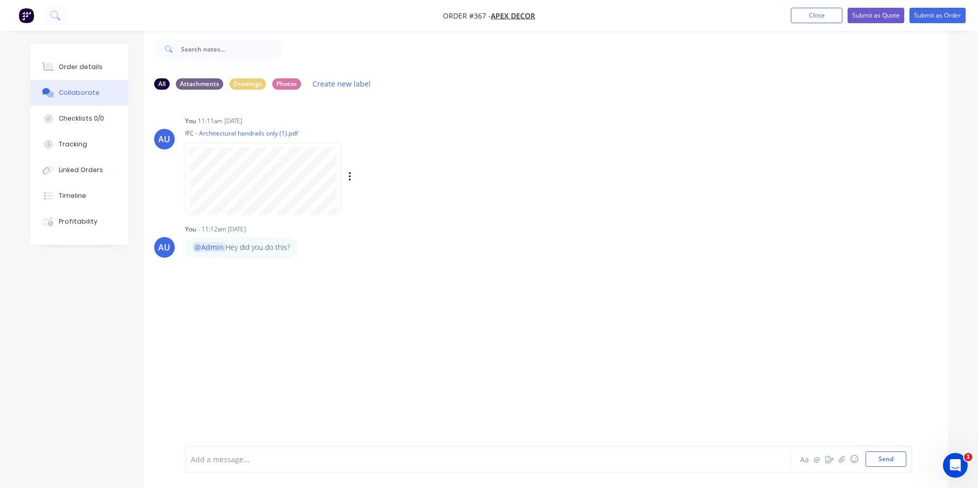
click at [346, 175] on div "Labels Download Delete" at bounding box center [403, 177] width 116 height 15
click at [351, 175] on button "button" at bounding box center [350, 177] width 4 height 15
click at [379, 183] on button "Labels" at bounding box center [417, 181] width 116 height 23
click at [399, 259] on div at bounding box center [397, 259] width 21 height 21
click at [315, 295] on div "AU You 11:11am [DATE] IFC - Architectural handrails only (1).pdf Labels Downloa…" at bounding box center [546, 264] width 804 height 332
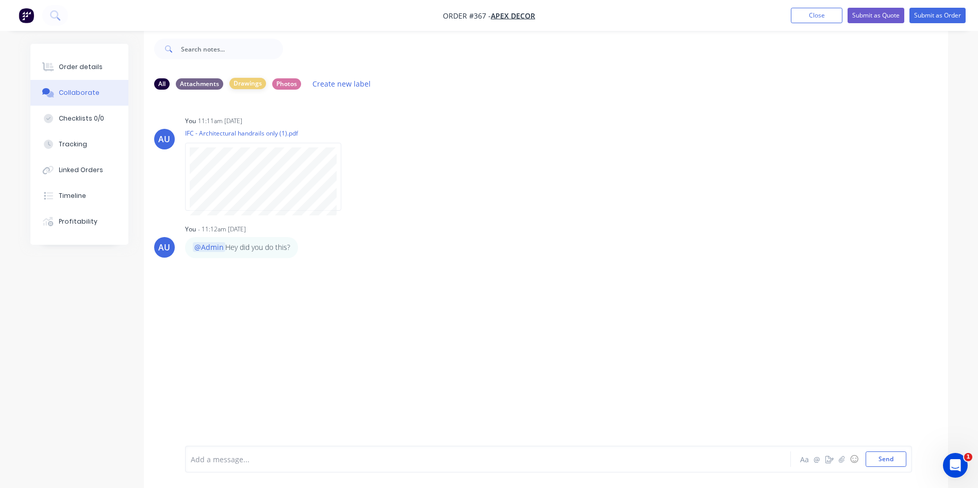
click at [242, 82] on div "Drawings" at bounding box center [247, 83] width 37 height 11
click at [325, 79] on button "Create new label" at bounding box center [341, 84] width 69 height 14
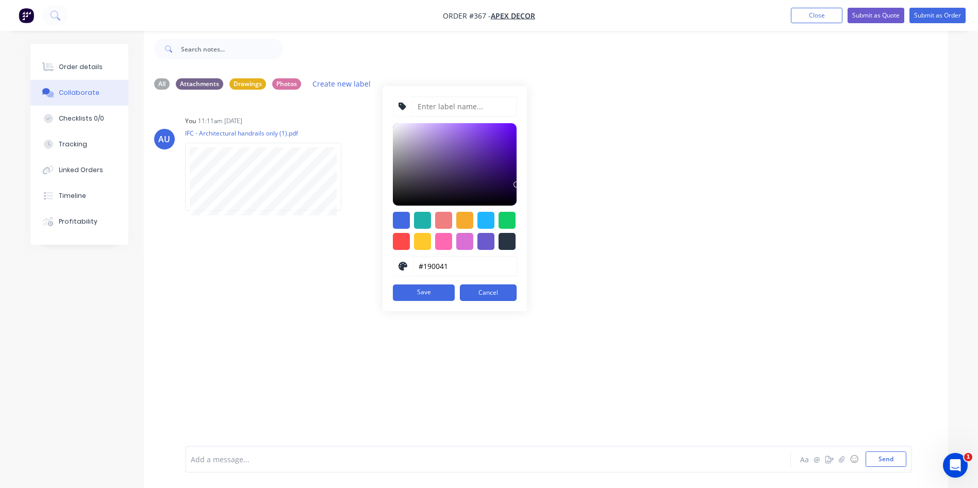
click at [493, 291] on button "Cancel" at bounding box center [488, 292] width 57 height 16
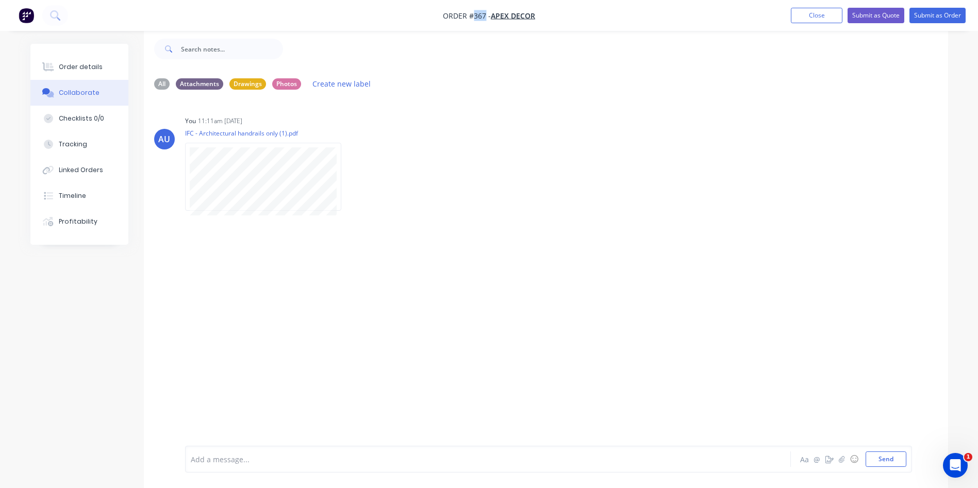
drag, startPoint x: 483, startPoint y: 16, endPoint x: 473, endPoint y: 15, distance: 10.9
click at [473, 15] on span "Order #367 -" at bounding box center [467, 16] width 48 height 10
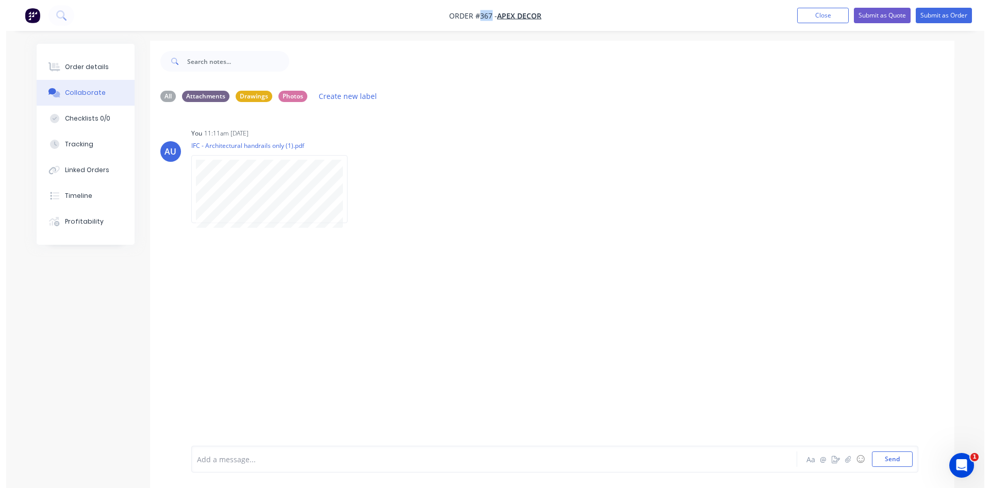
scroll to position [0, 0]
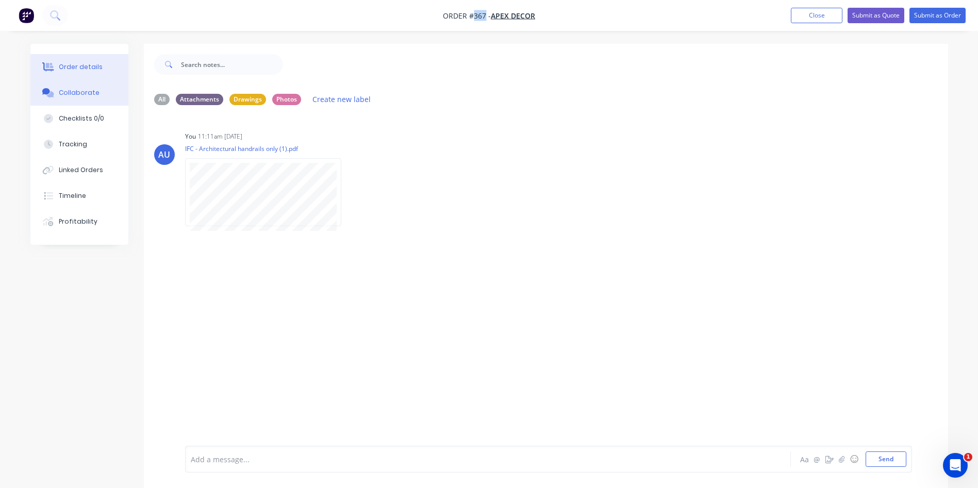
click at [93, 66] on div "Order details" at bounding box center [81, 66] width 44 height 9
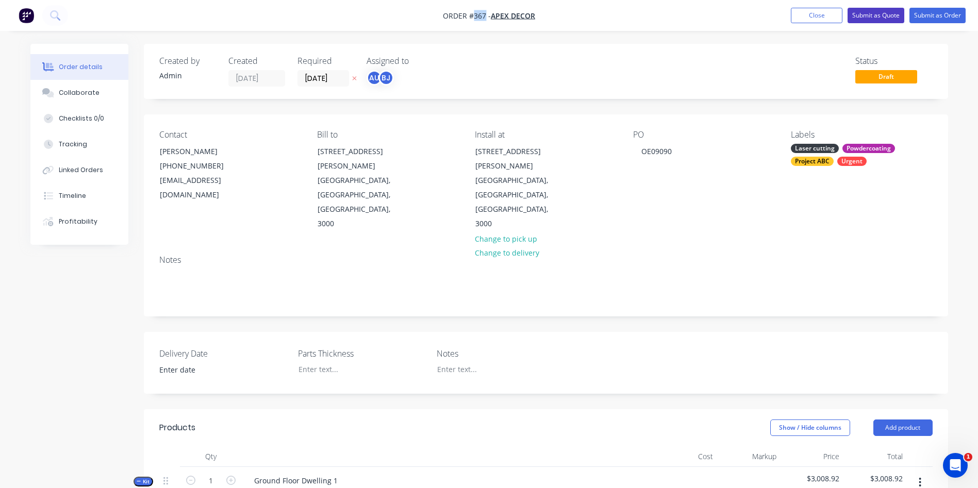
click at [876, 16] on button "Submit as Quote" at bounding box center [875, 15] width 57 height 15
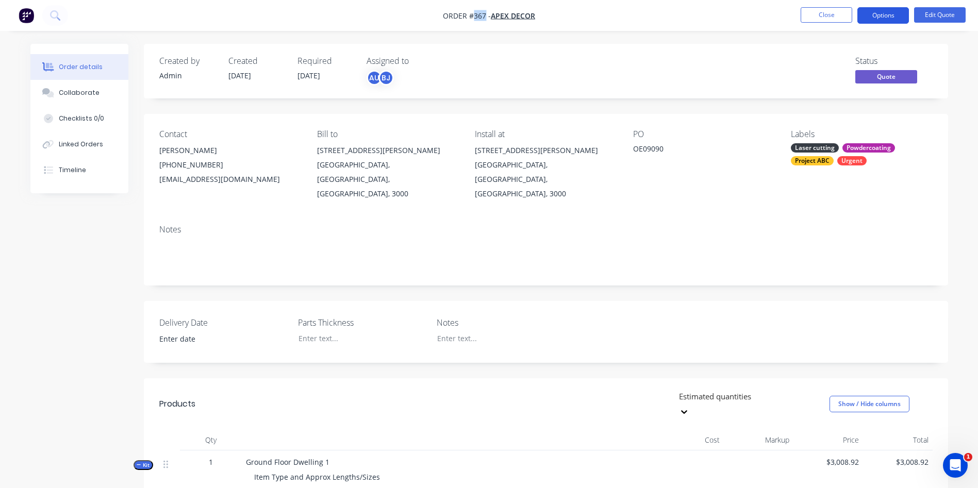
click at [883, 16] on button "Options" at bounding box center [883, 15] width 52 height 16
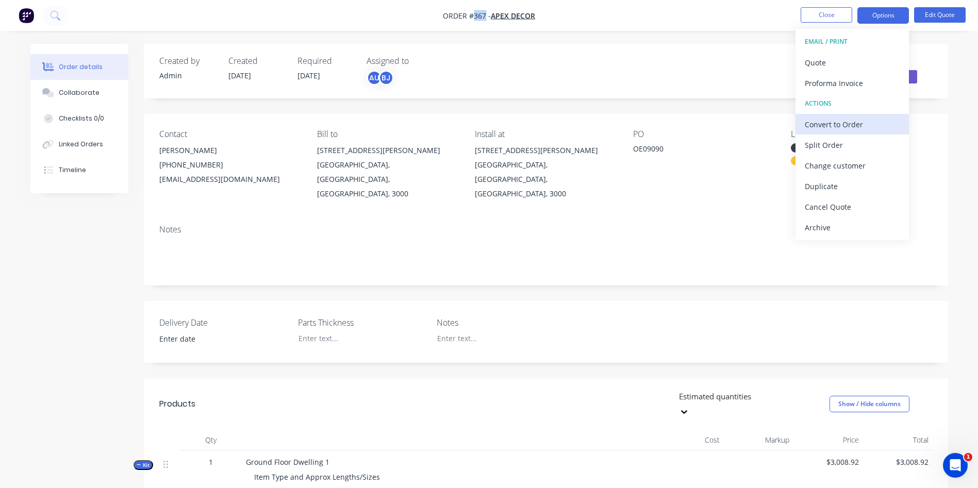
click at [854, 121] on div "Convert to Order" at bounding box center [852, 124] width 95 height 15
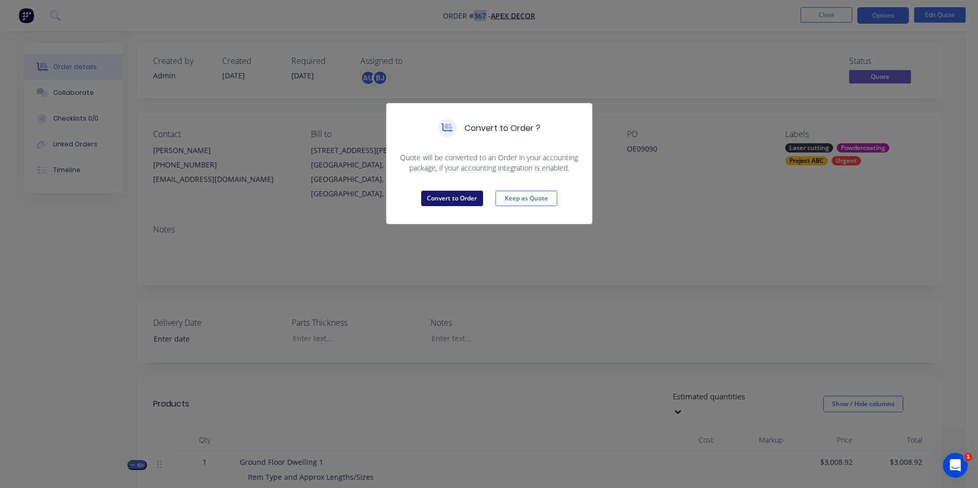
click at [463, 198] on button "Convert to Order" at bounding box center [452, 198] width 62 height 15
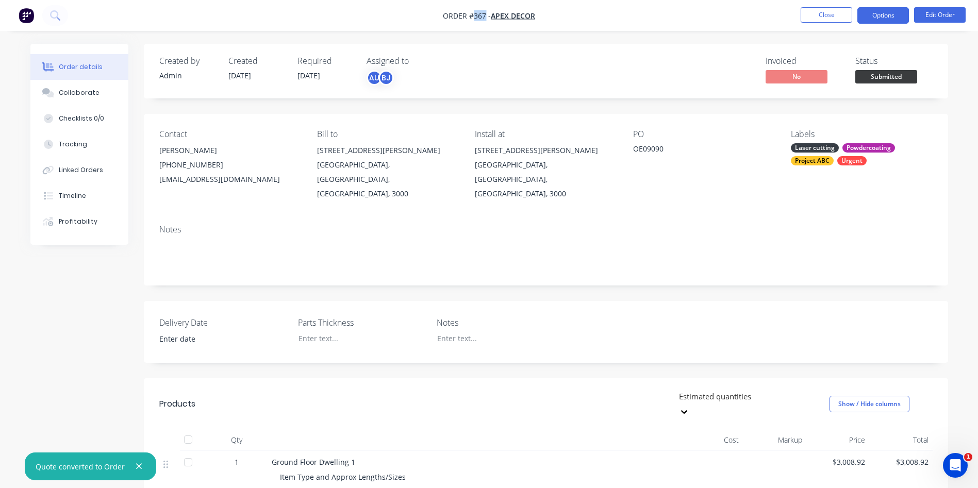
click at [882, 19] on button "Options" at bounding box center [883, 15] width 52 height 16
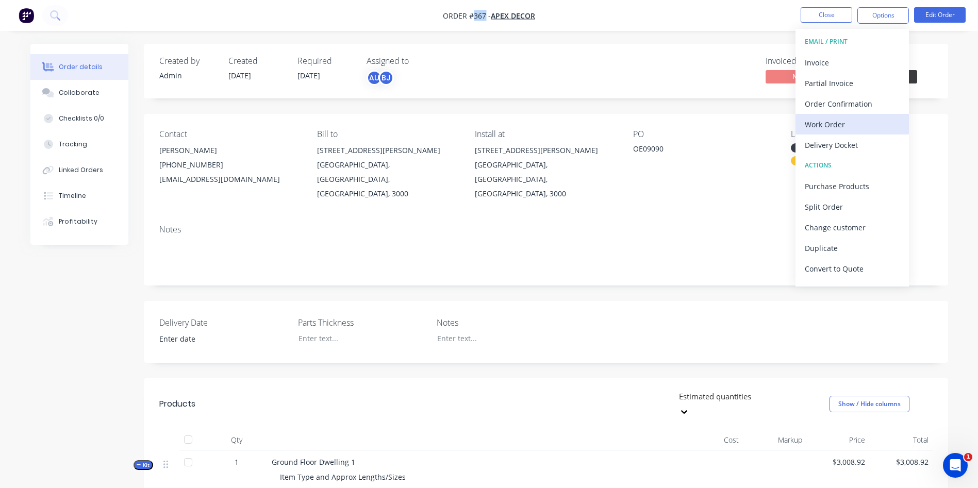
click at [842, 125] on div "Work Order" at bounding box center [852, 124] width 95 height 15
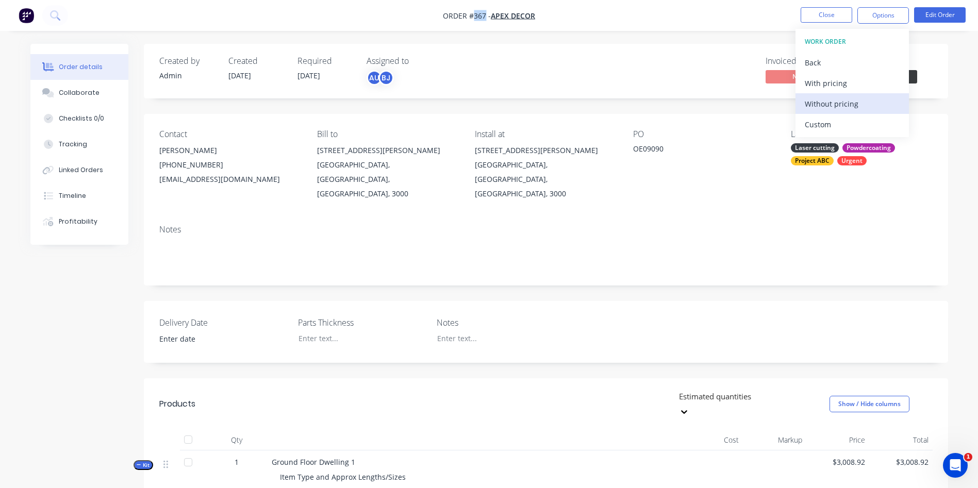
click at [844, 108] on div "Without pricing" at bounding box center [852, 103] width 95 height 15
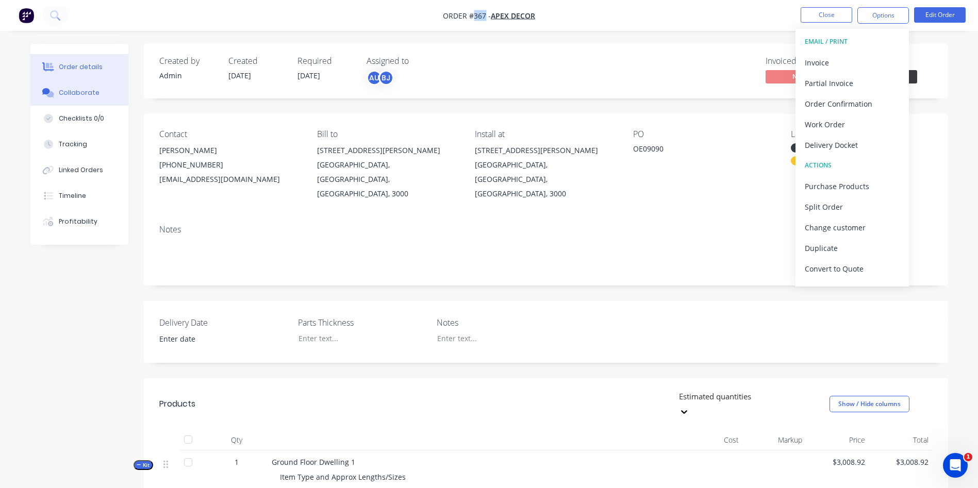
click at [83, 90] on div "Collaborate" at bounding box center [79, 92] width 41 height 9
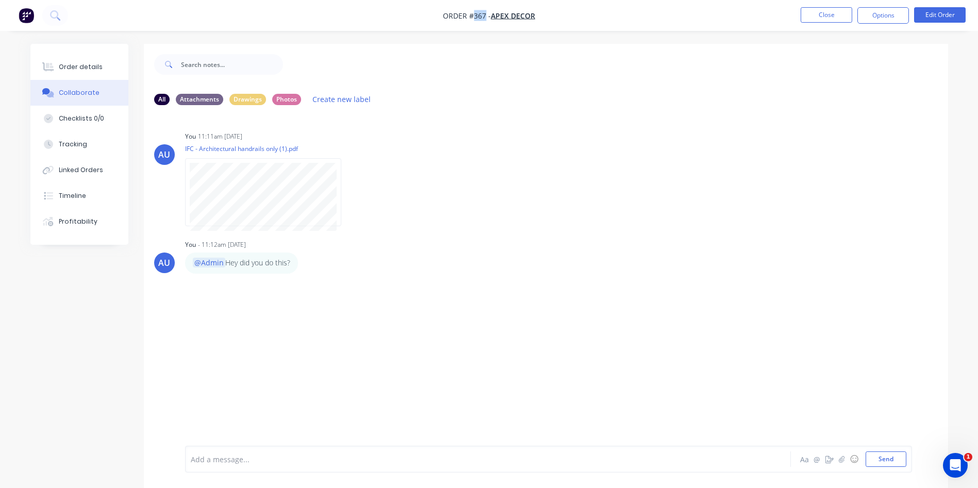
click at [33, 19] on img "button" at bounding box center [26, 15] width 15 height 15
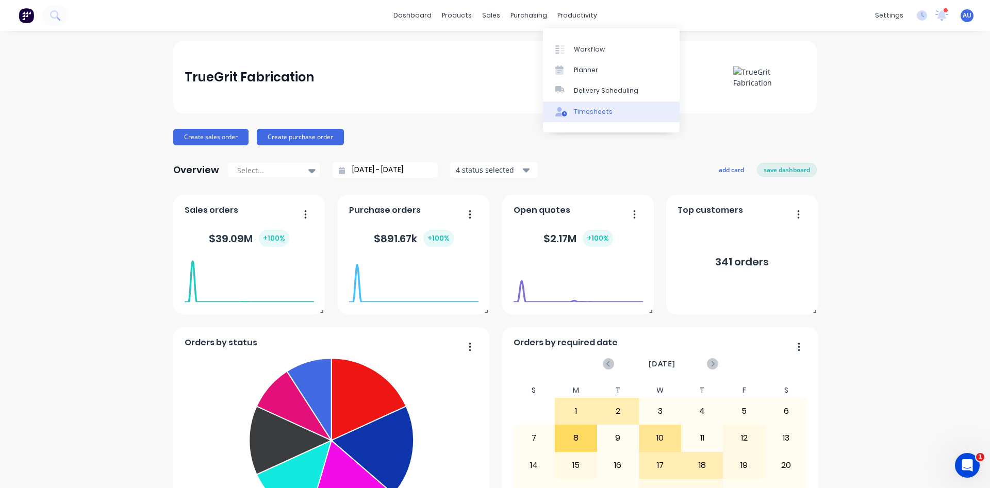
click at [601, 113] on div "Timesheets" at bounding box center [593, 111] width 39 height 9
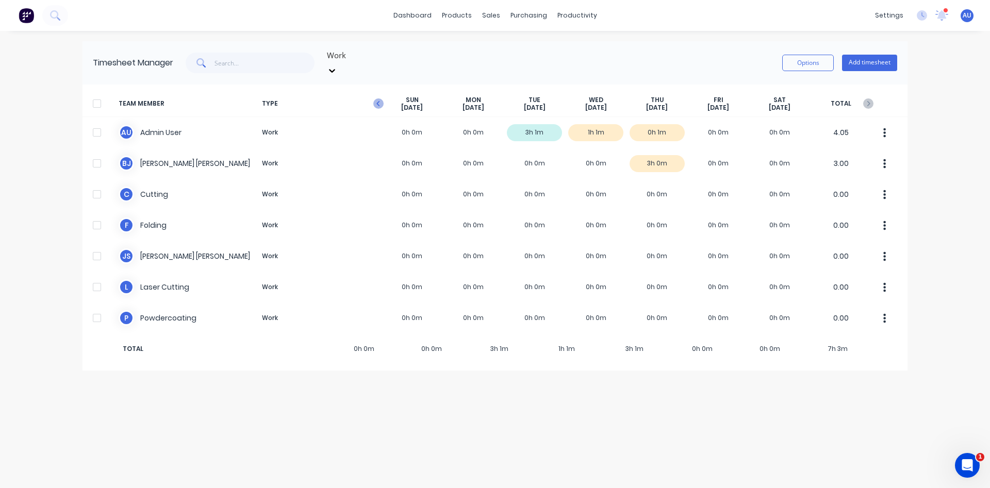
click at [382, 98] on icon "button" at bounding box center [378, 103] width 10 height 10
click at [870, 98] on icon "button" at bounding box center [868, 103] width 10 height 10
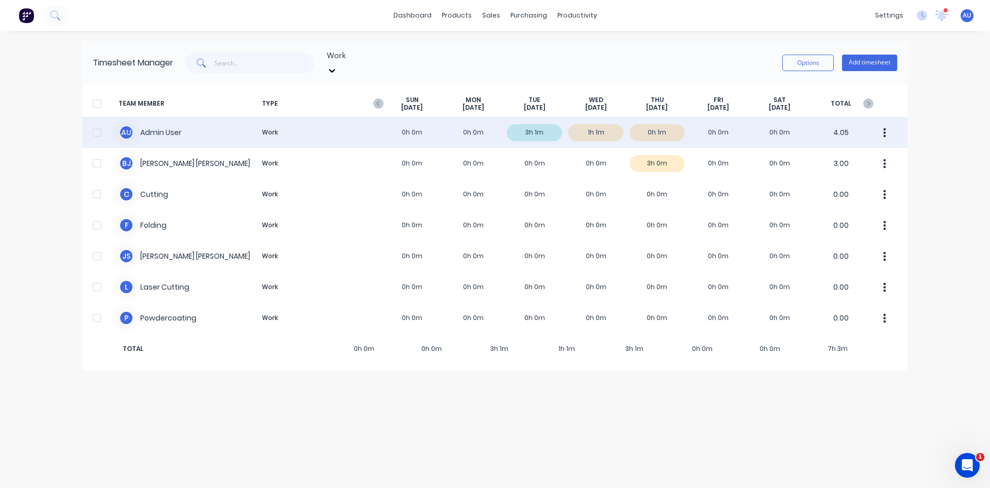
click at [543, 121] on div "A U Admin User Work 0h 0m 0h 0m 3h 1m 1h 1m 0h 1m 0h 0m 0h 0m 4.05" at bounding box center [494, 132] width 825 height 31
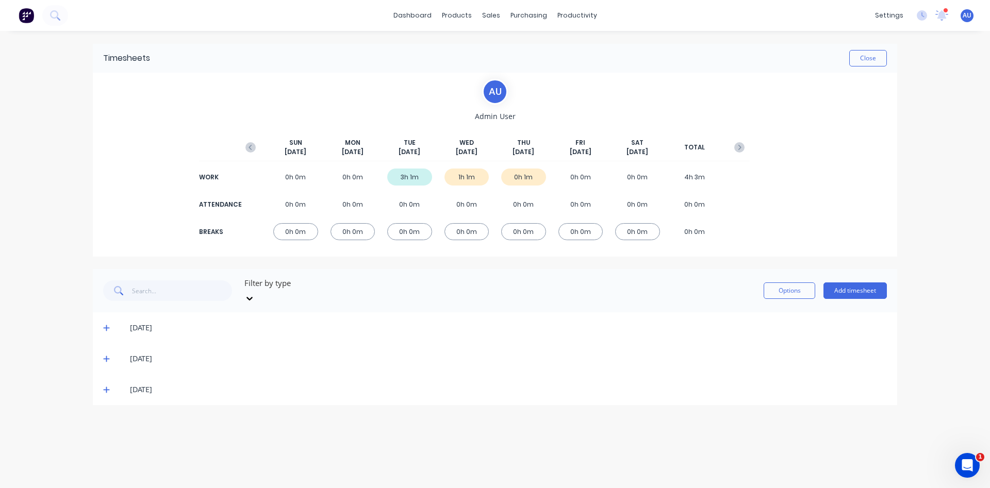
click at [107, 324] on icon at bounding box center [106, 327] width 7 height 7
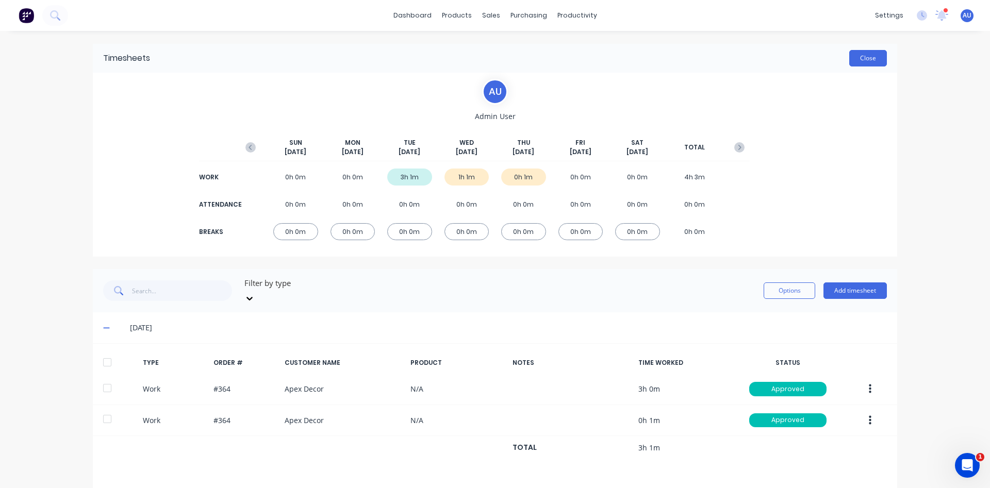
click at [856, 61] on button "Close" at bounding box center [868, 58] width 38 height 16
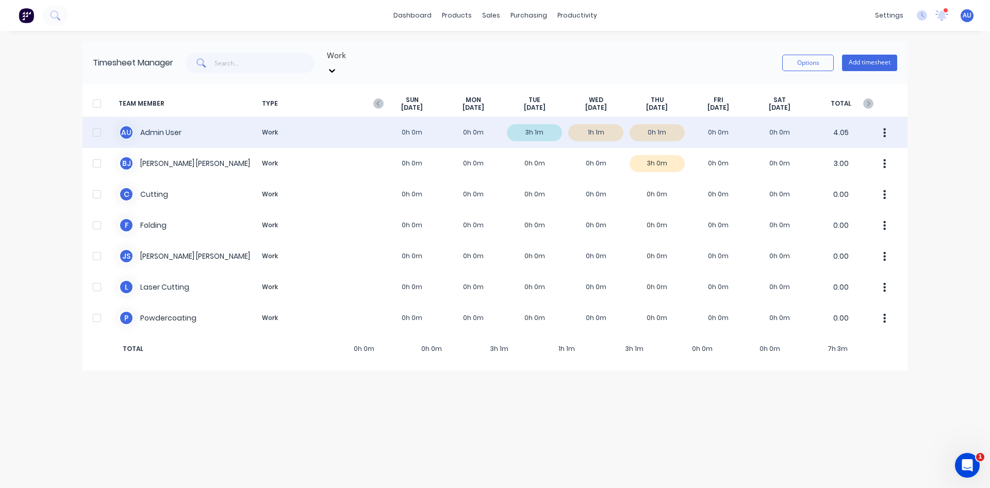
click at [97, 122] on div at bounding box center [97, 132] width 21 height 21
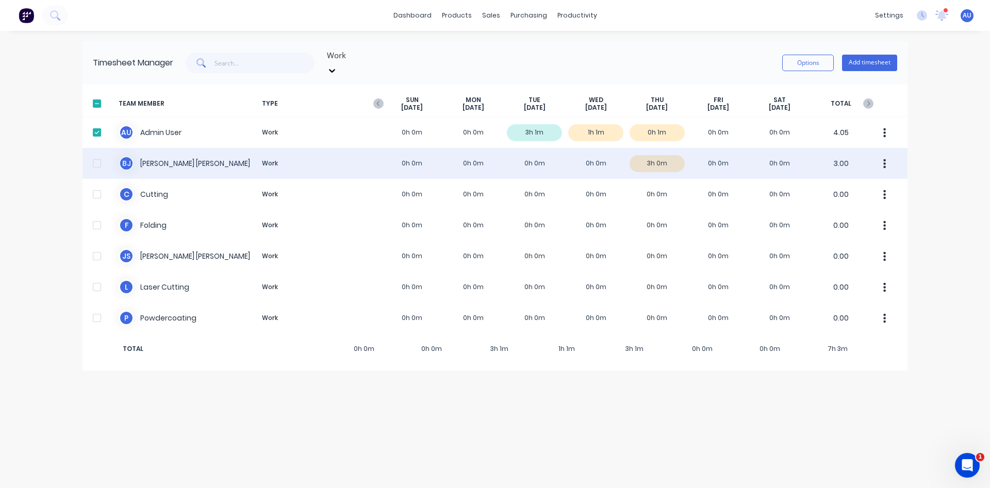
click at [95, 153] on div at bounding box center [97, 163] width 21 height 21
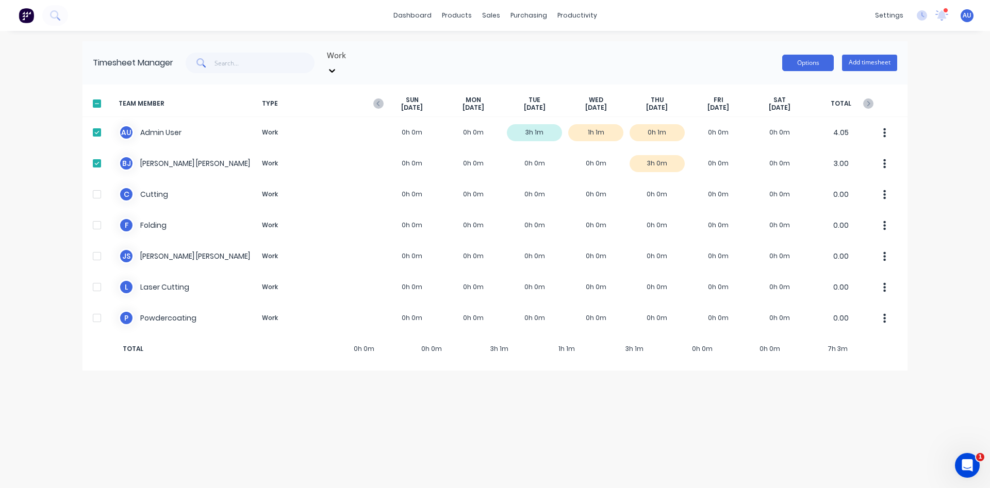
click at [802, 58] on button "Options" at bounding box center [808, 63] width 52 height 16
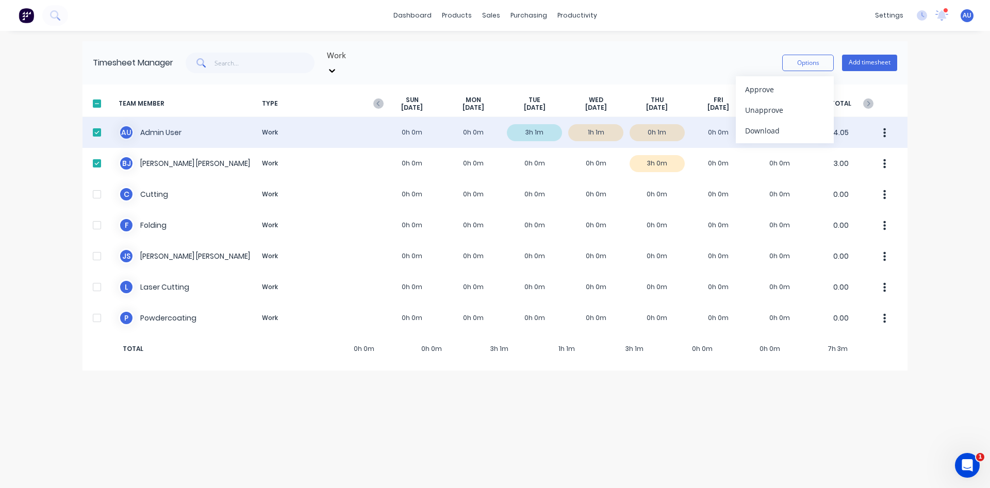
click at [99, 123] on div at bounding box center [97, 132] width 21 height 21
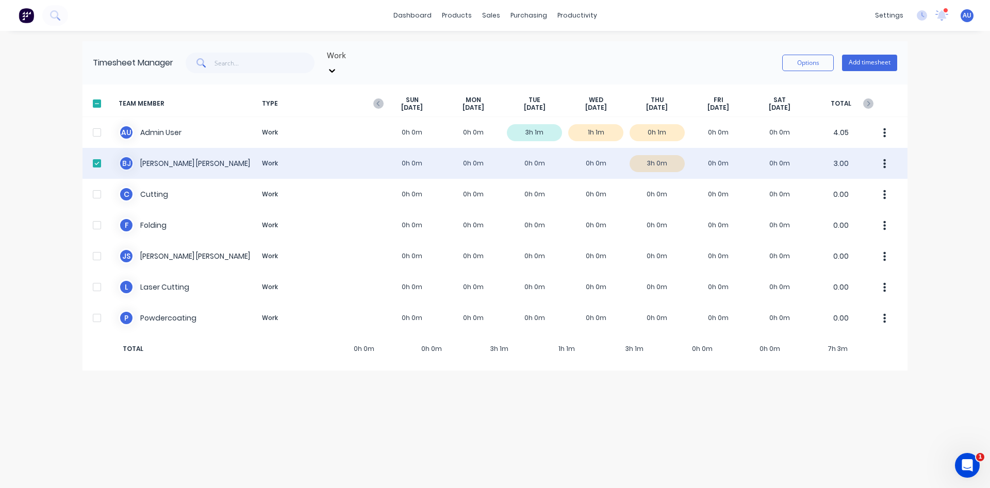
click at [99, 153] on div at bounding box center [97, 163] width 21 height 21
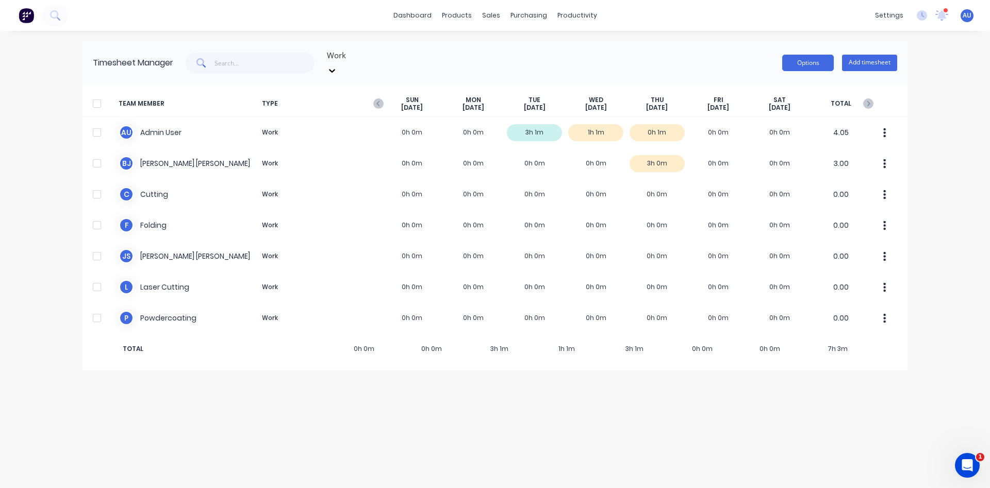
click at [802, 55] on button "Options" at bounding box center [808, 63] width 52 height 16
click at [604, 47] on div "Work Options Approve Unapprove Download Add timesheet" at bounding box center [535, 62] width 724 height 31
drag, startPoint x: 607, startPoint y: 42, endPoint x: 601, endPoint y: 46, distance: 7.3
click at [607, 42] on div "Timesheet Manager Work Options Add timesheet" at bounding box center [494, 62] width 825 height 43
click at [583, 54] on div "Work Options Add timesheet" at bounding box center [535, 62] width 724 height 31
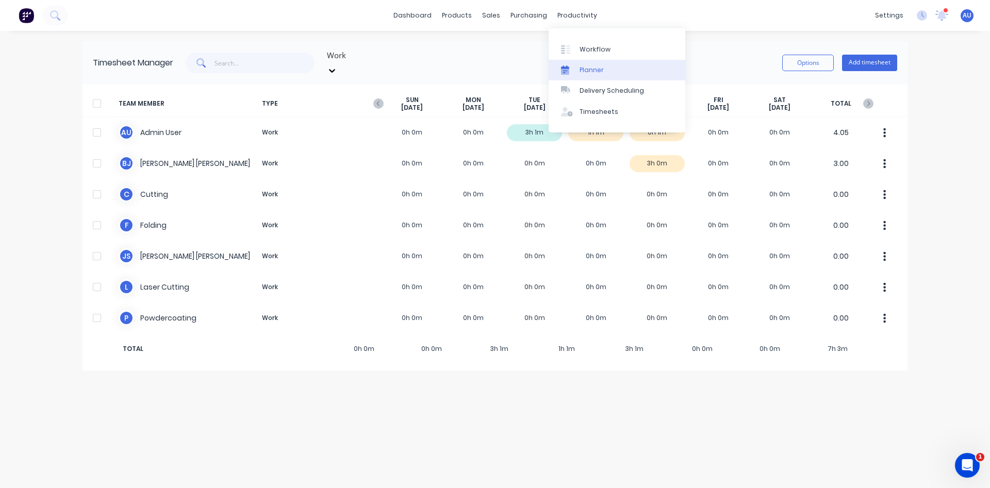
click at [585, 70] on div "Planner" at bounding box center [591, 69] width 24 height 9
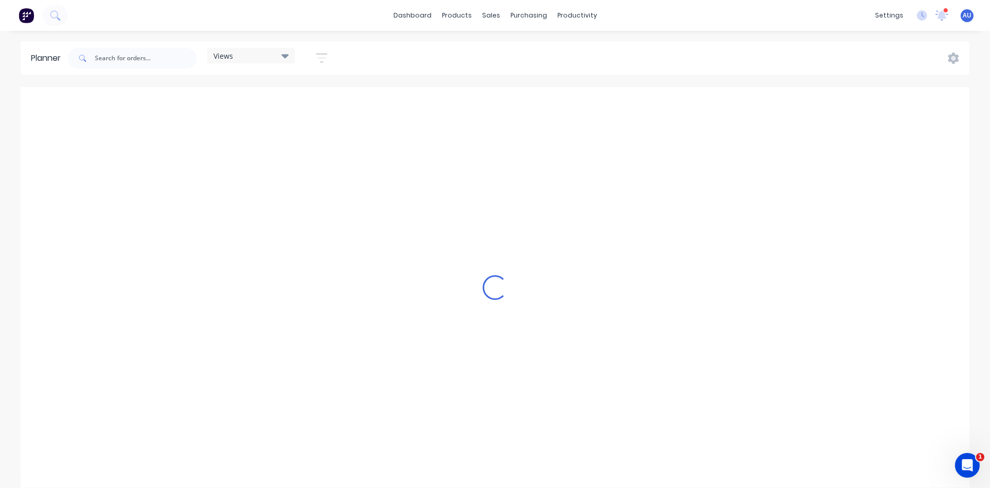
scroll to position [0, 1815]
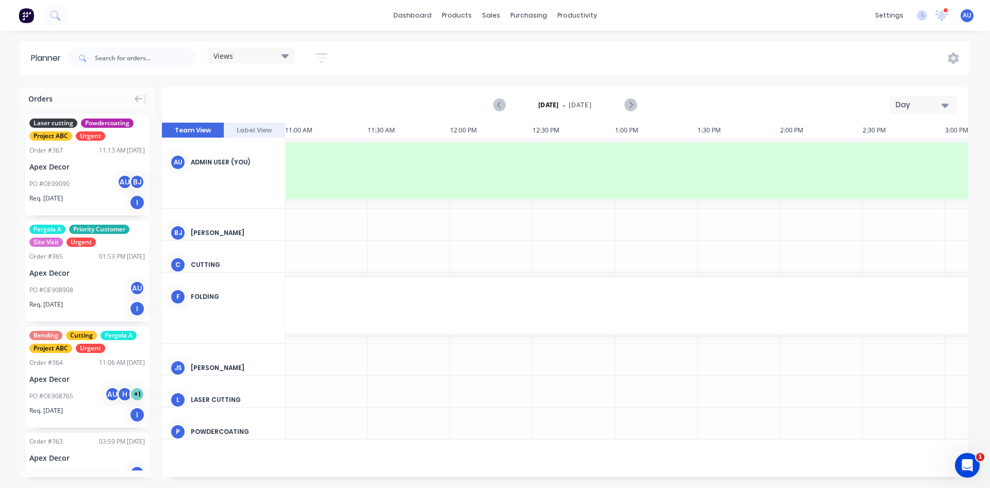
click at [893, 103] on button "Day" at bounding box center [923, 105] width 67 height 18
click at [895, 155] on div "Week" at bounding box center [904, 153] width 102 height 21
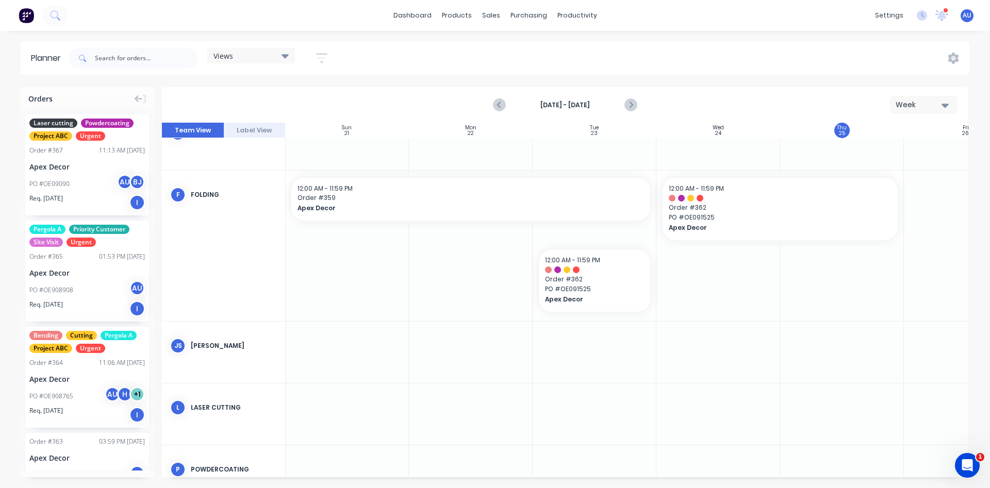
scroll to position [155, 1]
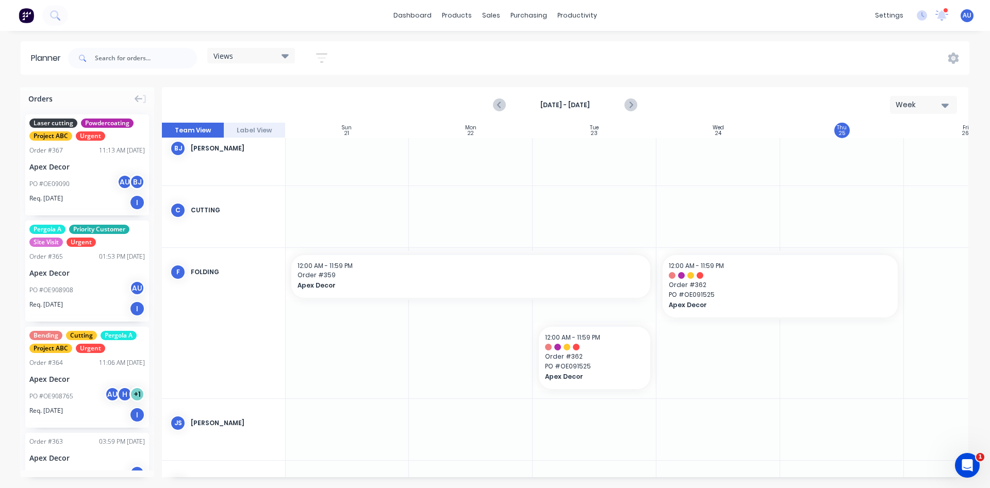
click at [912, 106] on div "Week" at bounding box center [918, 104] width 47 height 11
click at [899, 173] on div "Month" at bounding box center [904, 173] width 102 height 21
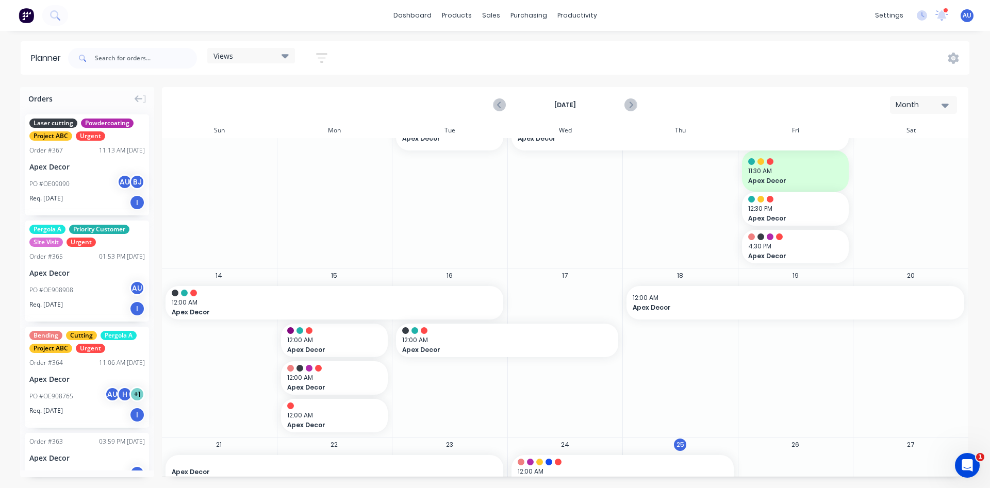
scroll to position [0, 0]
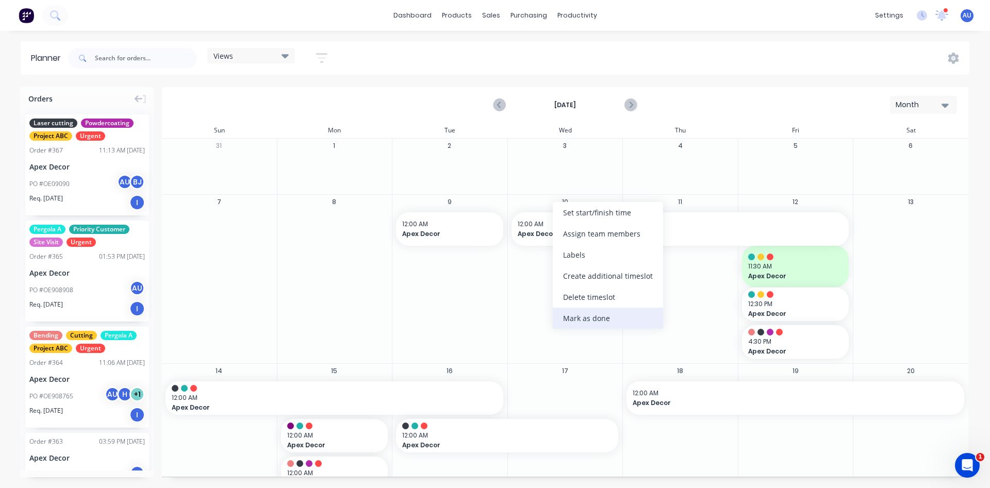
click at [592, 318] on div "Mark as done" at bounding box center [607, 318] width 110 height 21
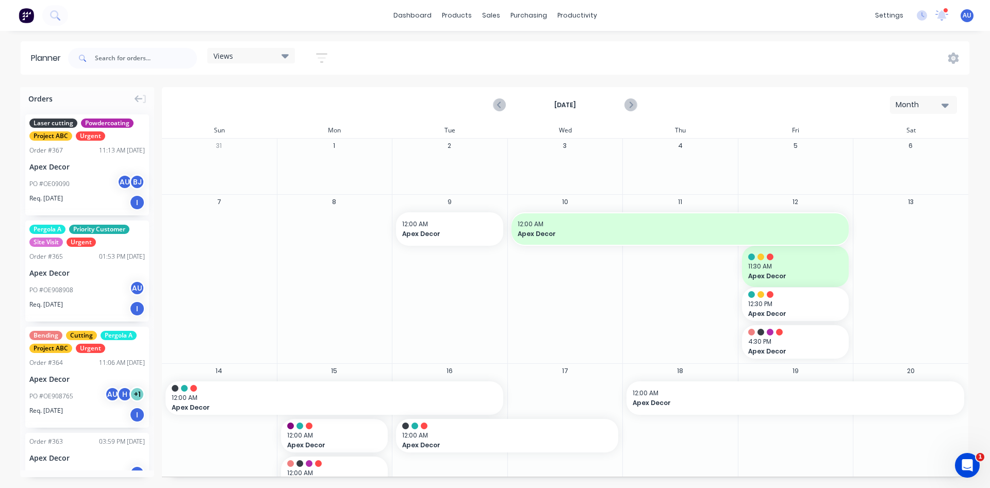
scroll to position [155, 0]
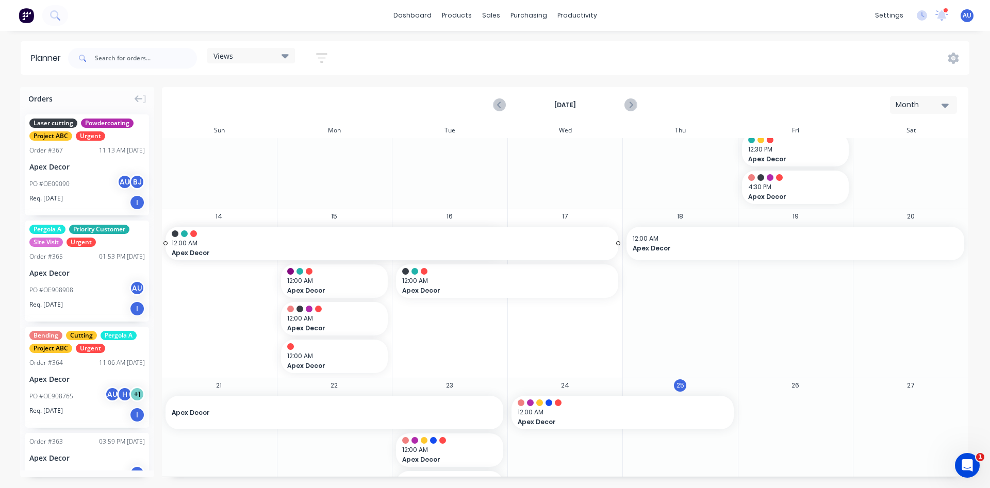
drag, startPoint x: 496, startPoint y: 243, endPoint x: 545, endPoint y: 244, distance: 49.5
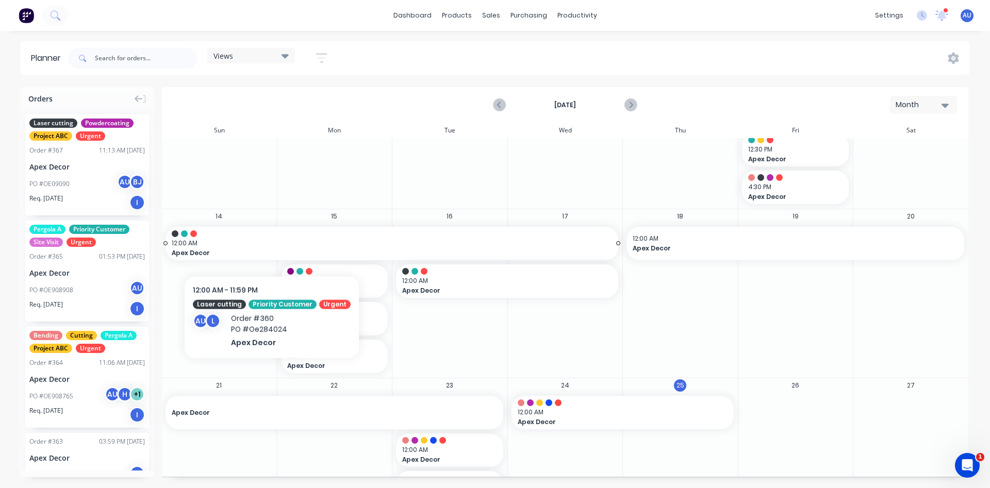
click at [266, 244] on span "12:00 AM" at bounding box center [389, 243] width 435 height 9
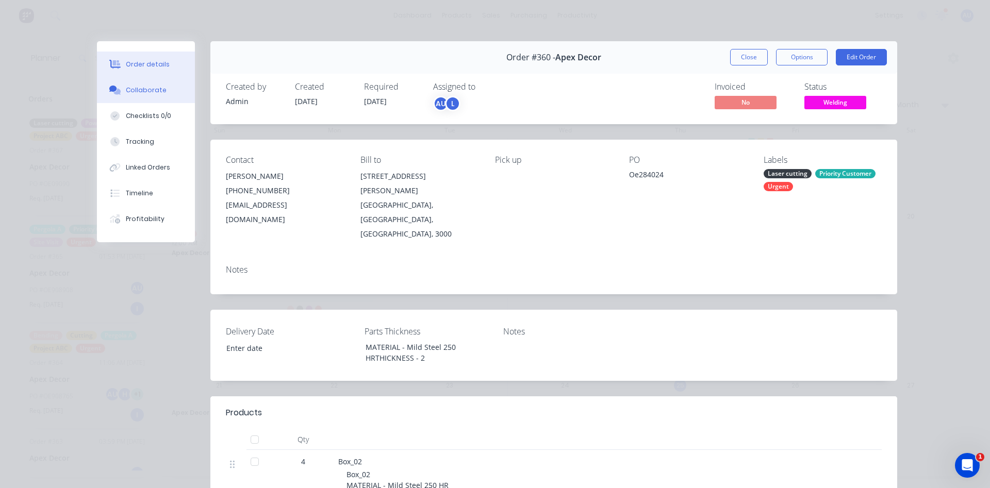
click at [135, 95] on button "Collaborate" at bounding box center [146, 90] width 98 height 26
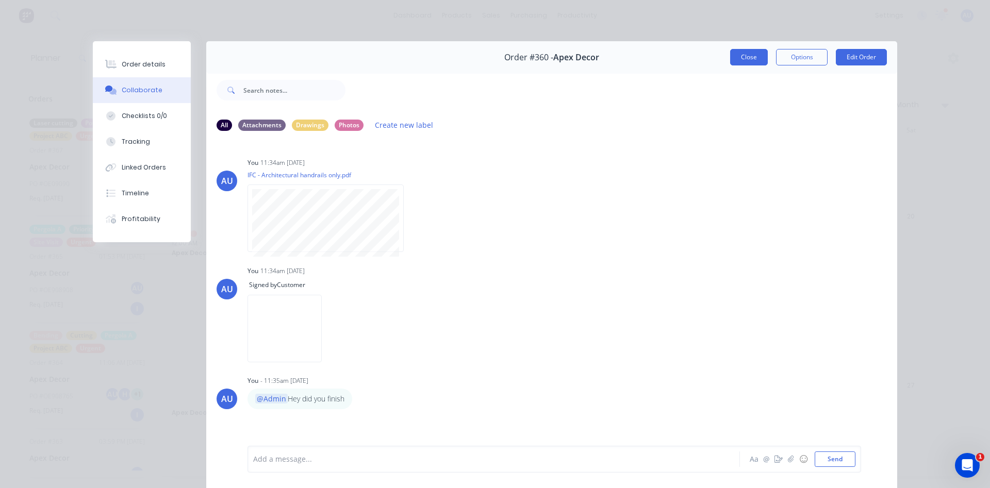
click at [747, 58] on button "Close" at bounding box center [749, 57] width 38 height 16
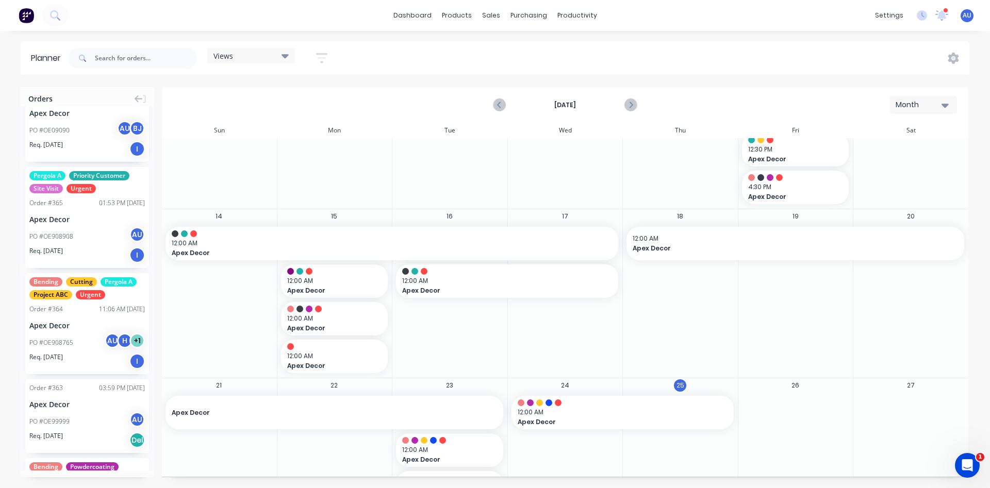
scroll to position [77, 0]
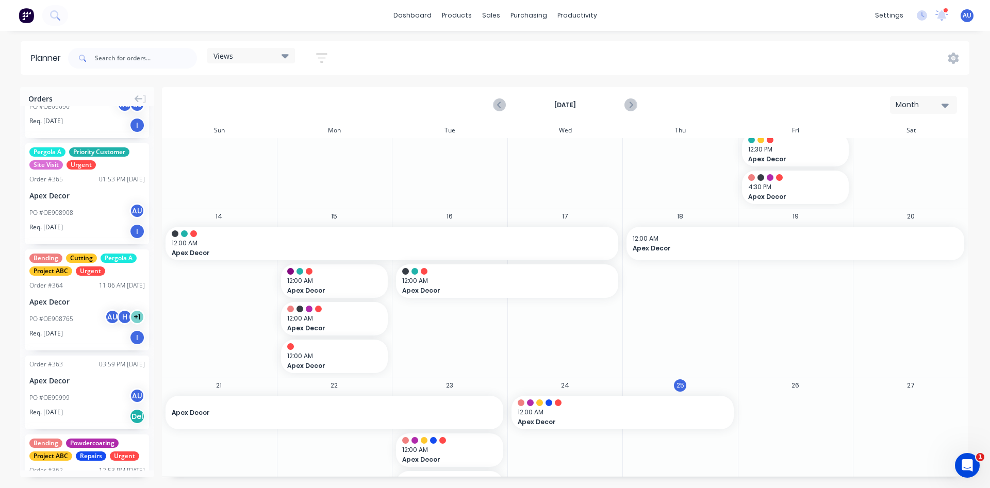
click at [322, 60] on icon "button" at bounding box center [321, 58] width 11 height 13
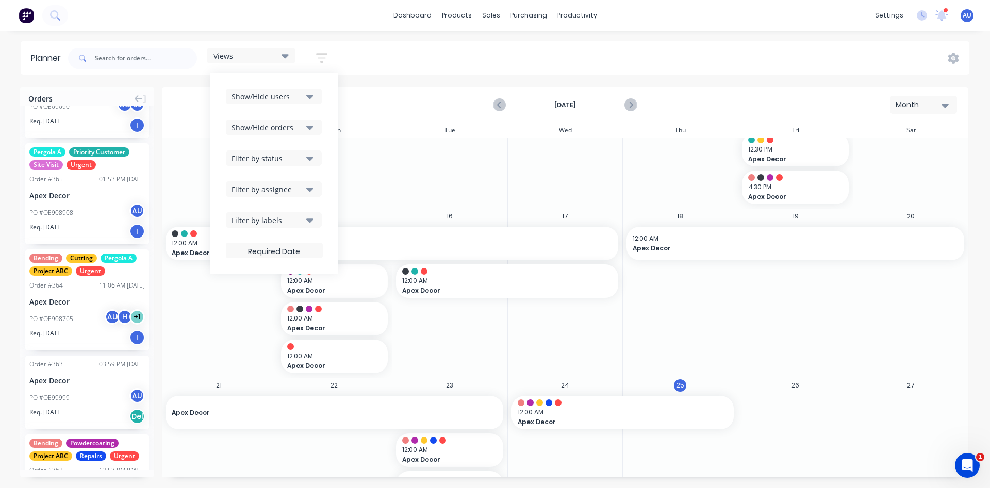
click at [292, 190] on div "Filter by assignee" at bounding box center [267, 189] width 72 height 11
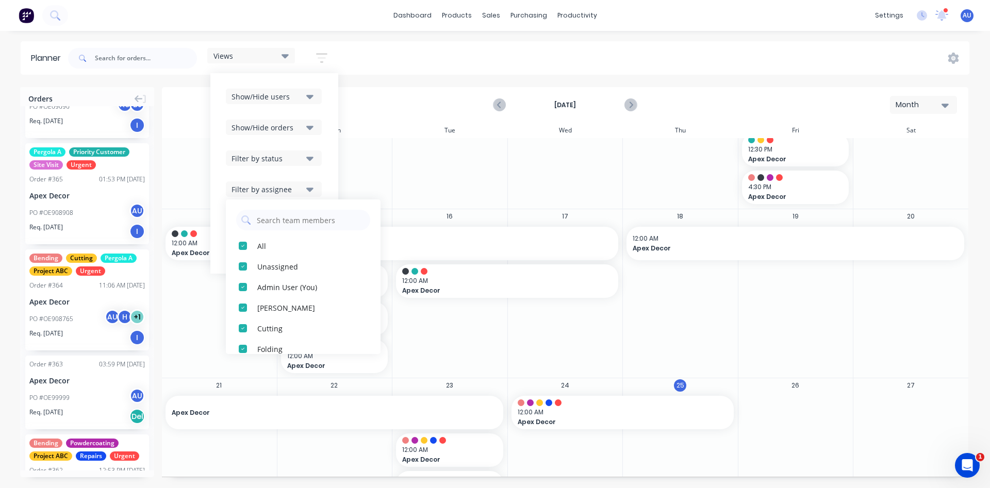
click at [290, 192] on div "Filter by assignee" at bounding box center [267, 189] width 72 height 11
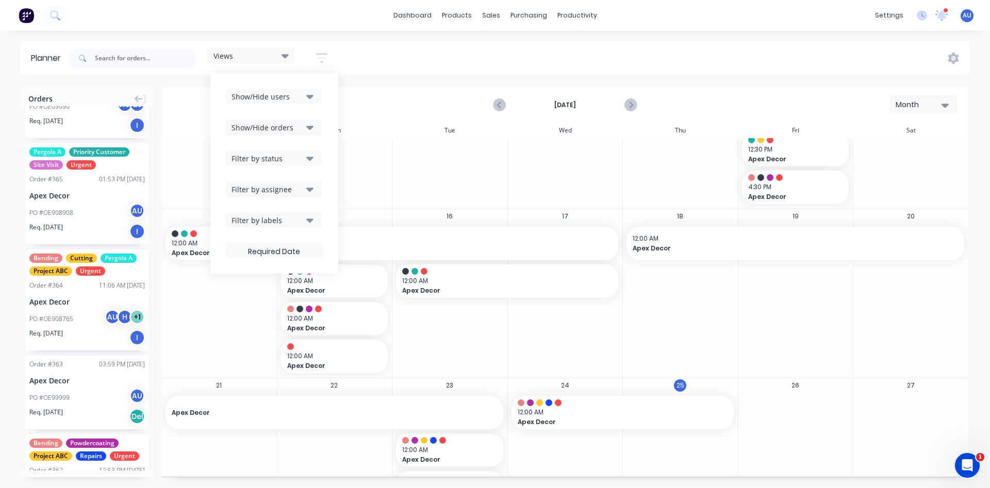
click at [371, 52] on div "Views Save new view None (Default) edit Urgent edit Show/Hide users Show/Hide o…" at bounding box center [517, 58] width 903 height 31
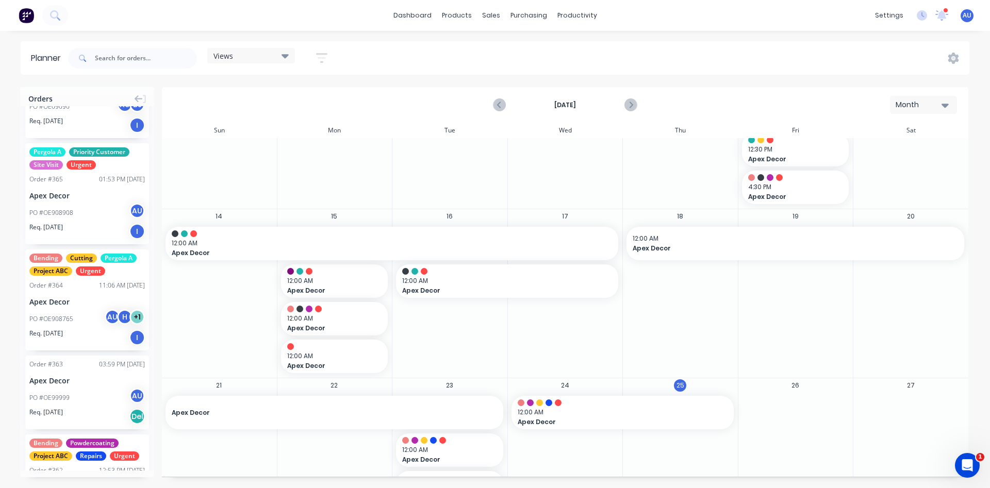
click at [322, 58] on icon "button" at bounding box center [321, 58] width 8 height 2
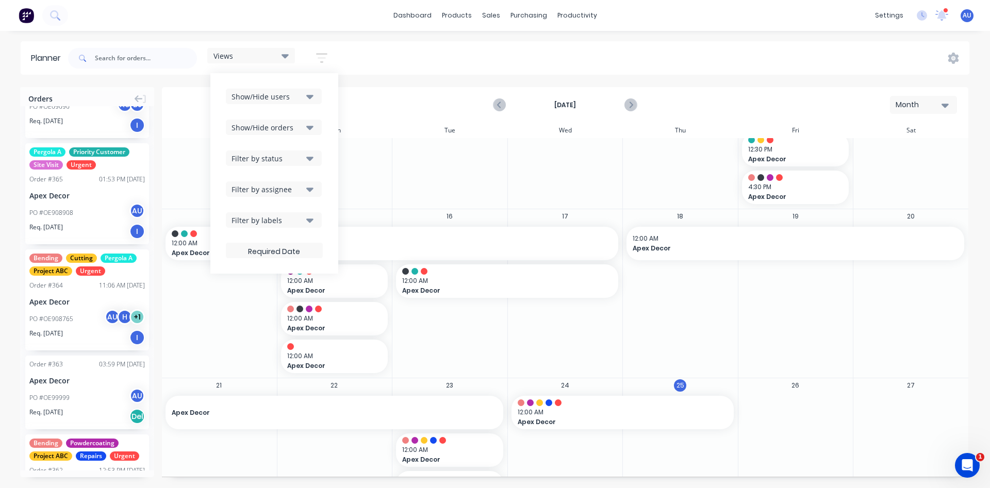
click at [283, 225] on button "Filter by labels" at bounding box center [274, 219] width 96 height 15
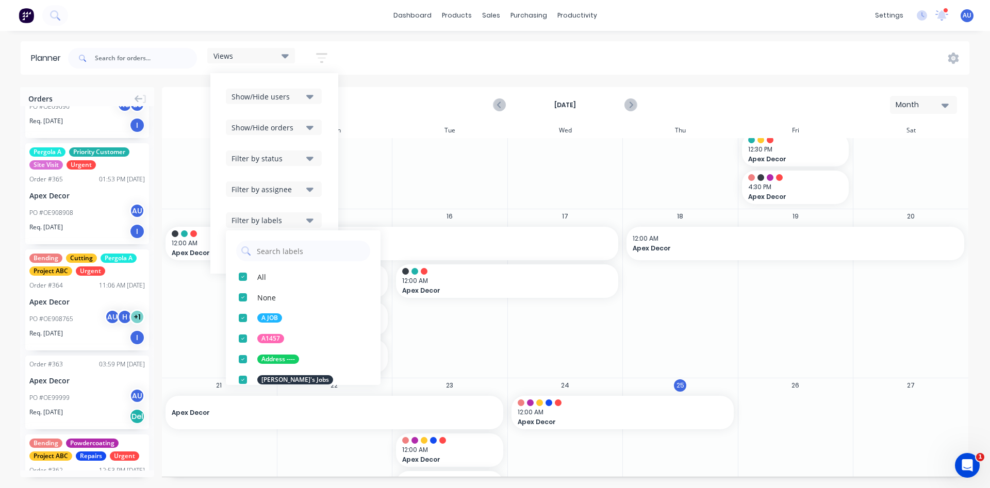
click at [283, 188] on div "Filter by assignee" at bounding box center [267, 189] width 72 height 11
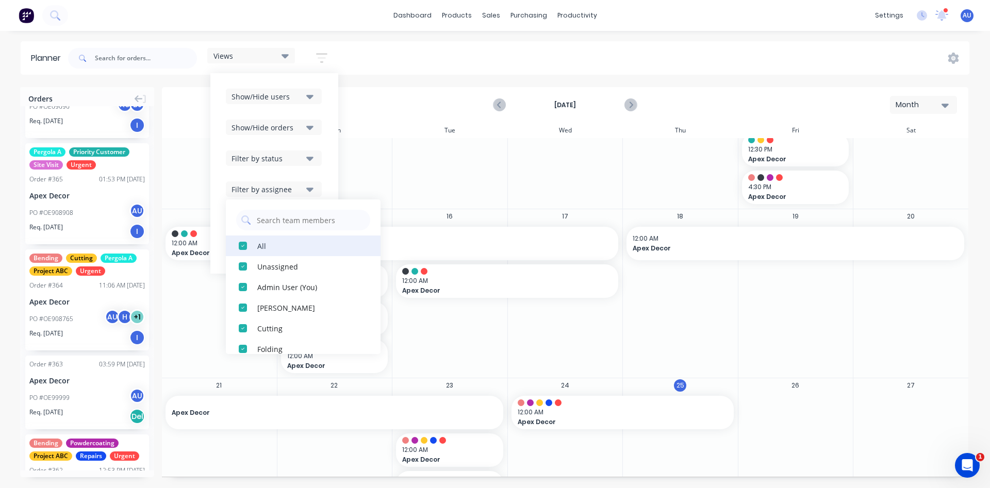
click at [244, 247] on div "button" at bounding box center [242, 246] width 21 height 21
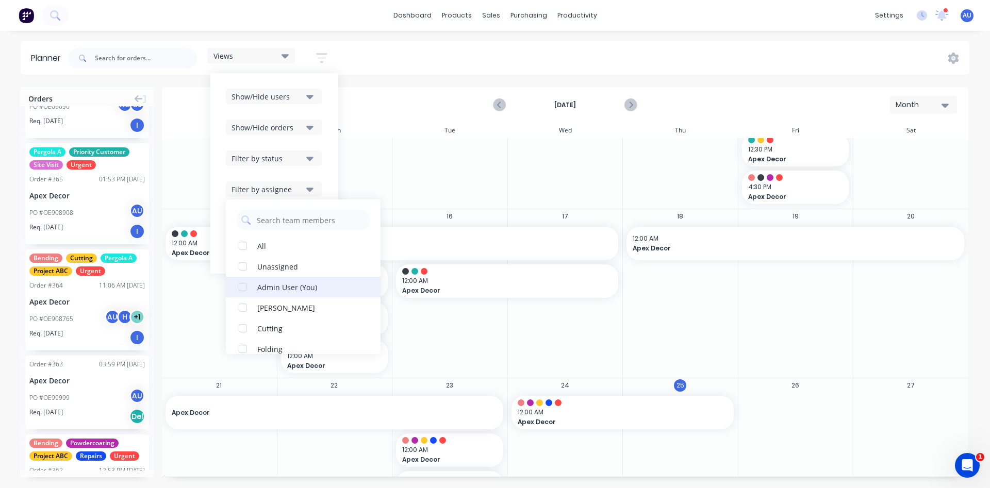
click at [243, 288] on div "button" at bounding box center [242, 287] width 21 height 21
click at [370, 57] on div "Views Save new view None (Default) edit Urgent edit Show/Hide users Show/Hide o…" at bounding box center [517, 58] width 903 height 31
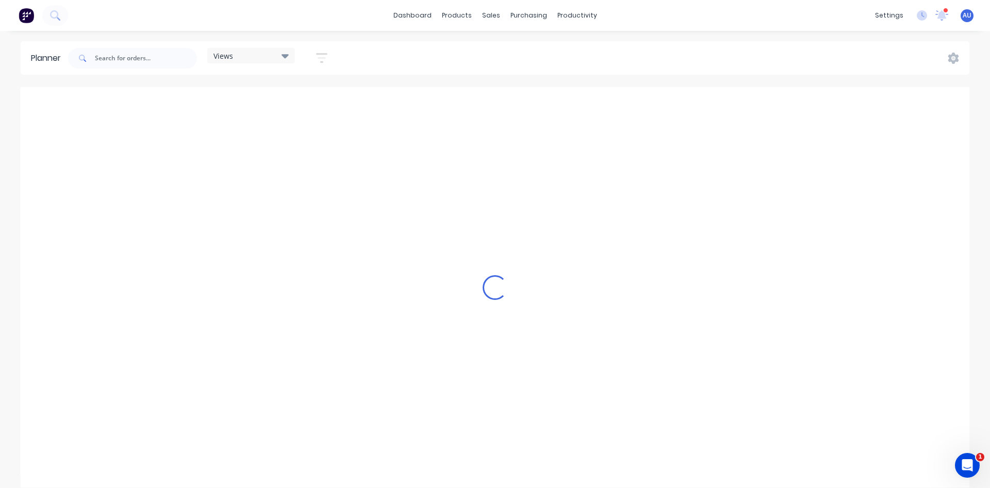
scroll to position [0, 0]
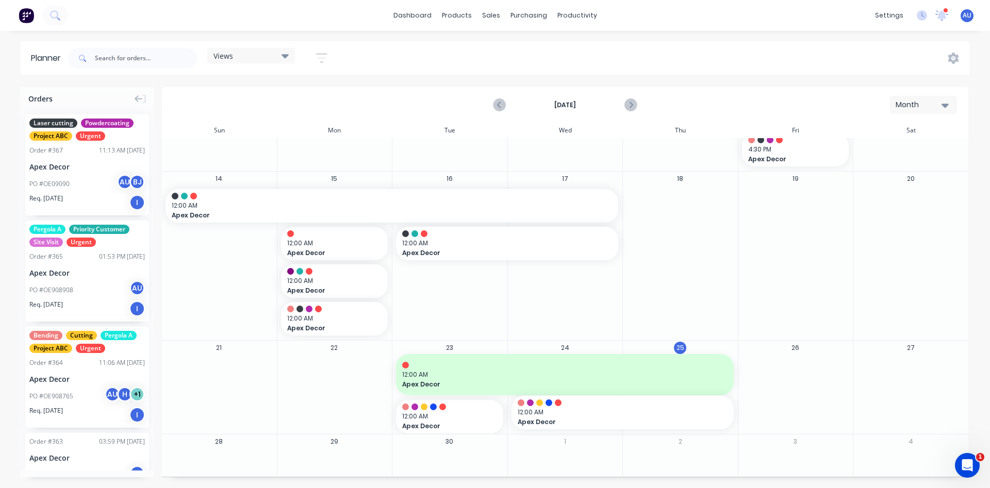
click at [281, 58] on div "Views" at bounding box center [250, 55] width 75 height 9
click at [325, 62] on icon "button" at bounding box center [321, 58] width 11 height 13
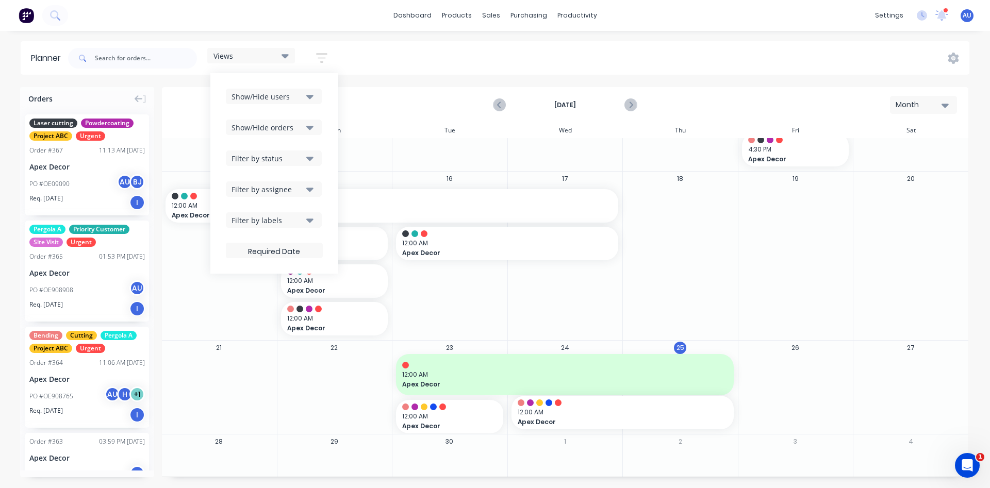
click at [290, 218] on div "Filter by labels" at bounding box center [267, 220] width 72 height 11
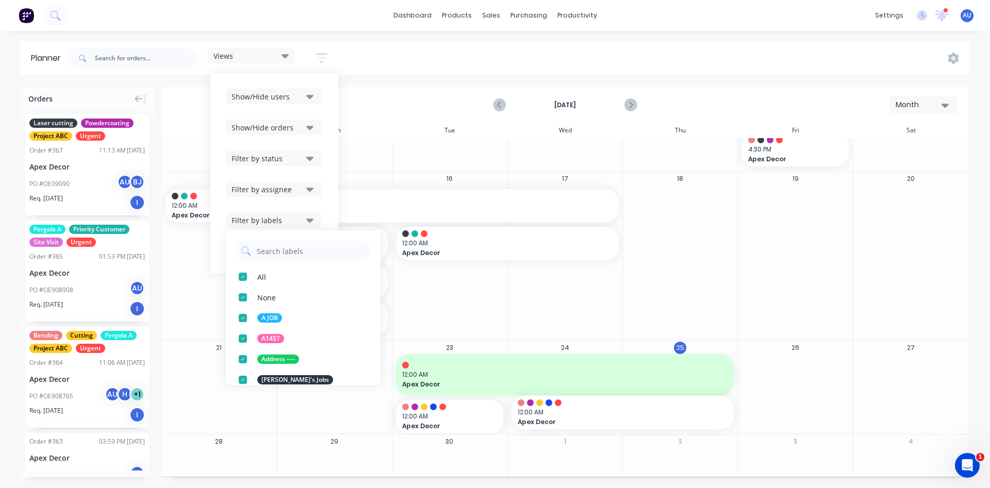
click at [288, 188] on div "Filter by assignee" at bounding box center [267, 189] width 72 height 11
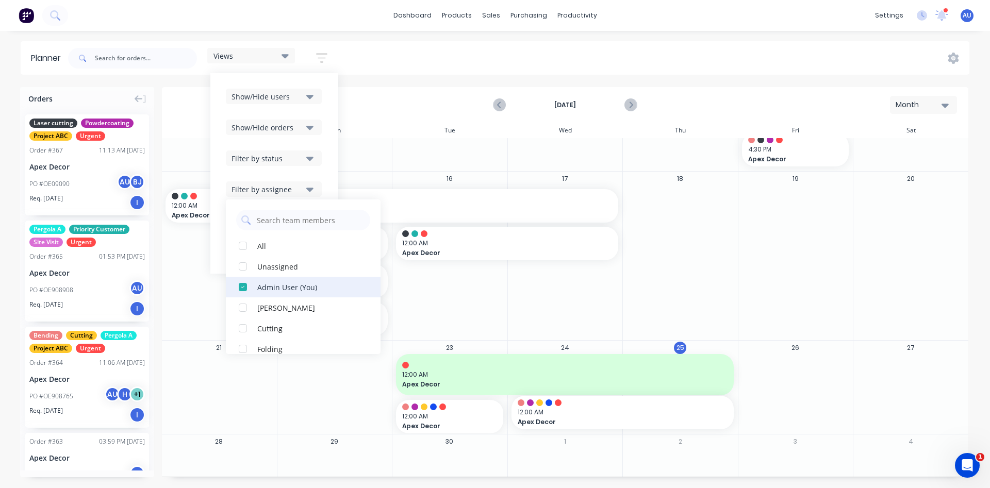
click at [243, 288] on div "button" at bounding box center [242, 287] width 21 height 21
click at [244, 309] on div "button" at bounding box center [242, 307] width 21 height 21
click at [406, 57] on div "Views Save new view None (Default) edit Urgent edit Show/Hide users Show/Hide o…" at bounding box center [517, 58] width 903 height 31
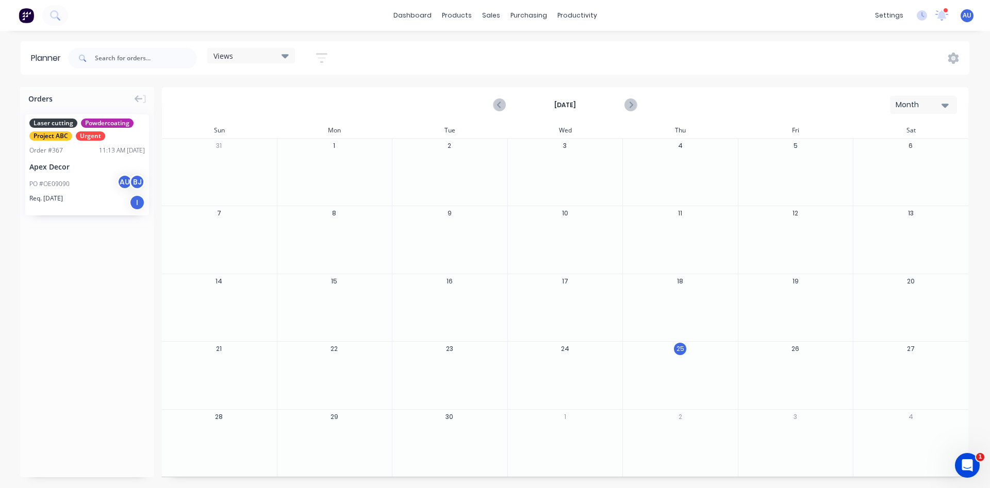
click at [324, 56] on icon "button" at bounding box center [321, 58] width 11 height 13
click at [414, 51] on div "Views Save new view None (Default) edit Urgent edit Show/Hide users Show/Hide o…" at bounding box center [517, 58] width 903 height 31
click at [271, 58] on div "Views" at bounding box center [250, 55] width 75 height 9
click at [388, 52] on div "Views Save new view None (Default) edit Urgent edit Show/Hide users Show/Hide o…" at bounding box center [517, 58] width 903 height 31
click at [918, 105] on div "Month" at bounding box center [918, 104] width 47 height 11
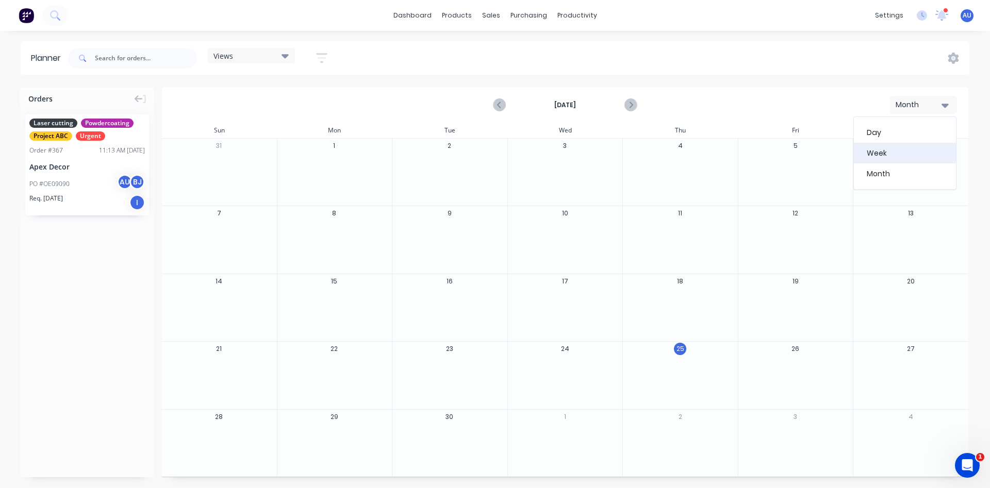
click at [916, 151] on div "Week" at bounding box center [904, 153] width 102 height 21
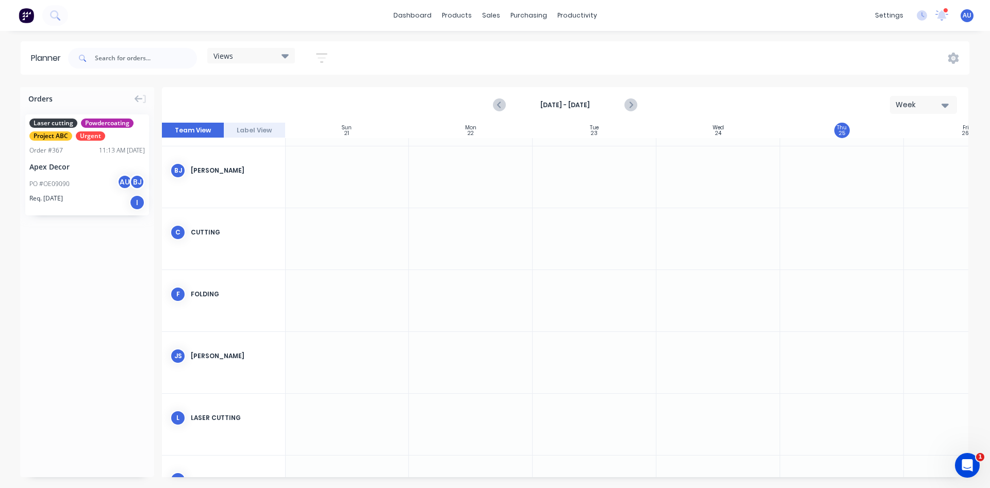
scroll to position [77, 1]
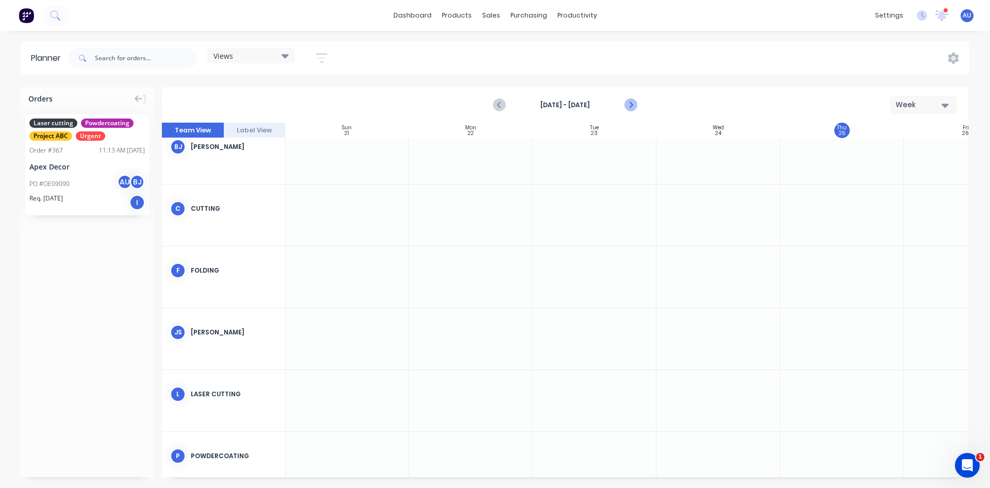
click at [628, 100] on icon "Next page" at bounding box center [630, 105] width 12 height 12
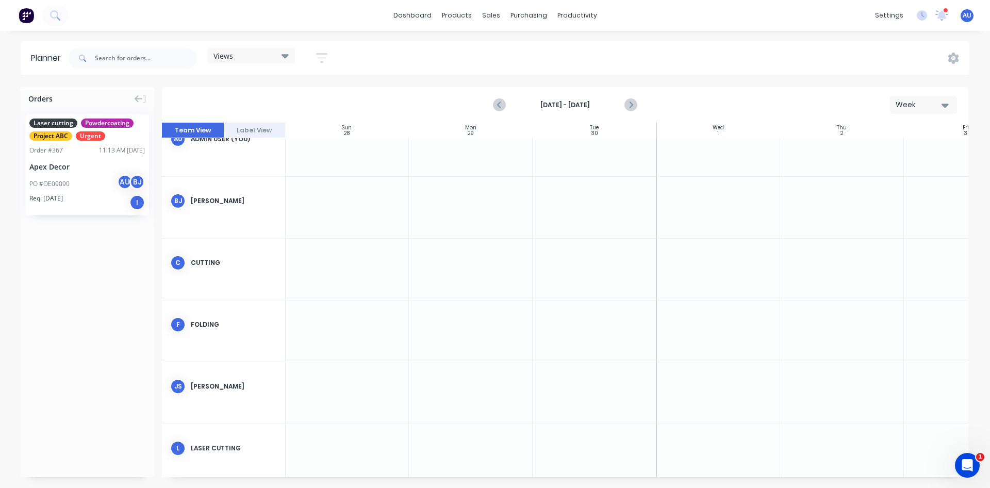
scroll to position [0, 1]
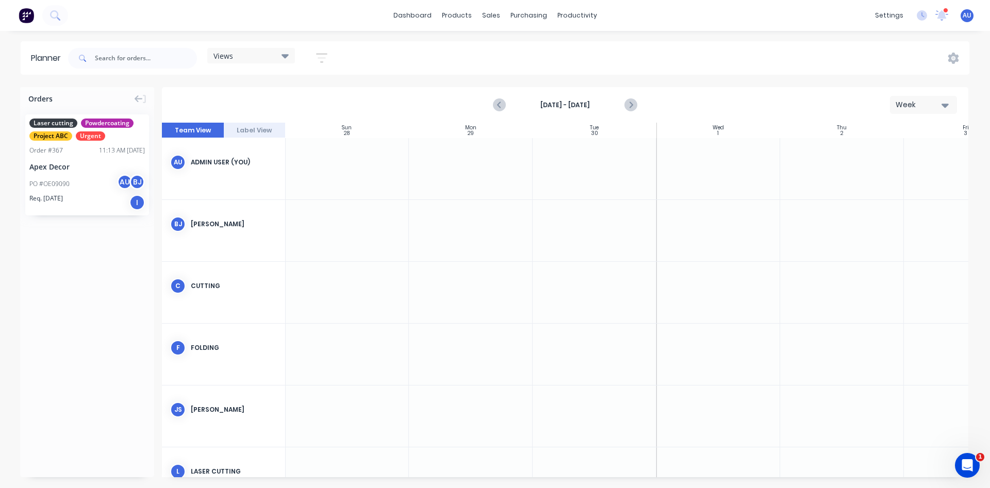
click at [327, 56] on icon "button" at bounding box center [321, 58] width 11 height 13
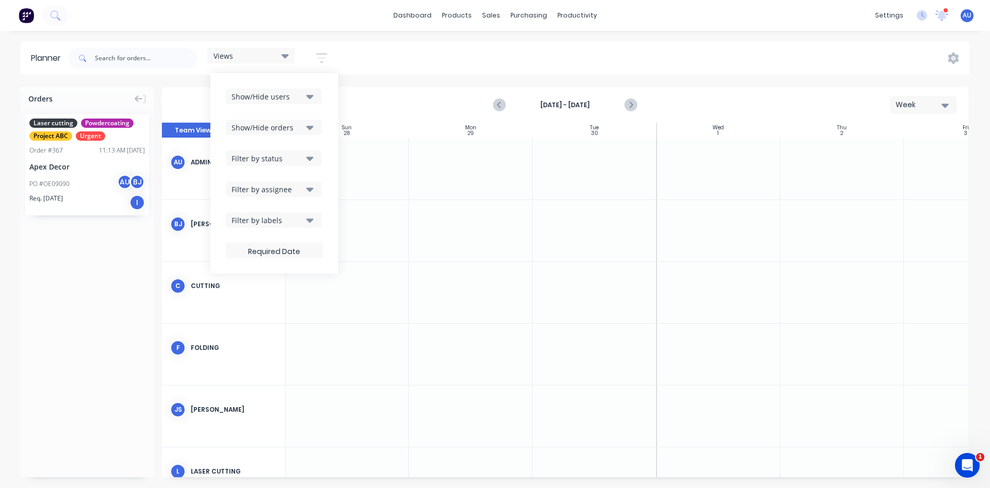
click at [292, 160] on div "Filter by status" at bounding box center [267, 158] width 72 height 11
click at [328, 132] on div "Show/Hide users Show/Hide orders Filter by status All Submitted Waiting supplie…" at bounding box center [274, 173] width 128 height 200
click at [293, 193] on div "Filter by assignee" at bounding box center [267, 189] width 72 height 11
click at [245, 247] on div "button" at bounding box center [242, 246] width 21 height 21
click at [456, 64] on div "Views Save new view None (Default) edit Urgent edit Show/Hide users Show/Hide o…" at bounding box center [517, 58] width 903 height 31
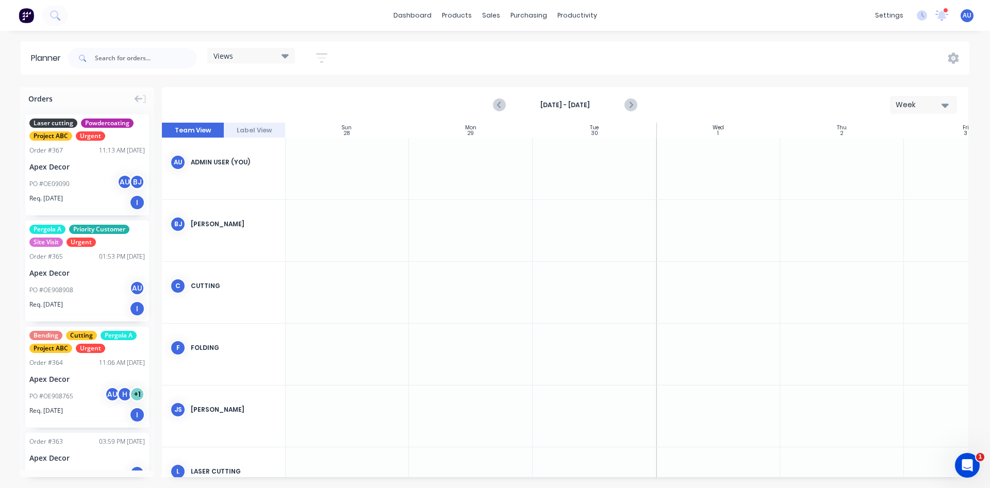
click at [901, 106] on div "Week" at bounding box center [918, 104] width 47 height 11
click at [701, 105] on div "[DATE] - [DATE] Week Day Week Month" at bounding box center [565, 104] width 804 height 33
click at [586, 159] on div at bounding box center [594, 168] width 124 height 61
drag, startPoint x: 585, startPoint y: 154, endPoint x: 545, endPoint y: 176, distance: 45.7
click at [545, 176] on div at bounding box center [594, 168] width 124 height 61
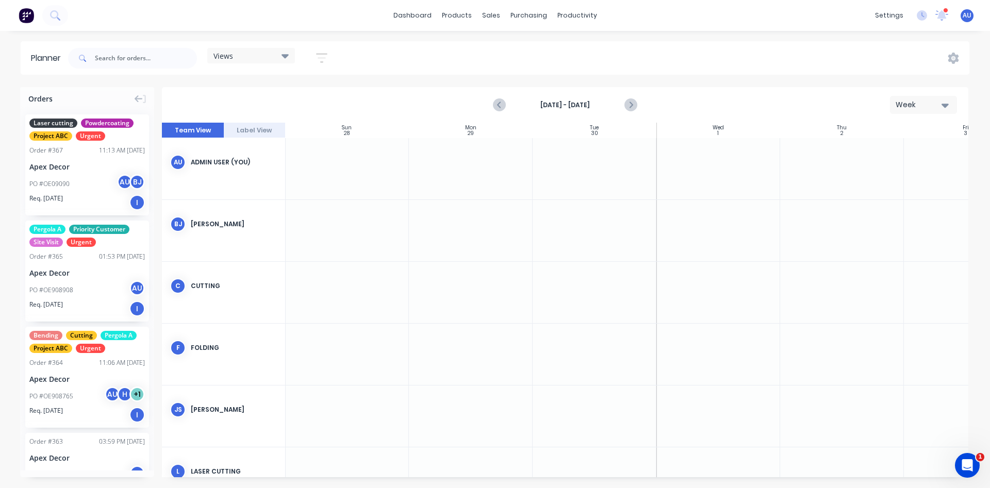
click at [566, 163] on div at bounding box center [594, 168] width 124 height 61
click at [553, 162] on div at bounding box center [594, 168] width 124 height 61
click at [562, 161] on div at bounding box center [594, 168] width 124 height 61
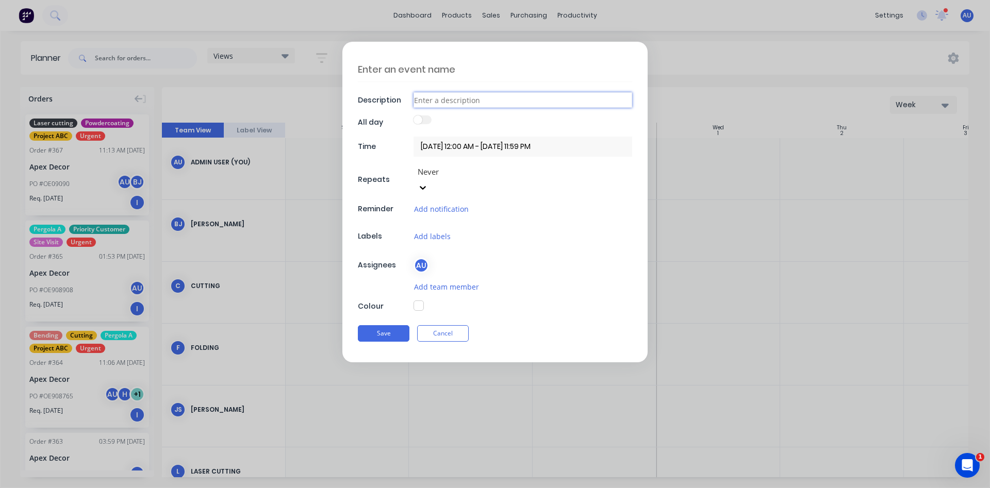
click at [487, 105] on input at bounding box center [522, 99] width 219 height 15
type input "Sick leave"
click at [379, 325] on button "Save" at bounding box center [384, 333] width 52 height 16
click at [388, 68] on textarea at bounding box center [495, 69] width 274 height 25
drag, startPoint x: 456, startPoint y: 100, endPoint x: 408, endPoint y: 100, distance: 47.4
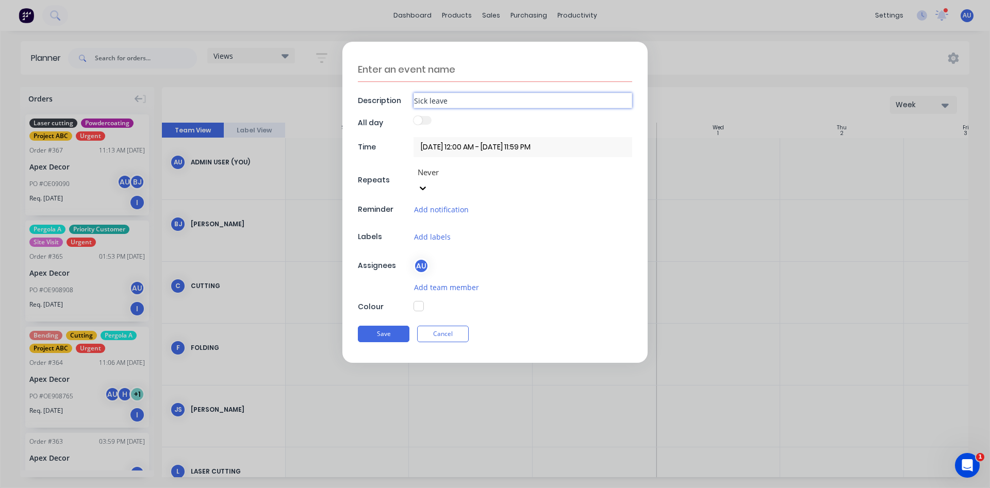
click at [408, 100] on div "Description Sick leave" at bounding box center [495, 100] width 274 height 15
click at [424, 67] on textarea at bounding box center [495, 69] width 274 height 24
paste textarea "Sick leave"
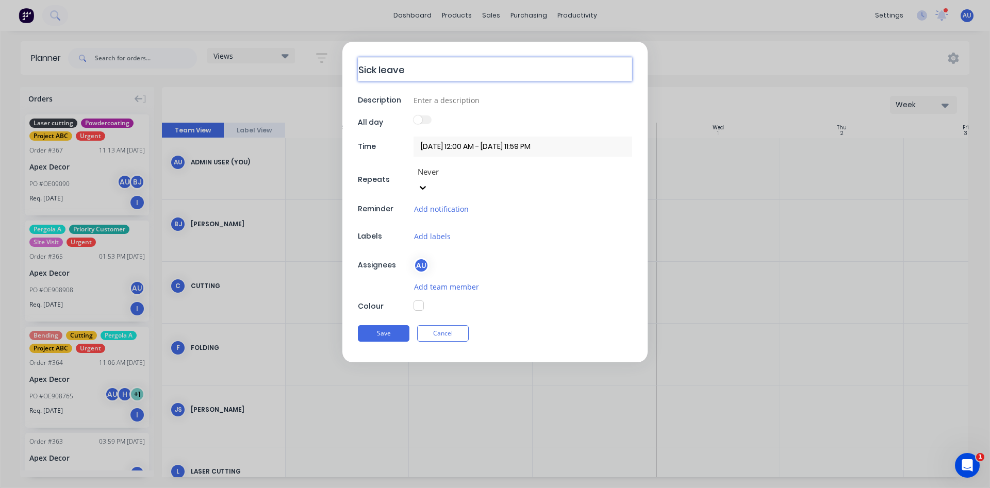
type textarea "Sick leave"
drag, startPoint x: 421, startPoint y: 85, endPoint x: 393, endPoint y: 252, distance: 169.3
click at [407, 192] on div "Sick leave Description All day Time [DATE] 12:00 AM - [DATE] 11:59 PM Repeats N…" at bounding box center [494, 202] width 305 height 321
click at [390, 325] on button "Save" at bounding box center [384, 333] width 52 height 16
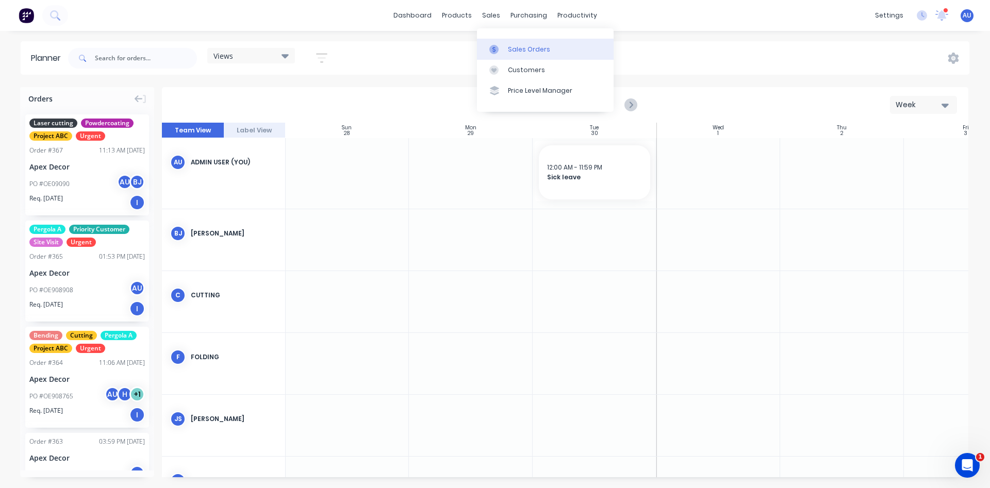
click at [521, 51] on div "Sales Orders" at bounding box center [529, 49] width 42 height 9
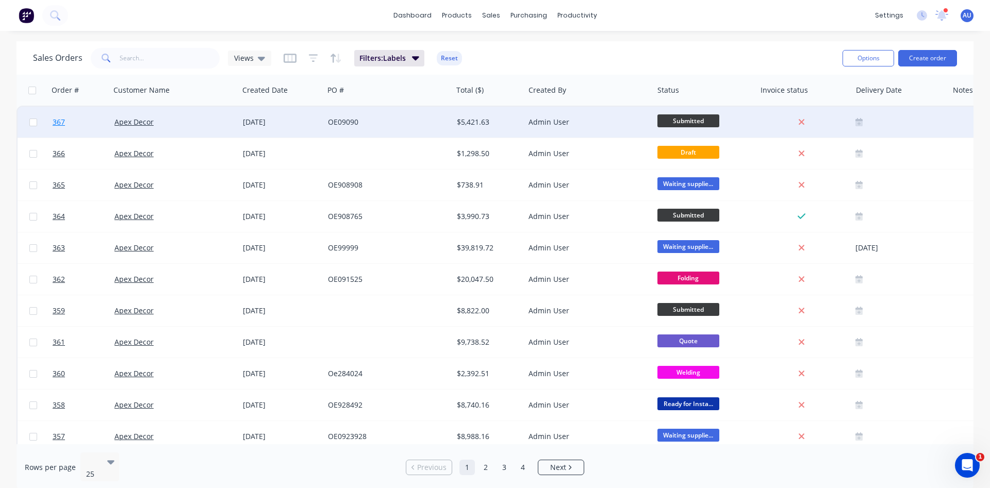
click at [63, 120] on span "367" at bounding box center [59, 122] width 12 height 10
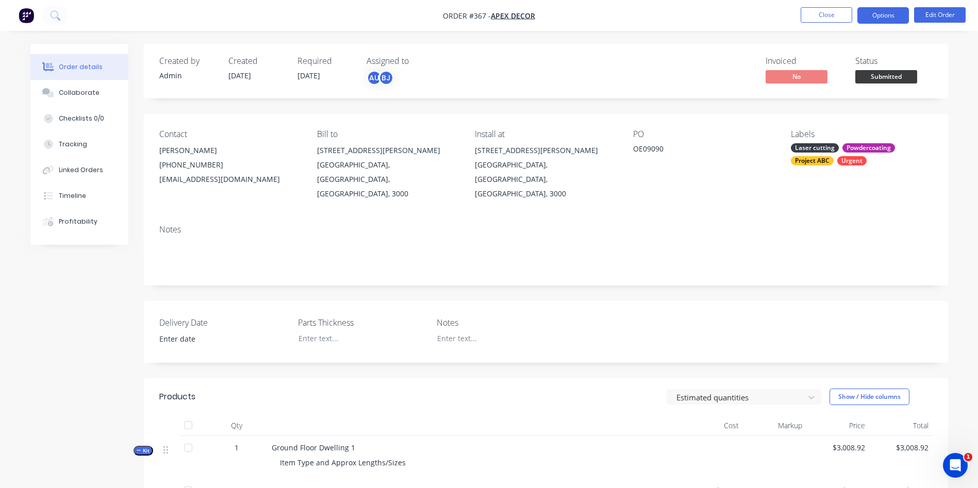
click at [883, 16] on button "Options" at bounding box center [883, 15] width 52 height 16
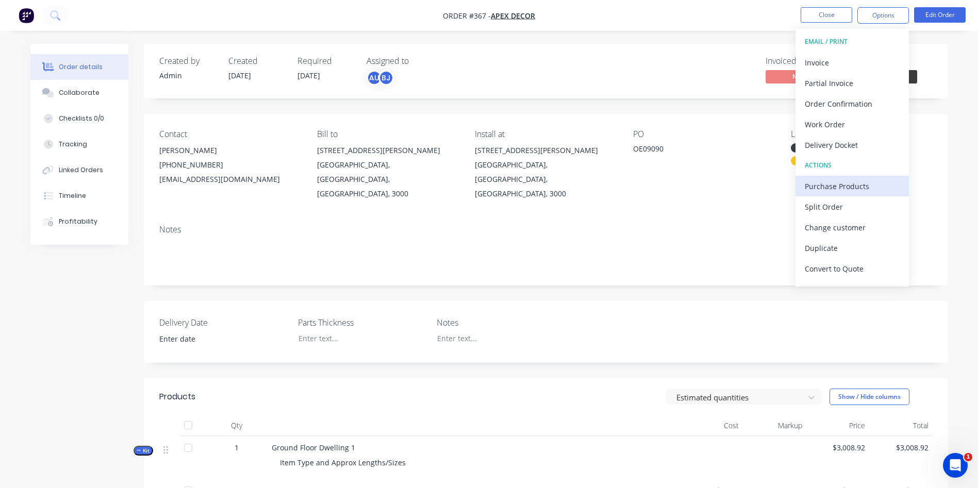
click at [848, 186] on div "Purchase Products" at bounding box center [852, 186] width 95 height 15
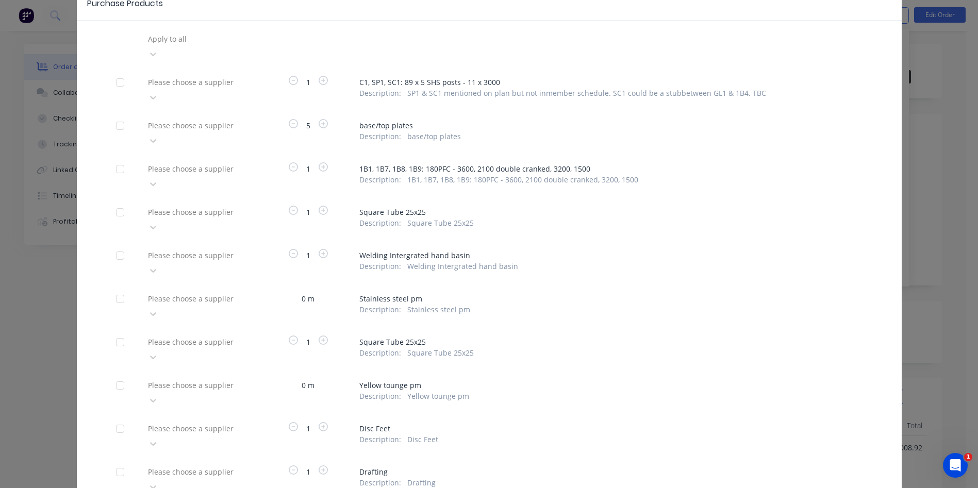
scroll to position [77, 0]
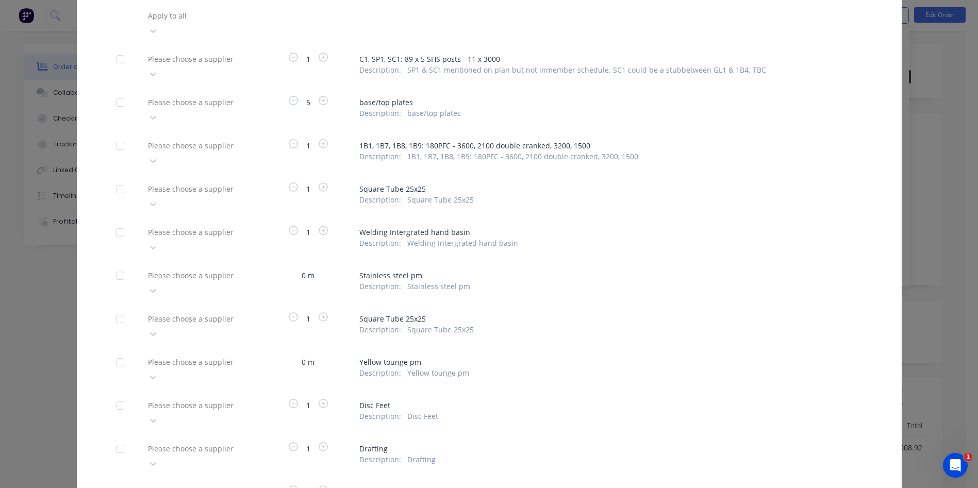
click at [185, 139] on div at bounding box center [221, 145] width 148 height 13
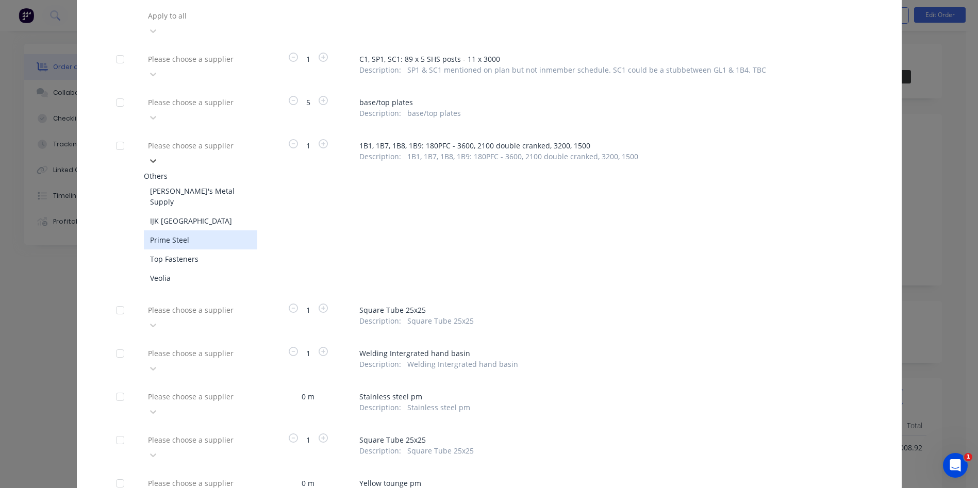
click at [180, 230] on div "Prime Steel" at bounding box center [200, 239] width 113 height 19
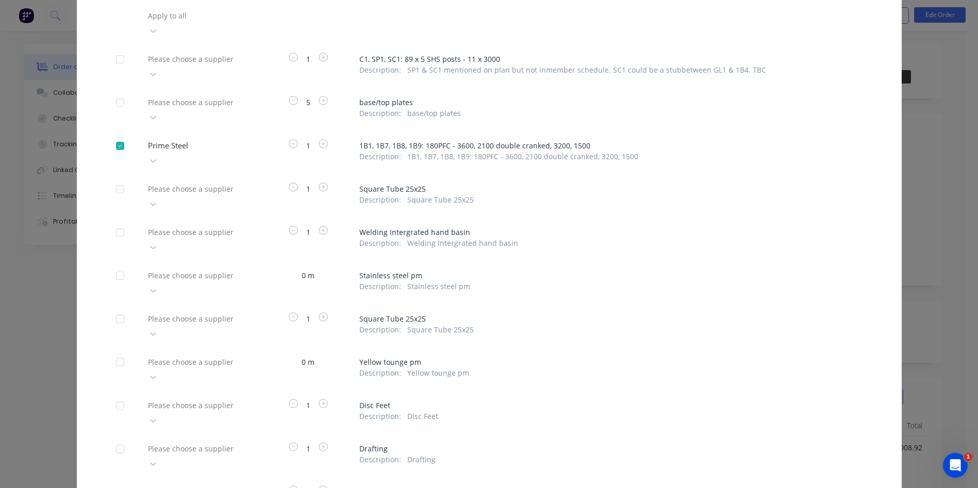
click at [197, 182] on div at bounding box center [221, 188] width 148 height 13
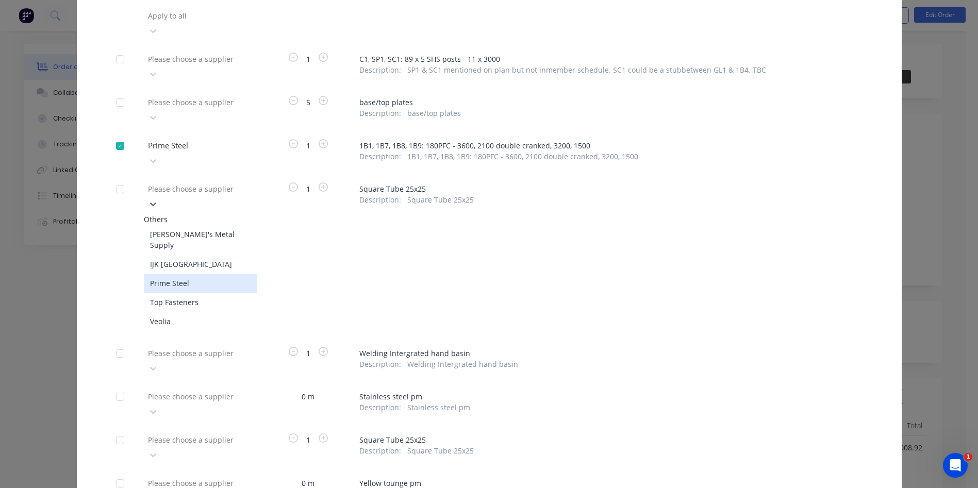
click at [205, 274] on div "Prime Steel" at bounding box center [200, 283] width 113 height 19
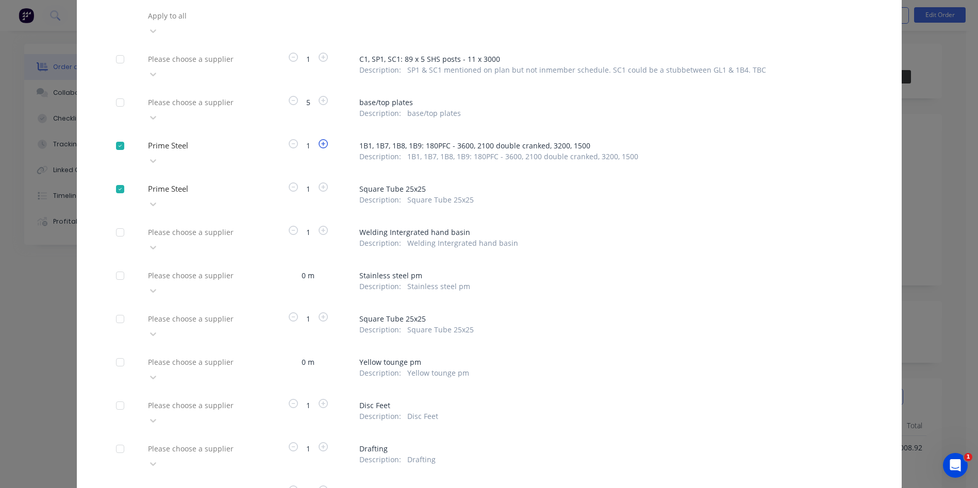
click at [319, 139] on icon "button" at bounding box center [323, 143] width 9 height 9
click at [319, 182] on icon "button" at bounding box center [323, 186] width 9 height 9
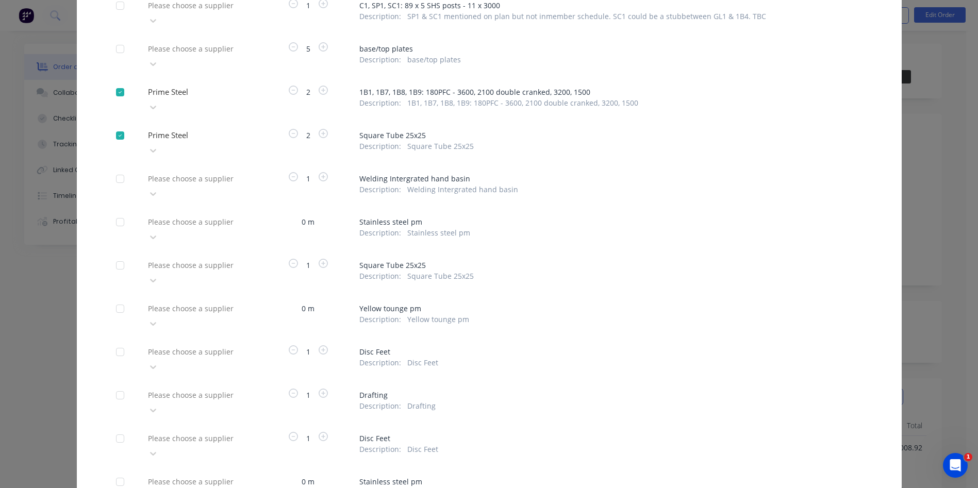
scroll to position [155, 0]
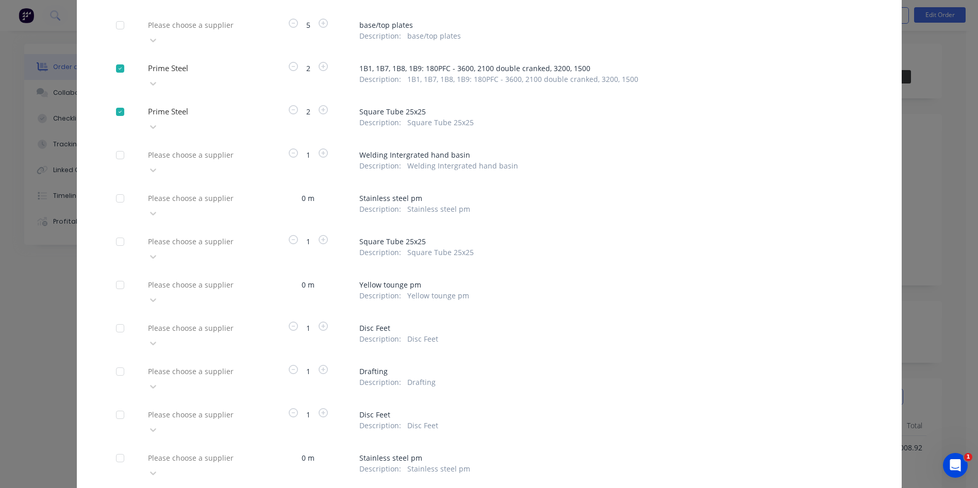
click at [182, 278] on div at bounding box center [221, 284] width 148 height 13
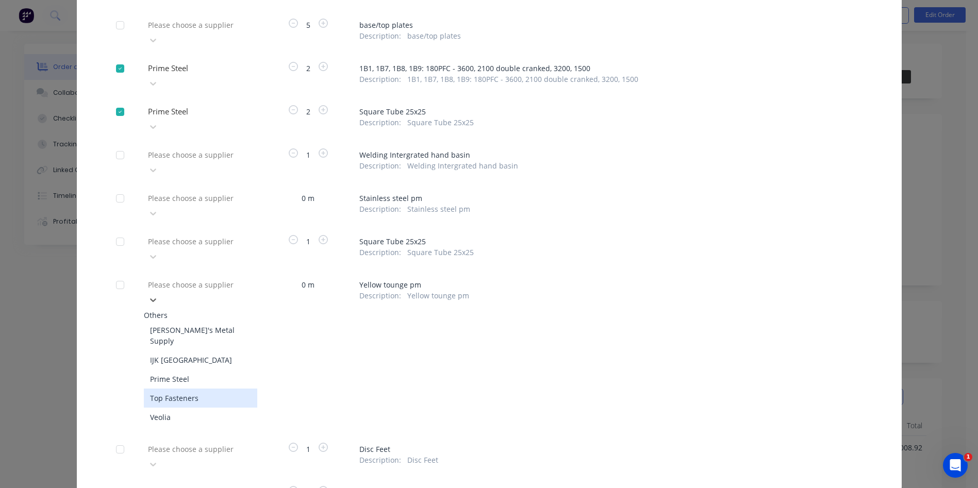
click at [195, 389] on div "Top Fasteners" at bounding box center [200, 398] width 113 height 19
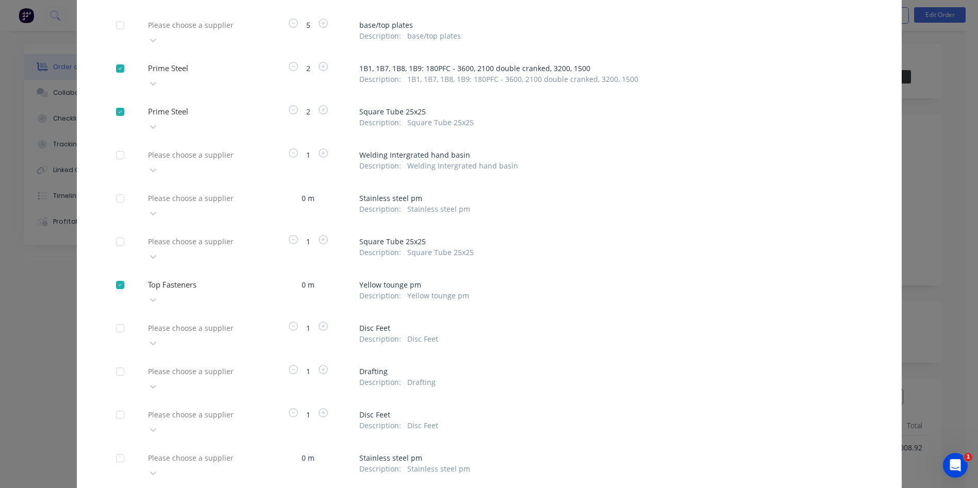
click at [190, 322] on div at bounding box center [221, 328] width 148 height 13
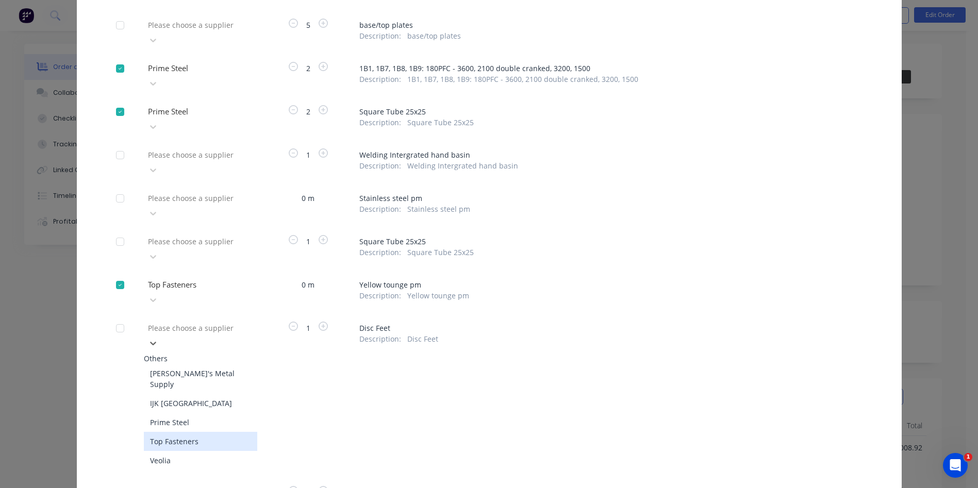
click at [206, 432] on div "Top Fasteners" at bounding box center [200, 441] width 113 height 19
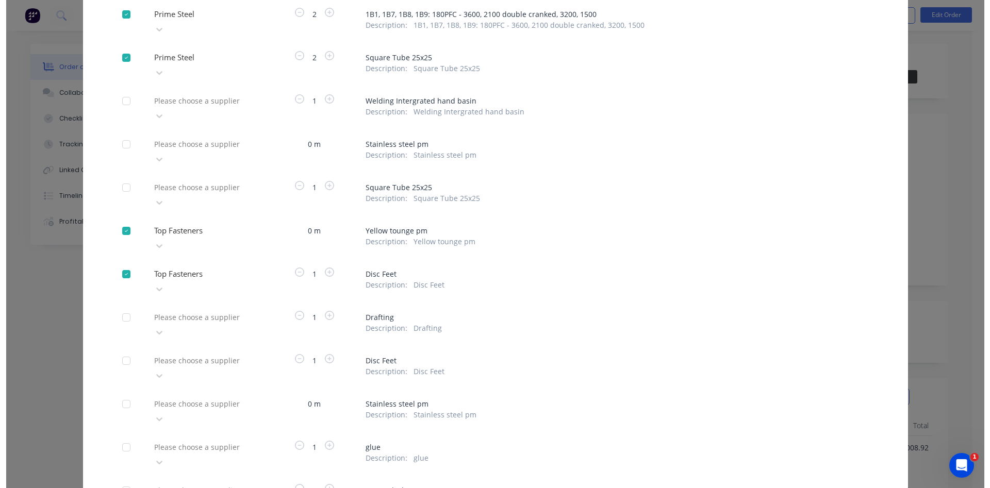
scroll to position [262, 0]
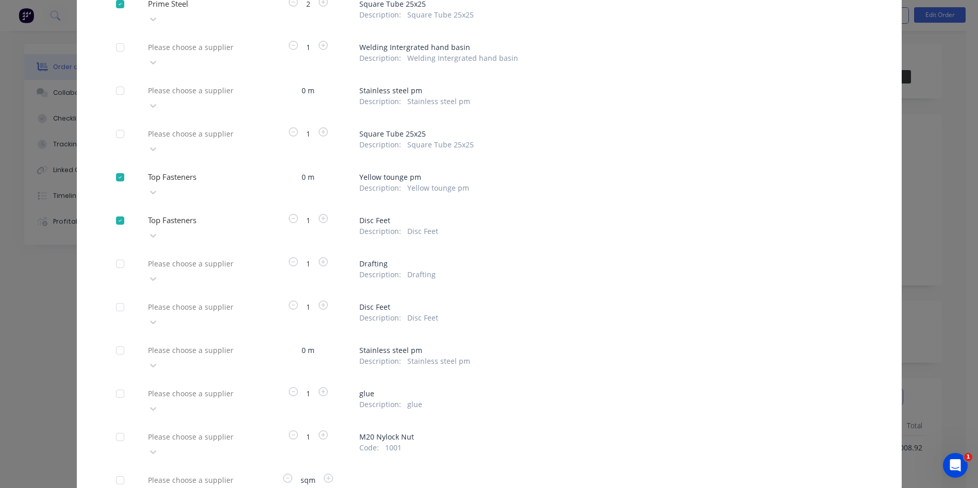
click at [197, 344] on div at bounding box center [221, 350] width 148 height 13
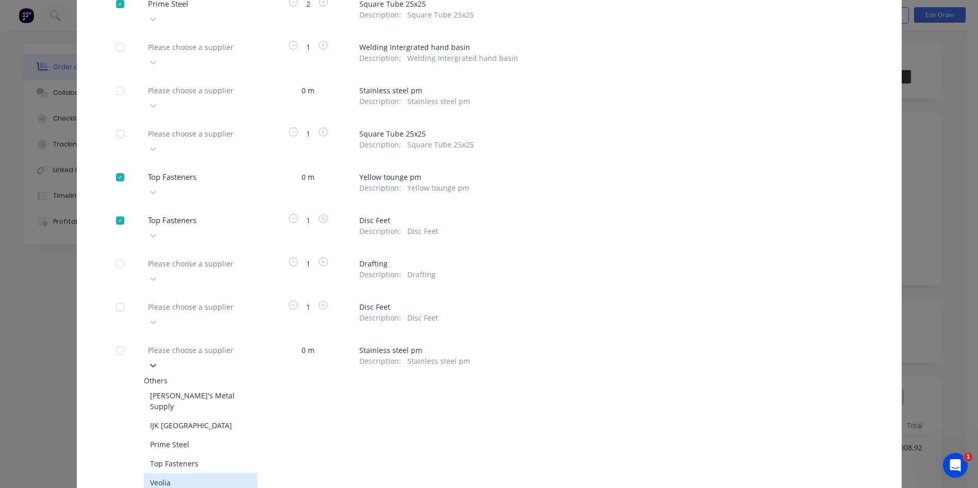
click at [194, 473] on div "Veolia" at bounding box center [200, 482] width 113 height 19
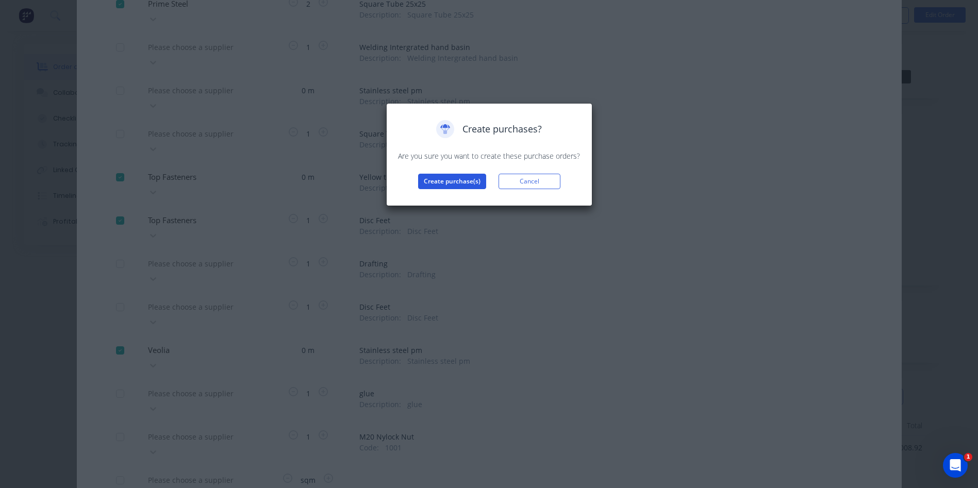
click at [437, 187] on button "Create purchase(s)" at bounding box center [452, 181] width 68 height 15
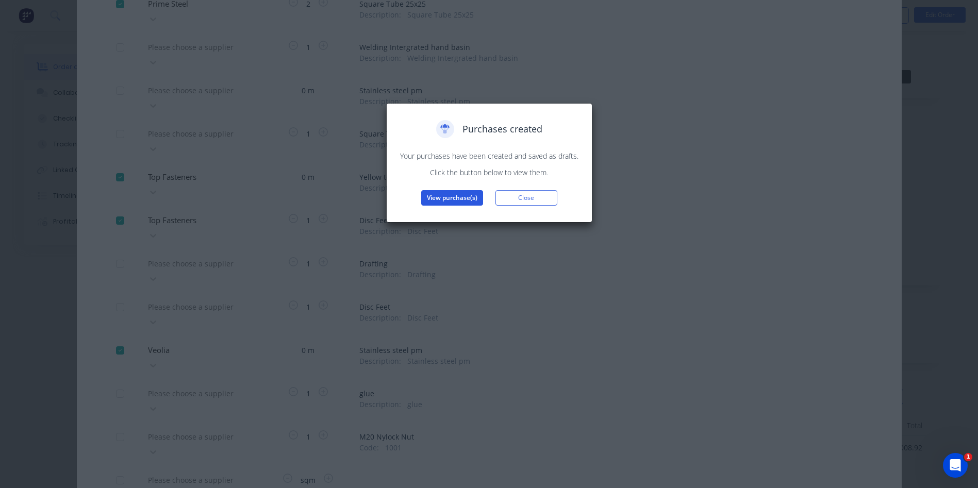
click at [451, 195] on button "View purchase(s)" at bounding box center [452, 197] width 62 height 15
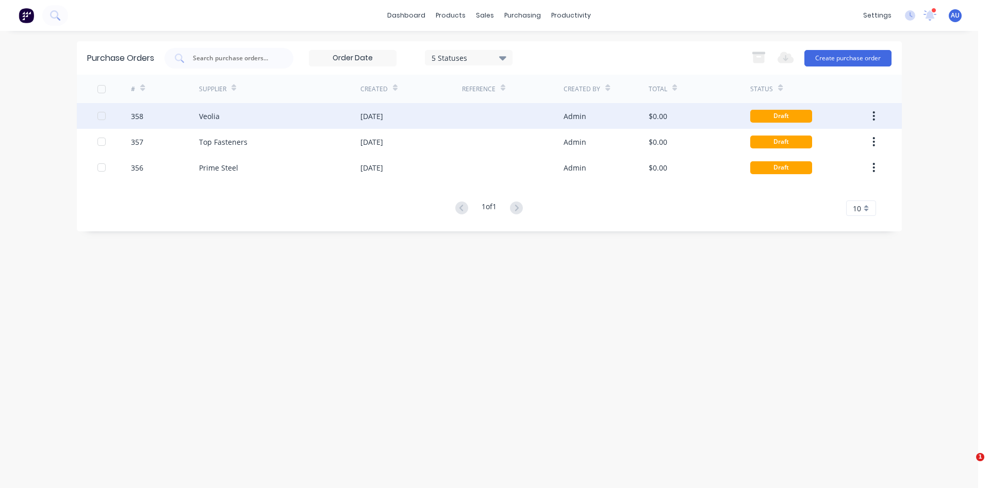
click at [140, 114] on div "358" at bounding box center [137, 116] width 12 height 11
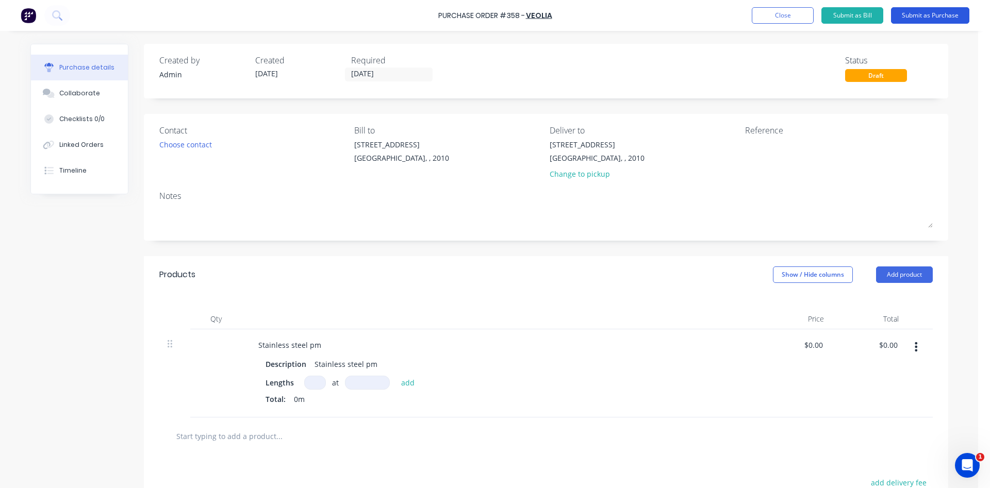
click at [908, 16] on button "Submit as Purchase" at bounding box center [930, 15] width 78 height 16
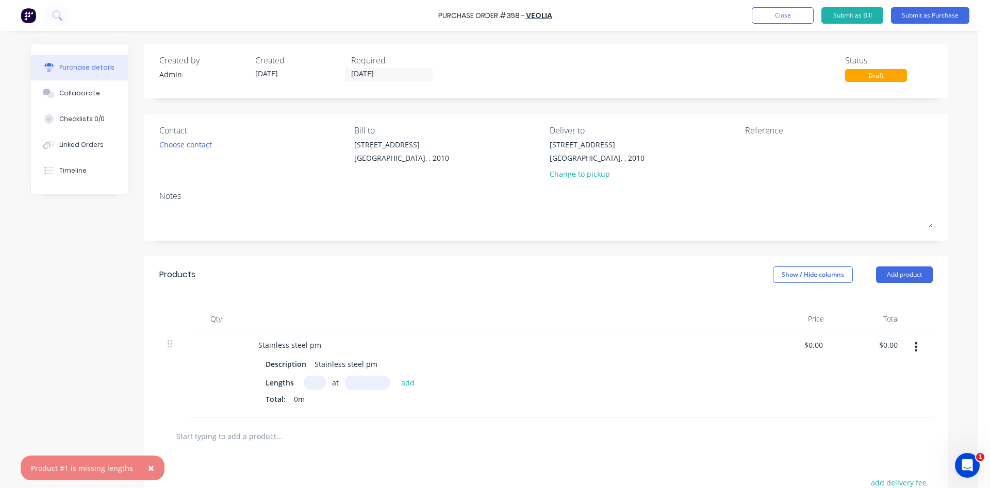
click at [310, 388] on input at bounding box center [315, 383] width 22 height 14
click at [97, 95] on button "Collaborate" at bounding box center [79, 93] width 97 height 26
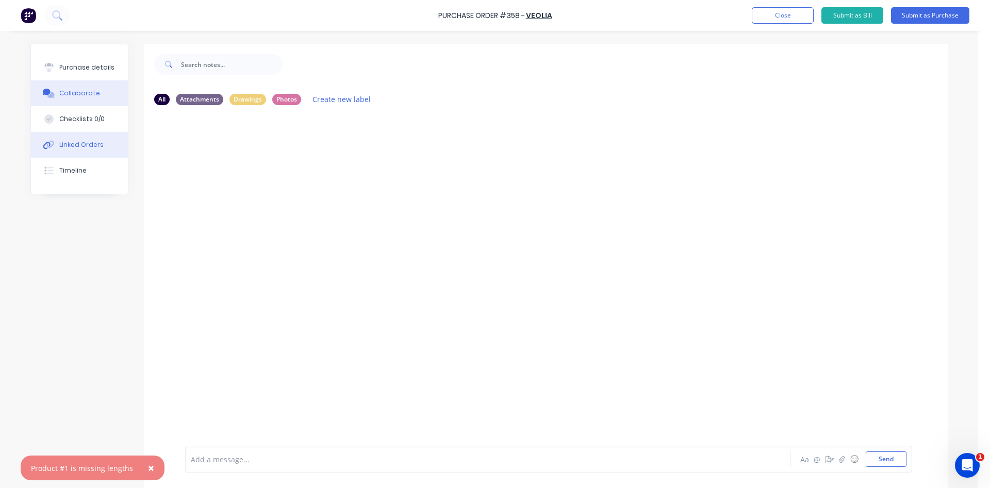
click at [100, 142] on button "Linked Orders" at bounding box center [79, 145] width 97 height 26
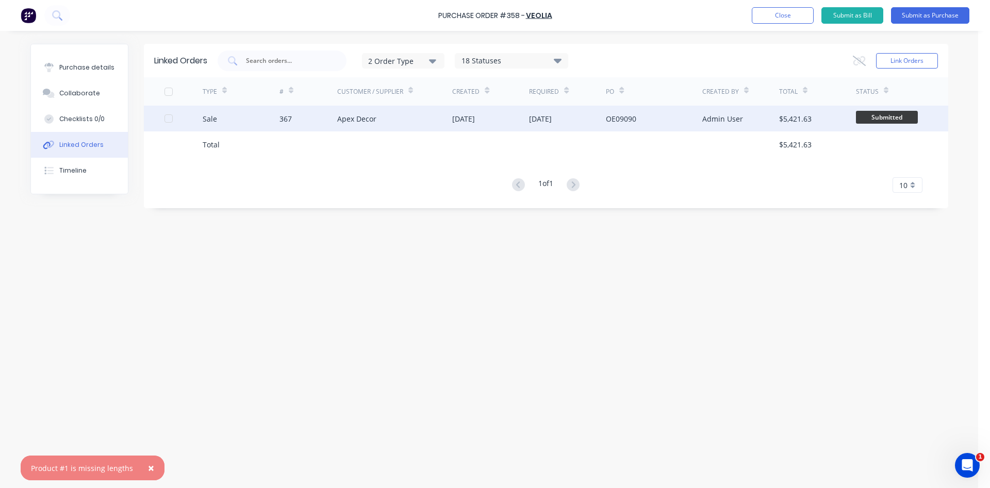
click at [288, 119] on div "367" at bounding box center [285, 118] width 12 height 11
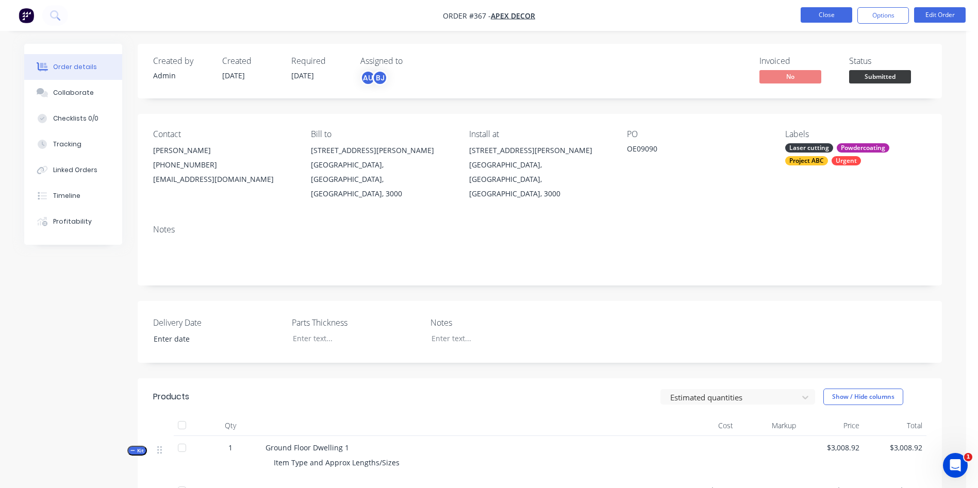
click at [816, 16] on button "Close" at bounding box center [826, 14] width 52 height 15
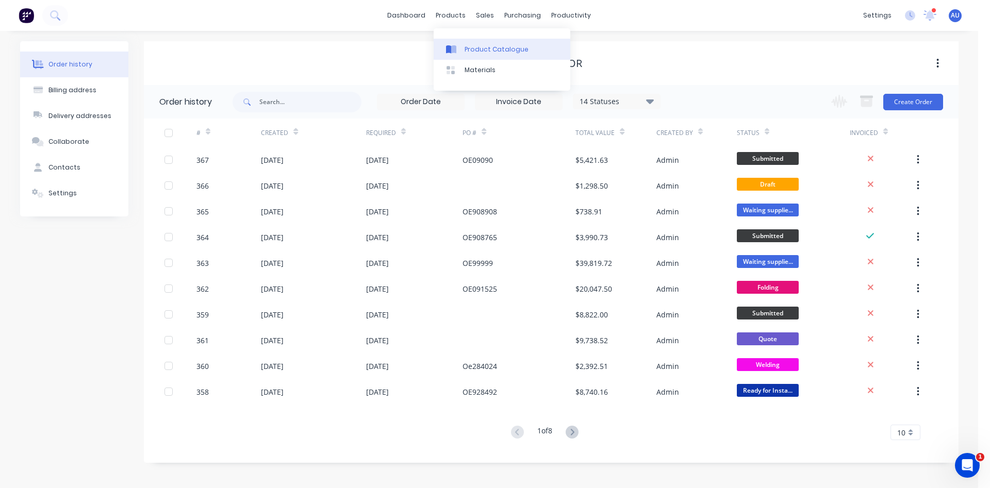
click at [470, 47] on div "Product Catalogue" at bounding box center [496, 49] width 64 height 9
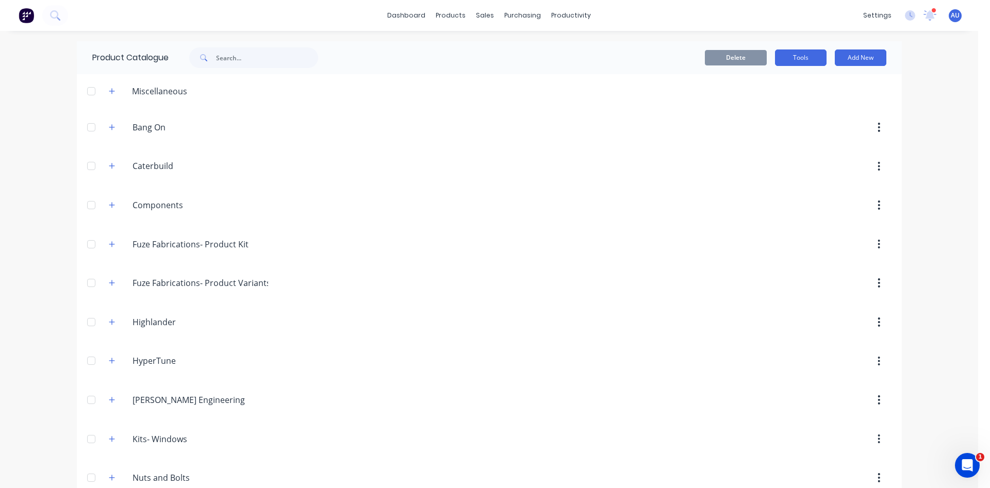
click at [797, 58] on button "Tools" at bounding box center [801, 57] width 52 height 16
click at [770, 105] on div "Stocktake" at bounding box center [777, 104] width 79 height 15
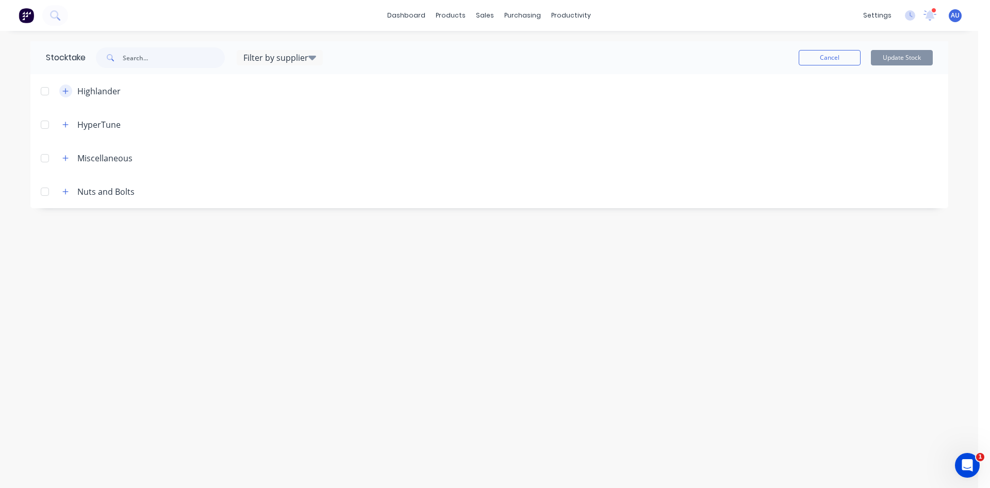
click at [67, 92] on icon "button" at bounding box center [65, 91] width 6 height 7
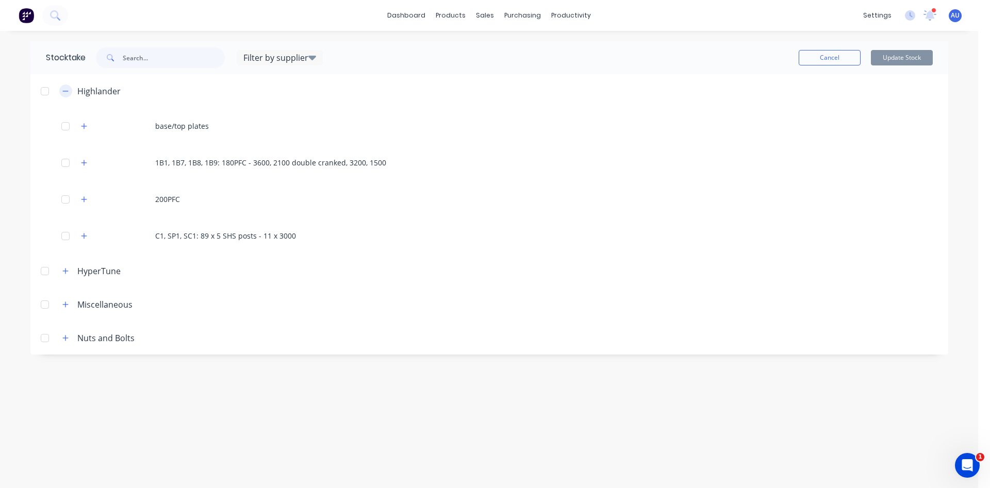
click at [66, 94] on icon "button" at bounding box center [65, 91] width 6 height 7
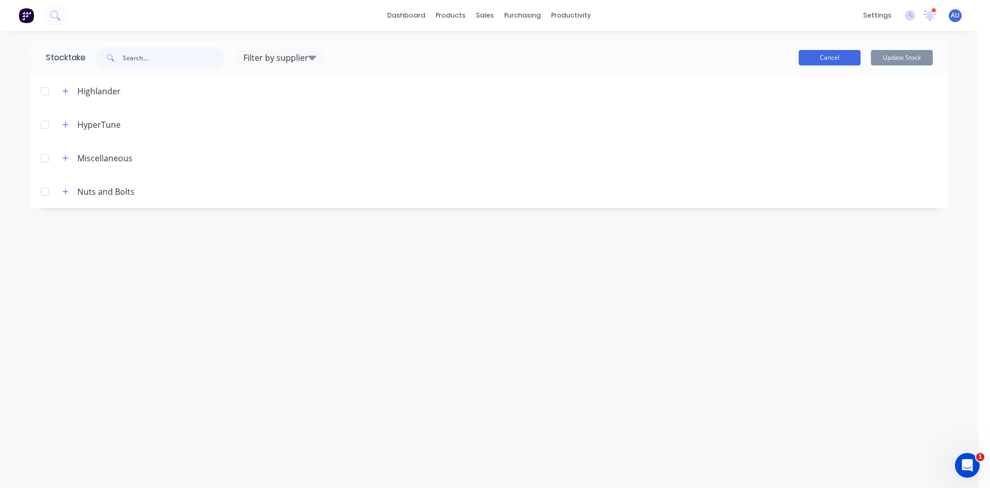
click at [834, 58] on button "Cancel" at bounding box center [829, 57] width 62 height 15
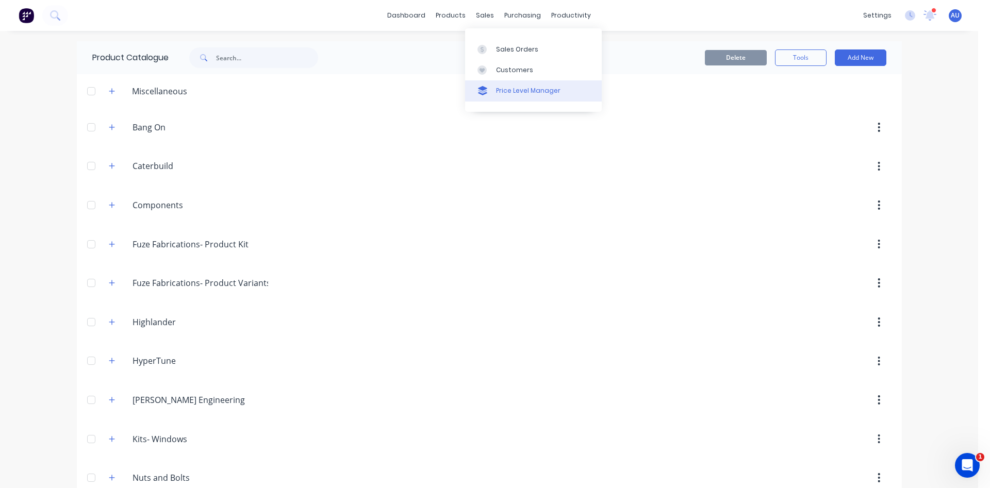
click at [542, 87] on div "Price Level Manager" at bounding box center [528, 90] width 64 height 9
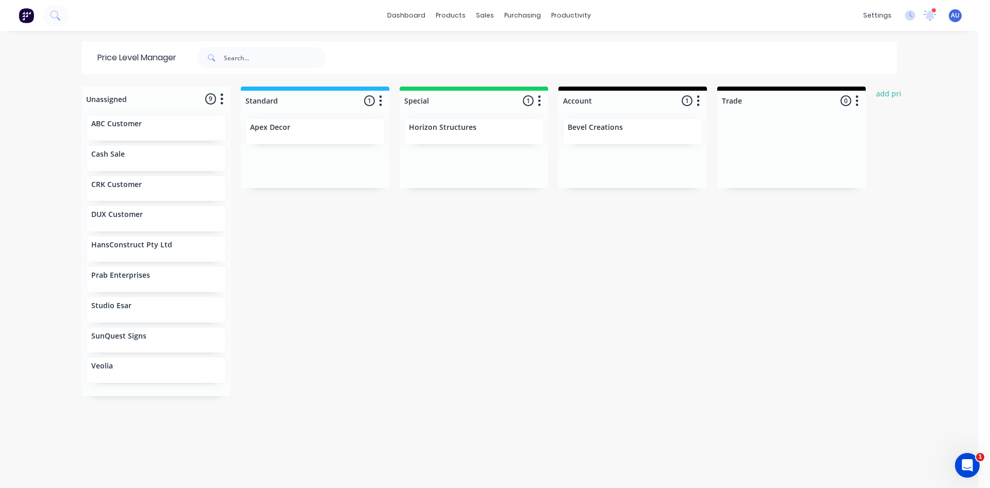
click at [572, 280] on div "Unassigned 9 Move all customers Standard Special Account Trade ABC Customer Cas…" at bounding box center [489, 287] width 825 height 400
click at [410, 19] on link "dashboard" at bounding box center [406, 15] width 48 height 15
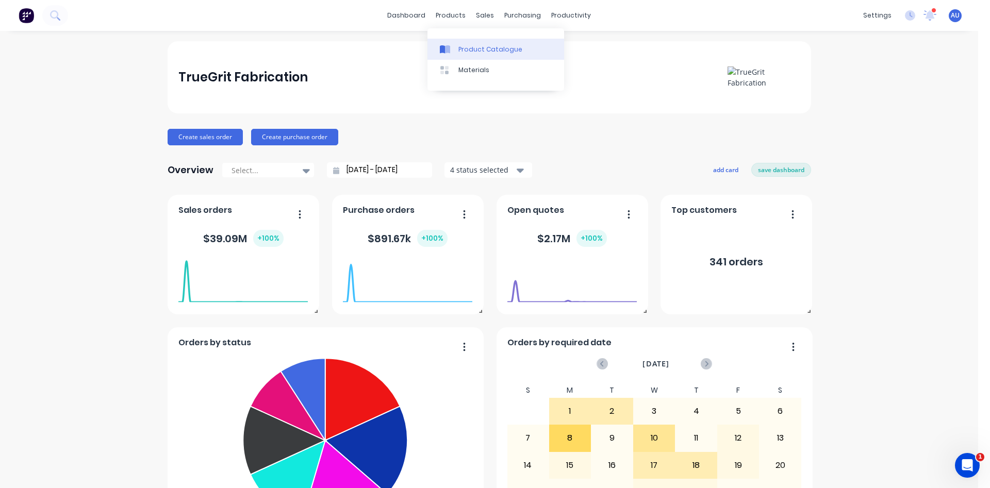
click at [465, 52] on div "Product Catalogue" at bounding box center [490, 49] width 64 height 9
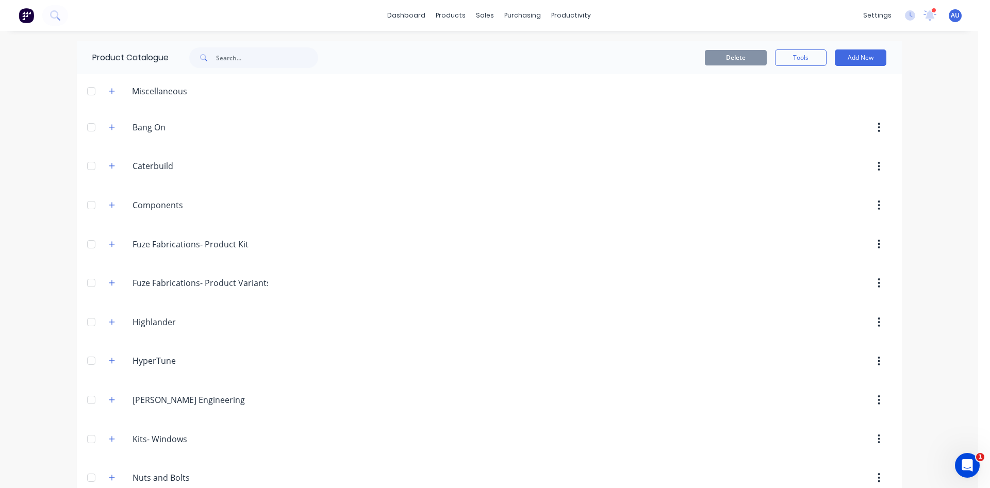
drag, startPoint x: 110, startPoint y: 205, endPoint x: 127, endPoint y: 216, distance: 20.0
click at [110, 205] on button "button" at bounding box center [112, 204] width 13 height 13
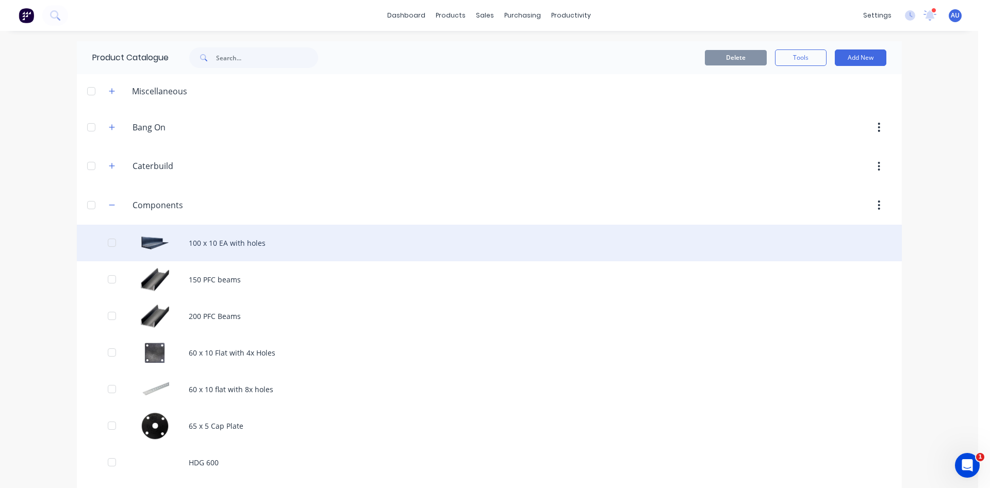
click at [219, 242] on div "100 x 10 EA with holes" at bounding box center [489, 243] width 825 height 37
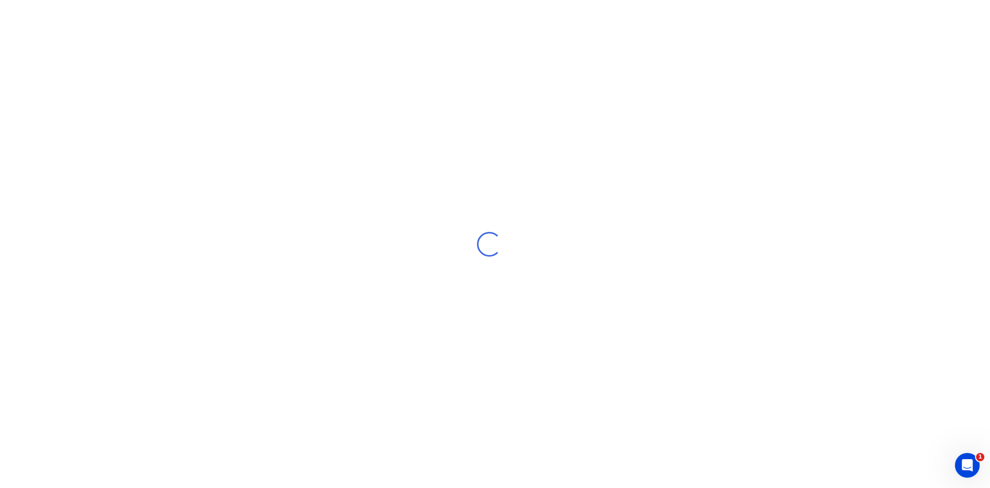
type textarea "x"
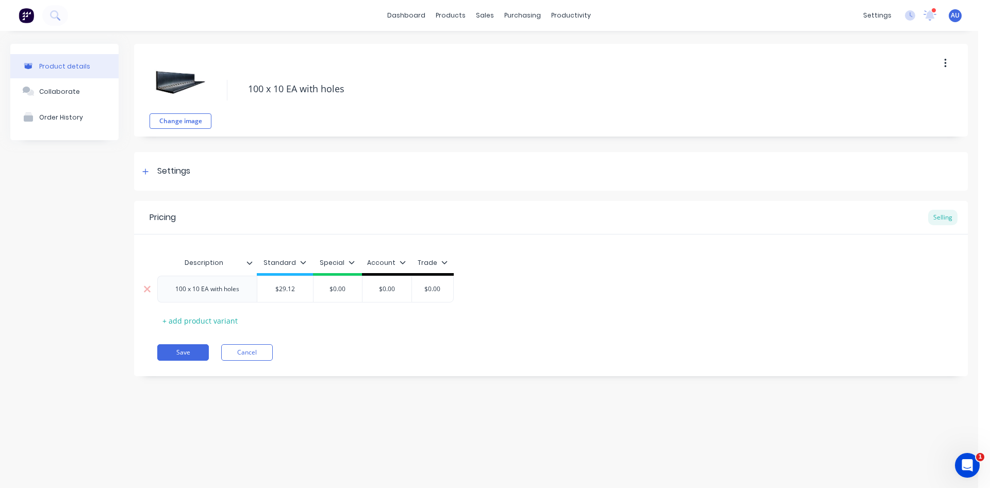
type input "$29.12"
click at [295, 287] on input "$29.12" at bounding box center [285, 288] width 56 height 9
click at [292, 287] on input "$29.12" at bounding box center [285, 288] width 56 height 9
drag, startPoint x: 295, startPoint y: 290, endPoint x: 268, endPoint y: 291, distance: 27.3
click at [276, 290] on input "$29.12" at bounding box center [285, 288] width 56 height 9
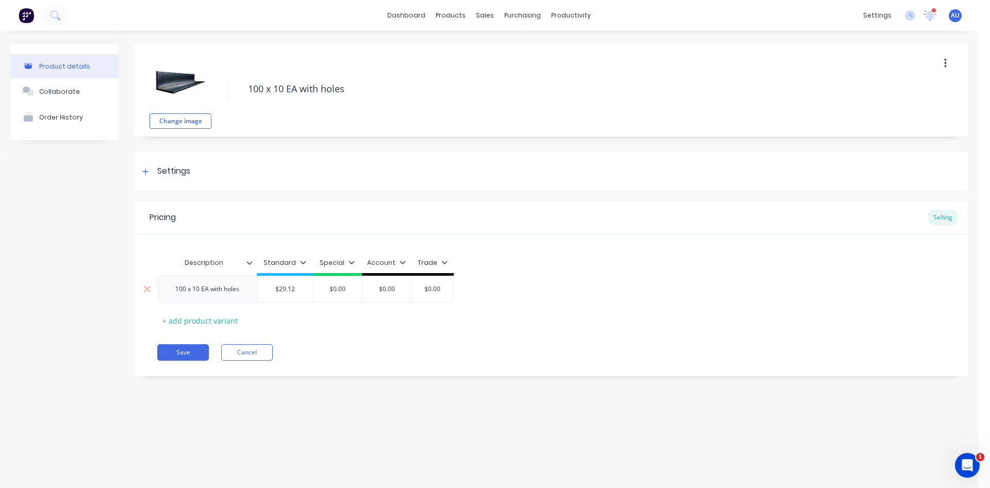
type textarea "x"
type input "3"
type textarea "x"
type input "35"
click at [177, 359] on button "Save" at bounding box center [183, 352] width 52 height 16
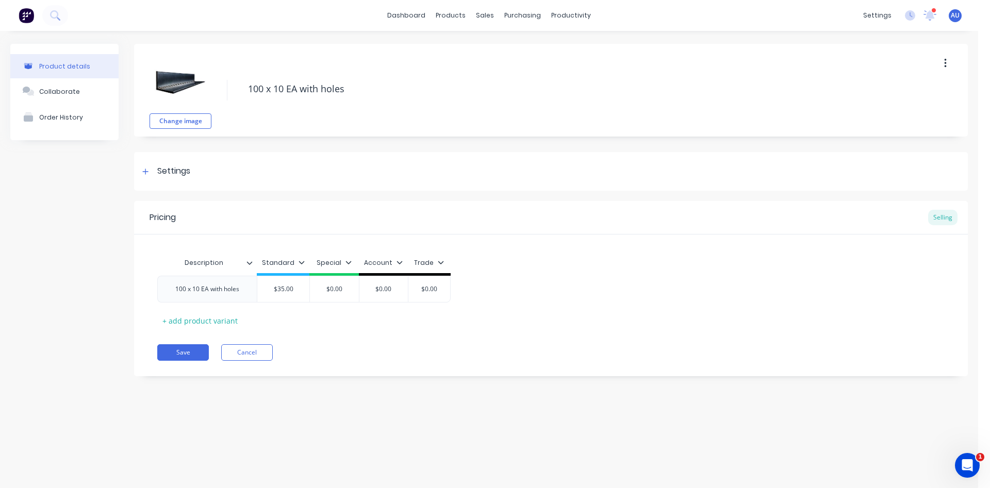
type textarea "x"
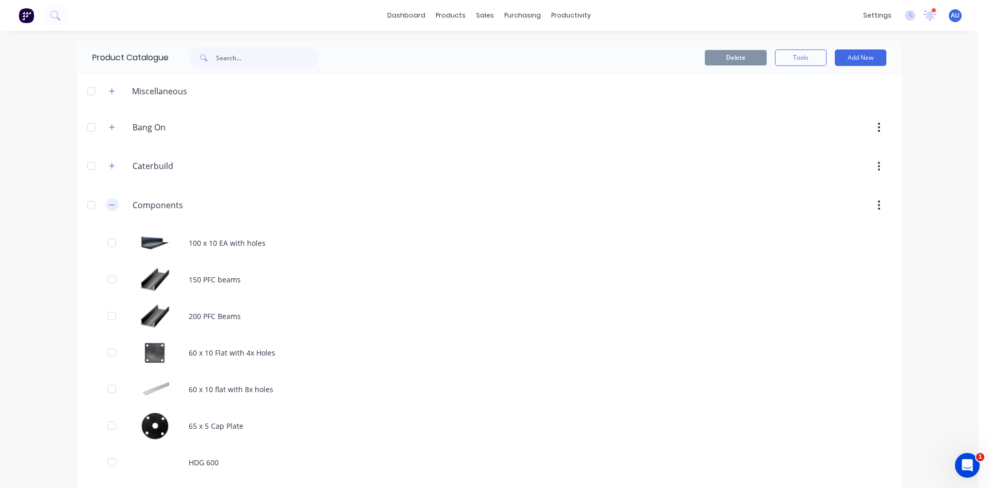
click at [109, 205] on icon "button" at bounding box center [112, 205] width 6 height 1
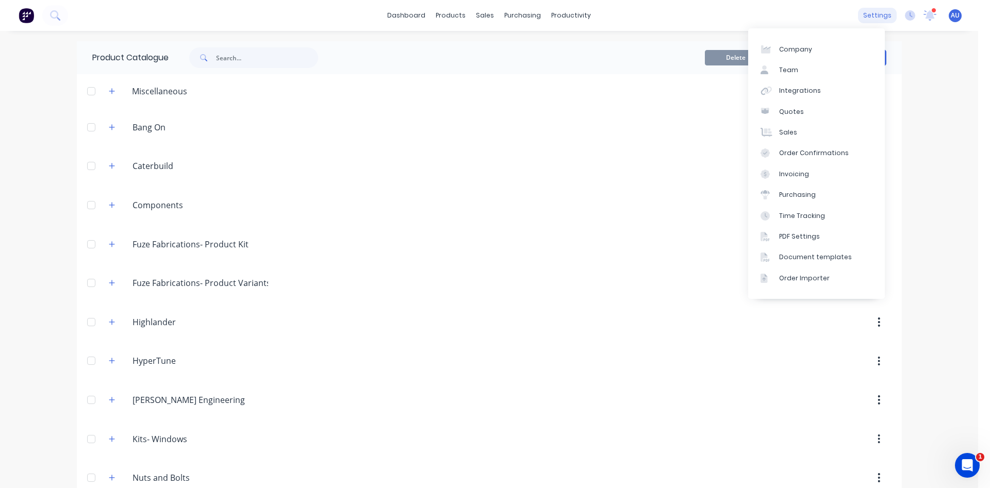
click at [876, 18] on div "settings" at bounding box center [877, 15] width 39 height 15
click at [826, 69] on link "Team" at bounding box center [816, 70] width 137 height 21
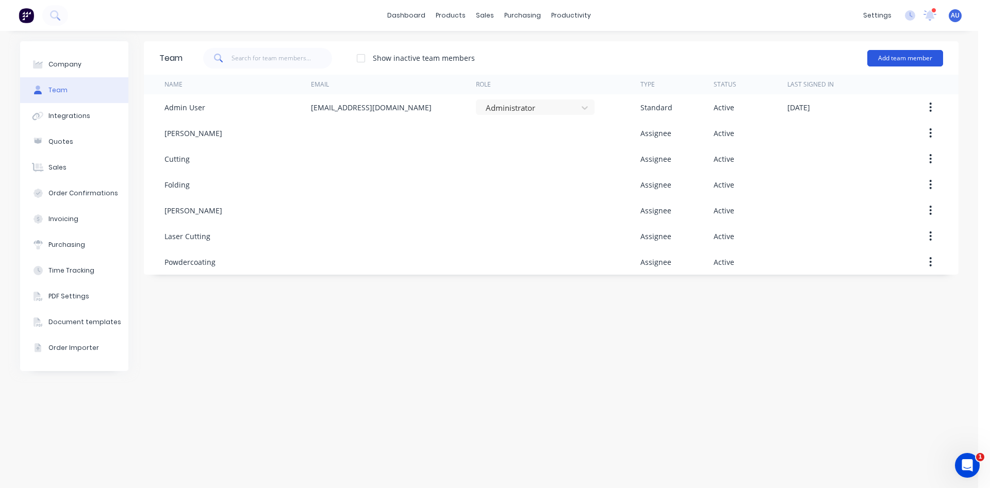
click at [892, 51] on button "Add team member" at bounding box center [905, 58] width 76 height 16
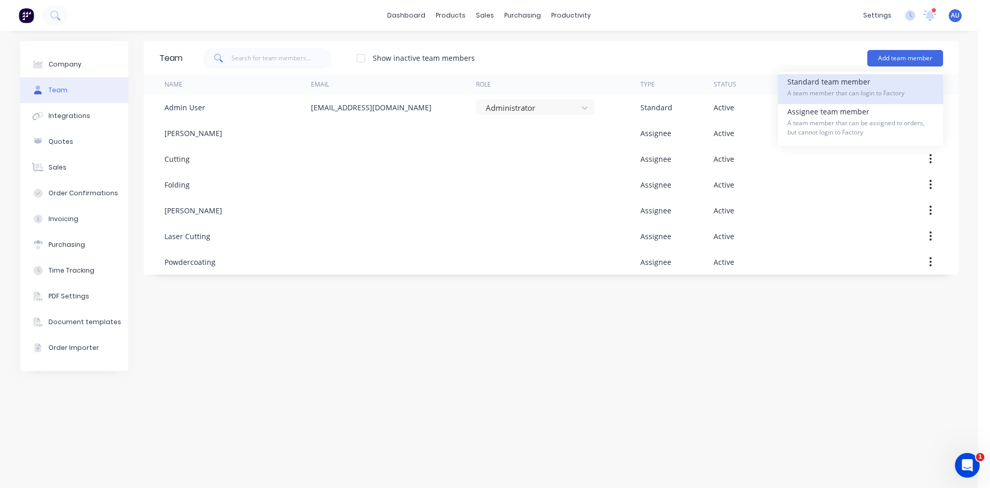
click at [832, 89] on span "A team member that can login to Factory" at bounding box center [860, 93] width 146 height 9
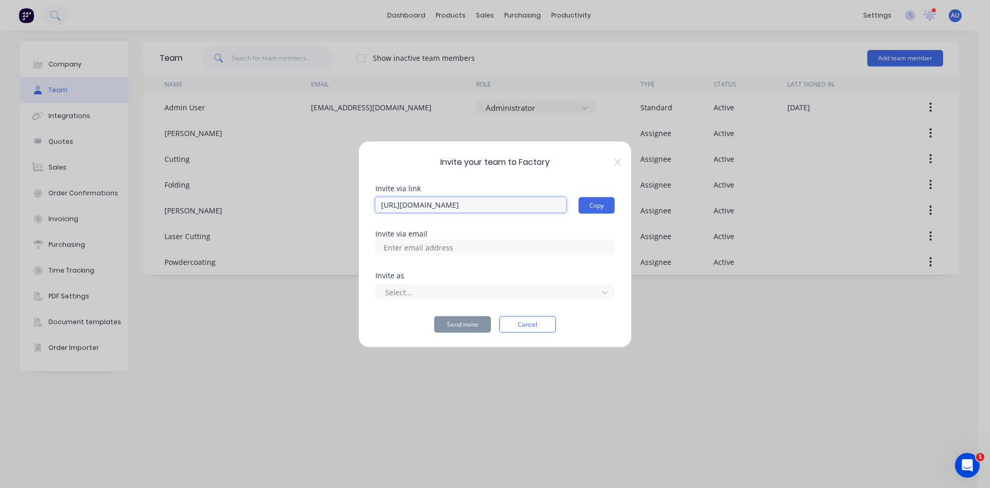
click at [535, 207] on input "https://app.factory.app/invite/7XnbOncQ" at bounding box center [470, 204] width 191 height 15
click at [441, 251] on input at bounding box center [429, 247] width 103 height 15
click at [414, 293] on div at bounding box center [488, 292] width 208 height 13
click at [502, 157] on span "Invite your team to Factory" at bounding box center [494, 162] width 239 height 12
click at [541, 329] on button "Cancel" at bounding box center [527, 324] width 57 height 16
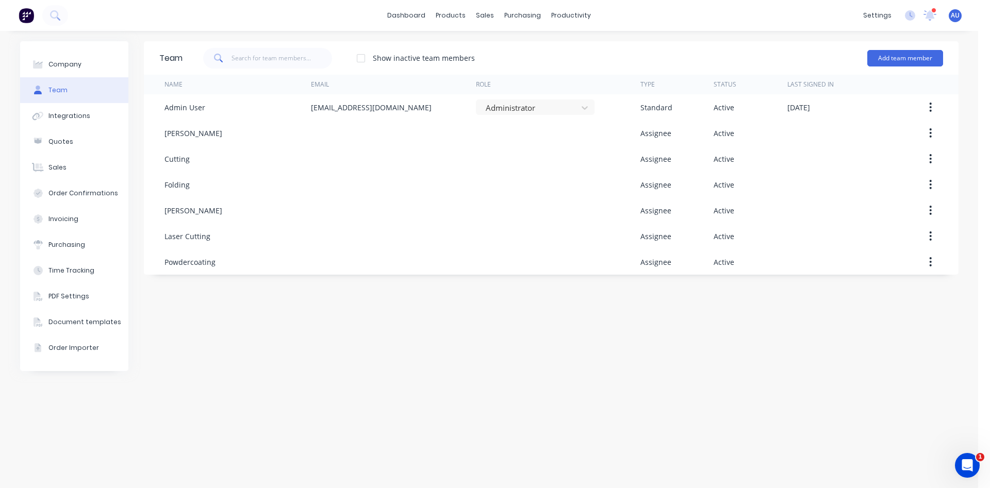
click at [454, 331] on div "Team Show inactive team members Add team member Name Email Role Type Status Las…" at bounding box center [551, 259] width 814 height 437
